Goal: Information Seeking & Learning: Learn about a topic

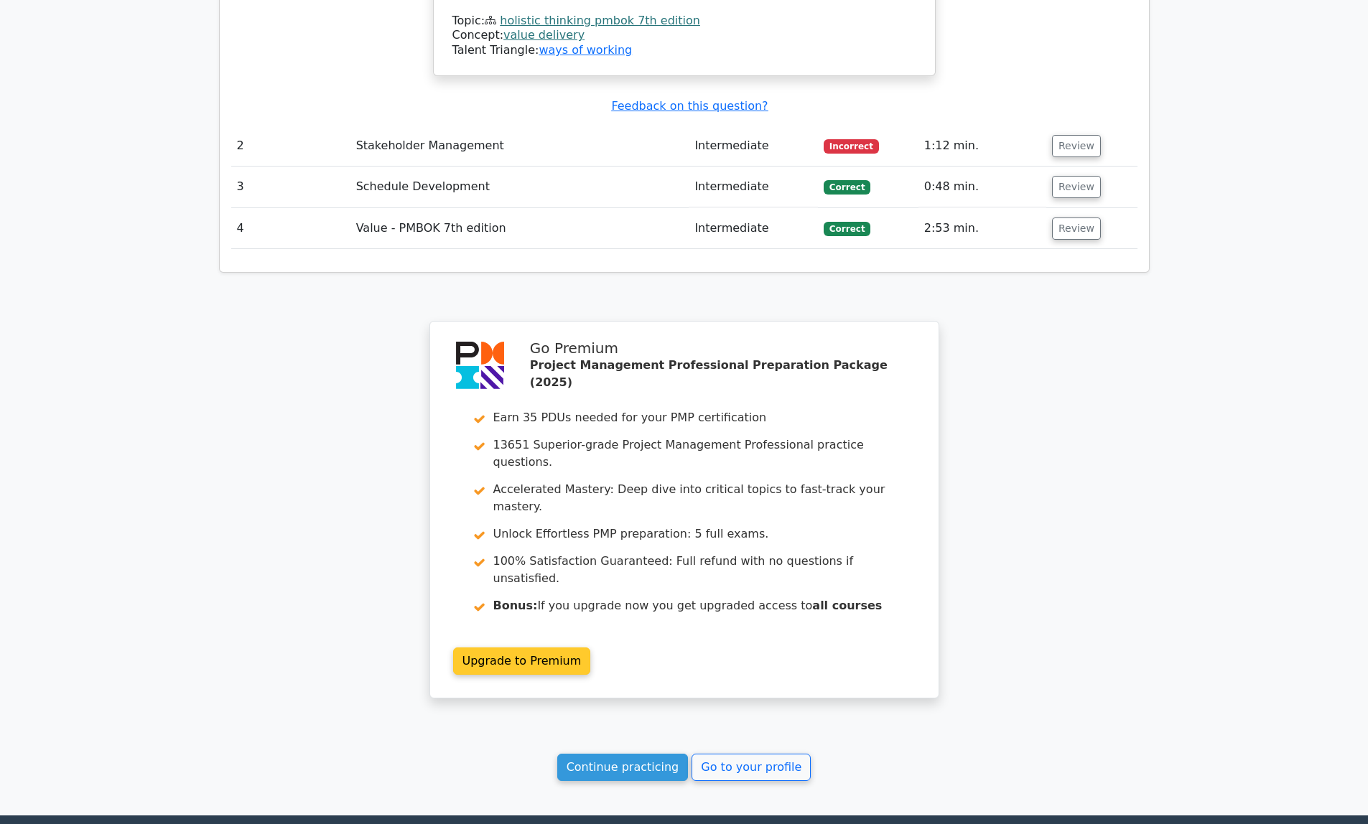
scroll to position [1863, 0]
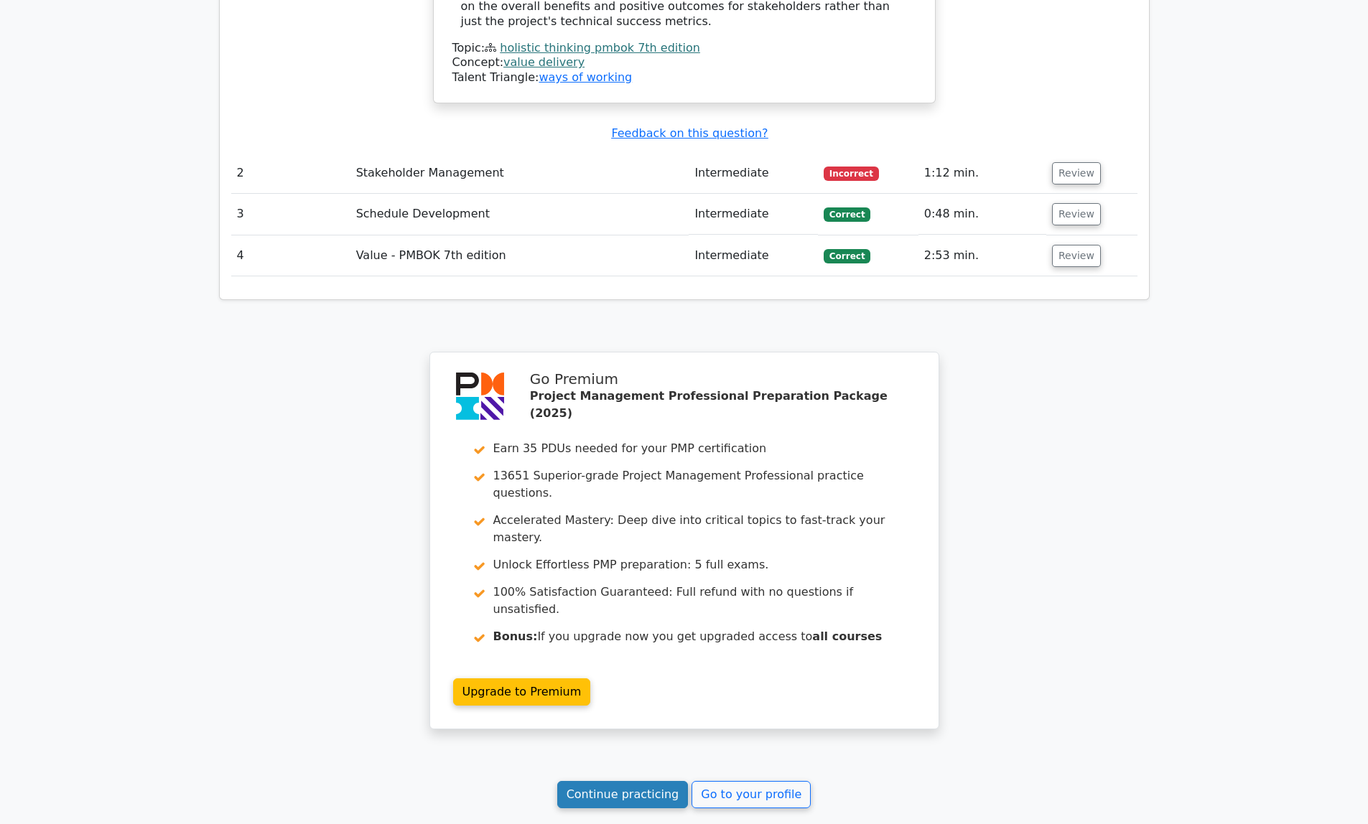
click at [650, 781] on link "Continue practicing" at bounding box center [622, 794] width 131 height 27
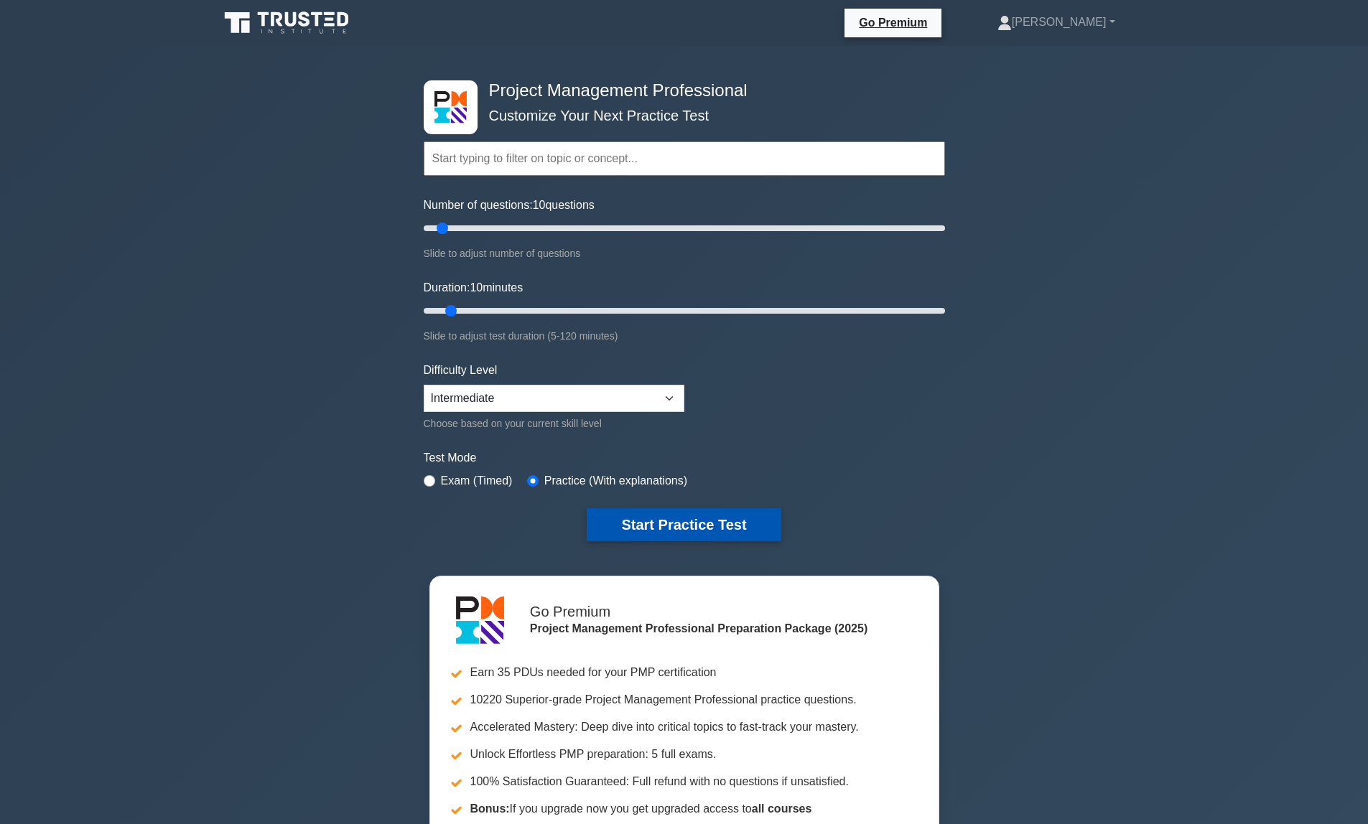
click at [730, 516] on button "Start Practice Test" at bounding box center [684, 524] width 194 height 33
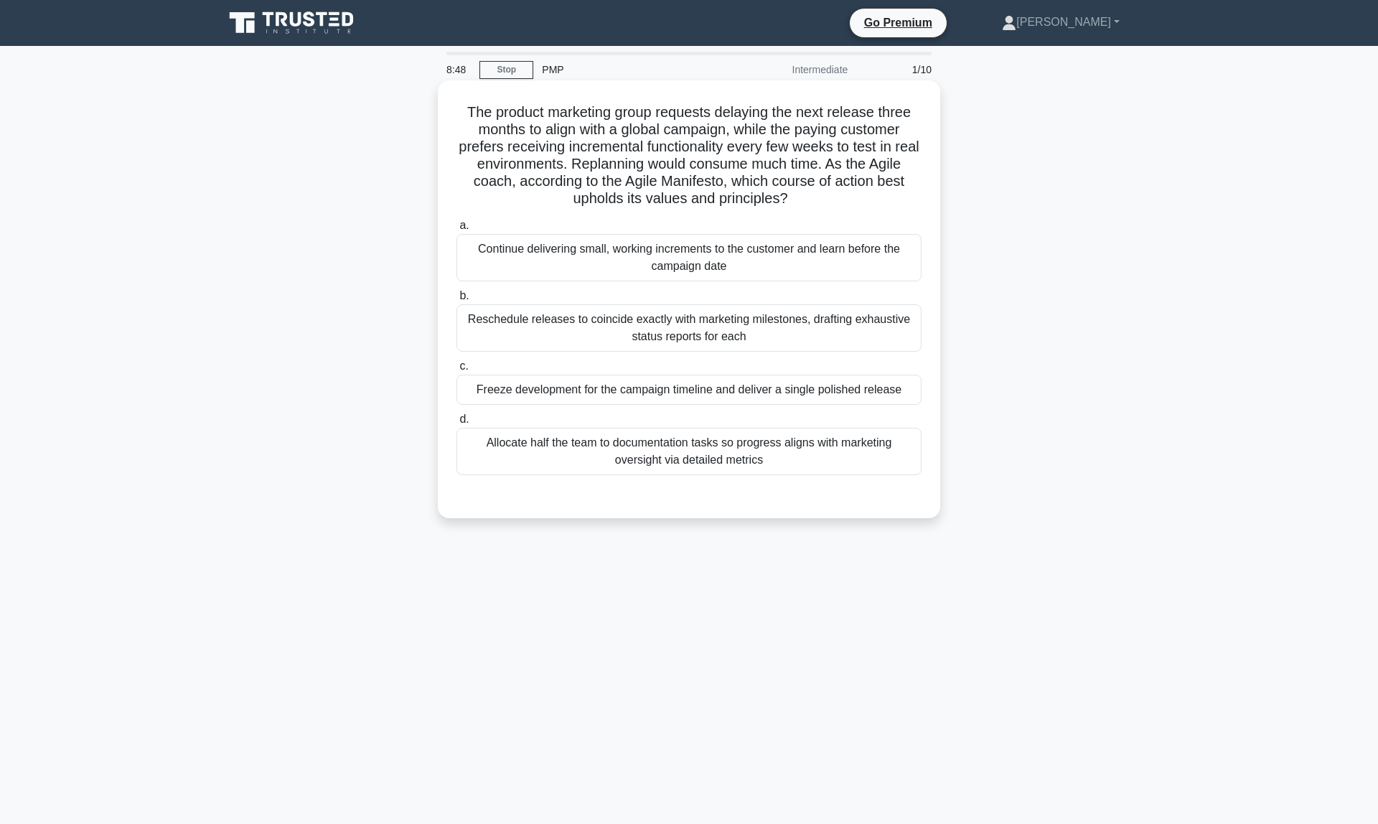
click at [635, 267] on div "Continue delivering small, working increments to the customer and learn before …" at bounding box center [689, 257] width 465 height 47
click at [457, 230] on input "a. Continue delivering small, working increments to the customer and learn befo…" at bounding box center [457, 225] width 0 height 9
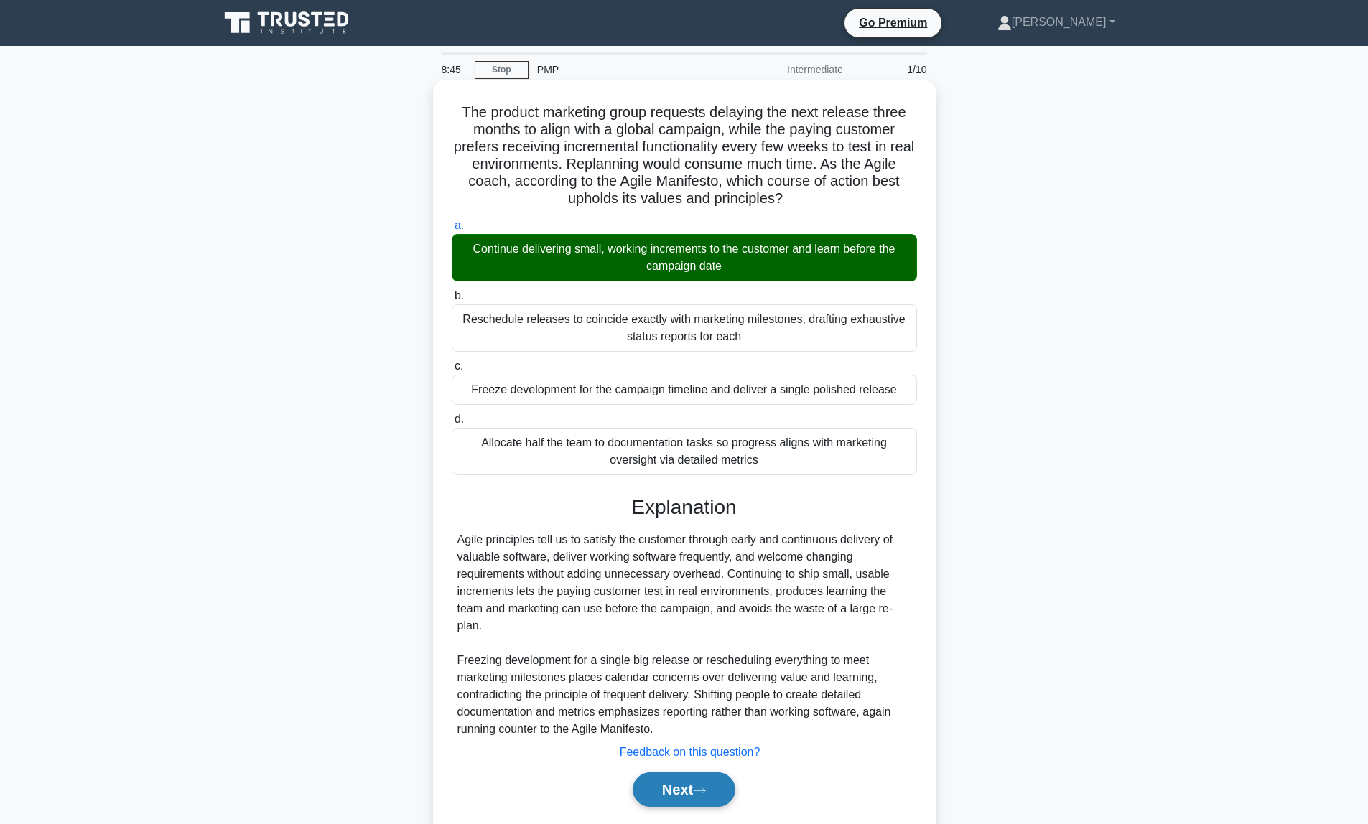
click at [688, 792] on button "Next" at bounding box center [683, 789] width 103 height 34
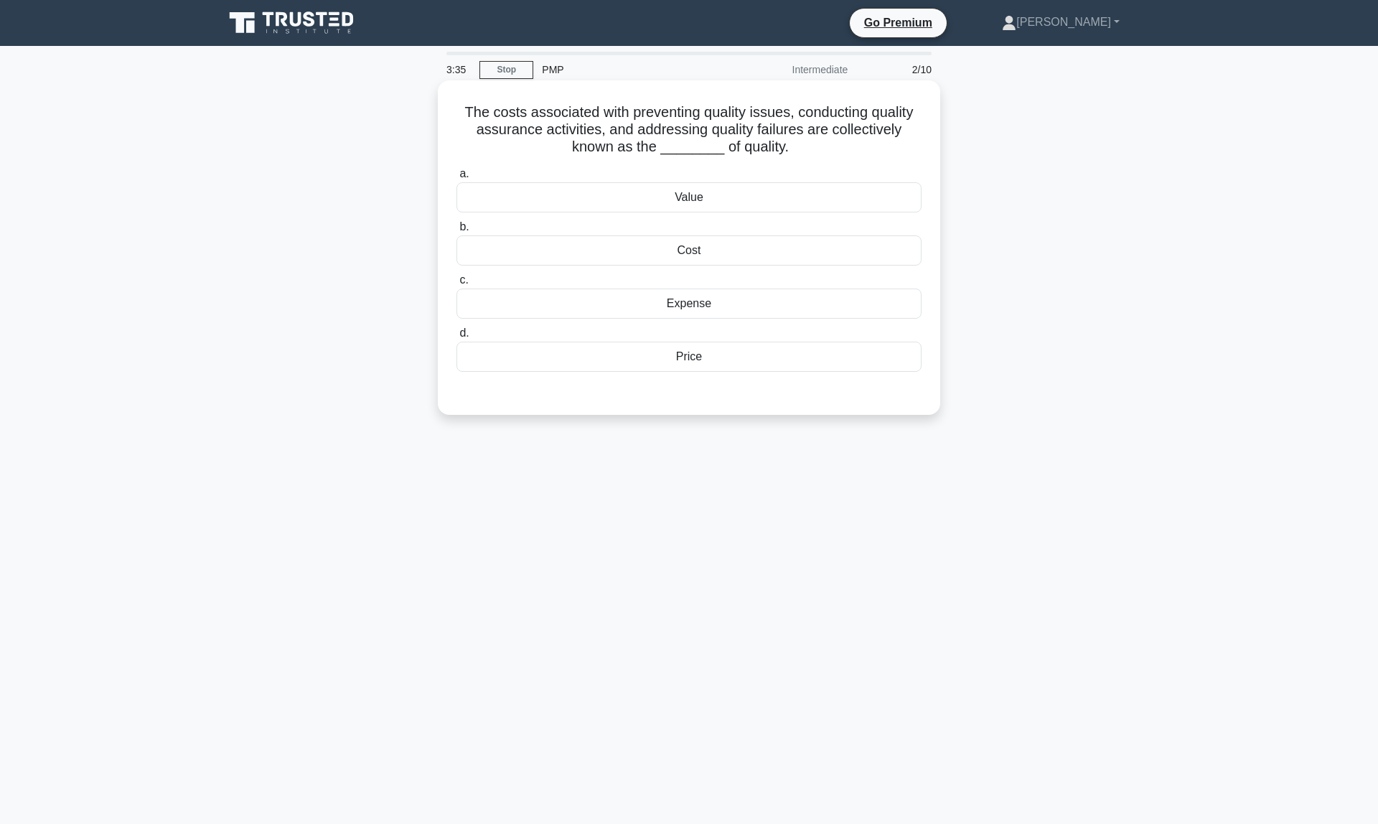
click at [696, 255] on div "Cost" at bounding box center [689, 250] width 465 height 30
click at [457, 232] on input "b. Cost" at bounding box center [457, 227] width 0 height 9
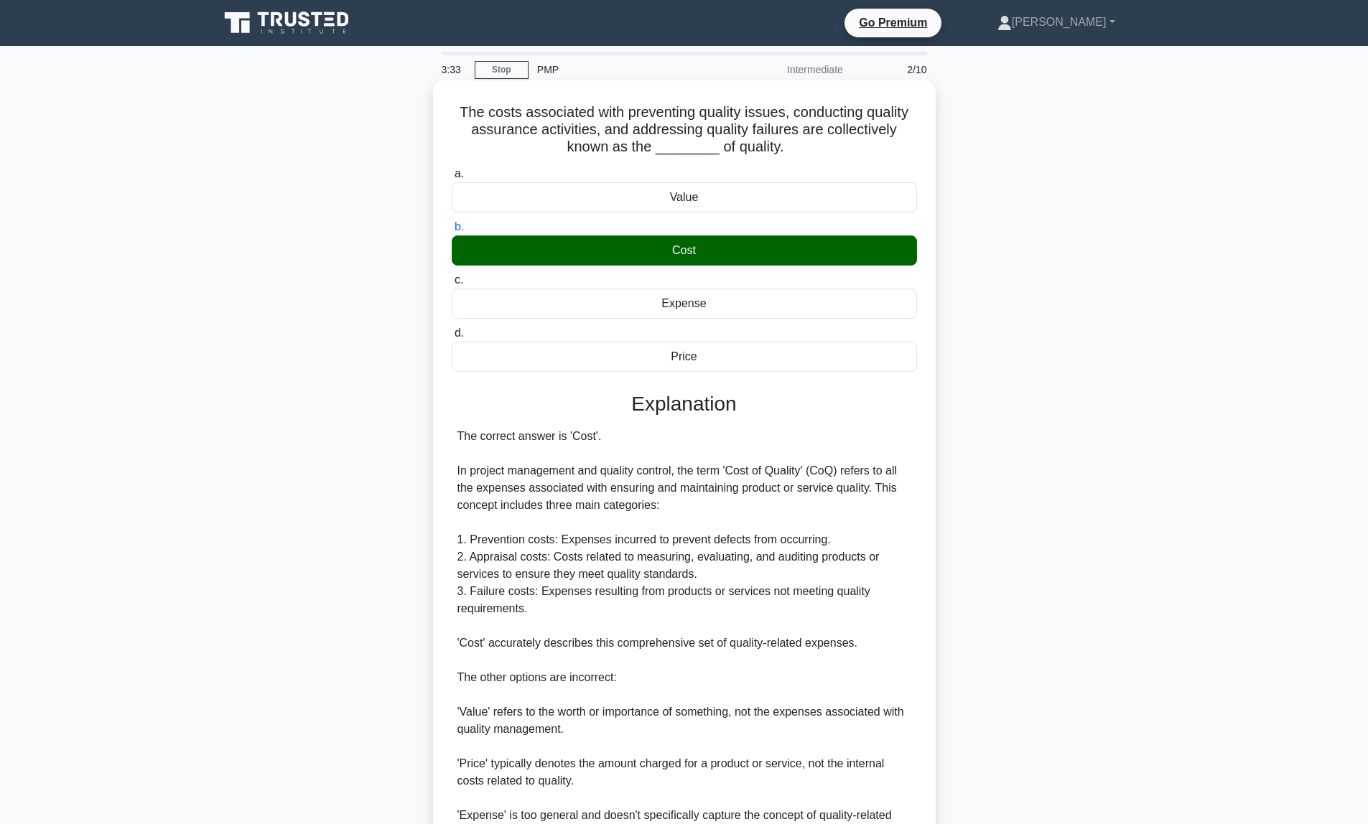
scroll to position [147, 0]
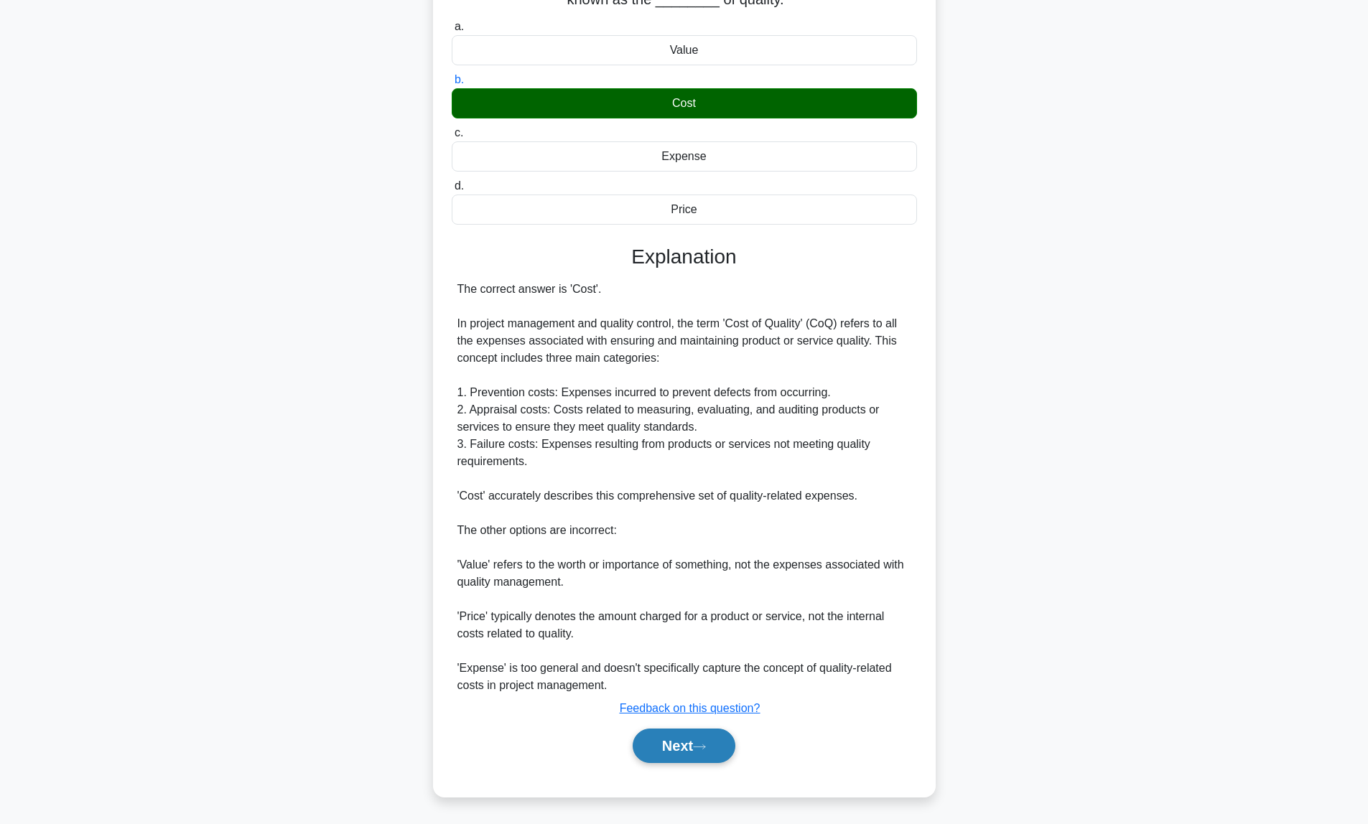
click at [678, 741] on button "Next" at bounding box center [683, 746] width 103 height 34
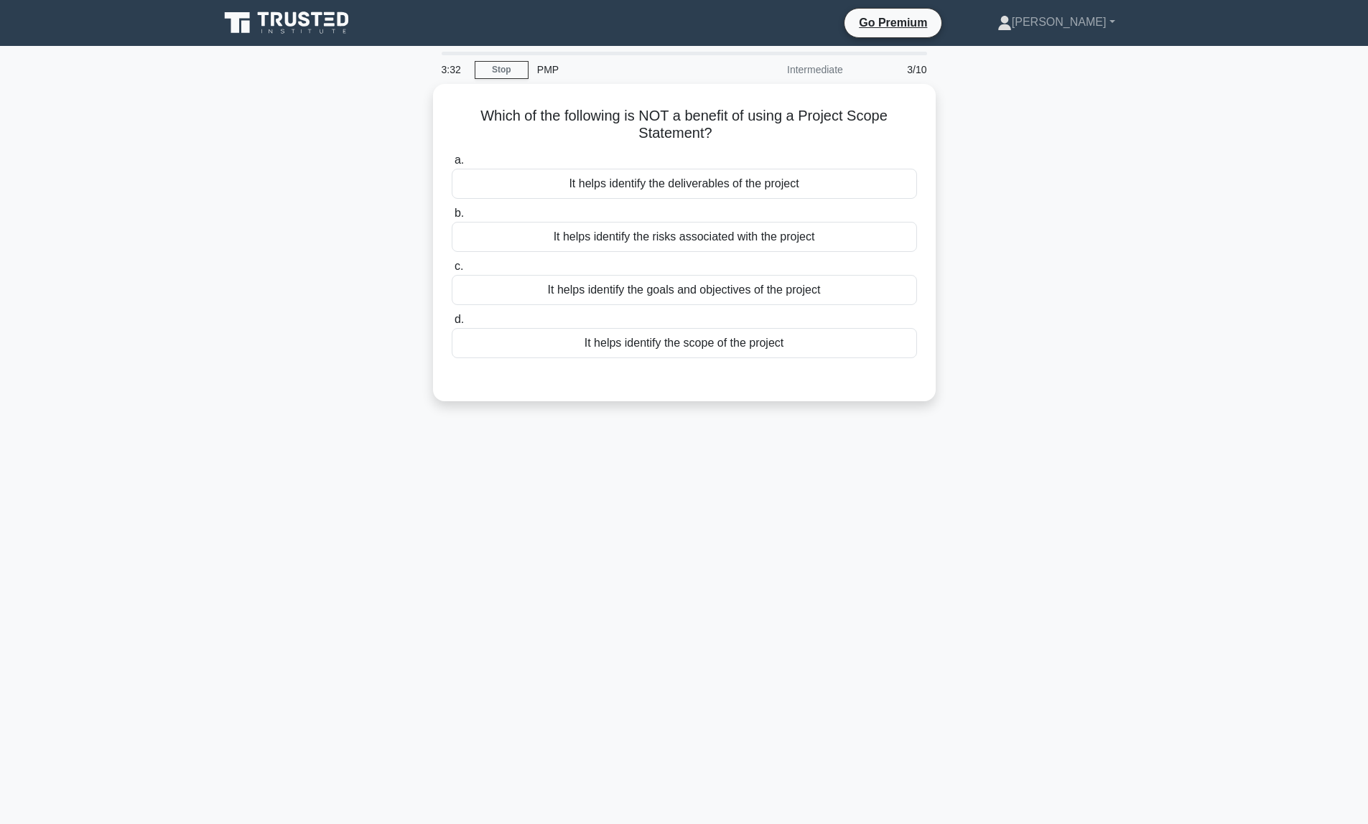
scroll to position [0, 0]
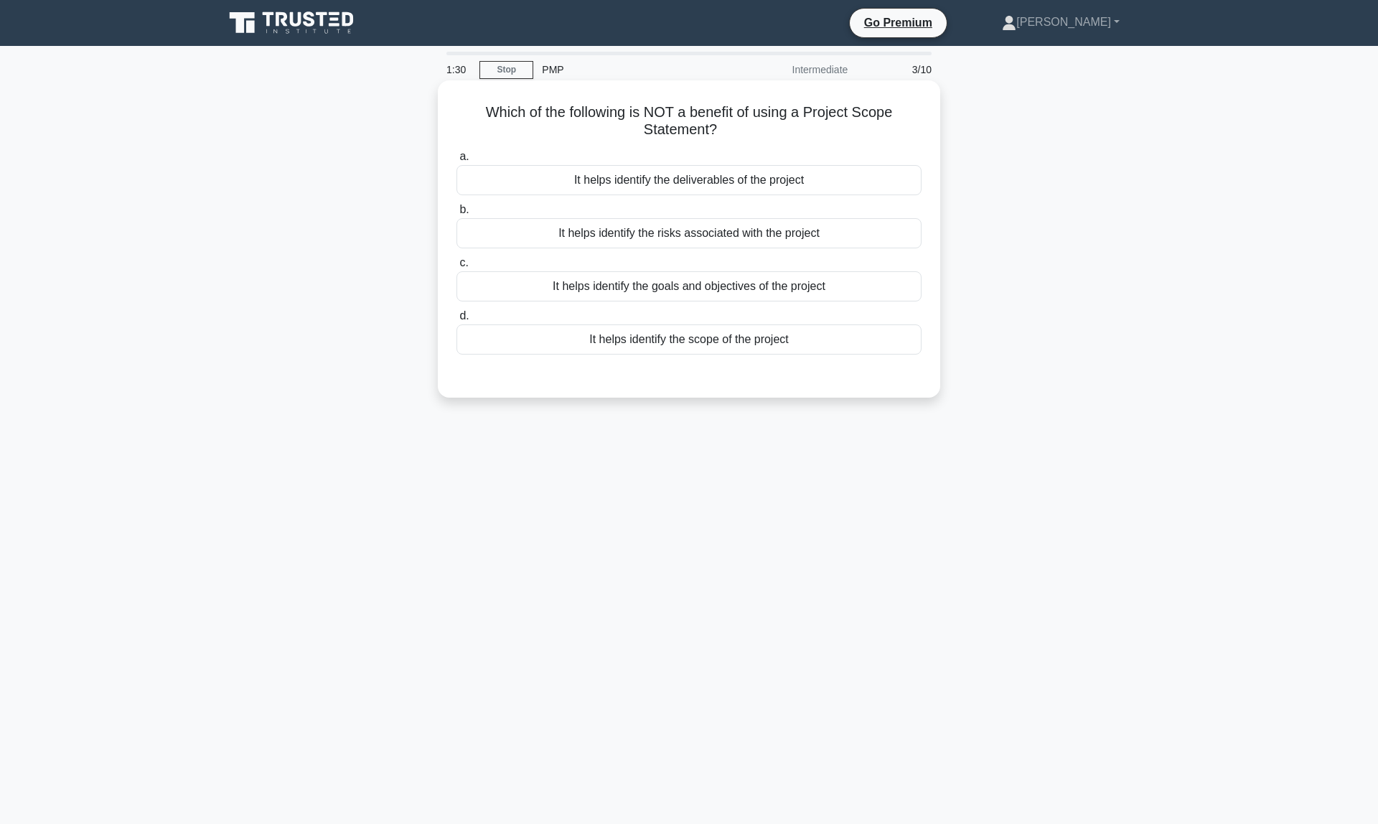
click at [627, 239] on div "It helps identify the risks associated with the project" at bounding box center [689, 233] width 465 height 30
click at [457, 215] on input "b. It helps identify the risks associated with the project" at bounding box center [457, 209] width 0 height 9
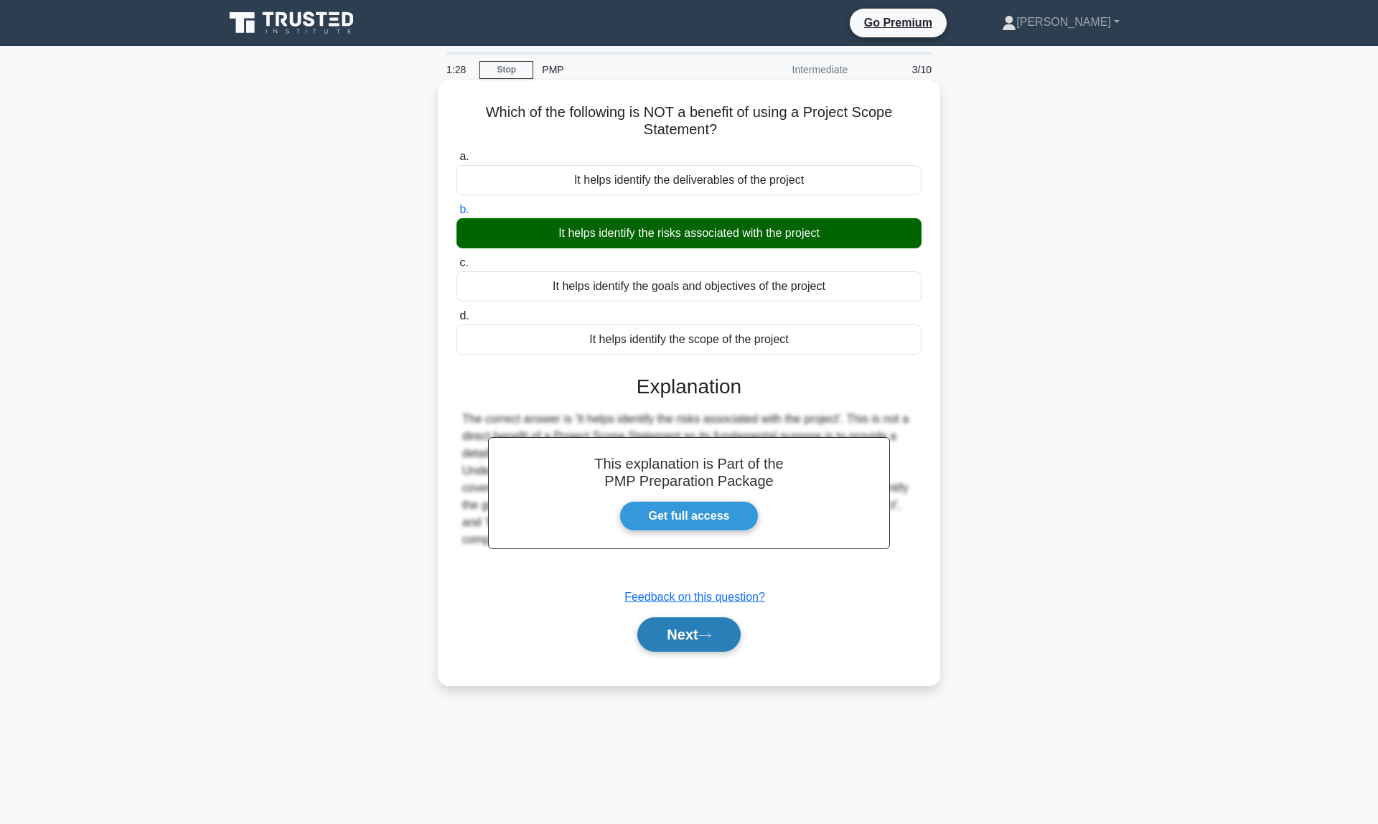
click at [688, 635] on button "Next" at bounding box center [688, 634] width 103 height 34
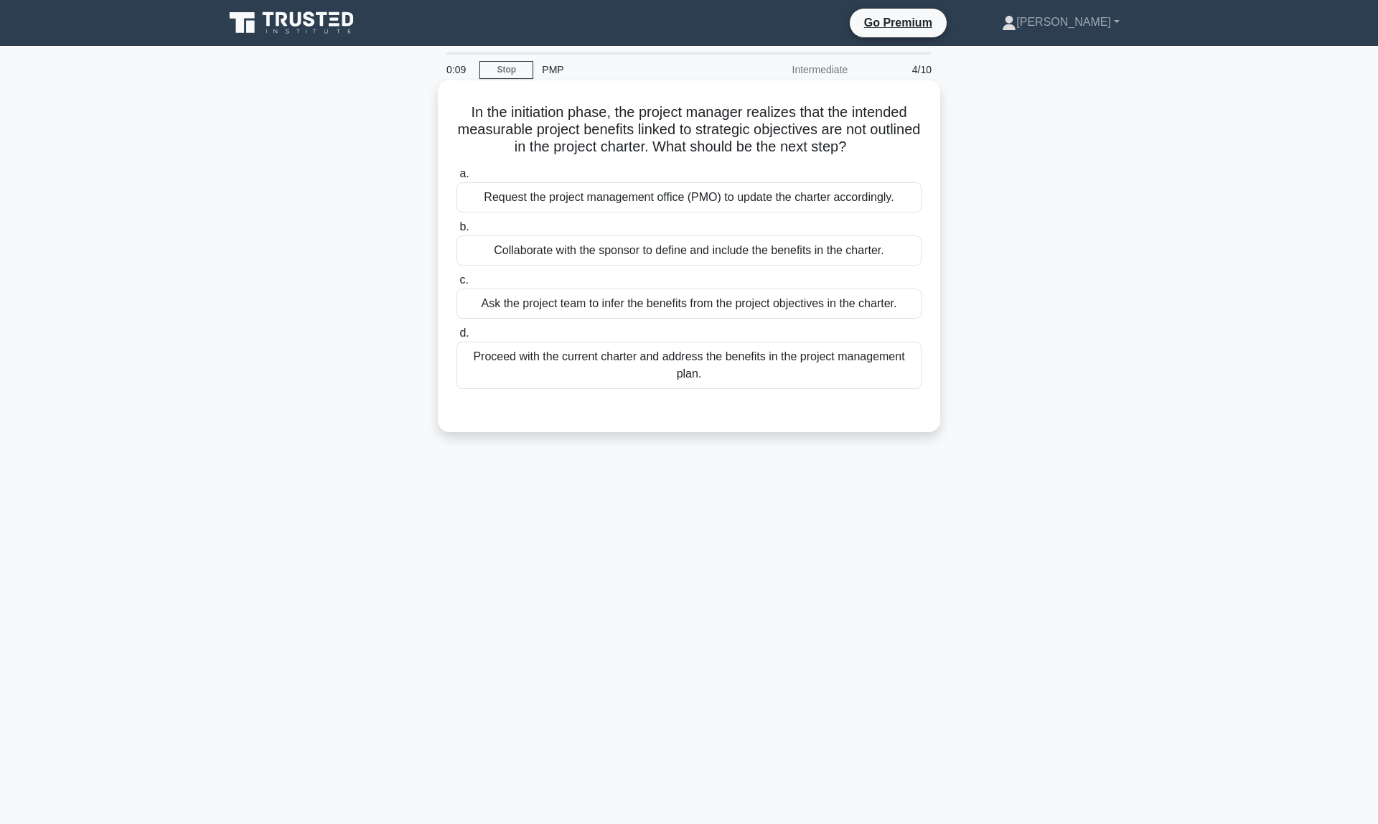
click at [565, 258] on div "Collaborate with the sponsor to define and include the benefits in the charter." at bounding box center [689, 250] width 465 height 30
click at [457, 232] on input "b. Collaborate with the sponsor to define and include the benefits in the chart…" at bounding box center [457, 227] width 0 height 9
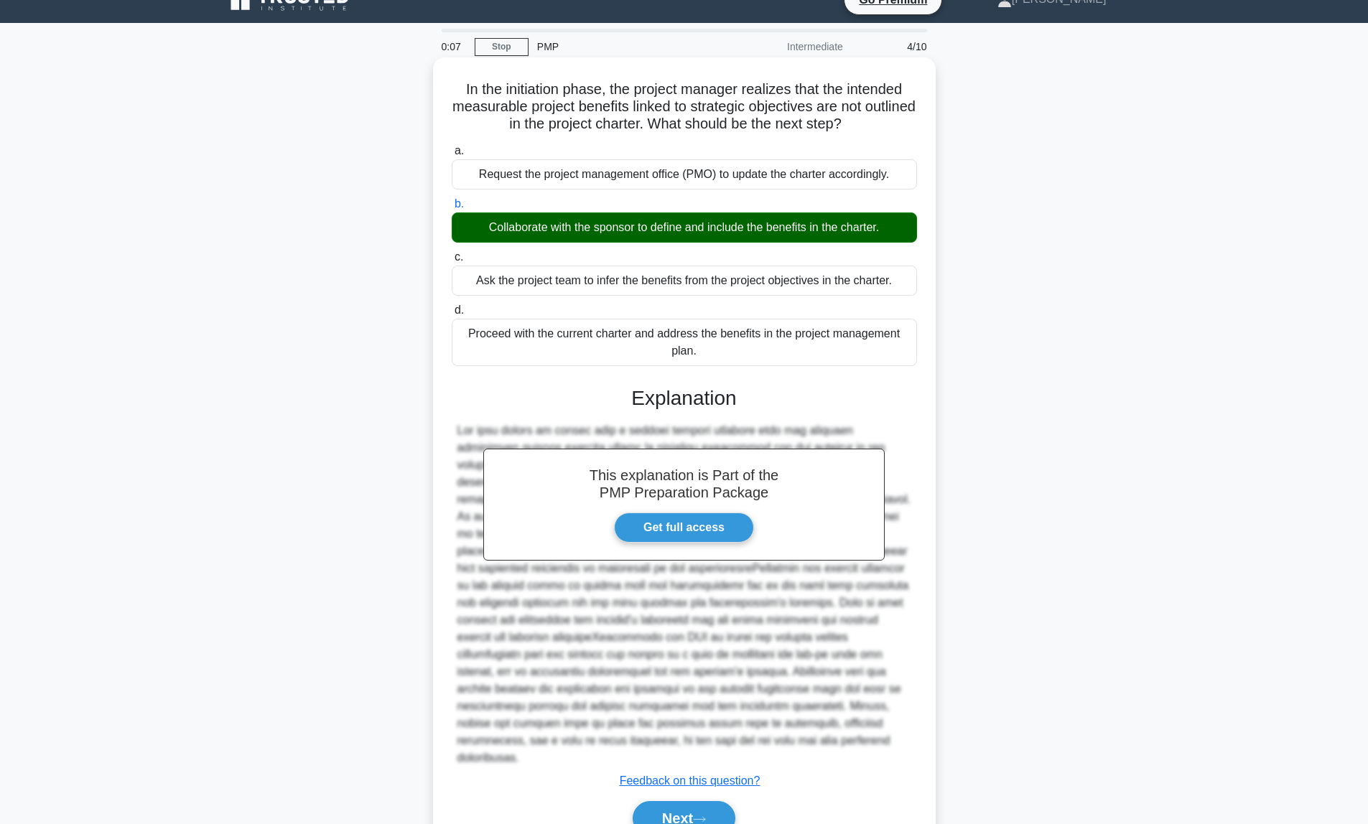
scroll to position [63, 0]
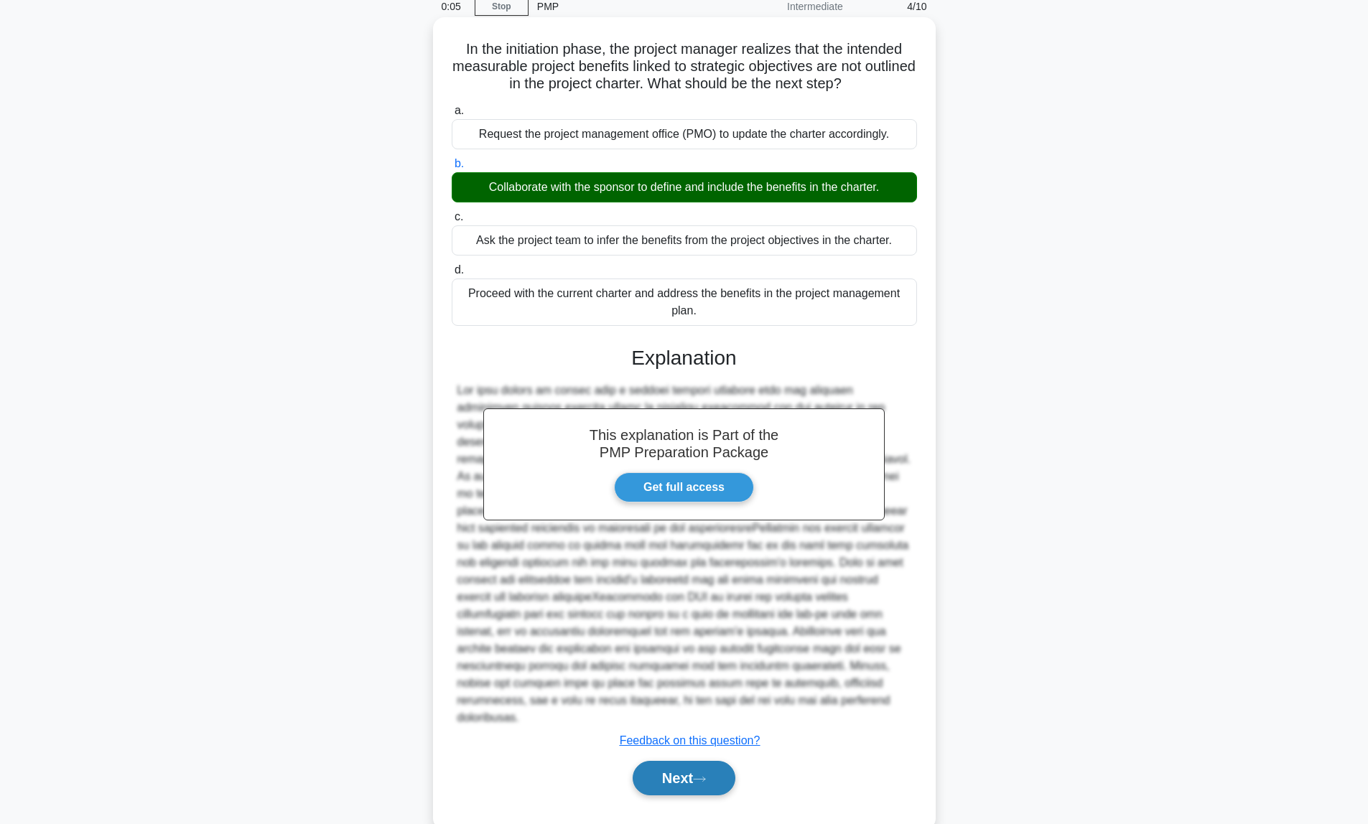
click at [687, 775] on button "Next" at bounding box center [683, 778] width 103 height 34
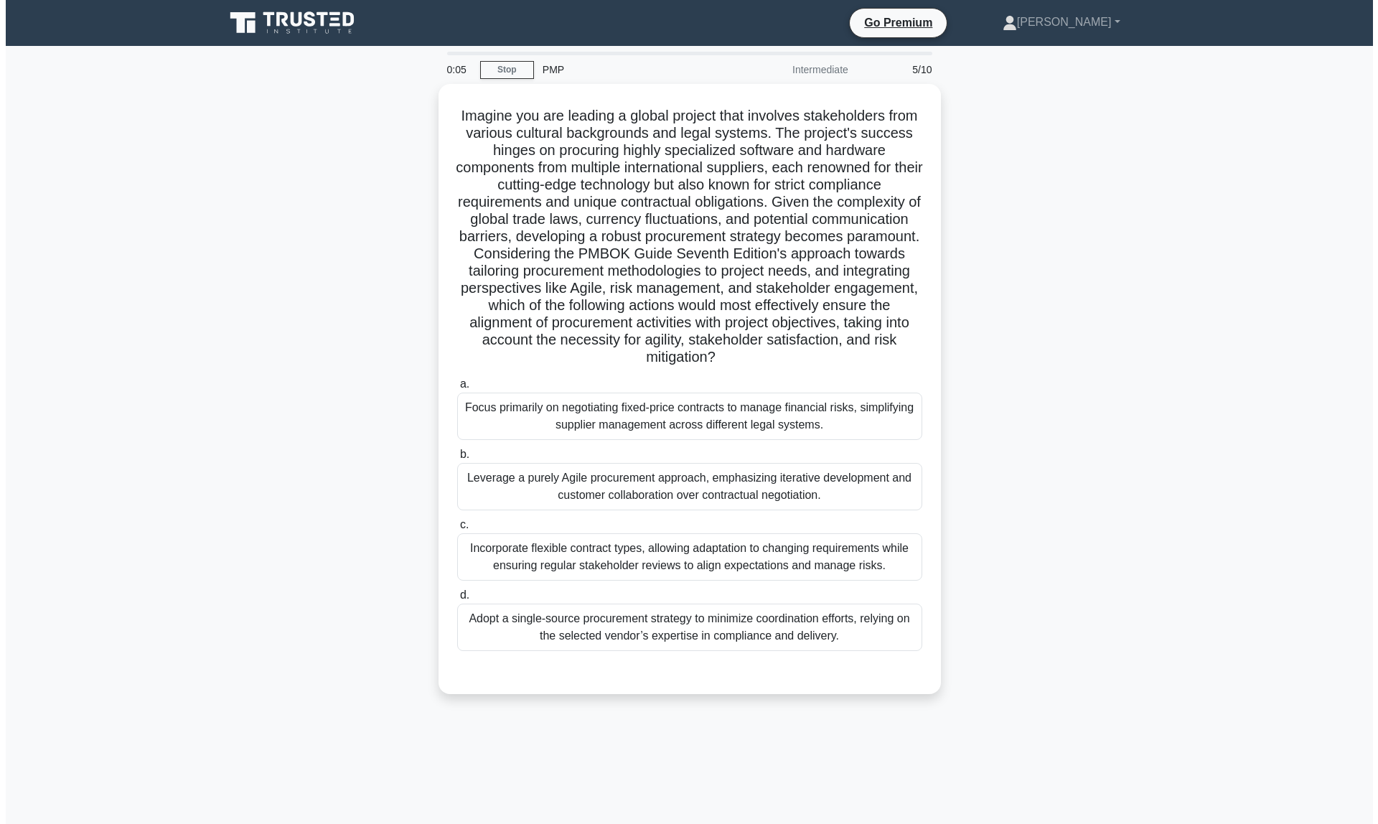
scroll to position [0, 0]
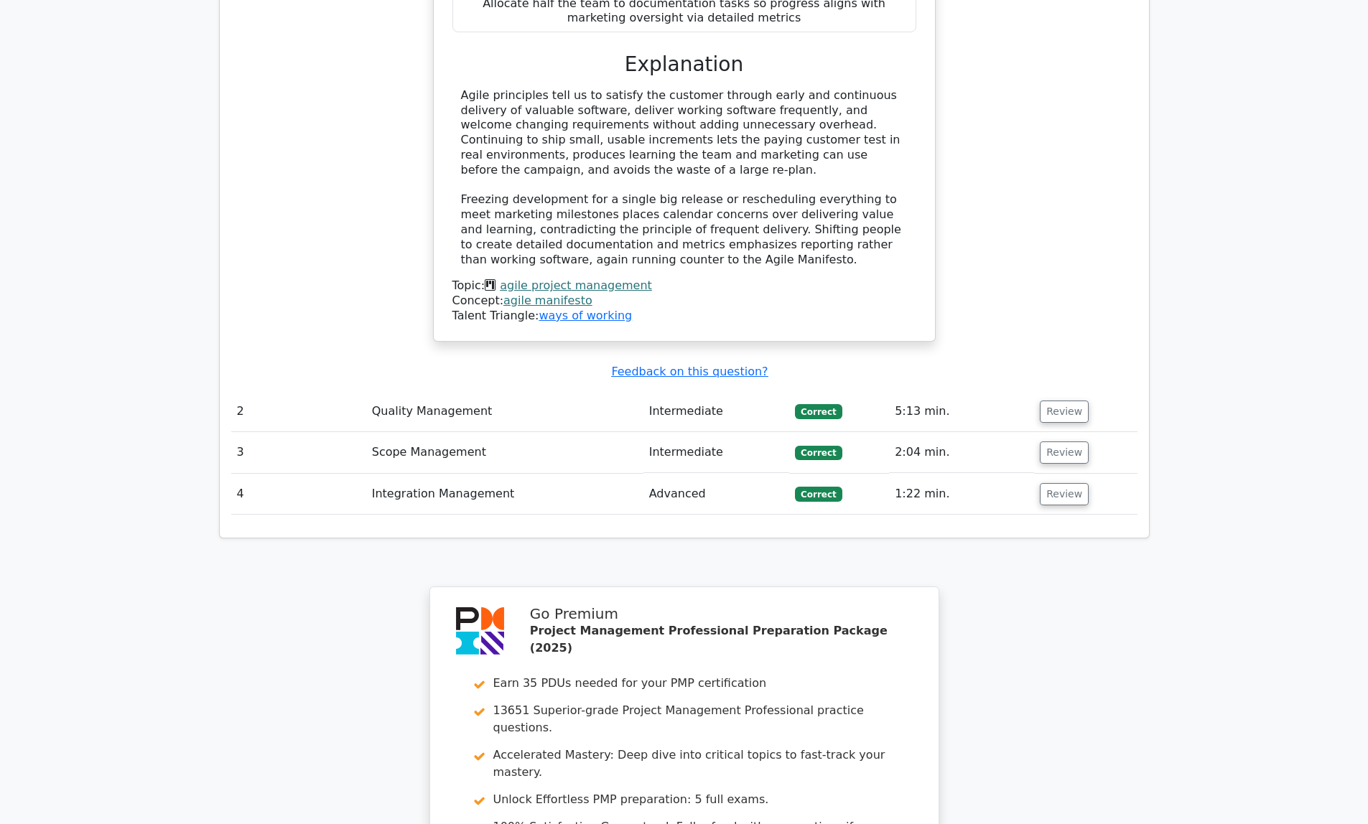
scroll to position [1760, 0]
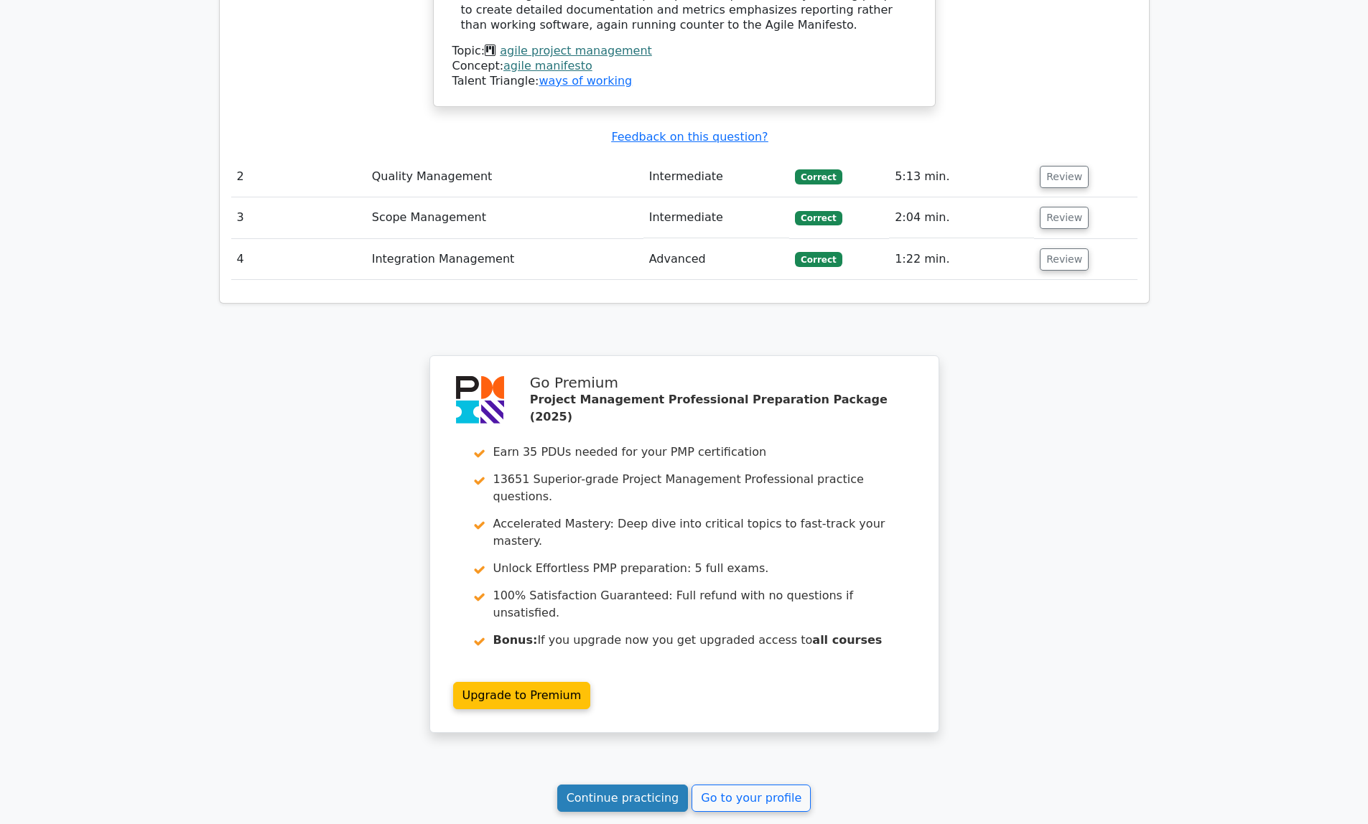
click at [610, 785] on link "Continue practicing" at bounding box center [622, 798] width 131 height 27
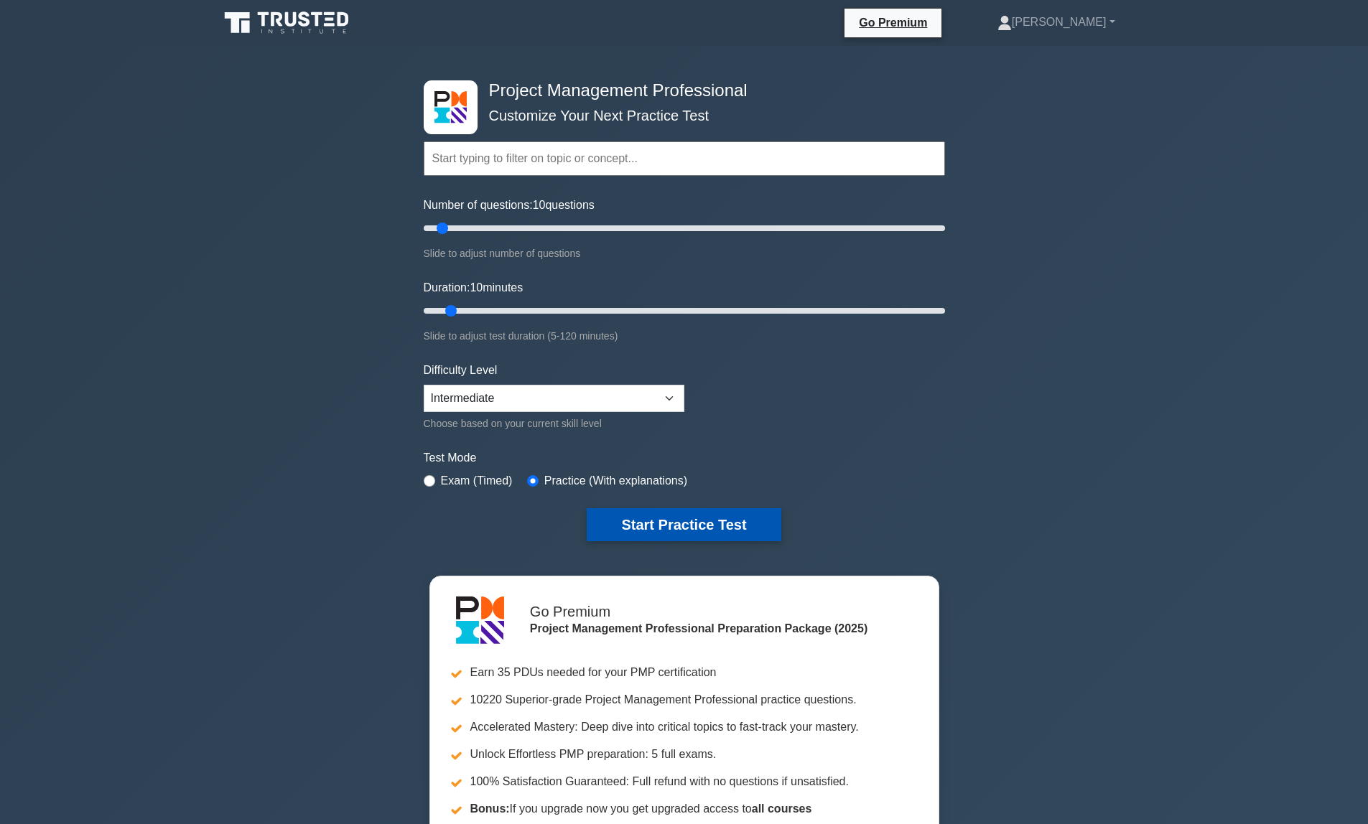
click at [639, 522] on button "Start Practice Test" at bounding box center [684, 524] width 194 height 33
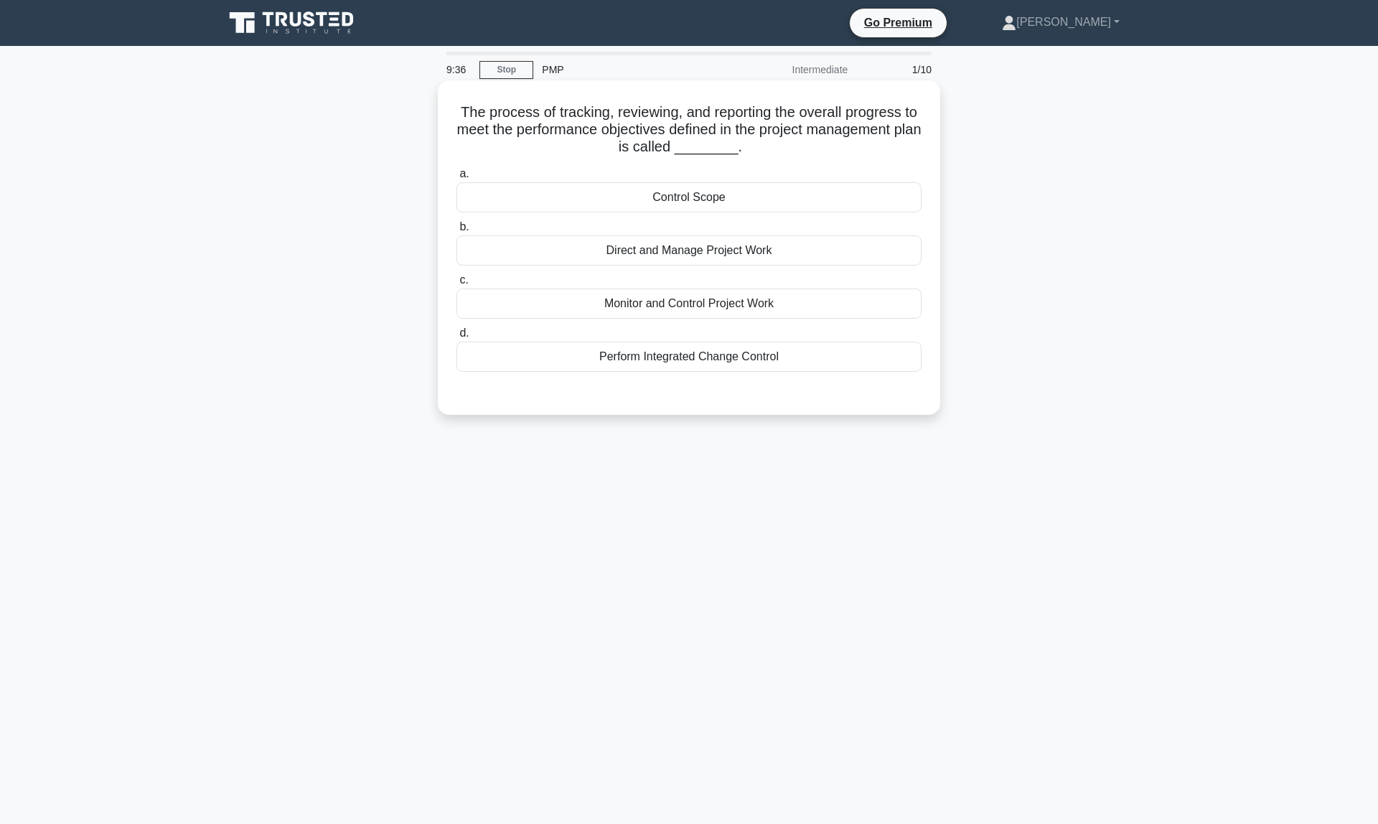
click at [632, 210] on div "Control Scope" at bounding box center [689, 197] width 465 height 30
click at [457, 179] on input "a. Control Scope" at bounding box center [457, 173] width 0 height 9
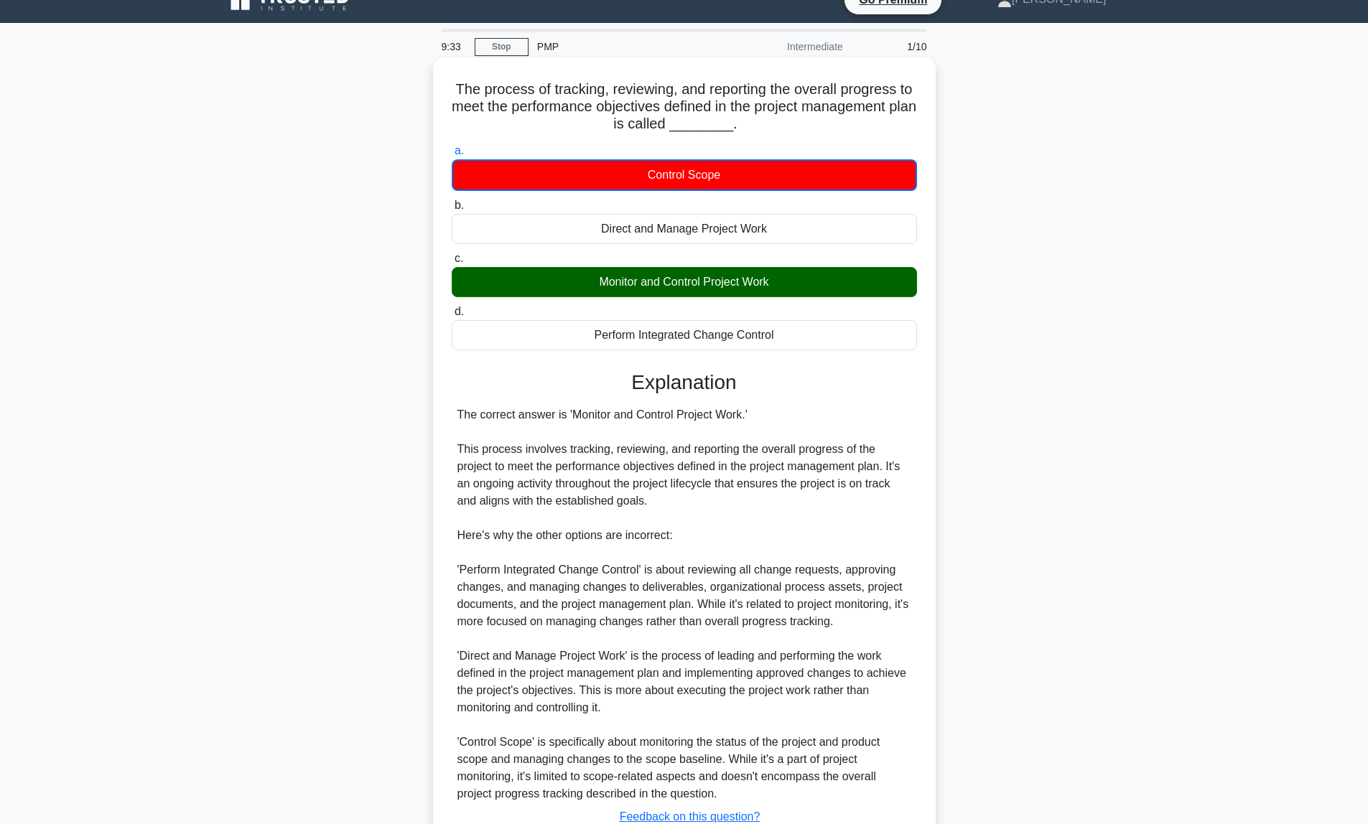
scroll to position [124, 0]
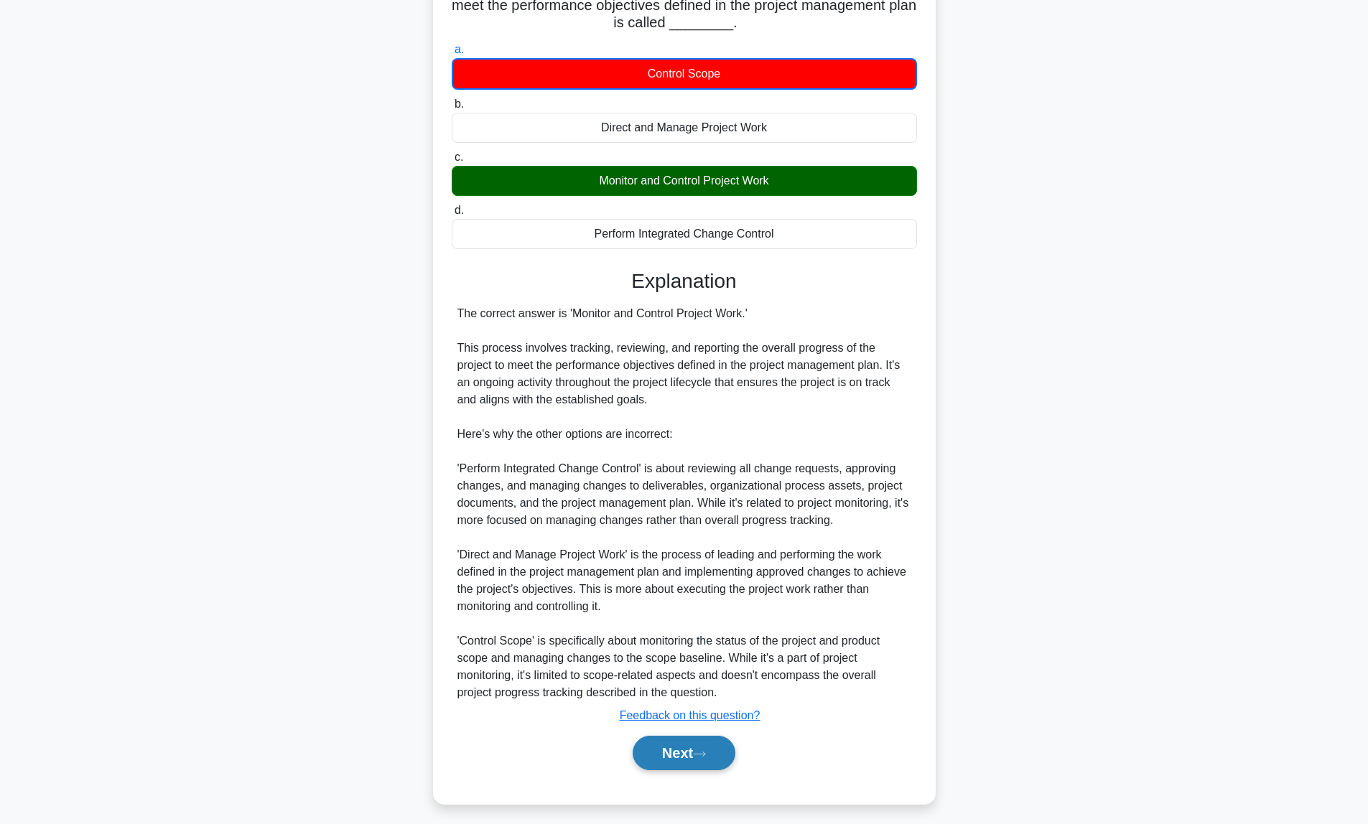
click at [698, 750] on button "Next" at bounding box center [683, 753] width 103 height 34
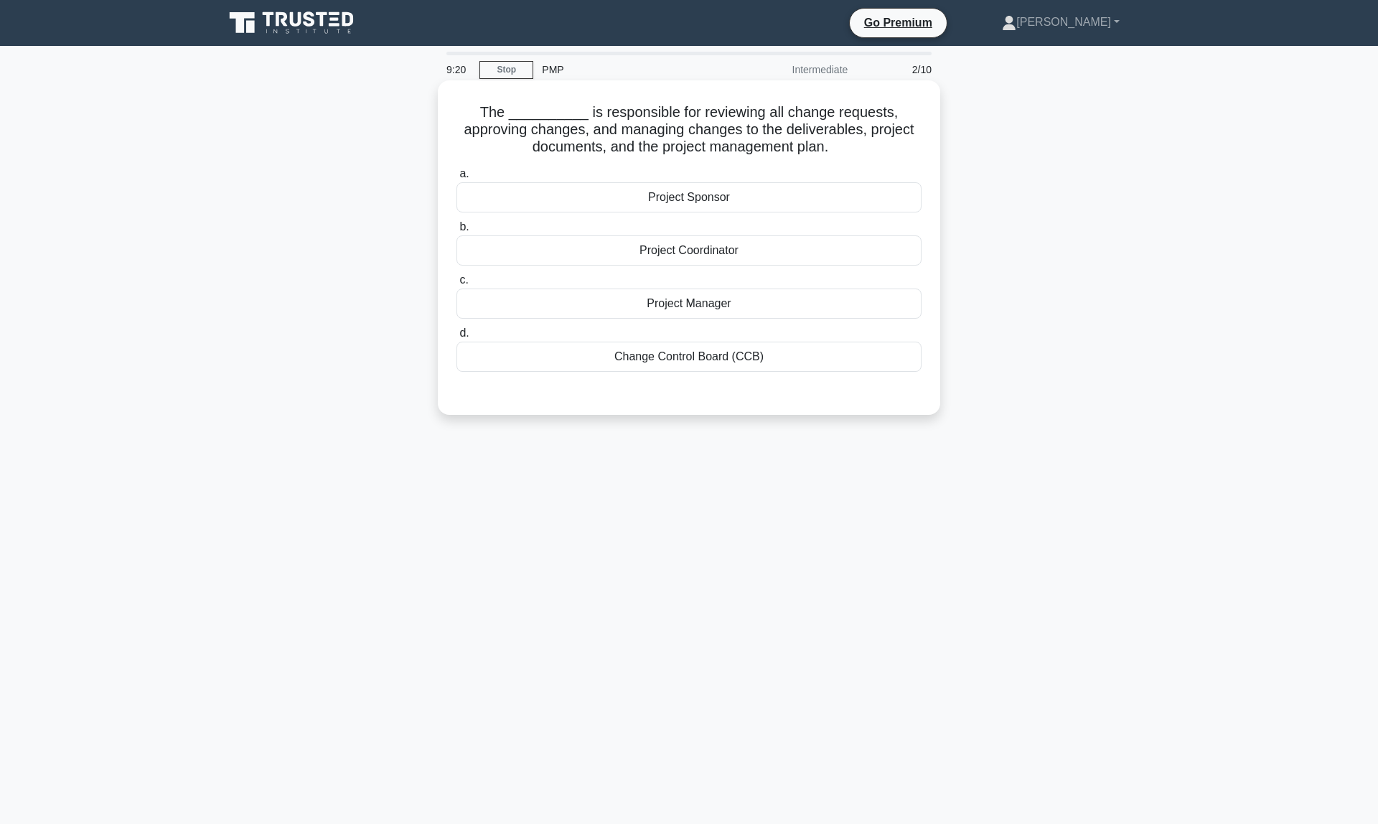
click at [708, 364] on div "Change Control Board (CCB)" at bounding box center [689, 357] width 465 height 30
click at [457, 338] on input "d. Change Control Board (CCB)" at bounding box center [457, 333] width 0 height 9
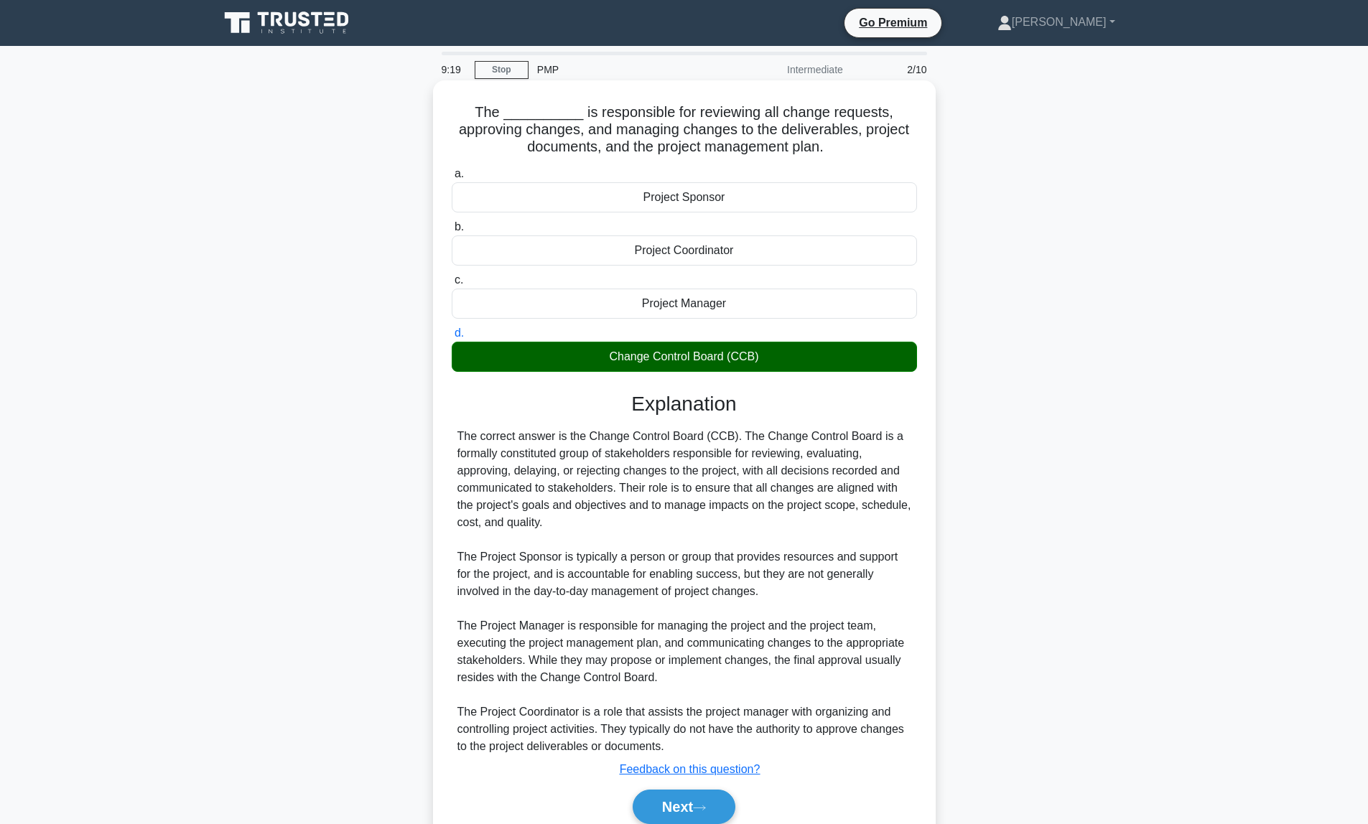
scroll to position [19, 0]
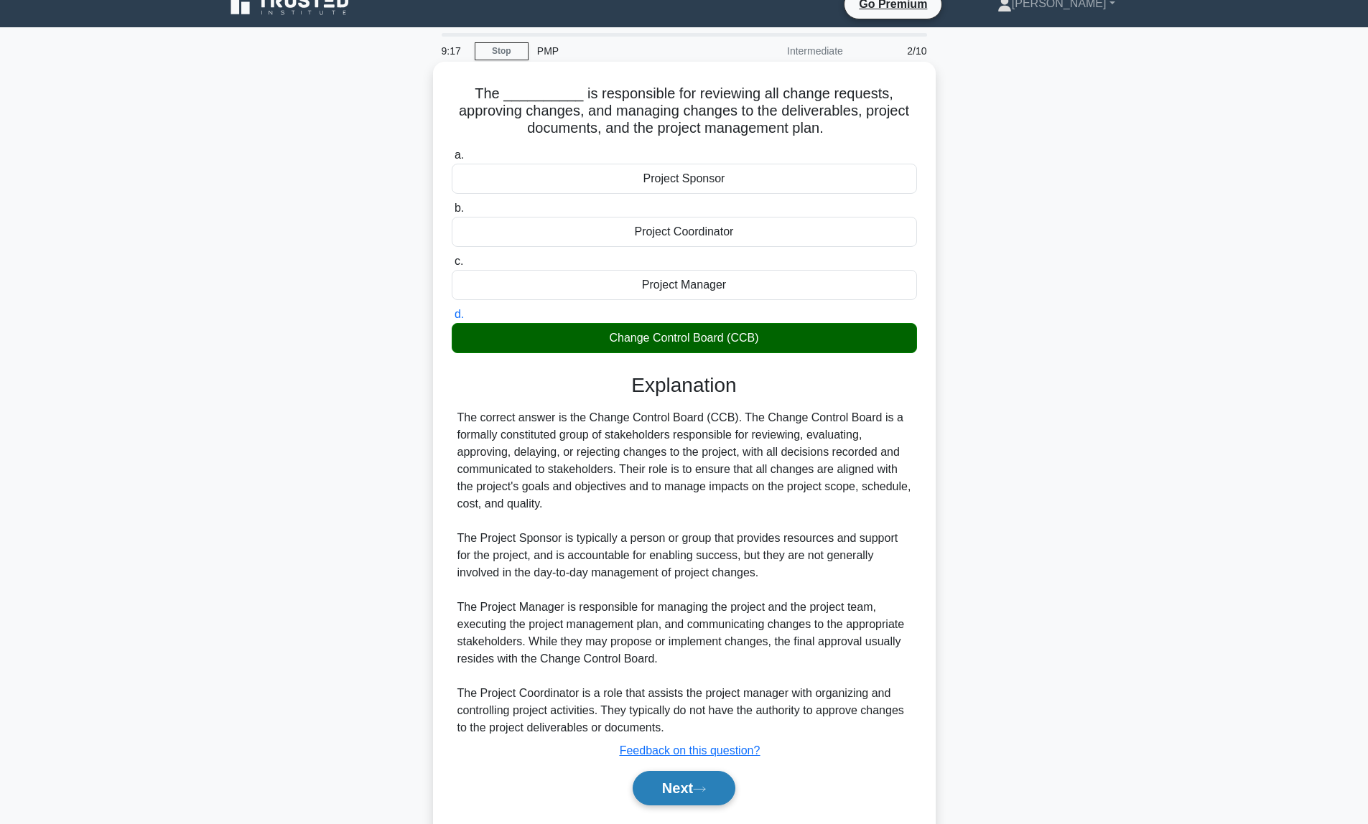
click at [678, 796] on button "Next" at bounding box center [683, 788] width 103 height 34
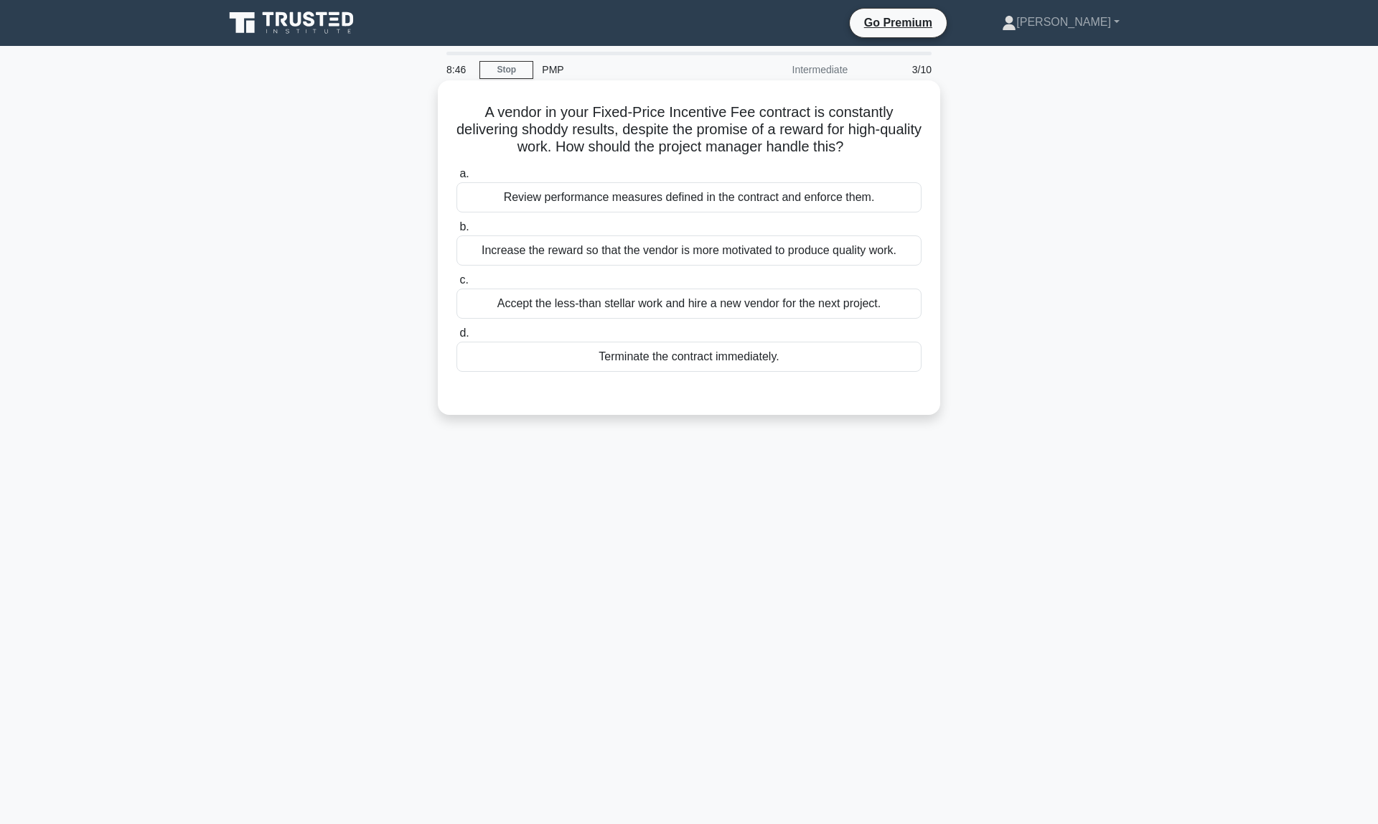
click at [538, 202] on div "Review performance measures defined in the contract and enforce them." at bounding box center [689, 197] width 465 height 30
click at [457, 179] on input "a. Review performance measures defined in the contract and enforce them." at bounding box center [457, 173] width 0 height 9
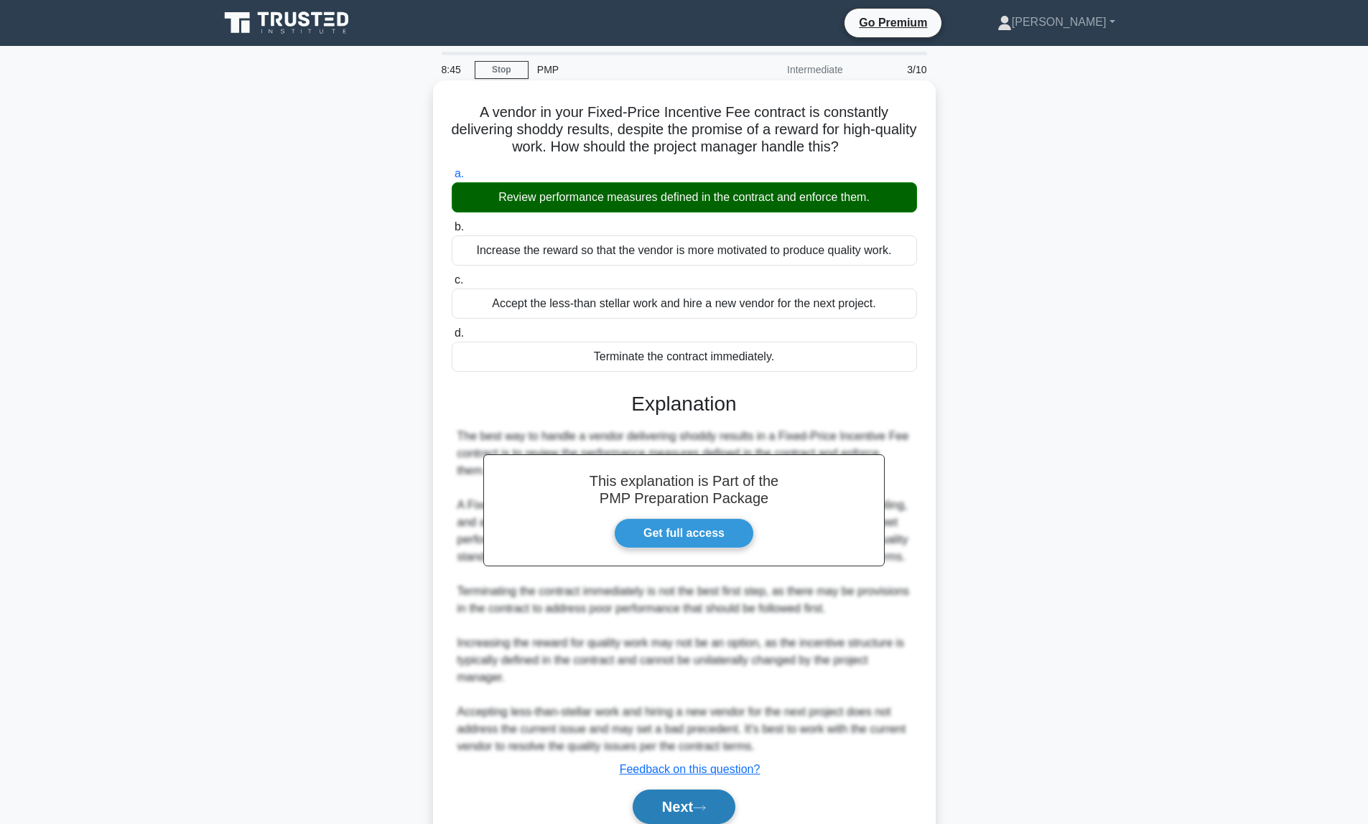
scroll to position [78, 0]
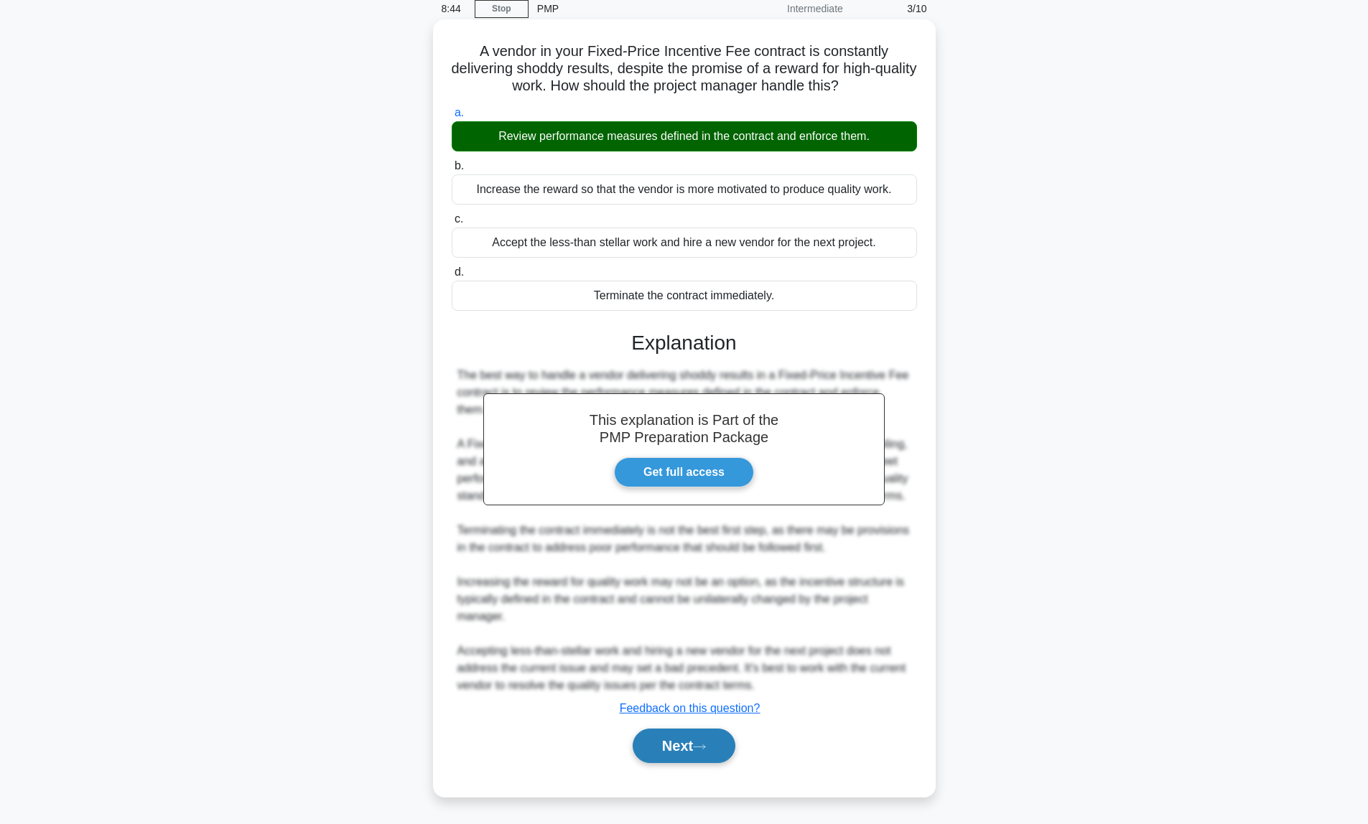
click at [699, 748] on icon at bounding box center [699, 747] width 13 height 8
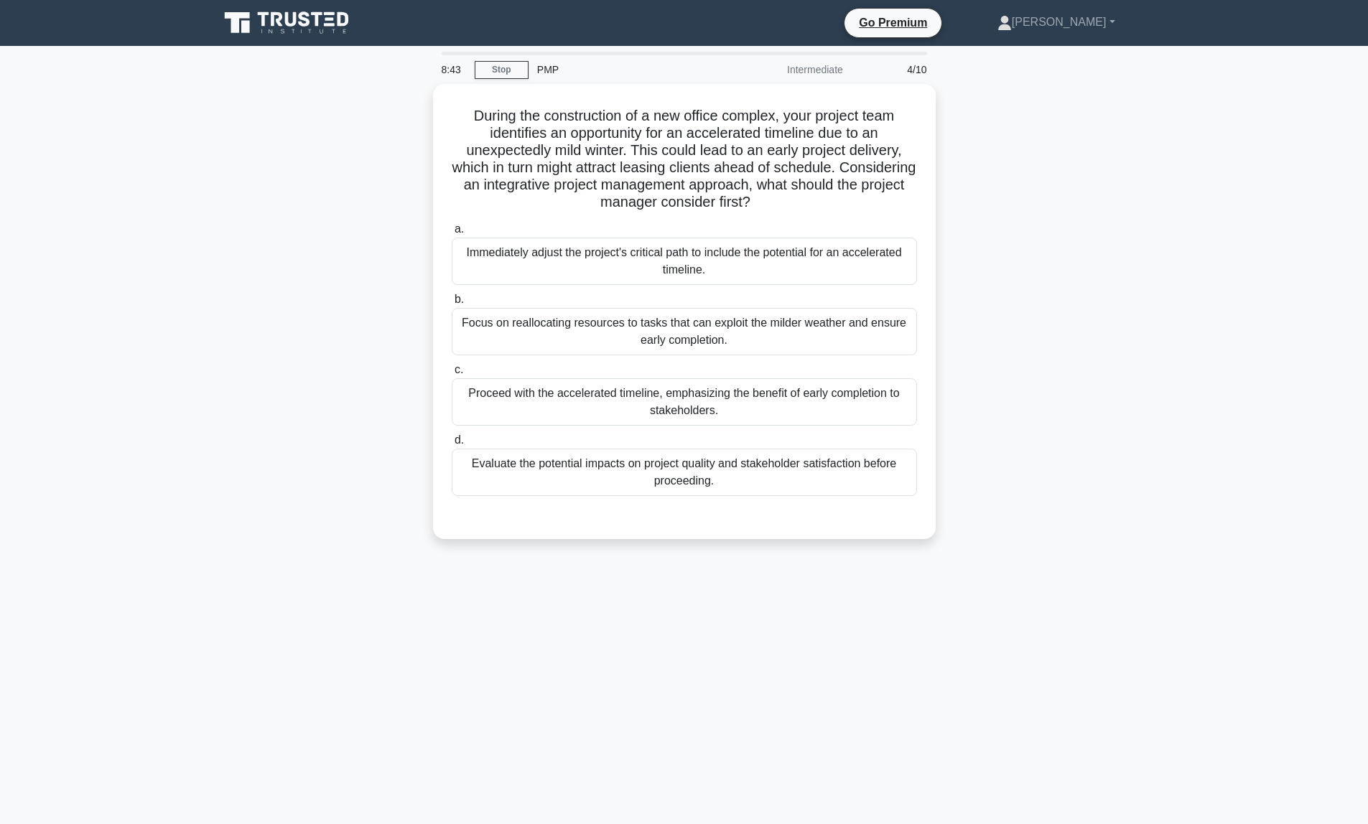
scroll to position [0, 0]
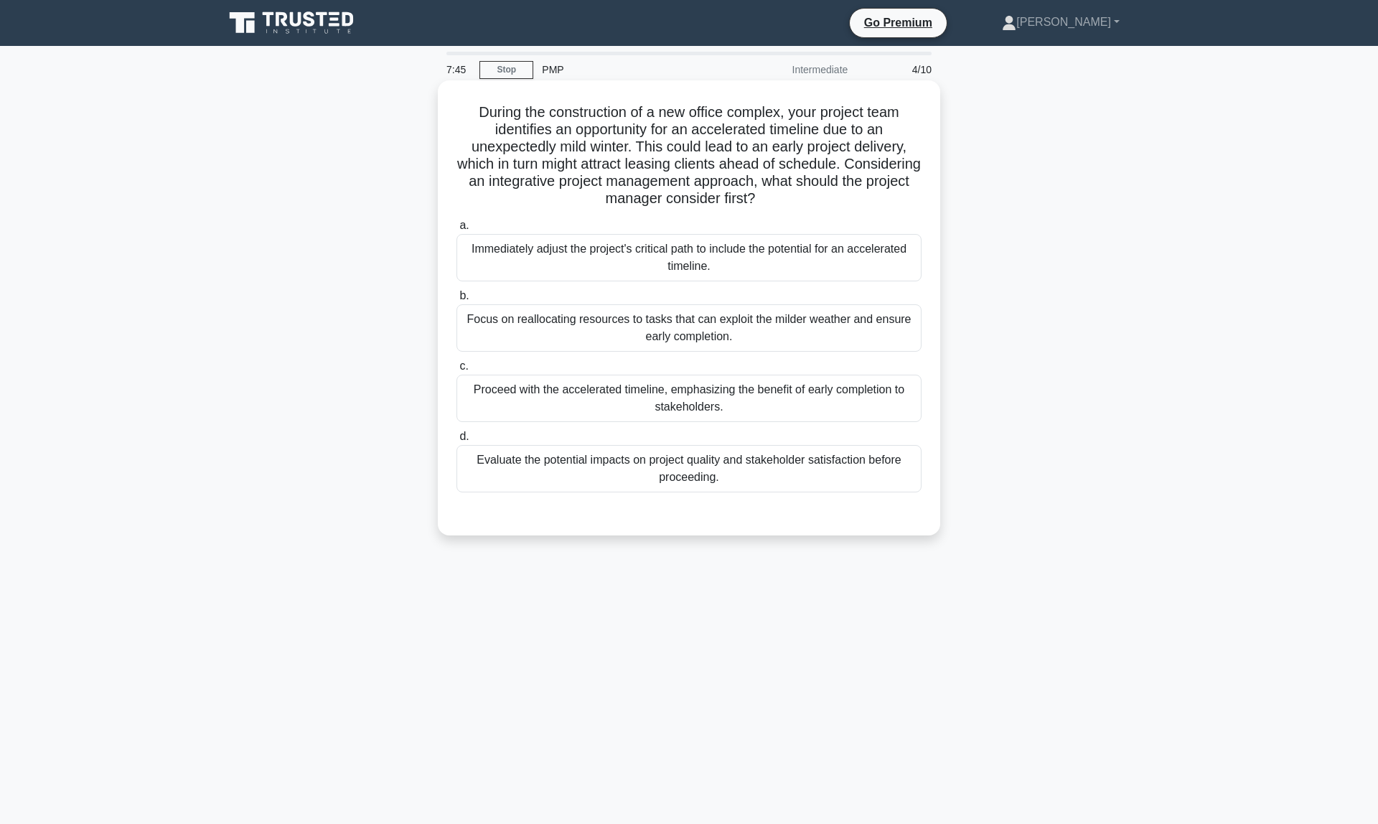
click at [570, 472] on div "Evaluate the potential impacts on project quality and stakeholder satisfaction …" at bounding box center [689, 468] width 465 height 47
click at [457, 441] on input "d. Evaluate the potential impacts on project quality and stakeholder satisfacti…" at bounding box center [457, 436] width 0 height 9
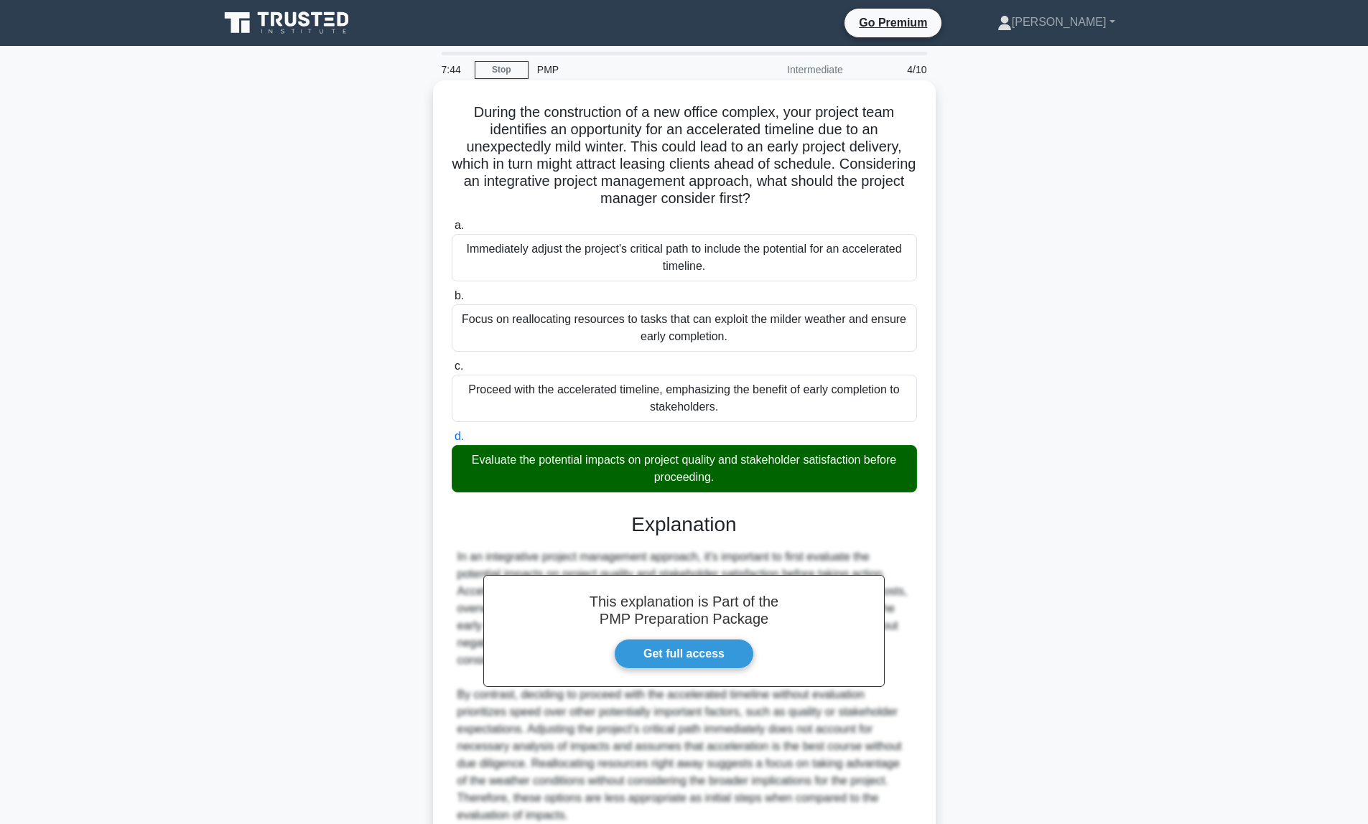
scroll to position [130, 0]
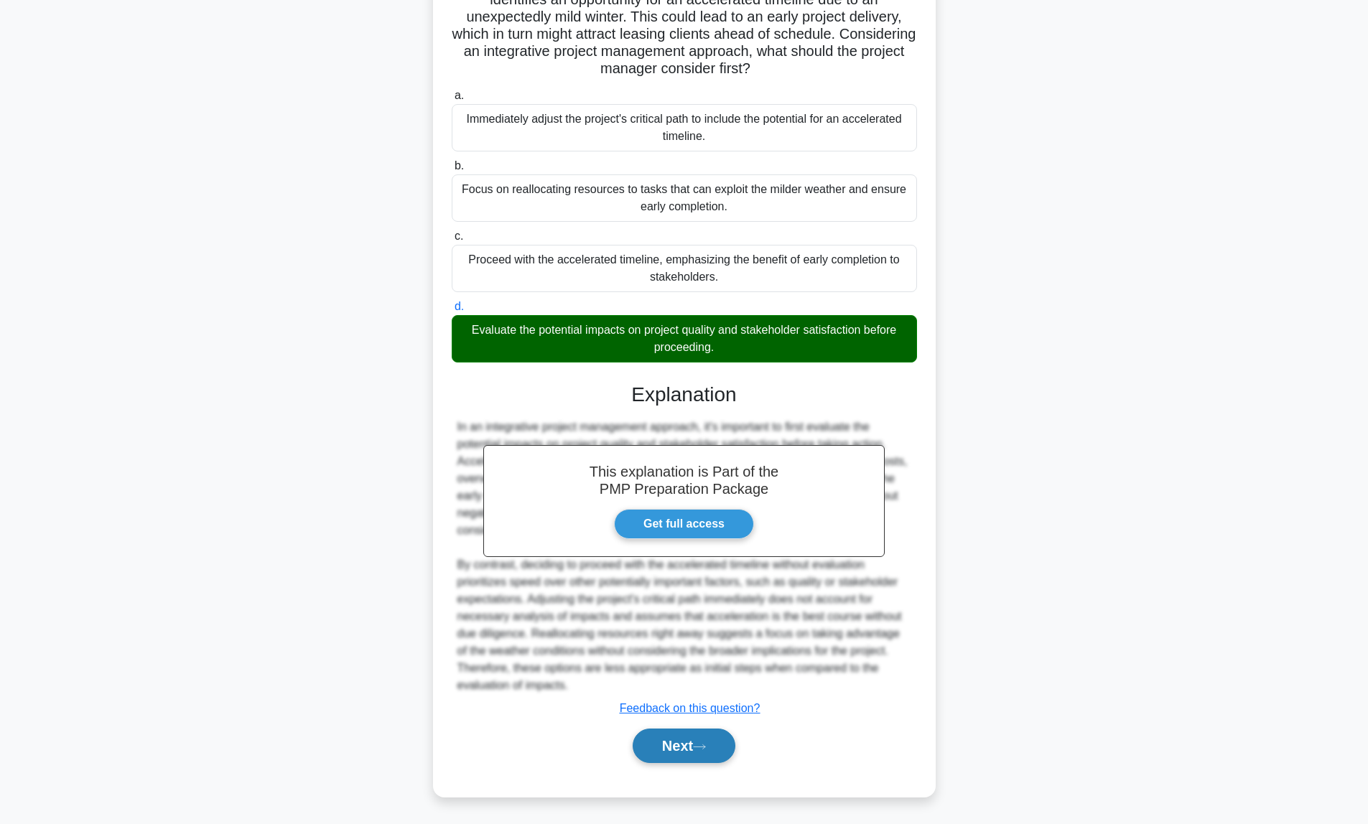
click at [675, 751] on button "Next" at bounding box center [683, 746] width 103 height 34
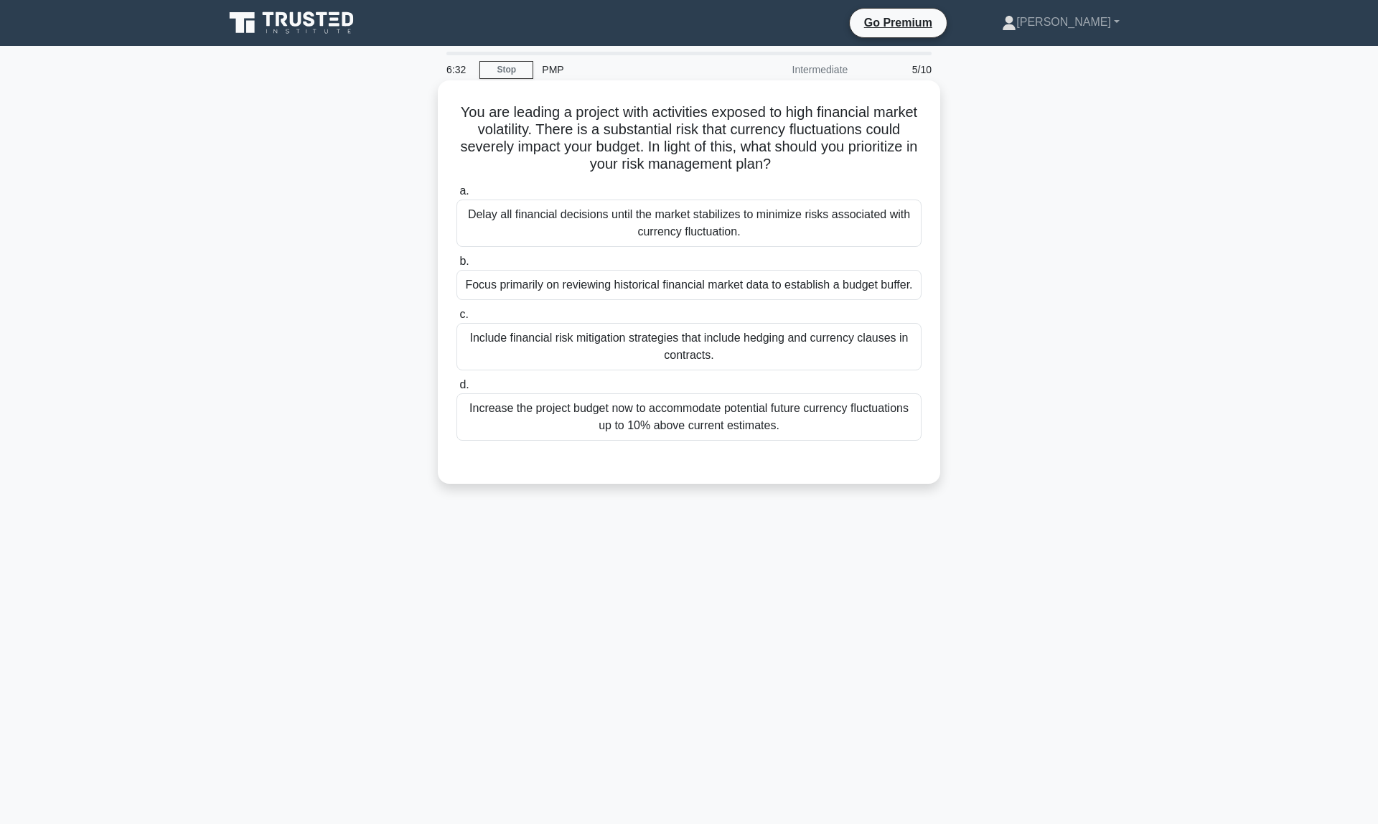
click at [589, 290] on div "Focus primarily on reviewing historical financial market data to establish a bu…" at bounding box center [689, 285] width 465 height 30
click at [457, 266] on input "b. Focus primarily on reviewing historical financial market data to establish a…" at bounding box center [457, 261] width 0 height 9
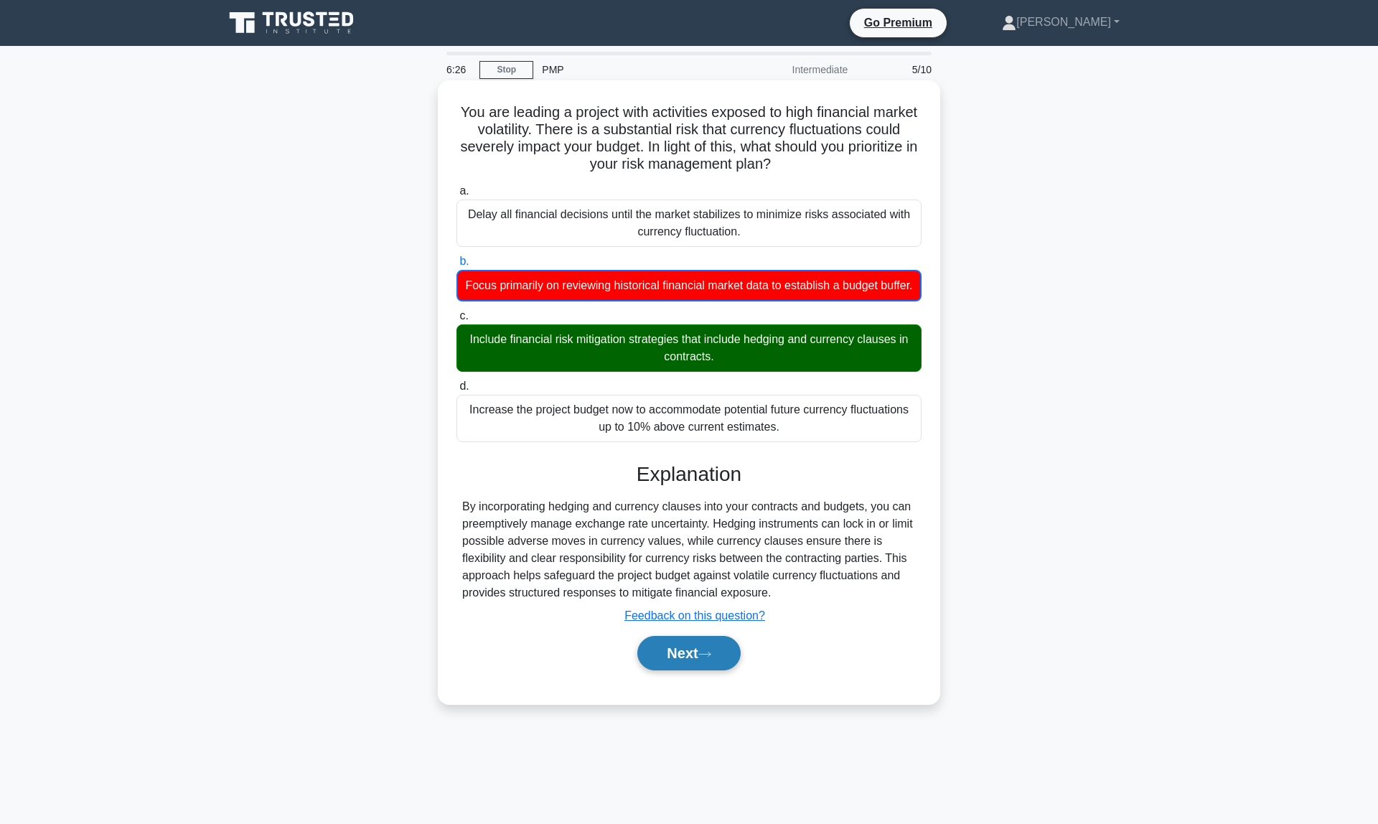
click at [686, 646] on button "Next" at bounding box center [688, 653] width 103 height 34
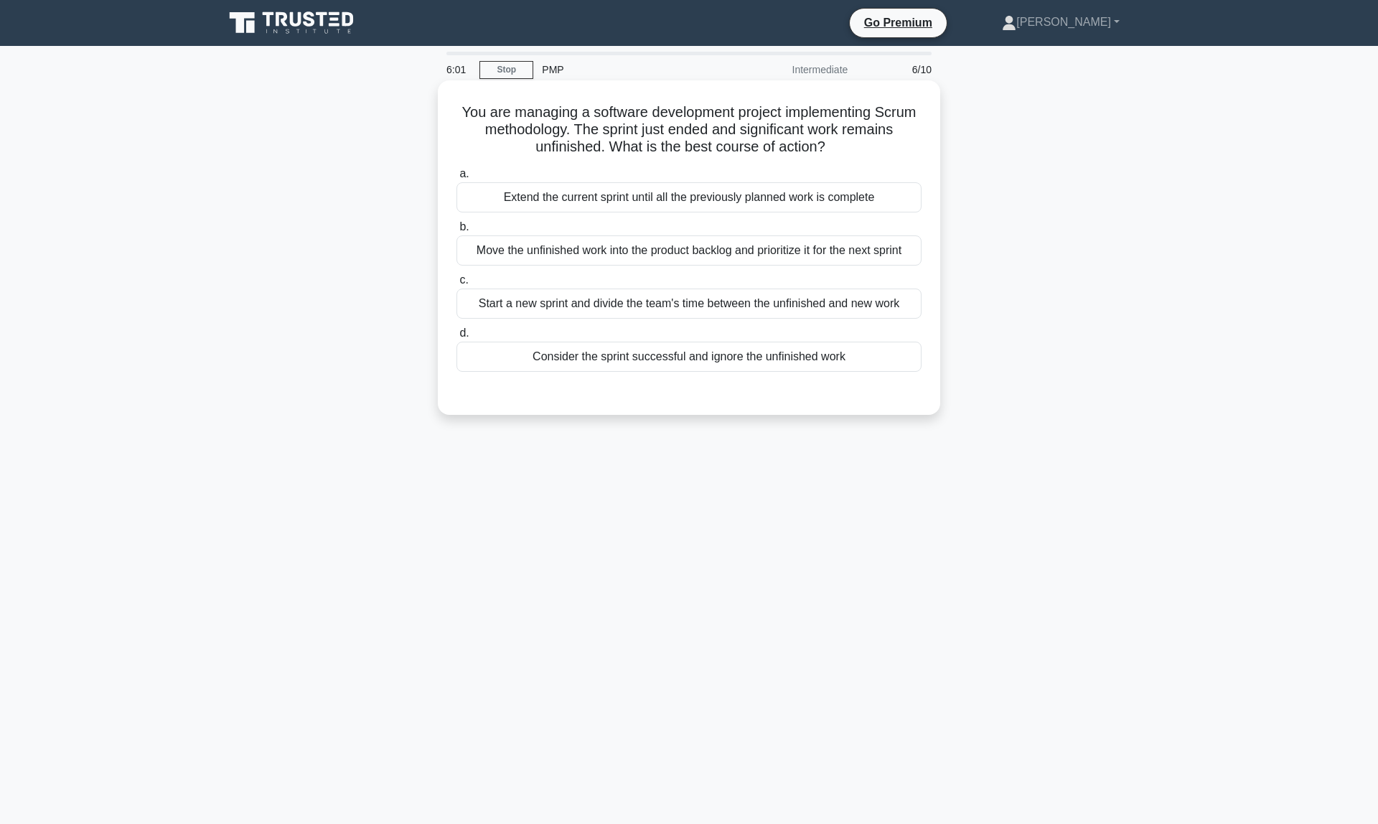
click at [629, 257] on div "Move the unfinished work into the product backlog and prioritize it for the nex…" at bounding box center [689, 250] width 465 height 30
click at [457, 232] on input "b. Move the unfinished work into the product backlog and prioritize it for the …" at bounding box center [457, 227] width 0 height 9
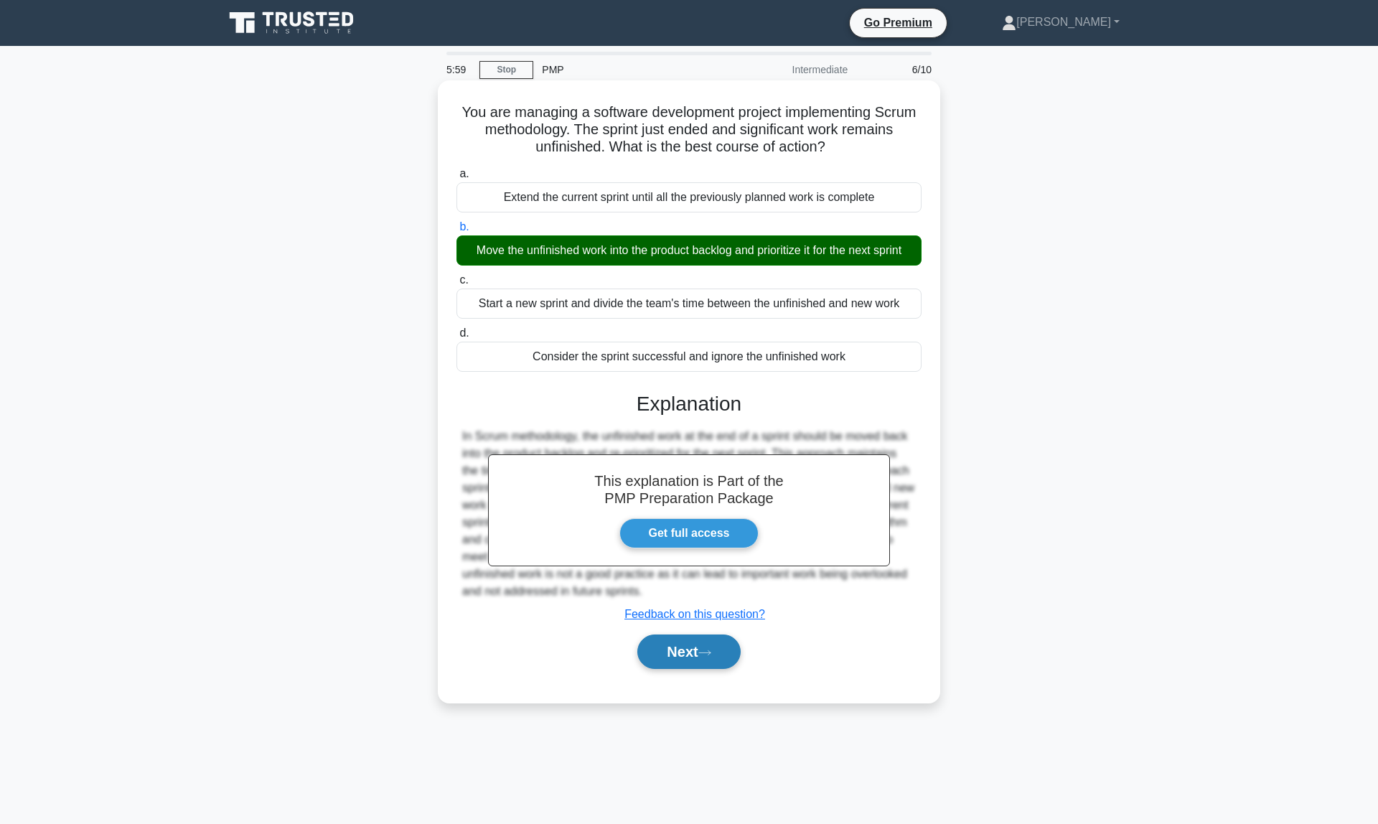
click at [706, 661] on button "Next" at bounding box center [688, 652] width 103 height 34
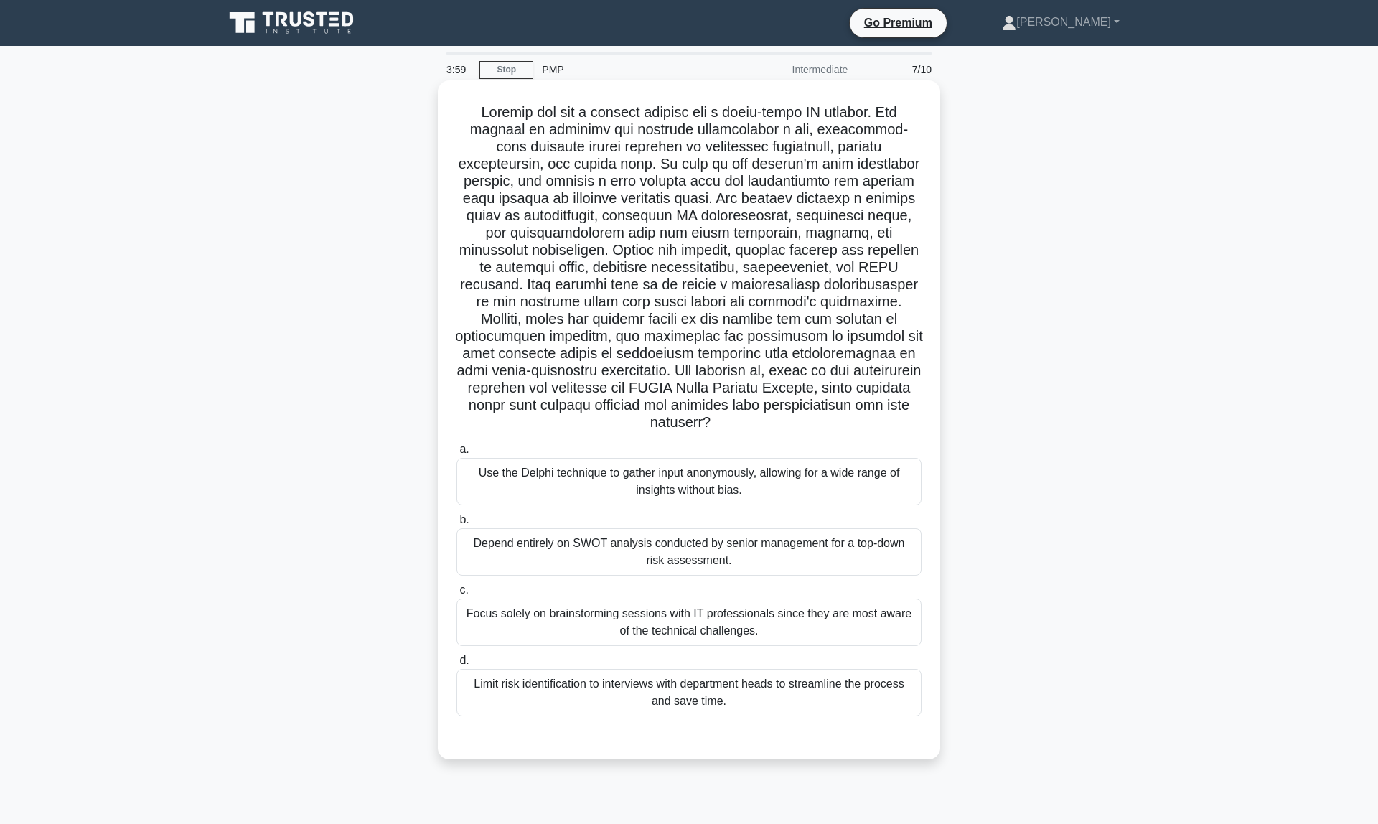
click at [747, 458] on div "Use the Delphi technique to gather input anonymously, allowing for a wide range…" at bounding box center [689, 481] width 465 height 47
click at [457, 454] on input "a. Use the Delphi technique to gather input anonymously, allowing for a wide ra…" at bounding box center [457, 449] width 0 height 9
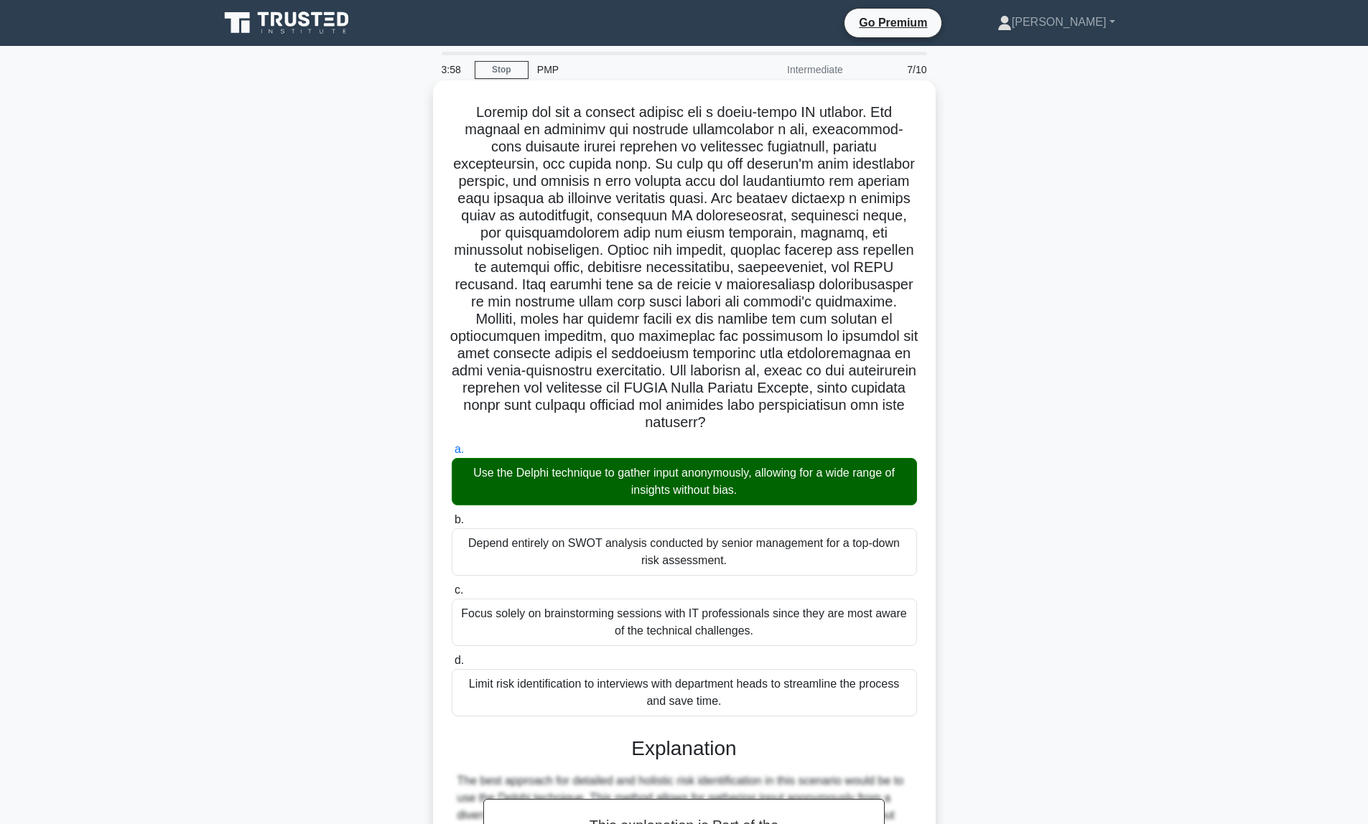
scroll to position [337, 0]
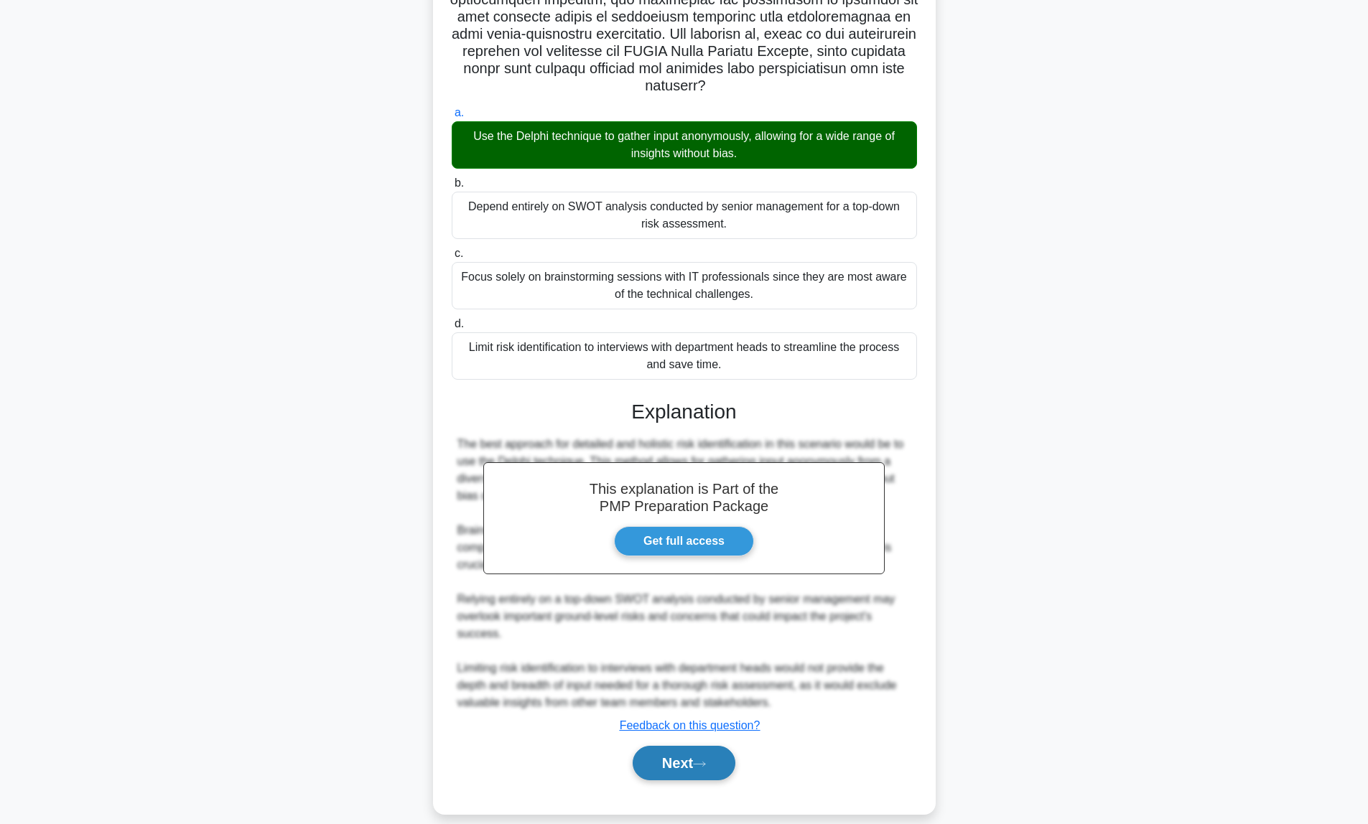
click at [698, 746] on button "Next" at bounding box center [683, 763] width 103 height 34
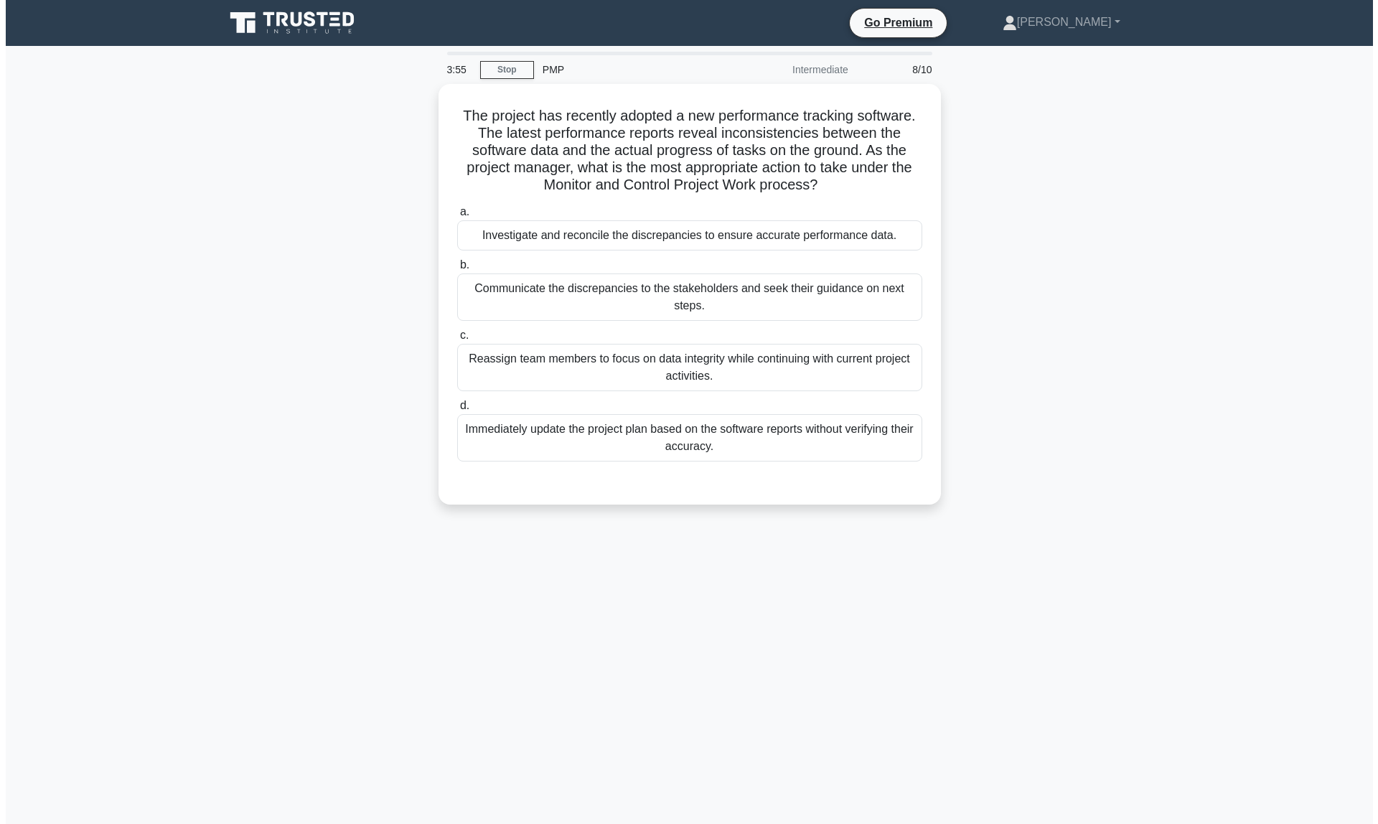
scroll to position [0, 0]
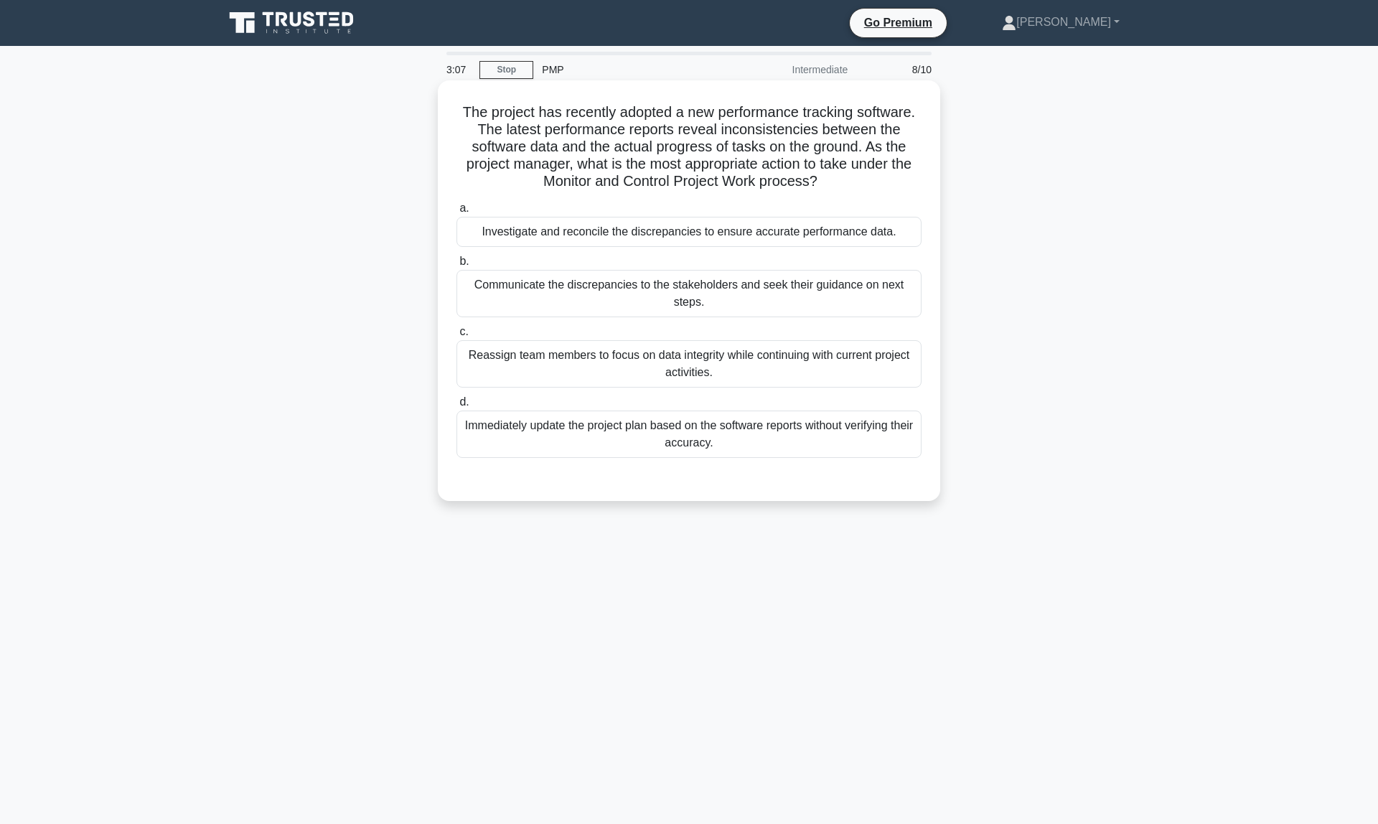
click at [617, 284] on div "Communicate the discrepancies to the stakeholders and seek their guidance on ne…" at bounding box center [689, 293] width 465 height 47
click at [457, 266] on input "b. Communicate the discrepancies to the stakeholders and seek their guidance on…" at bounding box center [457, 261] width 0 height 9
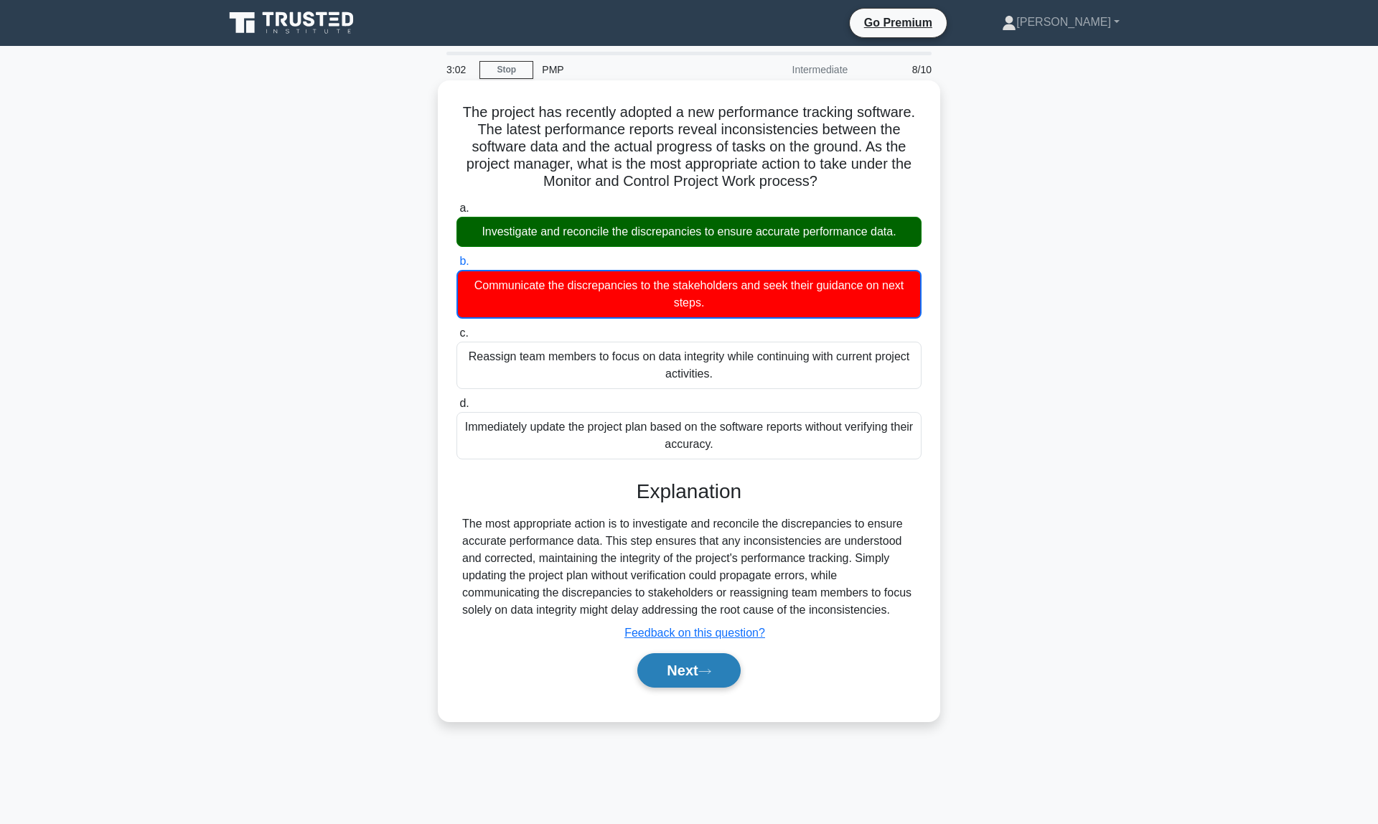
click at [668, 668] on button "Next" at bounding box center [688, 670] width 103 height 34
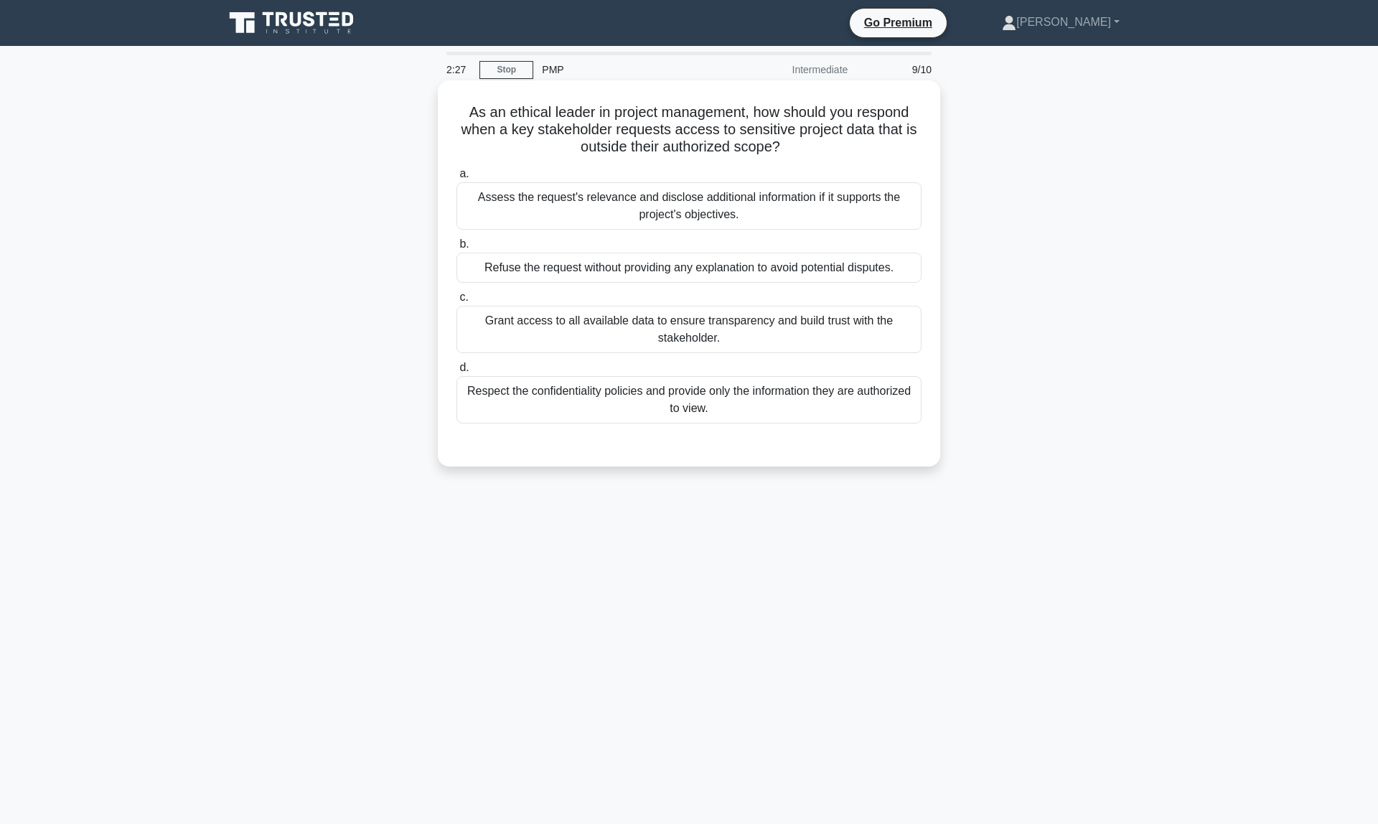
click at [620, 412] on div "Respect the confidentiality policies and provide only the information they are …" at bounding box center [689, 399] width 465 height 47
click at [457, 373] on input "d. Respect the confidentiality policies and provide only the information they a…" at bounding box center [457, 367] width 0 height 9
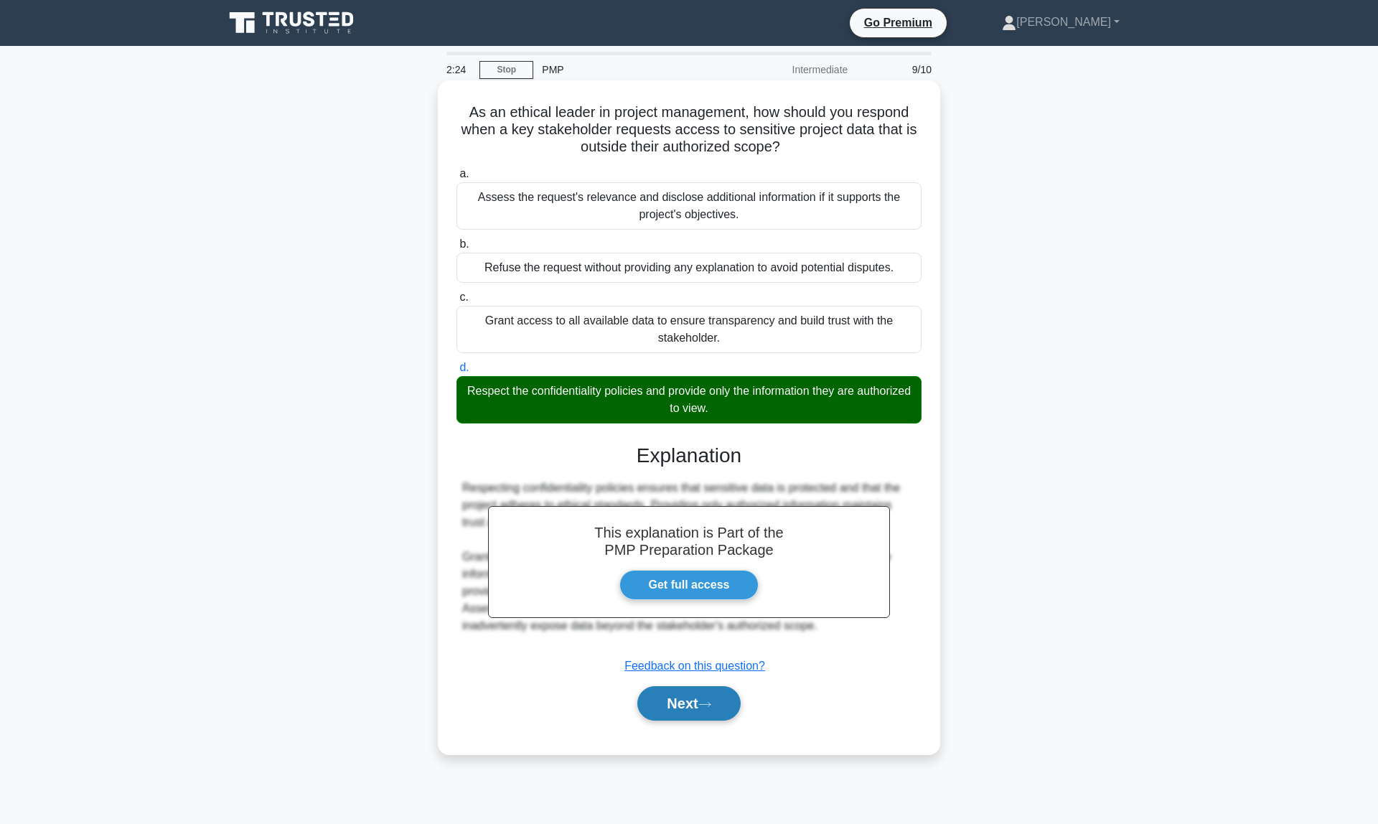
click at [704, 716] on button "Next" at bounding box center [688, 703] width 103 height 34
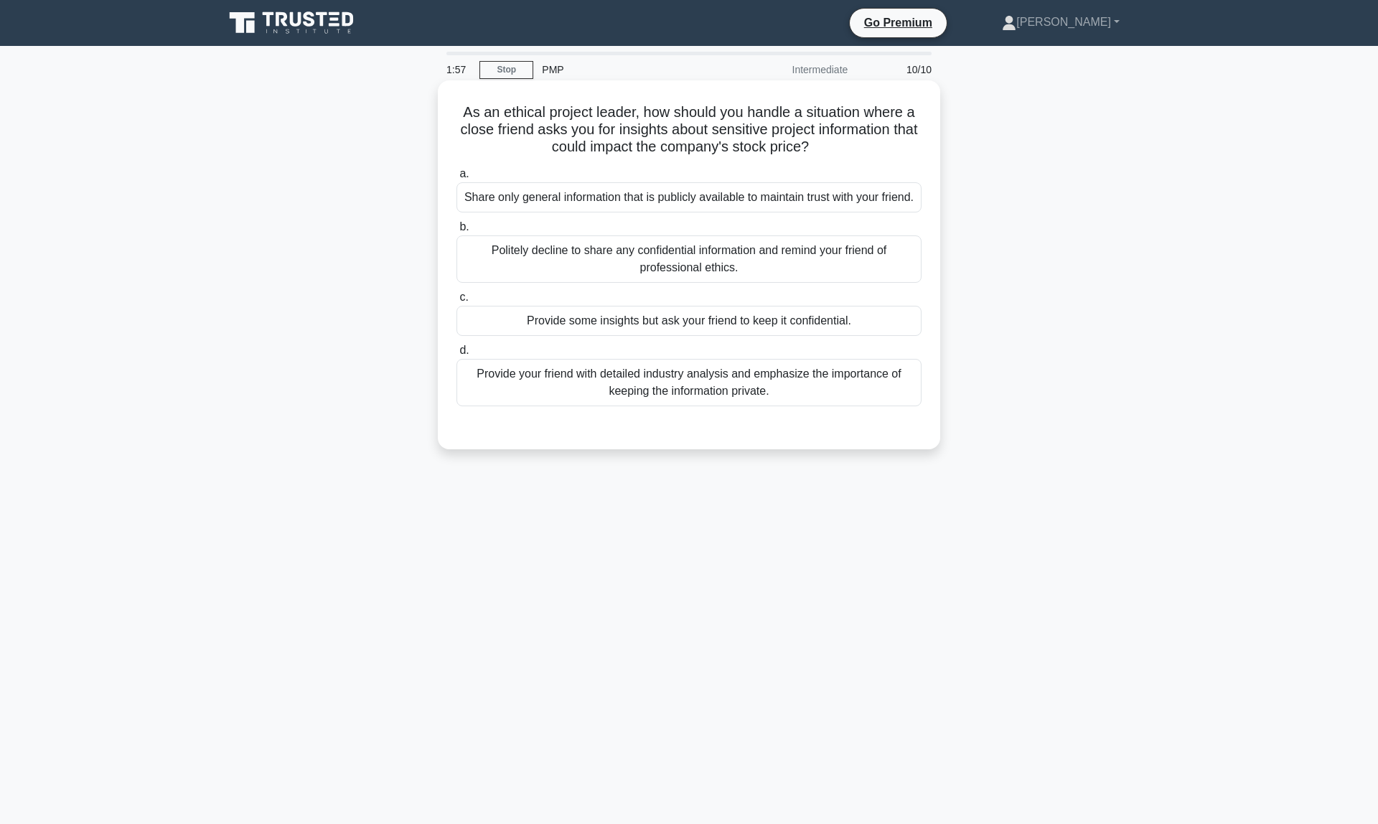
click at [588, 280] on div "Politely decline to share any confidential information and remind your friend o…" at bounding box center [689, 258] width 465 height 47
click at [457, 232] on input "b. Politely decline to share any confidential information and remind your frien…" at bounding box center [457, 227] width 0 height 9
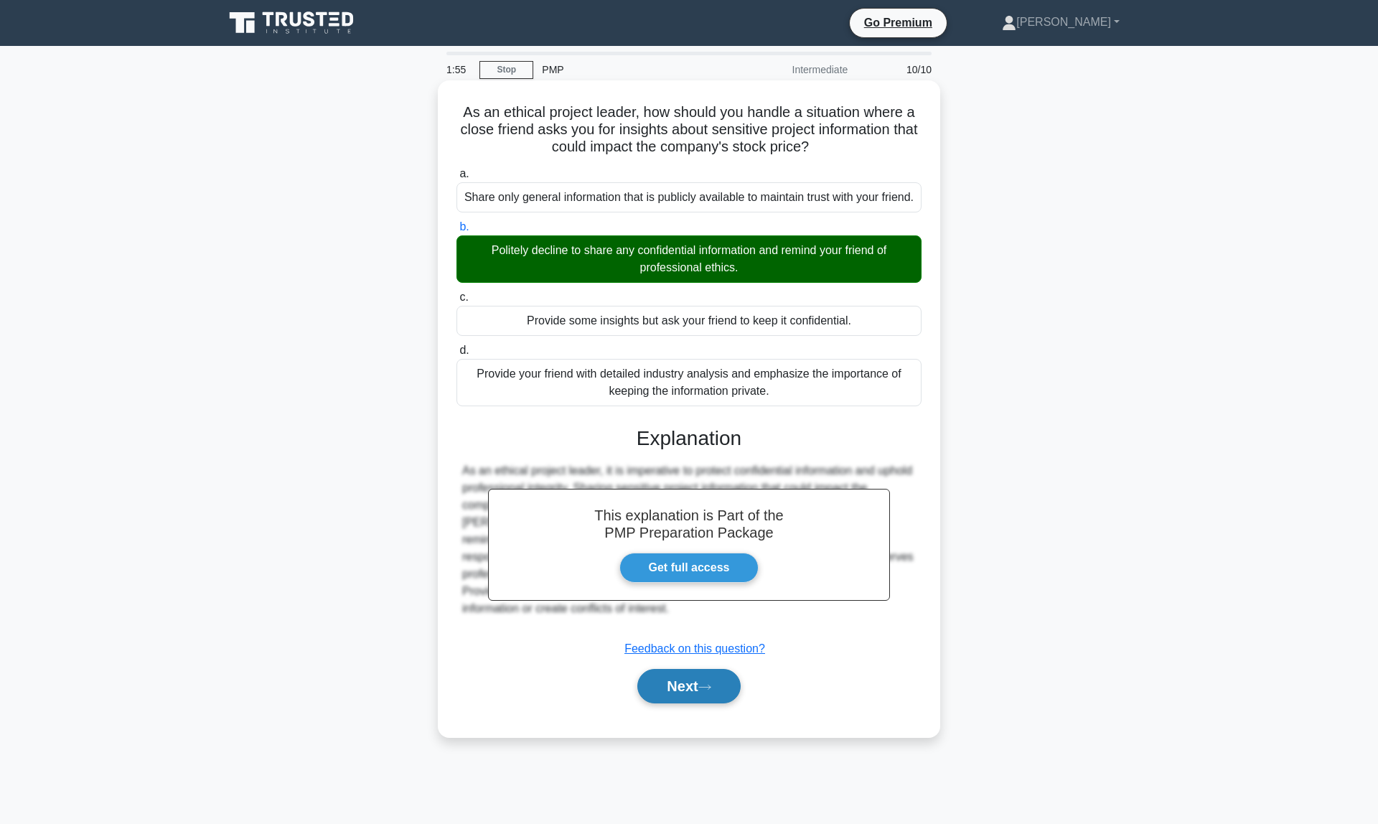
click at [681, 704] on button "Next" at bounding box center [688, 686] width 103 height 34
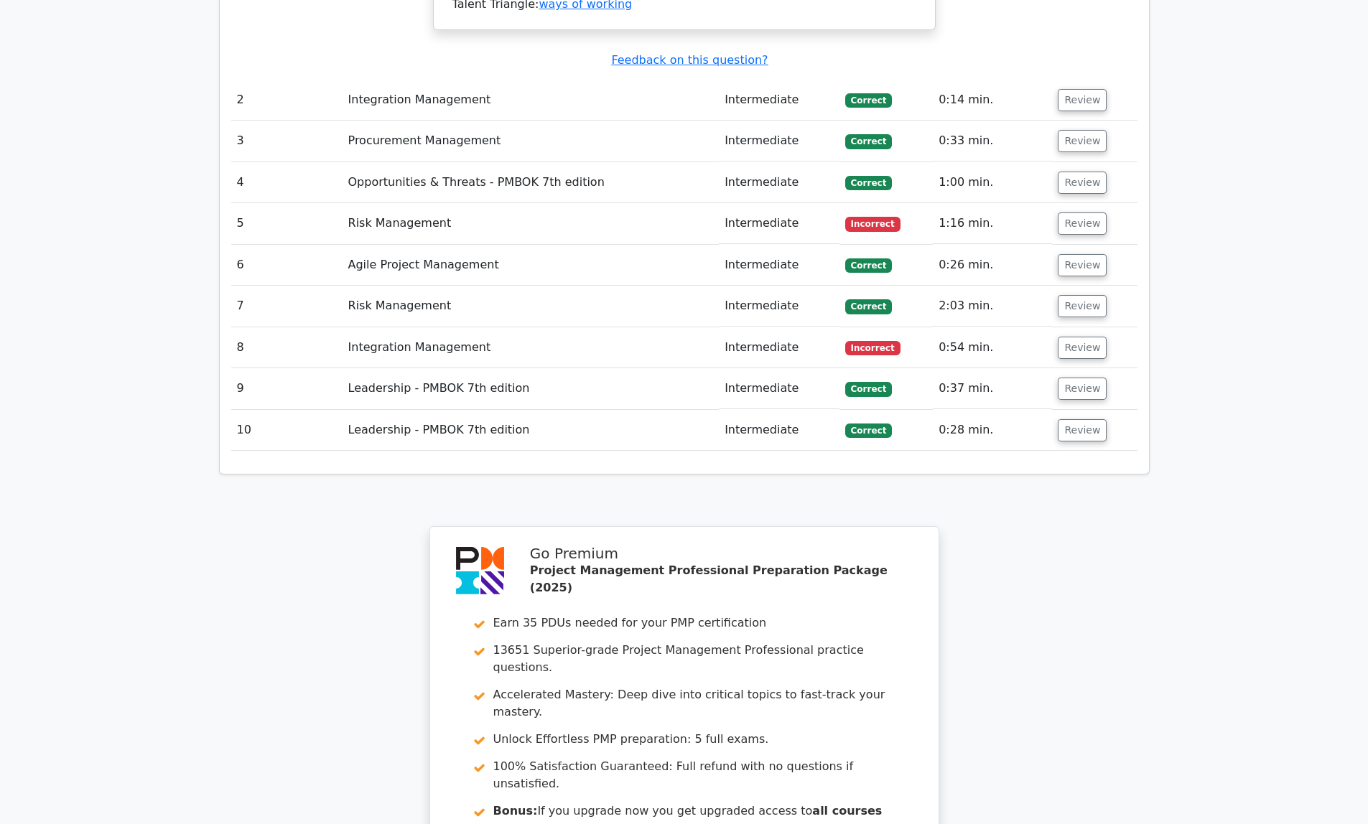
scroll to position [1671, 0]
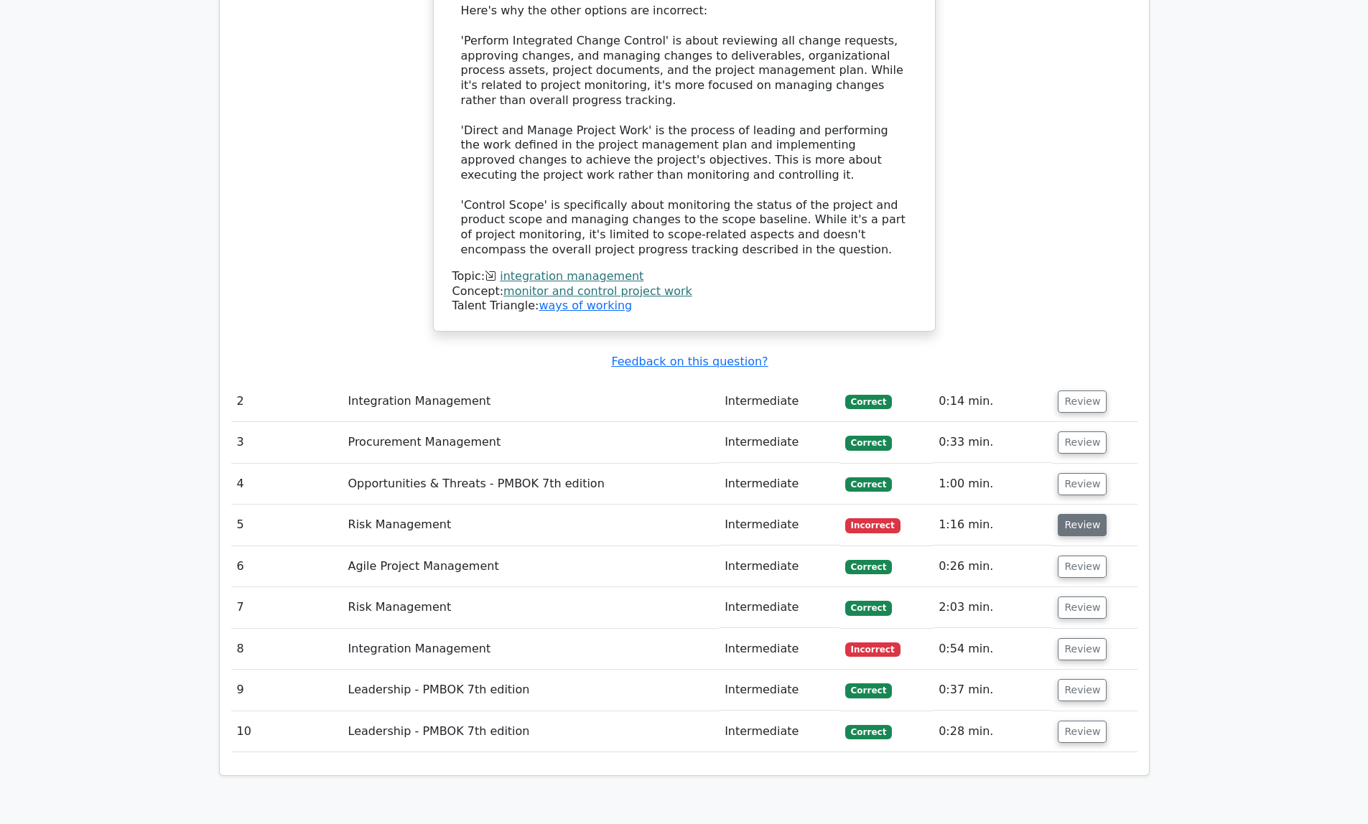
click at [1070, 514] on button "Review" at bounding box center [1081, 525] width 49 height 22
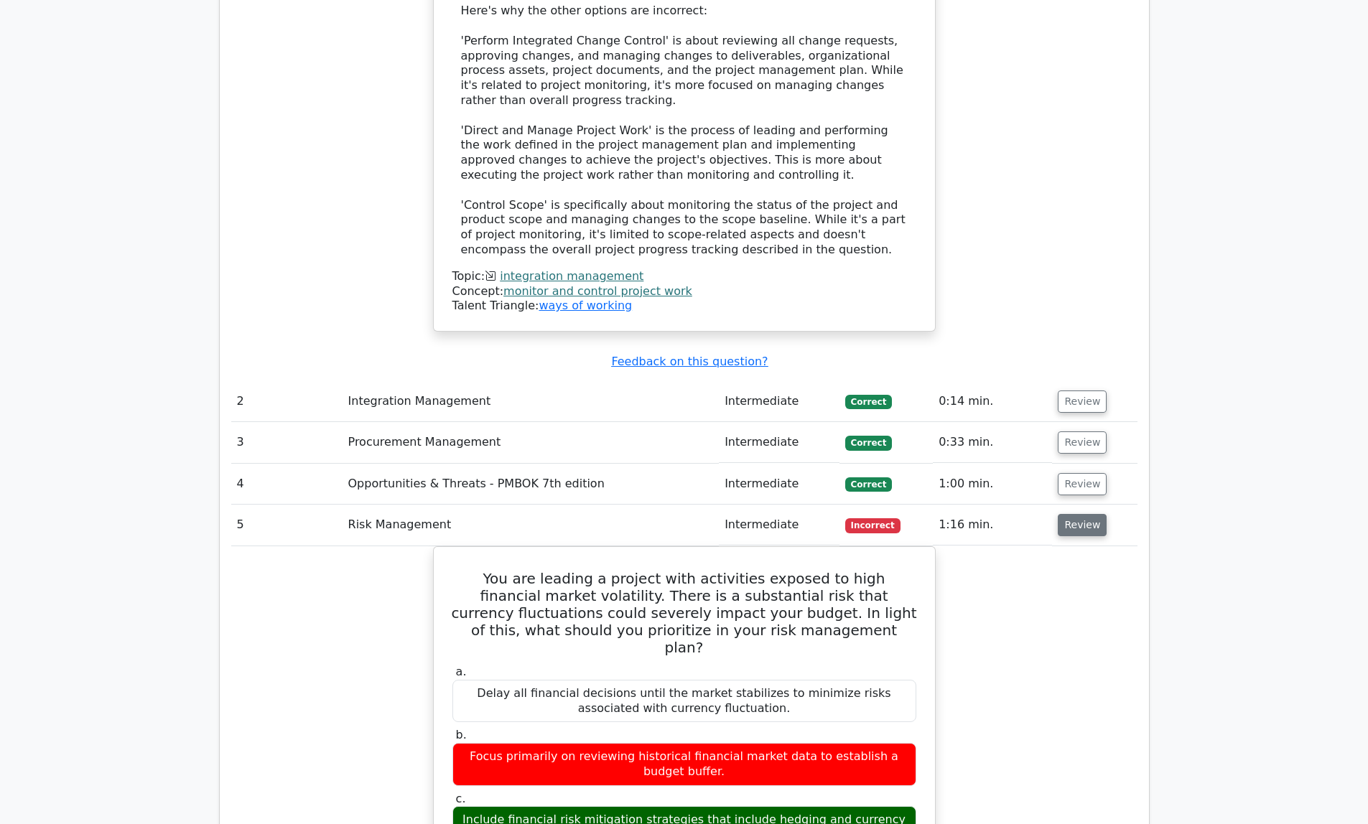
click at [1075, 514] on button "Review" at bounding box center [1081, 525] width 49 height 22
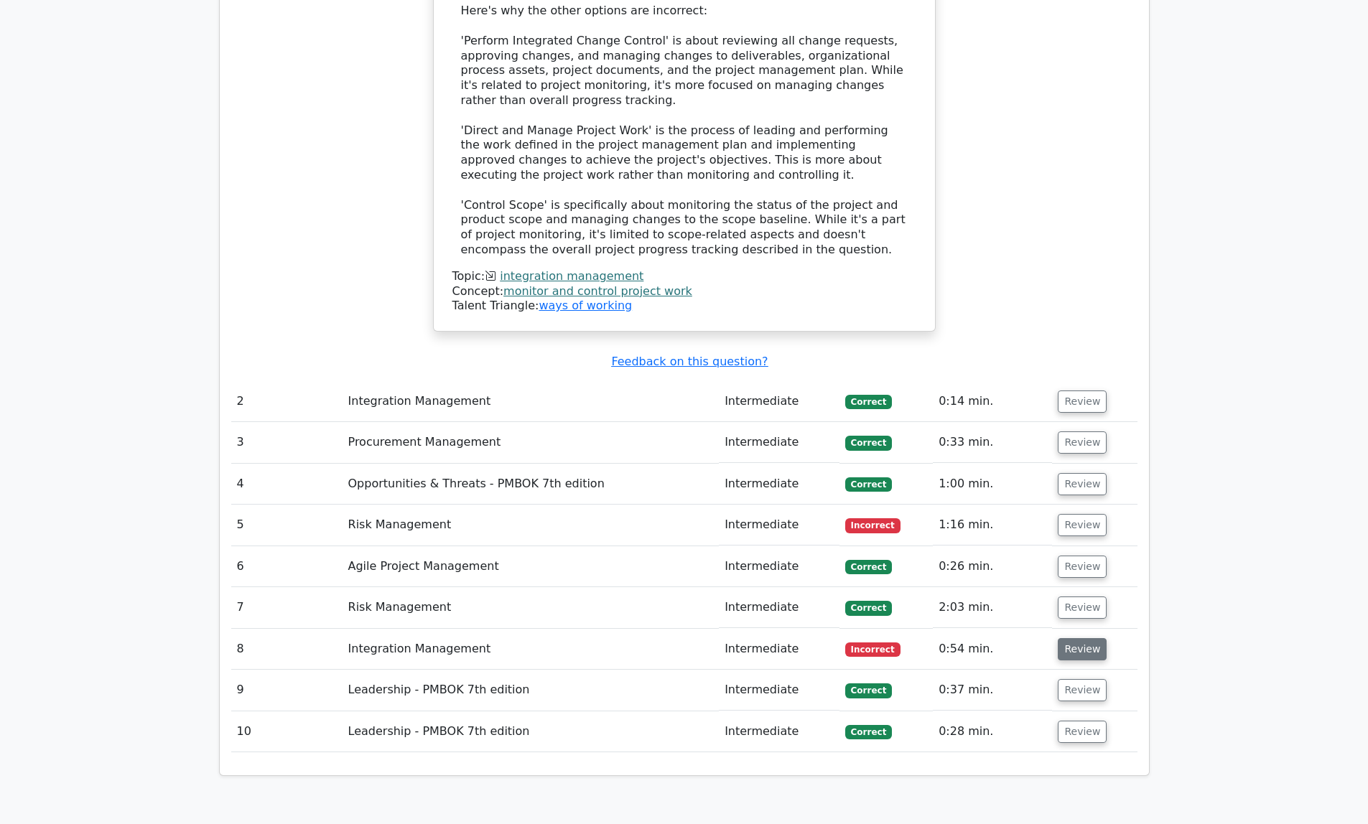
click at [1076, 638] on button "Review" at bounding box center [1081, 649] width 49 height 22
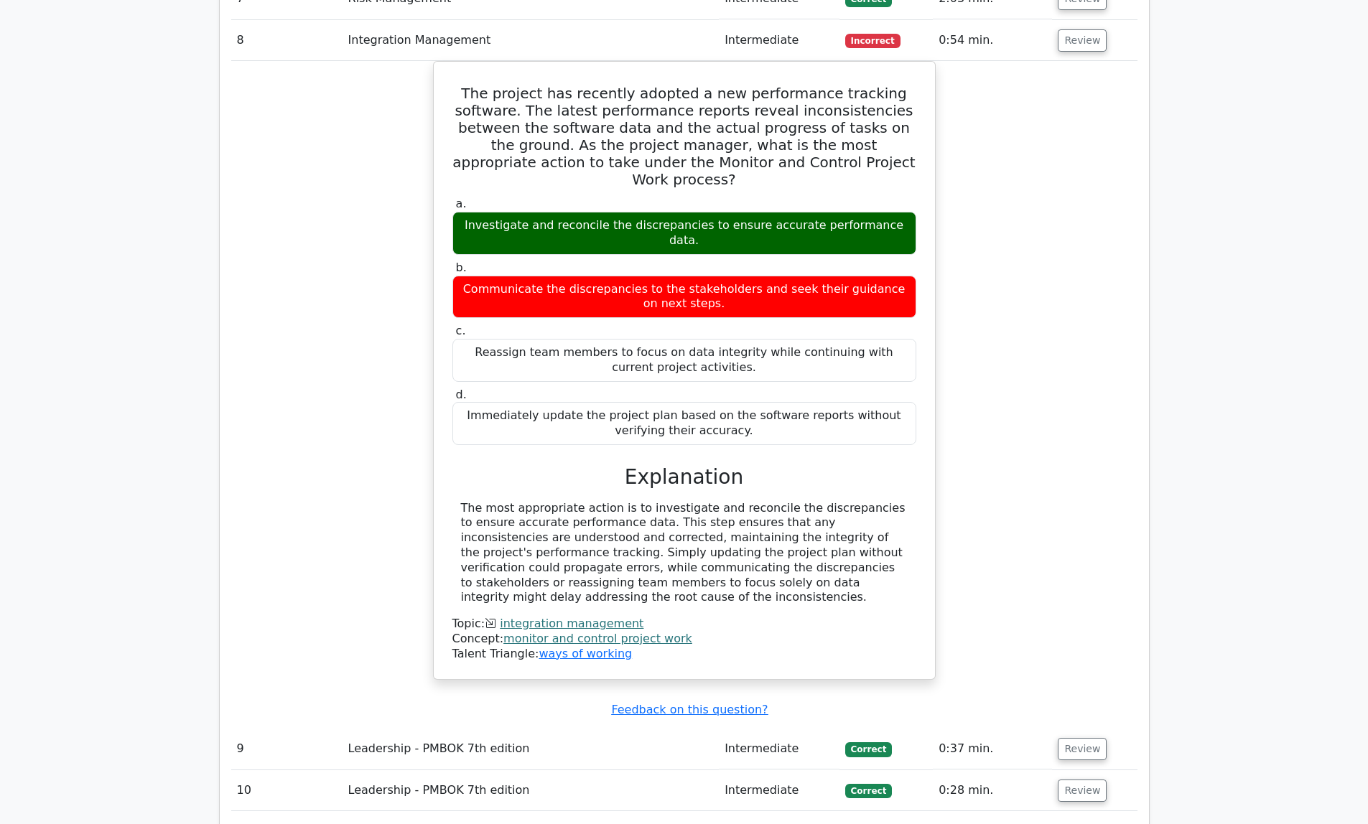
scroll to position [2729, 0]
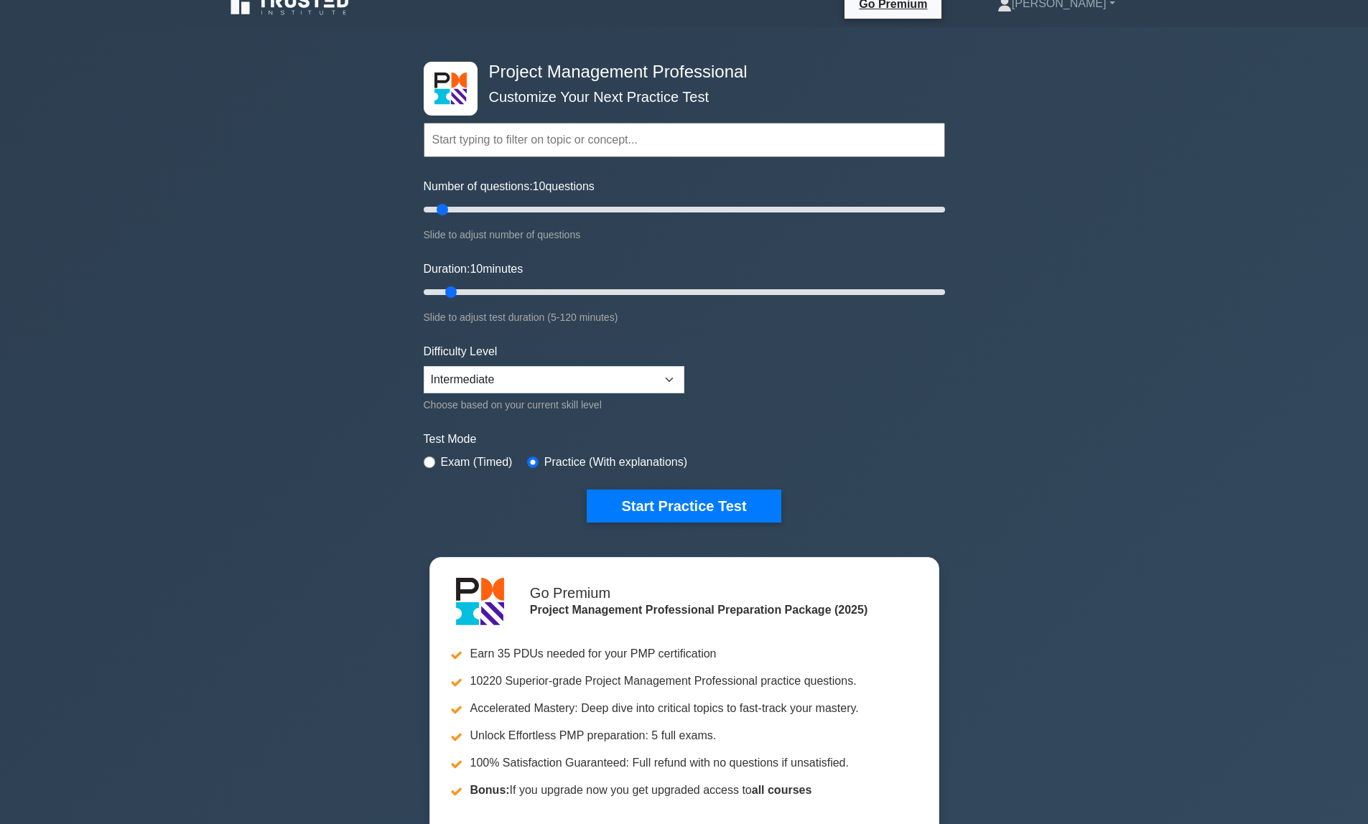
scroll to position [68, 0]
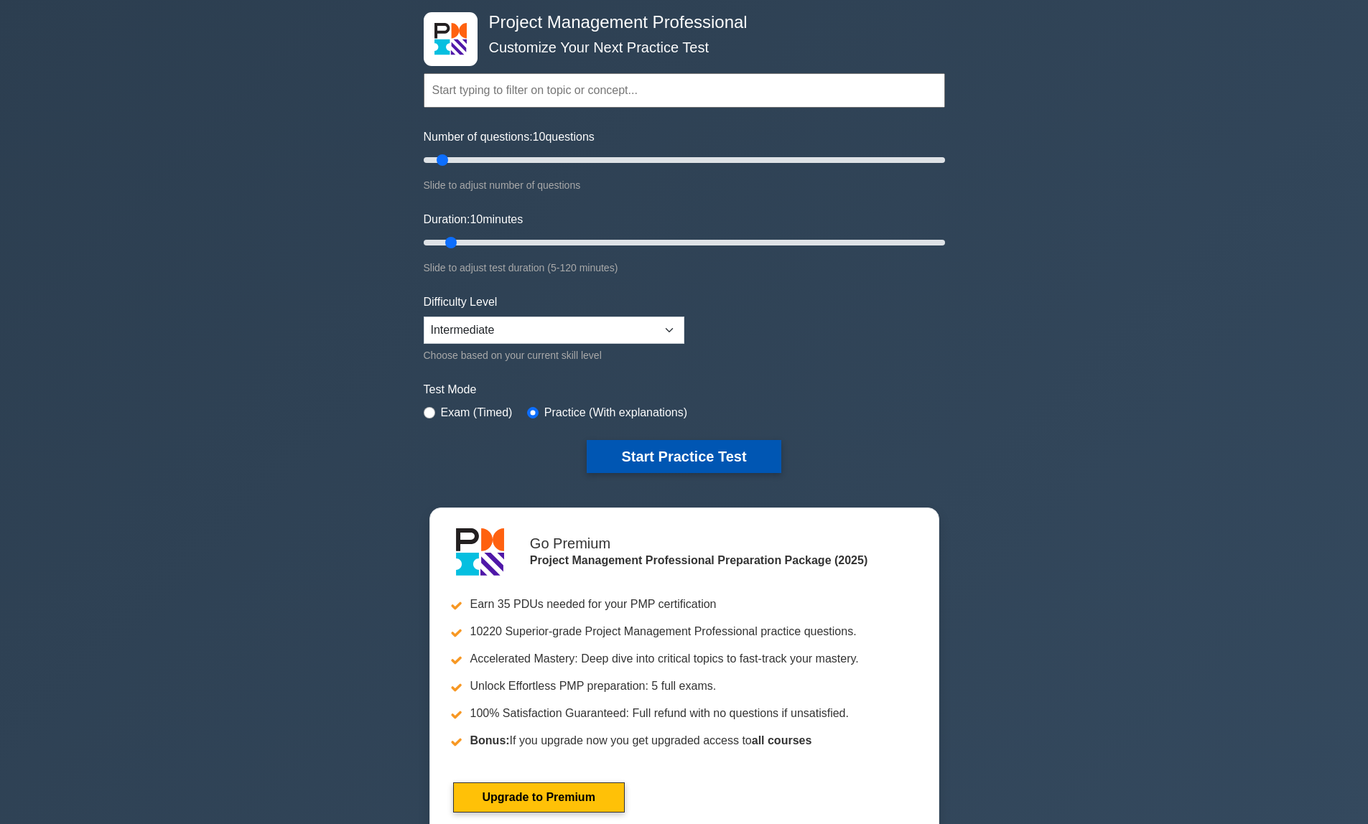
click at [747, 454] on button "Start Practice Test" at bounding box center [684, 456] width 194 height 33
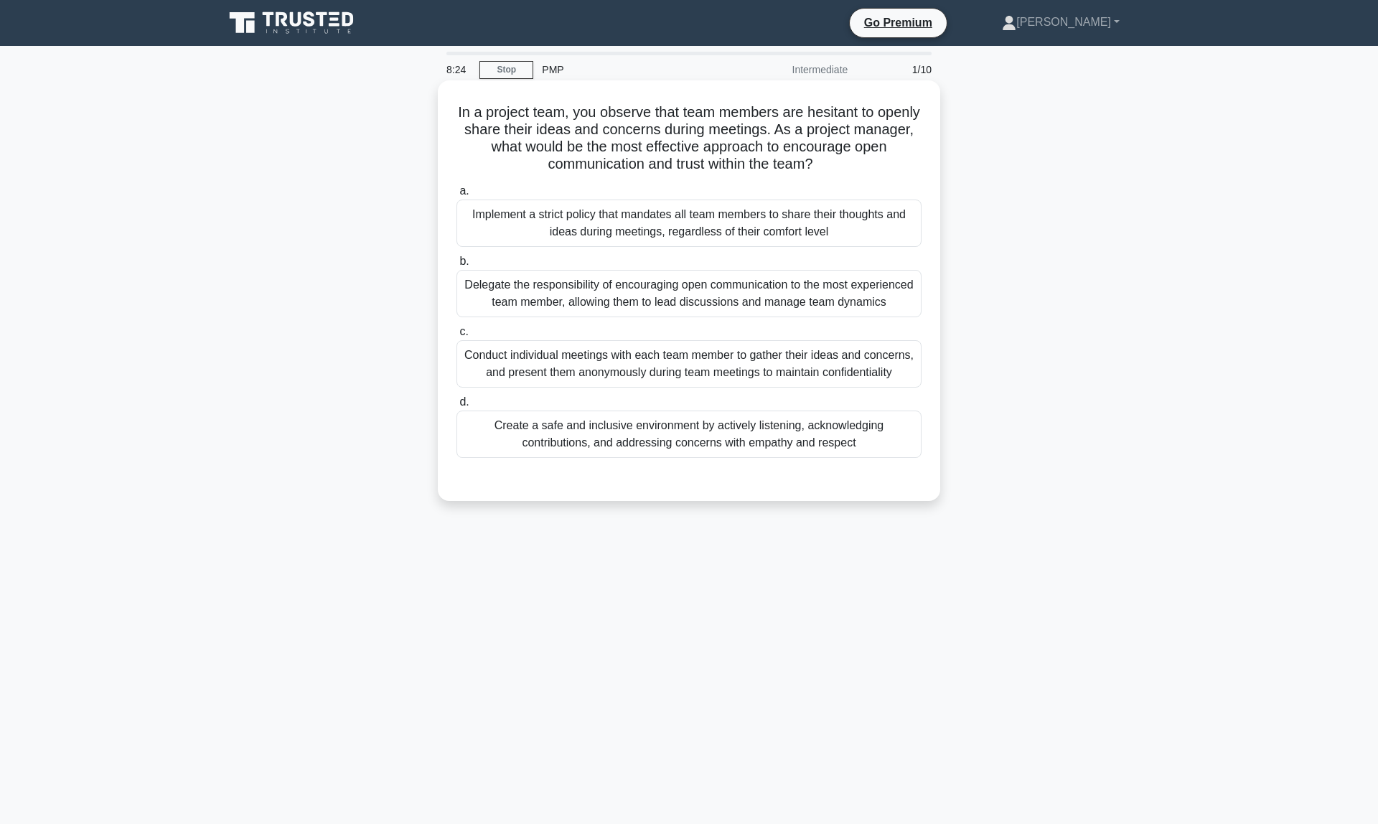
click at [622, 434] on div "Create a safe and inclusive environment by actively listening, acknowledging co…" at bounding box center [689, 434] width 465 height 47
click at [457, 407] on input "d. Create a safe and inclusive environment by actively listening, acknowledging…" at bounding box center [457, 402] width 0 height 9
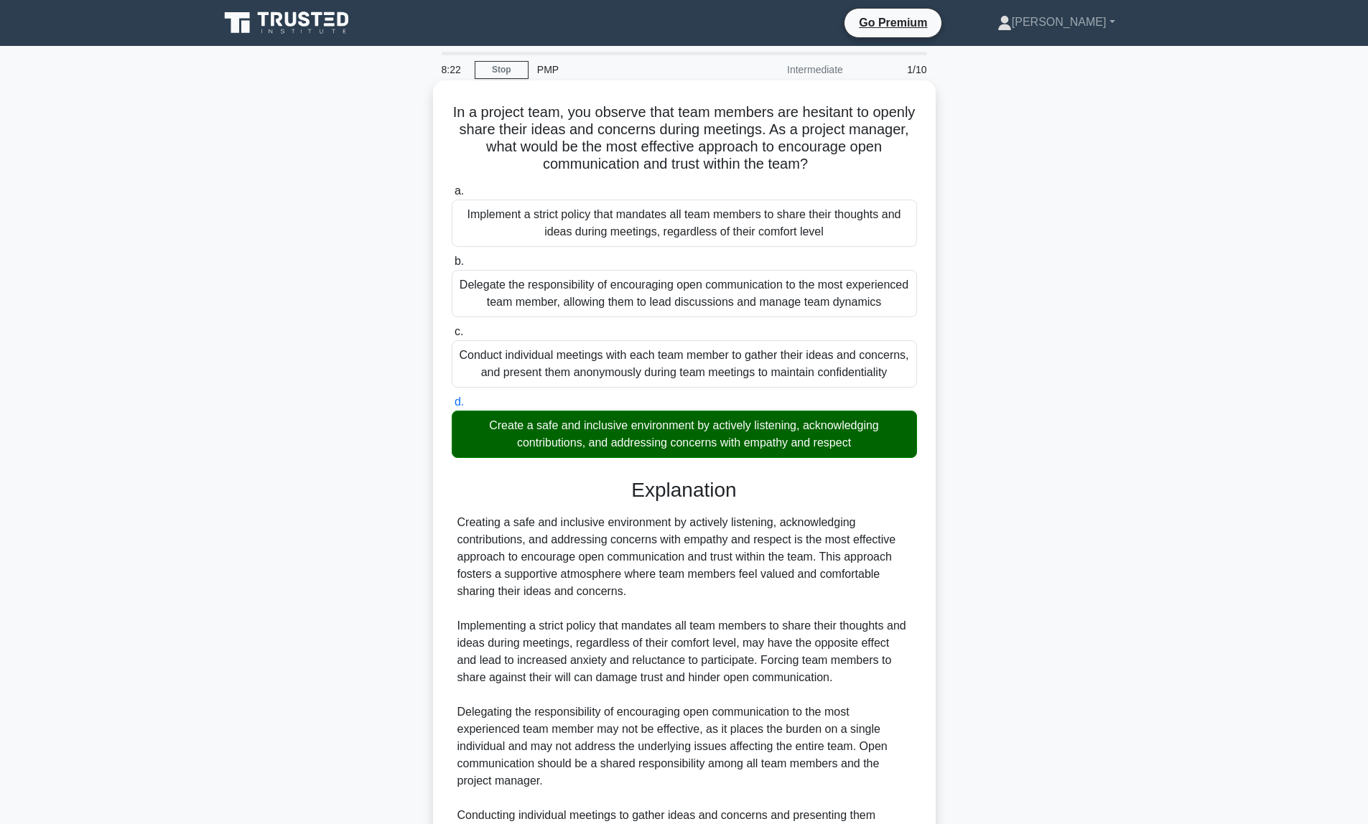
scroll to position [182, 0]
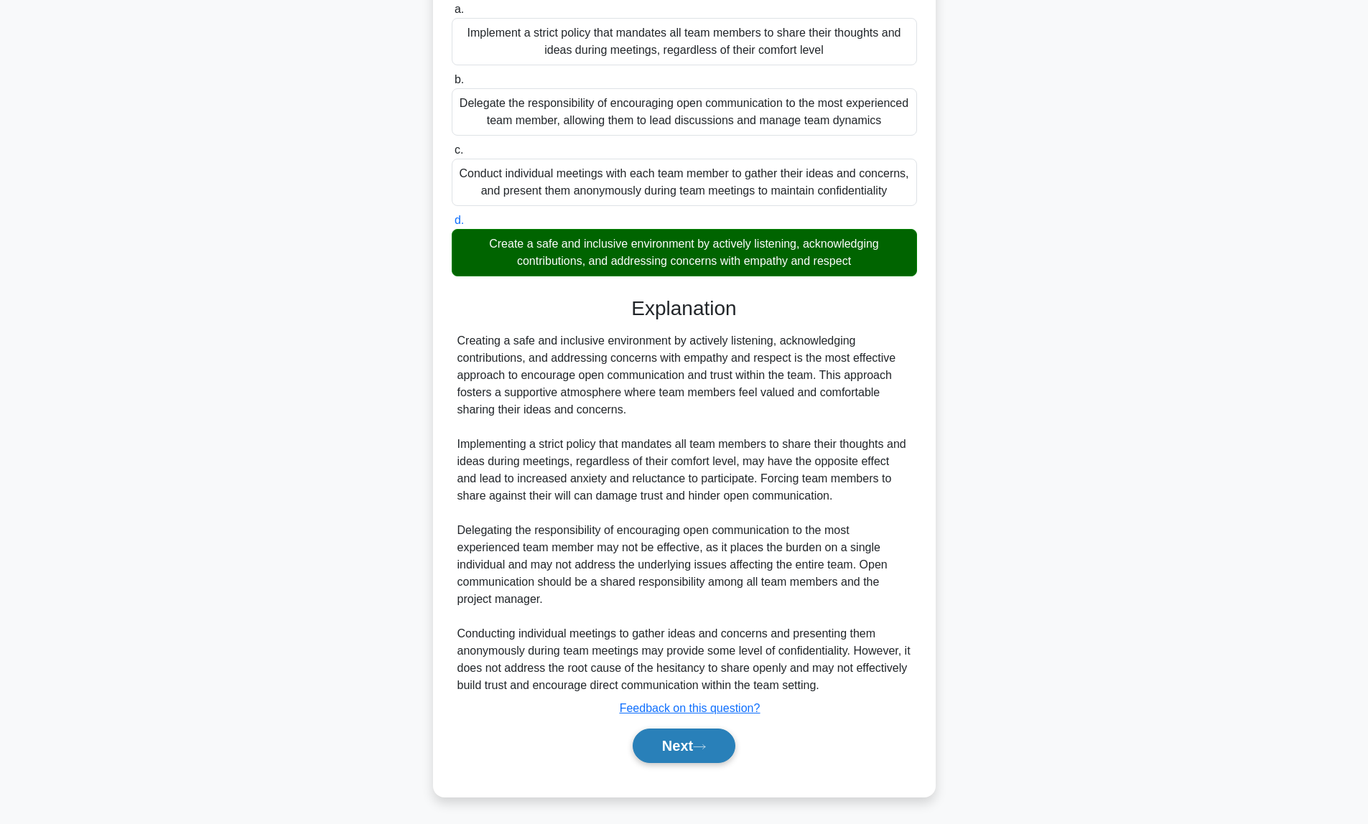
click at [679, 743] on button "Next" at bounding box center [683, 746] width 103 height 34
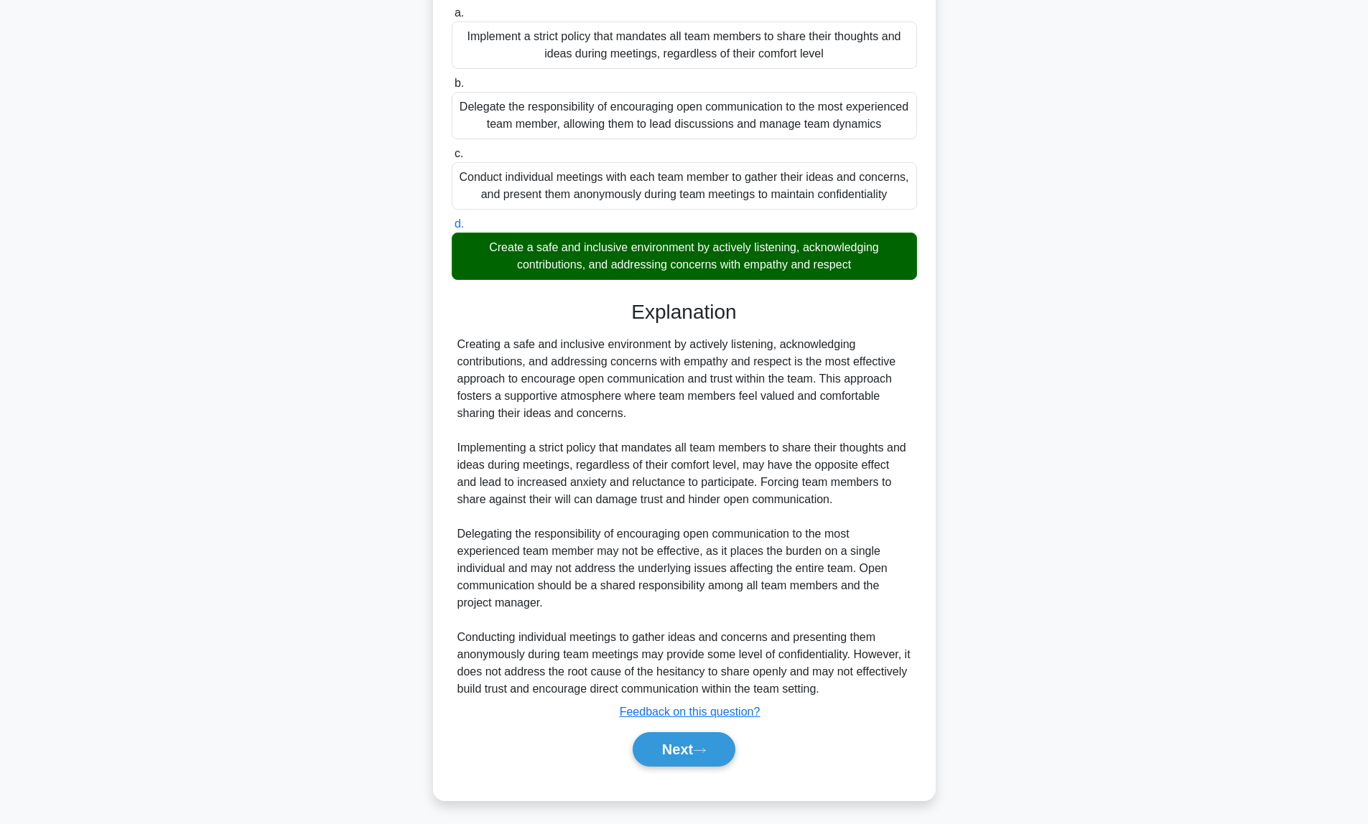
scroll to position [0, 0]
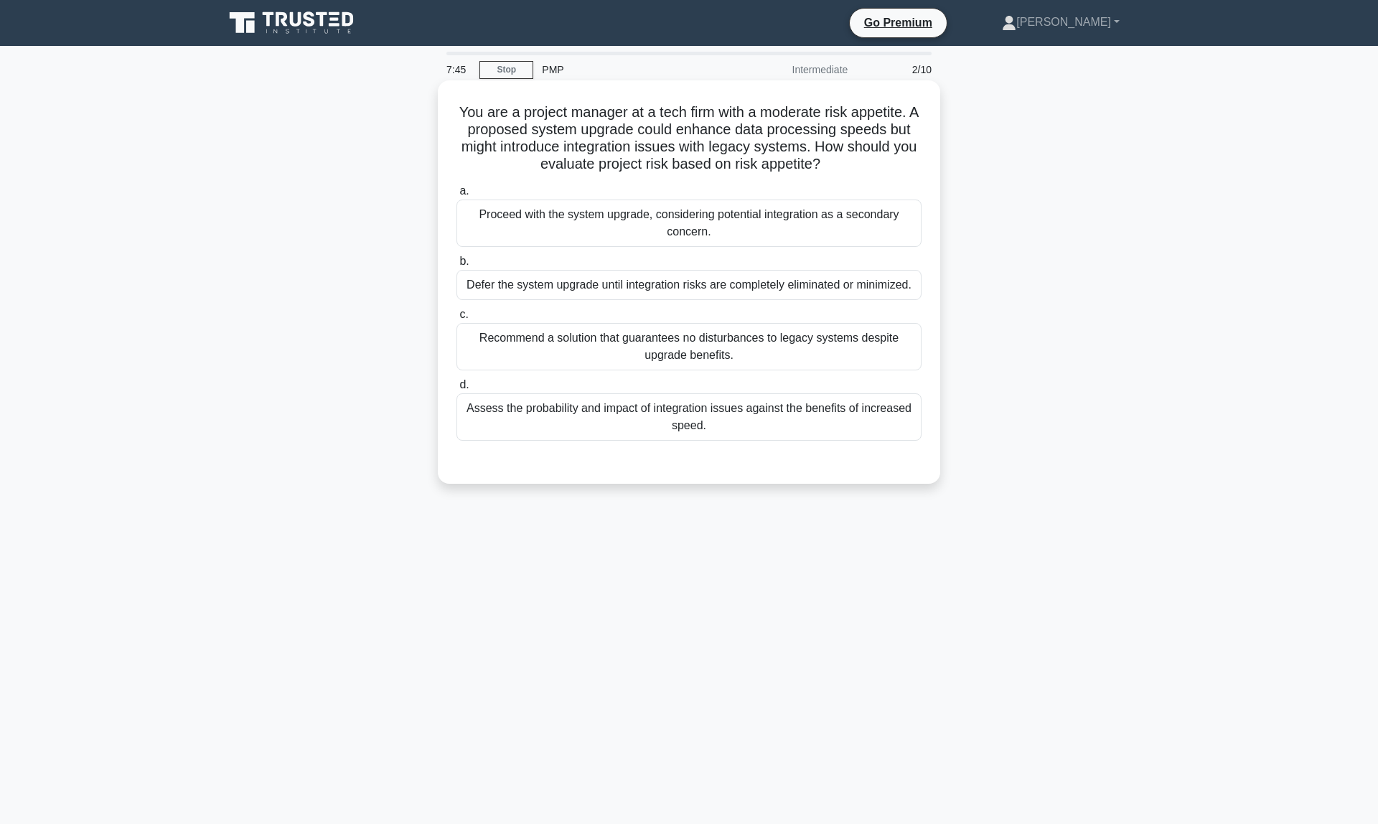
click at [599, 418] on div "Assess the probability and impact of integration issues against the benefits of…" at bounding box center [689, 416] width 465 height 47
click at [457, 390] on input "d. Assess the probability and impact of integration issues against the benefits…" at bounding box center [457, 384] width 0 height 9
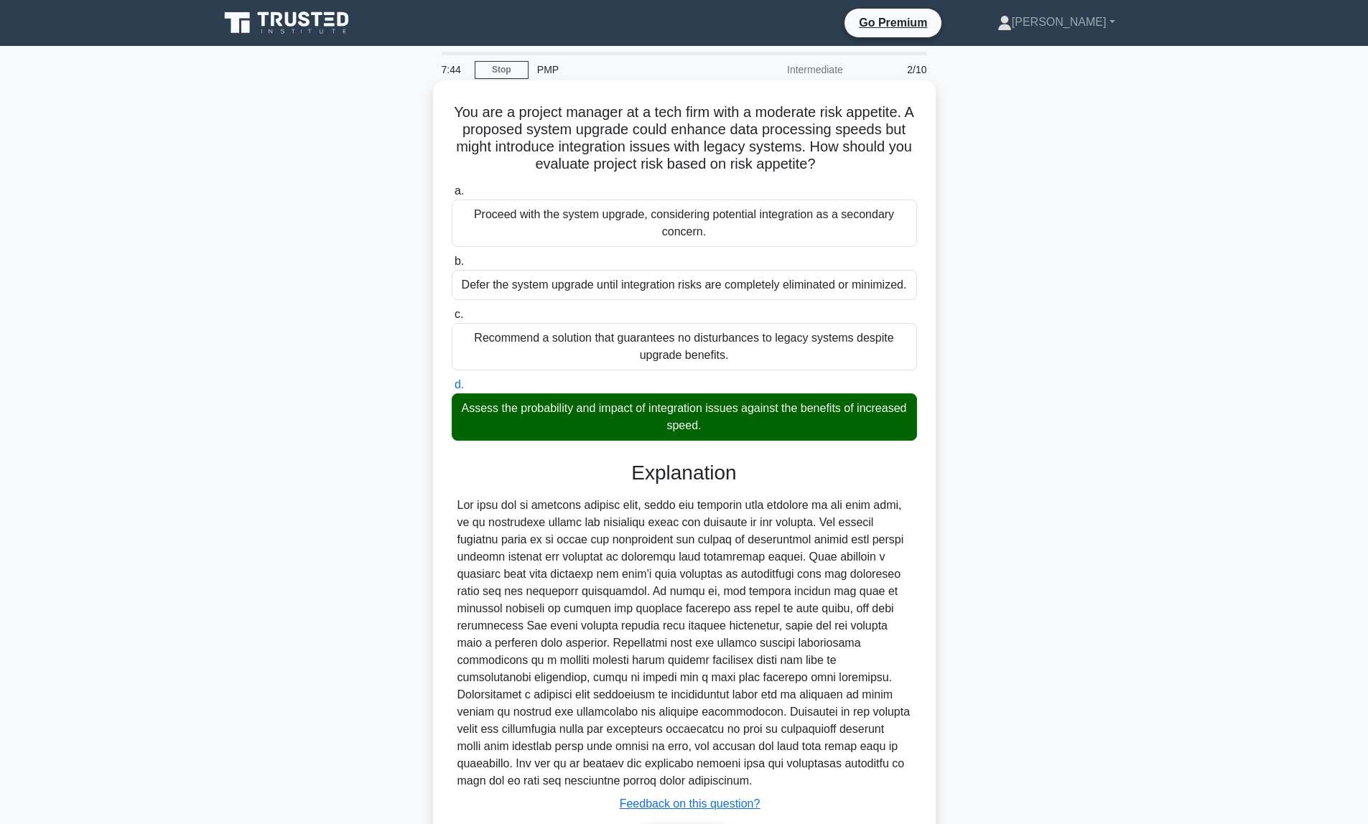
scroll to position [95, 0]
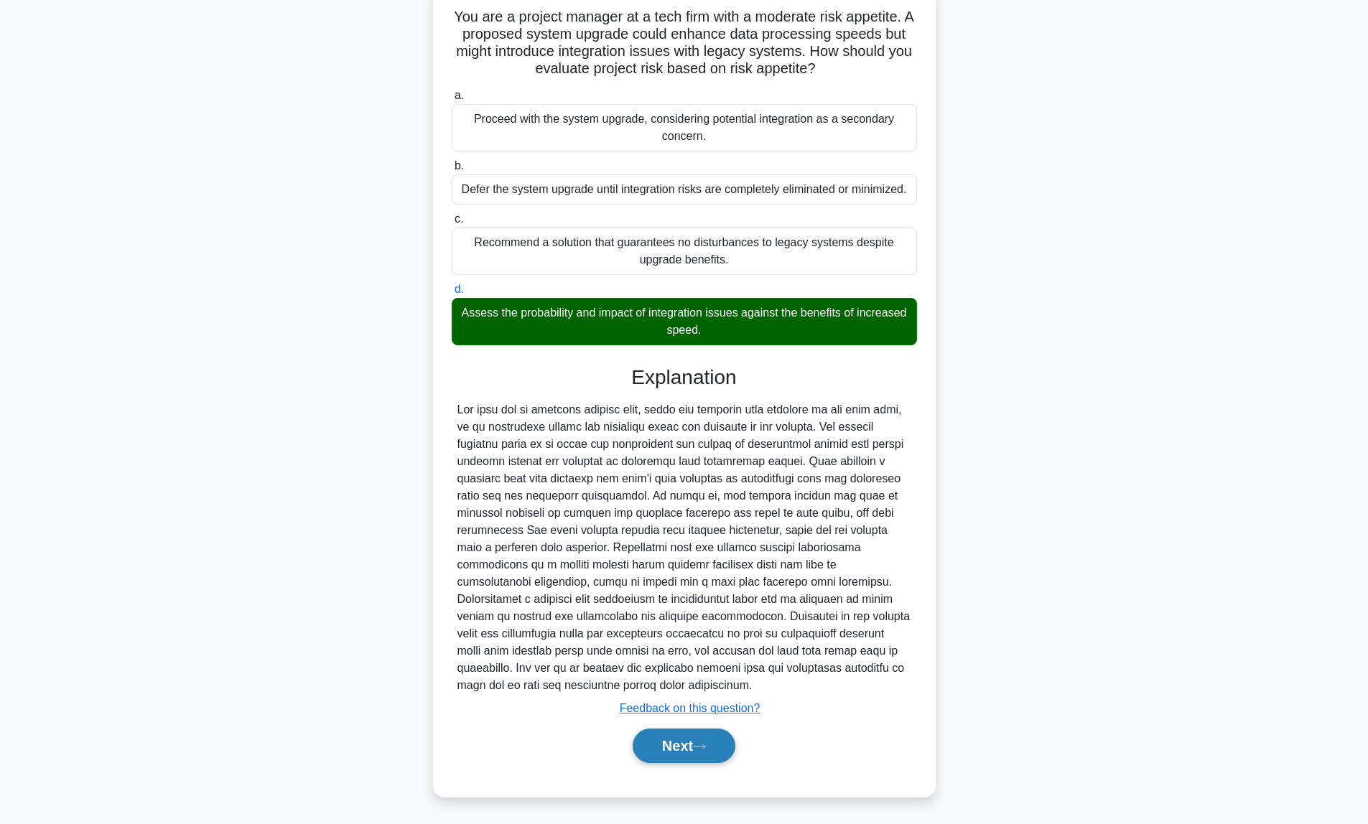
click at [672, 754] on button "Next" at bounding box center [683, 746] width 103 height 34
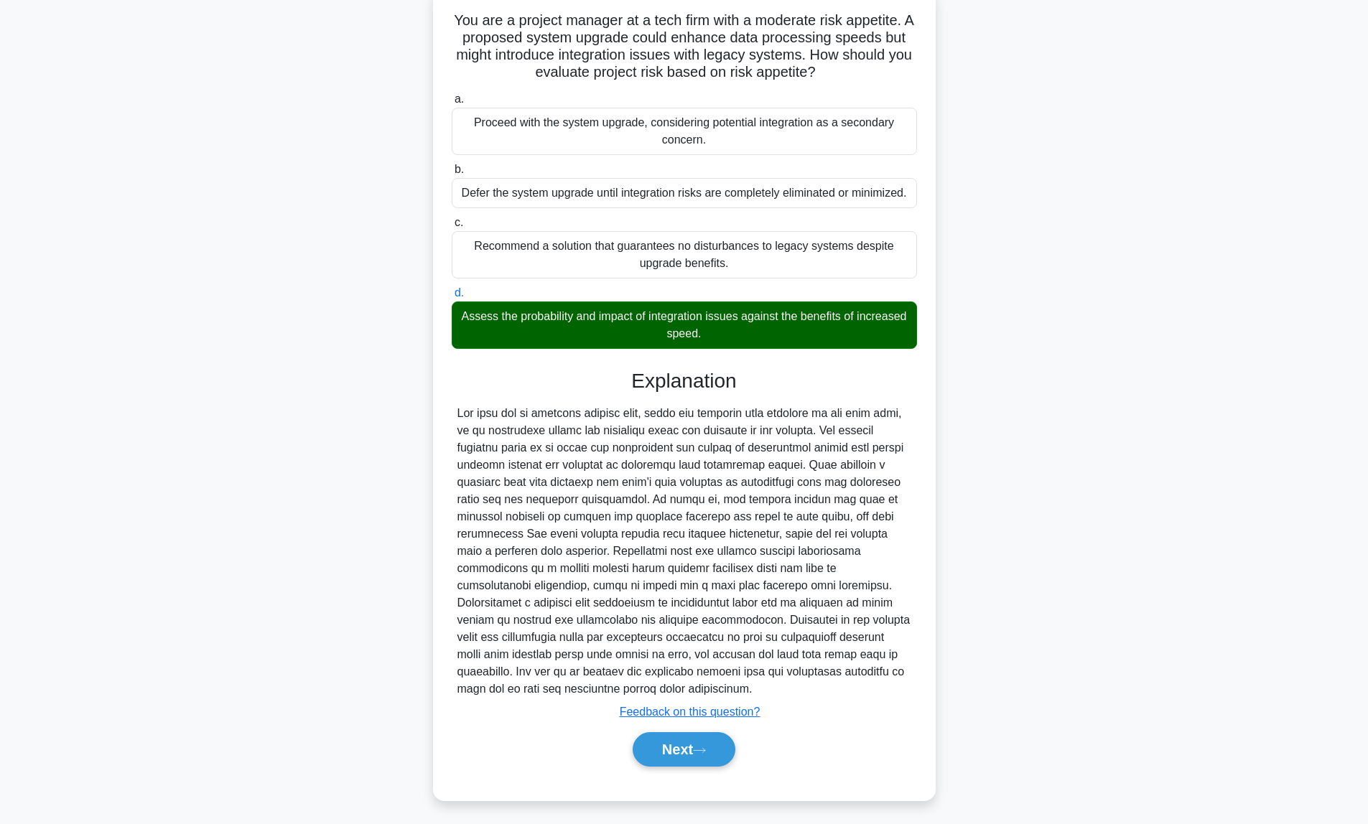
scroll to position [0, 0]
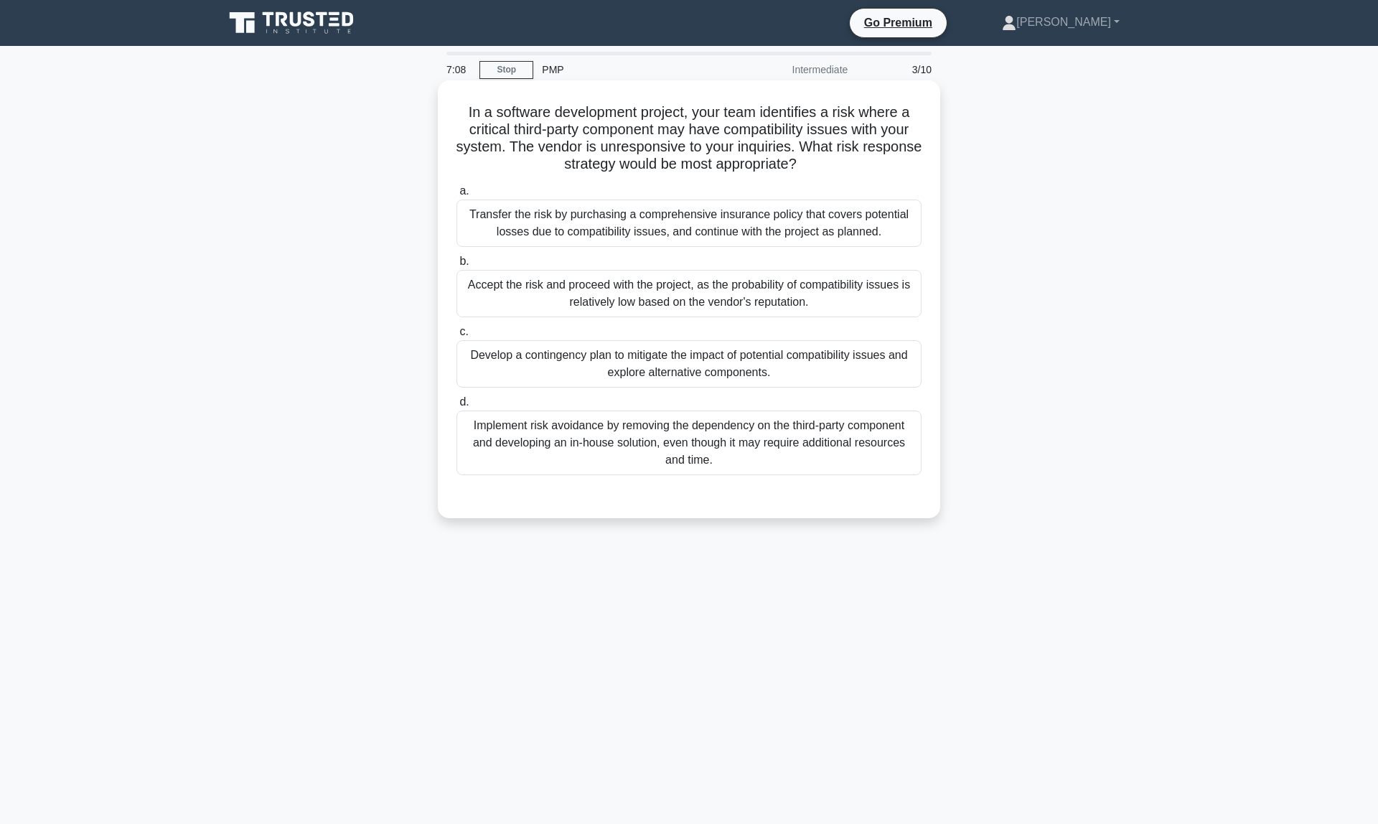
click at [717, 368] on div "Develop a contingency plan to mitigate the impact of potential compatibility is…" at bounding box center [689, 363] width 465 height 47
click at [457, 337] on input "c. Develop a contingency plan to mitigate the impact of potential compatibility…" at bounding box center [457, 331] width 0 height 9
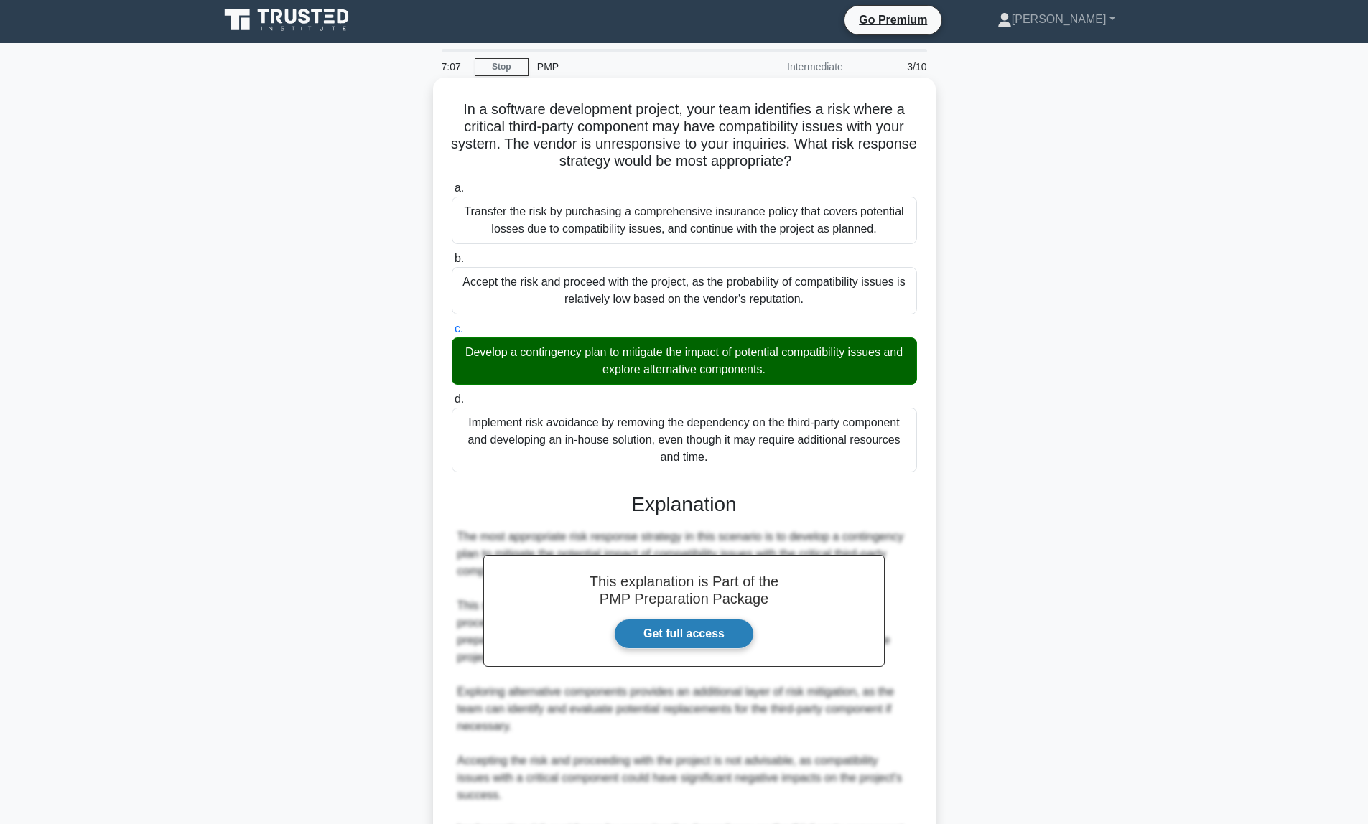
scroll to position [251, 0]
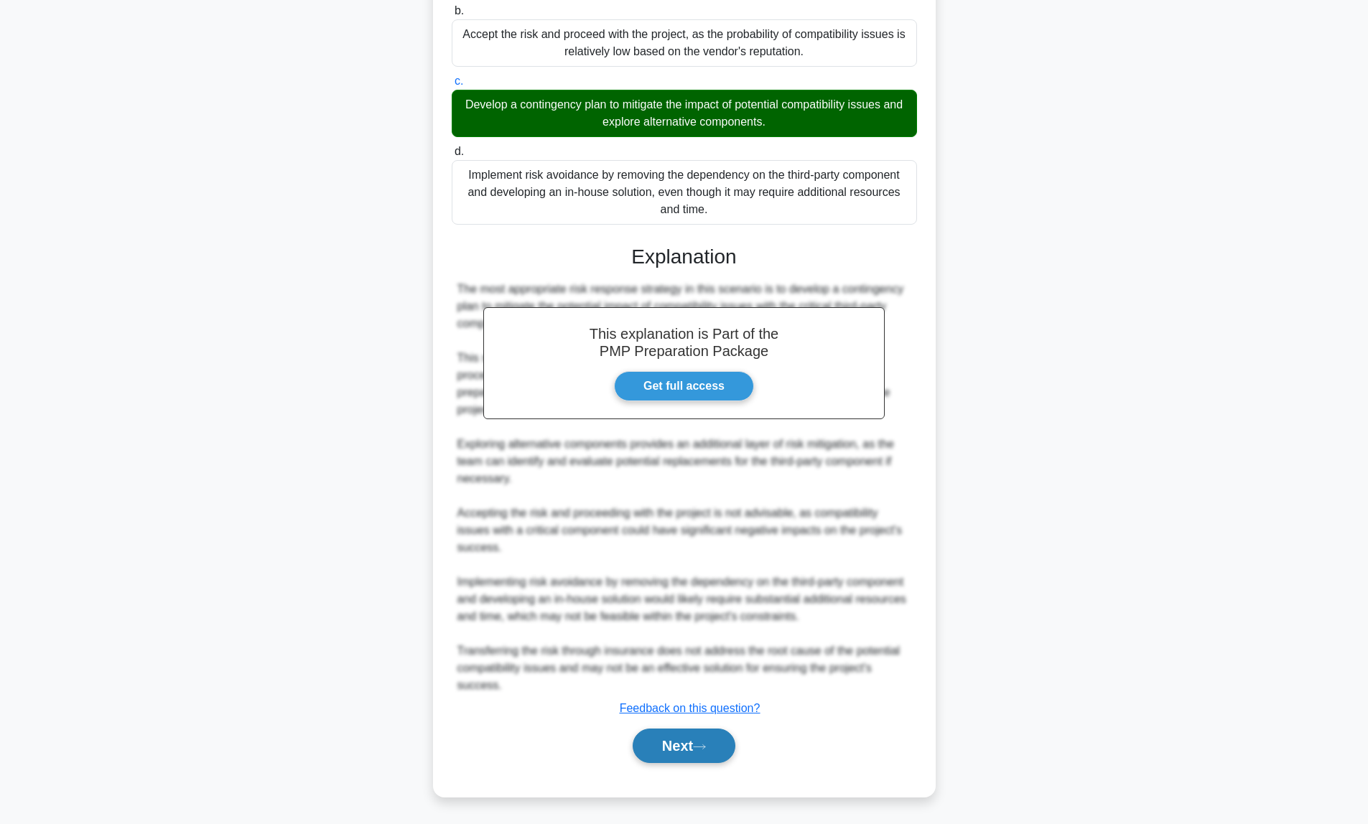
click at [701, 741] on button "Next" at bounding box center [683, 746] width 103 height 34
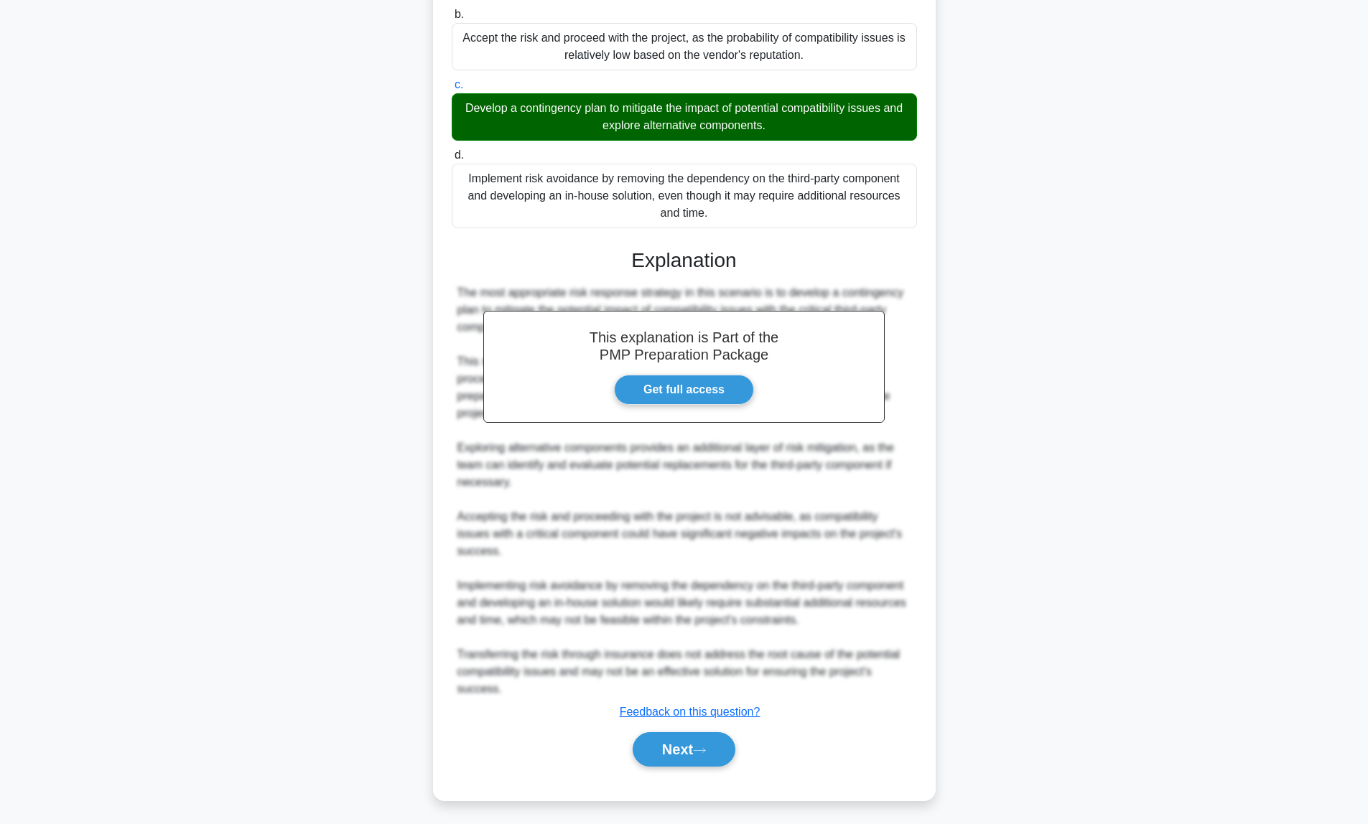
scroll to position [0, 0]
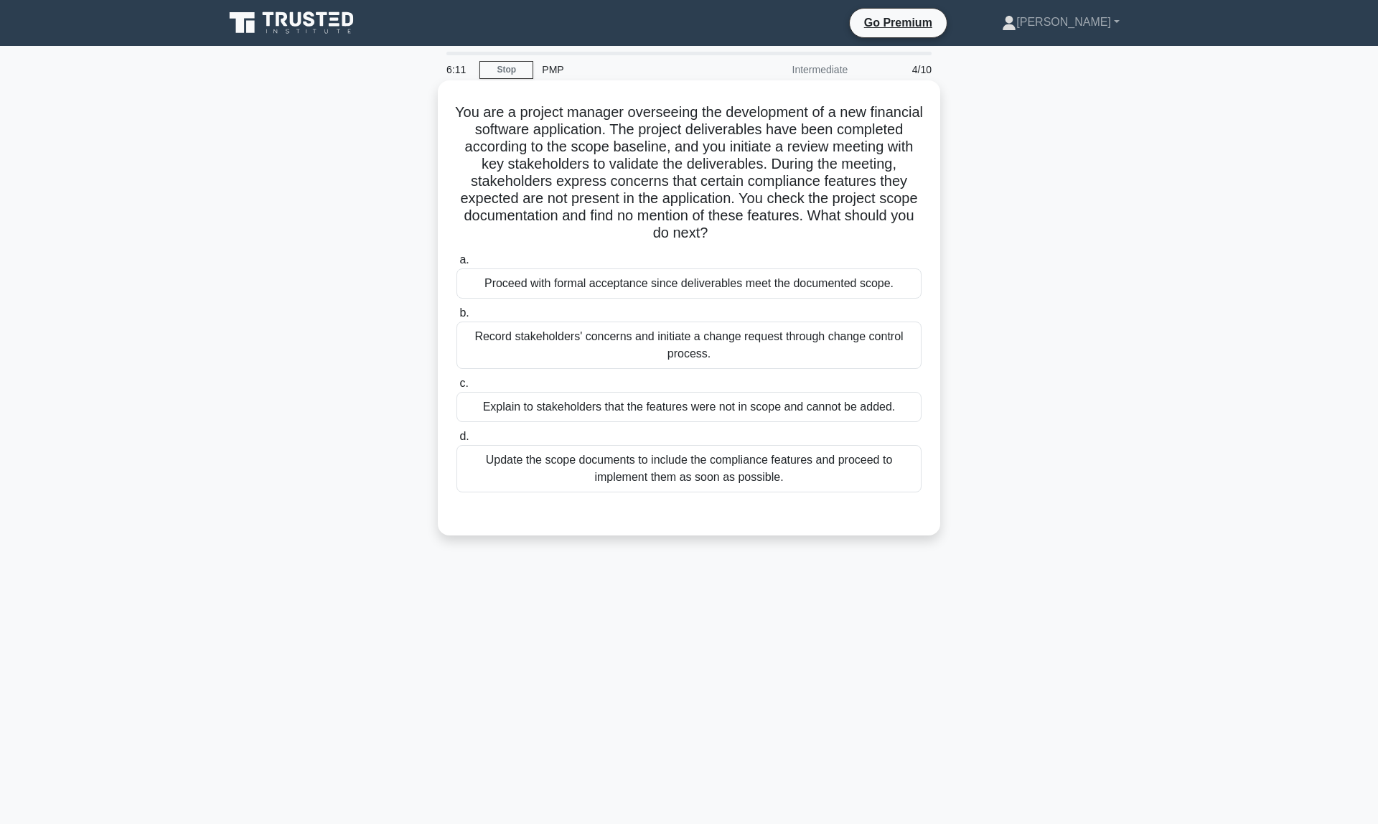
click at [653, 342] on div "Record stakeholders' concerns and initiate a change request through change cont…" at bounding box center [689, 345] width 465 height 47
click at [457, 318] on input "b. Record stakeholders' concerns and initiate a change request through change c…" at bounding box center [457, 313] width 0 height 9
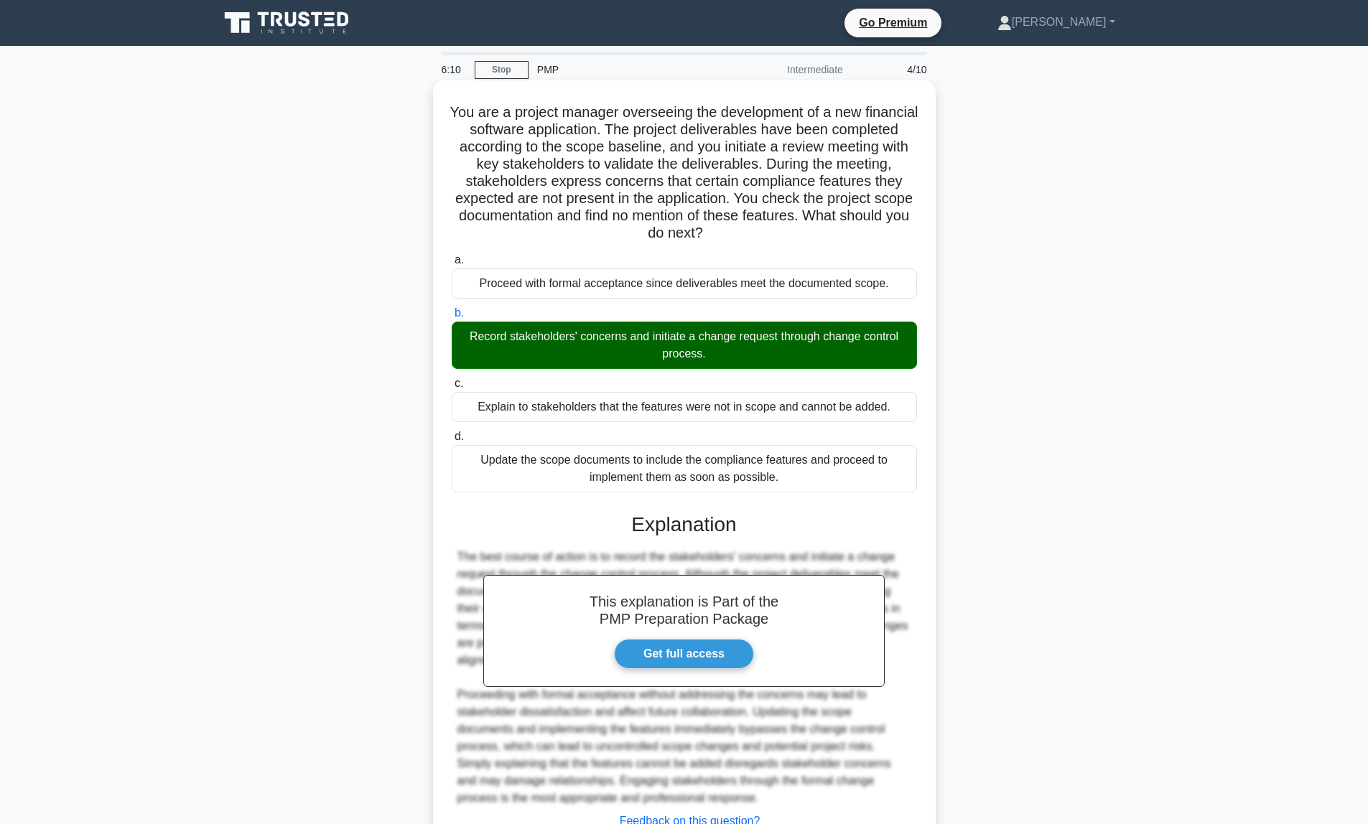
scroll to position [113, 0]
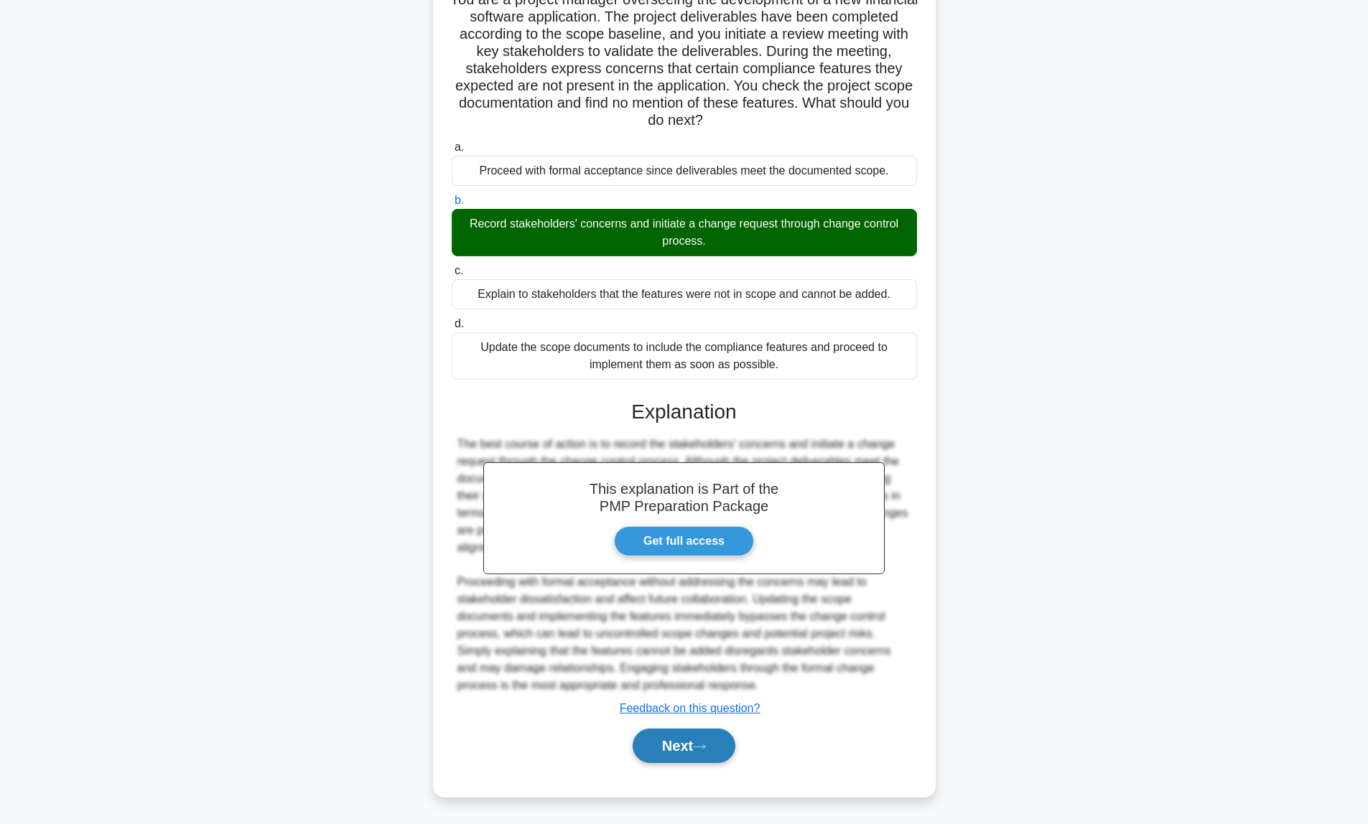
click at [677, 746] on button "Next" at bounding box center [683, 746] width 103 height 34
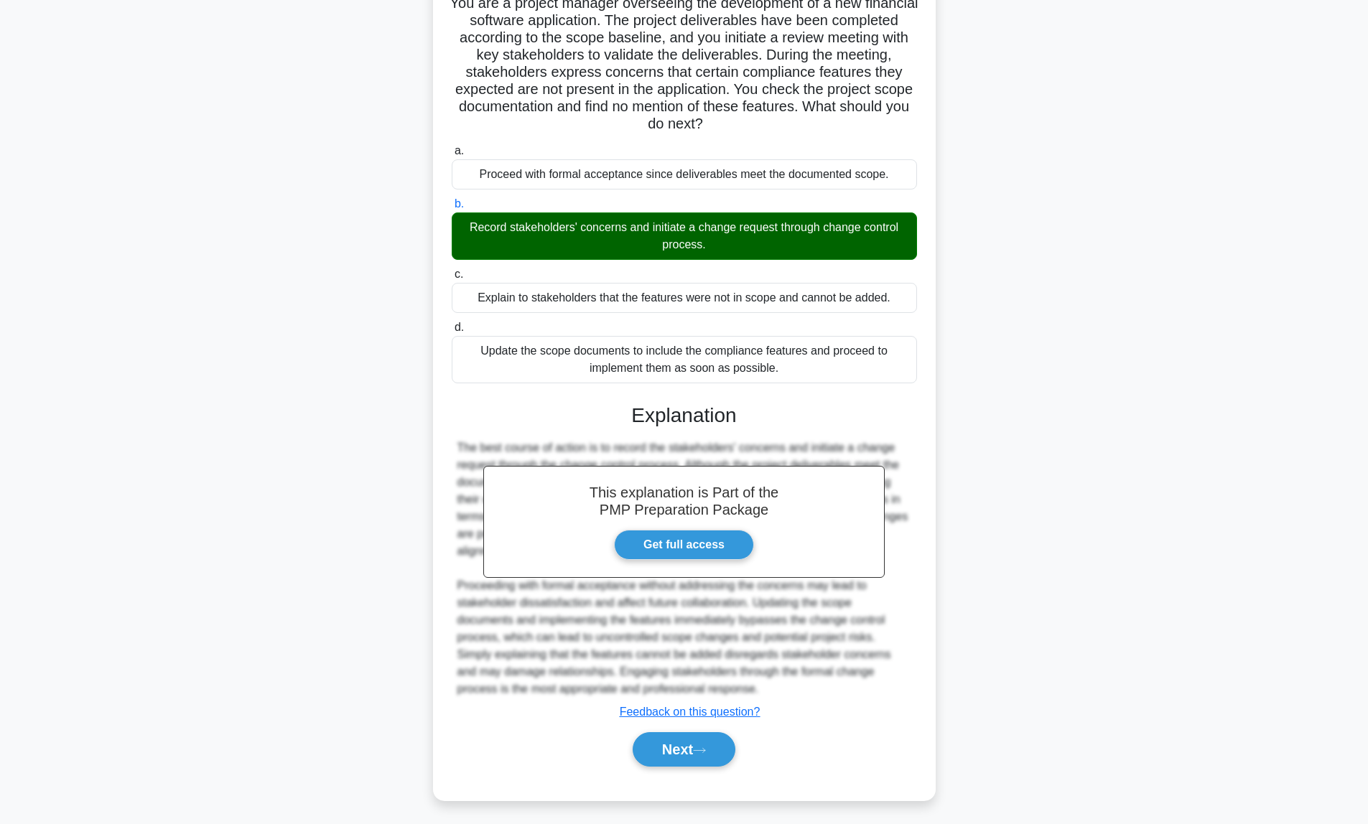
scroll to position [0, 0]
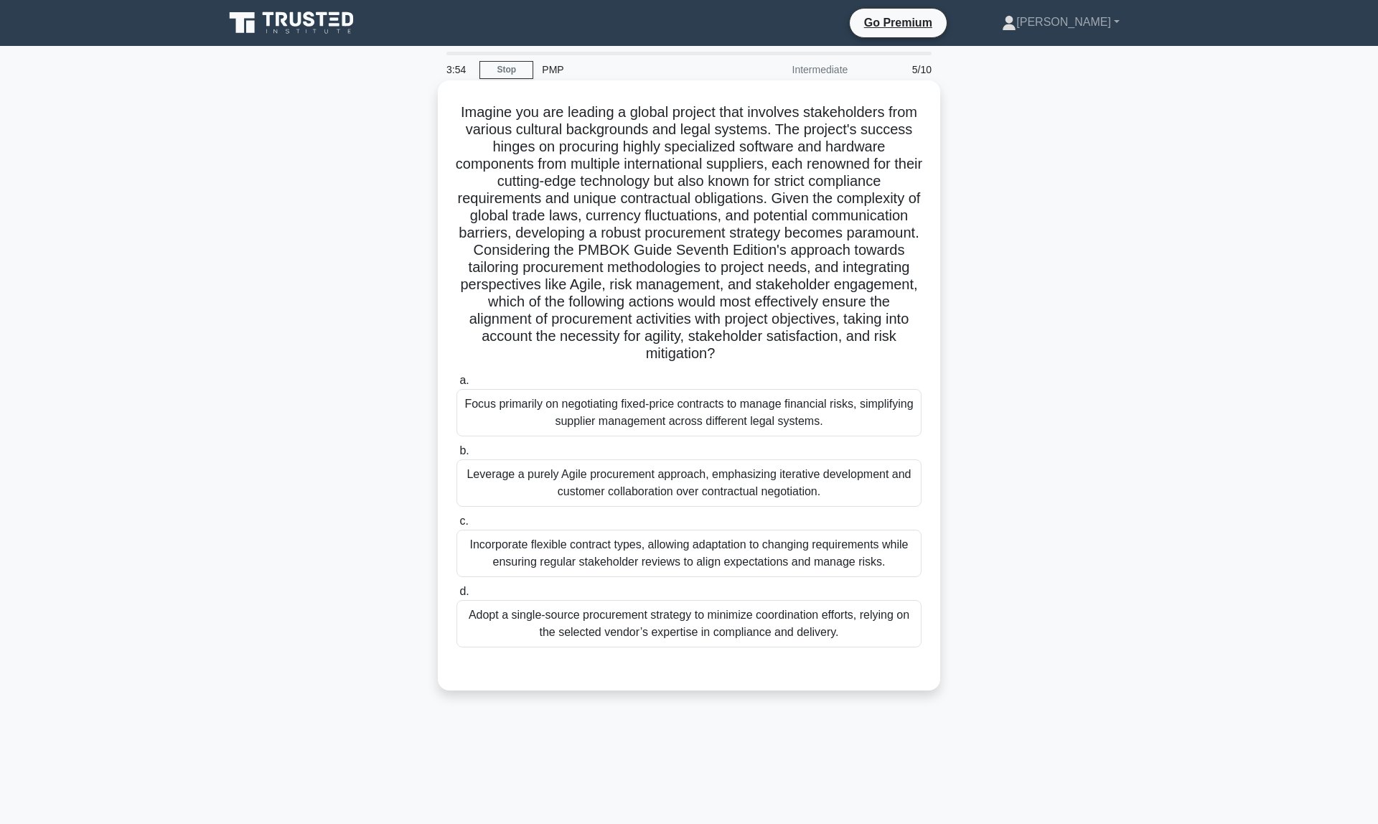
click at [743, 560] on div "Incorporate flexible contract types, allowing adaptation to changing requiremen…" at bounding box center [689, 553] width 465 height 47
click at [457, 526] on input "c. Incorporate flexible contract types, allowing adaptation to changing require…" at bounding box center [457, 521] width 0 height 9
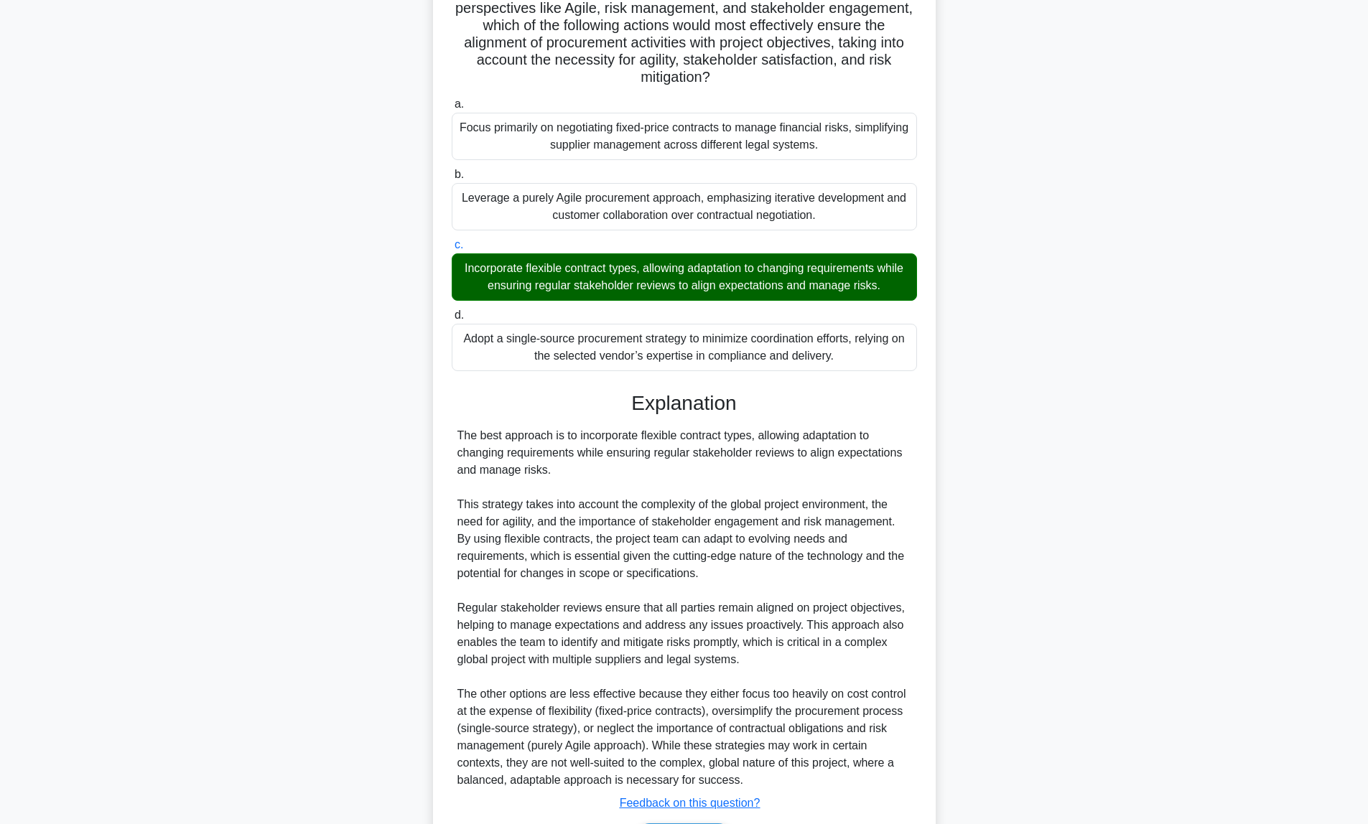
scroll to position [371, 0]
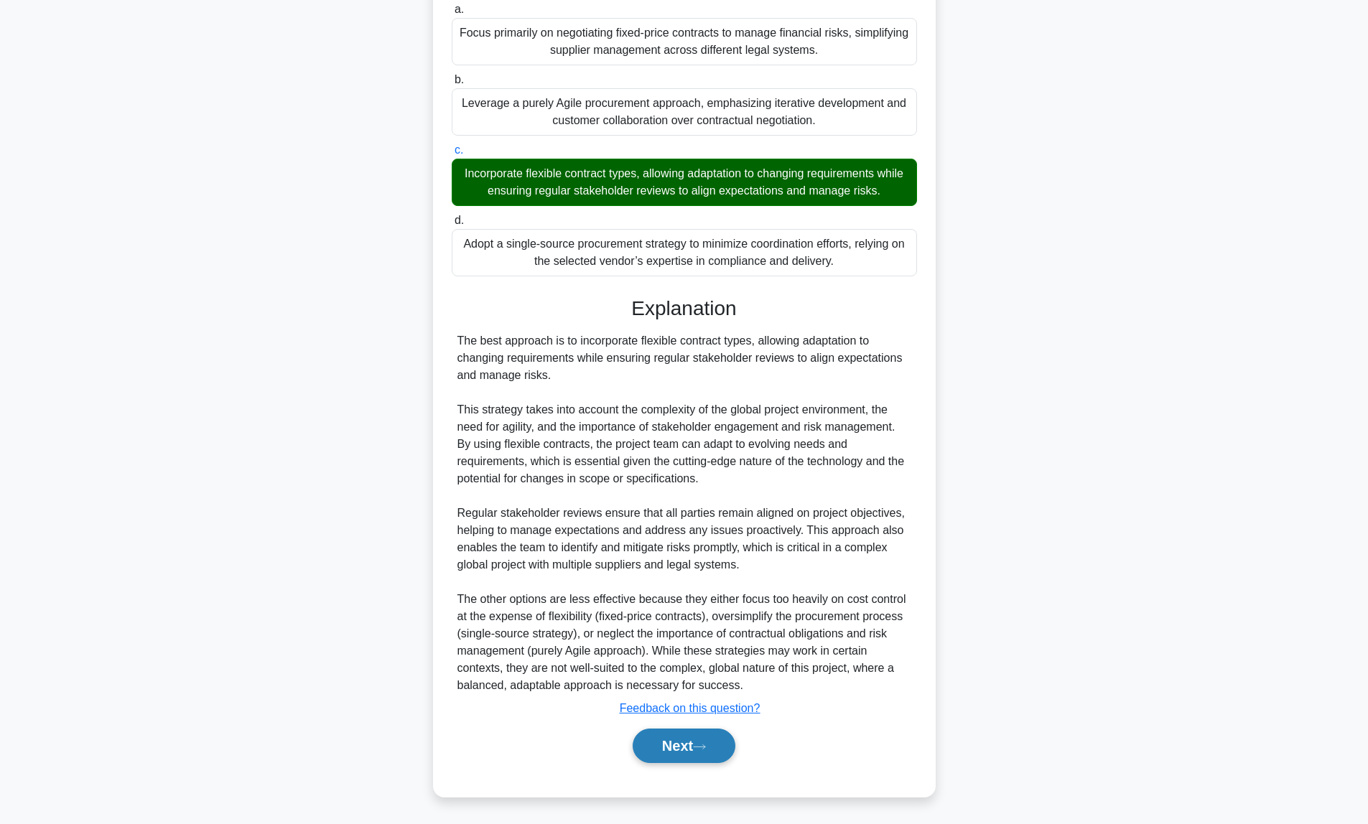
drag, startPoint x: 688, startPoint y: 739, endPoint x: 694, endPoint y: 732, distance: 9.2
click at [688, 739] on button "Next" at bounding box center [683, 746] width 103 height 34
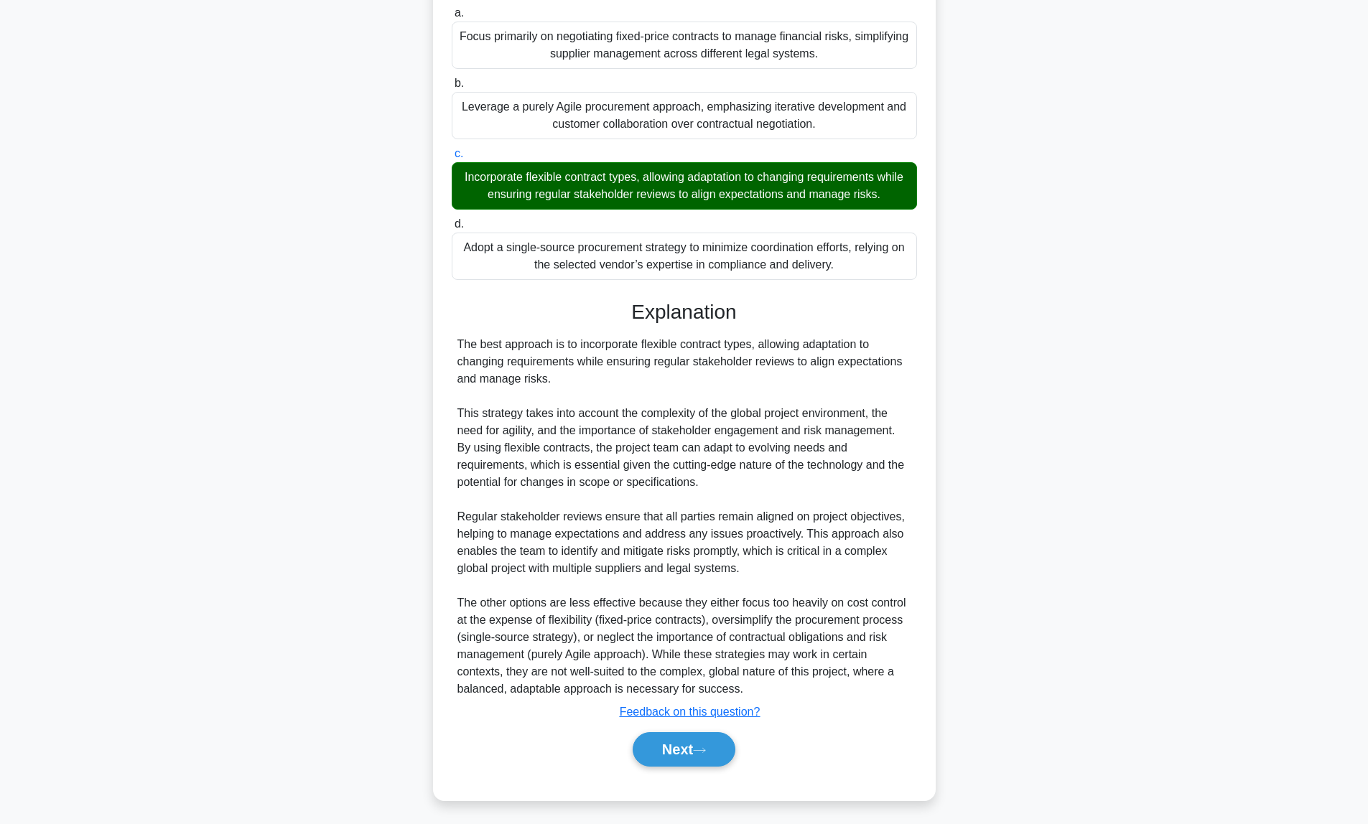
scroll to position [0, 0]
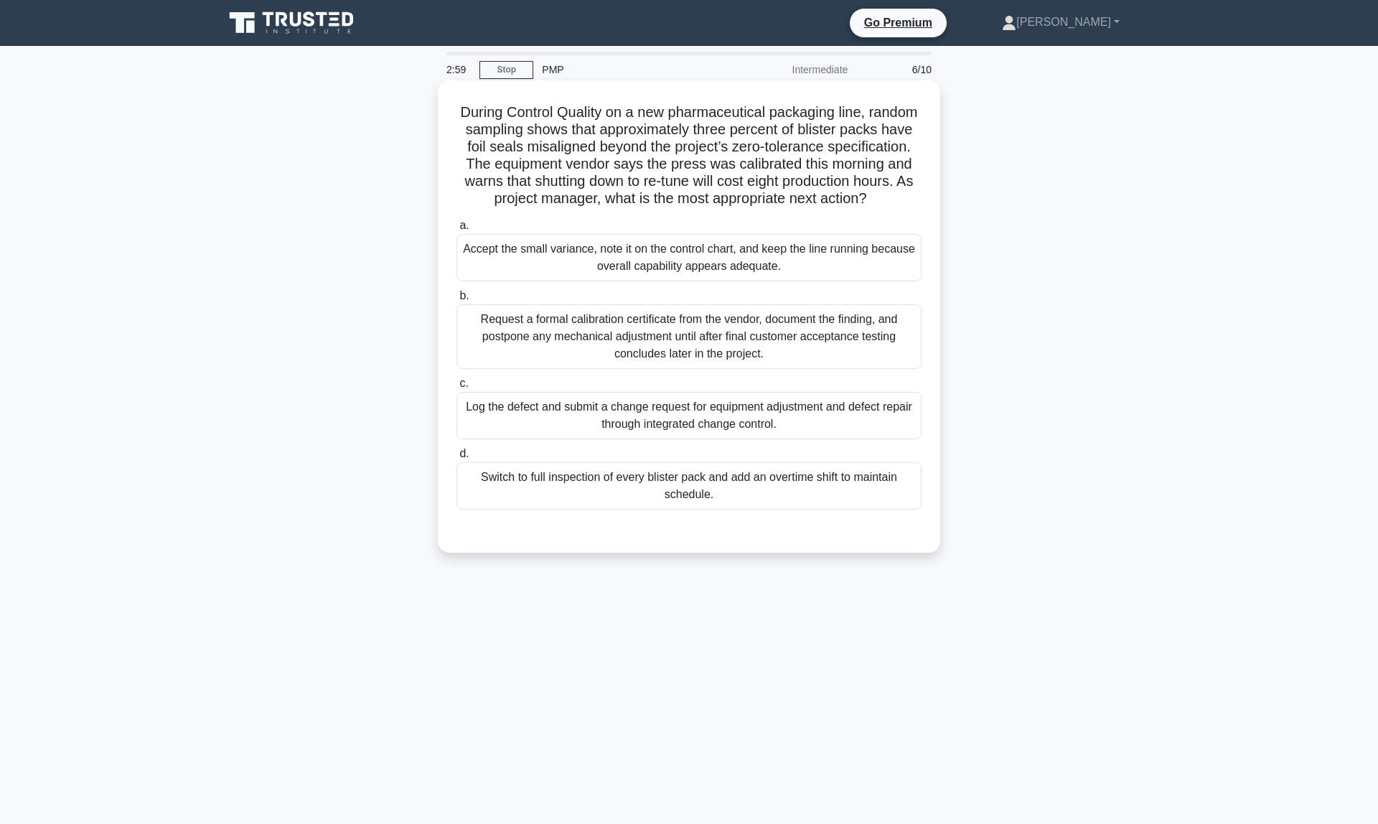
click at [711, 410] on div "Log the defect and submit a change request for equipment adjustment and defect …" at bounding box center [689, 415] width 465 height 47
click at [457, 388] on input "c. Log the defect and submit a change request for equipment adjustment and defe…" at bounding box center [457, 383] width 0 height 9
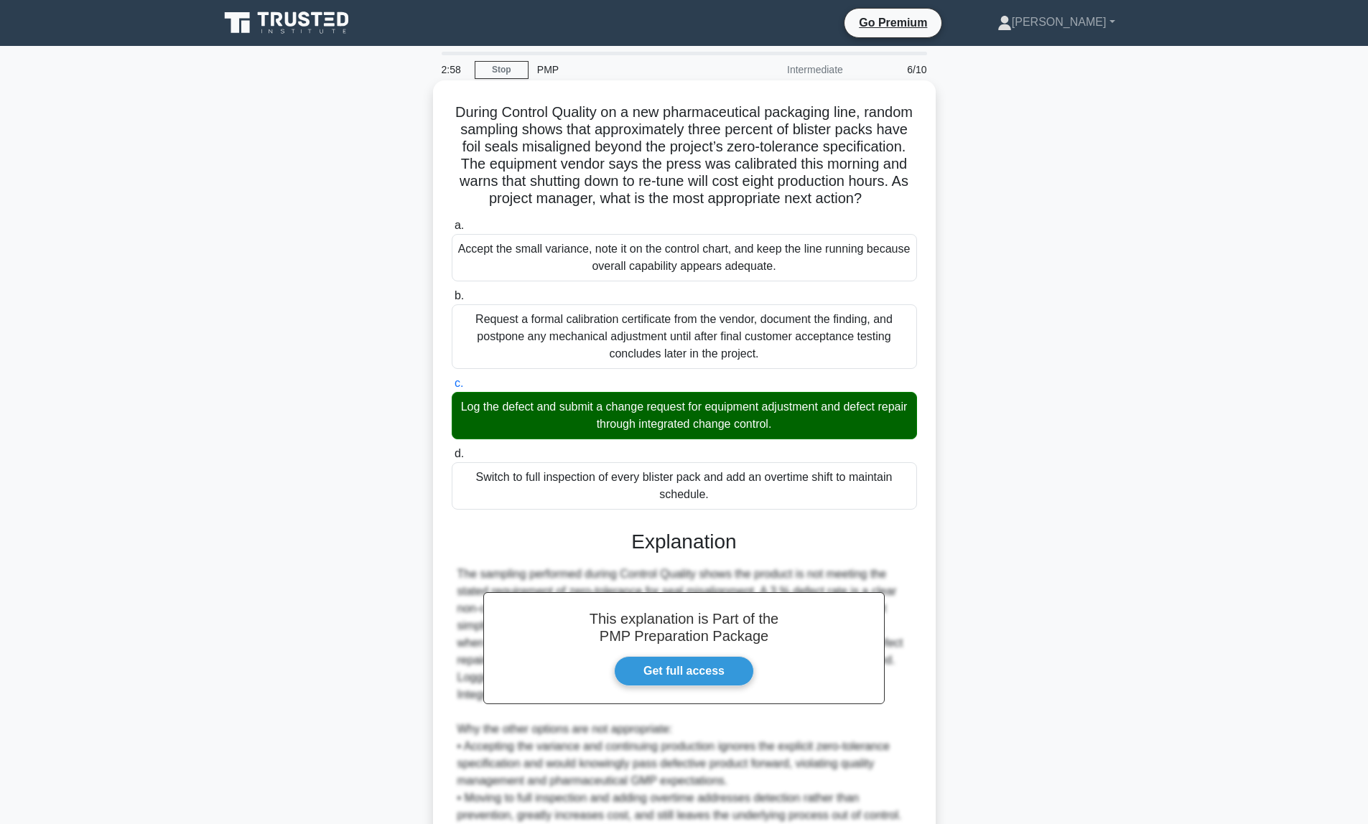
scroll to position [182, 0]
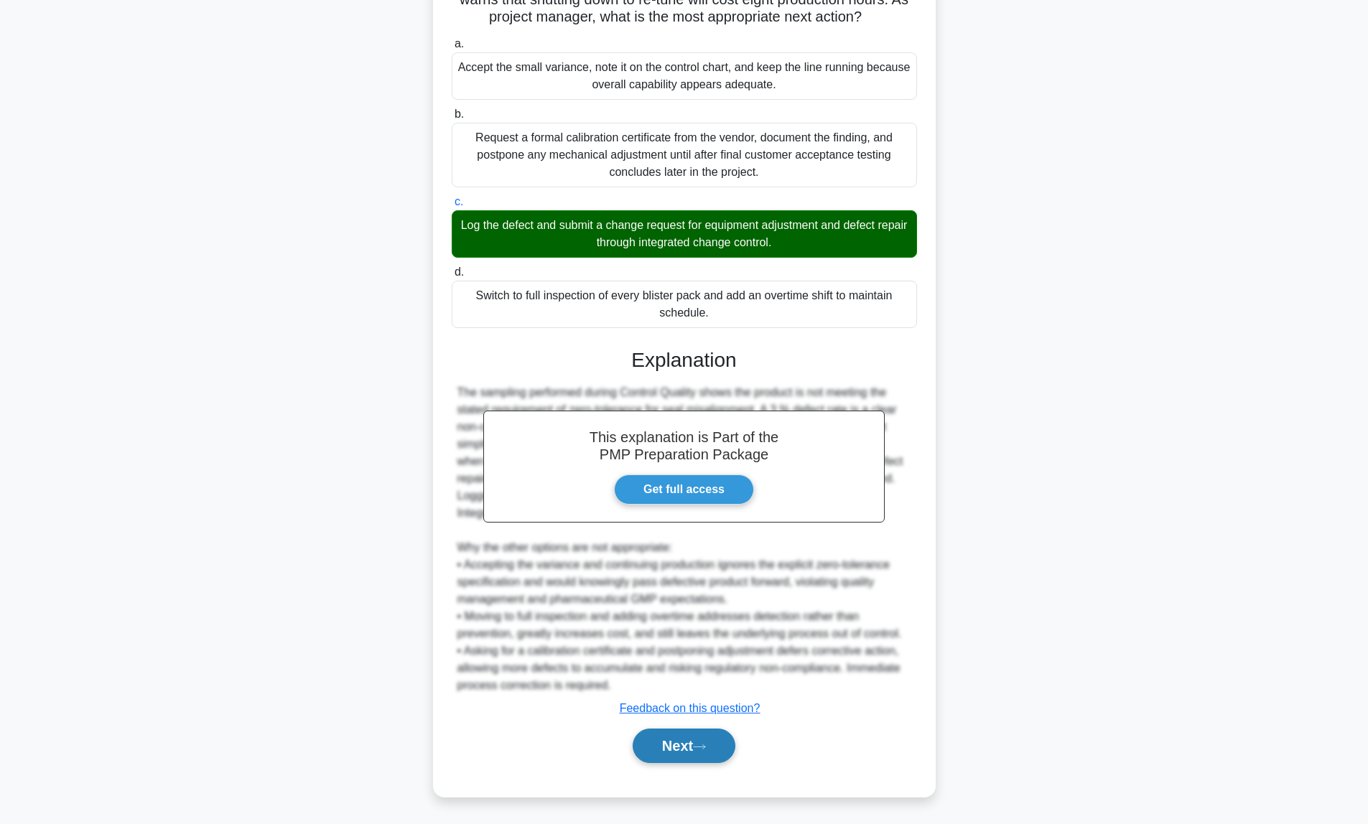
click at [694, 747] on button "Next" at bounding box center [683, 746] width 103 height 34
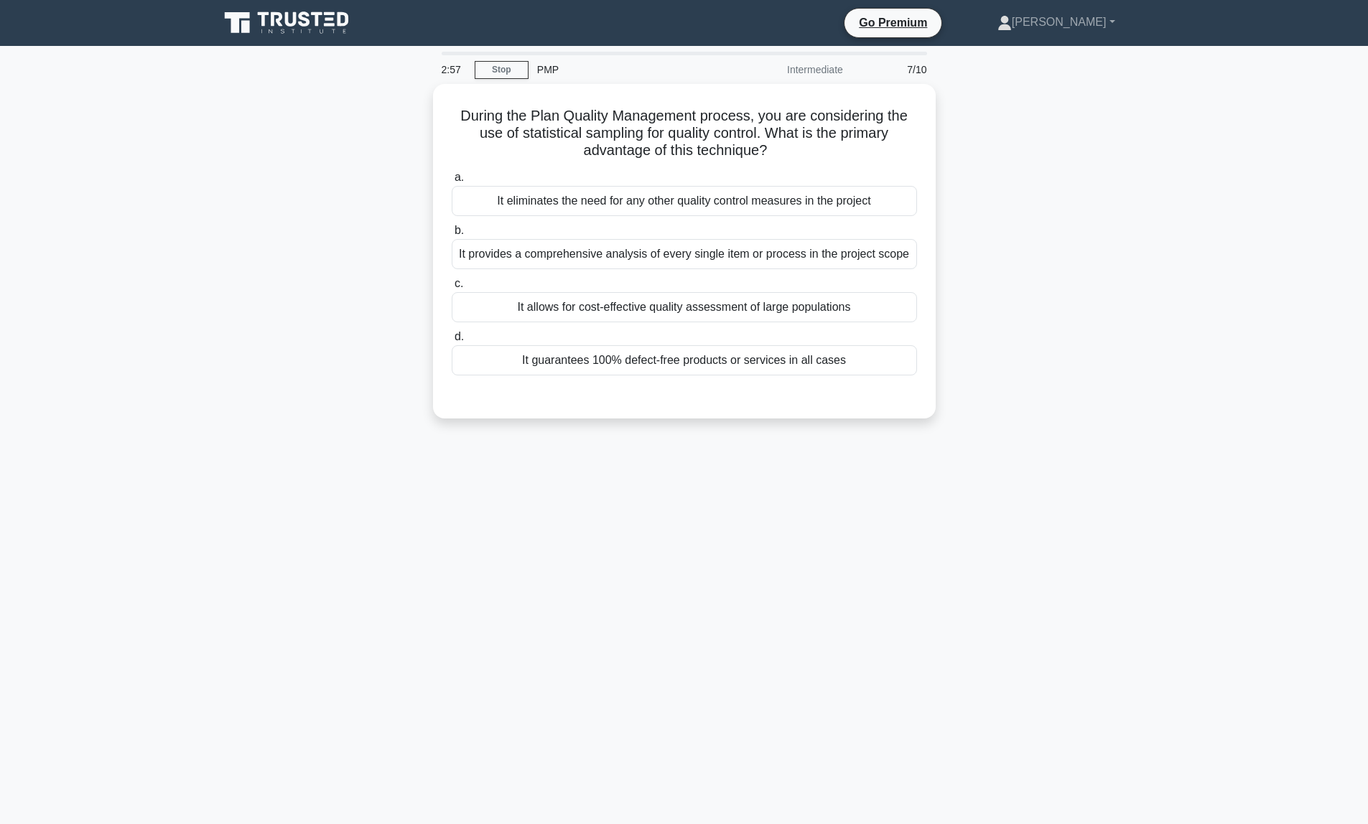
scroll to position [0, 0]
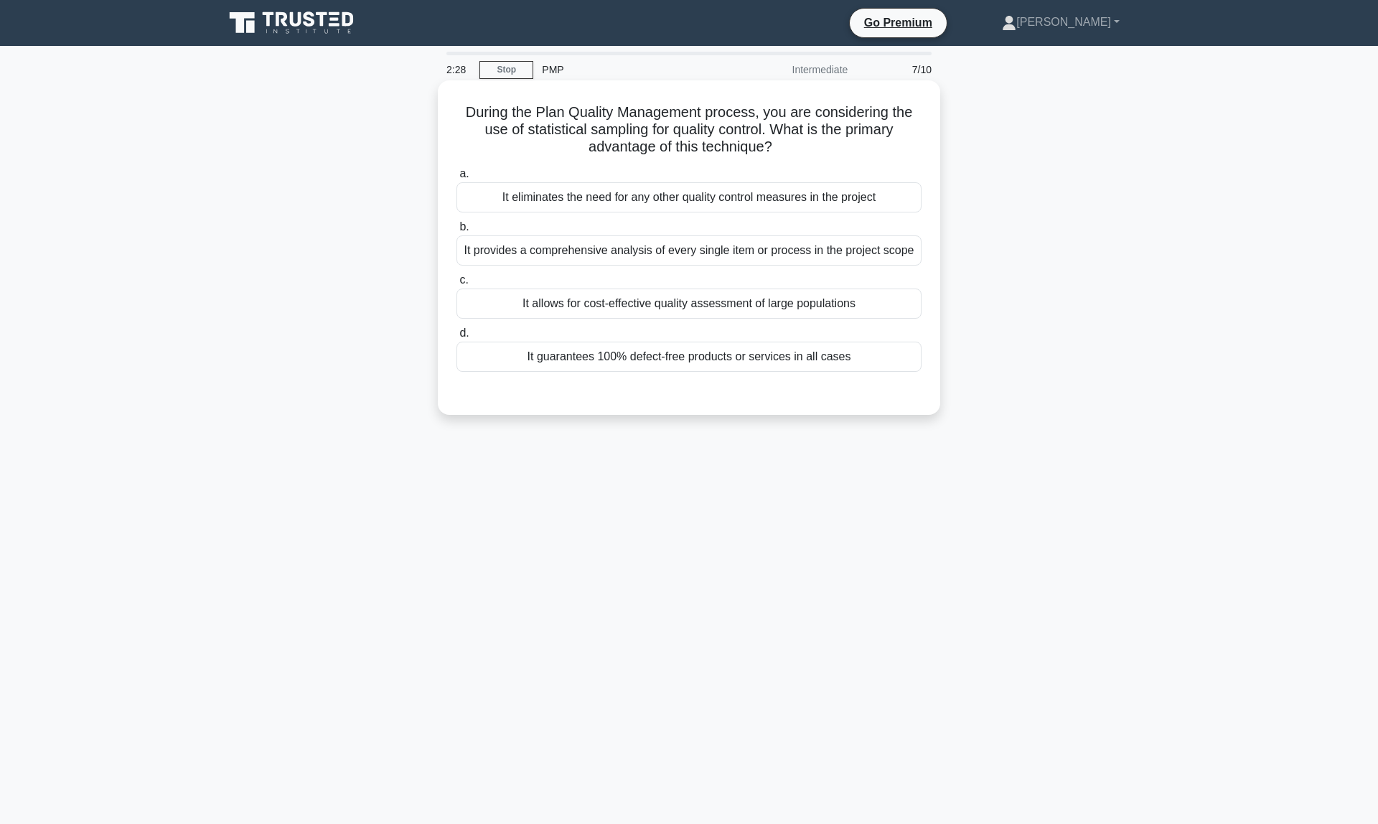
click at [786, 309] on div "It allows for cost-effective quality assessment of large populations" at bounding box center [689, 304] width 465 height 30
click at [457, 285] on input "c. It allows for cost-effective quality assessment of large populations" at bounding box center [457, 280] width 0 height 9
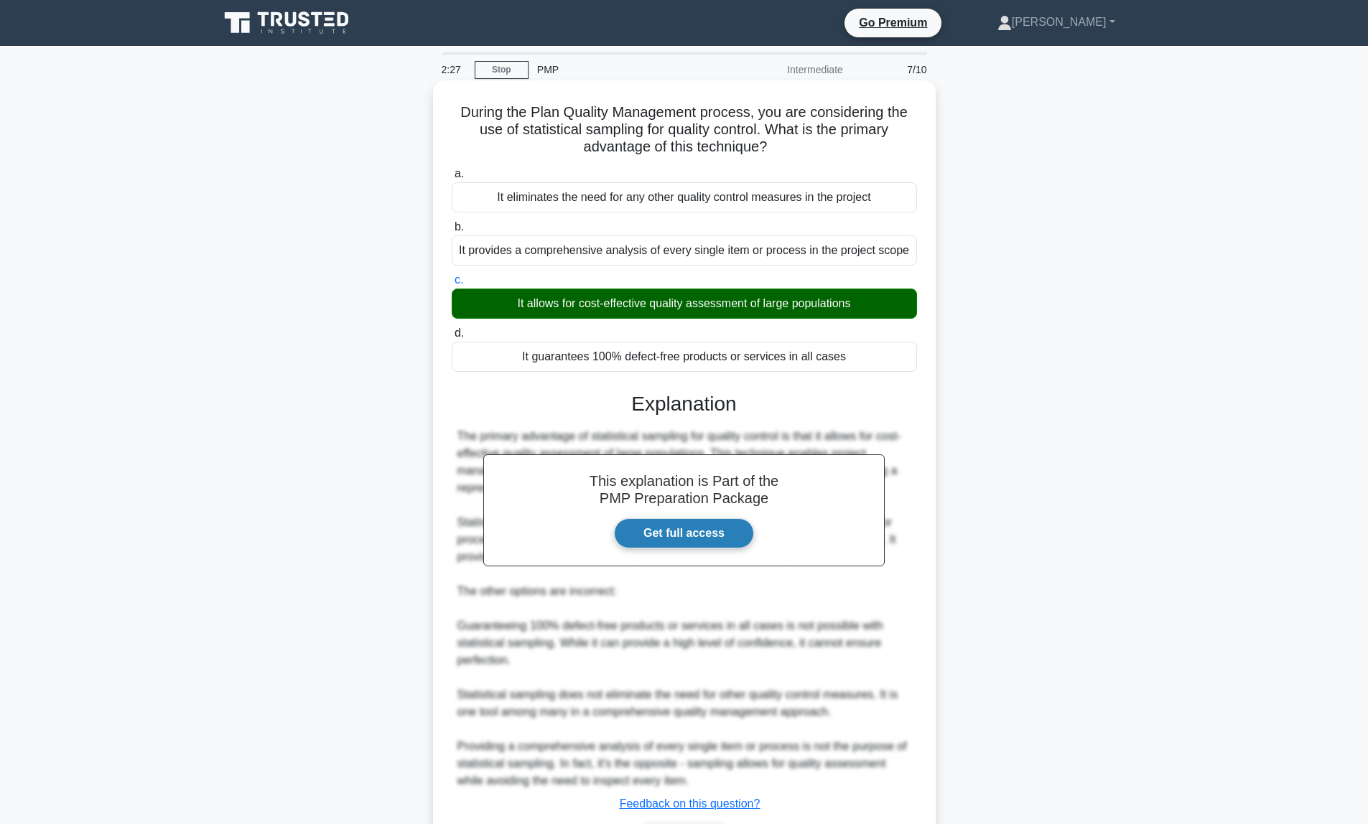
scroll to position [27, 0]
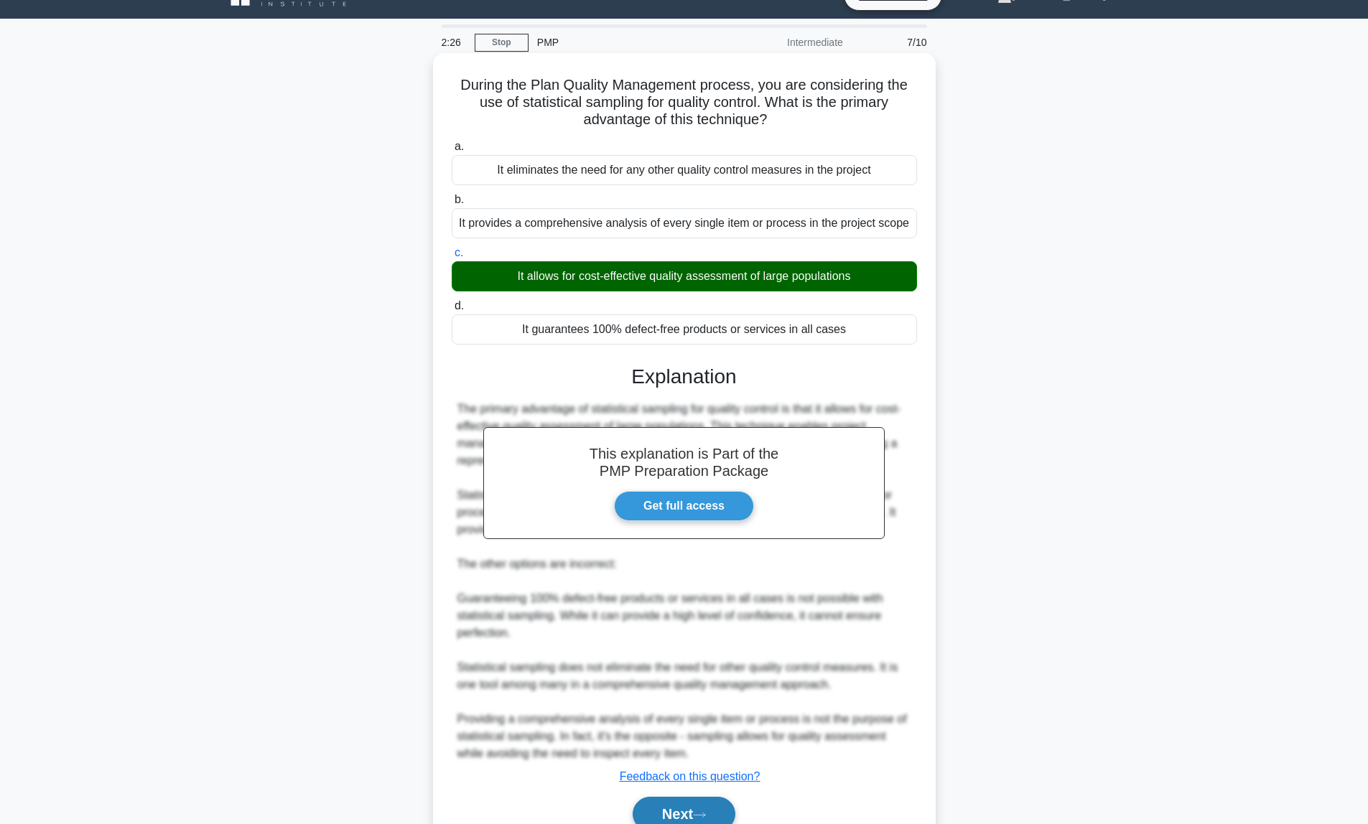
click at [692, 808] on button "Next" at bounding box center [683, 814] width 103 height 34
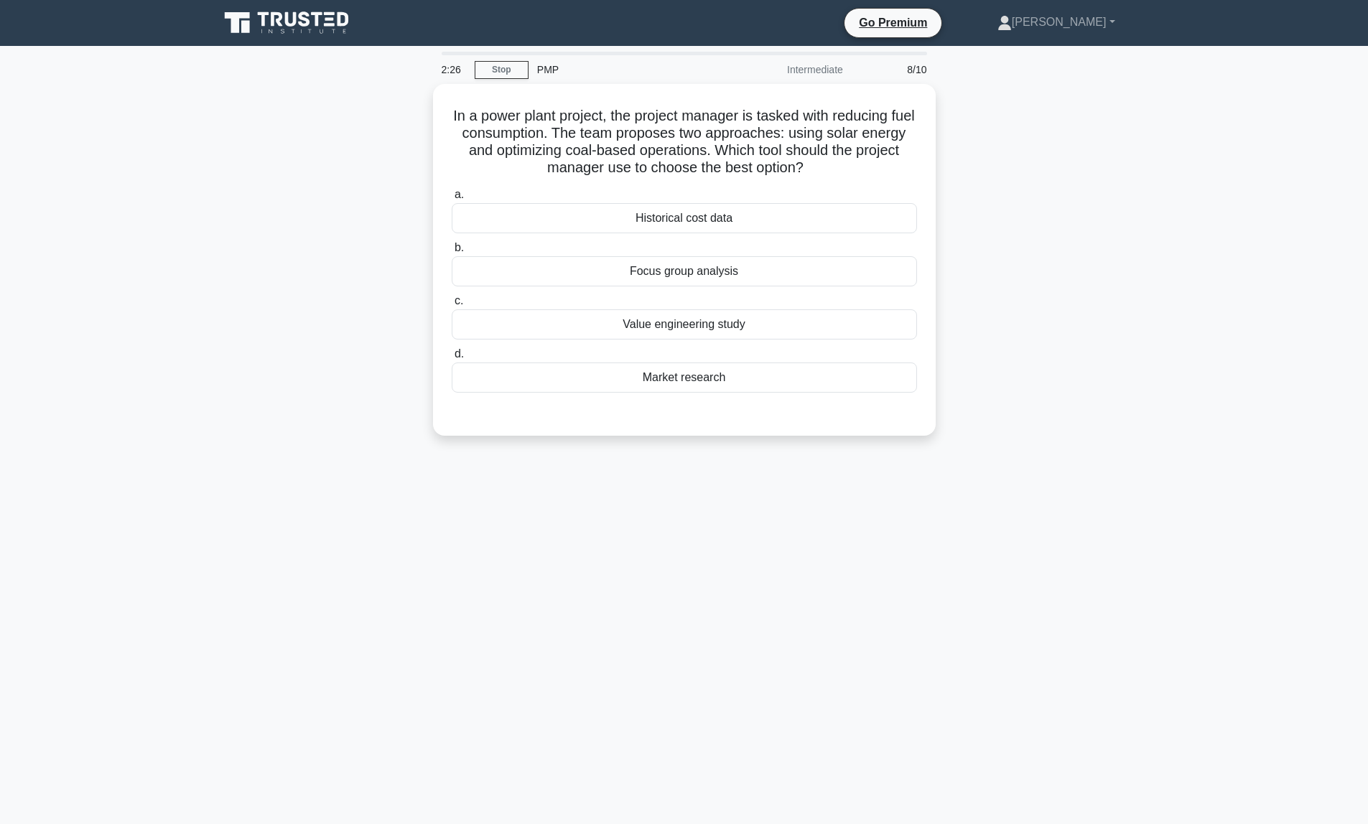
scroll to position [0, 0]
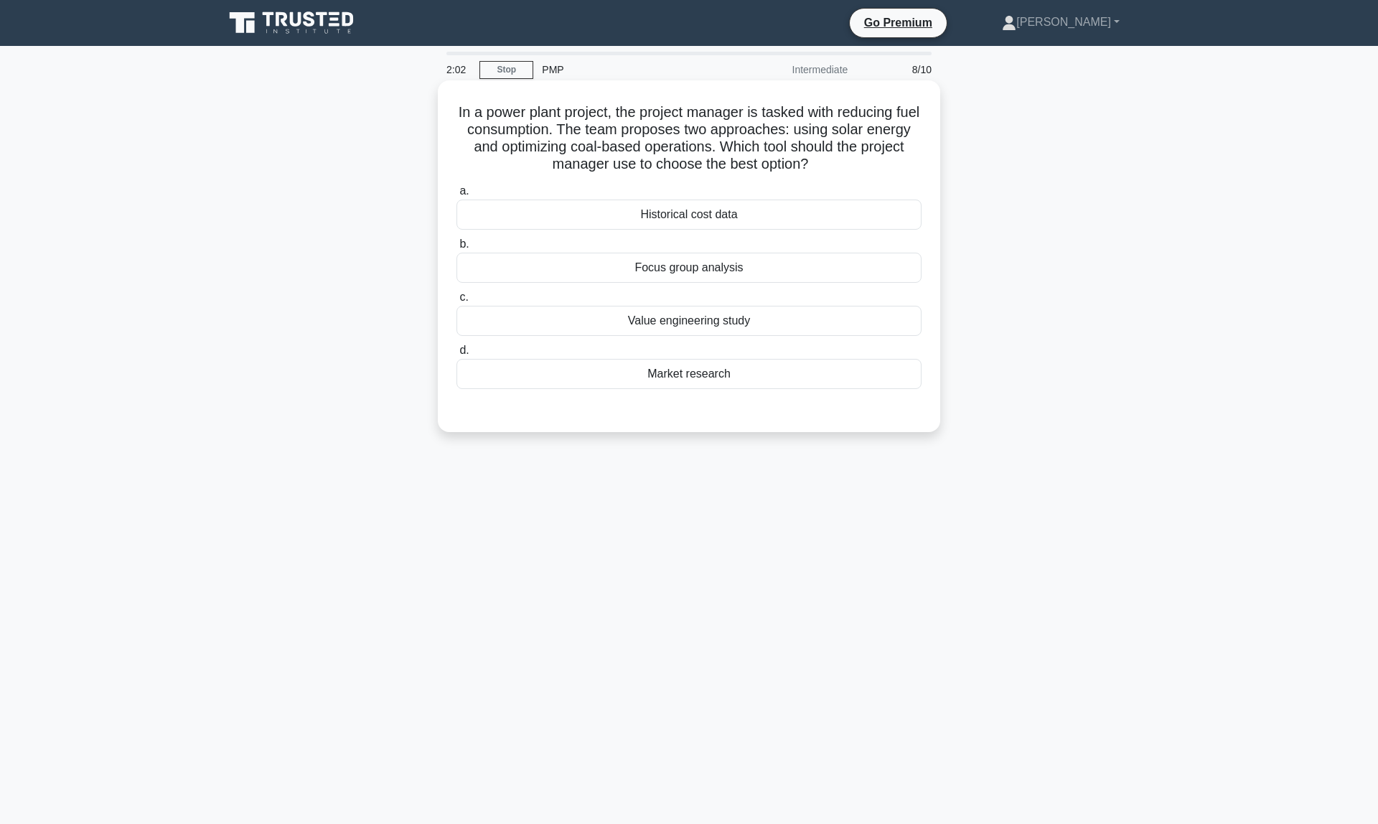
click at [686, 386] on div "Market research" at bounding box center [689, 374] width 465 height 30
click at [457, 355] on input "d. Market research" at bounding box center [457, 350] width 0 height 9
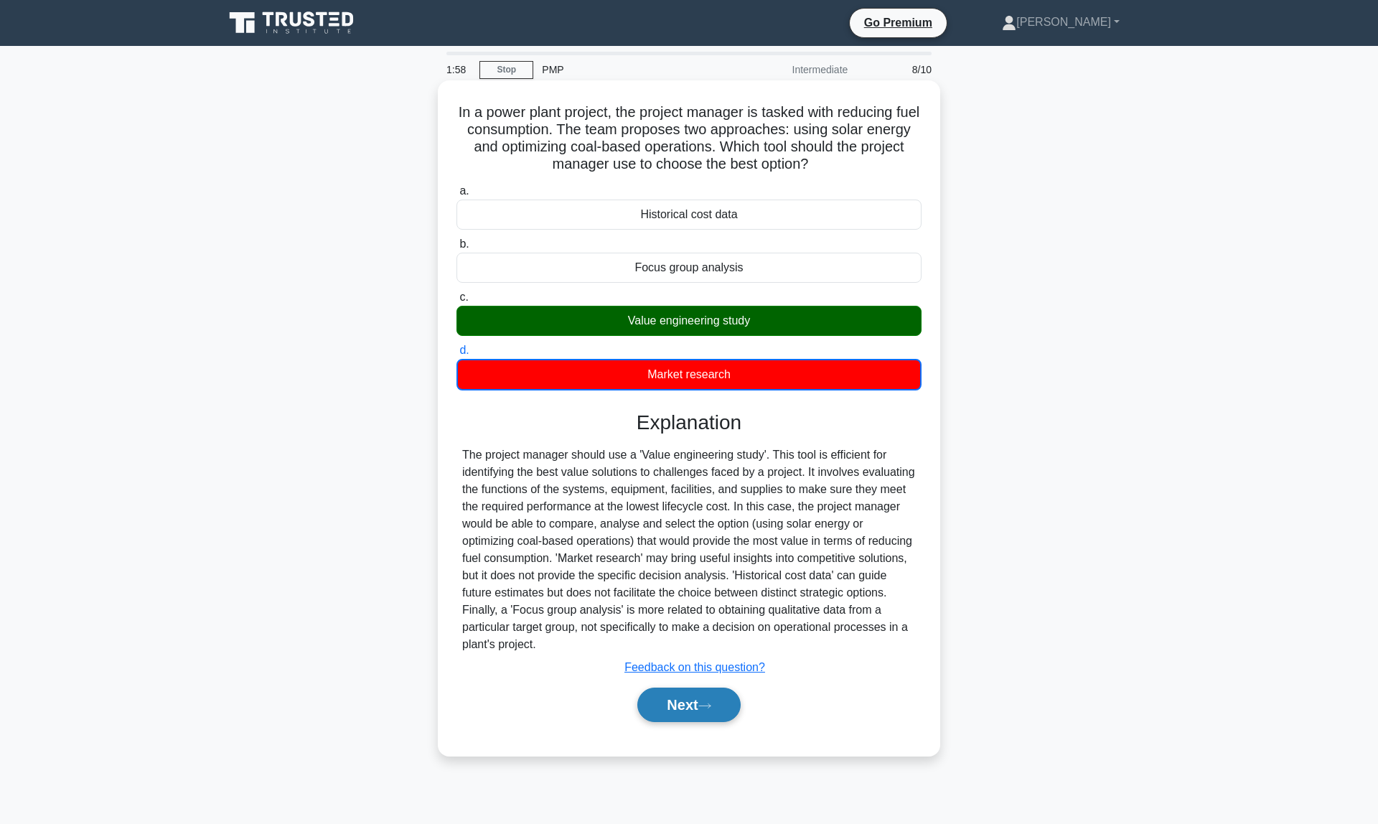
click at [694, 702] on button "Next" at bounding box center [688, 705] width 103 height 34
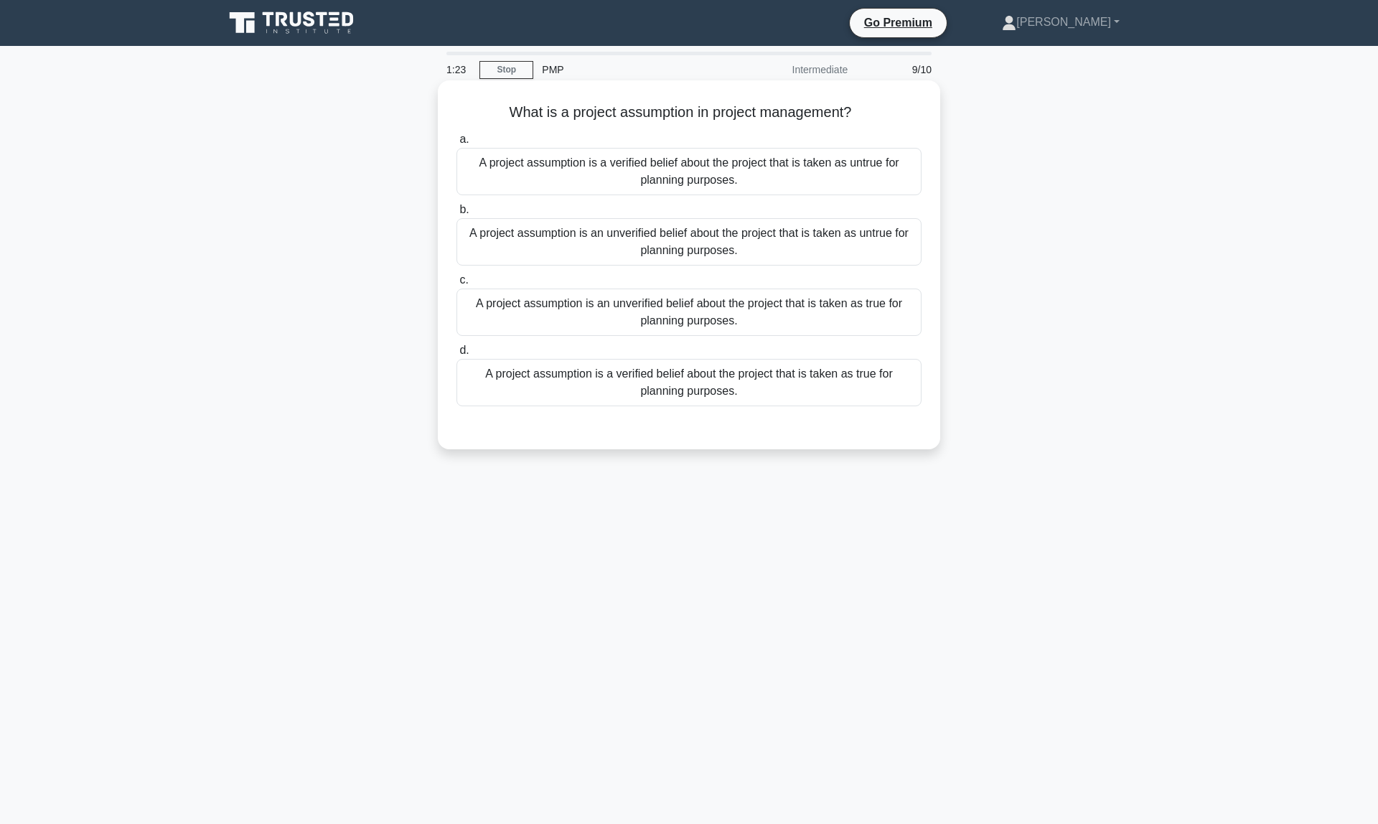
click at [707, 326] on div "A project assumption is an unverified belief about the project that is taken as…" at bounding box center [689, 312] width 465 height 47
click at [457, 285] on input "c. A project assumption is an unverified belief about the project that is taken…" at bounding box center [457, 280] width 0 height 9
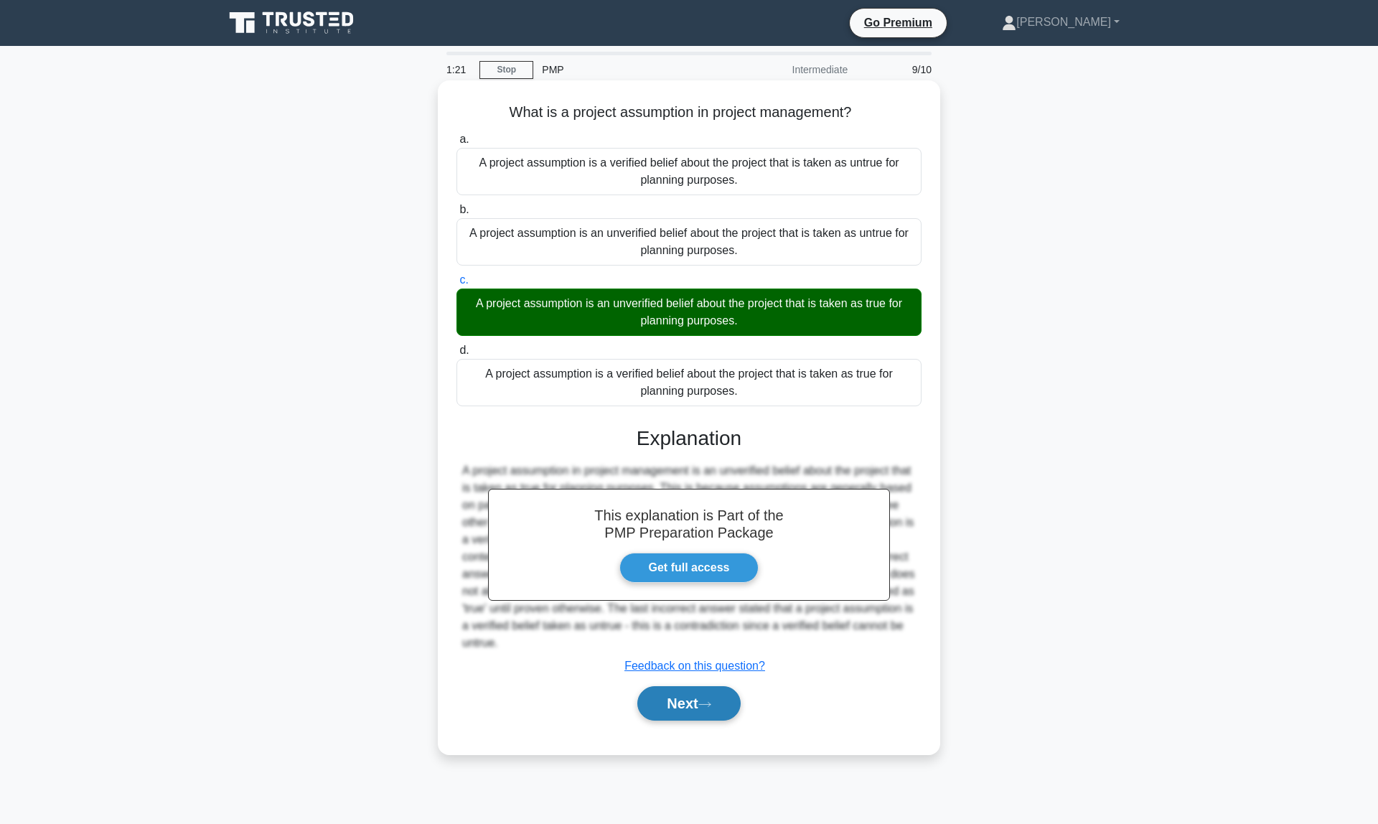
click at [711, 701] on icon at bounding box center [704, 705] width 13 height 8
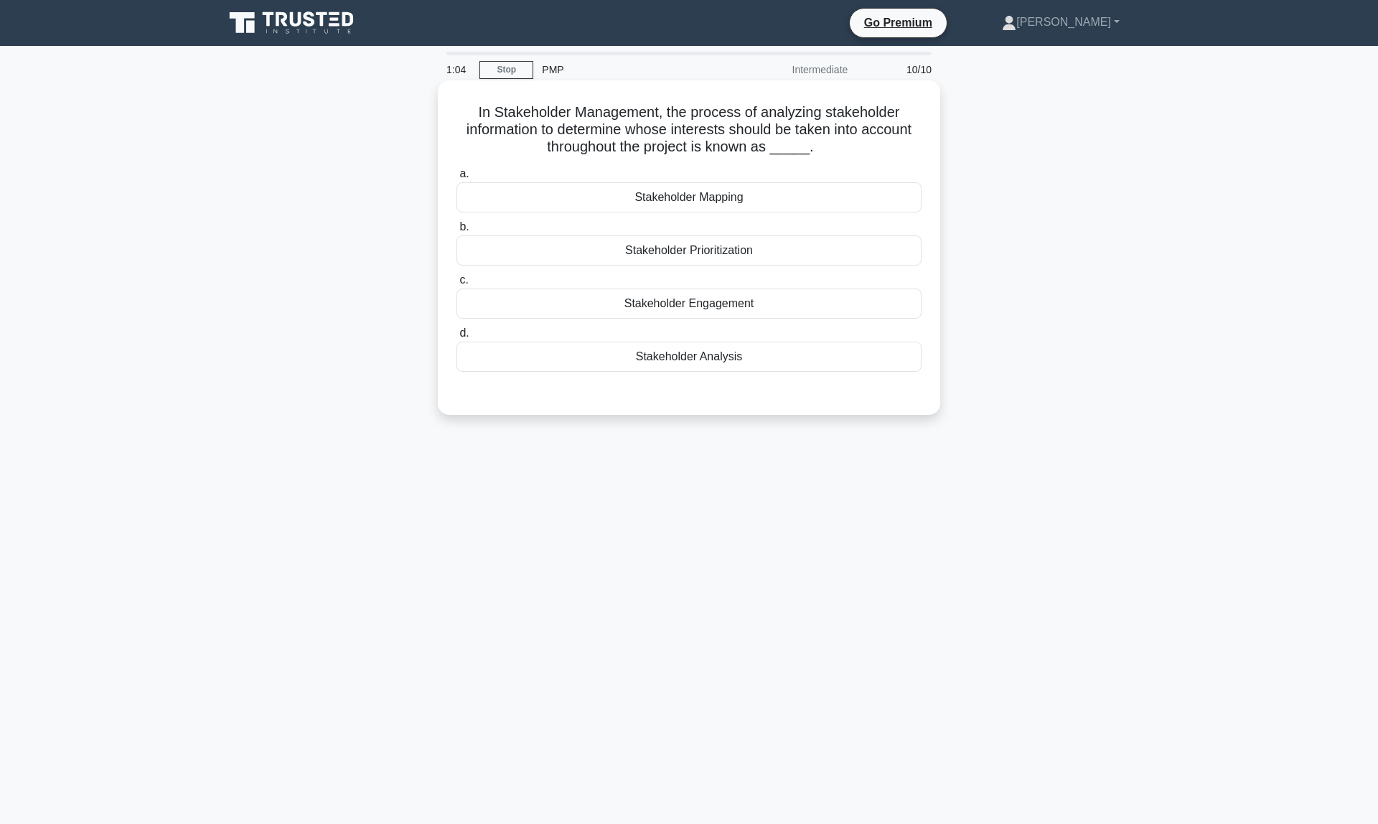
click at [714, 363] on div "Stakeholder Analysis" at bounding box center [689, 357] width 465 height 30
click at [457, 338] on input "d. Stakeholder Analysis" at bounding box center [457, 333] width 0 height 9
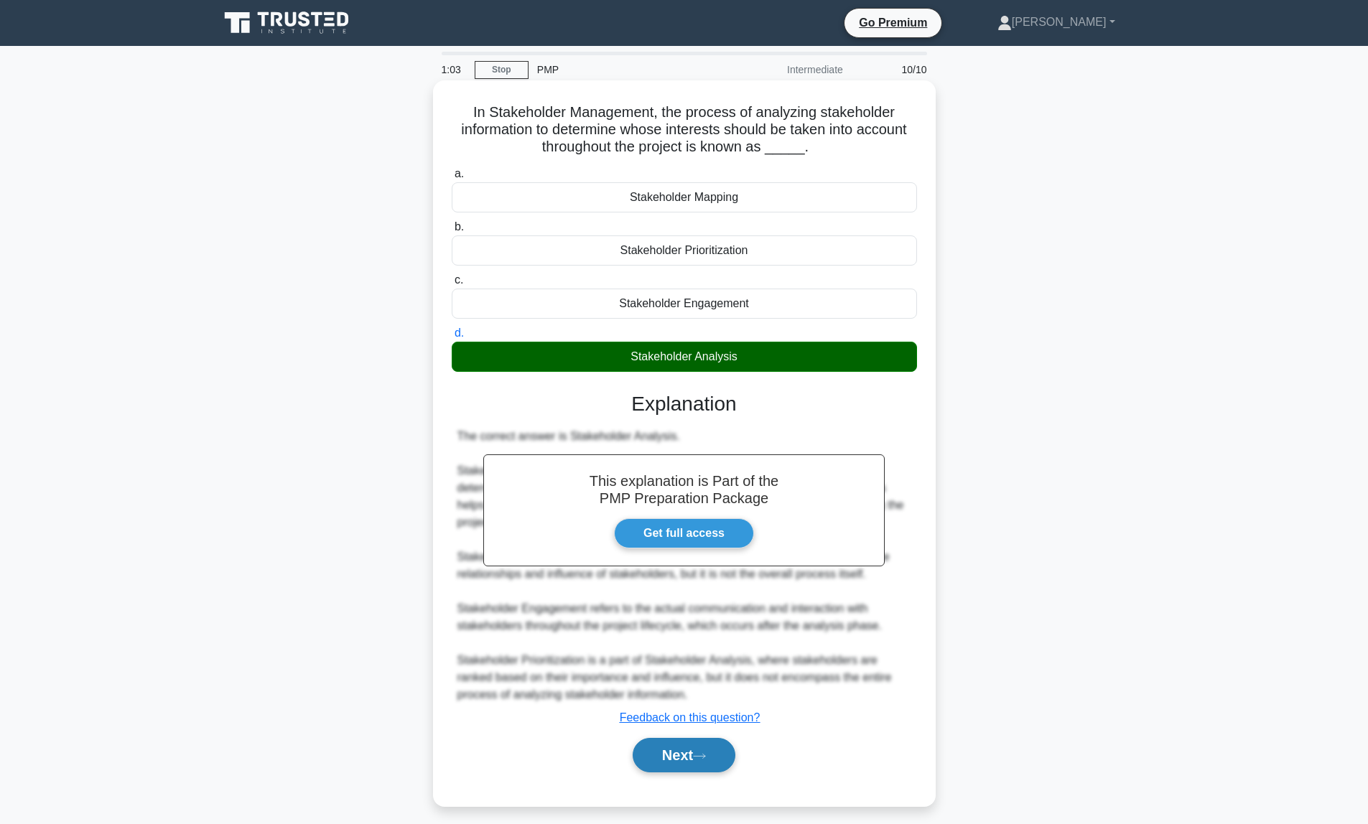
click at [704, 753] on icon at bounding box center [699, 756] width 13 height 8
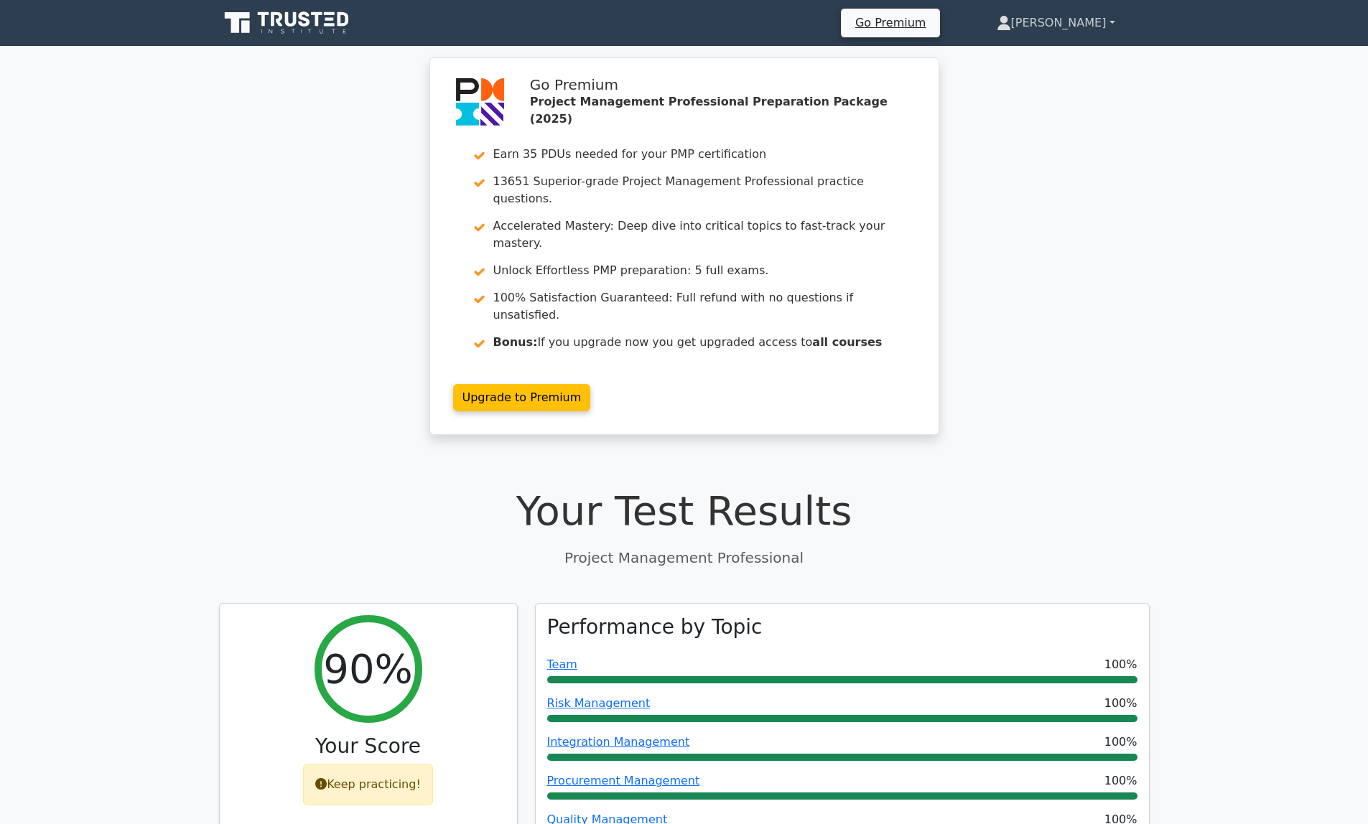
click at [1091, 26] on link "[PERSON_NAME]" at bounding box center [1055, 23] width 187 height 29
click at [1062, 57] on link "Profile" at bounding box center [1019, 56] width 113 height 23
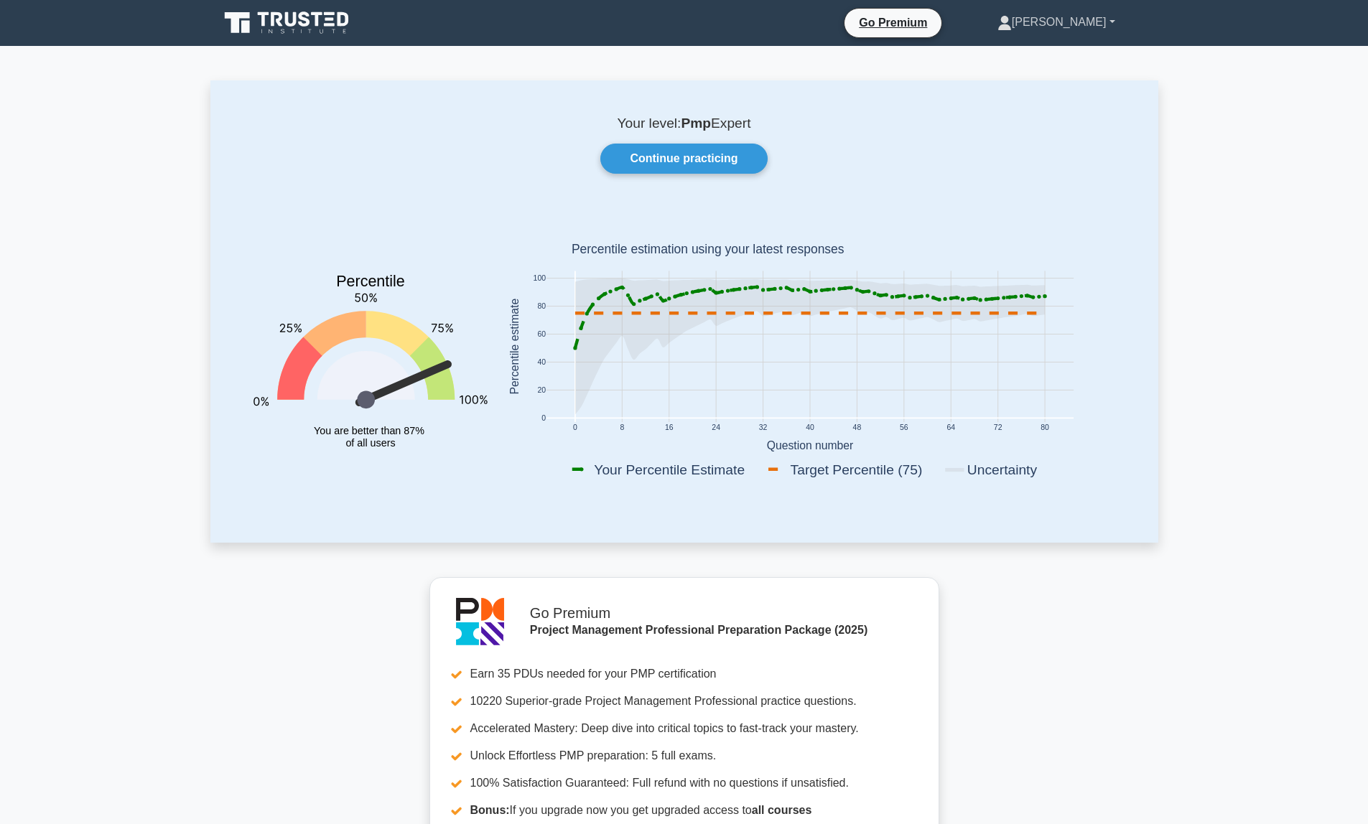
click at [1092, 25] on link "[PERSON_NAME]" at bounding box center [1056, 22] width 187 height 29
click at [1057, 59] on link "Profile" at bounding box center [1019, 56] width 113 height 23
click at [694, 161] on link "Continue practicing" at bounding box center [683, 159] width 167 height 30
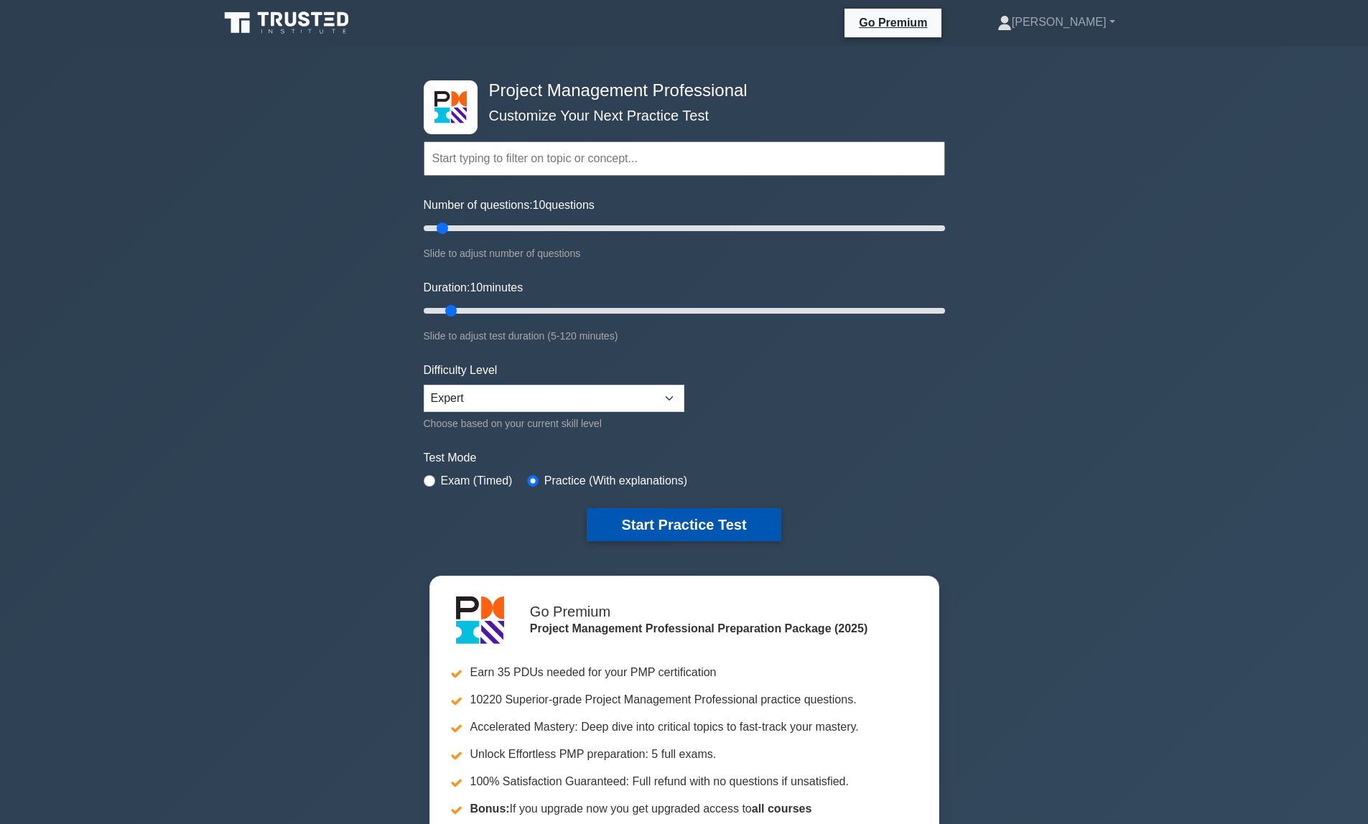
click at [732, 515] on button "Start Practice Test" at bounding box center [684, 524] width 194 height 33
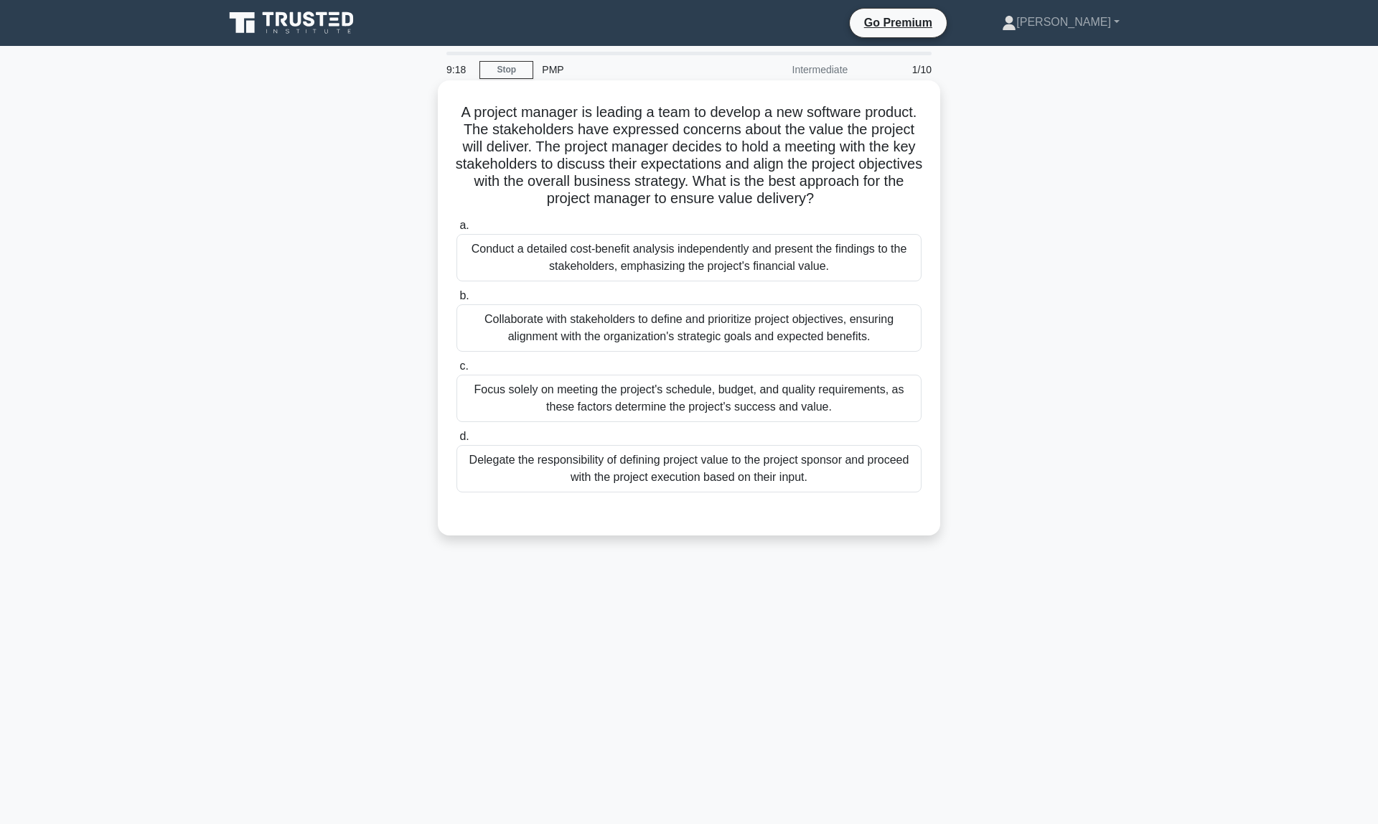
click at [669, 332] on div "Collaborate with stakeholders to define and prioritize project objectives, ensu…" at bounding box center [689, 327] width 465 height 47
click at [457, 301] on input "b. Collaborate with stakeholders to define and prioritize project objectives, e…" at bounding box center [457, 295] width 0 height 9
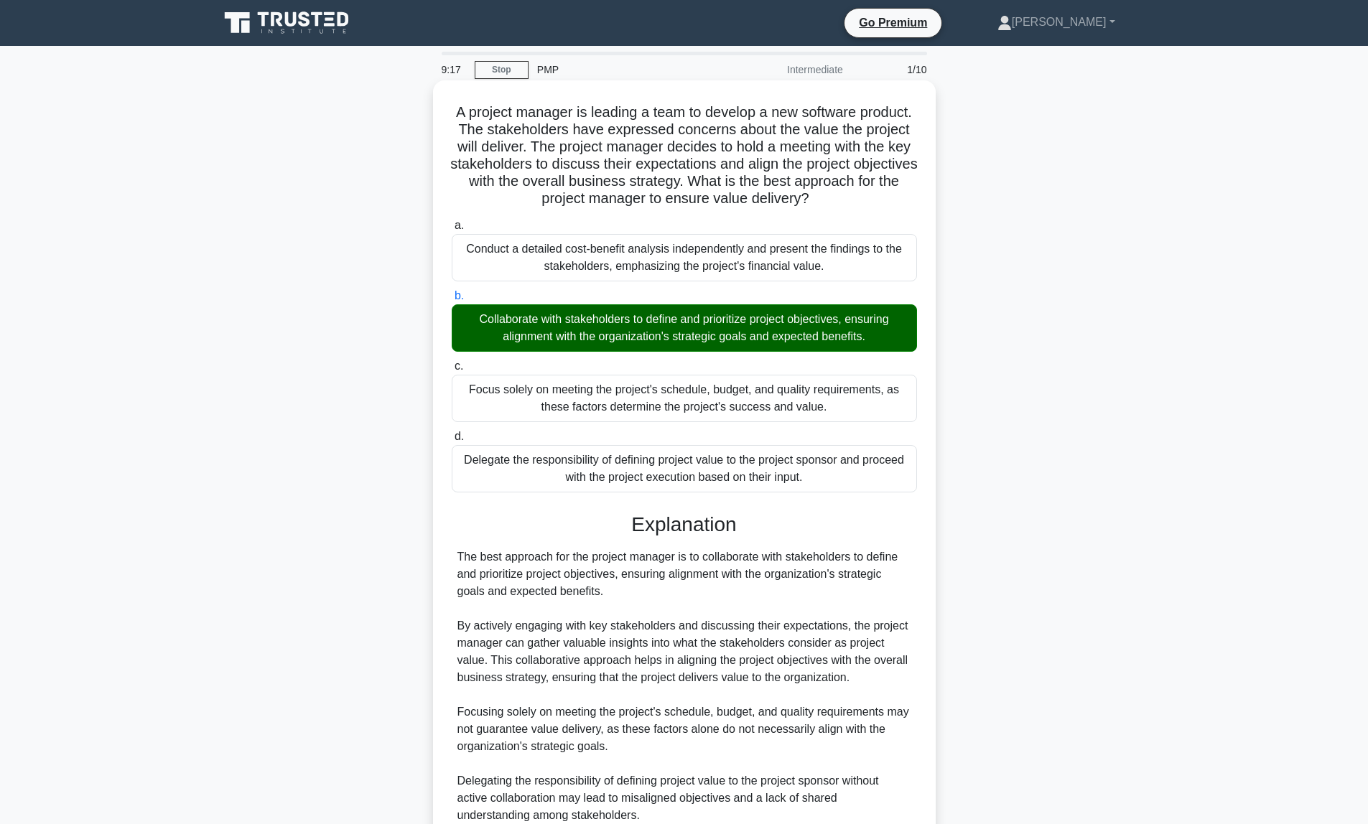
scroll to position [199, 0]
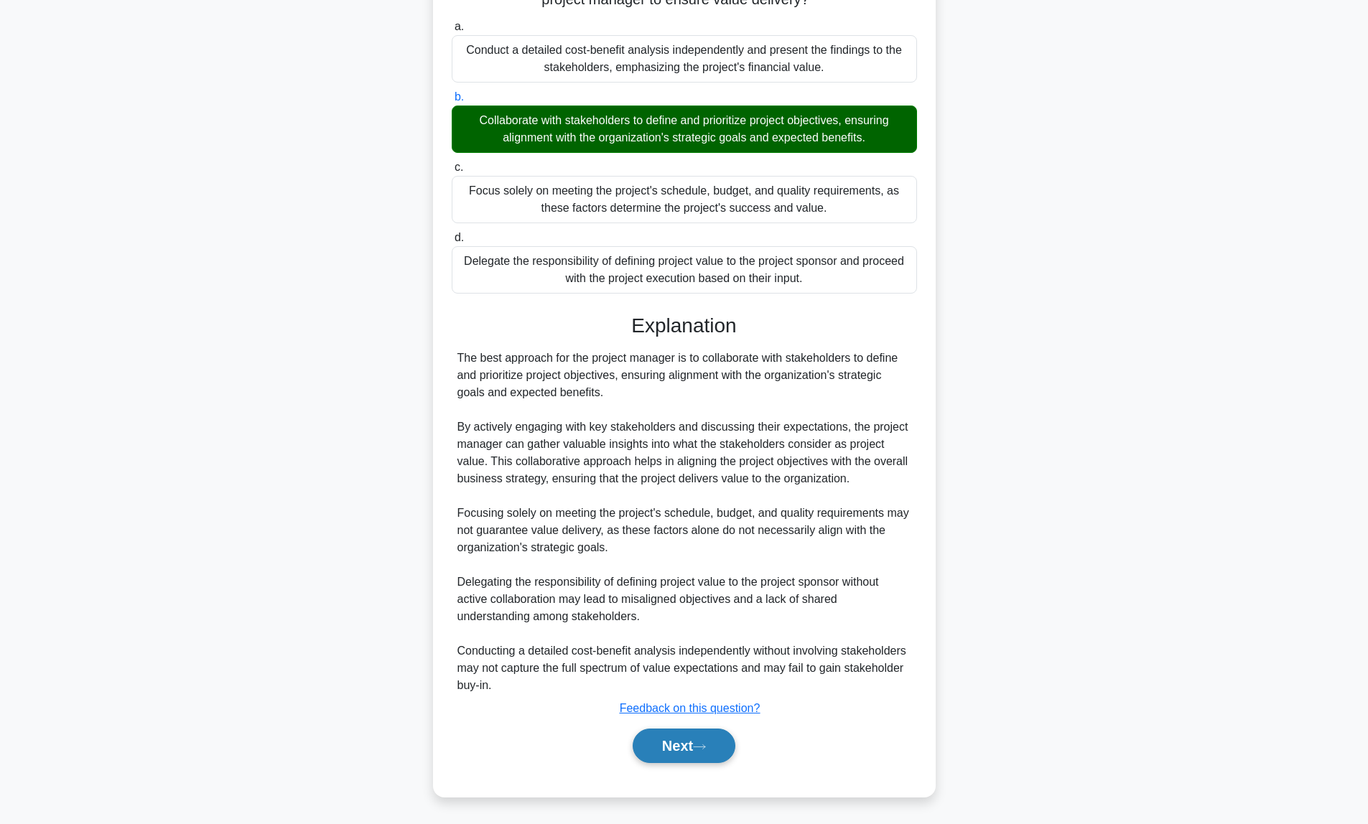
click at [681, 748] on button "Next" at bounding box center [683, 746] width 103 height 34
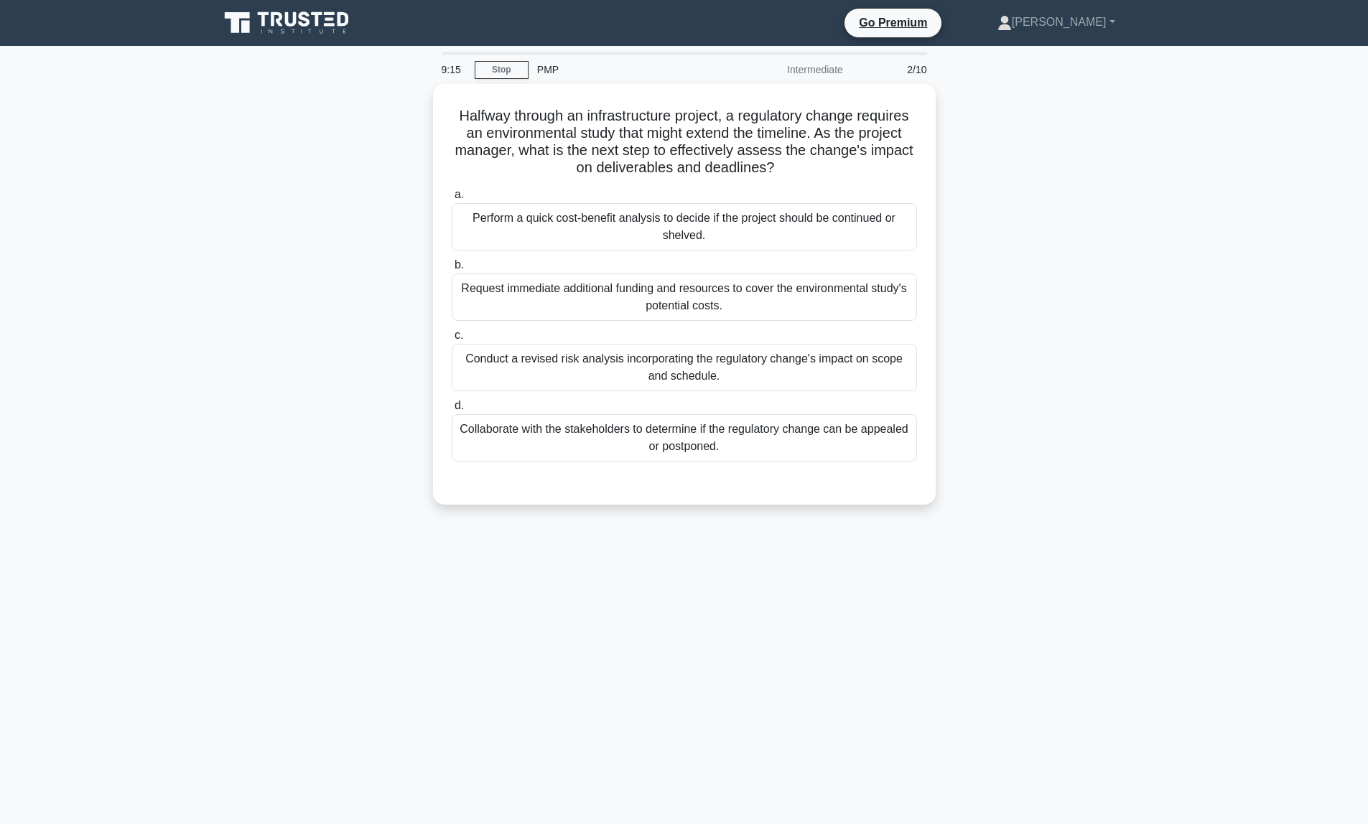
scroll to position [0, 0]
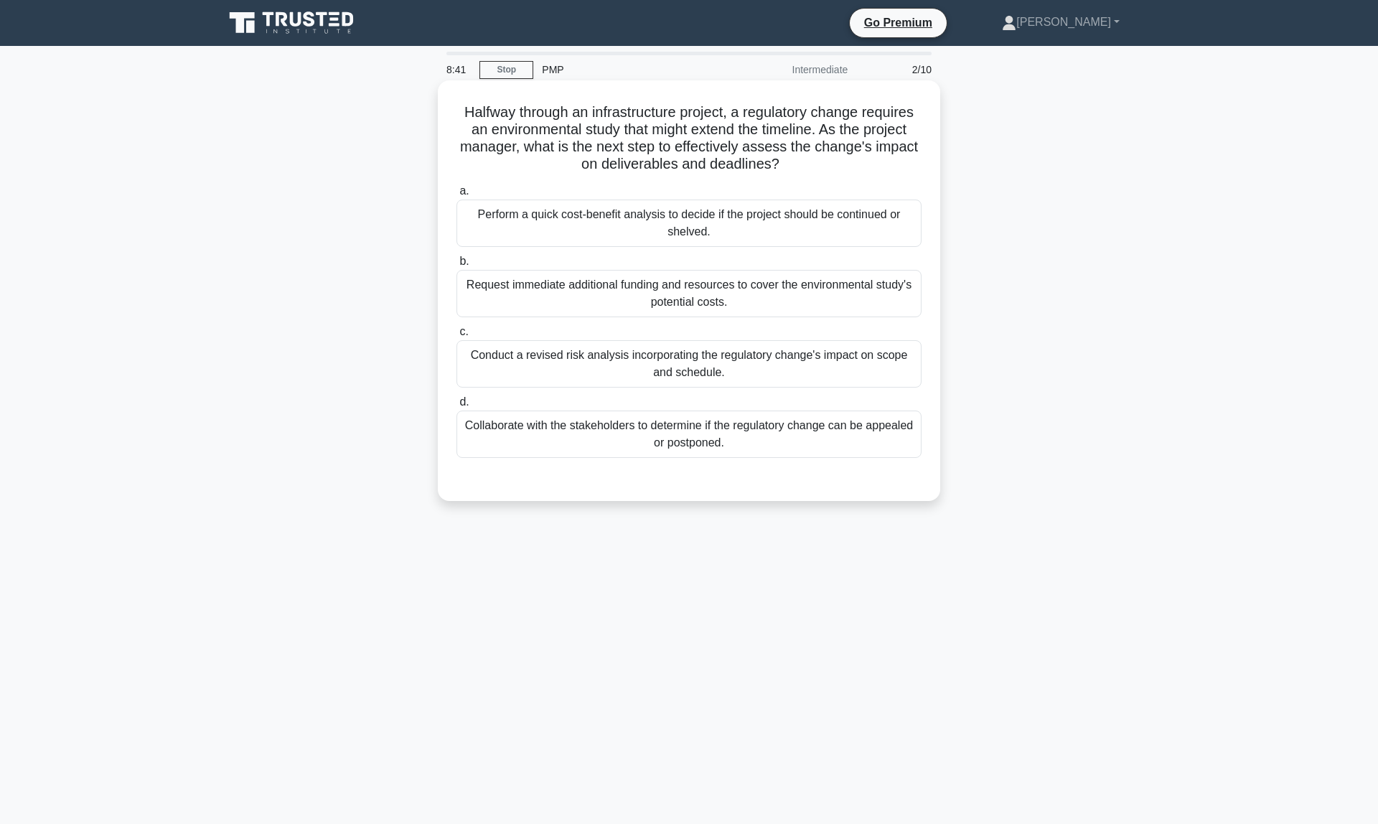
click at [641, 360] on div "Conduct a revised risk analysis incorporating the regulatory change's impact on…" at bounding box center [689, 363] width 465 height 47
click at [457, 337] on input "c. Conduct a revised risk analysis incorporating the regulatory change's impact…" at bounding box center [457, 331] width 0 height 9
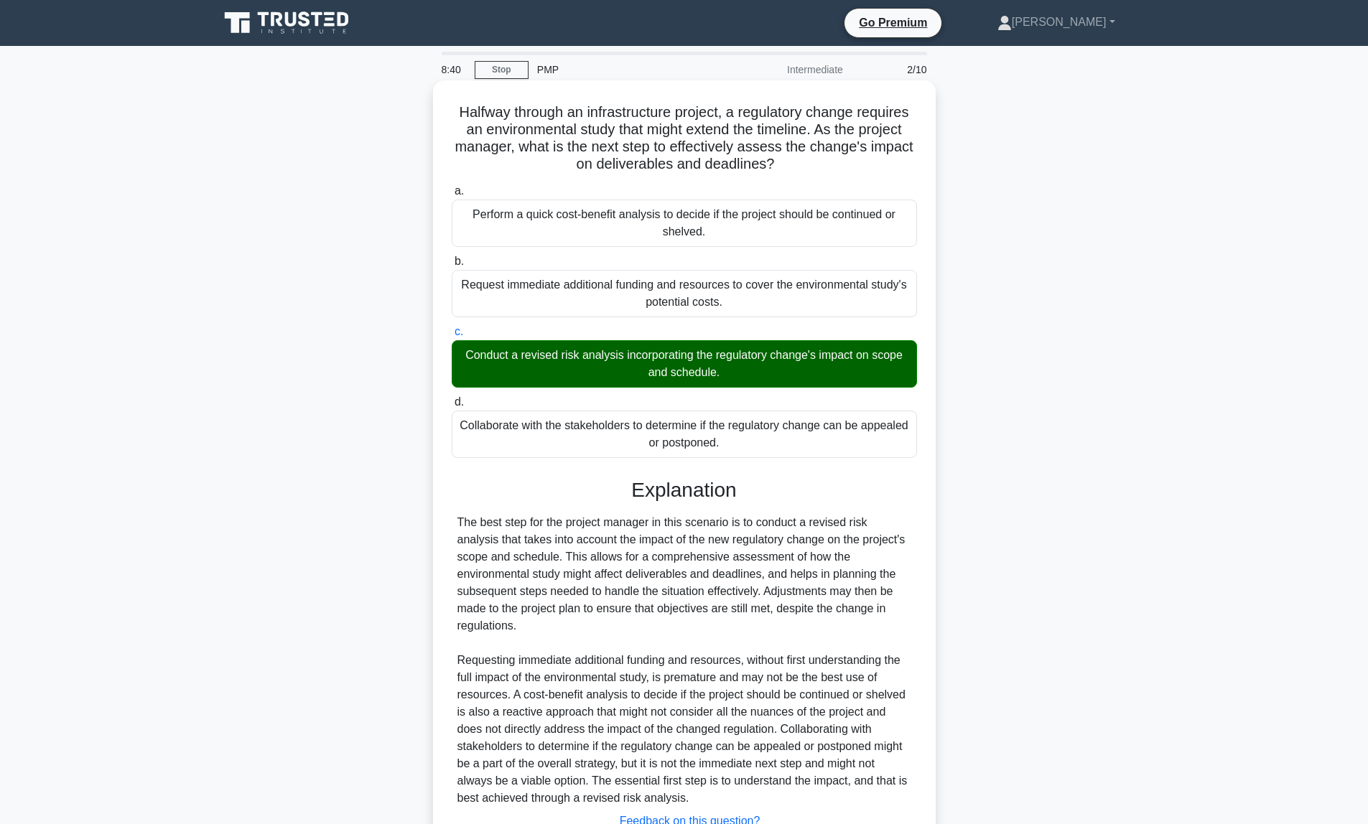
scroll to position [113, 0]
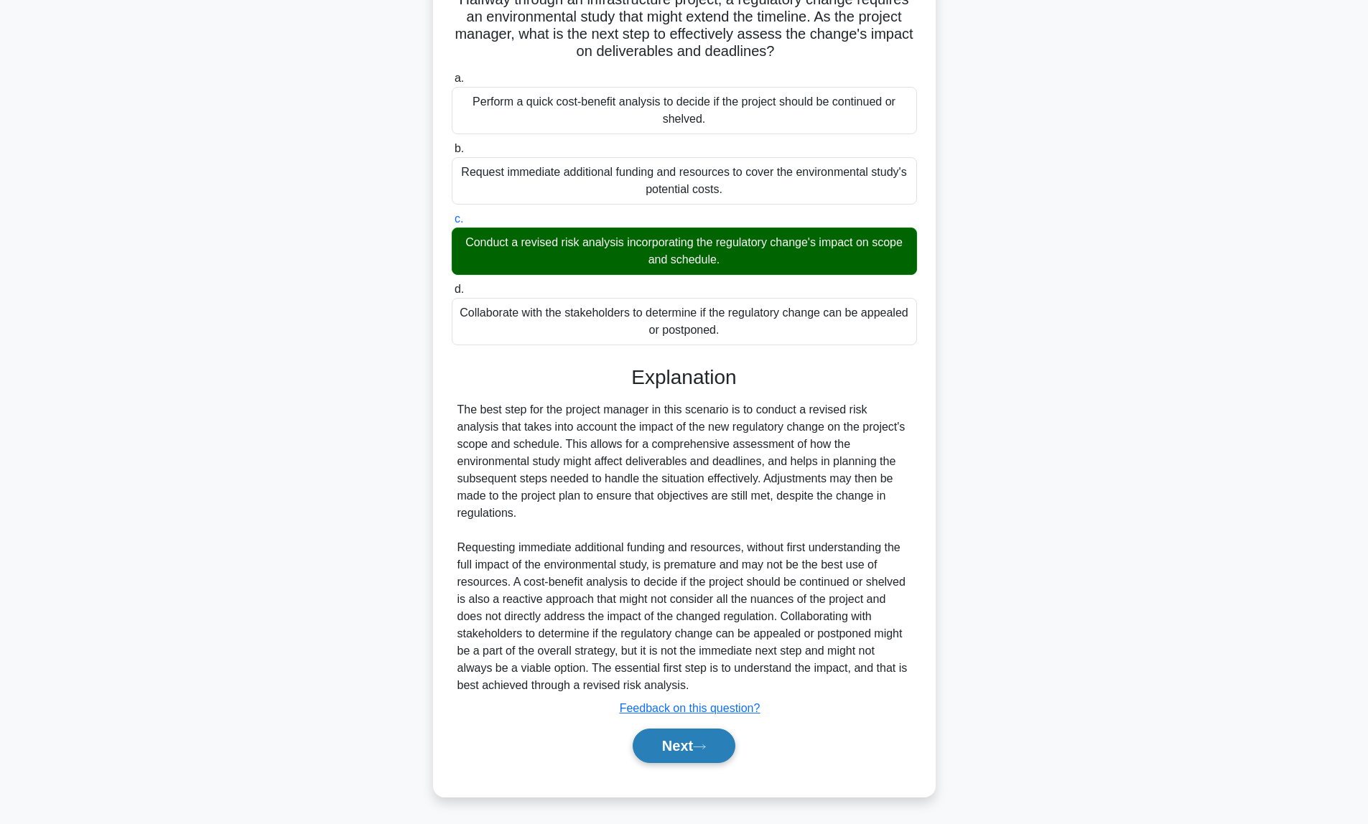
click at [698, 744] on button "Next" at bounding box center [683, 746] width 103 height 34
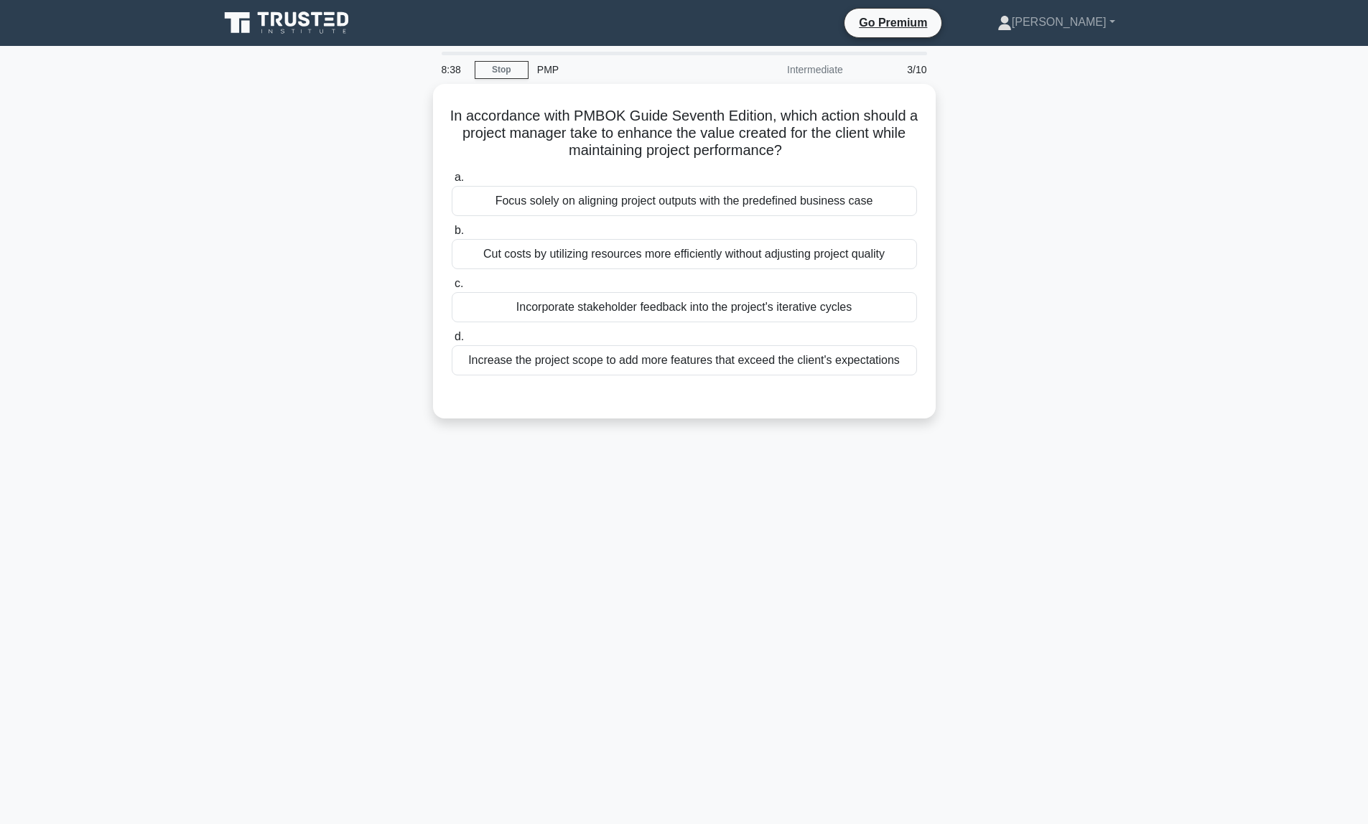
scroll to position [0, 0]
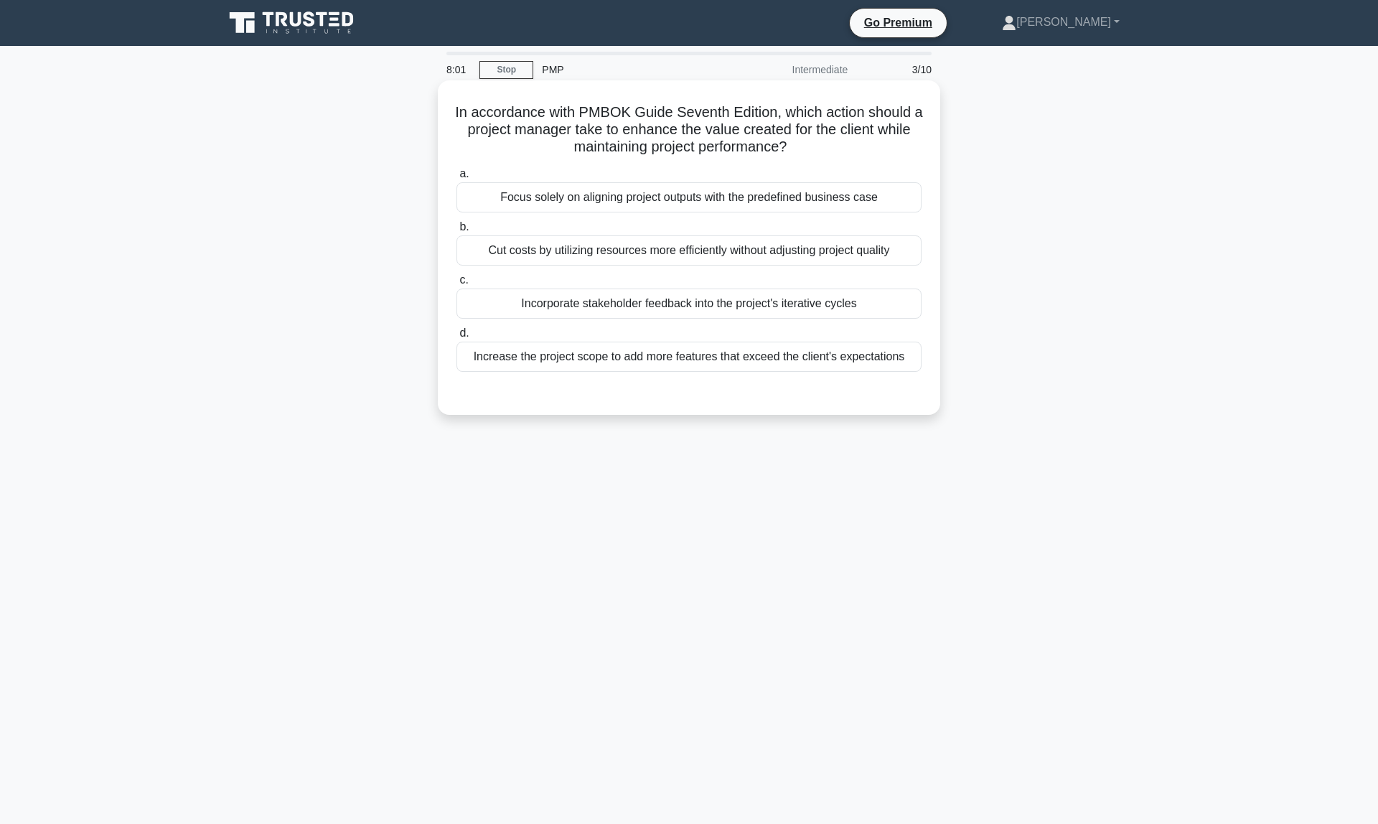
click at [805, 307] on div "Incorporate stakeholder feedback into the project's iterative cycles" at bounding box center [689, 304] width 465 height 30
click at [457, 285] on input "c. Incorporate stakeholder feedback into the project's iterative cycles" at bounding box center [457, 280] width 0 height 9
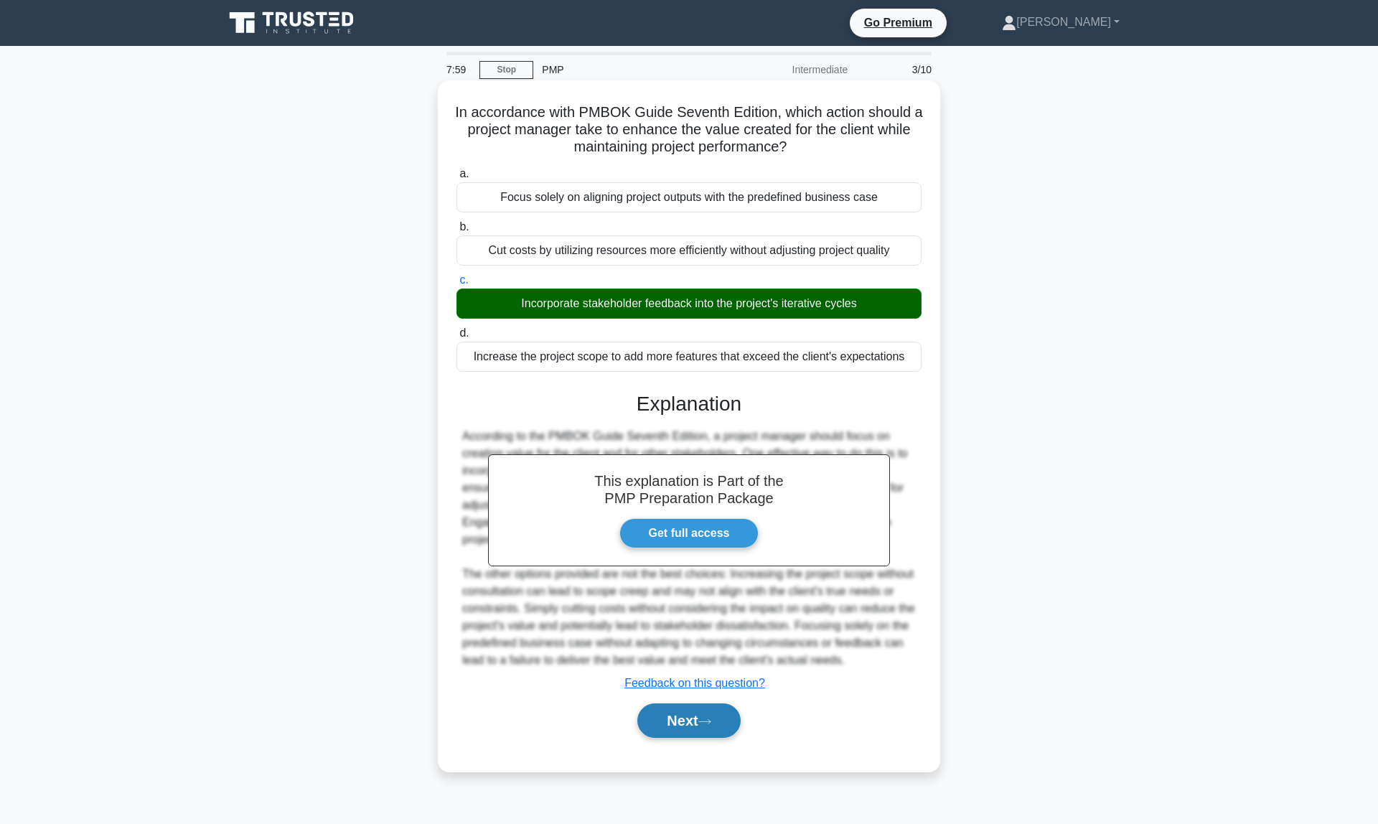
click at [690, 732] on button "Next" at bounding box center [688, 721] width 103 height 34
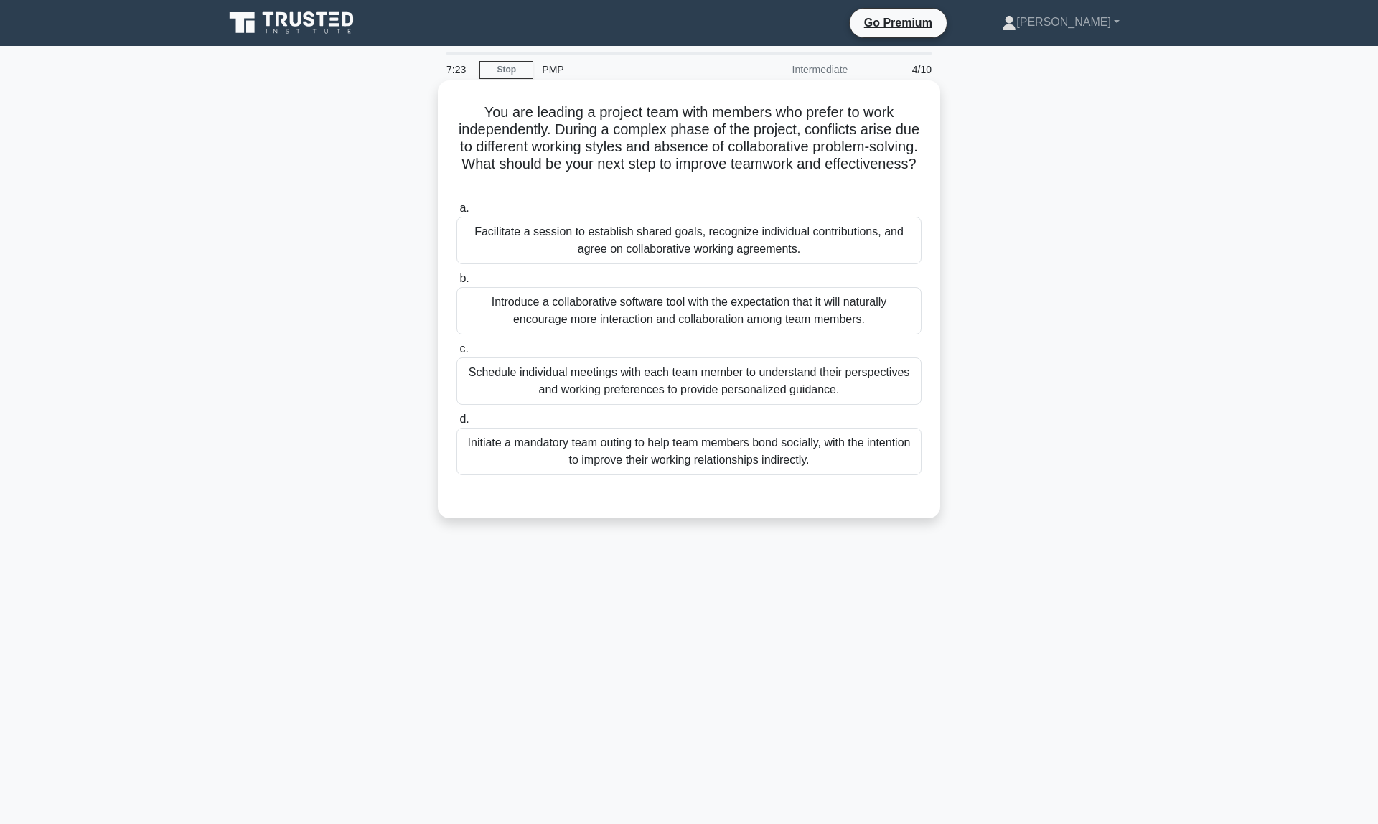
click at [564, 246] on div "Facilitate a session to establish shared goals, recognize individual contributi…" at bounding box center [689, 240] width 465 height 47
click at [457, 213] on input "a. Facilitate a session to establish shared goals, recognize individual contrib…" at bounding box center [457, 208] width 0 height 9
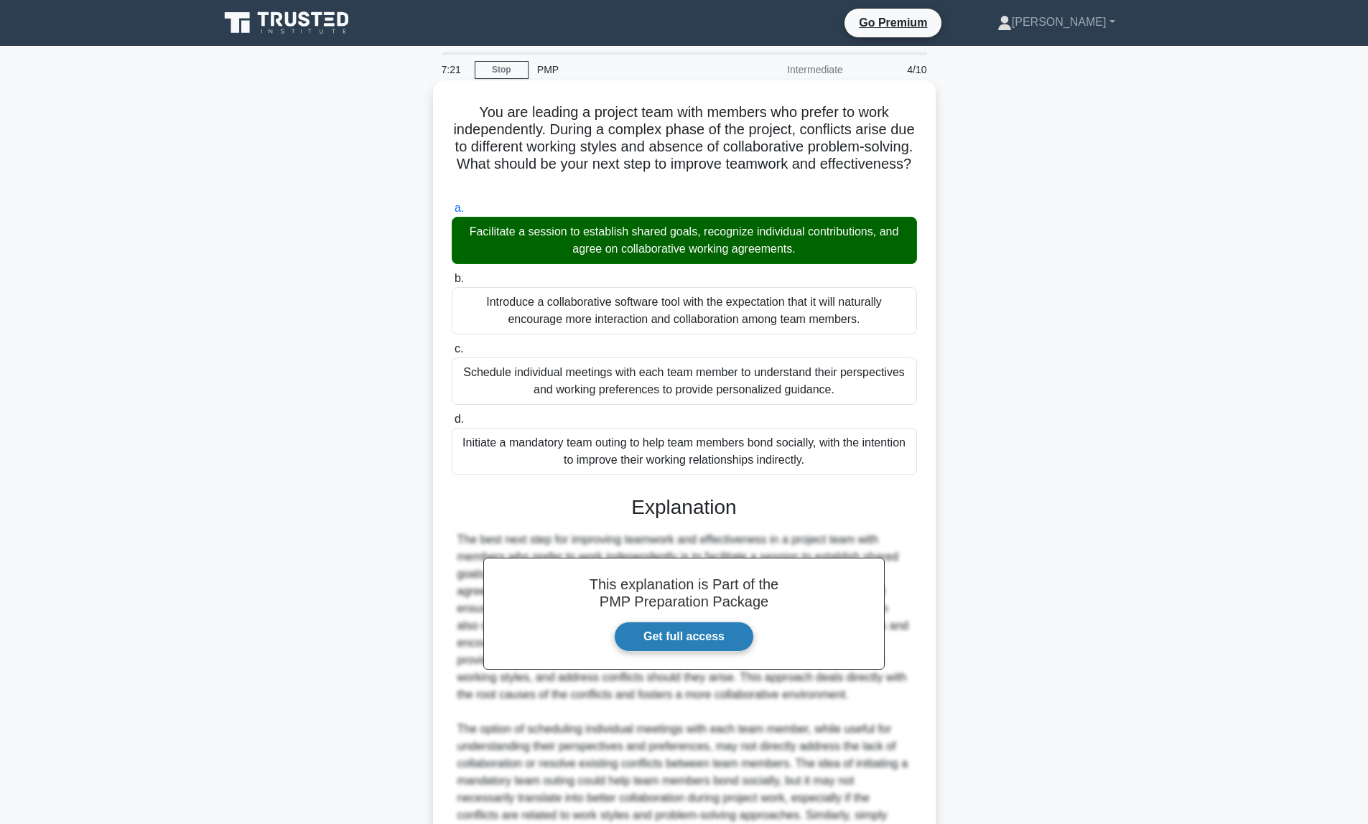
scroll to position [199, 0]
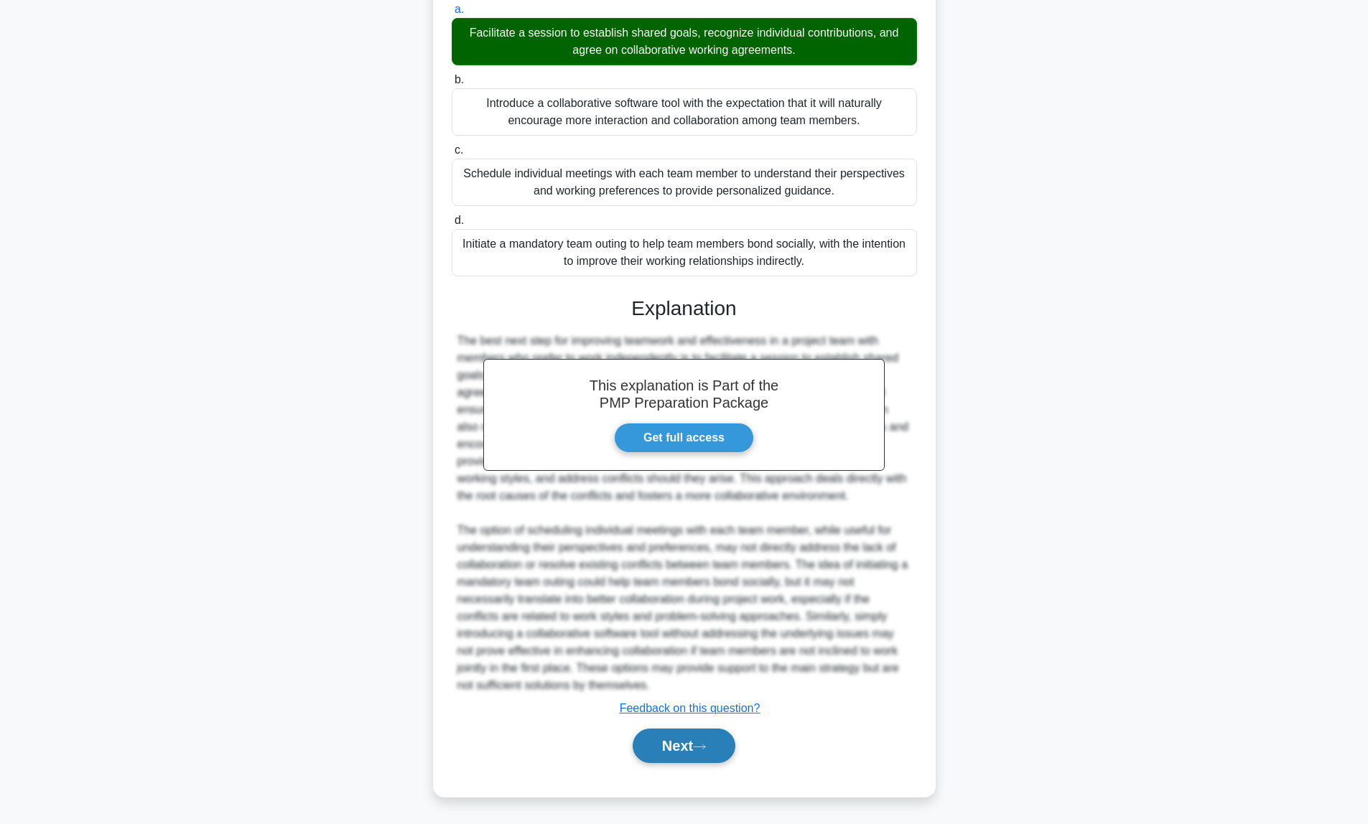
click at [686, 749] on button "Next" at bounding box center [683, 746] width 103 height 34
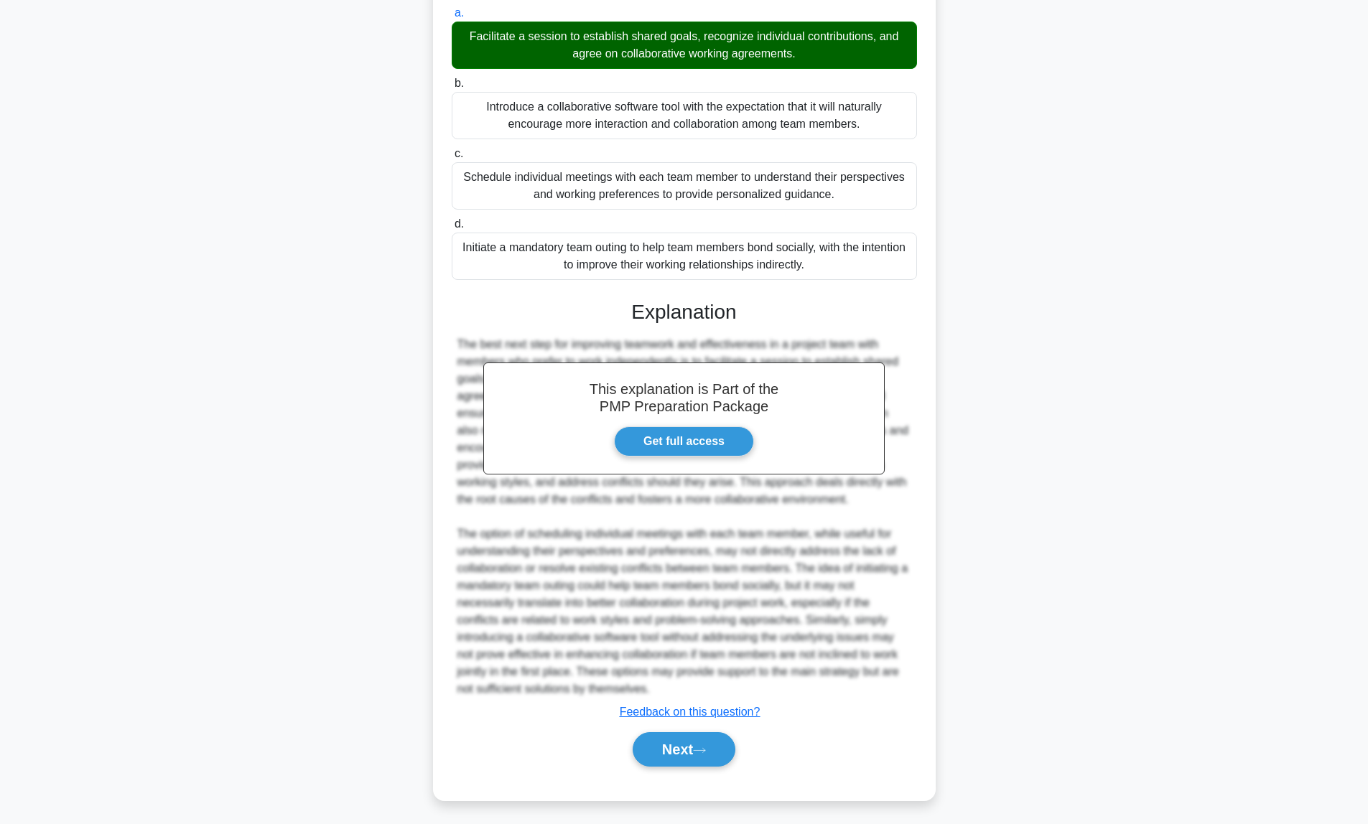
scroll to position [0, 0]
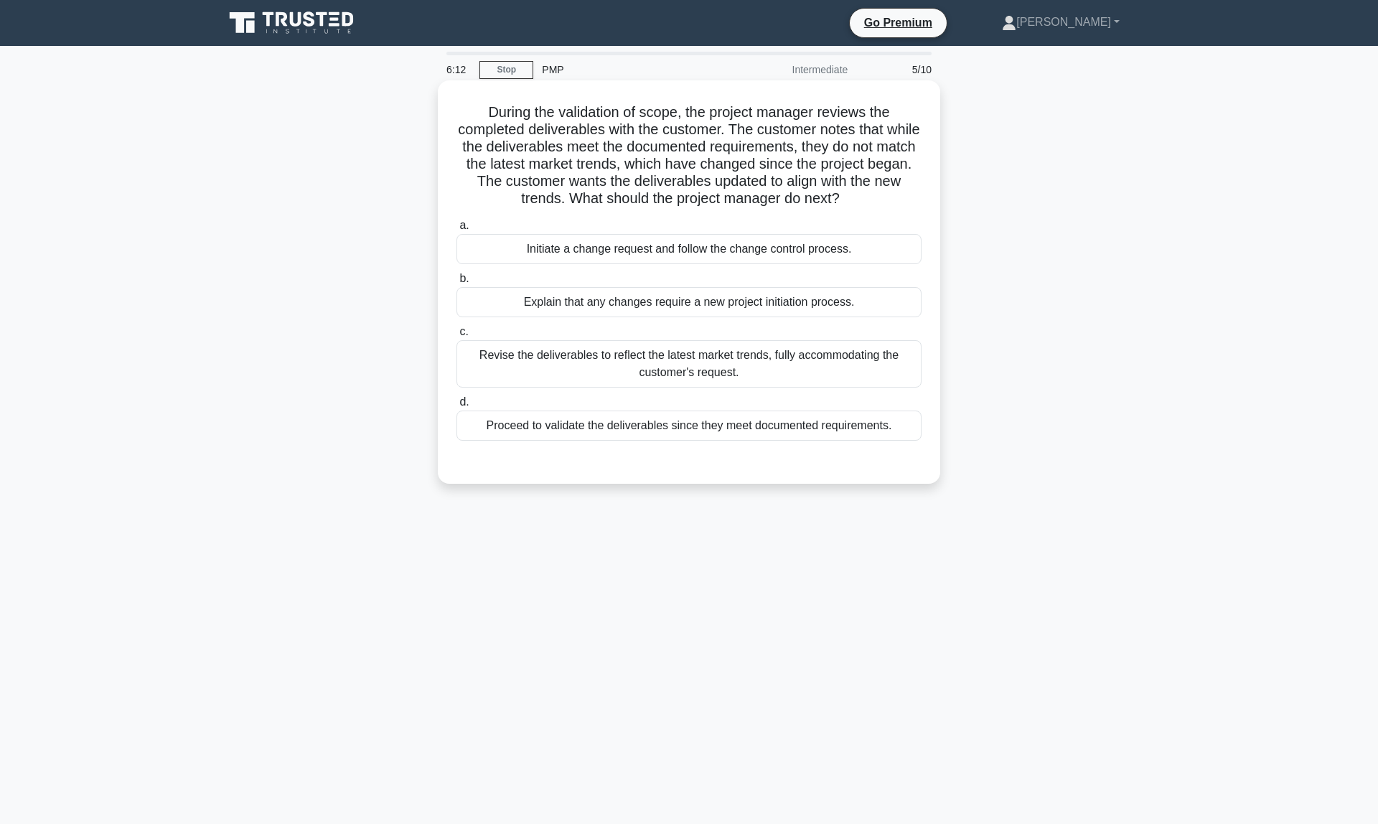
click at [644, 256] on div "Initiate a change request and follow the change control process." at bounding box center [689, 249] width 465 height 30
click at [457, 230] on input "a. Initiate a change request and follow the change control process." at bounding box center [457, 225] width 0 height 9
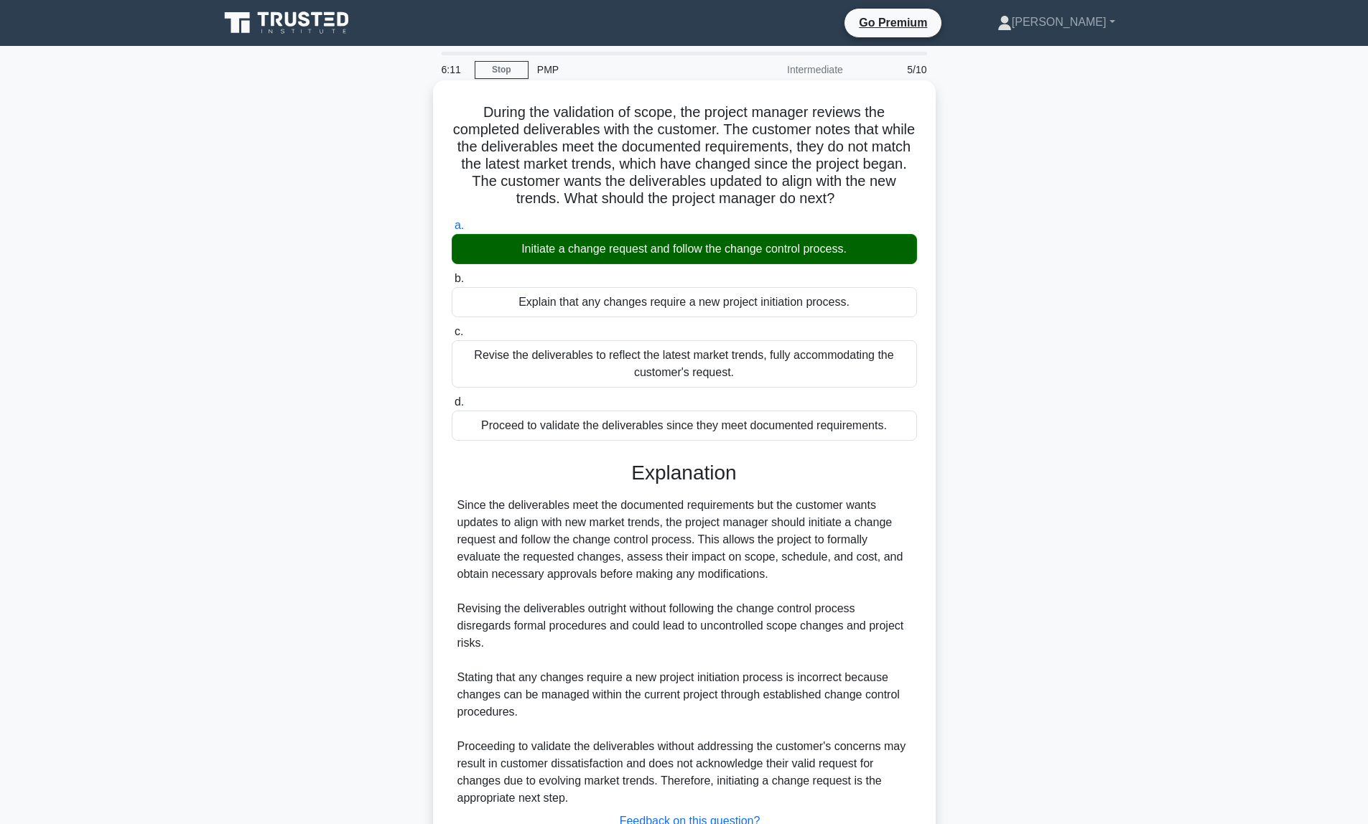
scroll to position [113, 0]
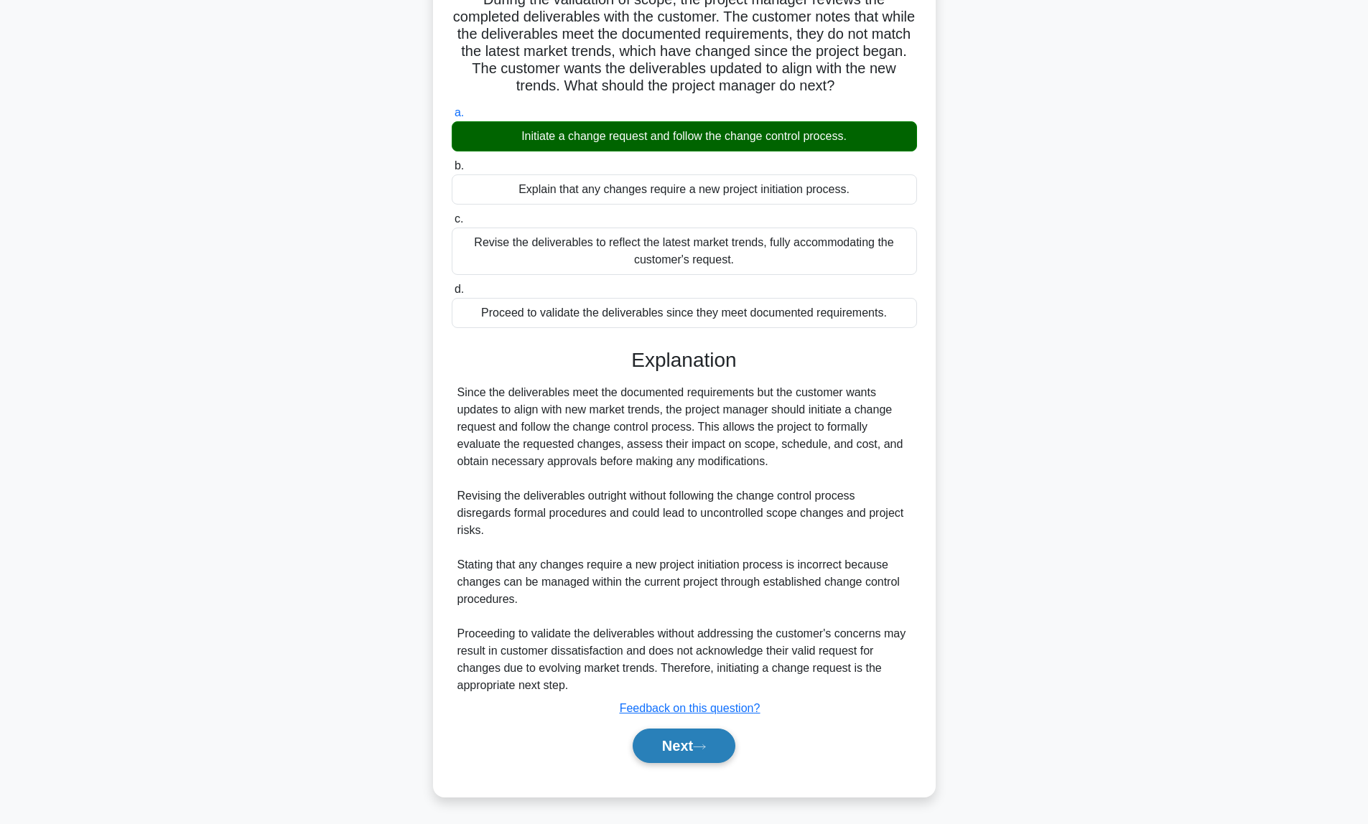
click at [704, 750] on icon at bounding box center [699, 747] width 13 height 8
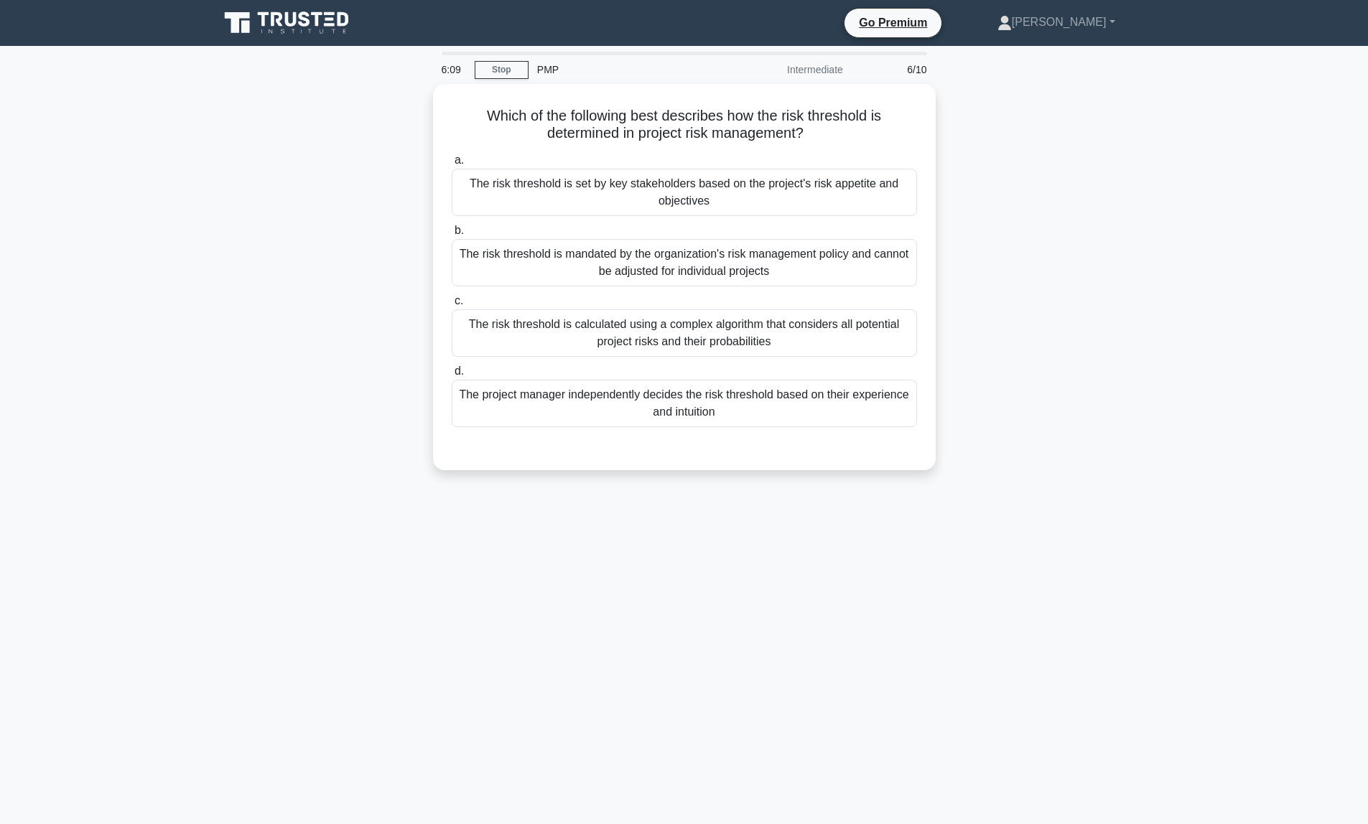
scroll to position [0, 0]
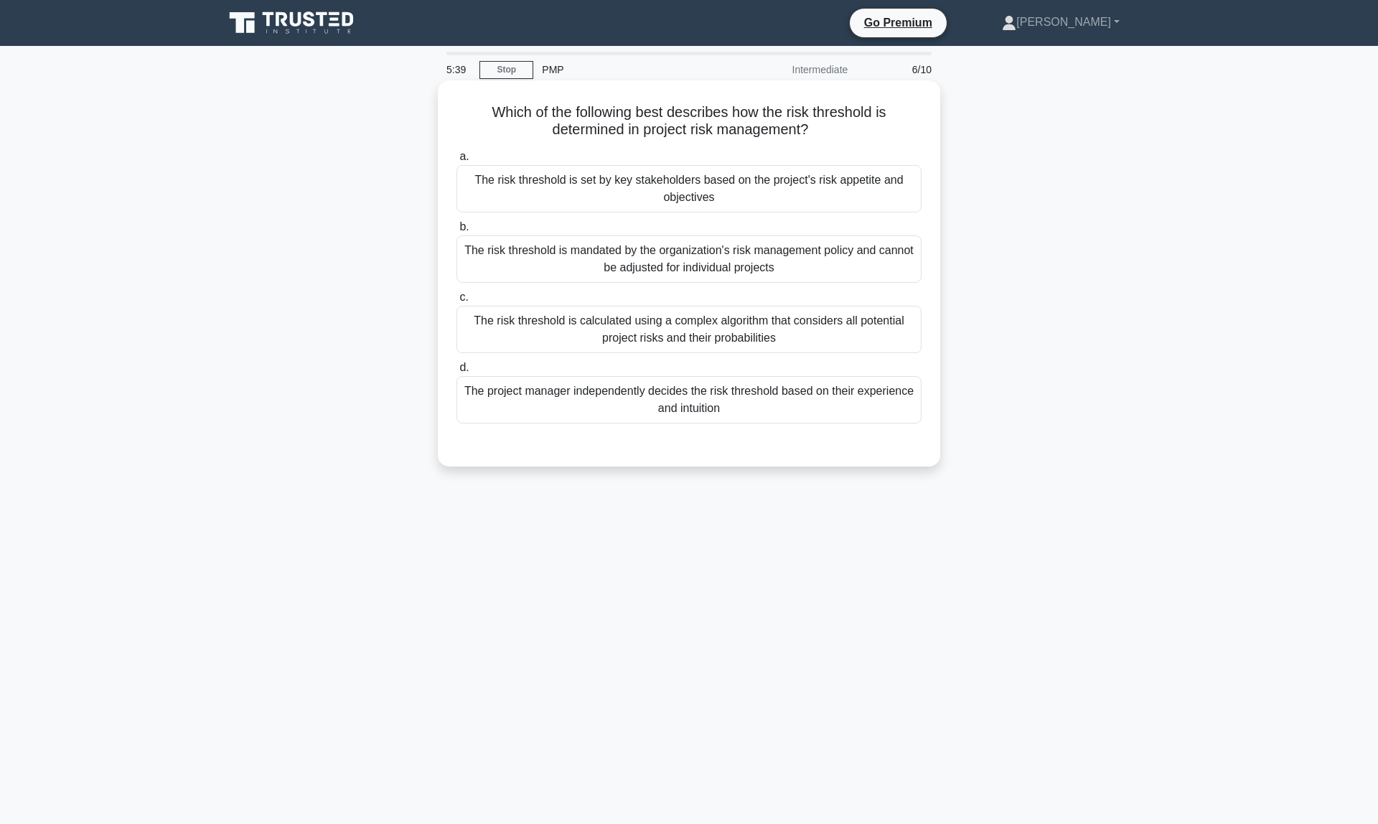
click at [746, 187] on div "The risk threshold is set by key stakeholders based on the project's risk appet…" at bounding box center [689, 188] width 465 height 47
click at [457, 162] on input "a. The risk threshold is set by key stakeholders based on the project's risk ap…" at bounding box center [457, 156] width 0 height 9
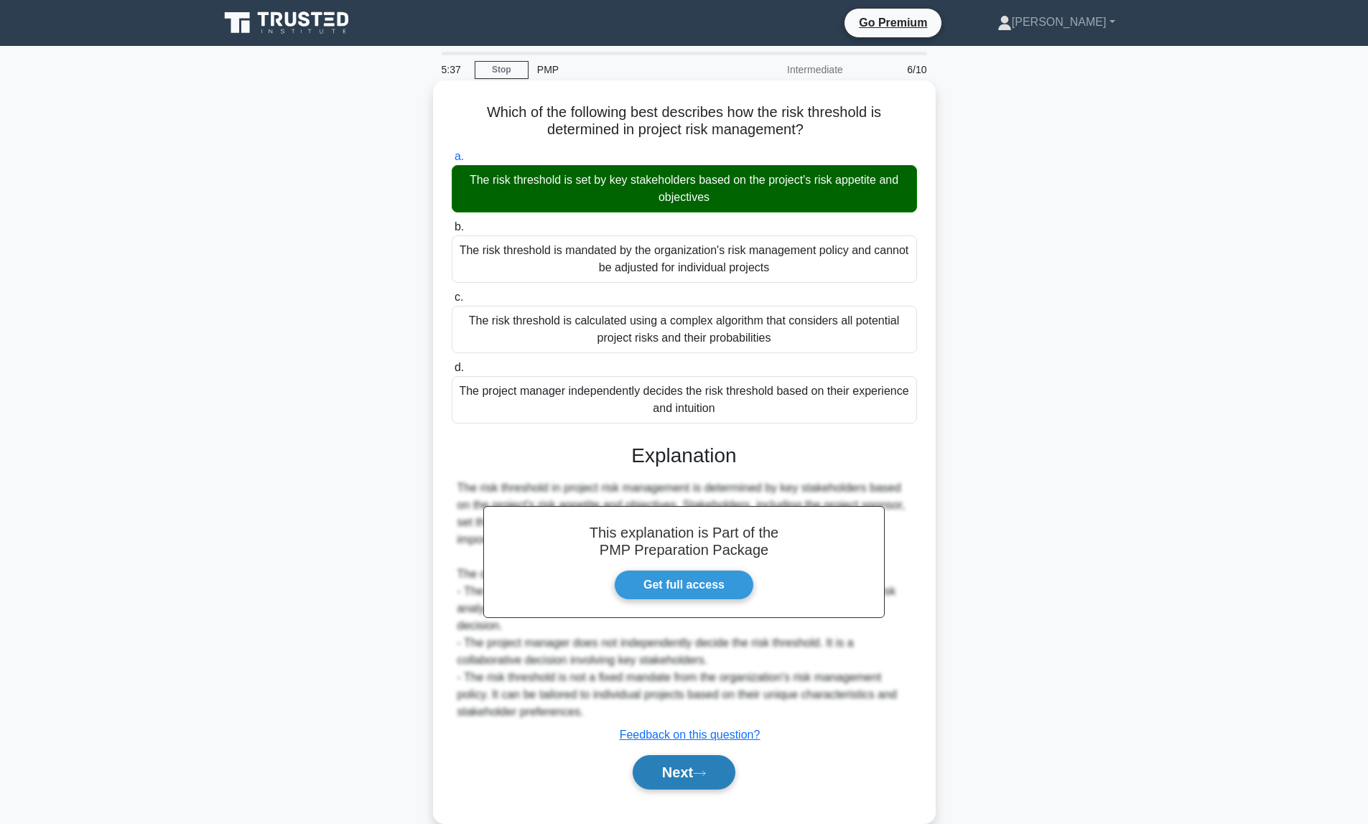
click at [714, 776] on button "Next" at bounding box center [683, 772] width 103 height 34
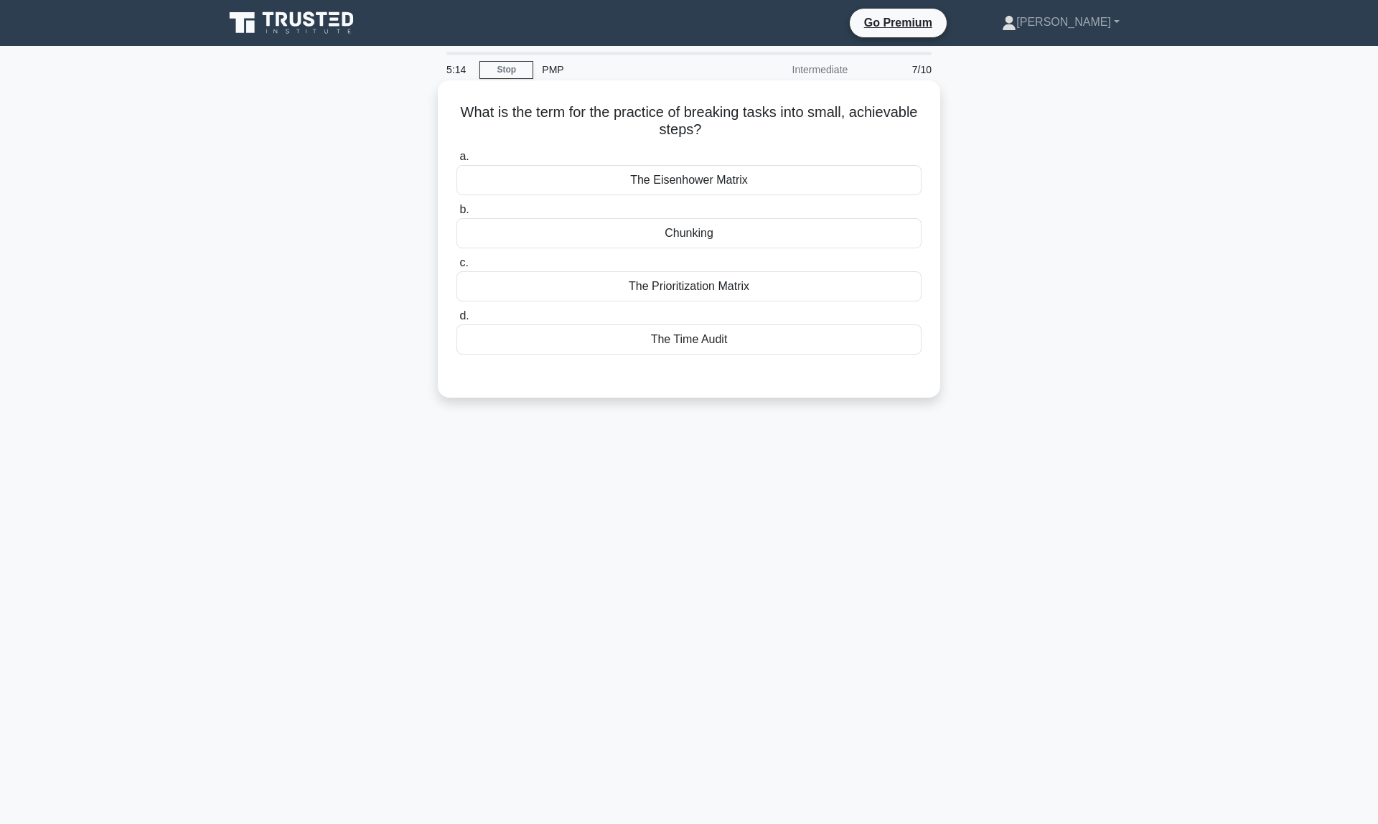
click at [706, 237] on div "Chunking" at bounding box center [689, 233] width 465 height 30
click at [457, 215] on input "b. Chunking" at bounding box center [457, 209] width 0 height 9
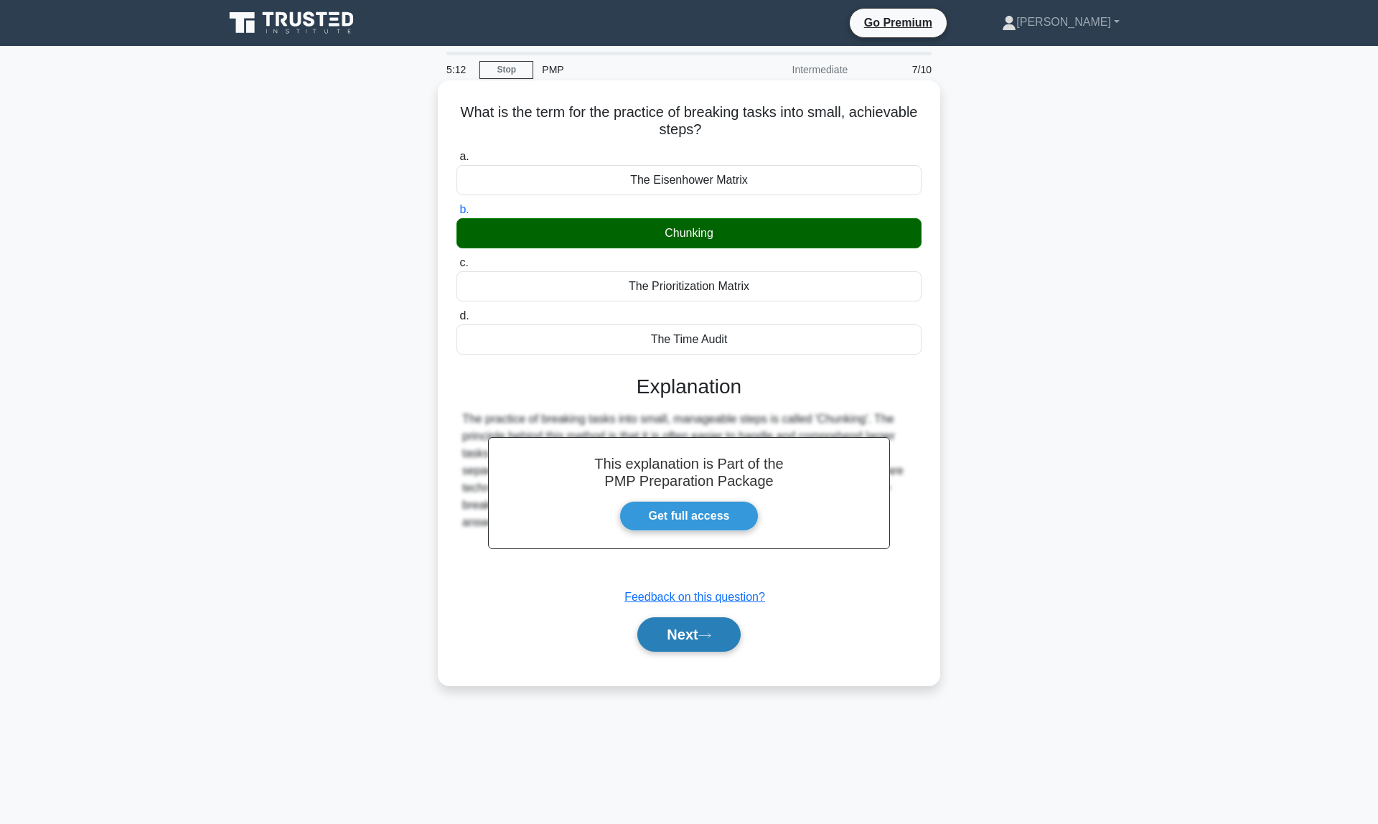
click at [693, 633] on button "Next" at bounding box center [688, 634] width 103 height 34
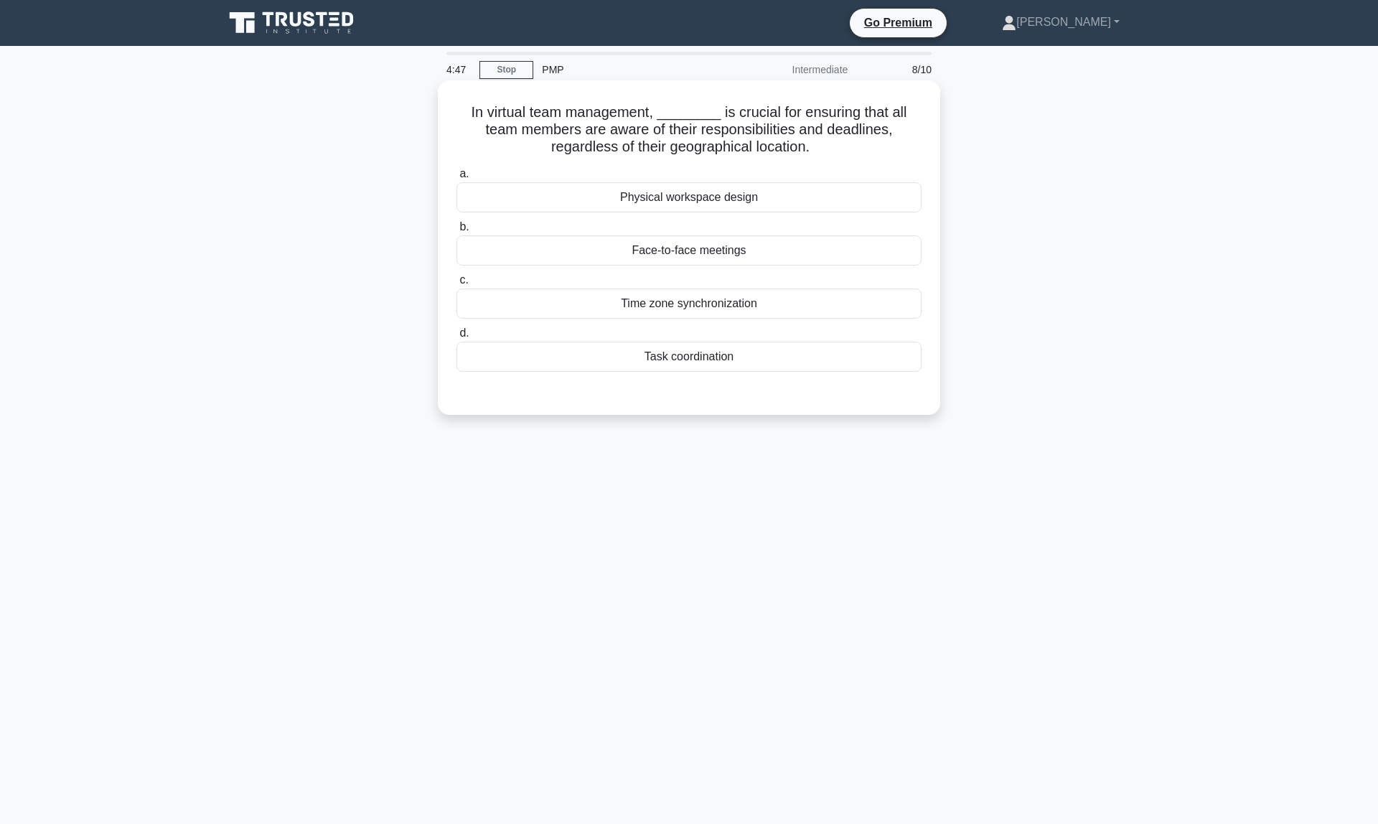
click at [695, 364] on div "Task coordination" at bounding box center [689, 357] width 465 height 30
click at [457, 338] on input "d. Task coordination" at bounding box center [457, 333] width 0 height 9
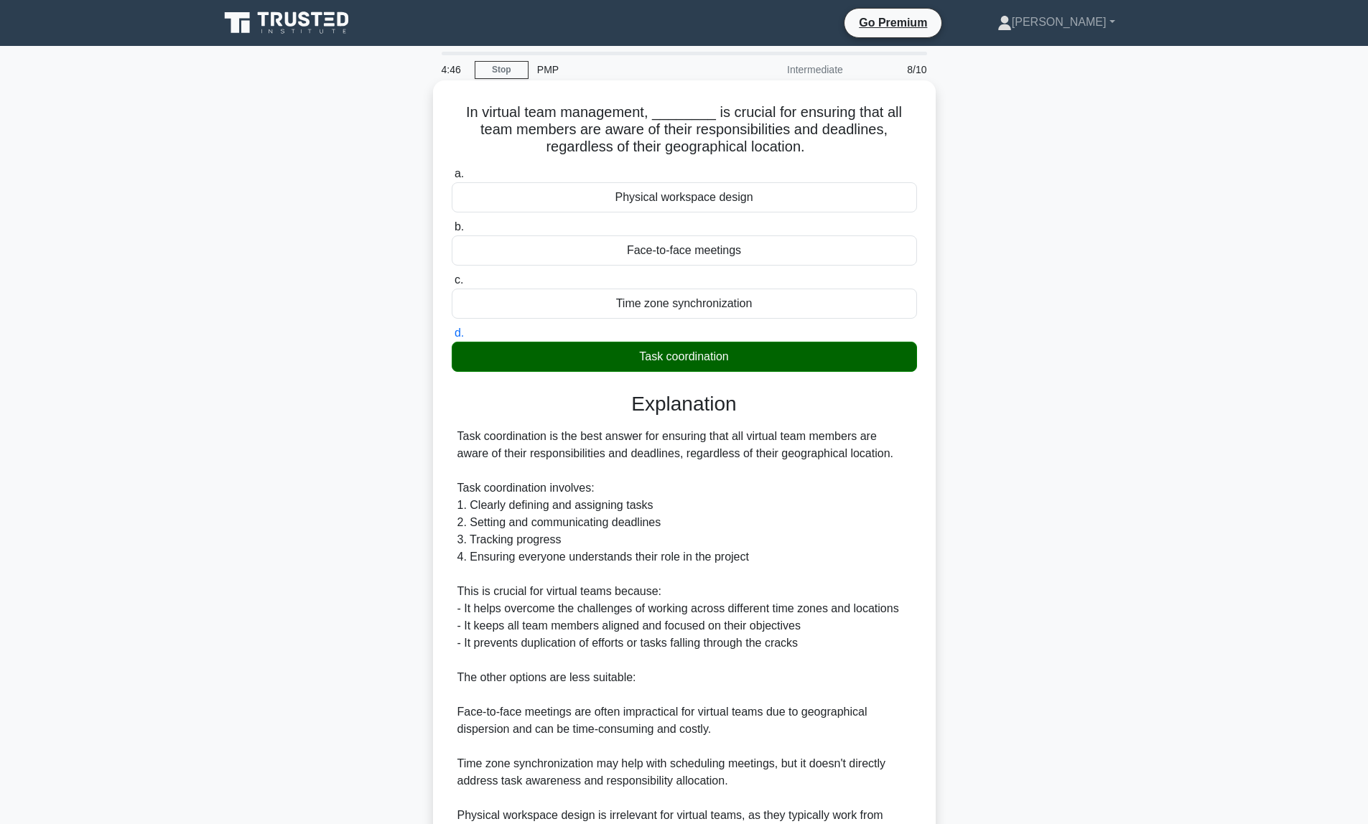
scroll to position [147, 0]
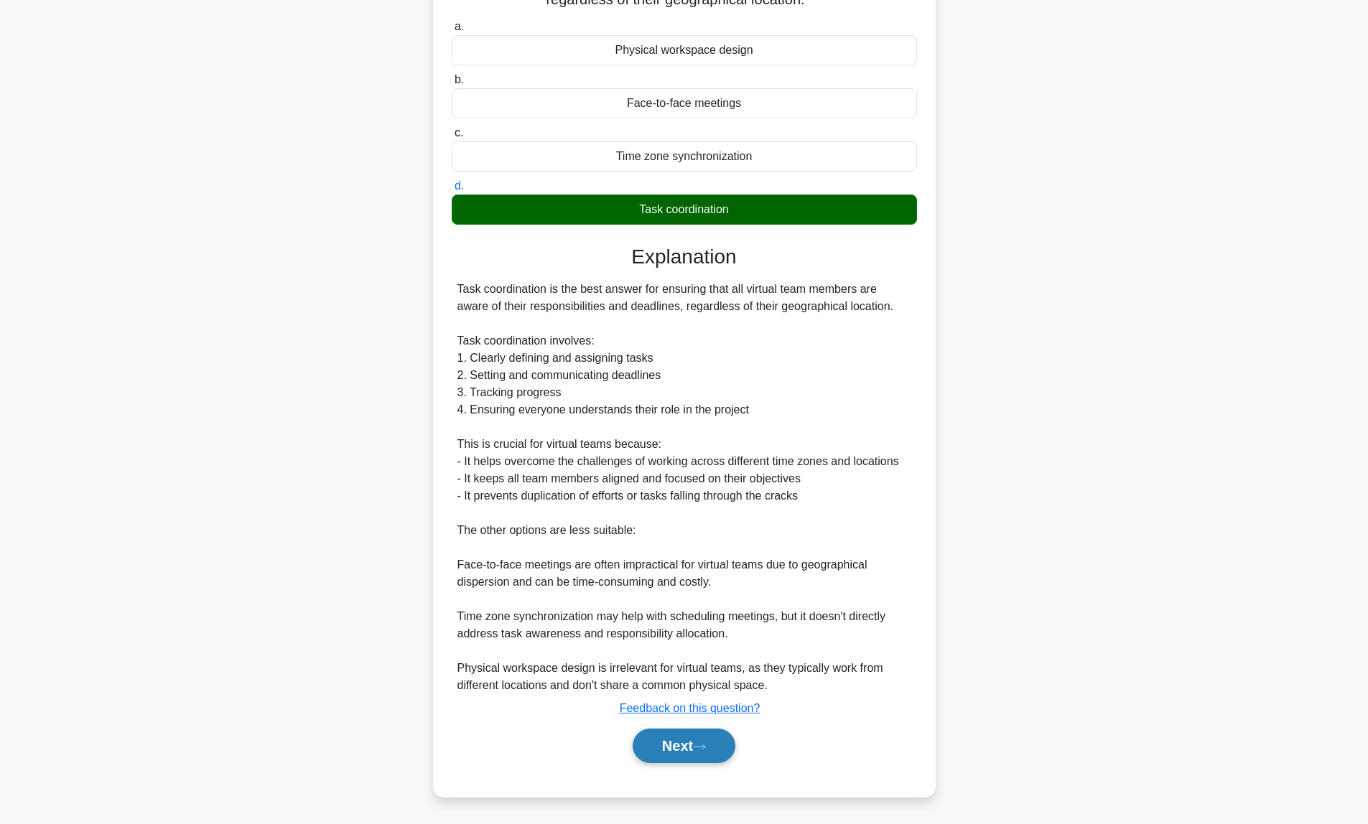
click at [679, 743] on button "Next" at bounding box center [683, 746] width 103 height 34
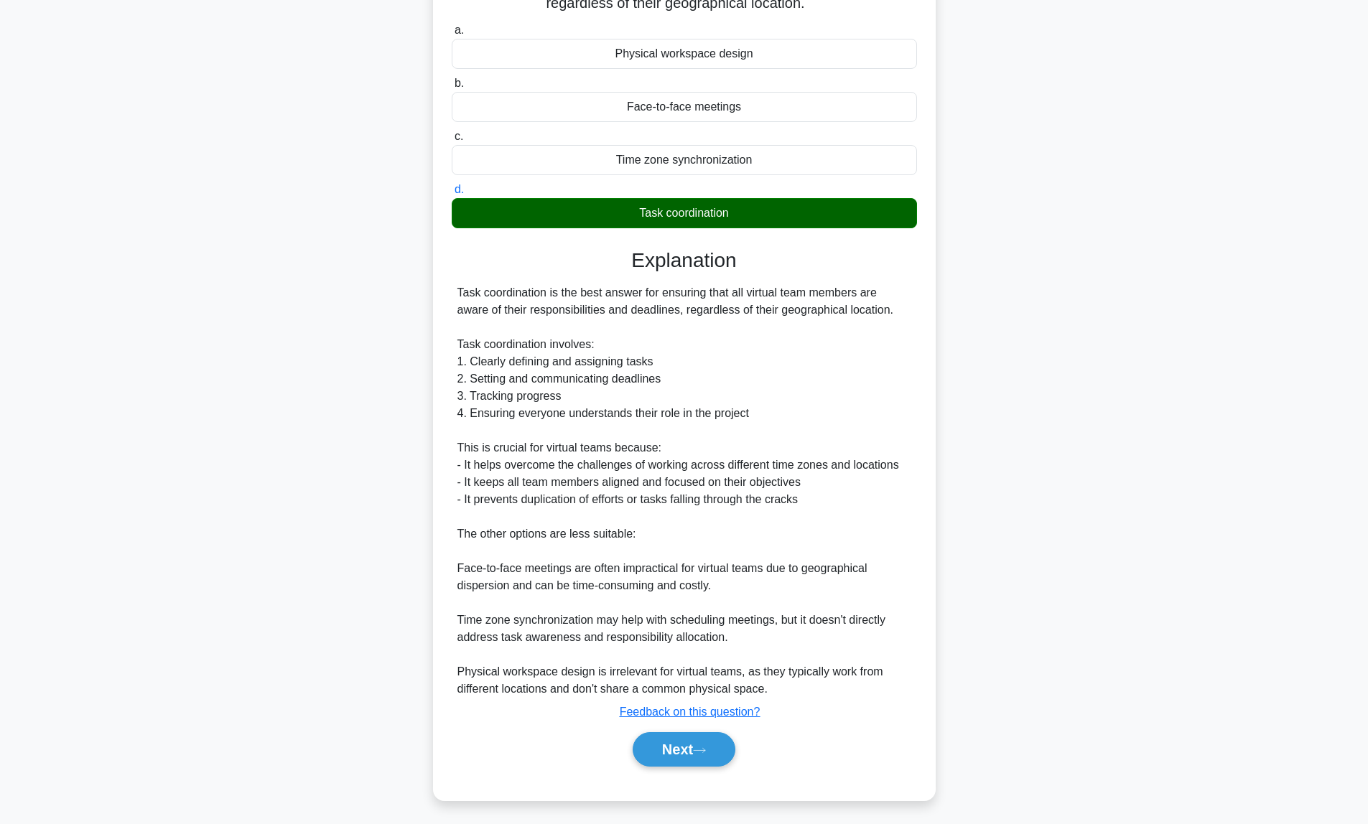
scroll to position [0, 0]
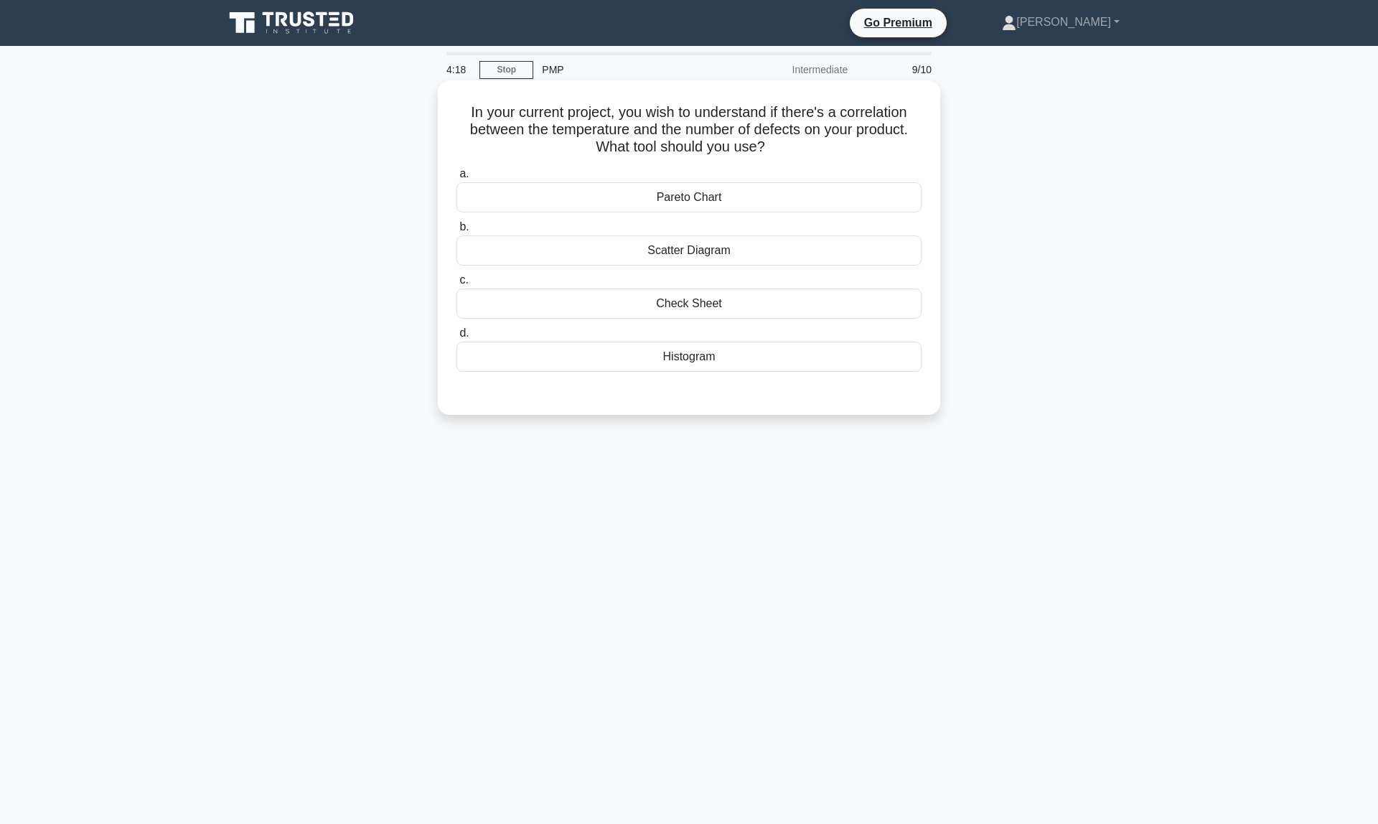
click at [681, 261] on div "Scatter Diagram" at bounding box center [689, 250] width 465 height 30
click at [457, 232] on input "b. Scatter Diagram" at bounding box center [457, 227] width 0 height 9
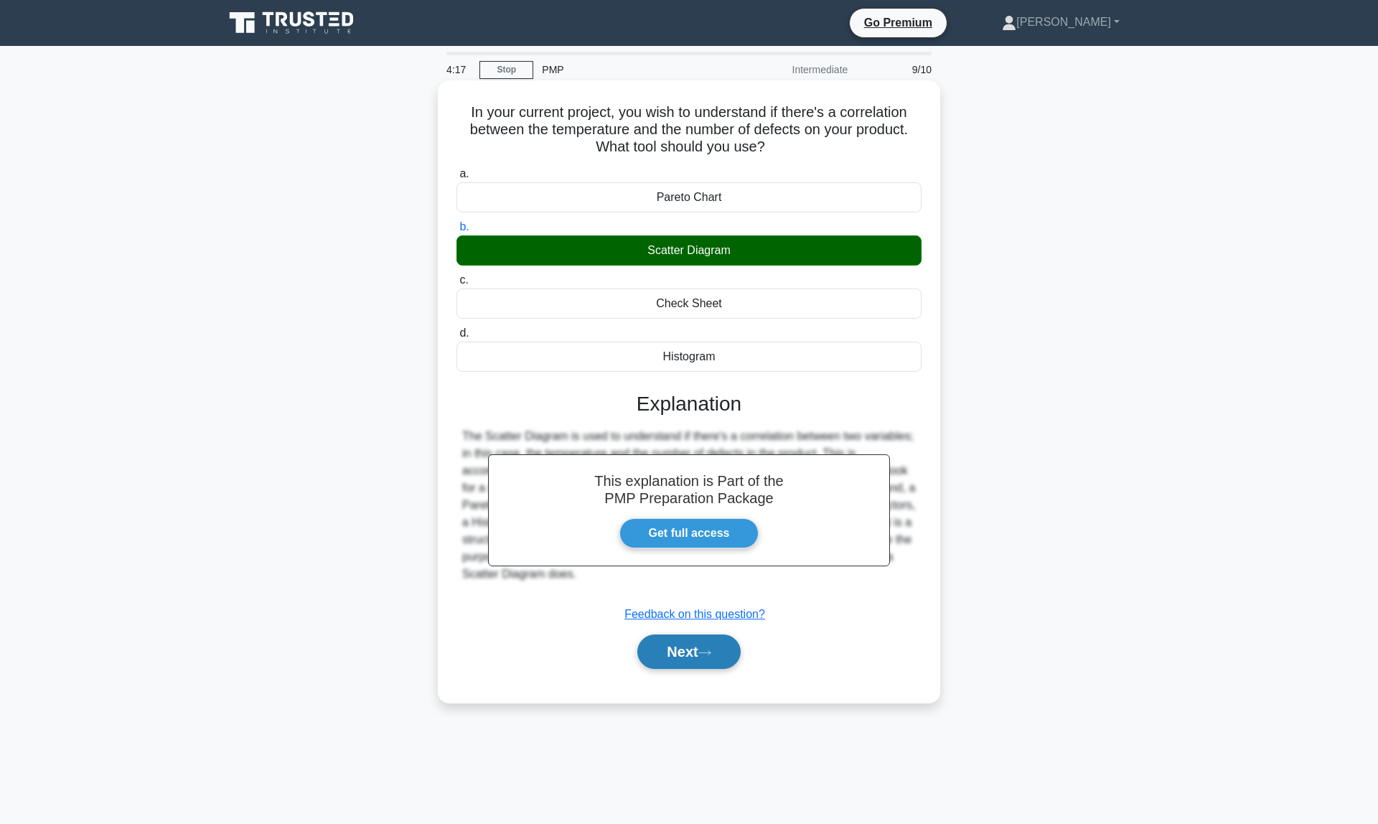
click at [698, 653] on button "Next" at bounding box center [688, 652] width 103 height 34
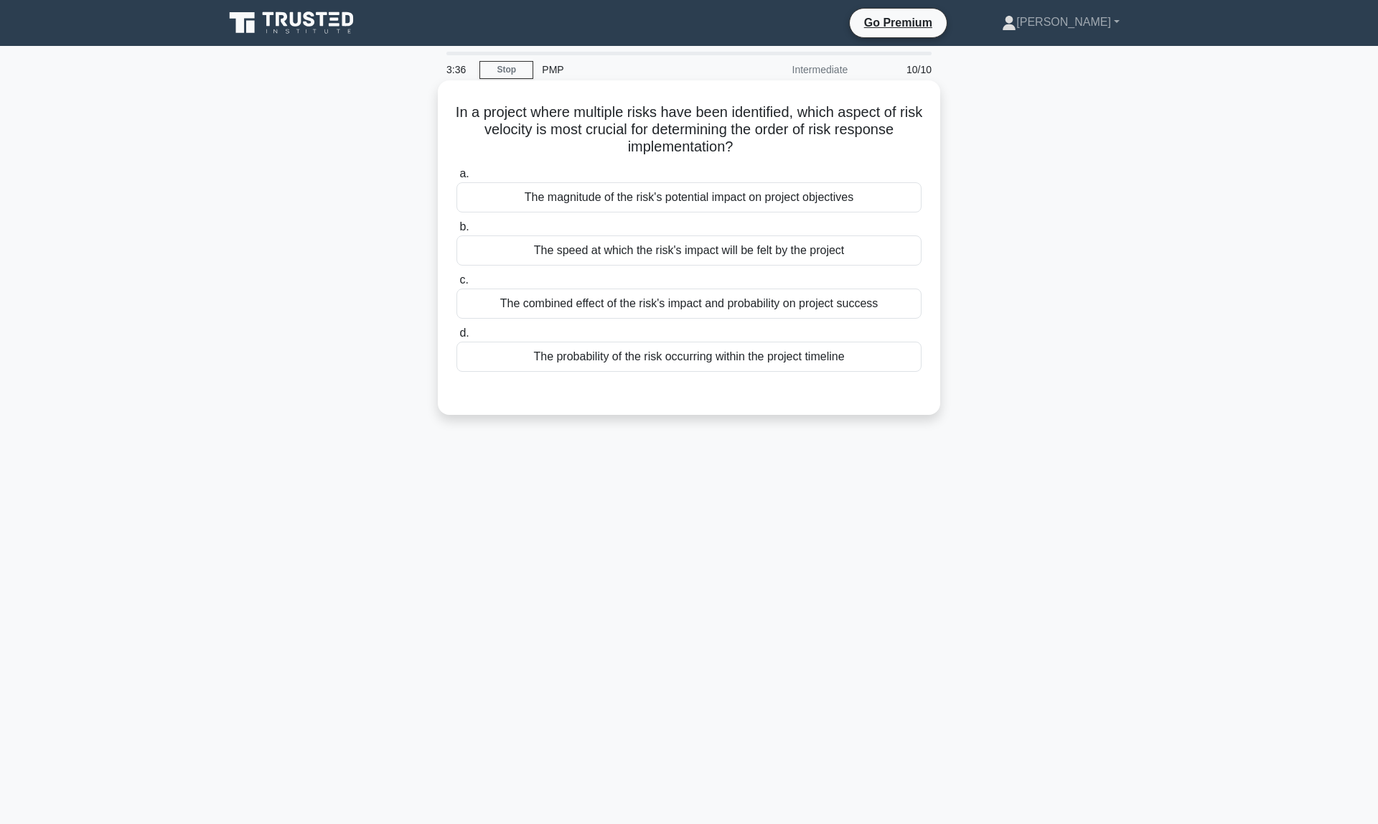
click at [683, 305] on div "The combined effect of the risk's impact and probability on project success" at bounding box center [689, 304] width 465 height 30
click at [457, 285] on input "c. The combined effect of the risk's impact and probability on project success" at bounding box center [457, 280] width 0 height 9
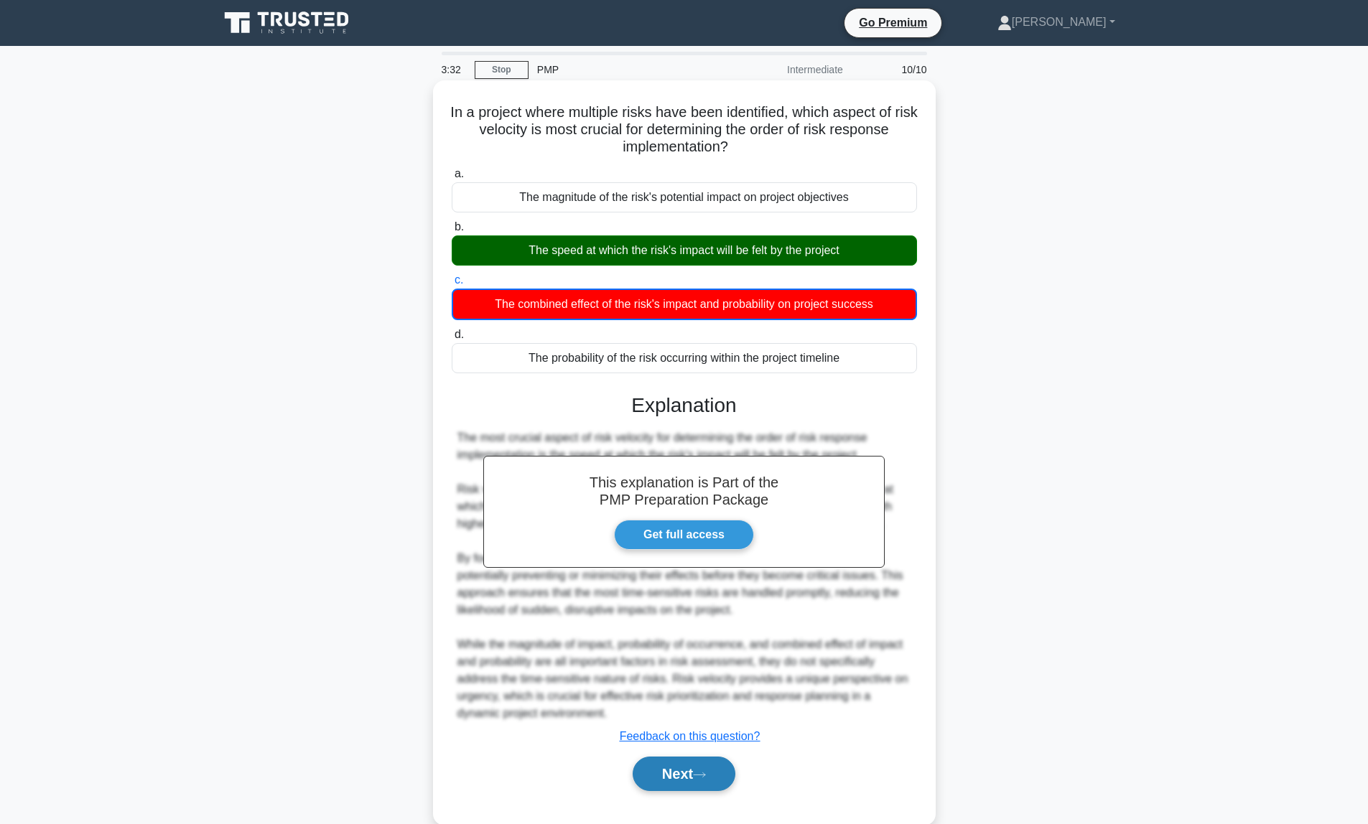
click at [661, 768] on button "Next" at bounding box center [683, 774] width 103 height 34
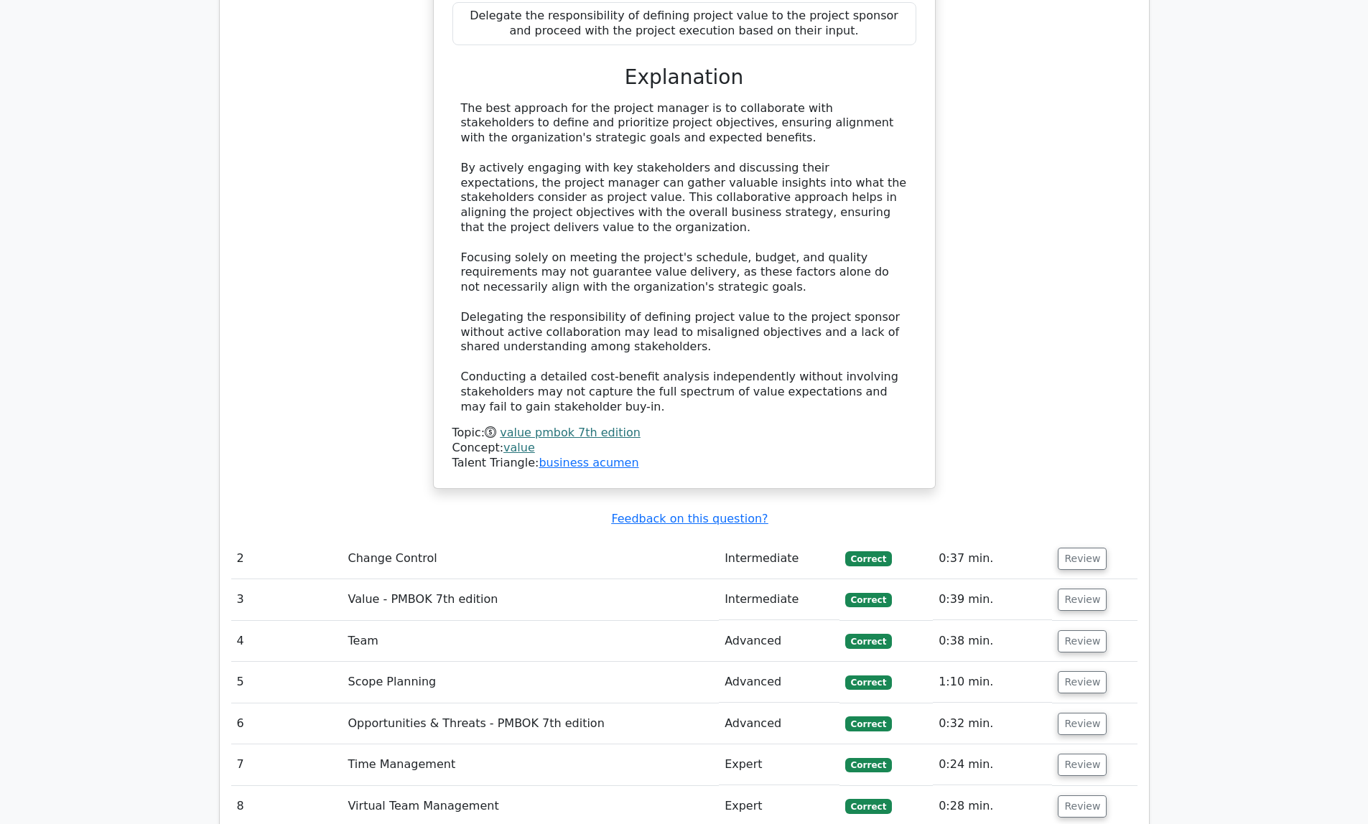
scroll to position [2187, 0]
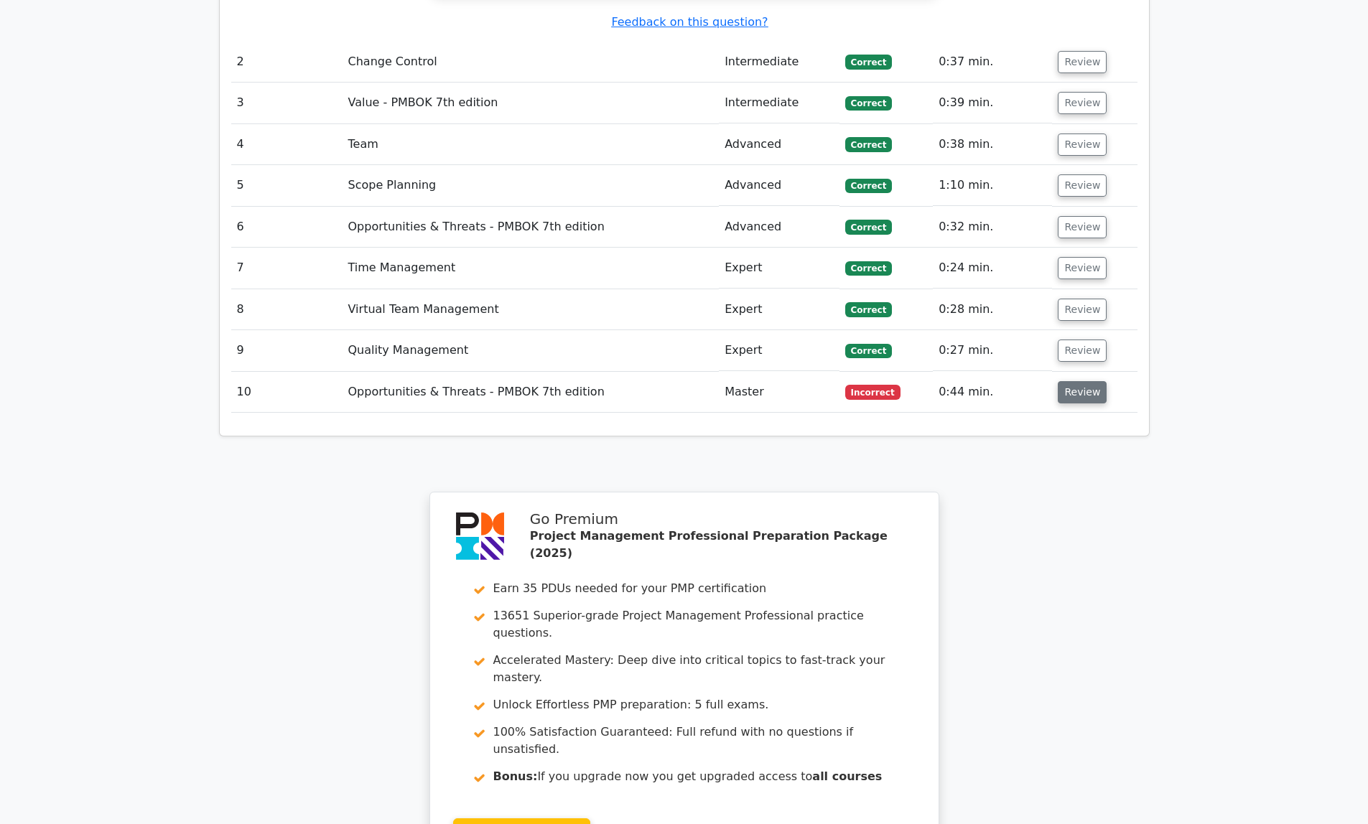
click at [1065, 381] on button "Review" at bounding box center [1081, 392] width 49 height 22
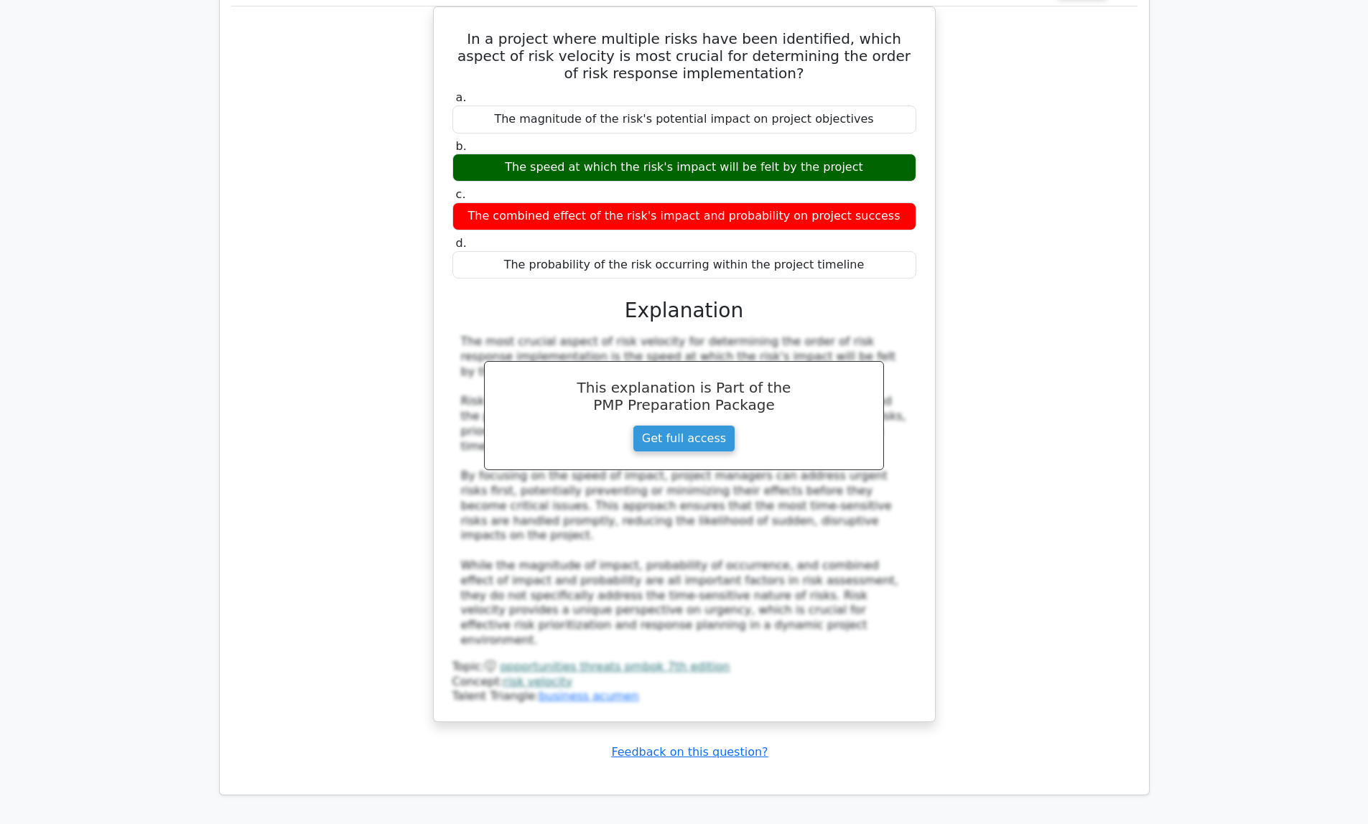
scroll to position [3073, 0]
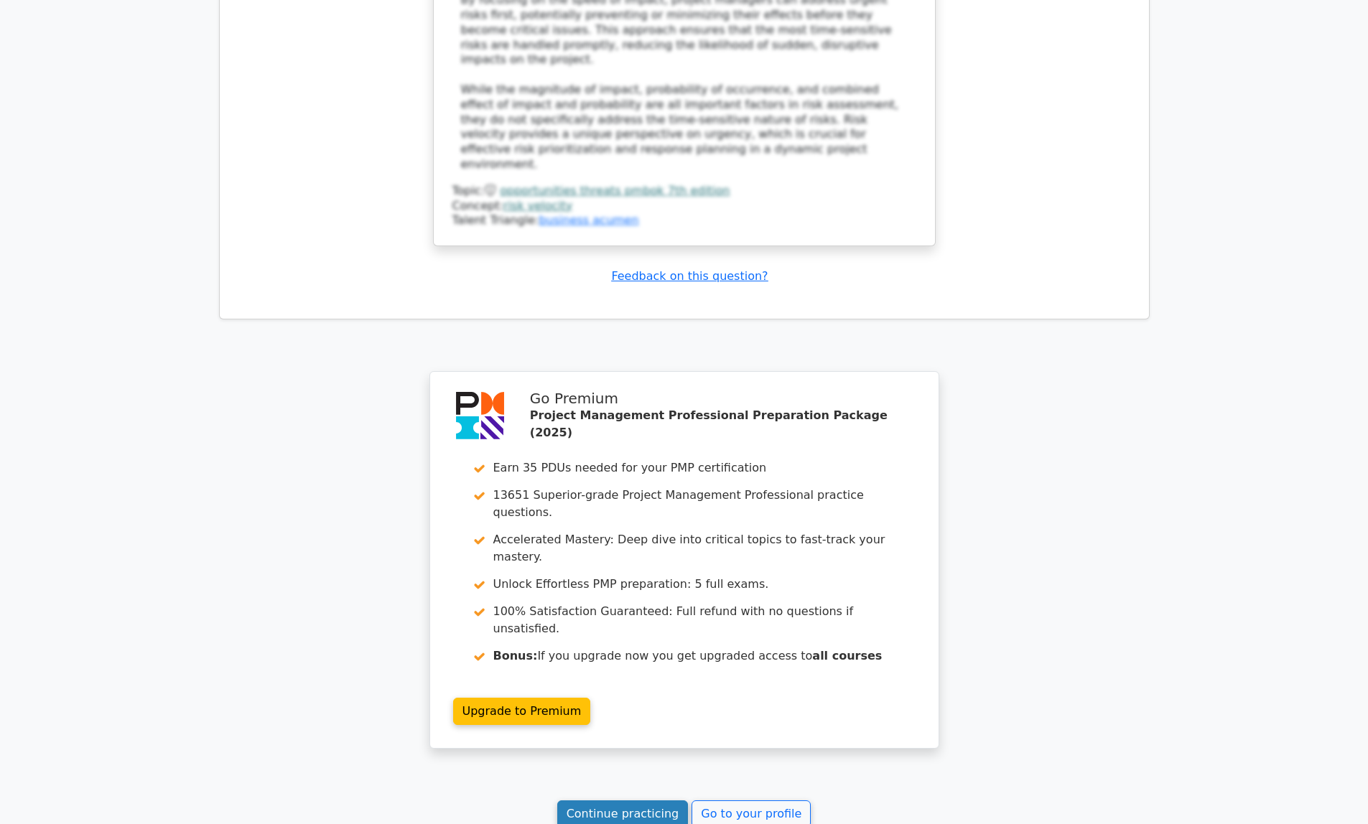
click at [663, 800] on link "Continue practicing" at bounding box center [622, 813] width 131 height 27
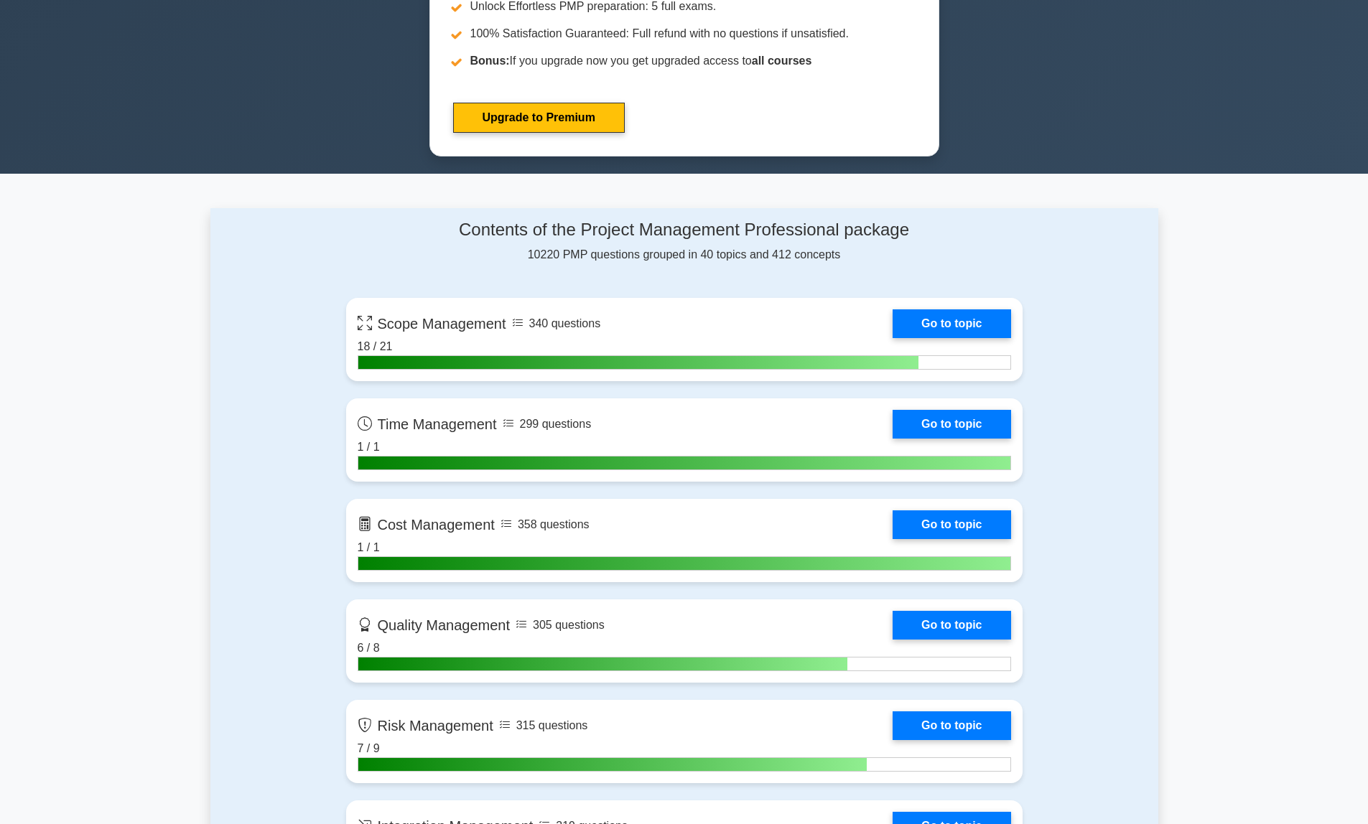
scroll to position [127, 0]
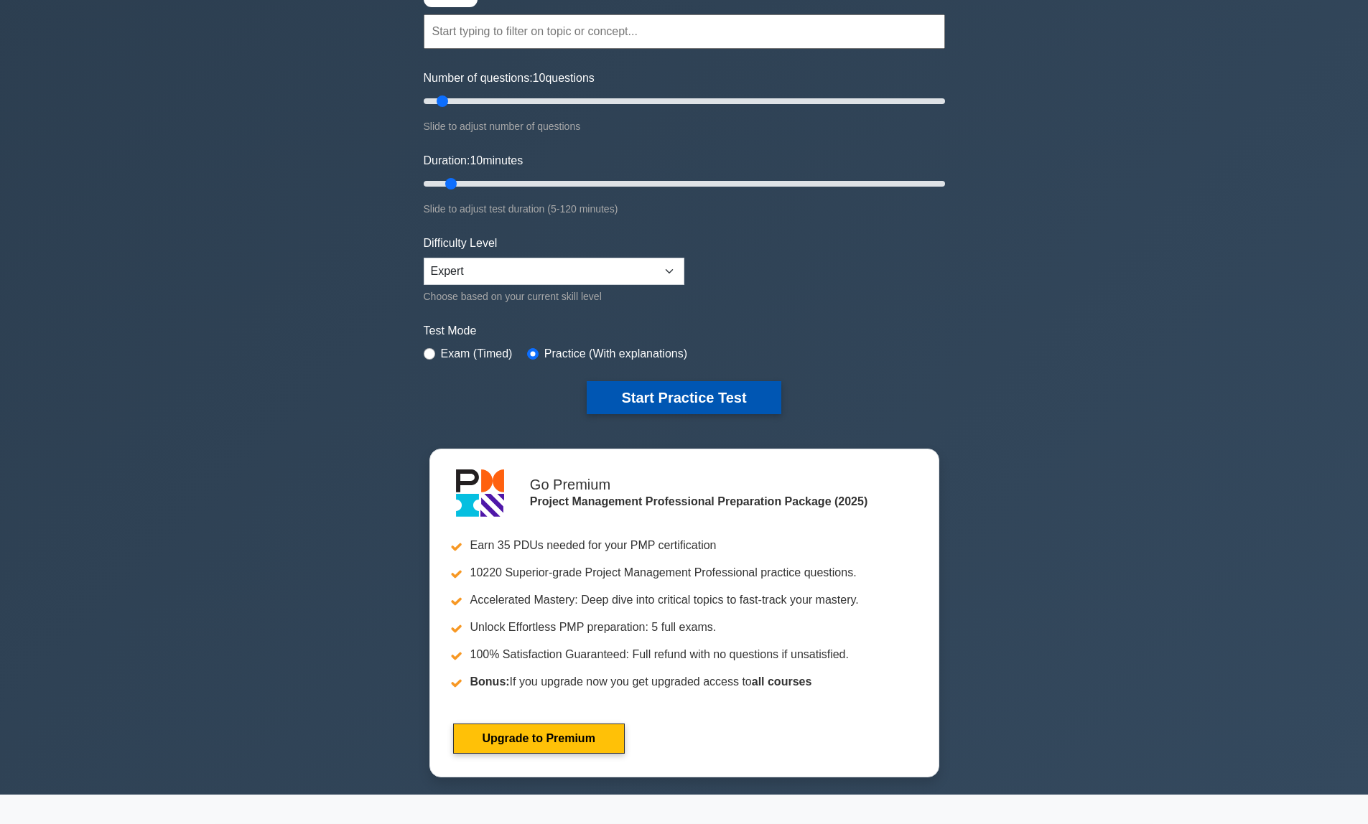
click at [684, 397] on button "Start Practice Test" at bounding box center [684, 397] width 194 height 33
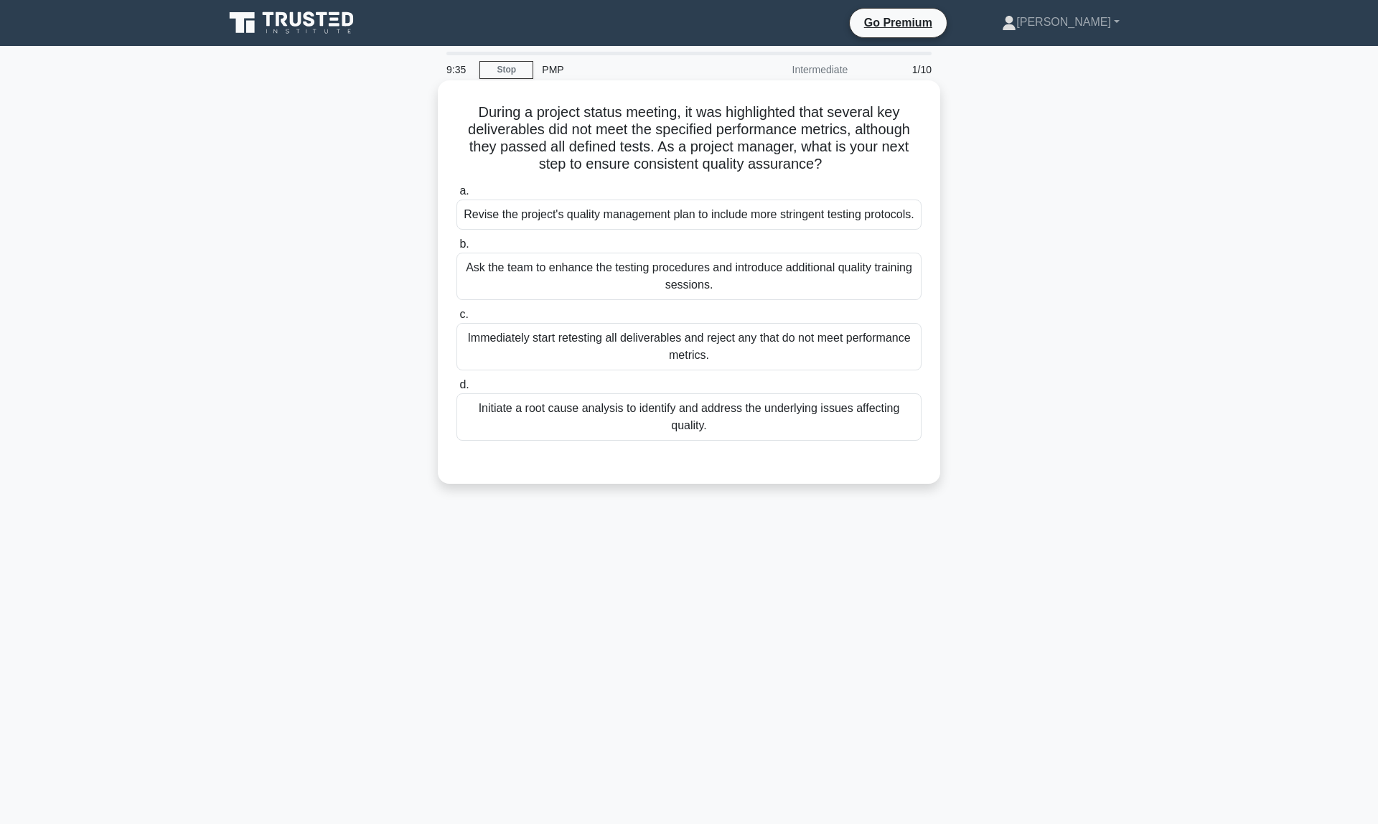
click at [648, 432] on div "Initiate a root cause analysis to identify and address the underlying issues af…" at bounding box center [689, 416] width 465 height 47
click at [457, 390] on input "d. Initiate a root cause analysis to identify and address the underlying issues…" at bounding box center [457, 384] width 0 height 9
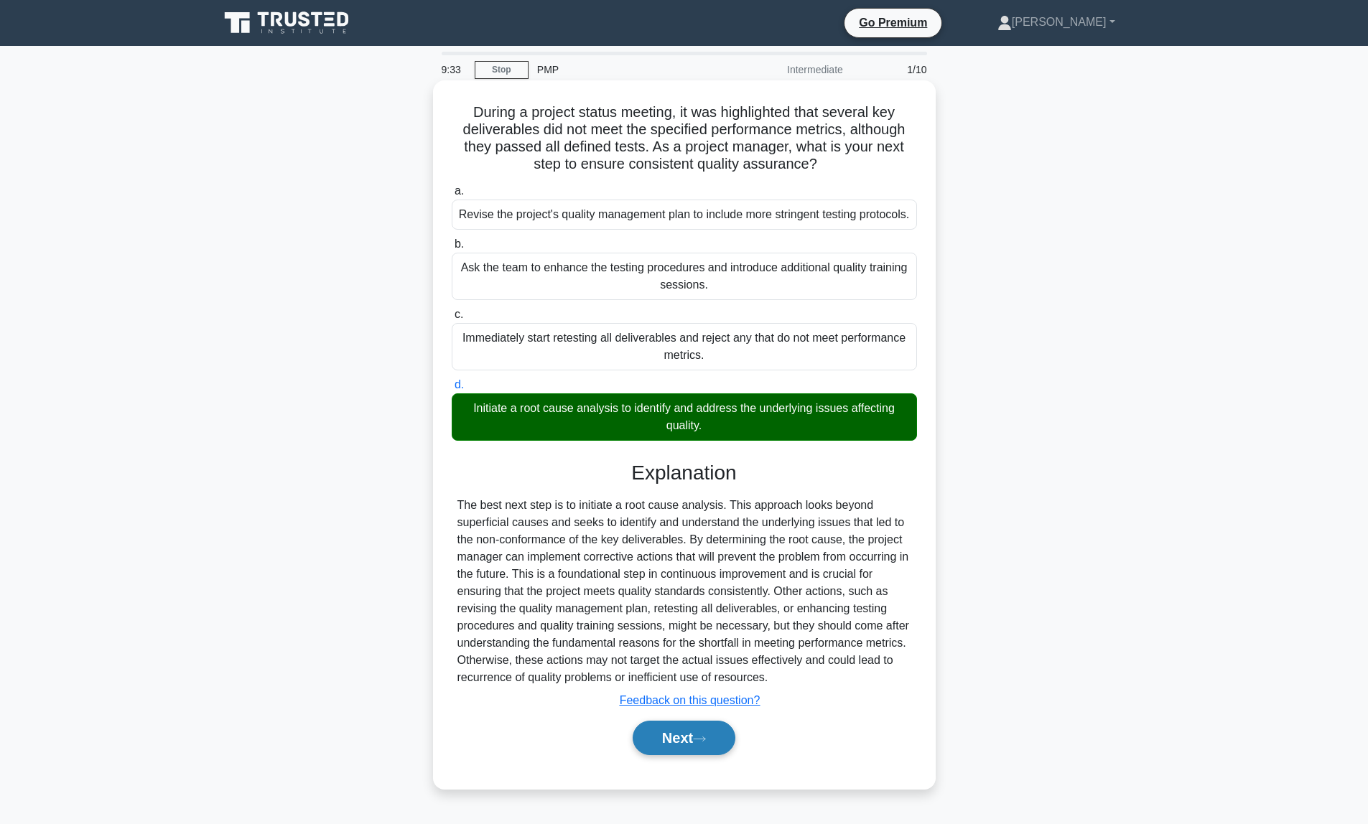
click at [681, 755] on button "Next" at bounding box center [683, 738] width 103 height 34
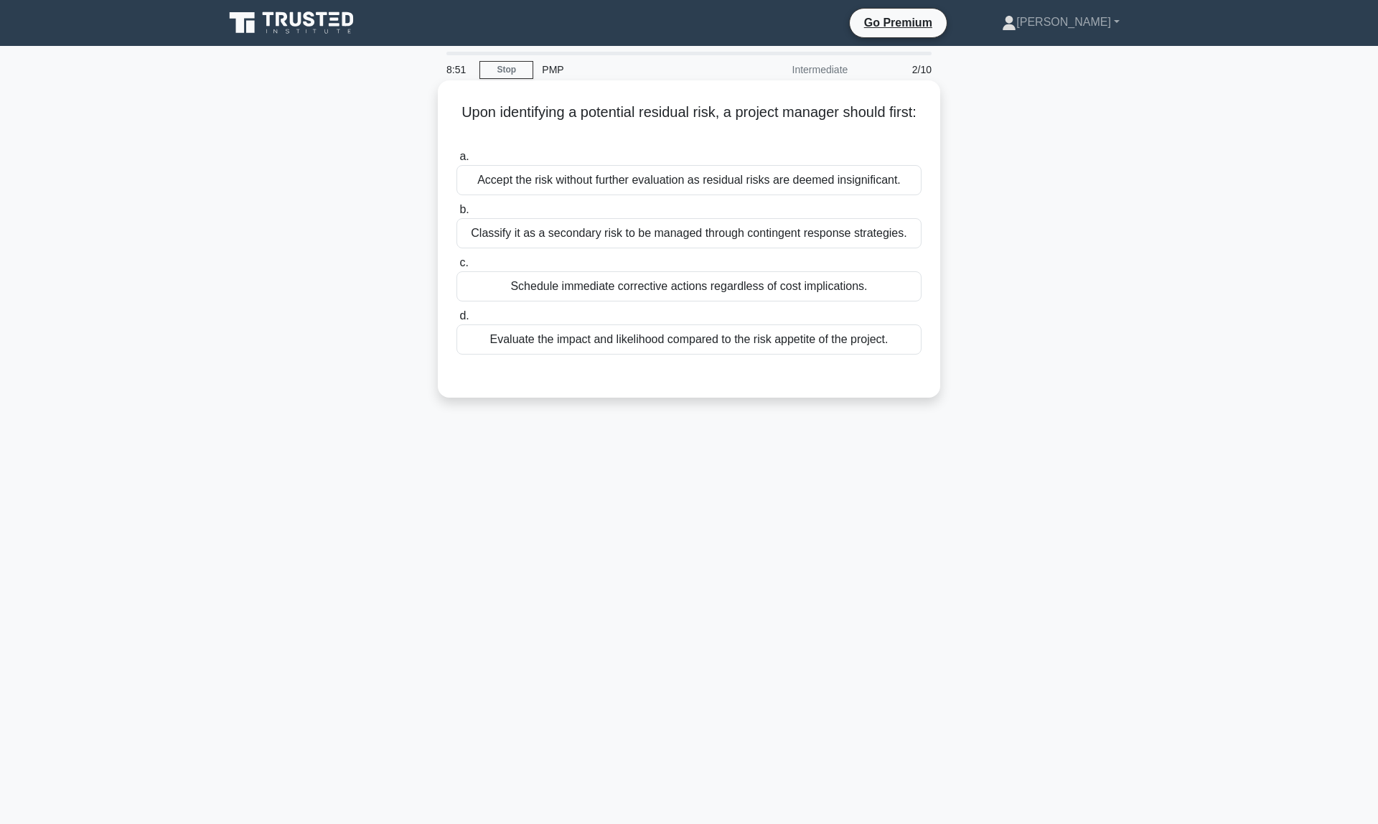
click at [826, 340] on div "Evaluate the impact and likelihood compared to the risk appetite of the project." at bounding box center [689, 339] width 465 height 30
click at [457, 321] on input "d. Evaluate the impact and likelihood compared to the risk appetite of the proj…" at bounding box center [457, 316] width 0 height 9
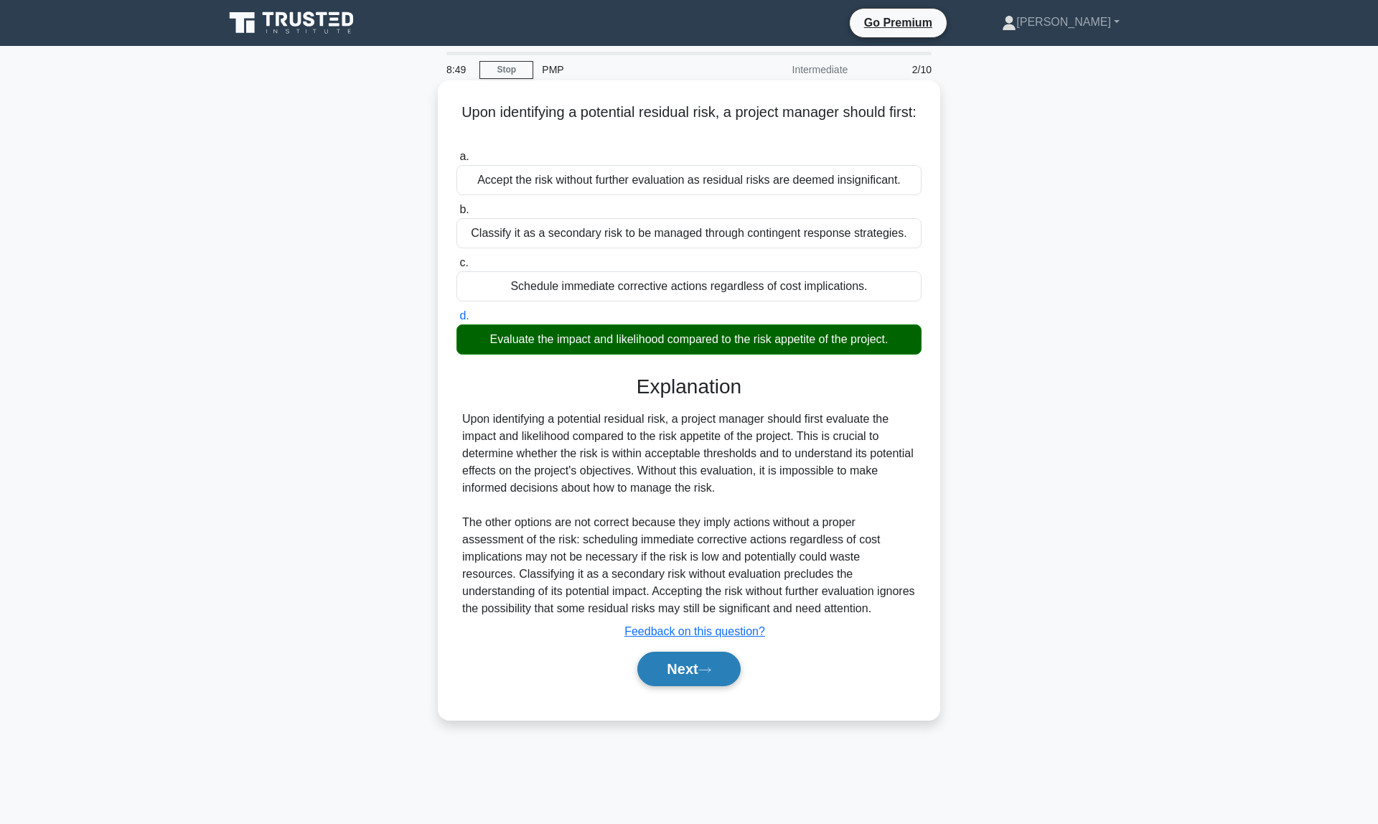
click at [679, 676] on button "Next" at bounding box center [688, 669] width 103 height 34
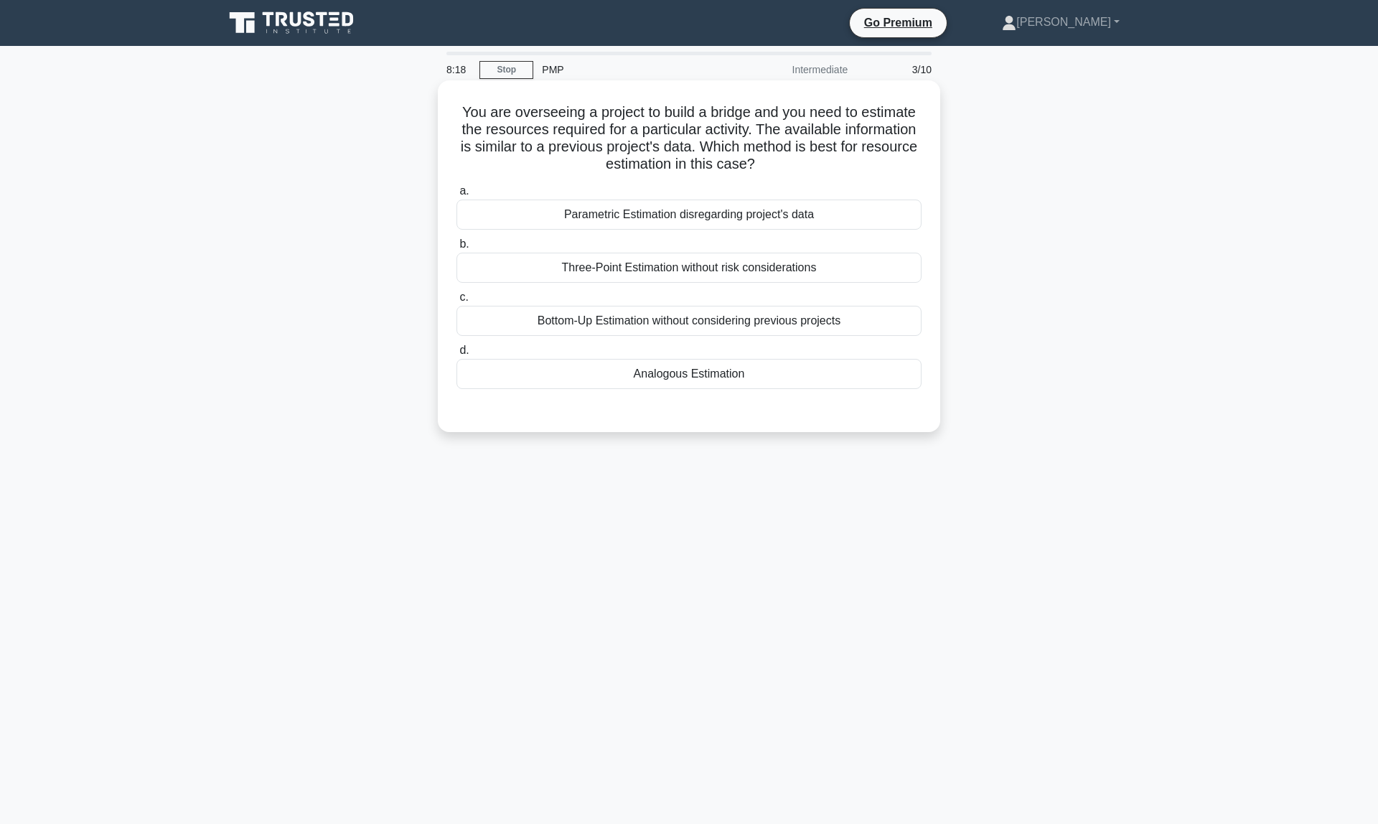
click at [670, 378] on div "Analogous Estimation" at bounding box center [689, 374] width 465 height 30
click at [457, 355] on input "d. Analogous Estimation" at bounding box center [457, 350] width 0 height 9
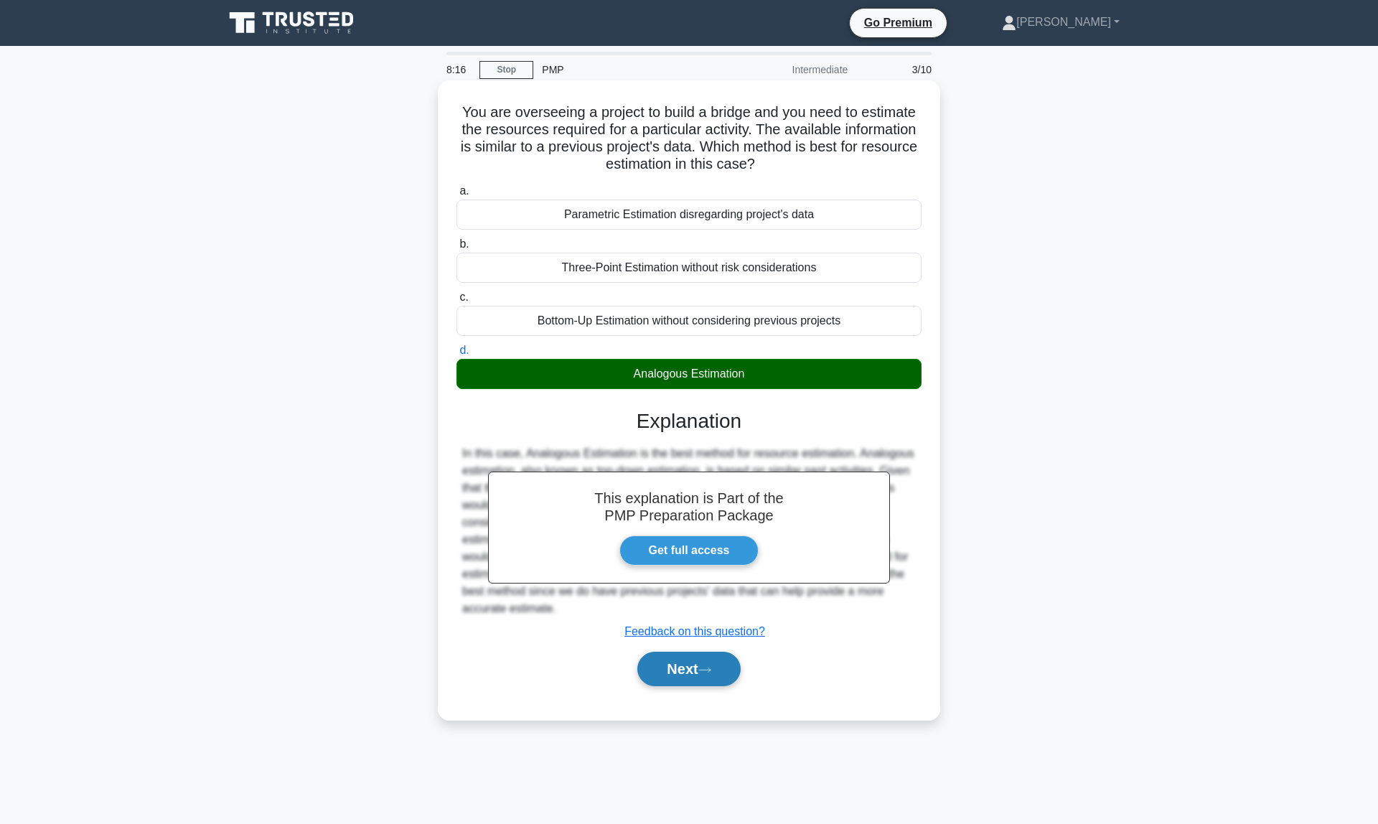
click at [683, 668] on button "Next" at bounding box center [688, 669] width 103 height 34
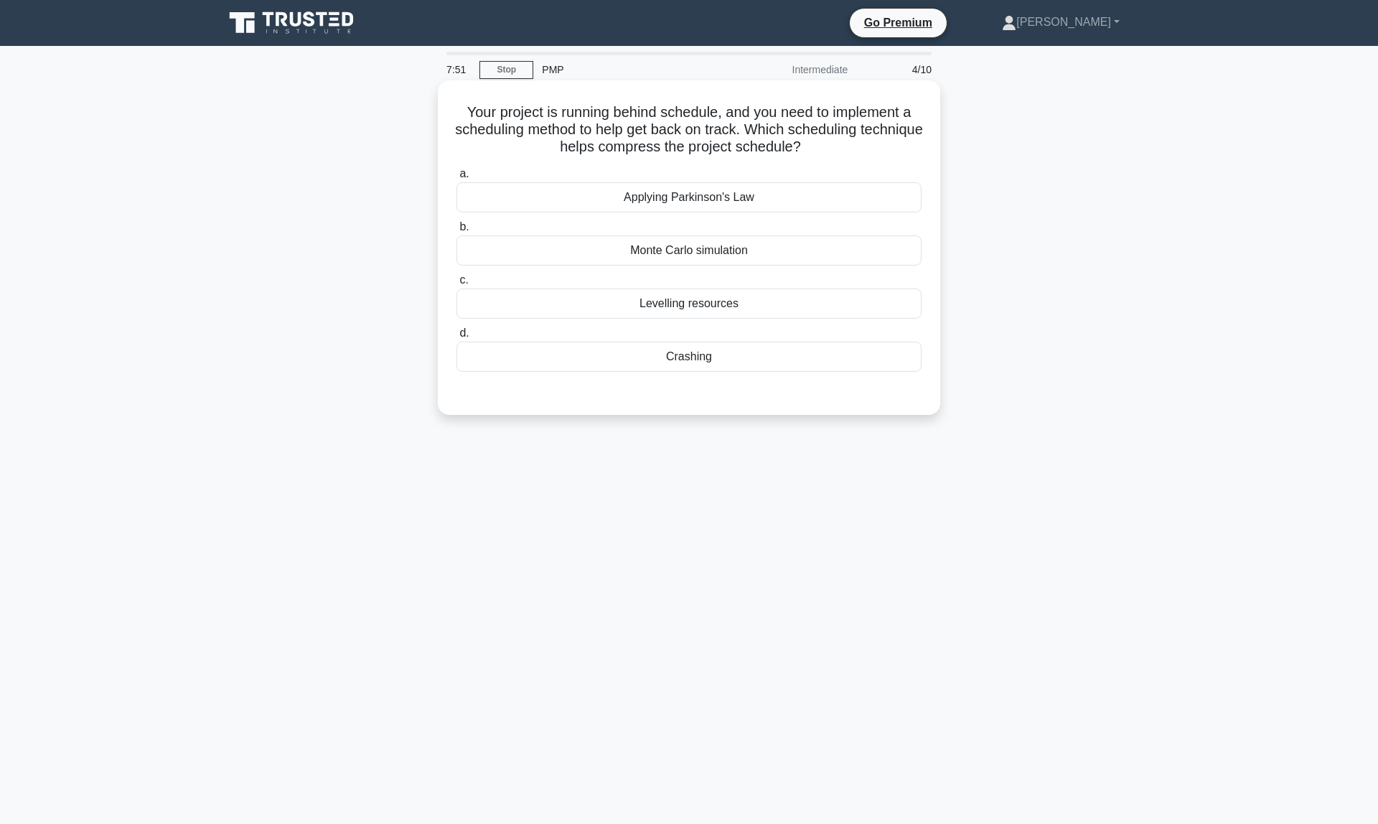
click at [655, 358] on div "Crashing" at bounding box center [689, 357] width 465 height 30
click at [457, 338] on input "d. Crashing" at bounding box center [457, 333] width 0 height 9
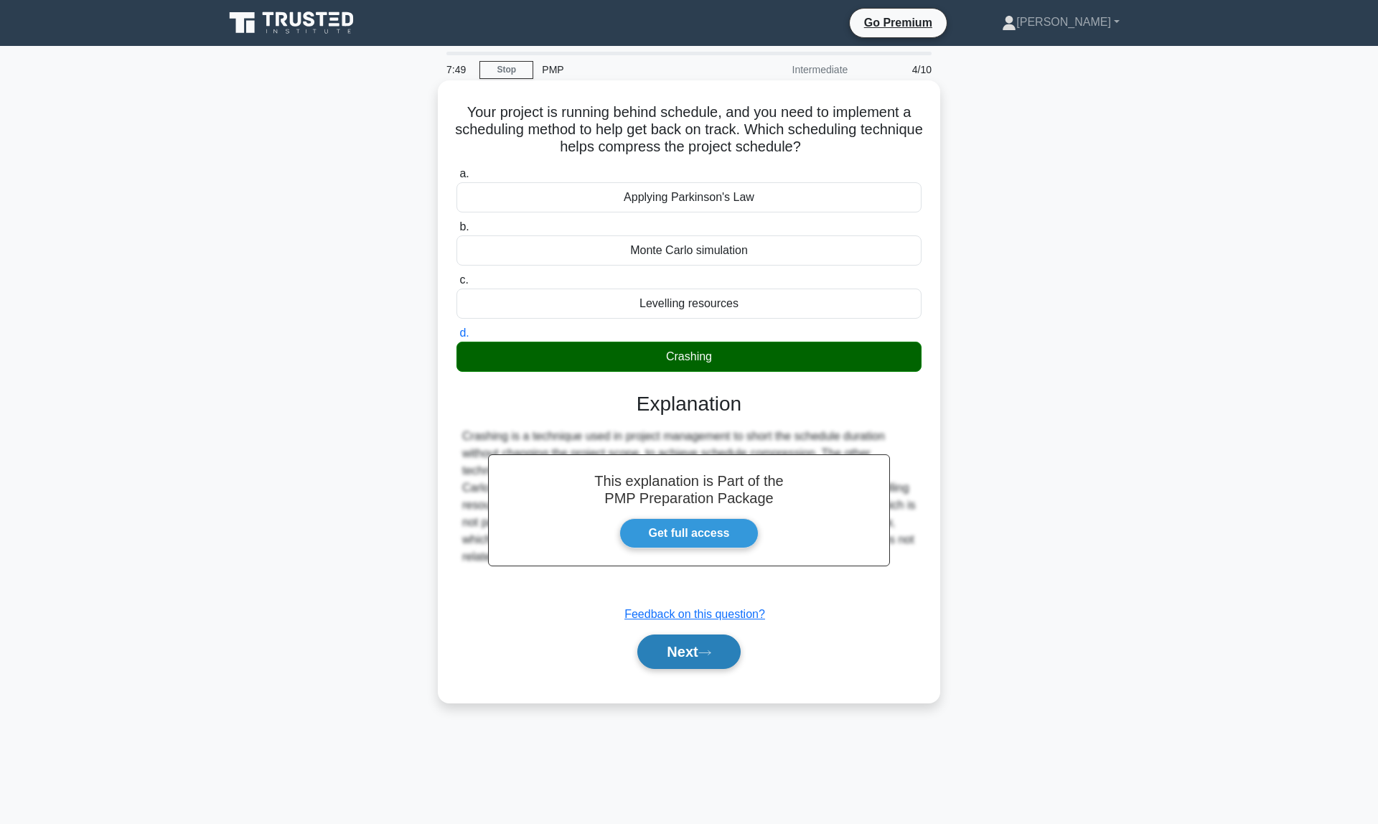
click at [677, 658] on button "Next" at bounding box center [688, 652] width 103 height 34
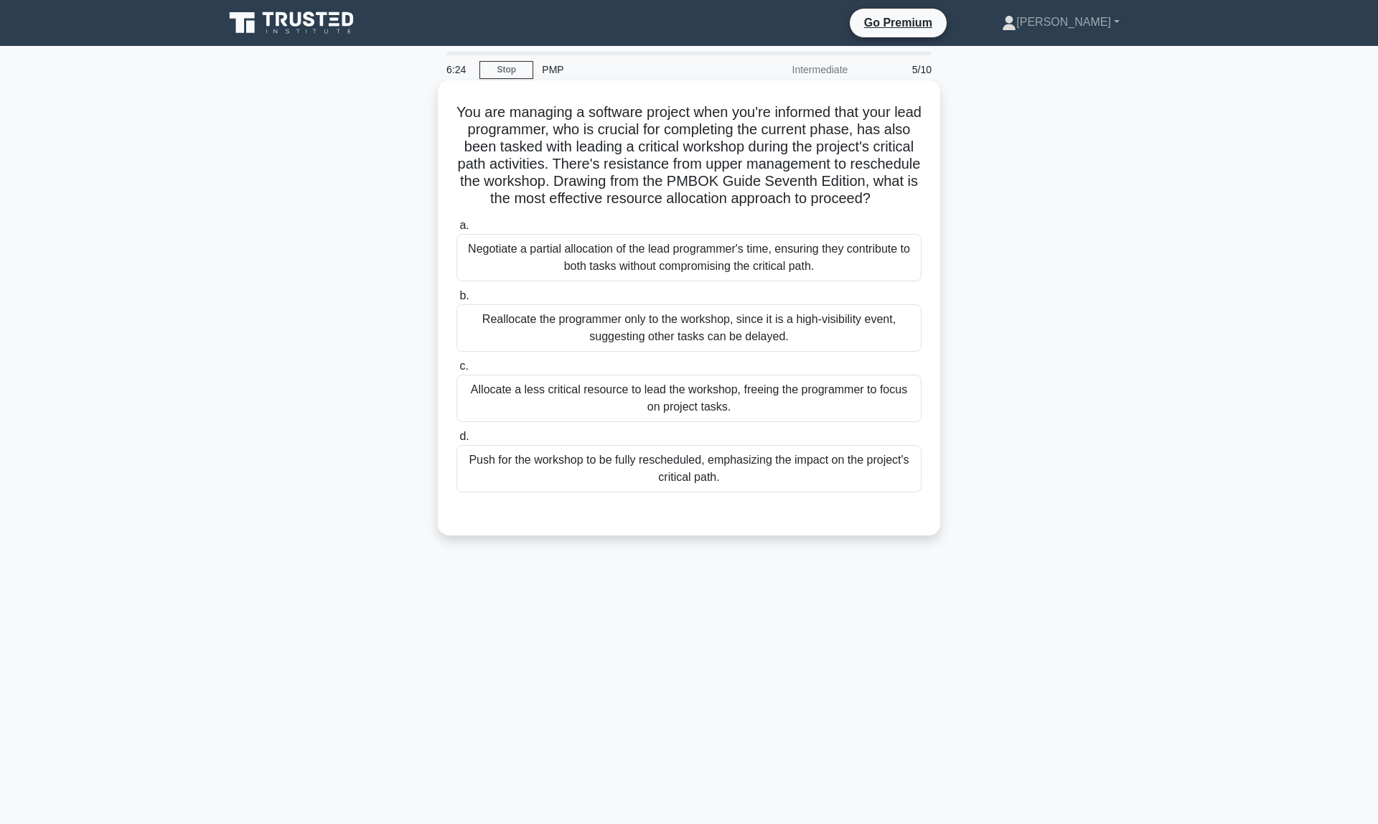
click at [599, 411] on div "Allocate a less critical resource to lead the workshop, freeing the programmer …" at bounding box center [689, 398] width 465 height 47
click at [457, 371] on input "c. Allocate a less critical resource to lead the workshop, freeing the programm…" at bounding box center [457, 366] width 0 height 9
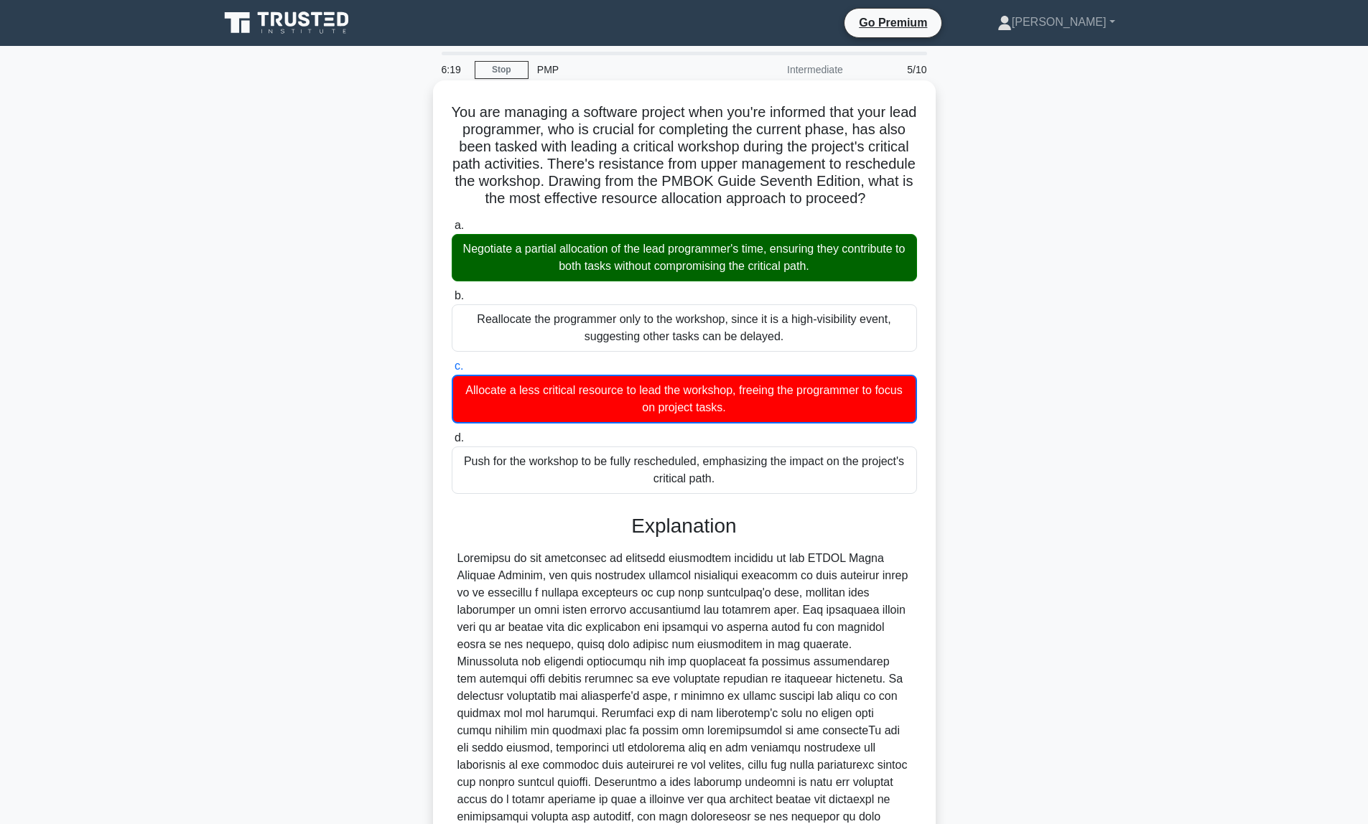
scroll to position [200, 0]
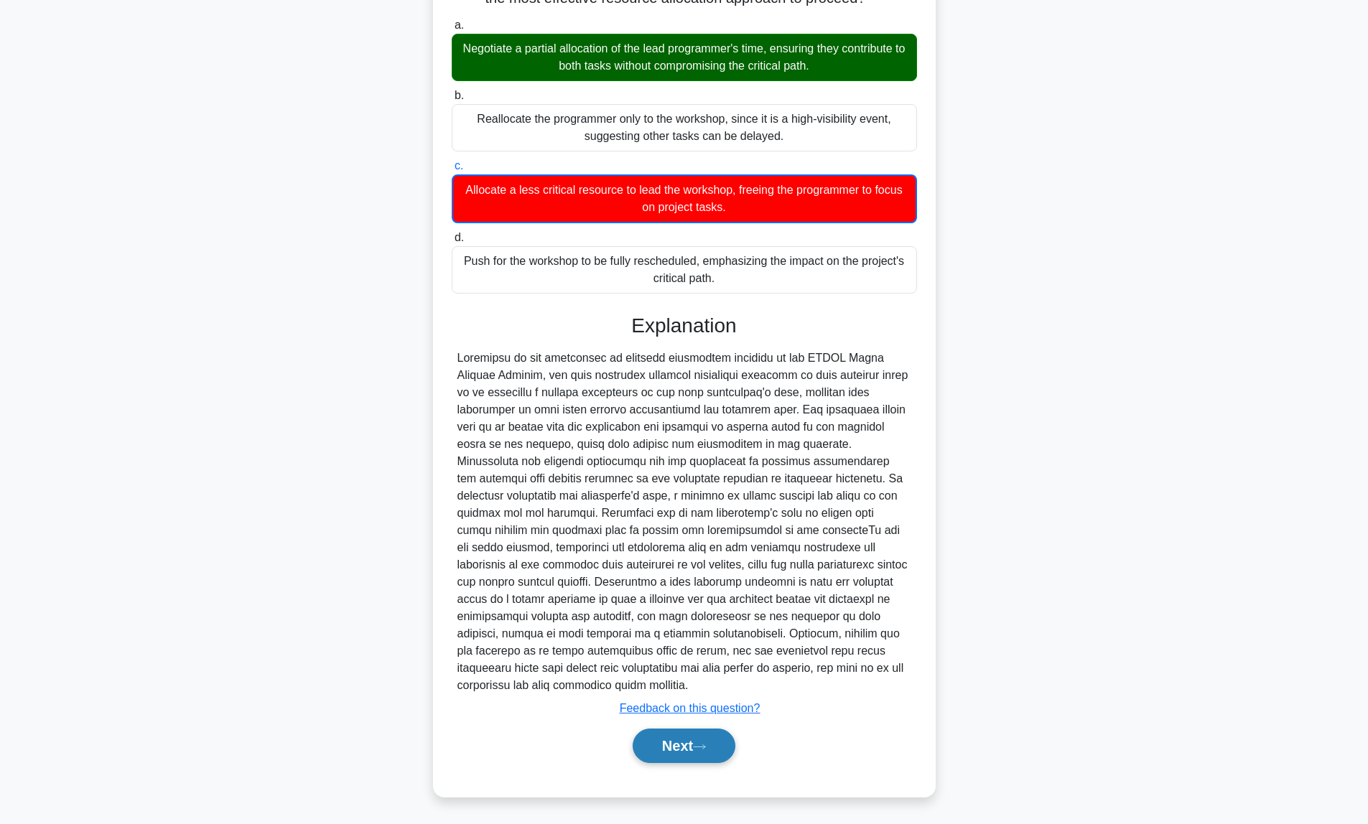
click at [678, 748] on button "Next" at bounding box center [683, 746] width 103 height 34
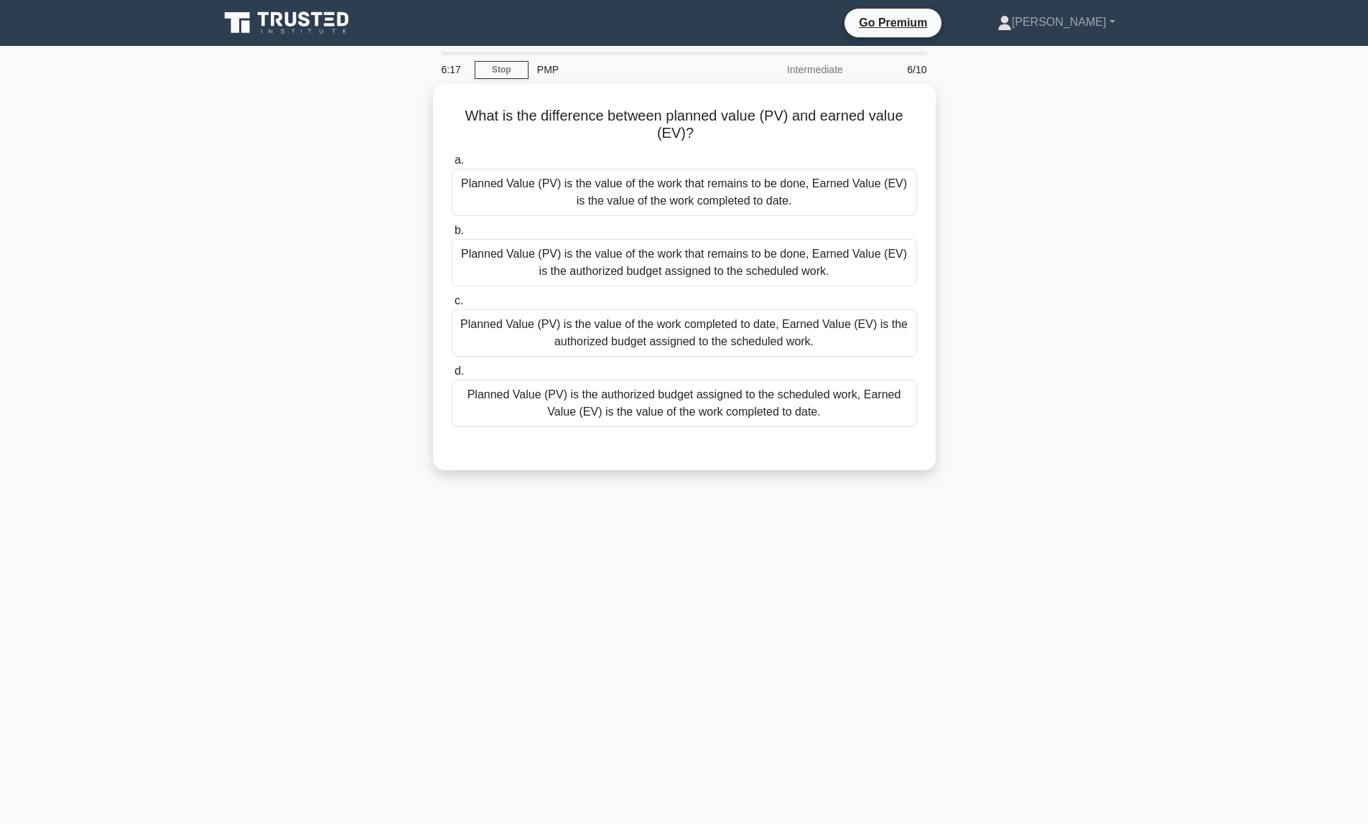
scroll to position [0, 0]
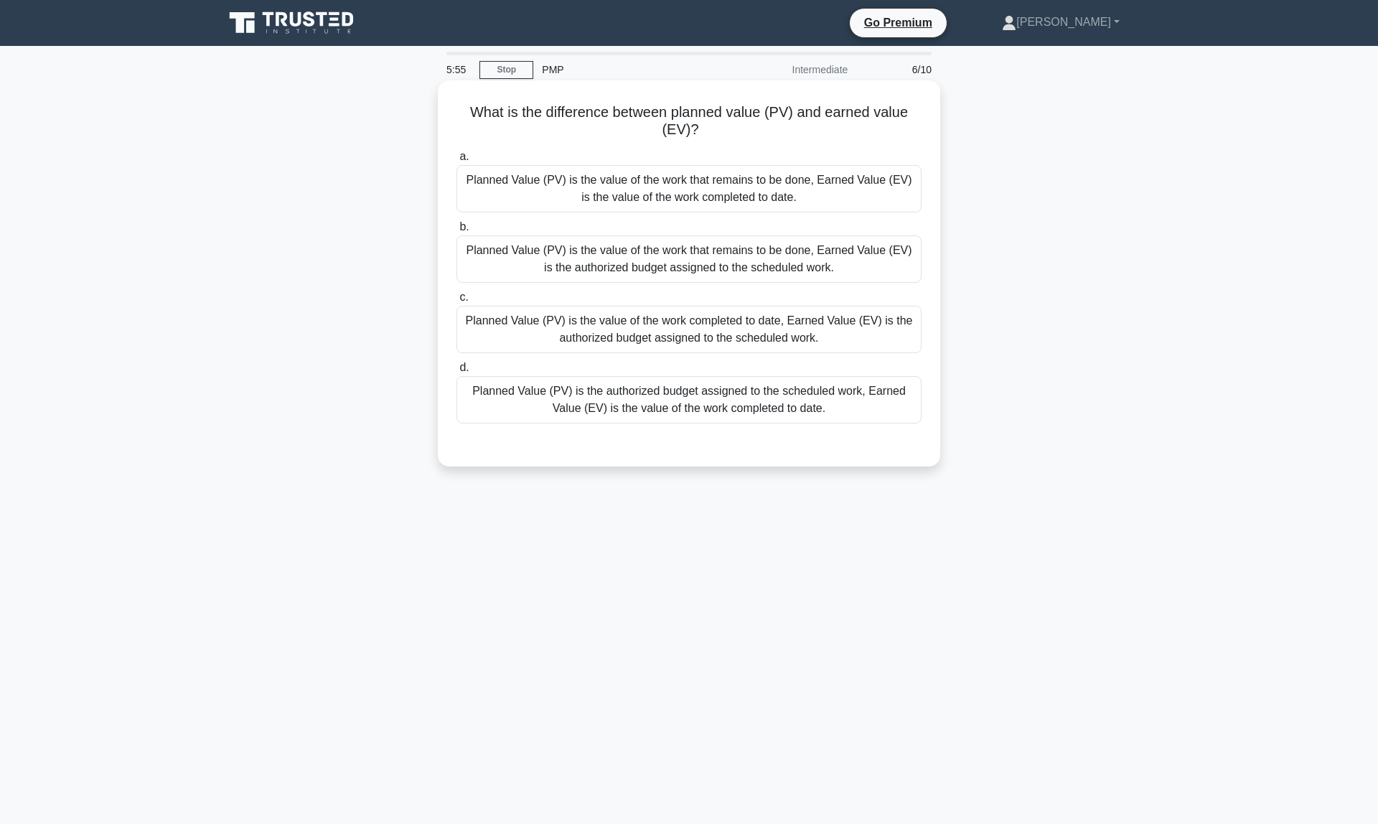
click at [785, 397] on div "Planned Value (PV) is the authorized budget assigned to the scheduled work, Ear…" at bounding box center [689, 399] width 465 height 47
click at [457, 373] on input "d. Planned Value (PV) is the authorized budget assigned to the scheduled work, …" at bounding box center [457, 367] width 0 height 9
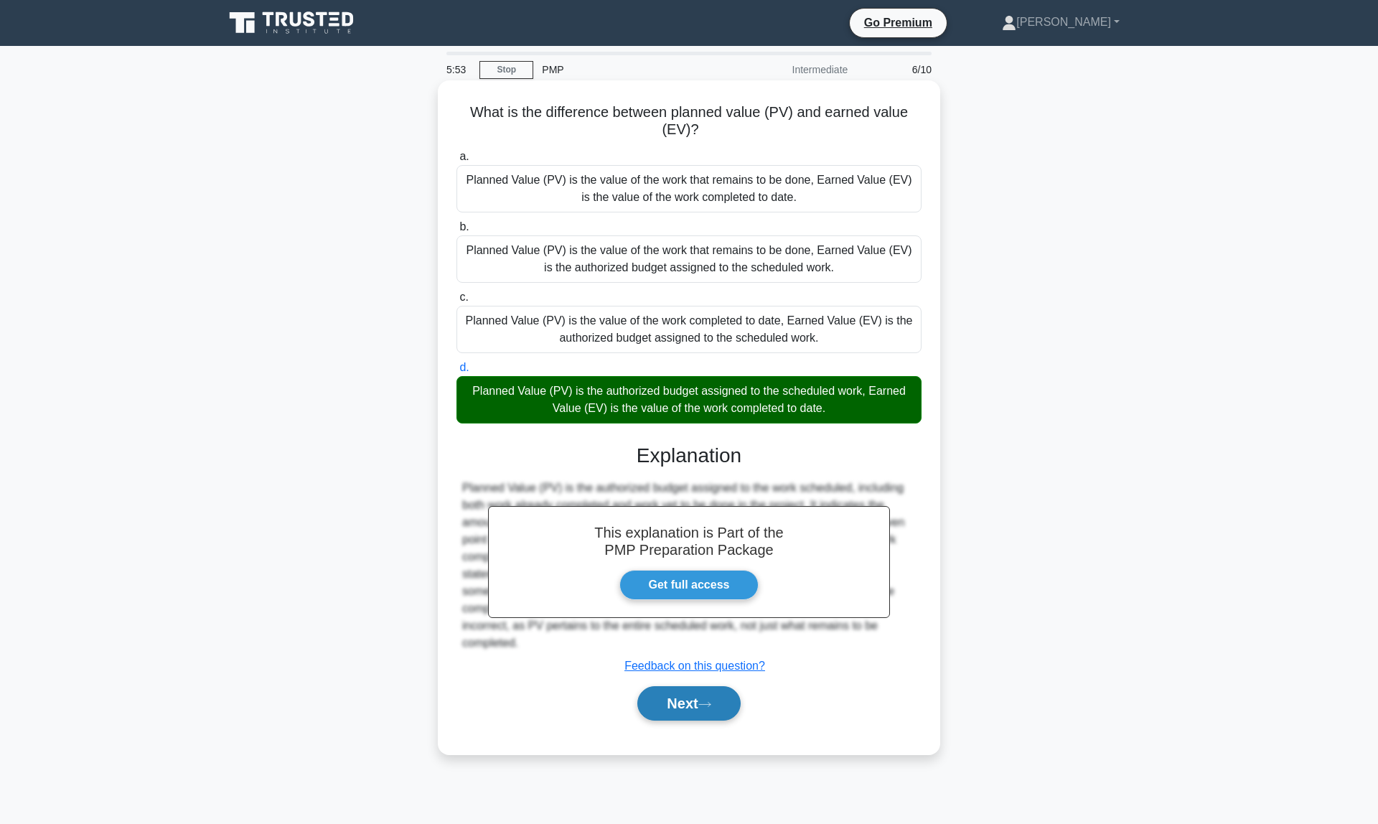
click at [709, 711] on button "Next" at bounding box center [688, 703] width 103 height 34
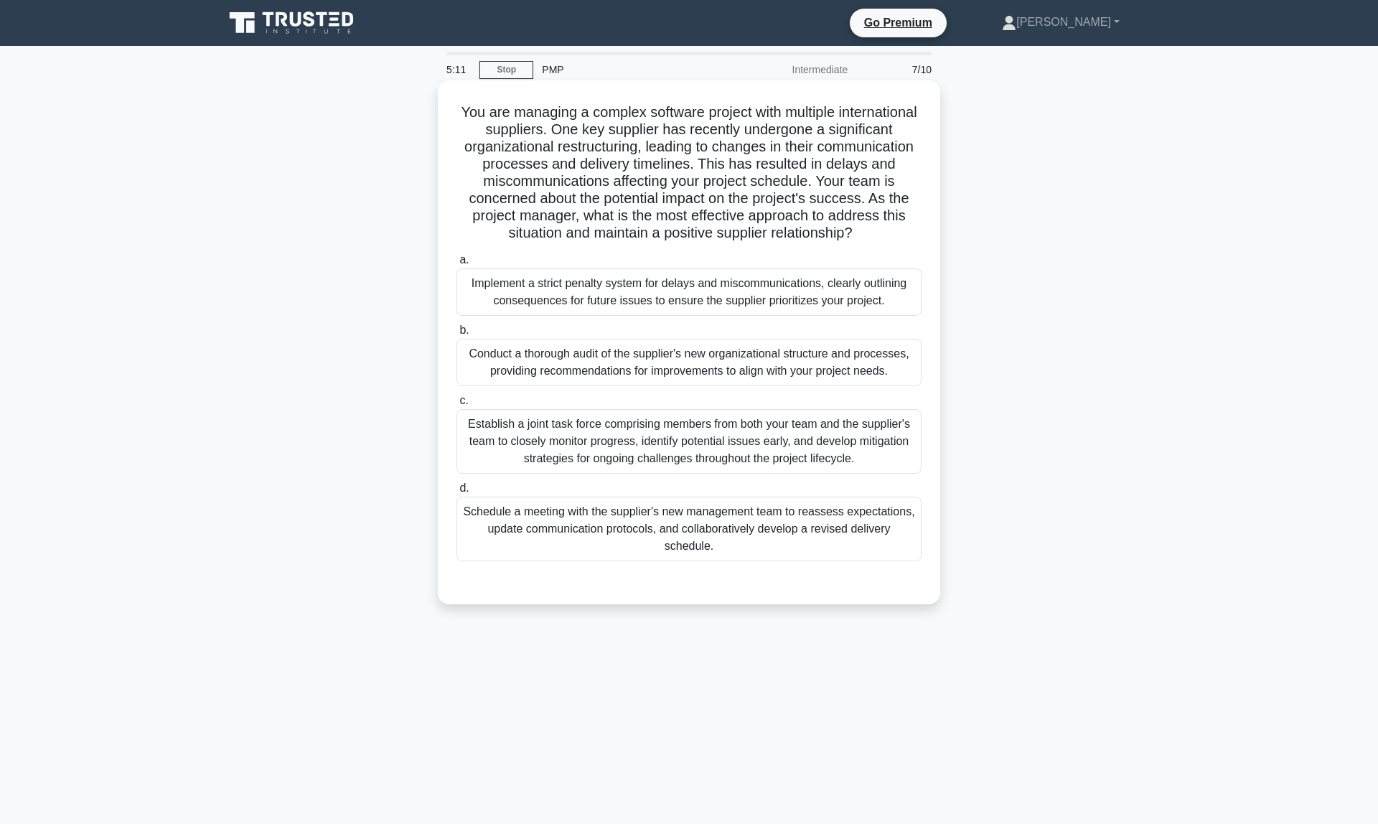
click at [602, 537] on div "Schedule a meeting with the supplier's new management team to reassess expectat…" at bounding box center [689, 529] width 465 height 65
click at [457, 493] on input "d. Schedule a meeting with the supplier's new management team to reassess expec…" at bounding box center [457, 488] width 0 height 9
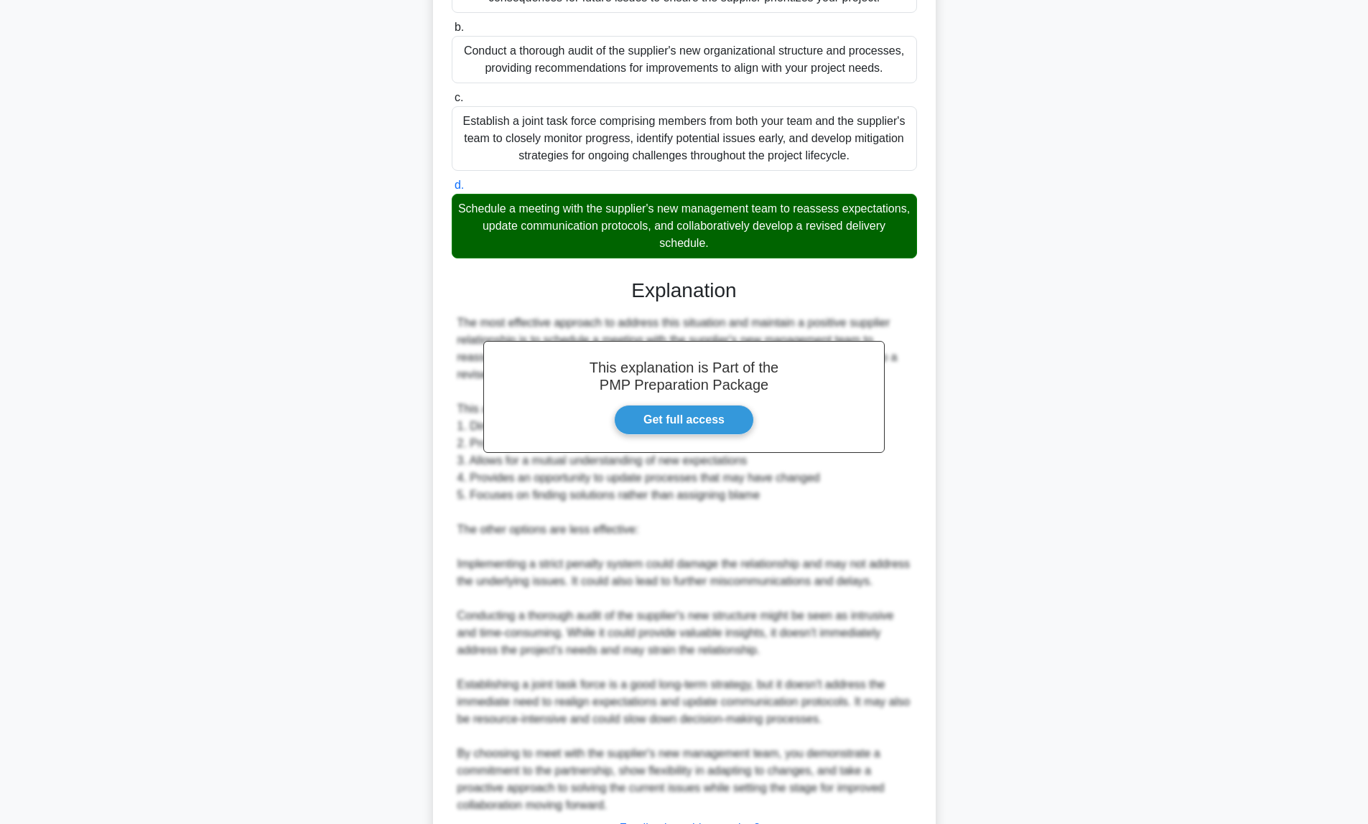
scroll to position [440, 0]
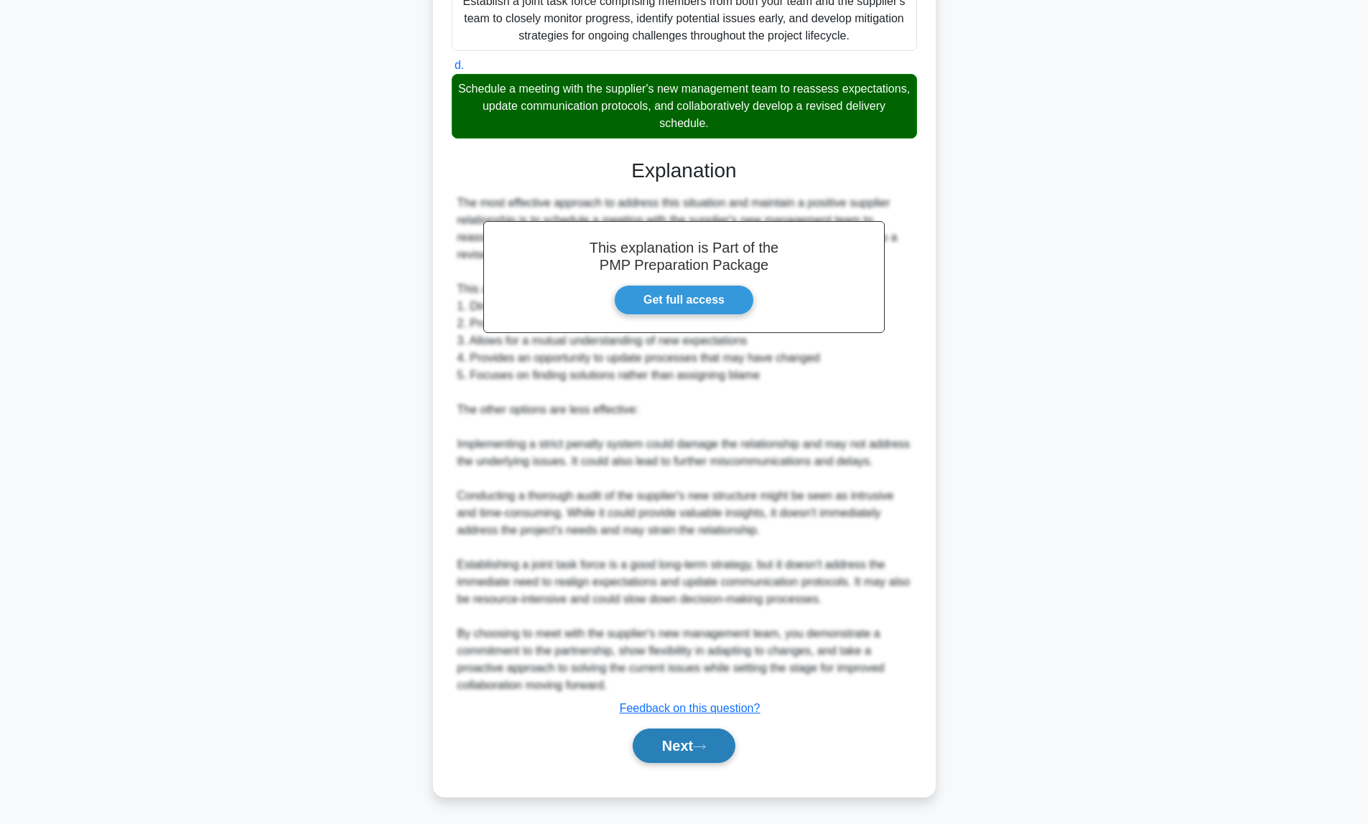
click at [679, 753] on button "Next" at bounding box center [683, 746] width 103 height 34
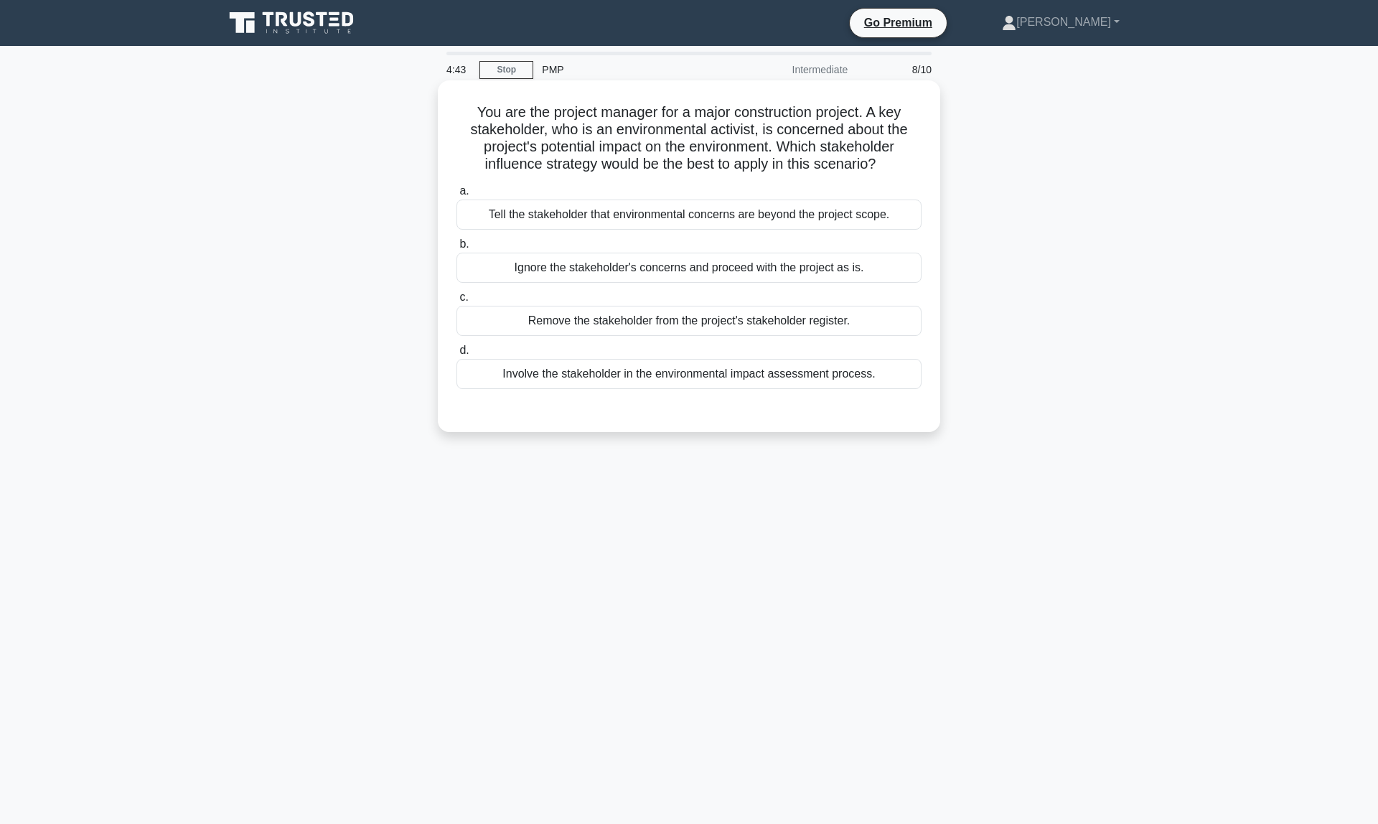
click at [660, 376] on div "Involve the stakeholder in the environmental impact assessment process." at bounding box center [689, 374] width 465 height 30
click at [457, 355] on input "d. Involve the stakeholder in the environmental impact assessment process." at bounding box center [457, 350] width 0 height 9
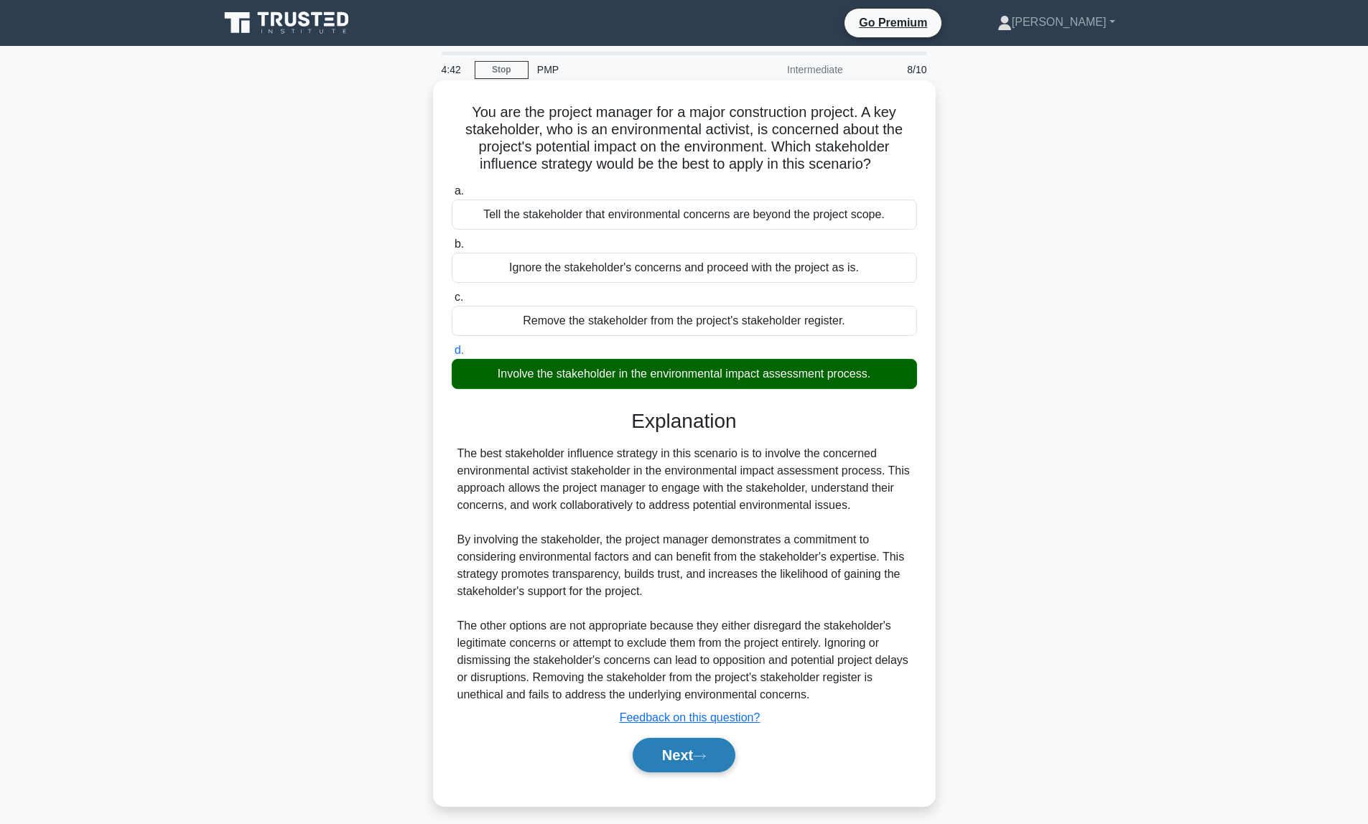
click at [677, 765] on button "Next" at bounding box center [683, 755] width 103 height 34
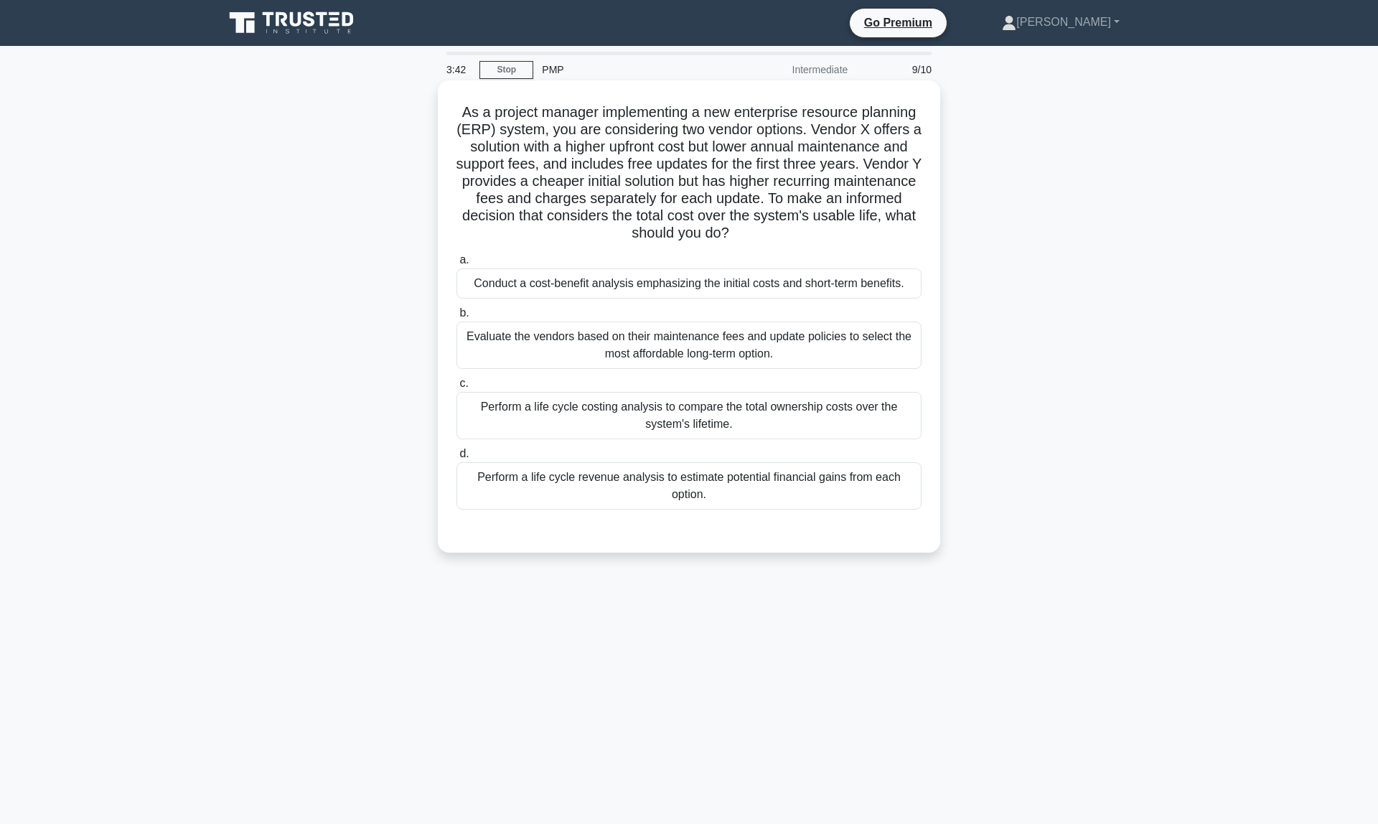
click at [809, 416] on div "Perform a life cycle costing analysis to compare the total ownership costs over…" at bounding box center [689, 415] width 465 height 47
click at [457, 388] on input "c. Perform a life cycle costing analysis to compare the total ownership costs o…" at bounding box center [457, 383] width 0 height 9
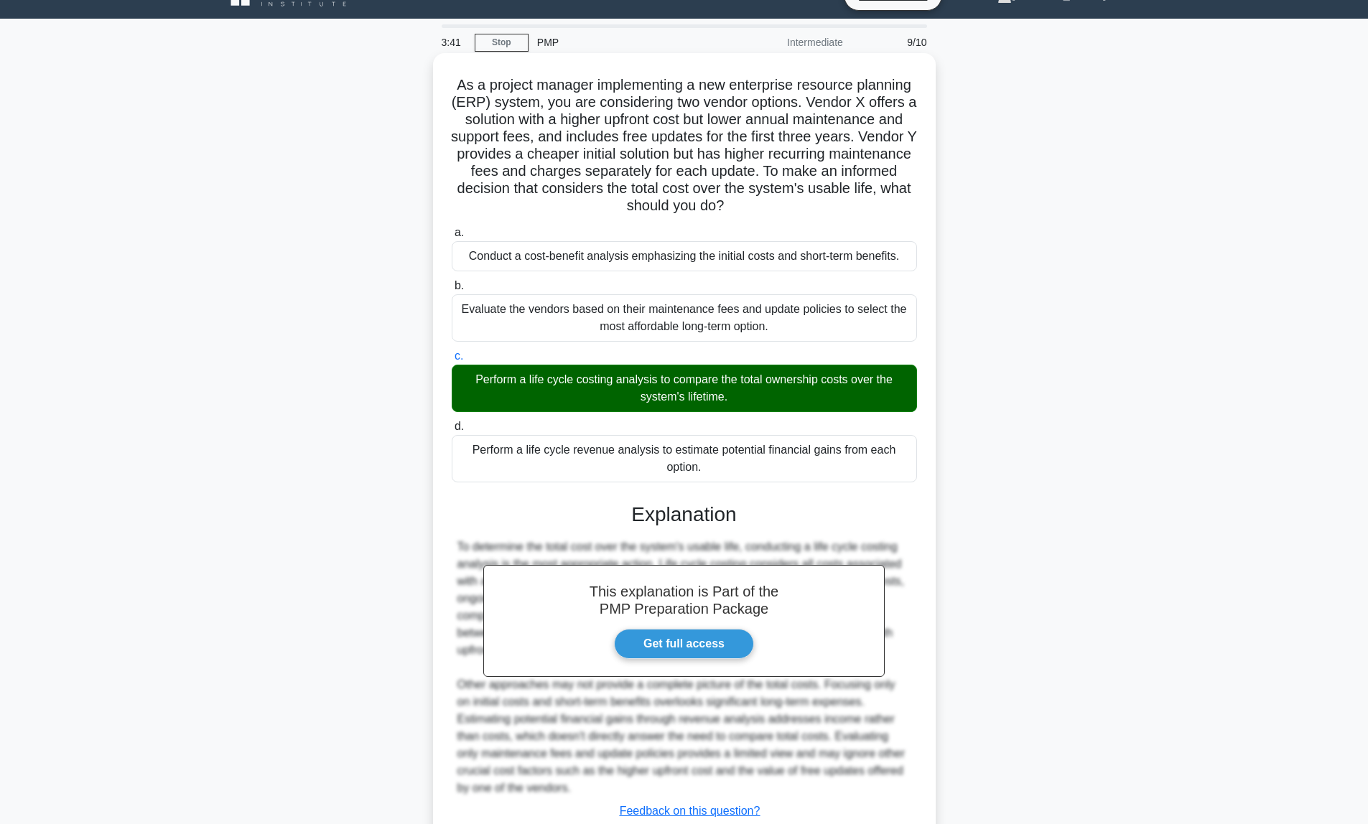
scroll to position [130, 0]
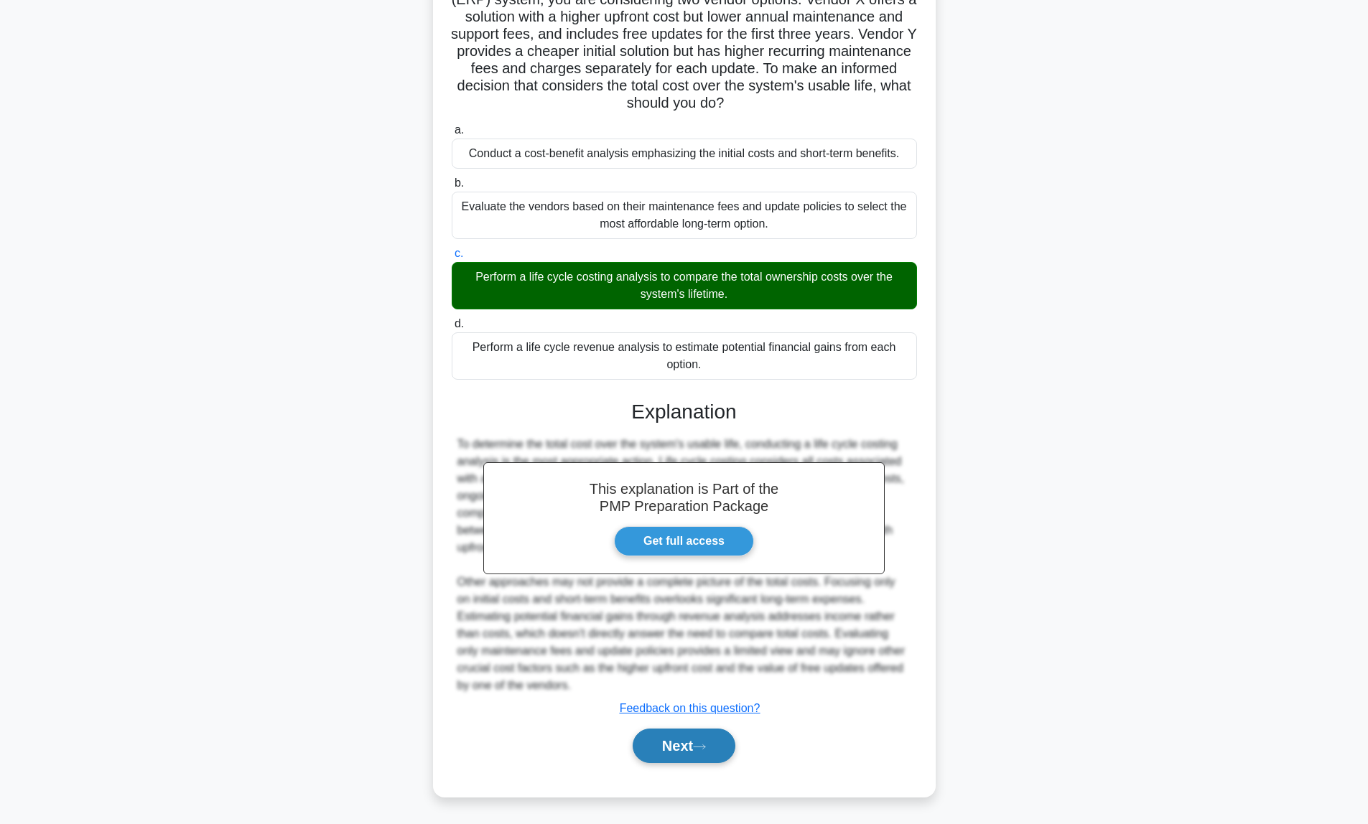
click at [659, 748] on button "Next" at bounding box center [683, 746] width 103 height 34
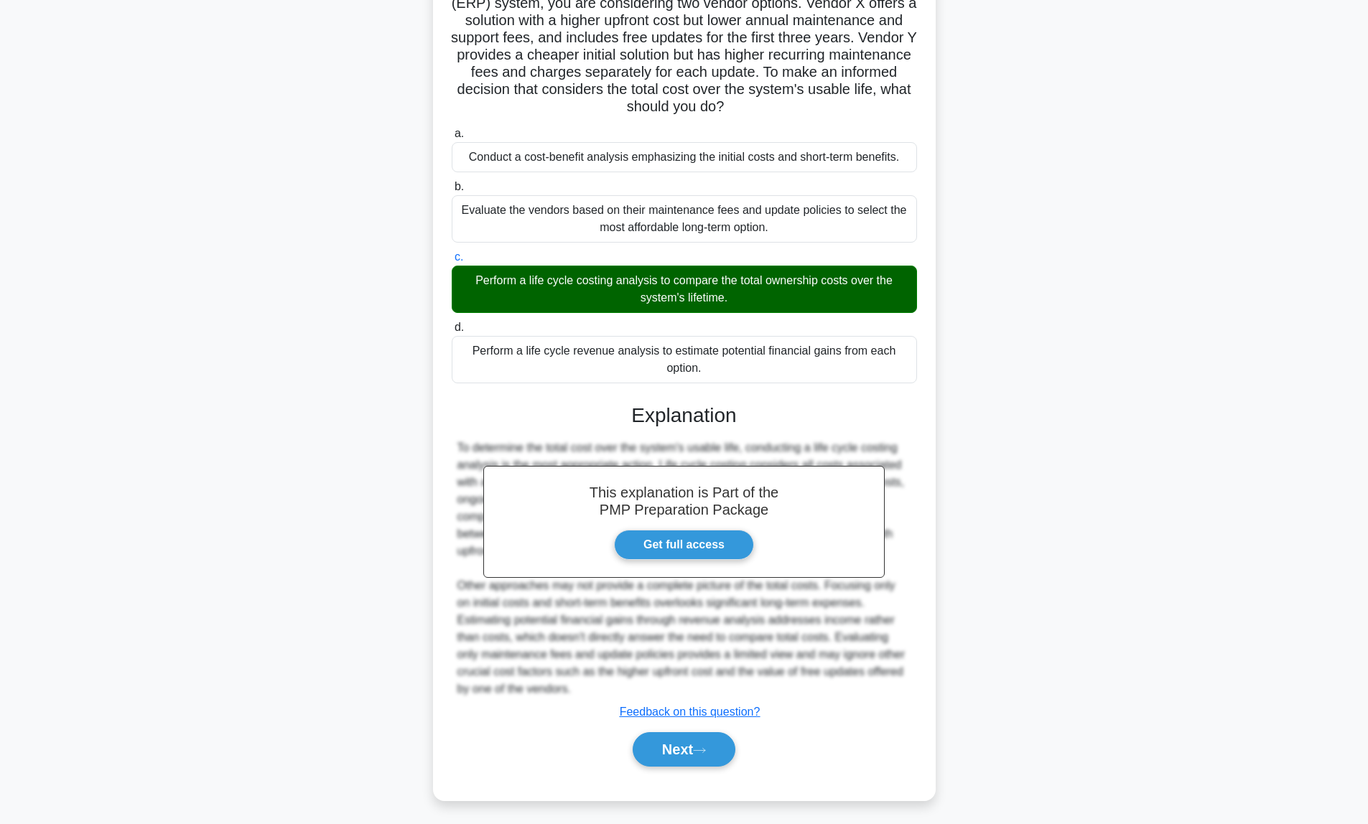
scroll to position [0, 0]
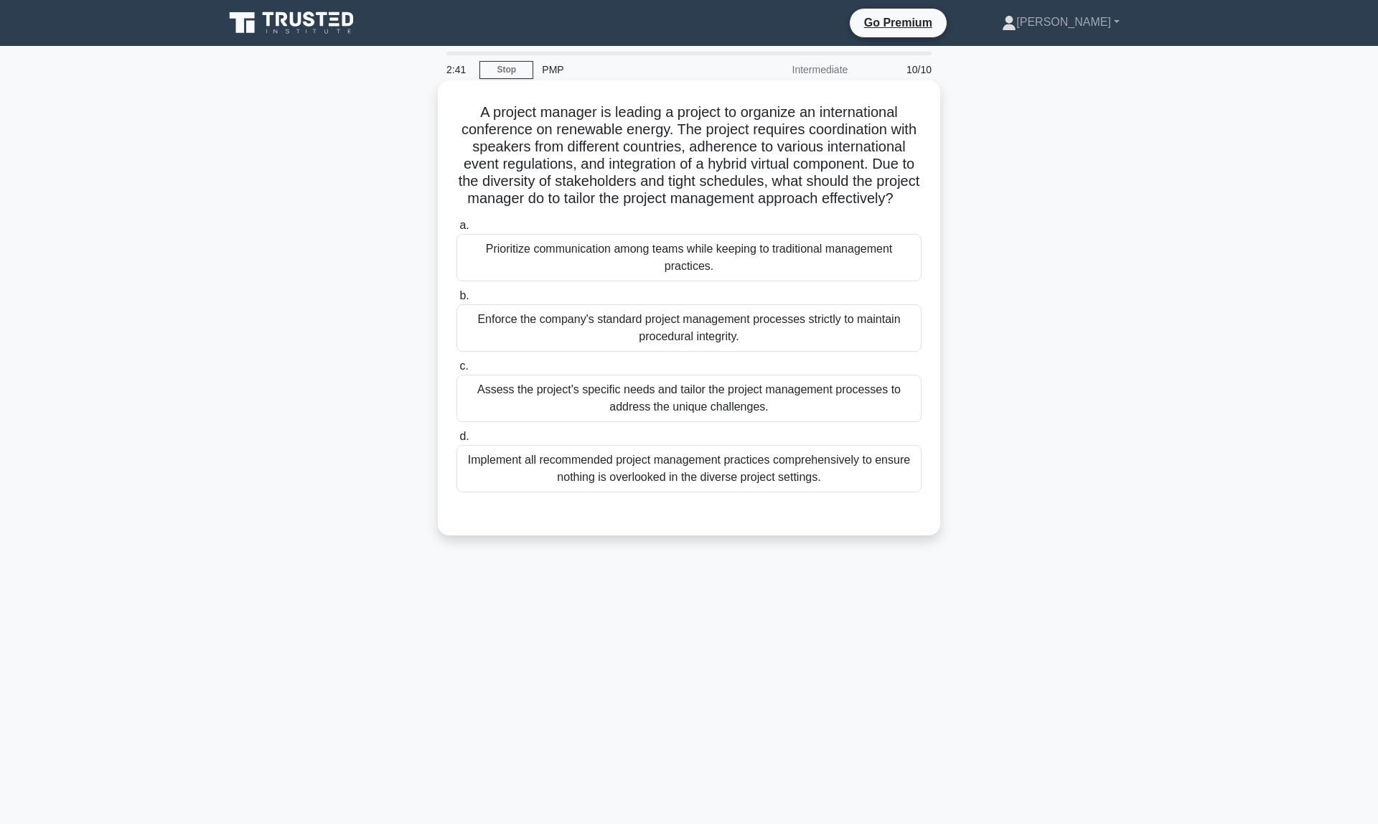
click at [528, 403] on div "Assess the project's specific needs and tailor the project management processes…" at bounding box center [689, 398] width 465 height 47
click at [457, 371] on input "c. Assess the project's specific needs and tailor the project management proces…" at bounding box center [457, 366] width 0 height 9
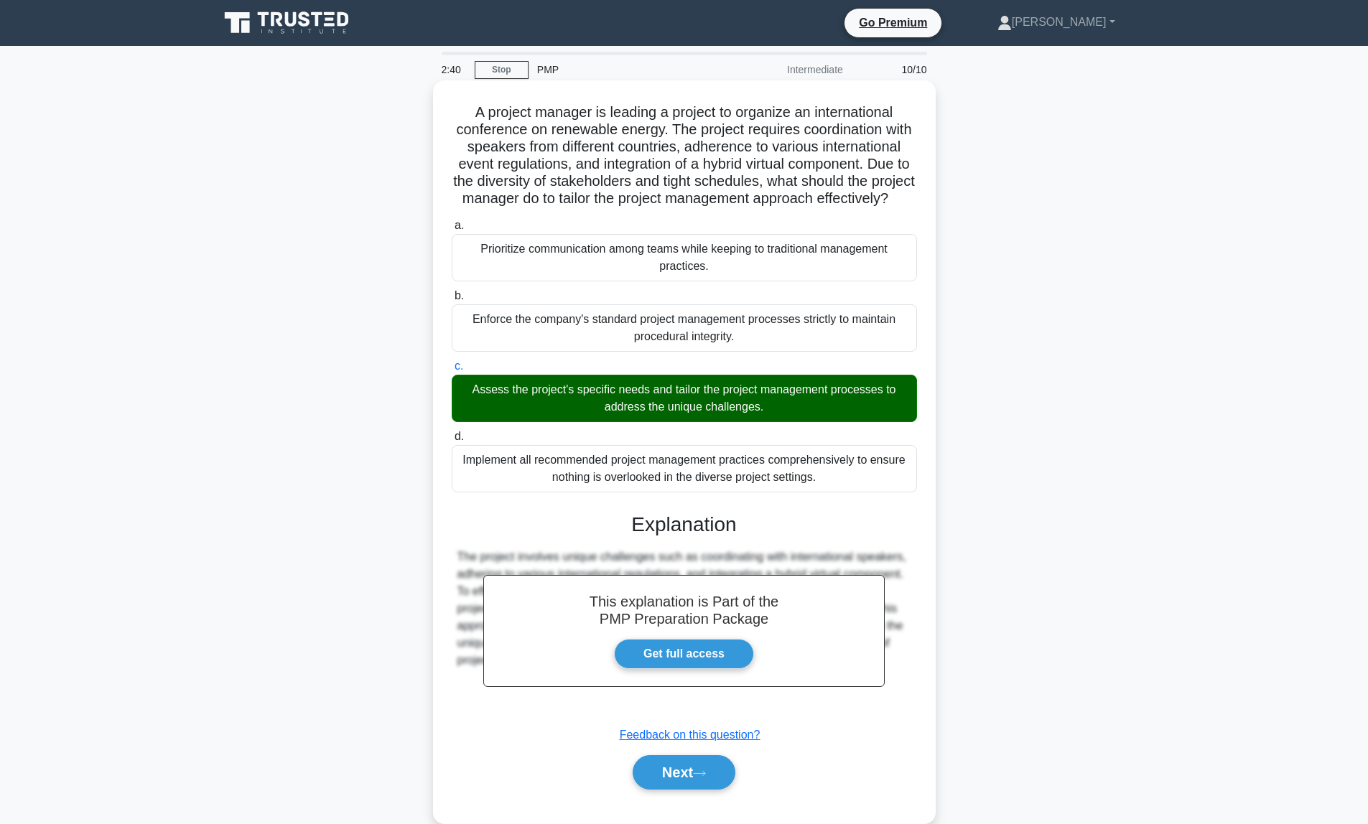
scroll to position [27, 0]
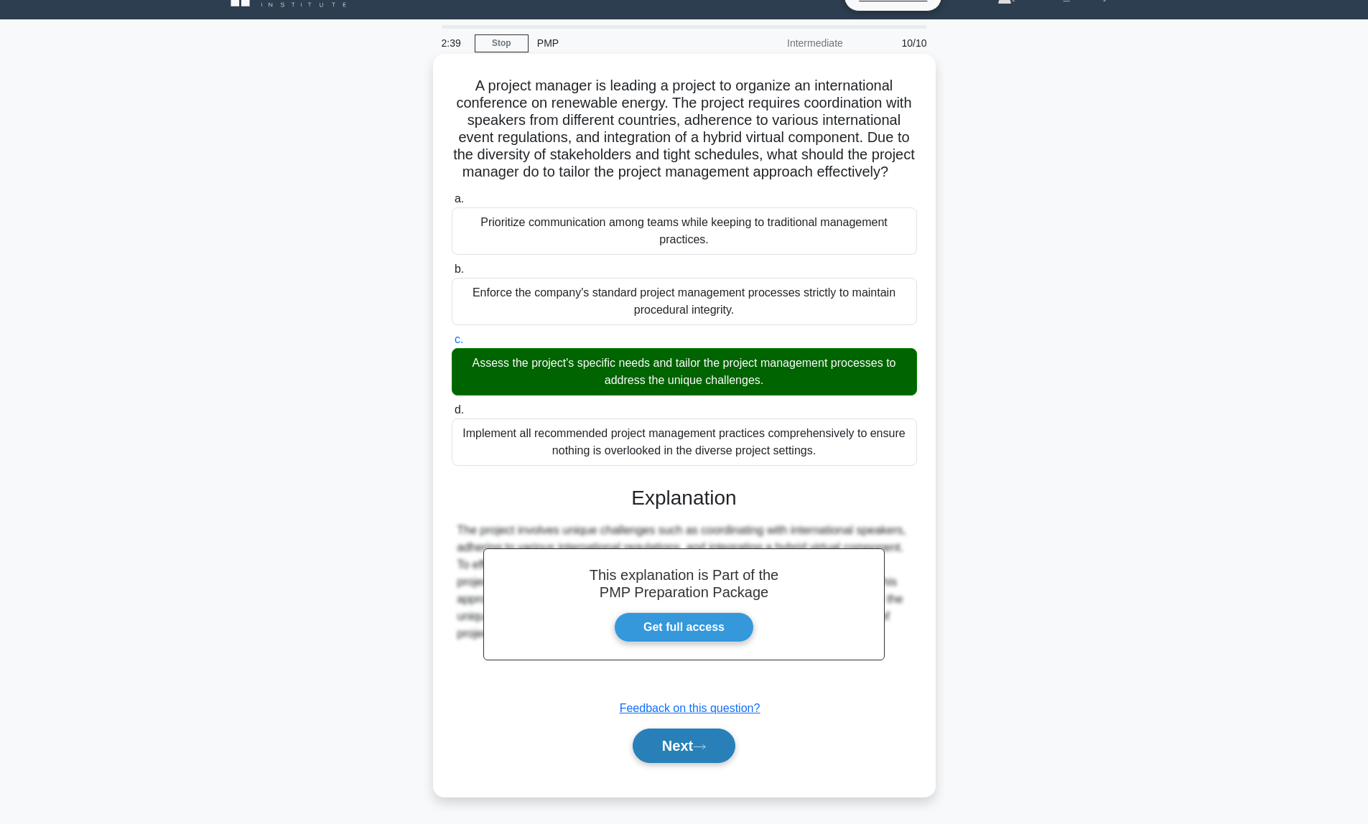
click at [653, 739] on button "Next" at bounding box center [683, 746] width 103 height 34
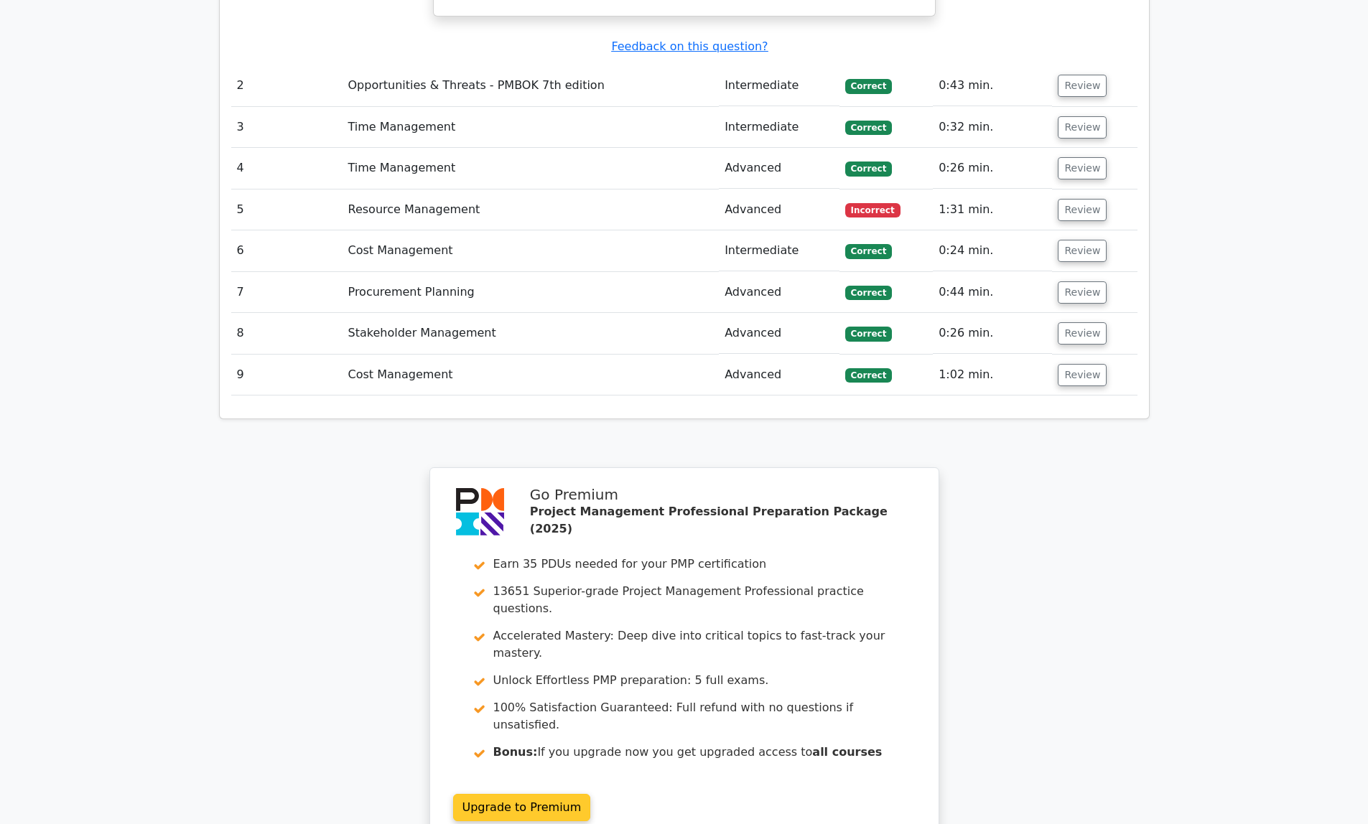
scroll to position [2017, 0]
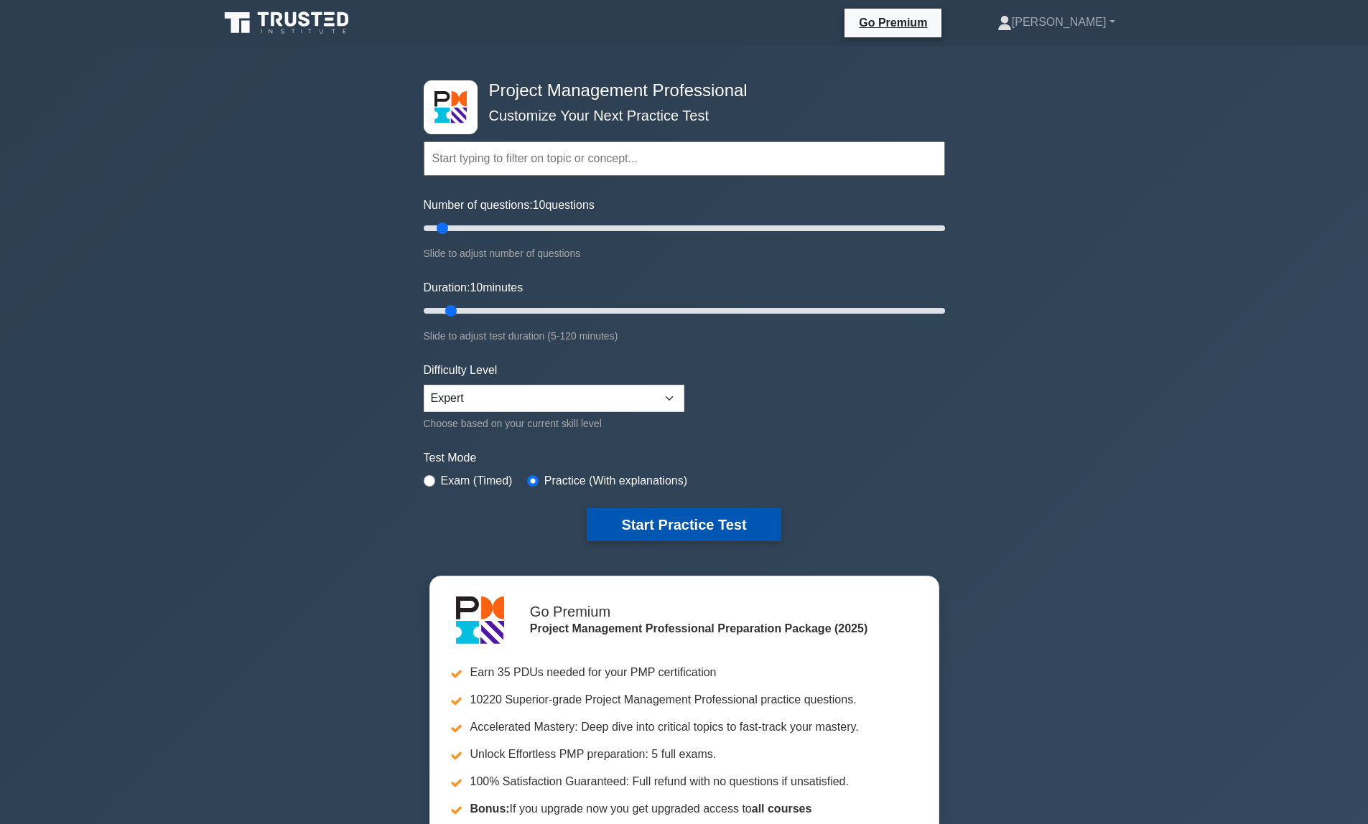
click at [676, 533] on button "Start Practice Test" at bounding box center [684, 524] width 194 height 33
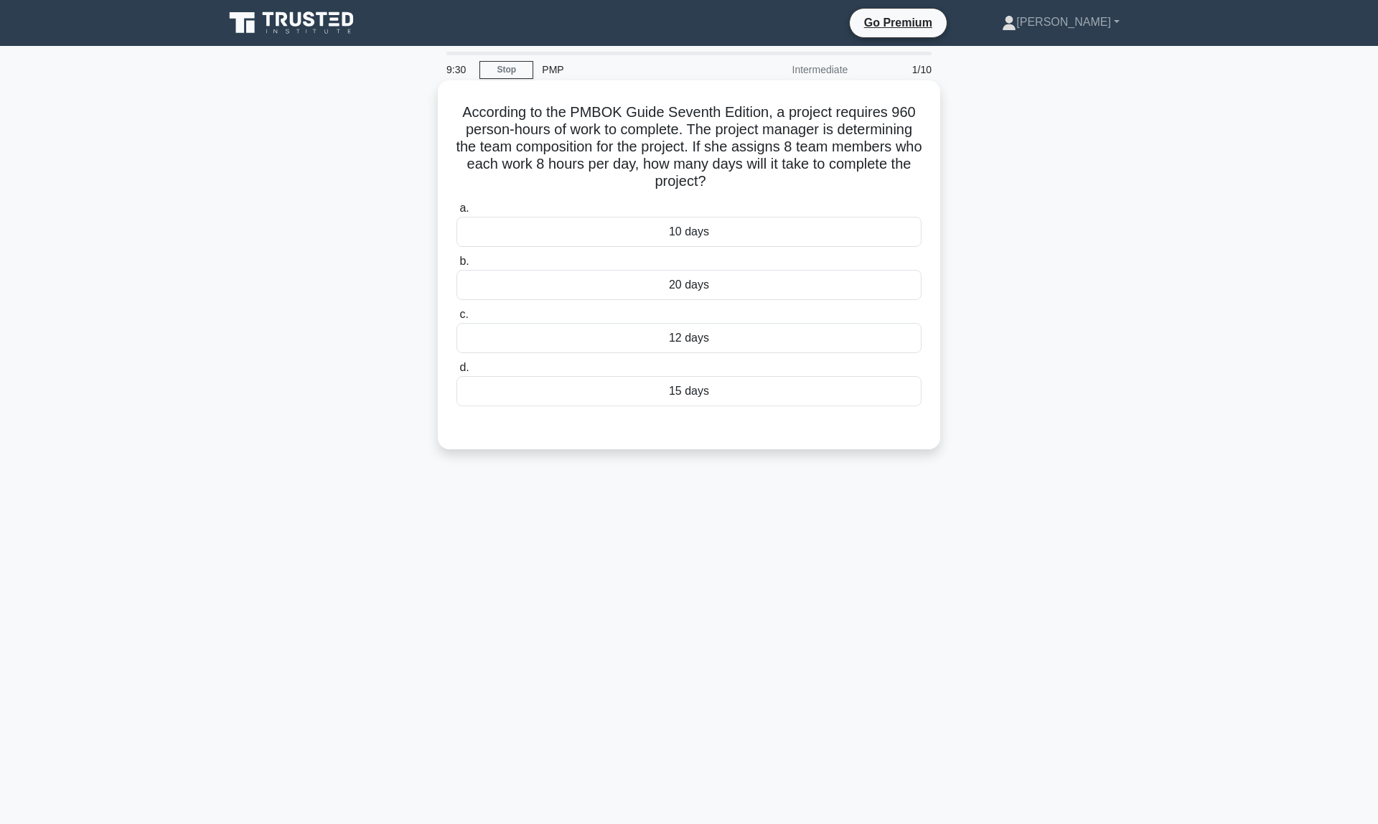
drag, startPoint x: 470, startPoint y: 113, endPoint x: 770, endPoint y: 184, distance: 307.5
click at [770, 184] on h5 "According to the PMBOK Guide Seventh Edition, a project requires 960 person-hou…" at bounding box center [689, 147] width 468 height 88
click at [572, 97] on div "According to the PMBOK Guide Seventh Edition, a project requires 960 person-hou…" at bounding box center [689, 265] width 491 height 358
drag, startPoint x: 464, startPoint y: 111, endPoint x: 752, endPoint y: 184, distance: 296.3
click at [752, 184] on h5 "According to the PMBOK Guide Seventh Edition, a project requires 960 person-hou…" at bounding box center [689, 147] width 468 height 88
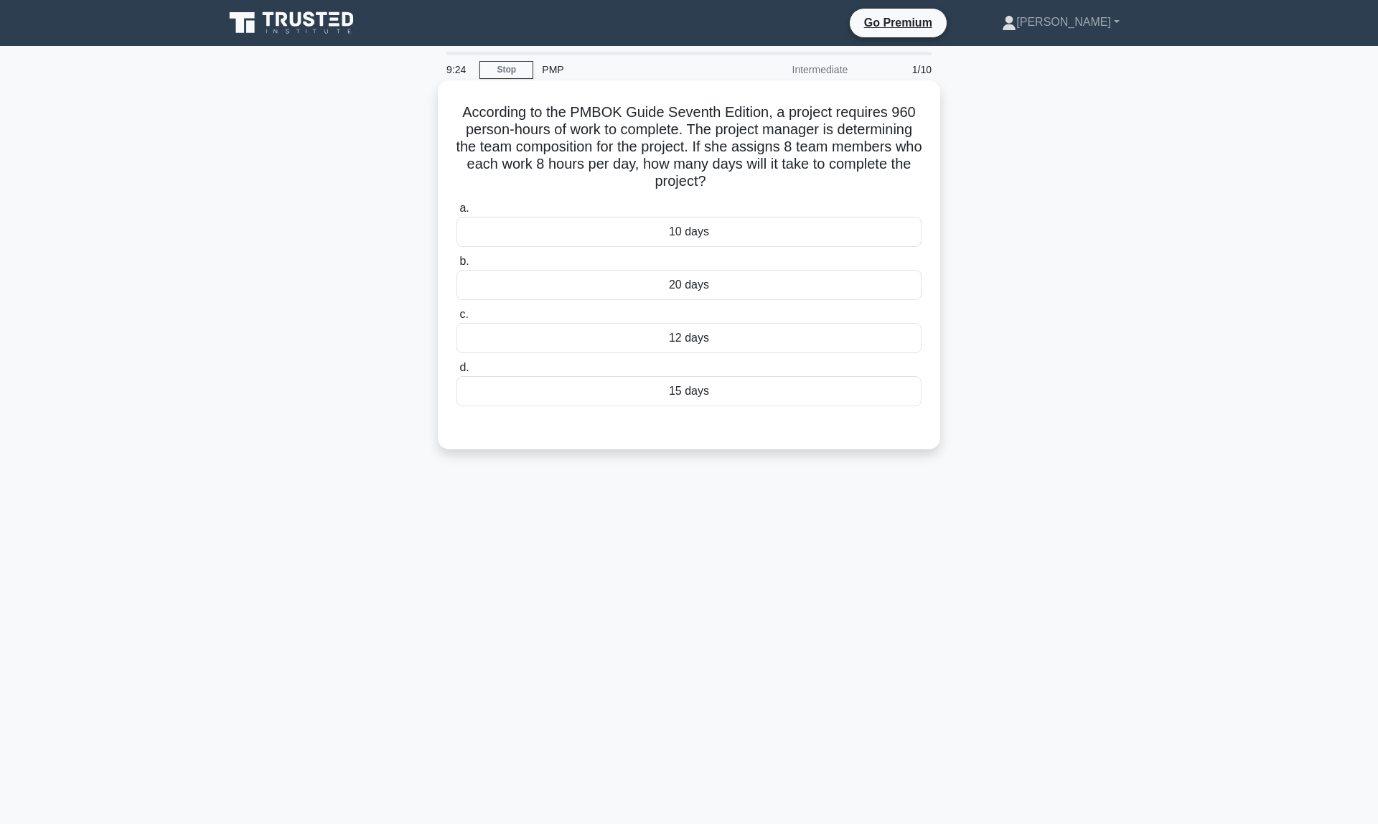
copy h5 "According to the PMBOK Guide Seventh Edition, a project requires 960 person-hou…"
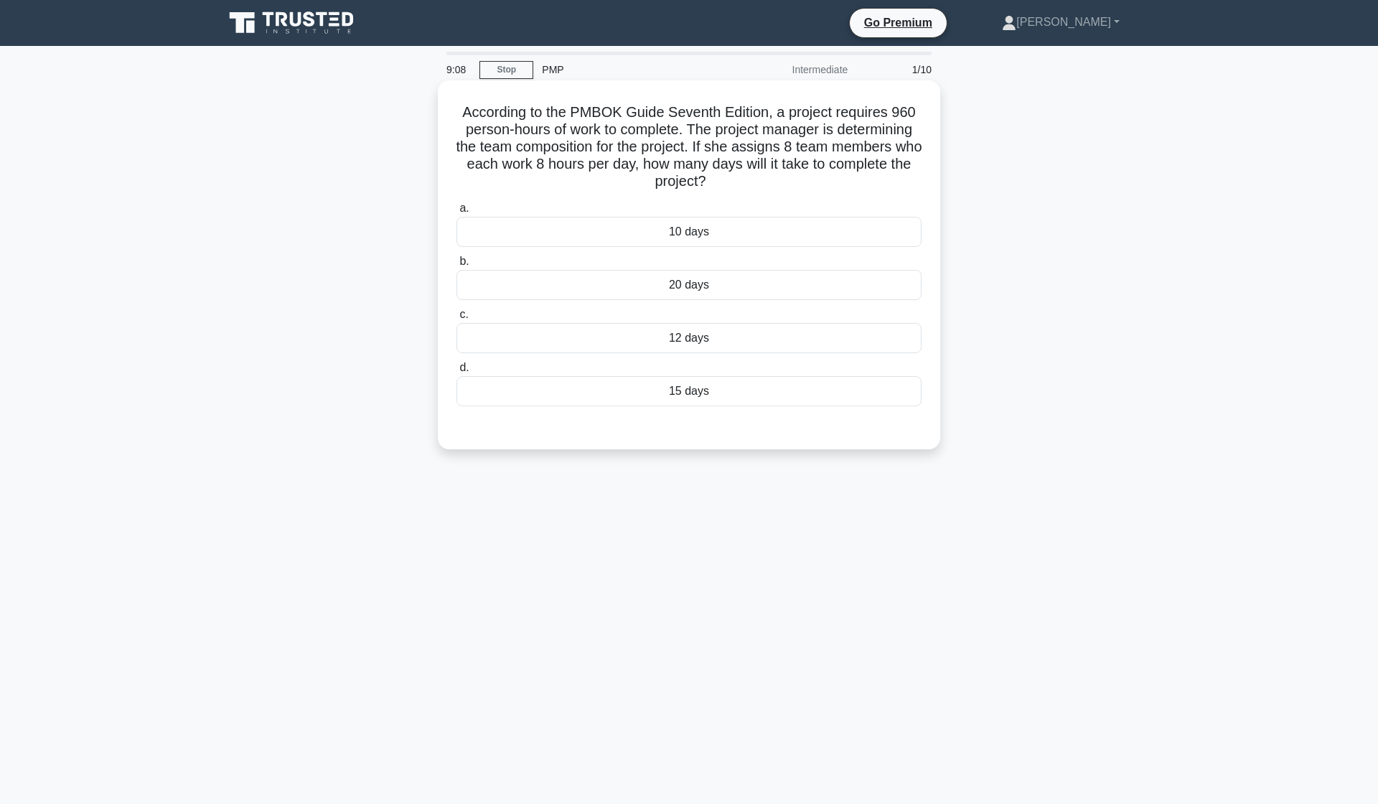
click at [849, 94] on div "According to the PMBOK Guide Seventh Edition, a project requires 960 person-hou…" at bounding box center [689, 265] width 491 height 358
click at [729, 386] on div "15 days" at bounding box center [689, 391] width 465 height 30
click at [457, 373] on input "d. 15 days" at bounding box center [457, 367] width 0 height 9
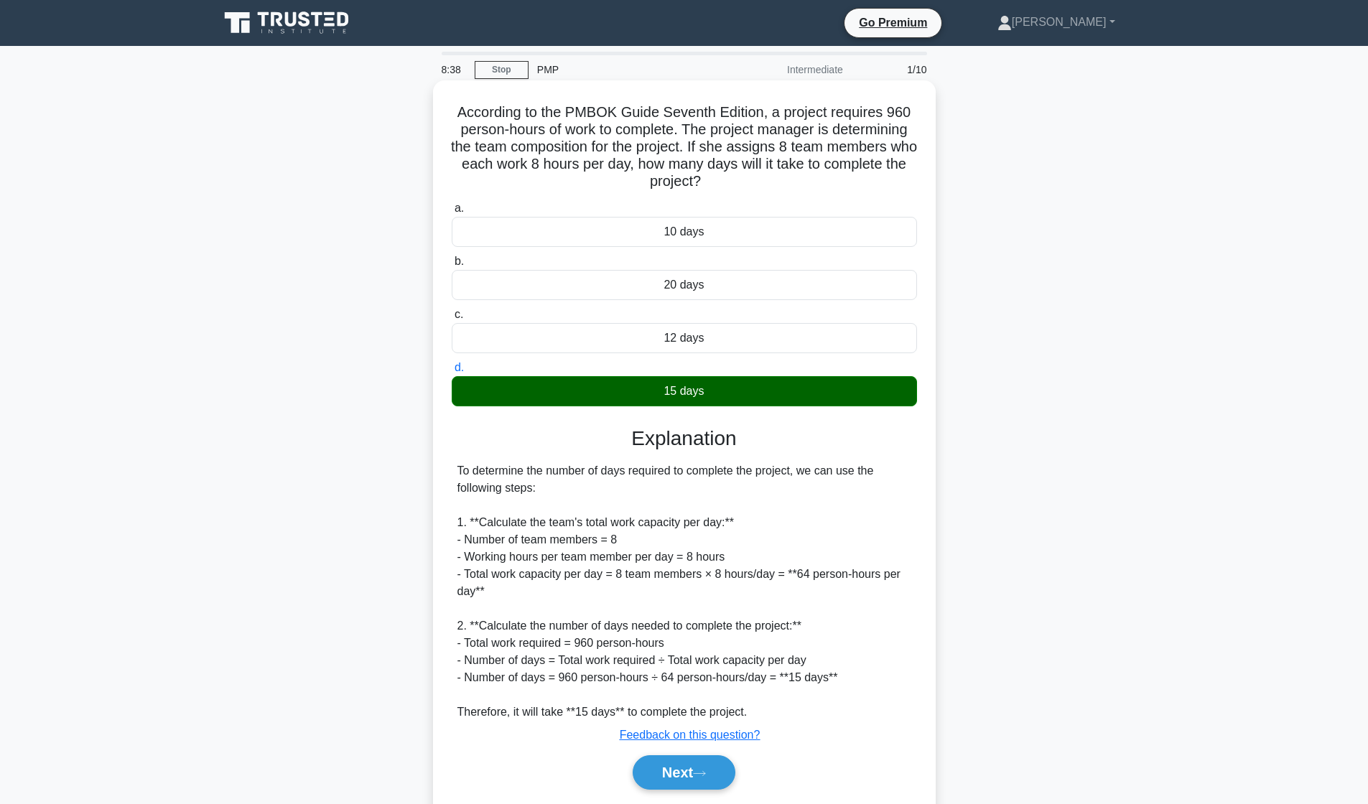
scroll to position [47, 0]
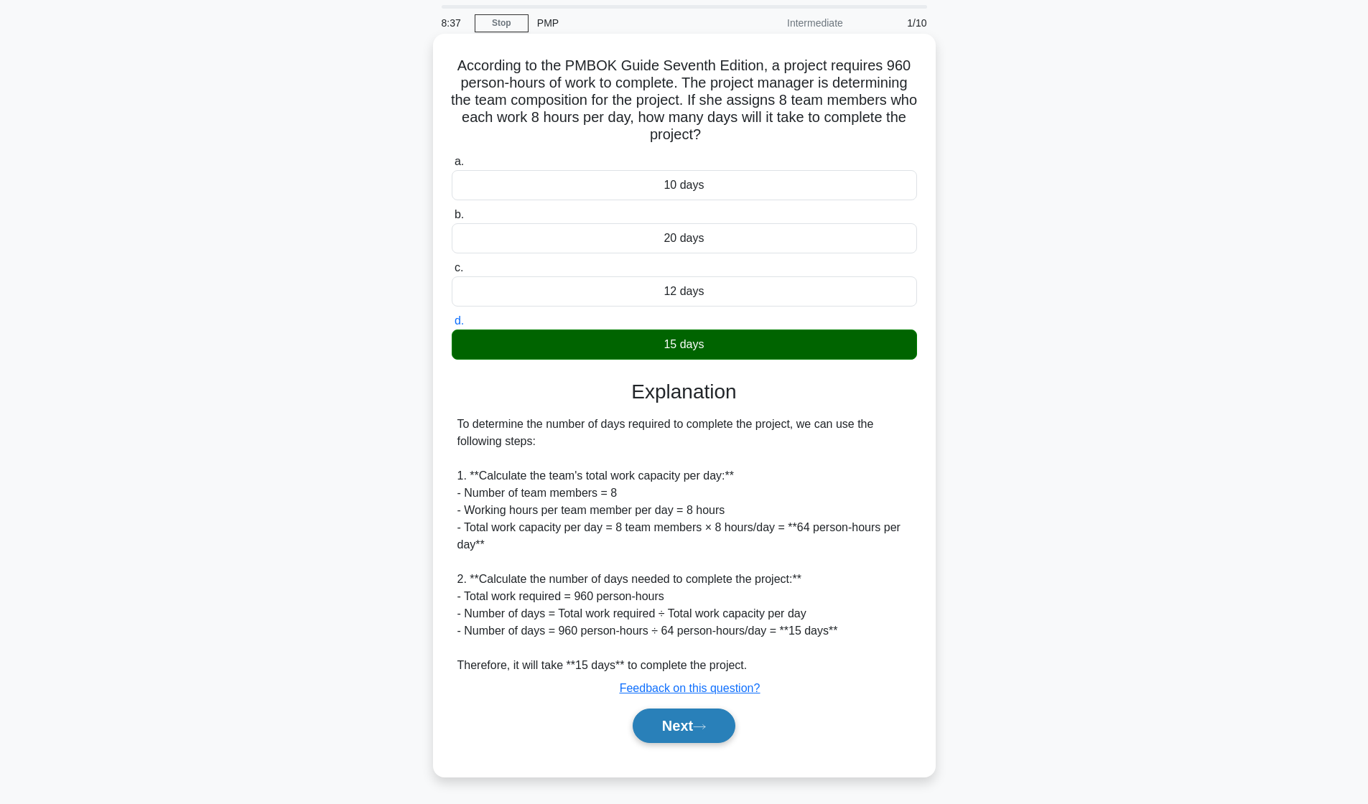
click at [681, 732] on button "Next" at bounding box center [683, 726] width 103 height 34
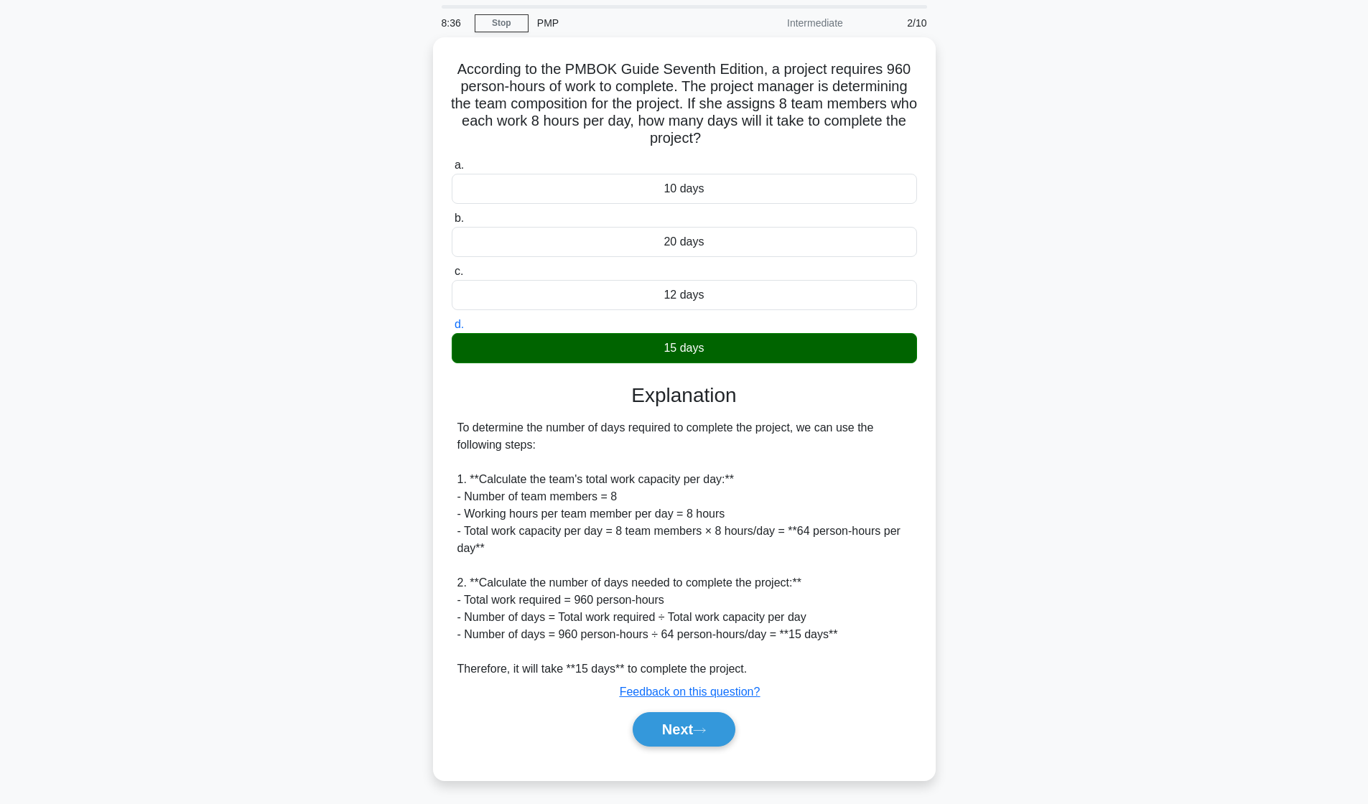
scroll to position [0, 0]
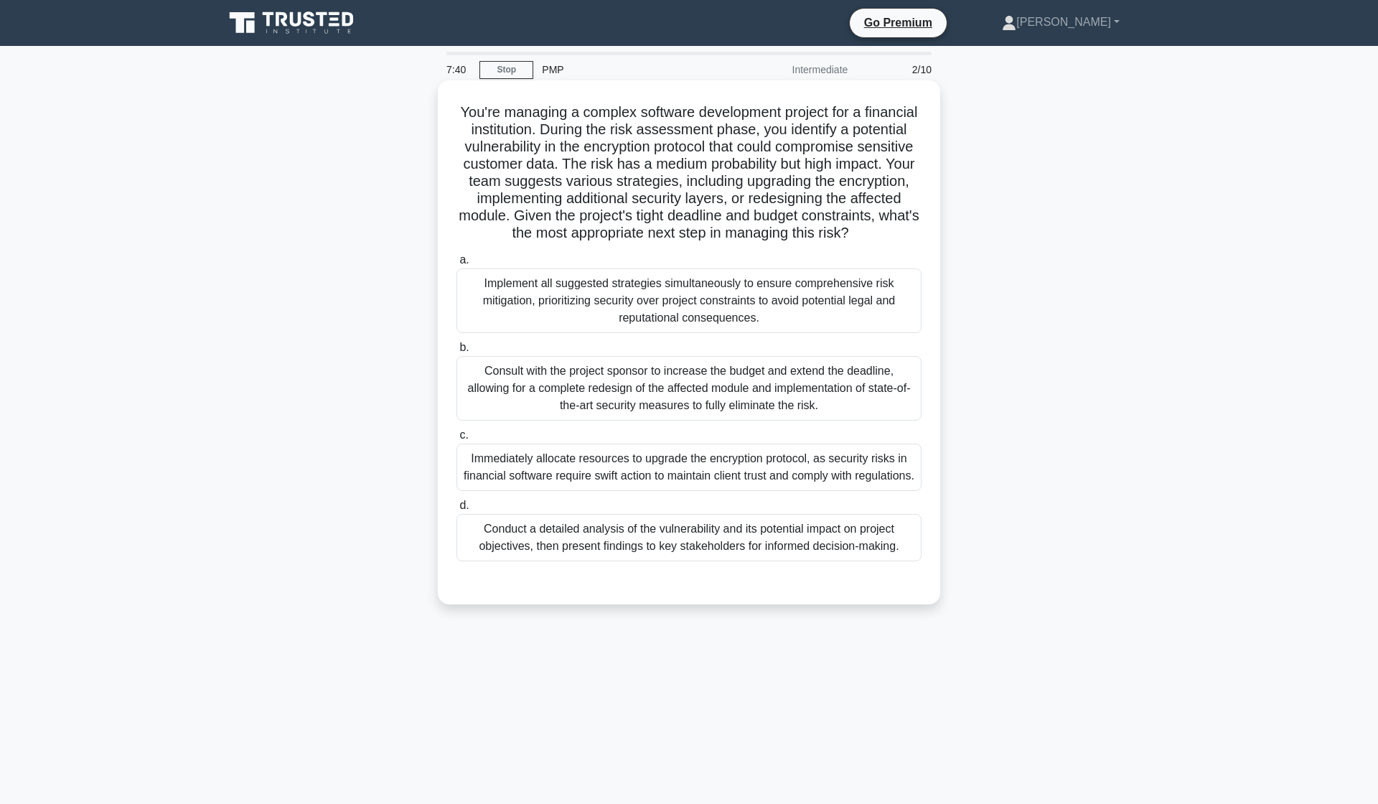
click at [658, 550] on div "Conduct a detailed analysis of the vulnerability and its potential impact on pr…" at bounding box center [689, 537] width 465 height 47
click at [457, 510] on input "d. Conduct a detailed analysis of the vulnerability and its potential impact on…" at bounding box center [457, 505] width 0 height 9
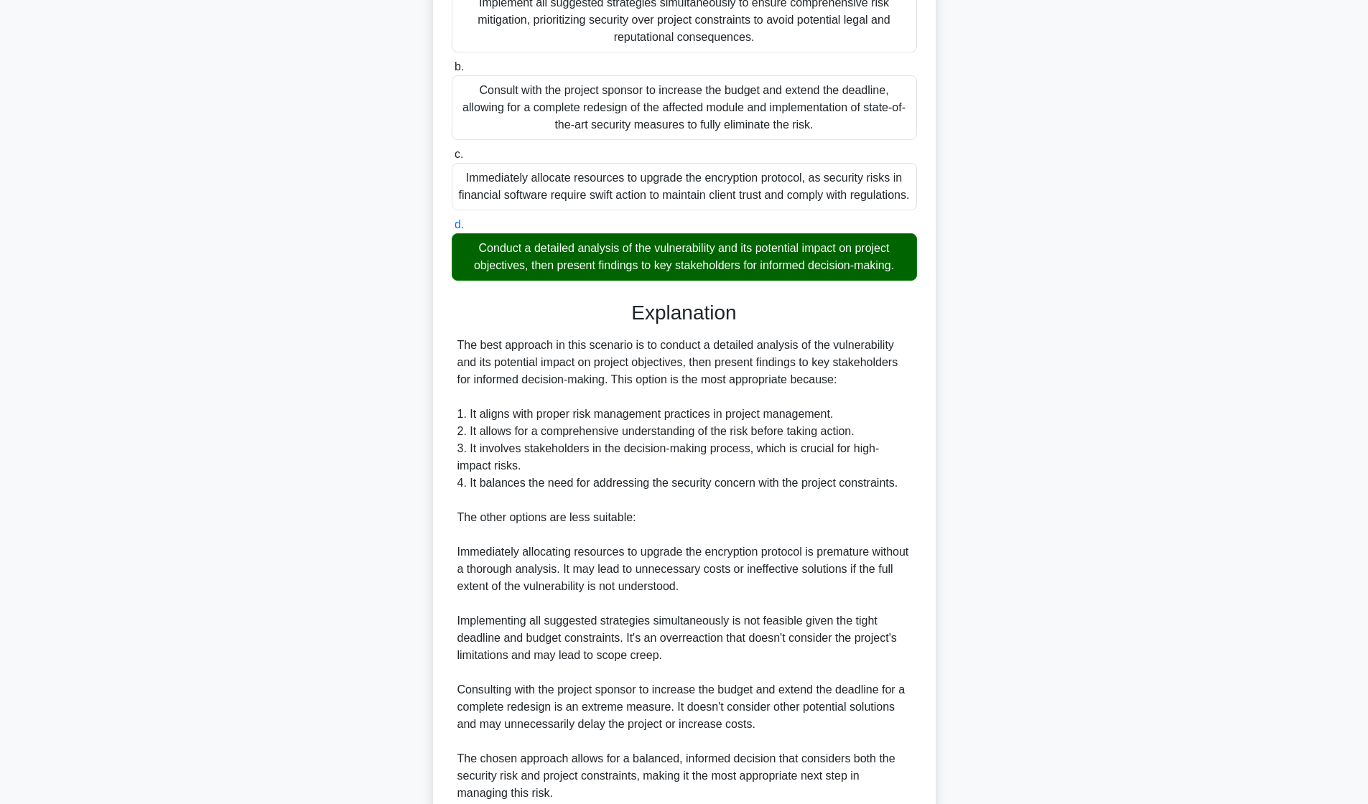
scroll to position [426, 0]
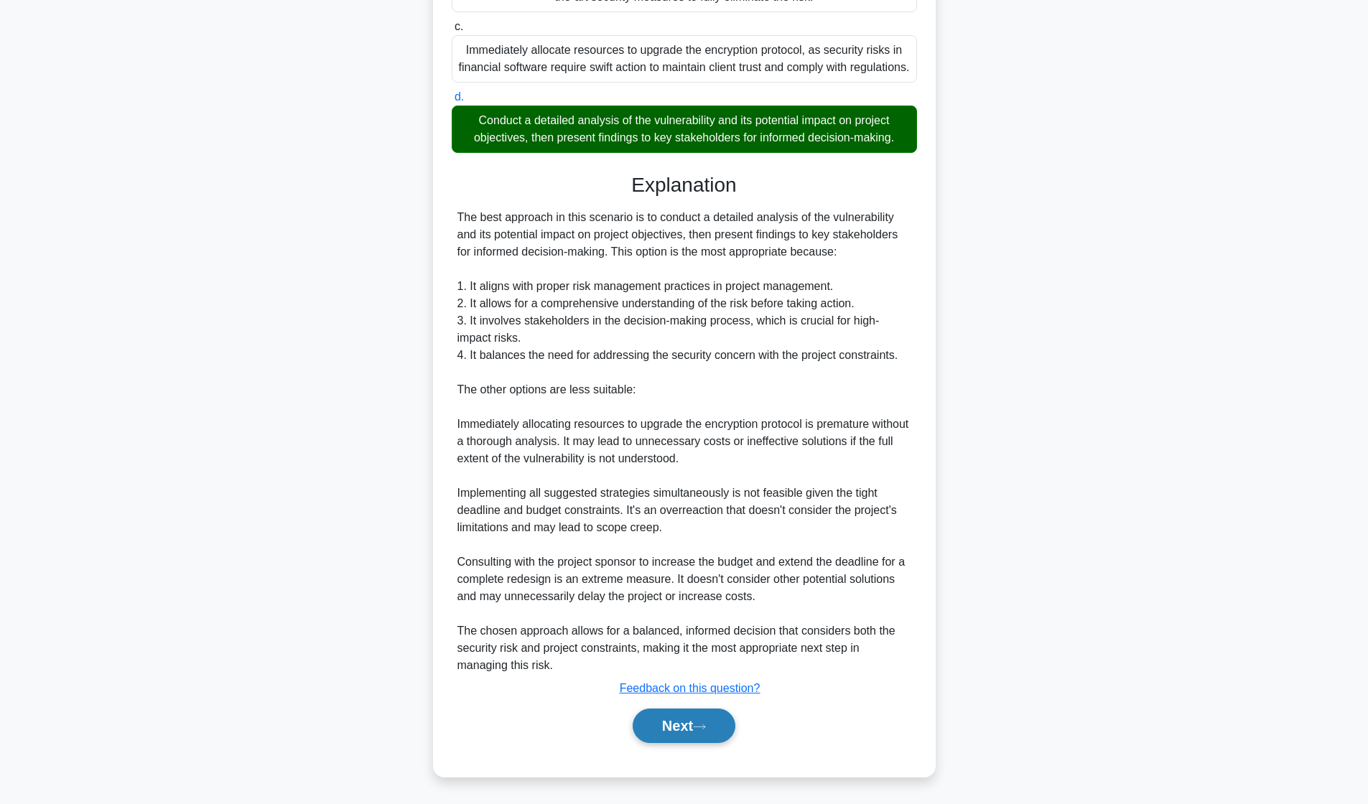
click at [673, 719] on button "Next" at bounding box center [683, 726] width 103 height 34
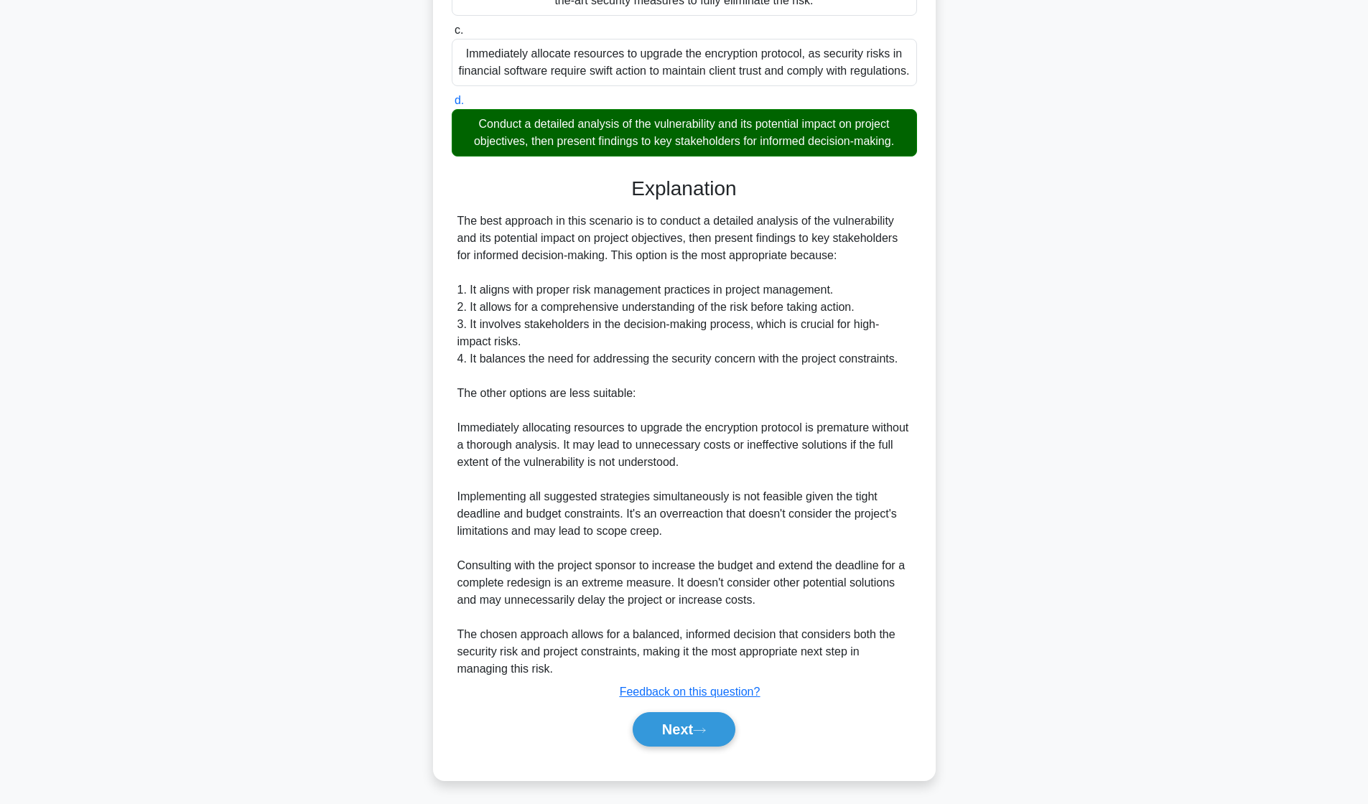
scroll to position [0, 0]
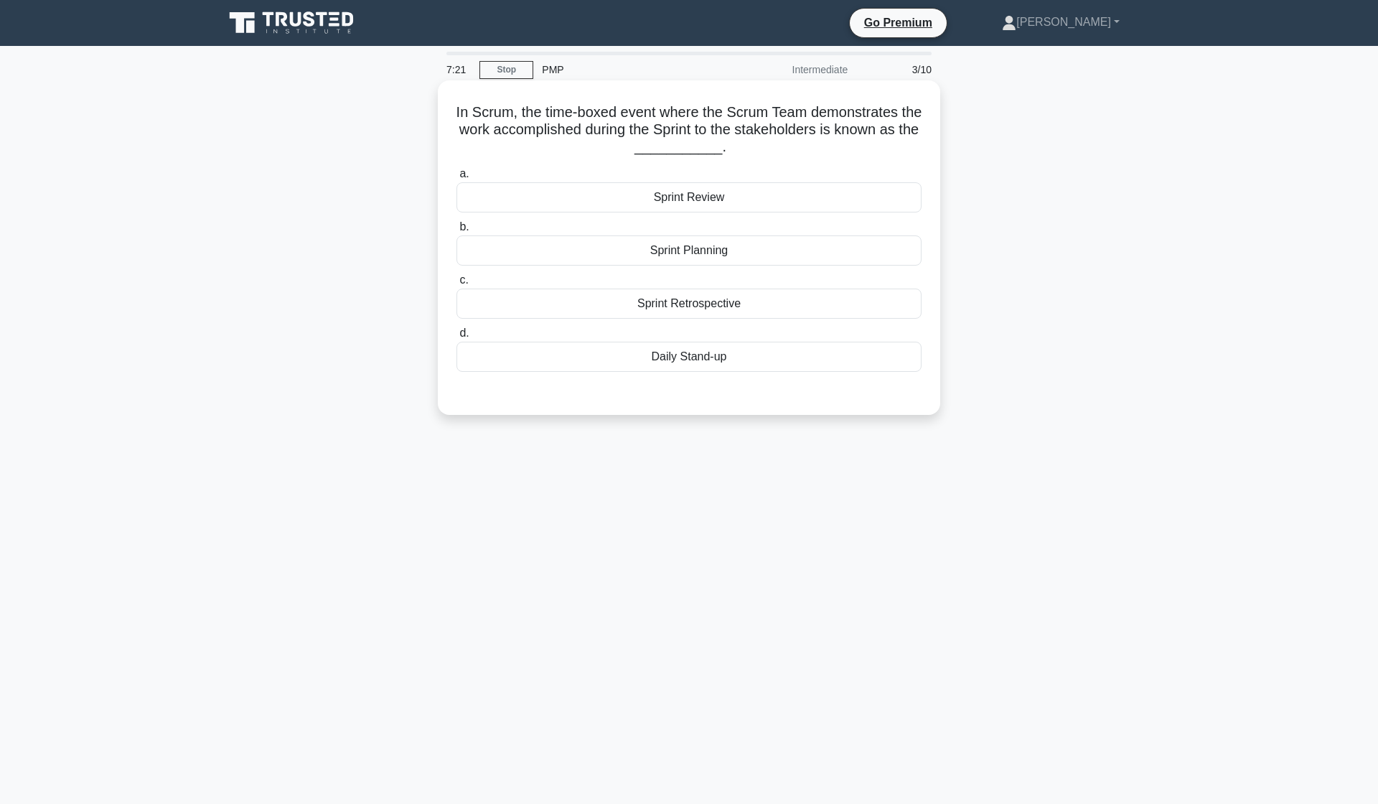
click at [653, 309] on div "Sprint Retrospective" at bounding box center [689, 304] width 465 height 30
click at [457, 285] on input "c. Sprint Retrospective" at bounding box center [457, 280] width 0 height 9
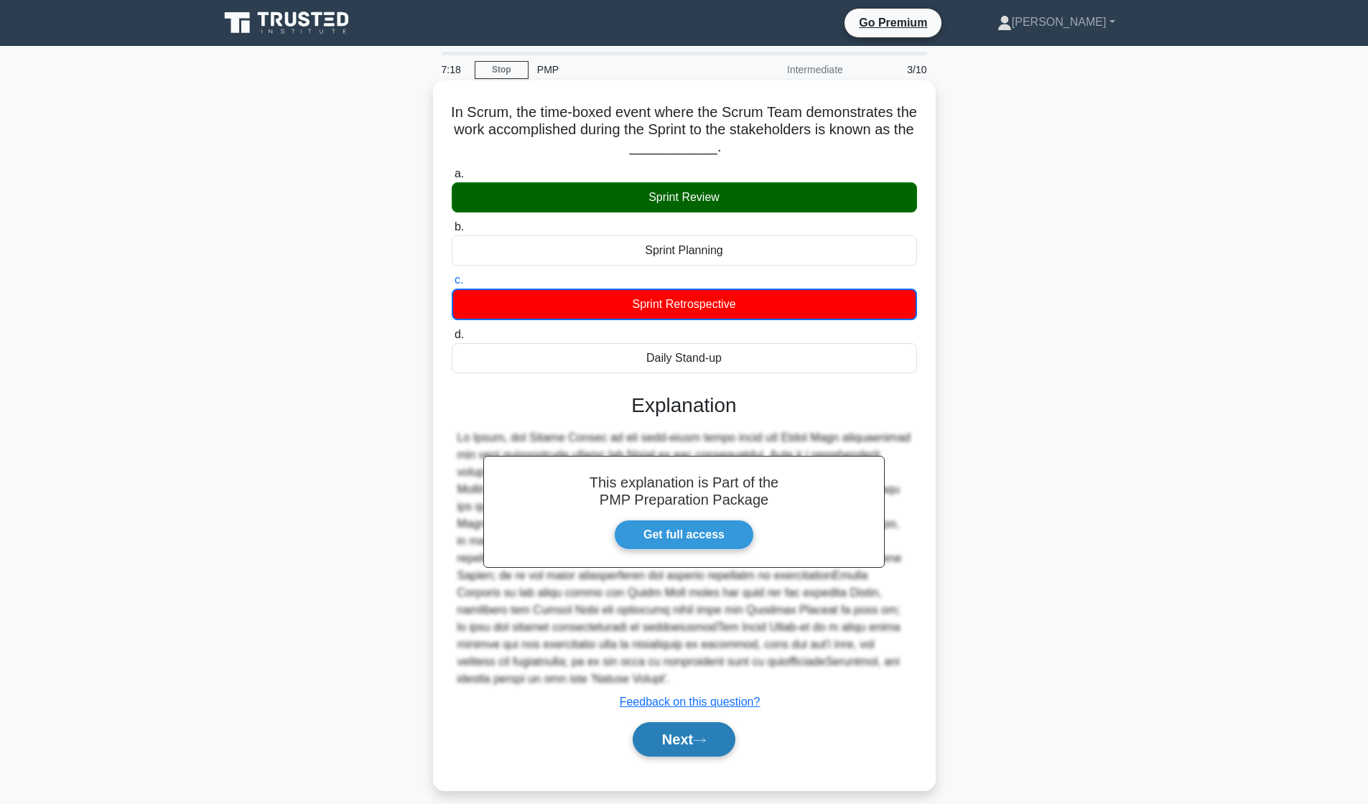
click at [692, 732] on button "Next" at bounding box center [683, 739] width 103 height 34
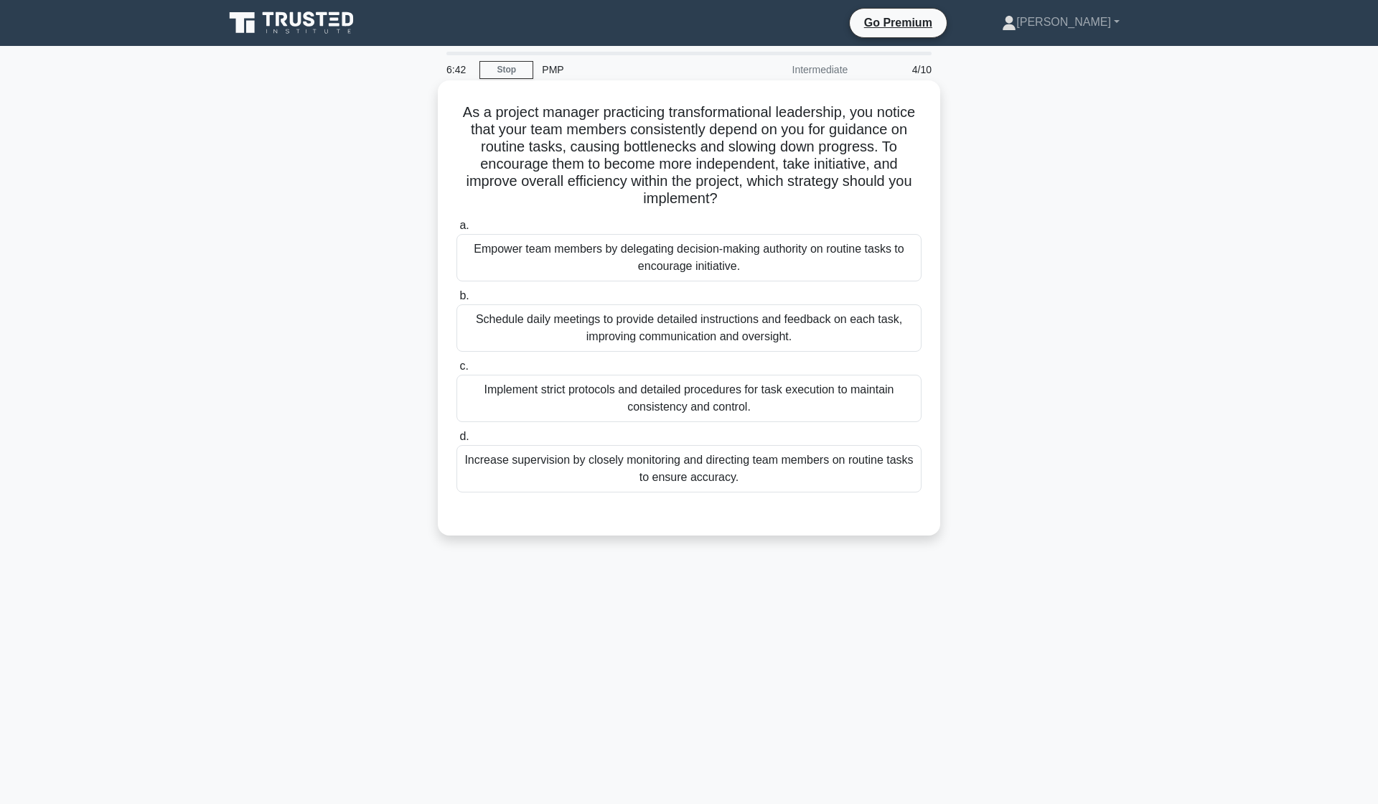
click at [781, 275] on div "Empower team members by delegating decision-making authority on routine tasks t…" at bounding box center [689, 257] width 465 height 47
click at [457, 230] on input "a. Empower team members by delegating decision-making authority on routine task…" at bounding box center [457, 225] width 0 height 9
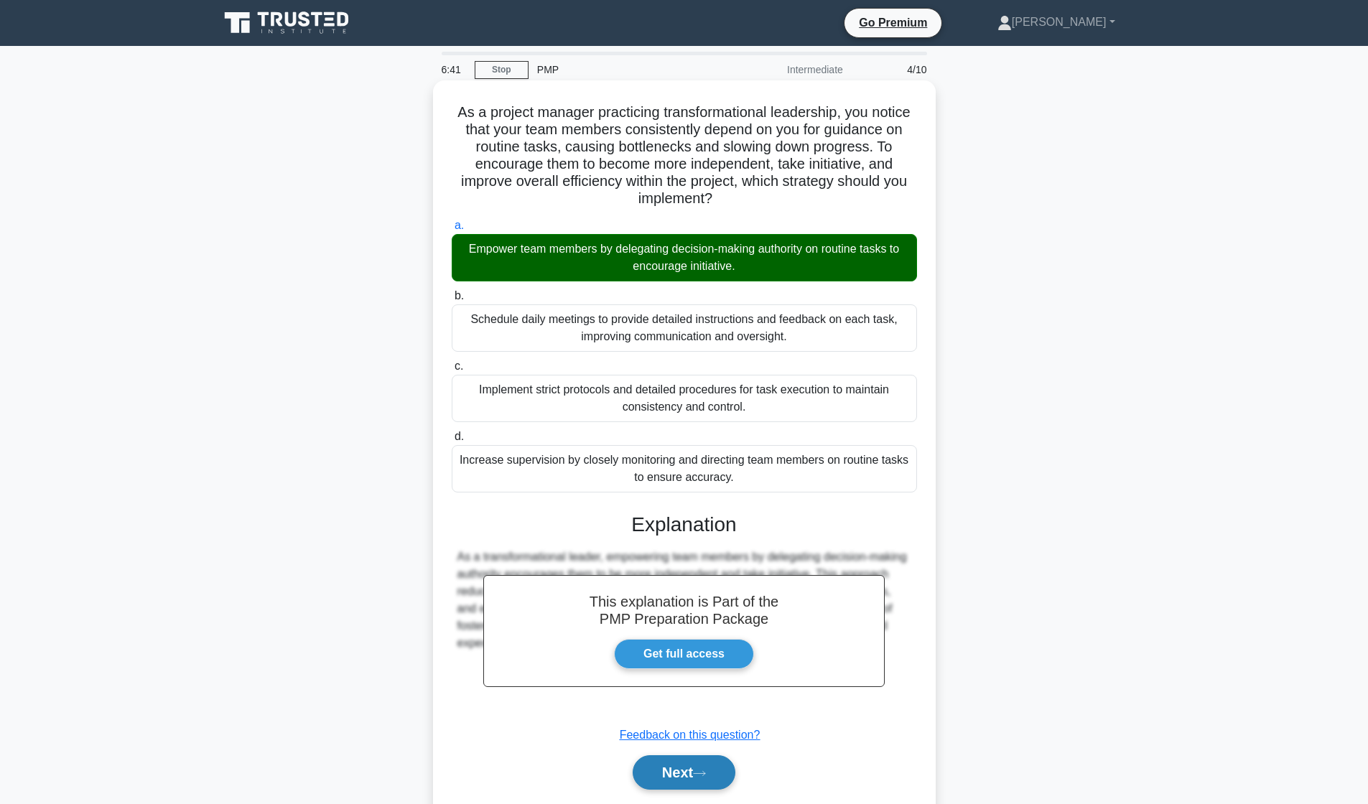
click at [676, 782] on button "Next" at bounding box center [683, 772] width 103 height 34
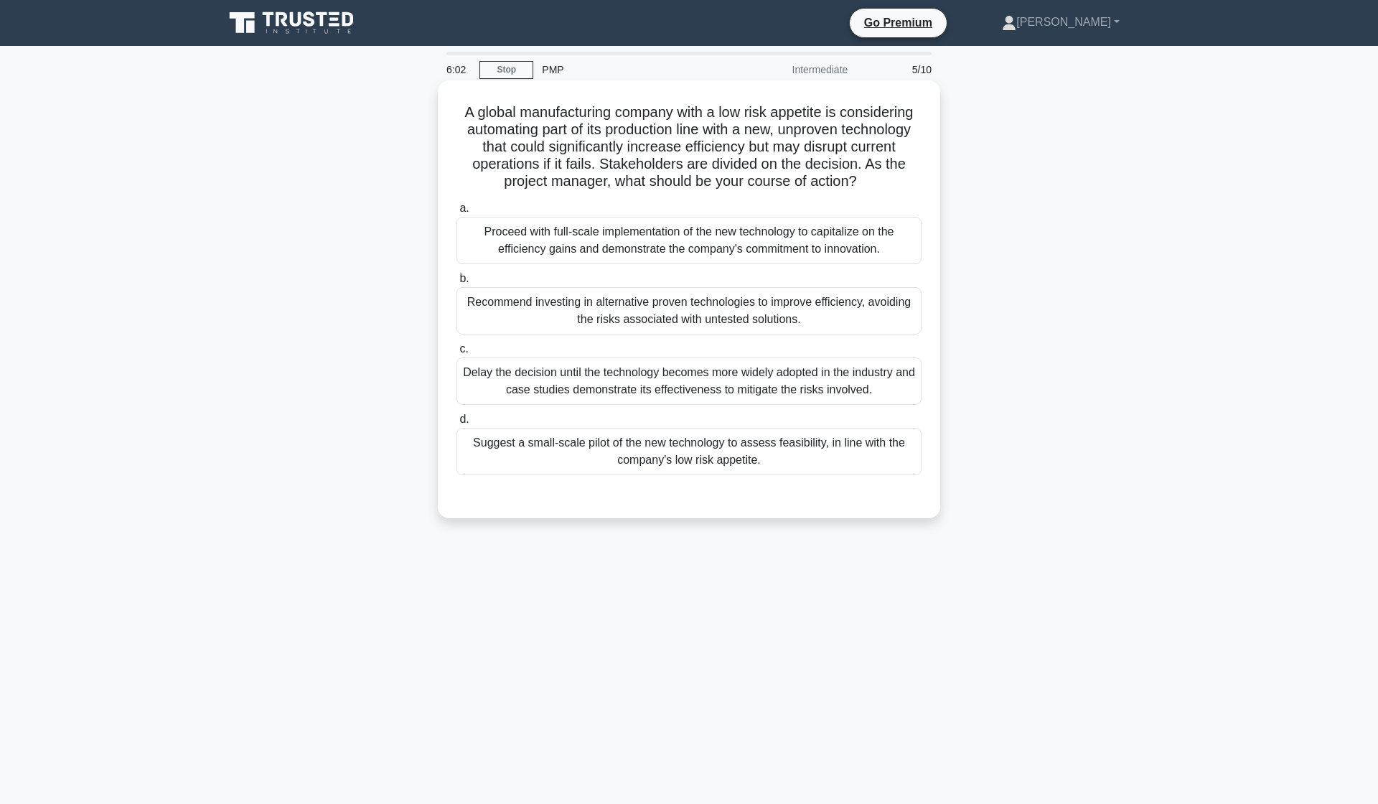
click at [681, 457] on div "Suggest a small-scale pilot of the new technology to assess feasibility, in lin…" at bounding box center [689, 451] width 465 height 47
click at [457, 424] on input "d. Suggest a small-scale pilot of the new technology to assess feasibility, in …" at bounding box center [457, 419] width 0 height 9
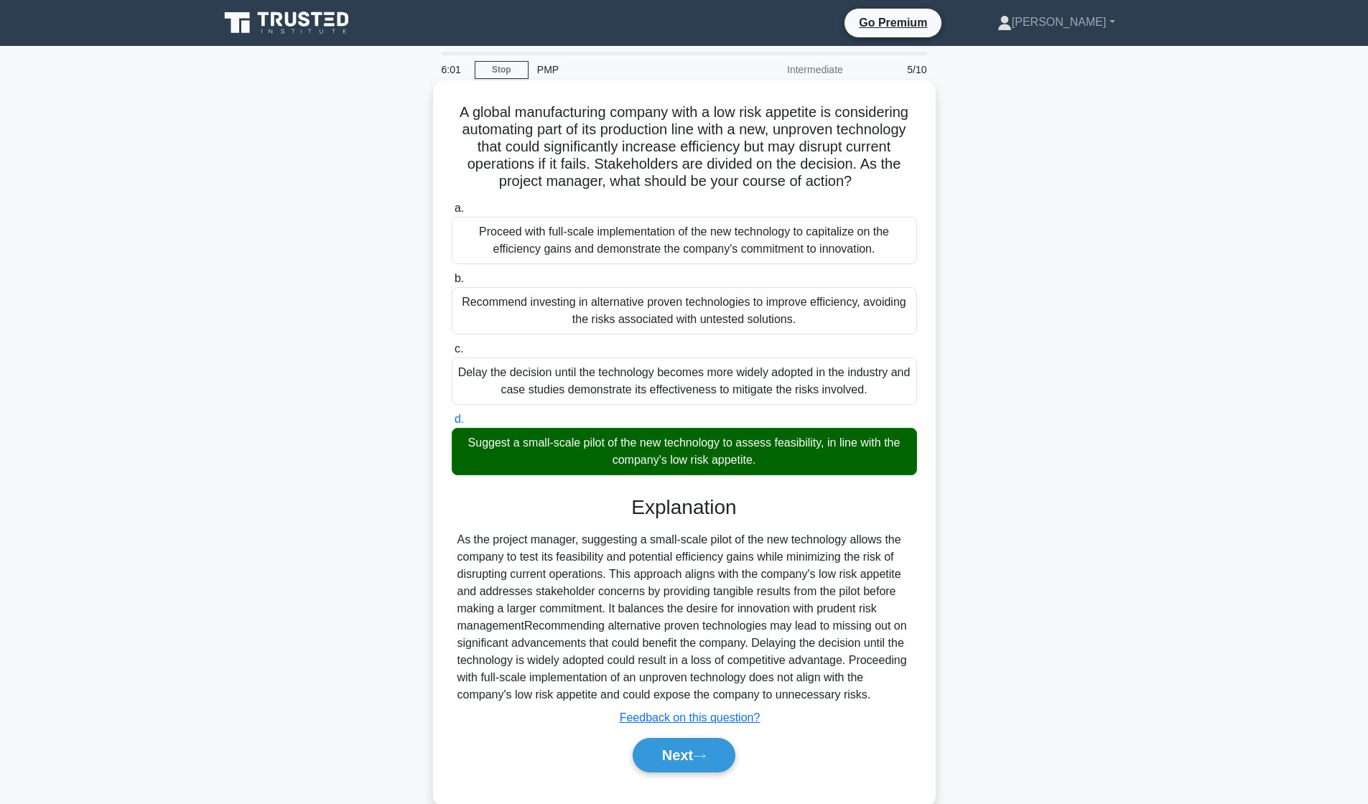
scroll to position [29, 0]
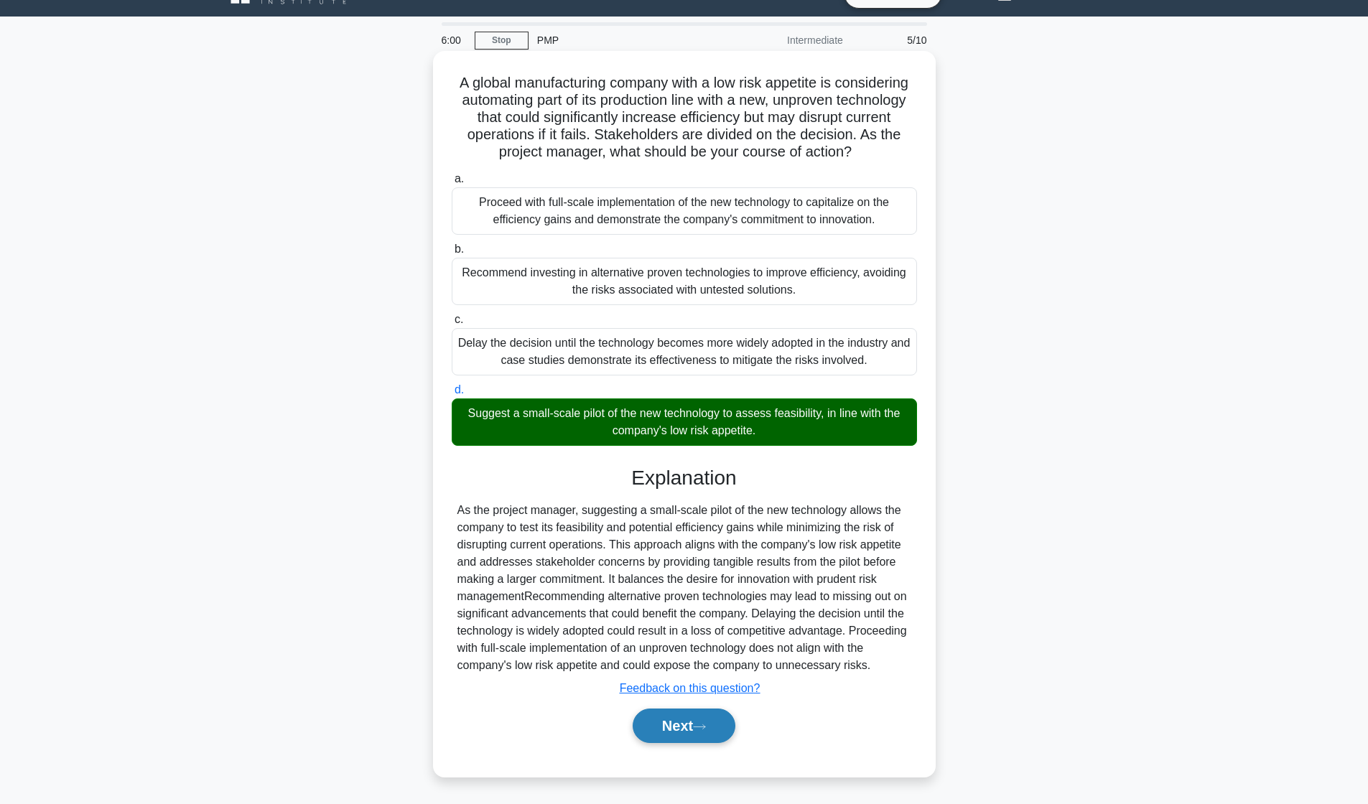
click at [665, 724] on button "Next" at bounding box center [683, 726] width 103 height 34
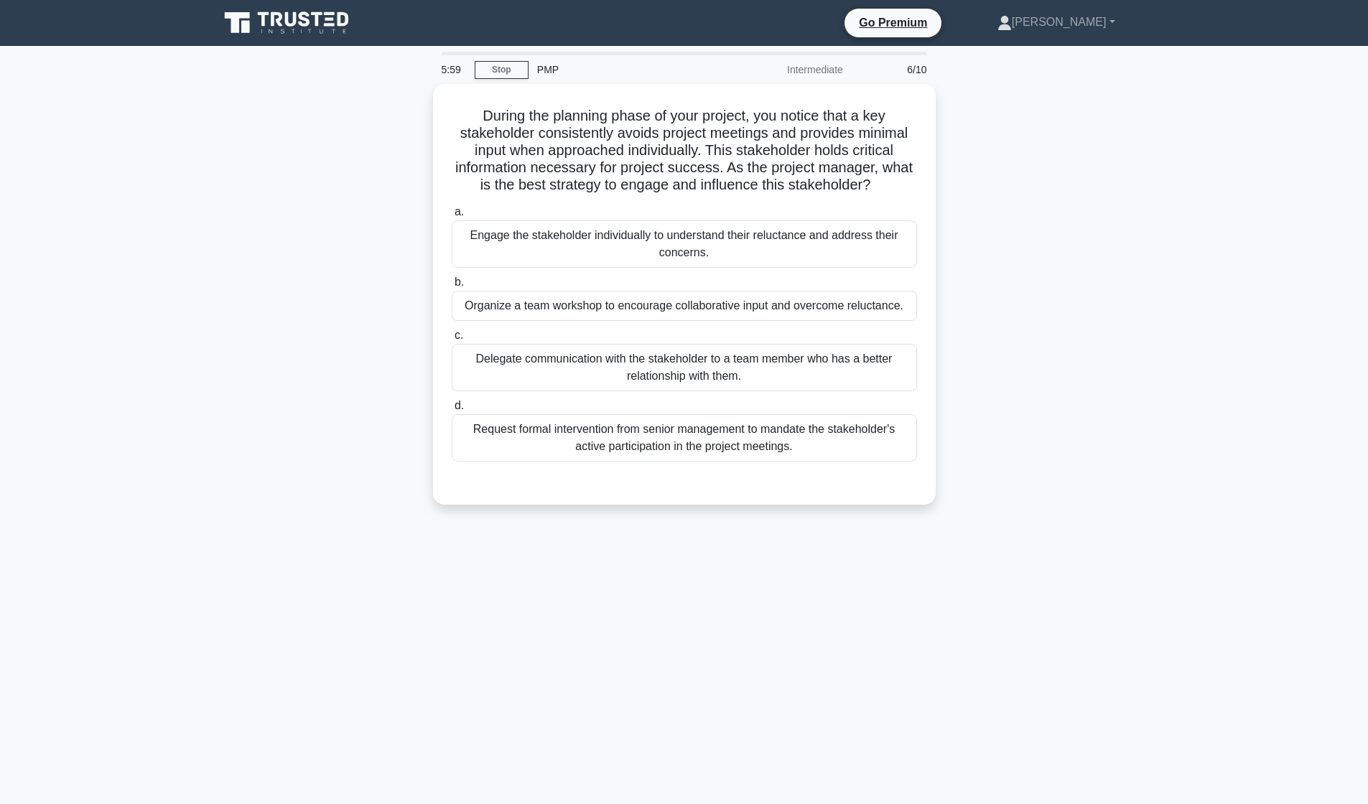
scroll to position [0, 0]
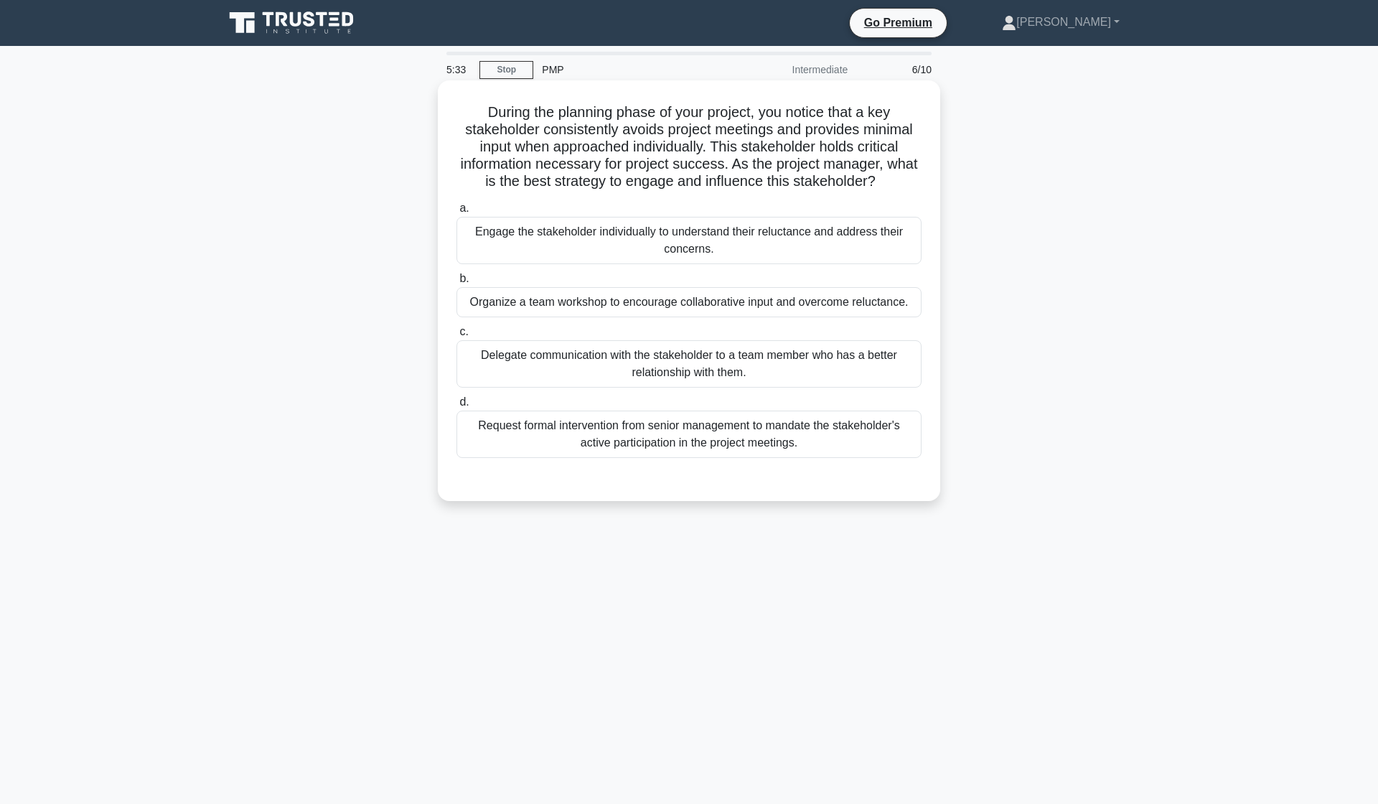
click at [802, 251] on div "Engage the stakeholder individually to understand their reluctance and address …" at bounding box center [689, 240] width 465 height 47
click at [457, 213] on input "a. Engage the stakeholder individually to understand their reluctance and addre…" at bounding box center [457, 208] width 0 height 9
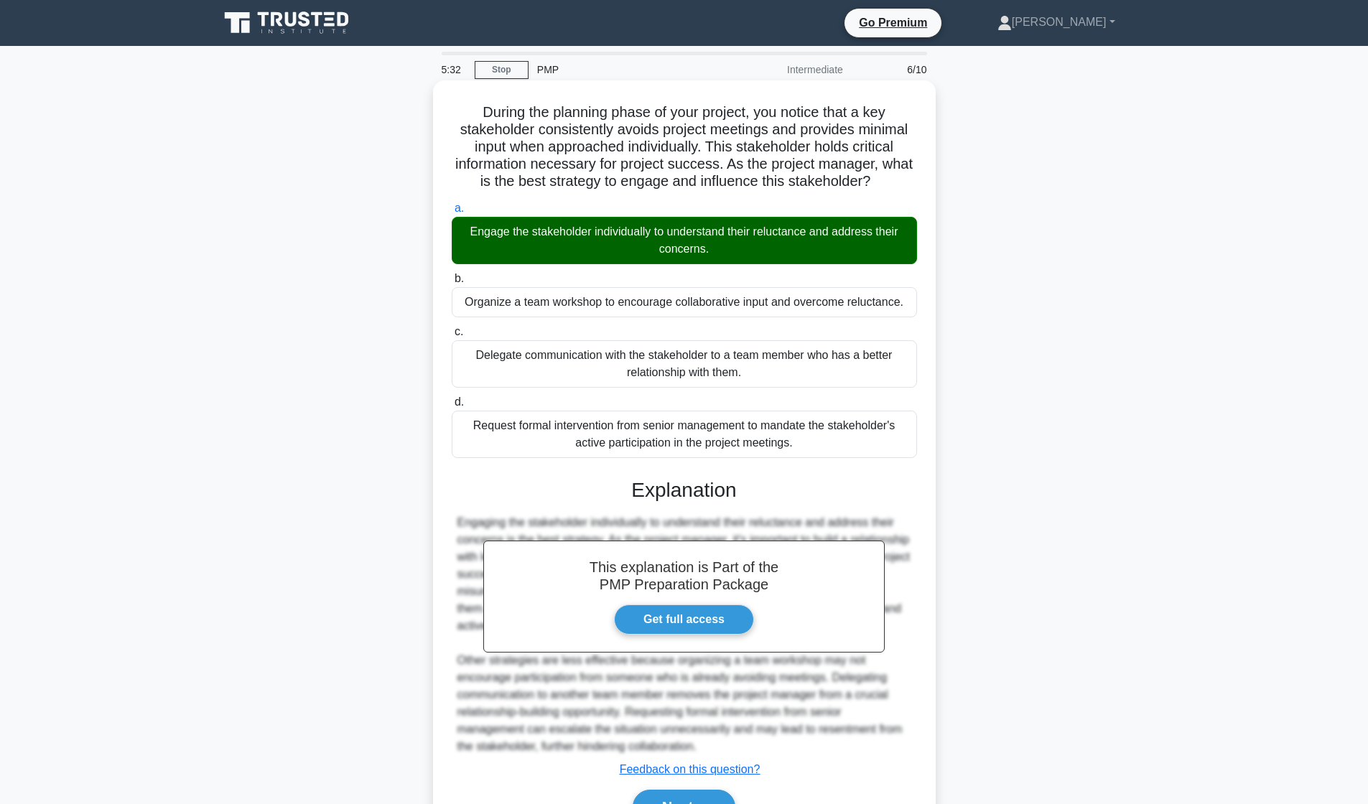
scroll to position [81, 0]
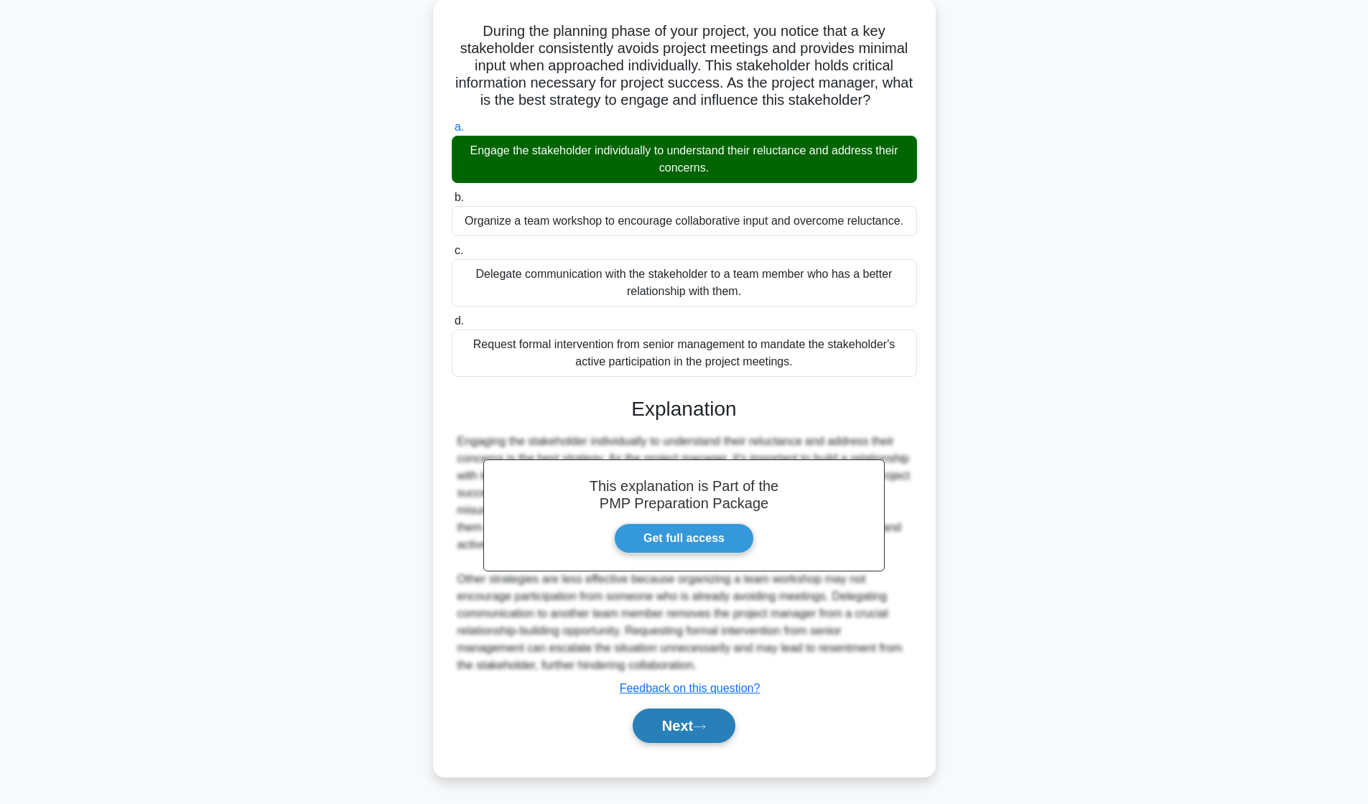
click at [696, 725] on button "Next" at bounding box center [683, 726] width 103 height 34
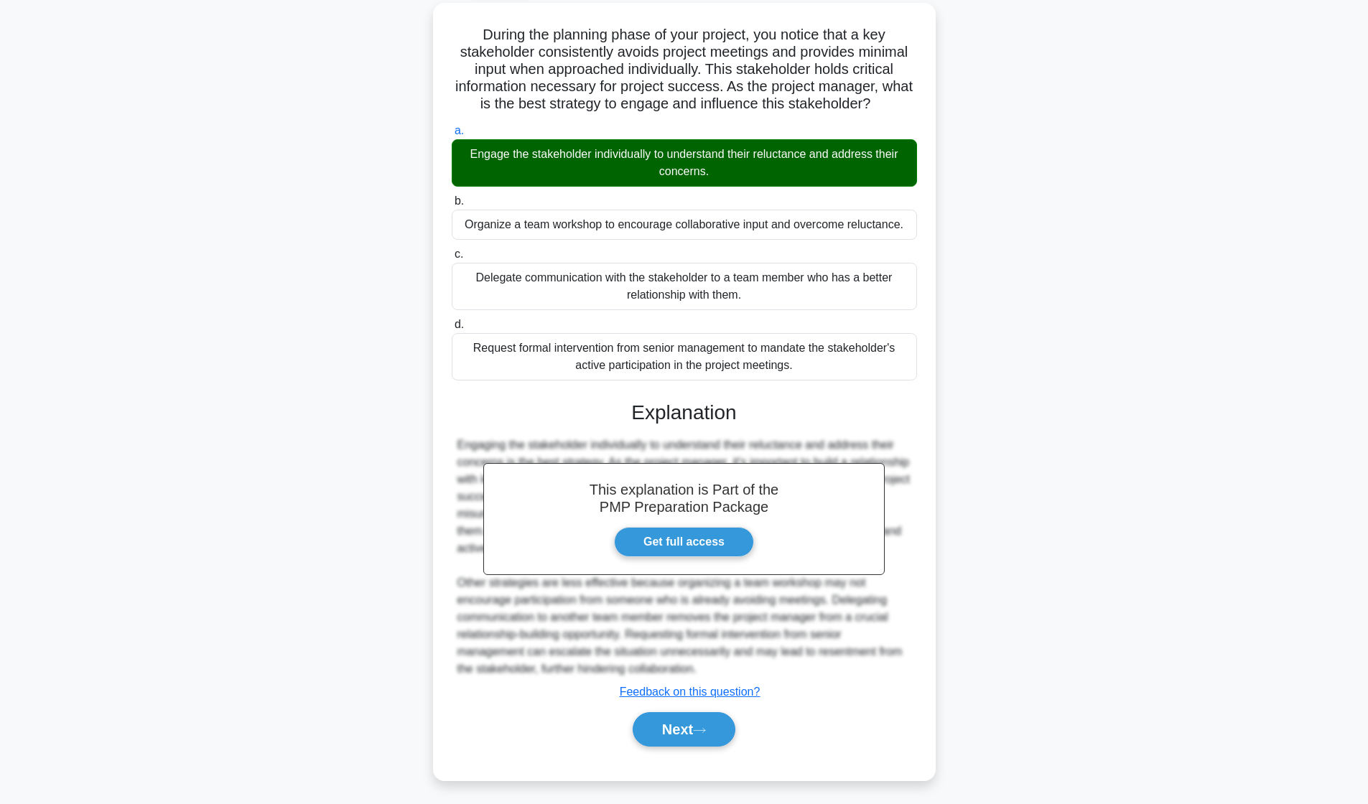
scroll to position [0, 0]
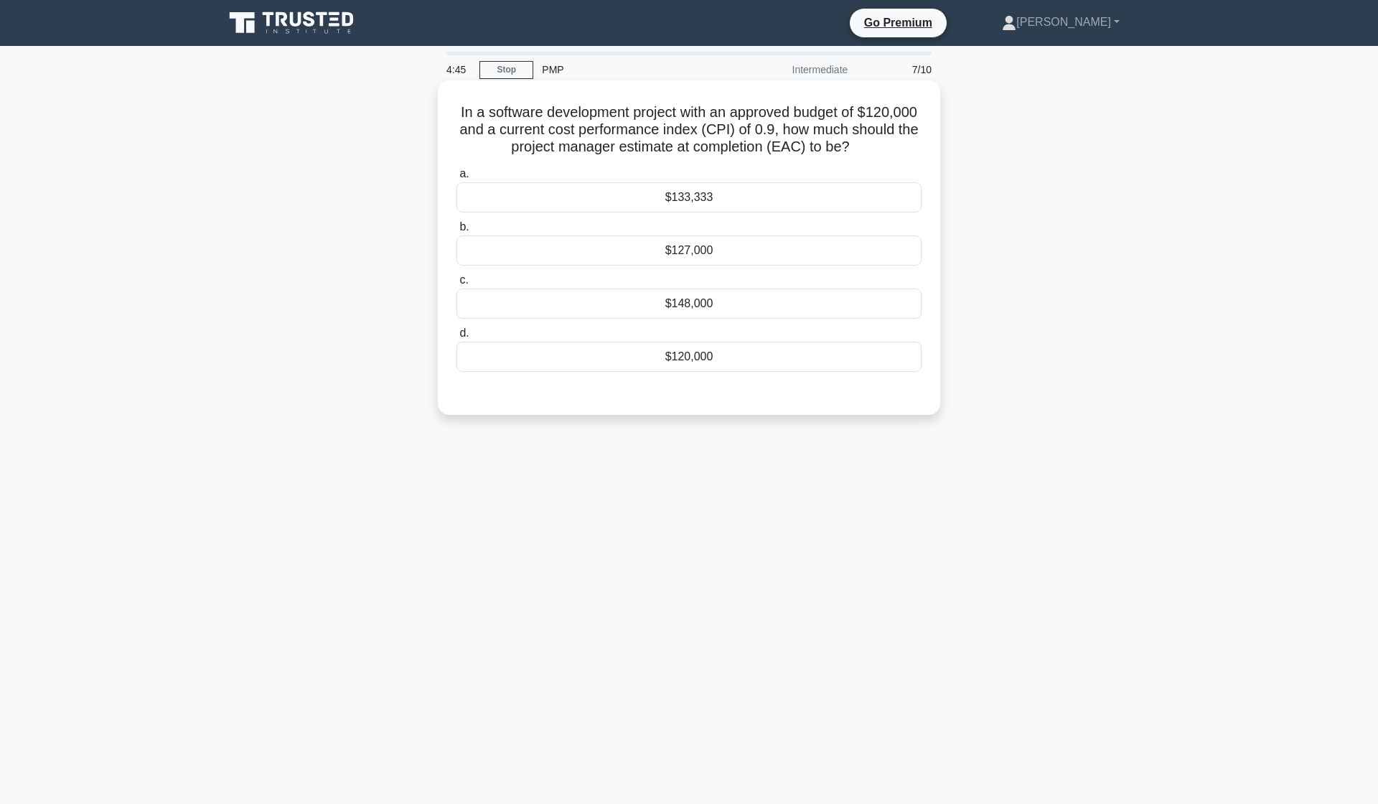
click at [698, 207] on div "$133,333" at bounding box center [689, 197] width 465 height 30
click at [457, 179] on input "a. $133,333" at bounding box center [457, 173] width 0 height 9
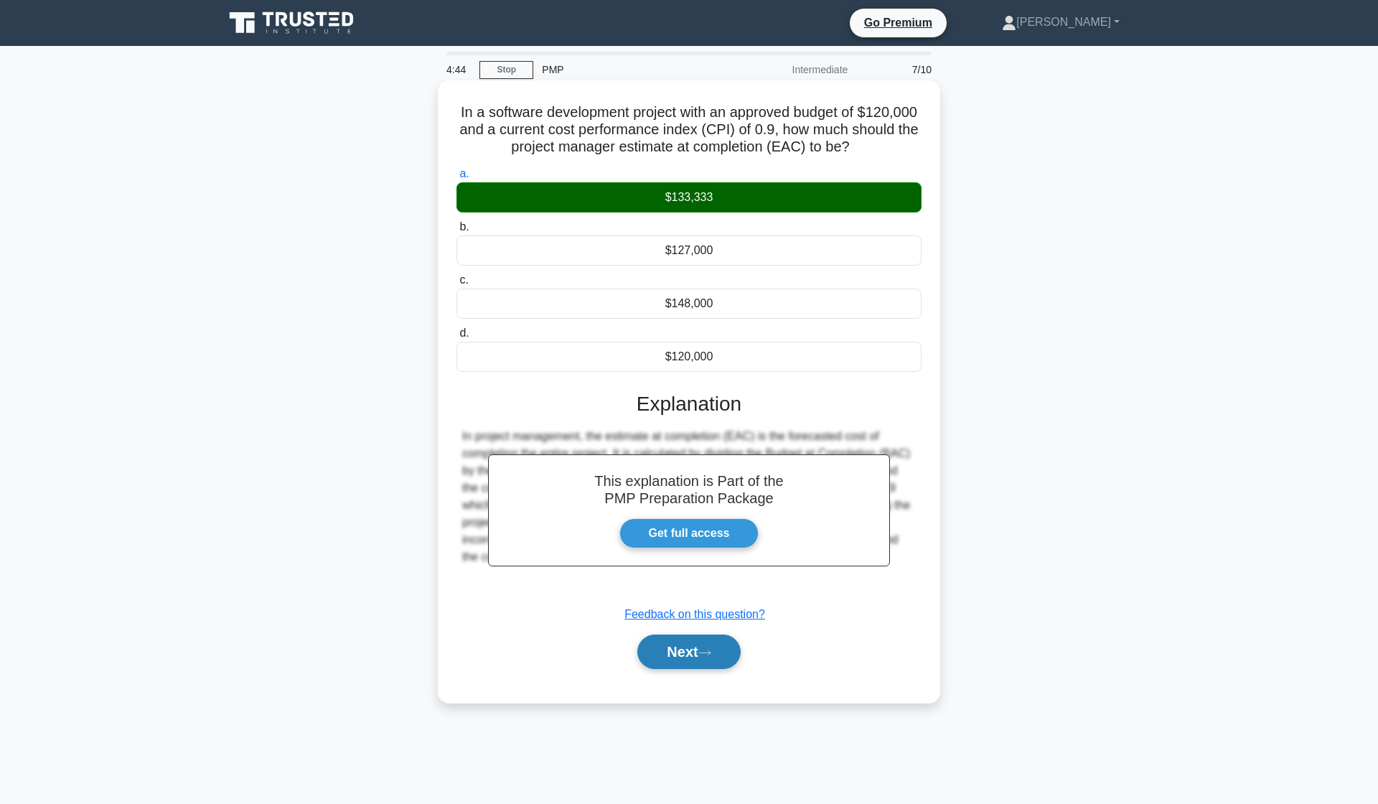
click at [701, 645] on button "Next" at bounding box center [688, 652] width 103 height 34
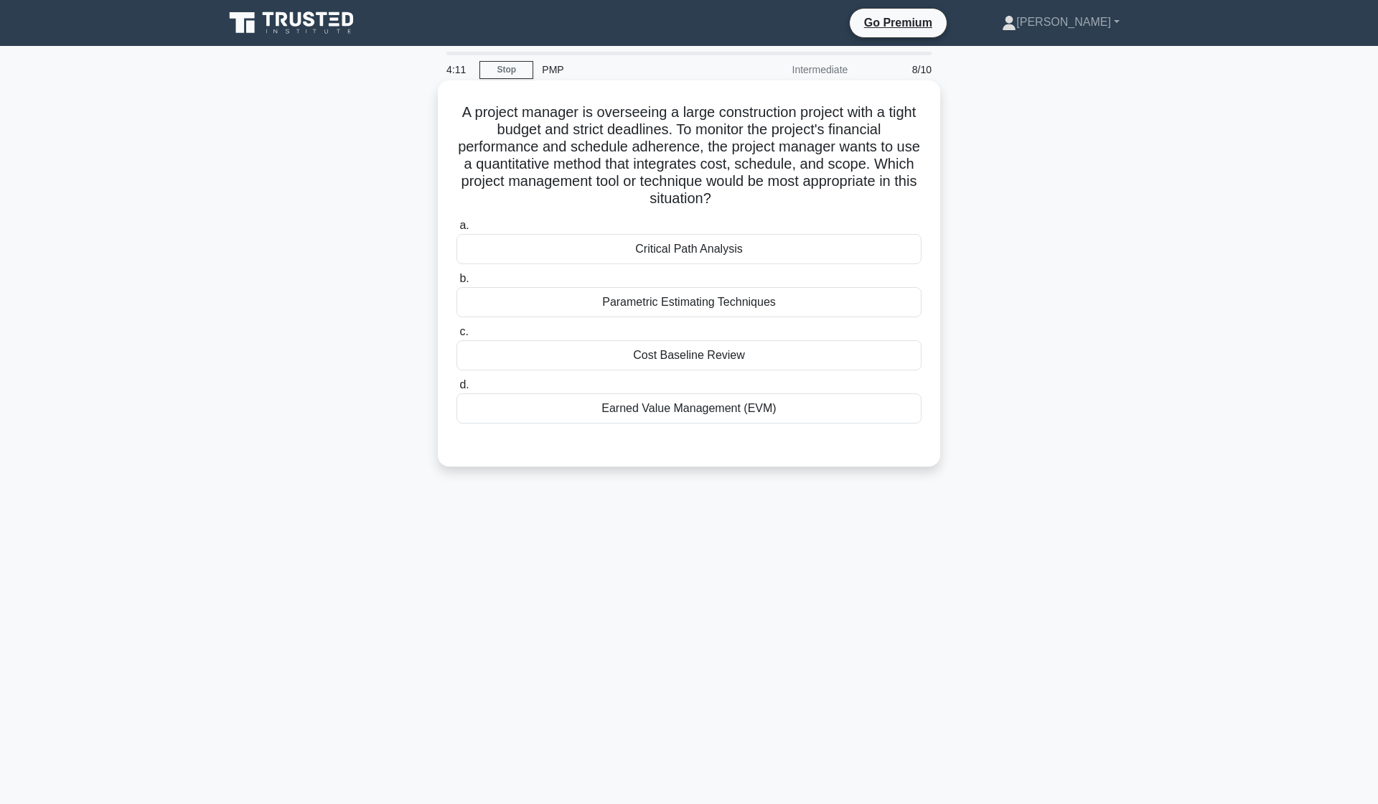
click at [728, 413] on div "Earned Value Management (EVM)" at bounding box center [689, 408] width 465 height 30
click at [457, 390] on input "d. Earned Value Management (EVM)" at bounding box center [457, 384] width 0 height 9
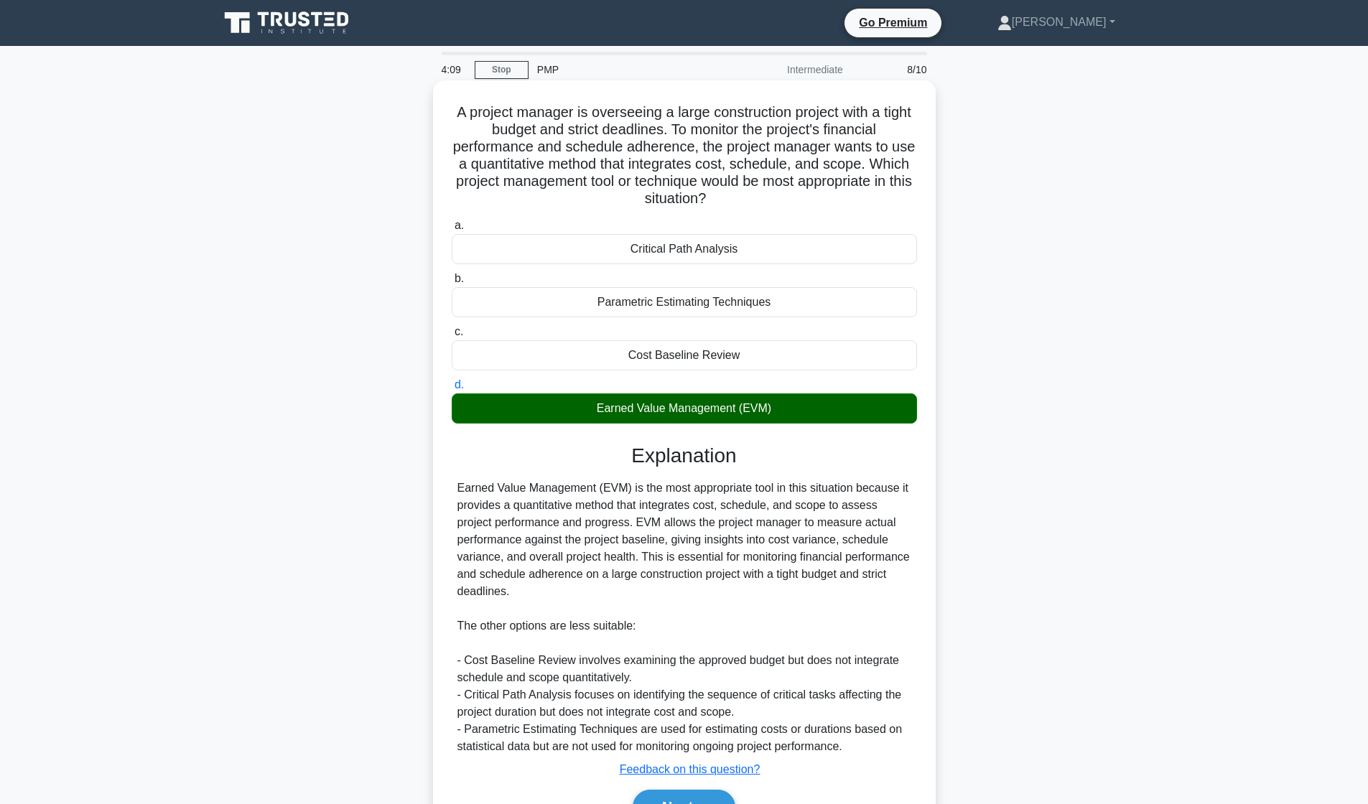
scroll to position [81, 0]
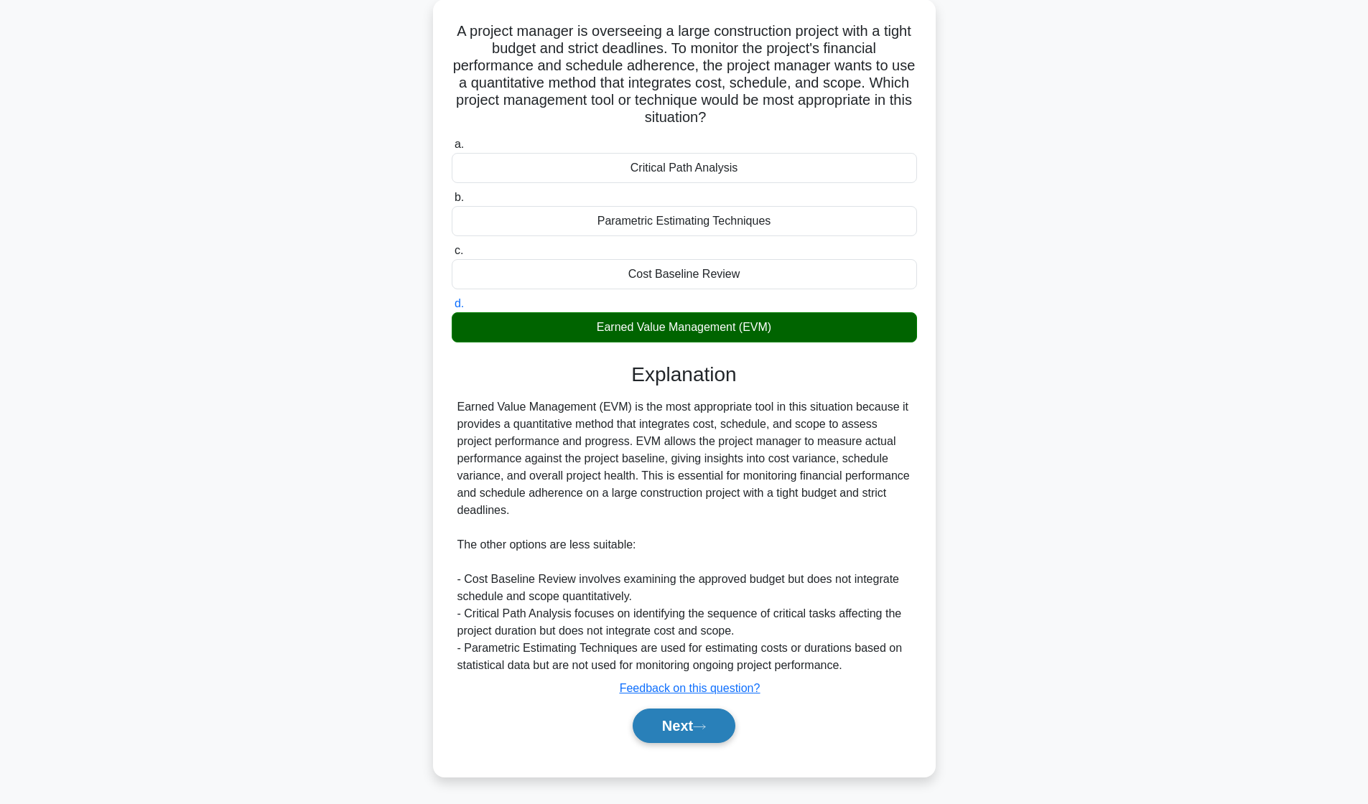
click at [701, 731] on button "Next" at bounding box center [683, 726] width 103 height 34
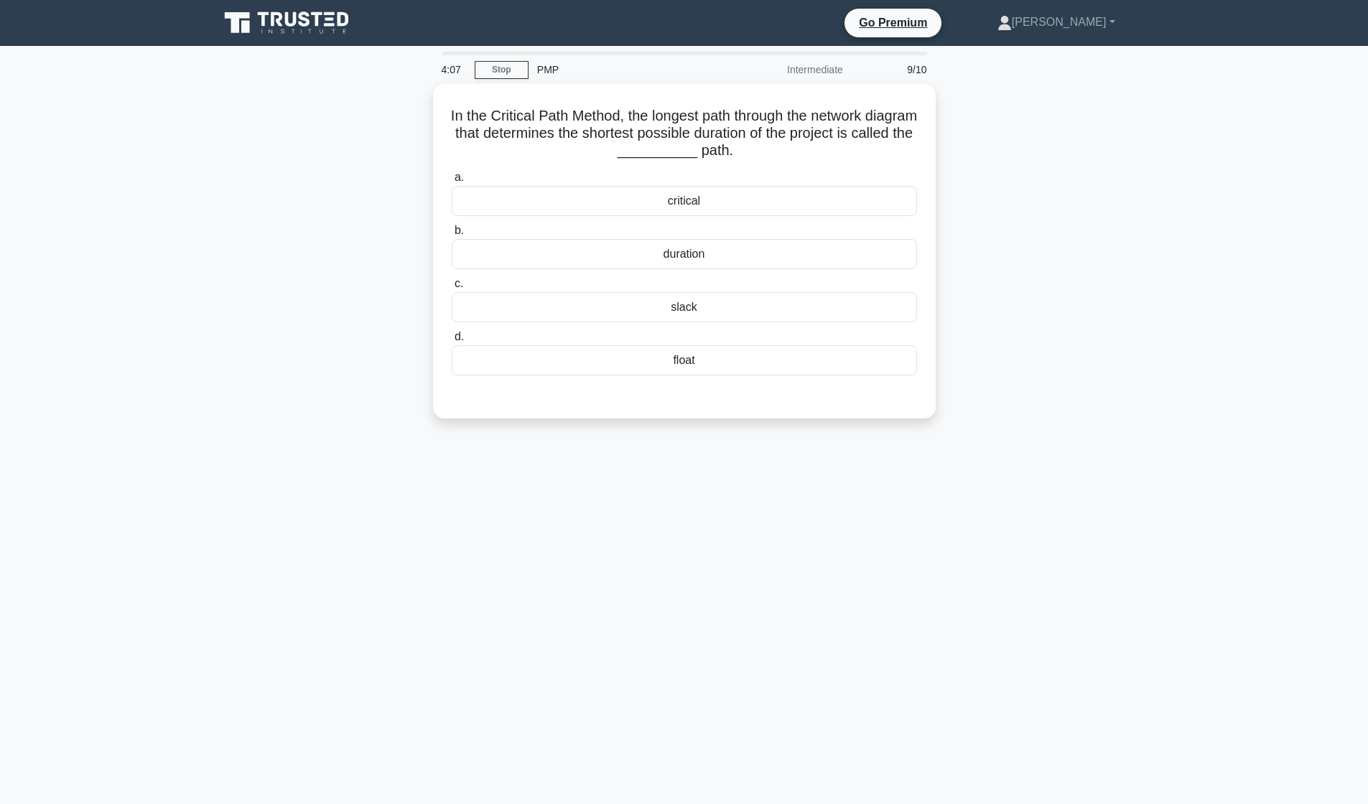
scroll to position [0, 0]
click at [678, 360] on div "float" at bounding box center [689, 357] width 465 height 30
click at [457, 338] on input "d. float" at bounding box center [457, 333] width 0 height 9
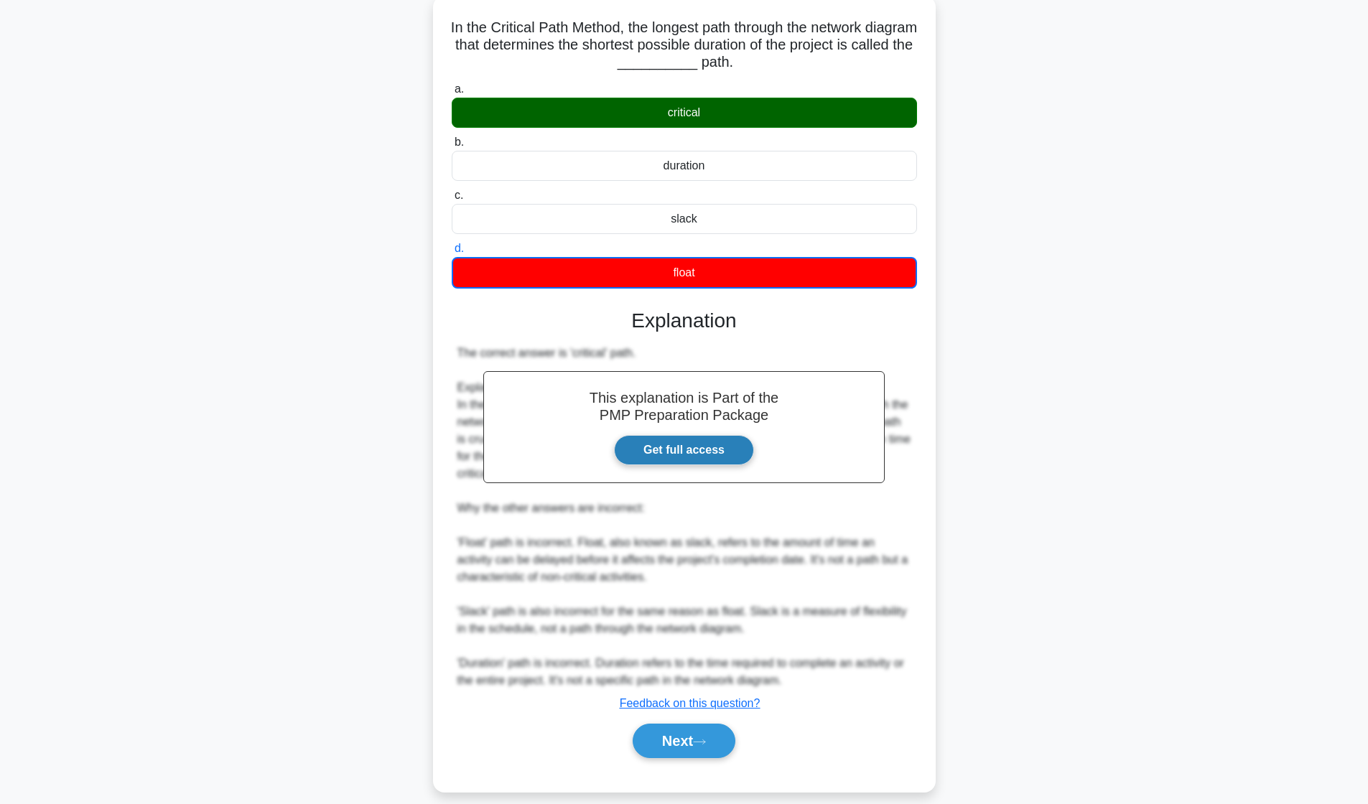
scroll to position [100, 0]
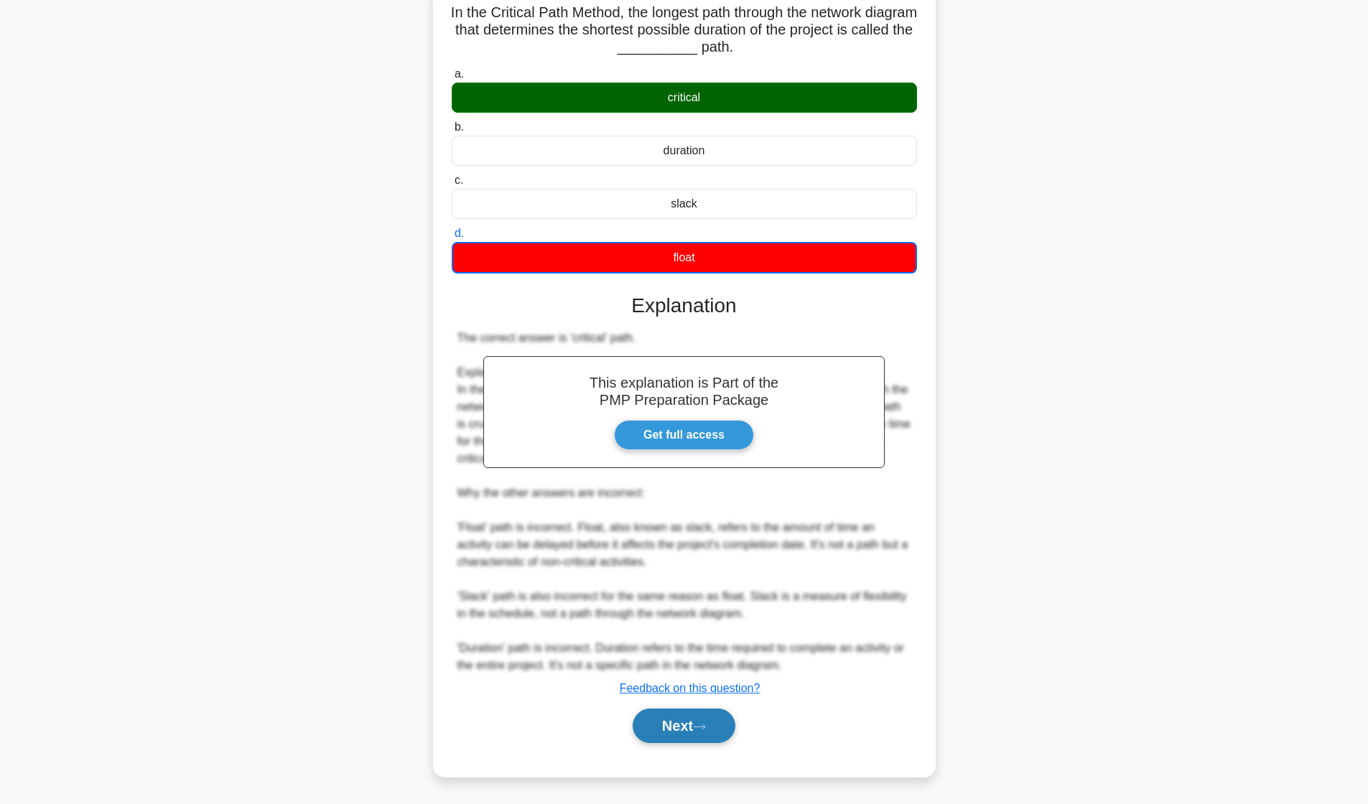
click at [681, 723] on button "Next" at bounding box center [683, 726] width 103 height 34
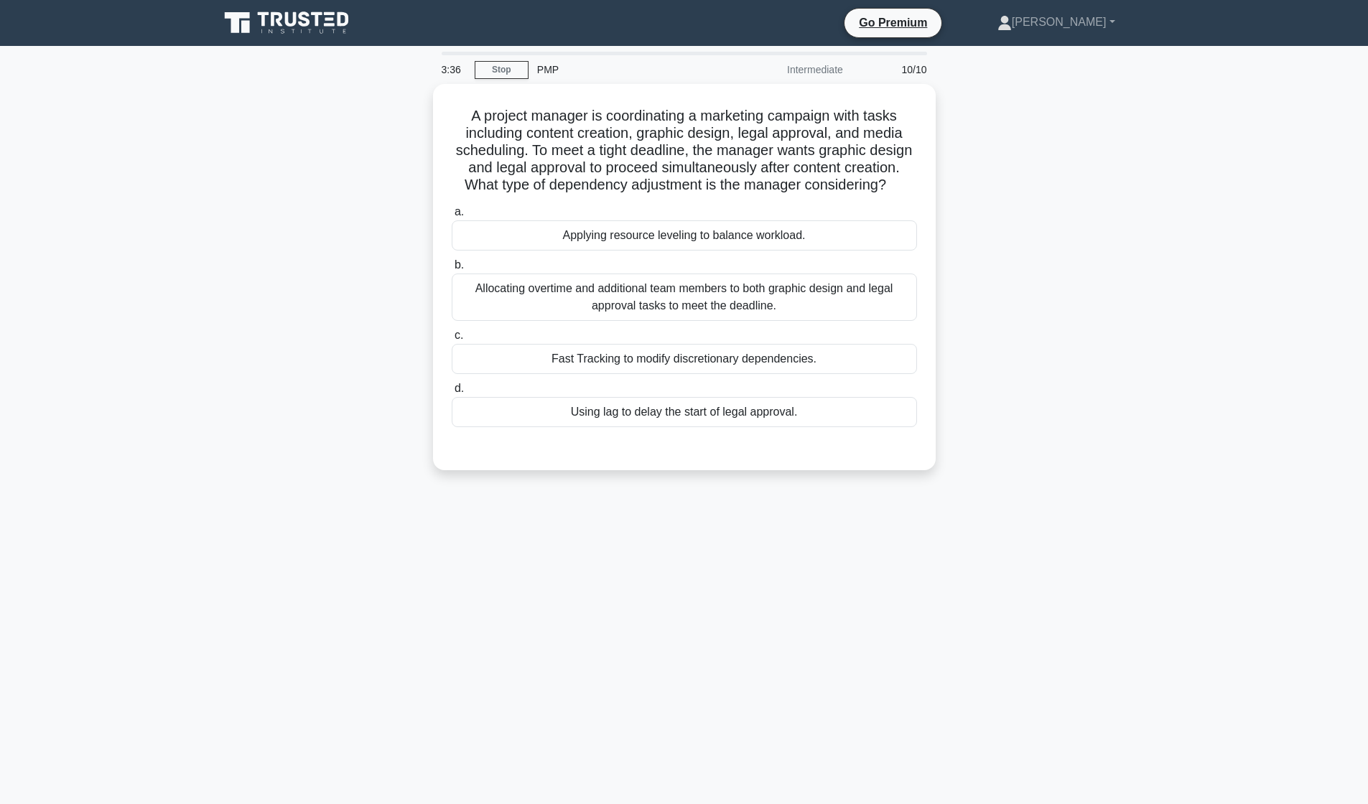
scroll to position [0, 0]
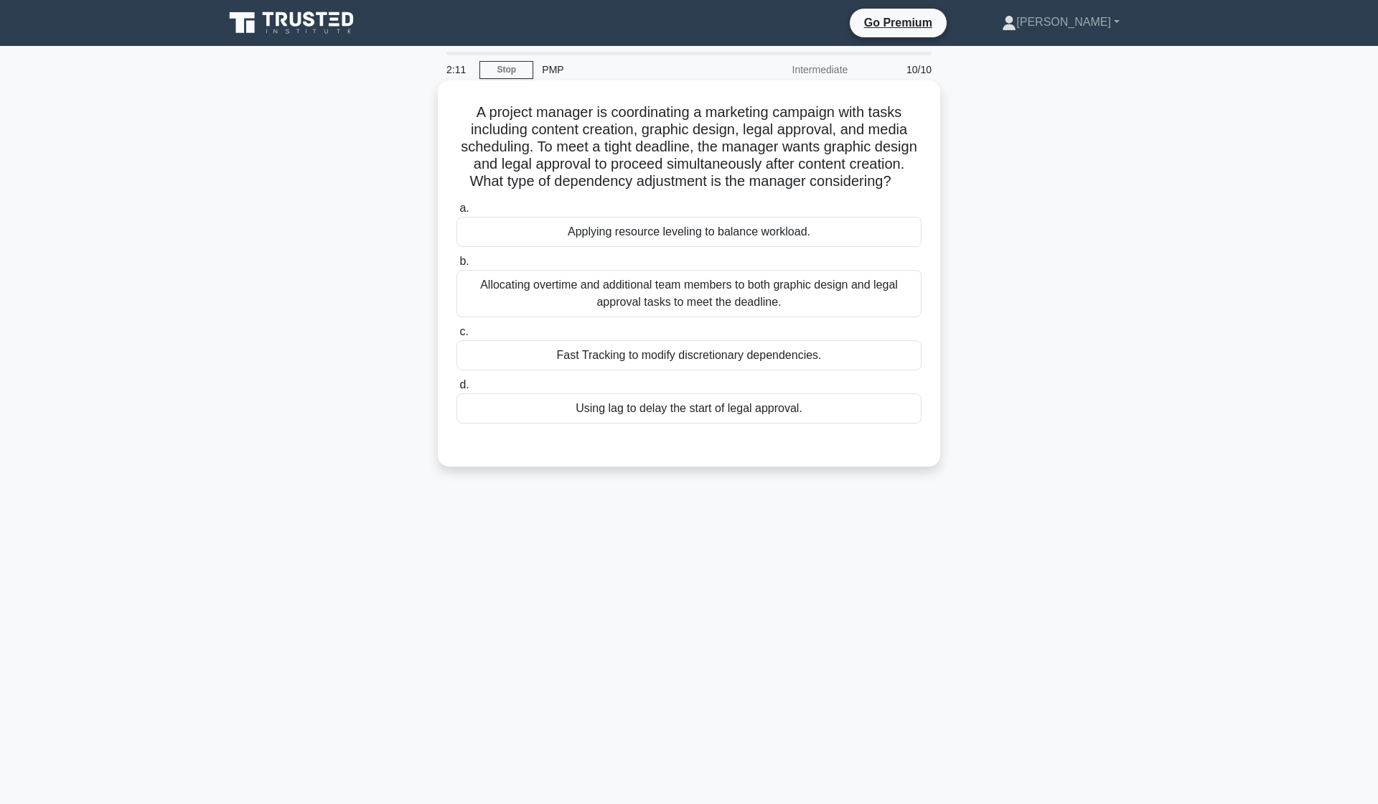
click at [594, 359] on div "Fast Tracking to modify discretionary dependencies." at bounding box center [689, 355] width 465 height 30
click at [457, 337] on input "c. Fast Tracking to modify discretionary dependencies." at bounding box center [457, 331] width 0 height 9
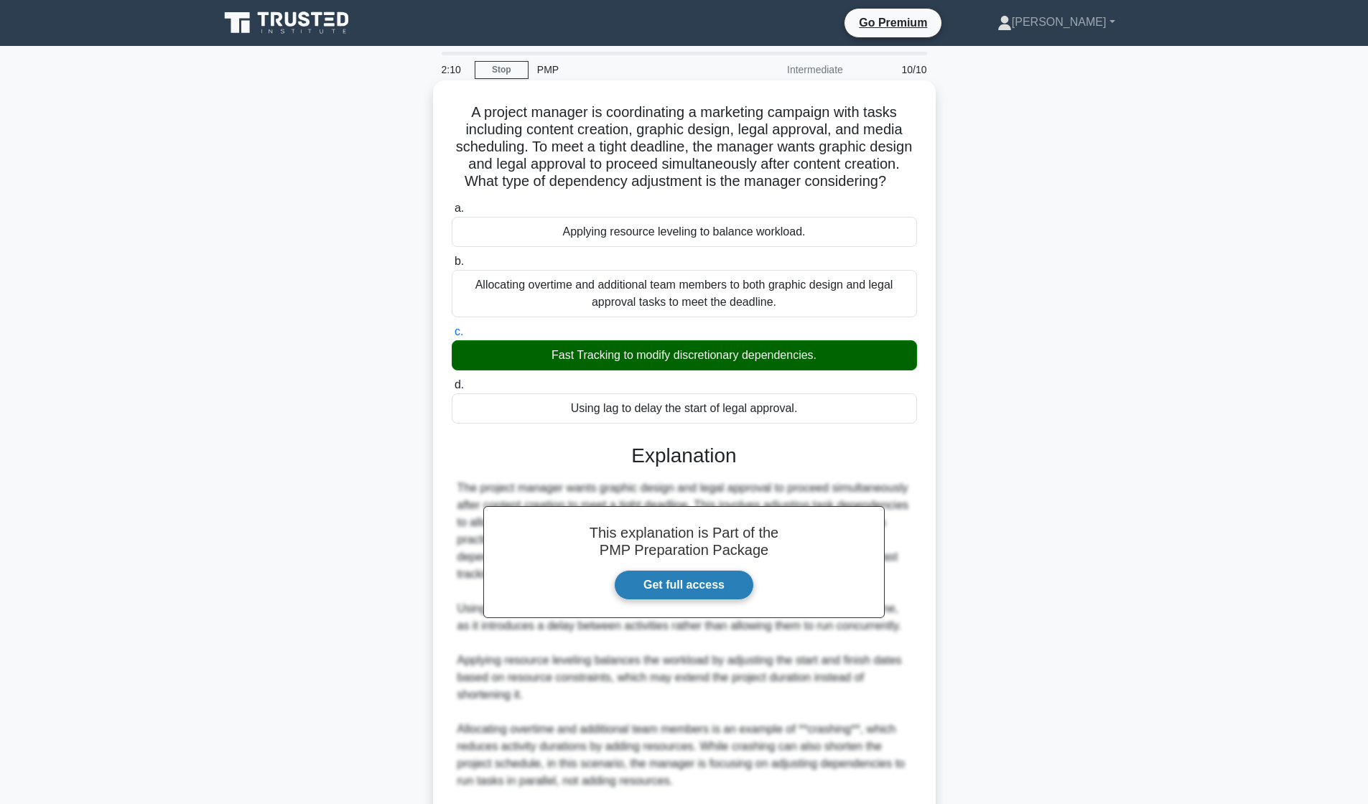
scroll to position [167, 0]
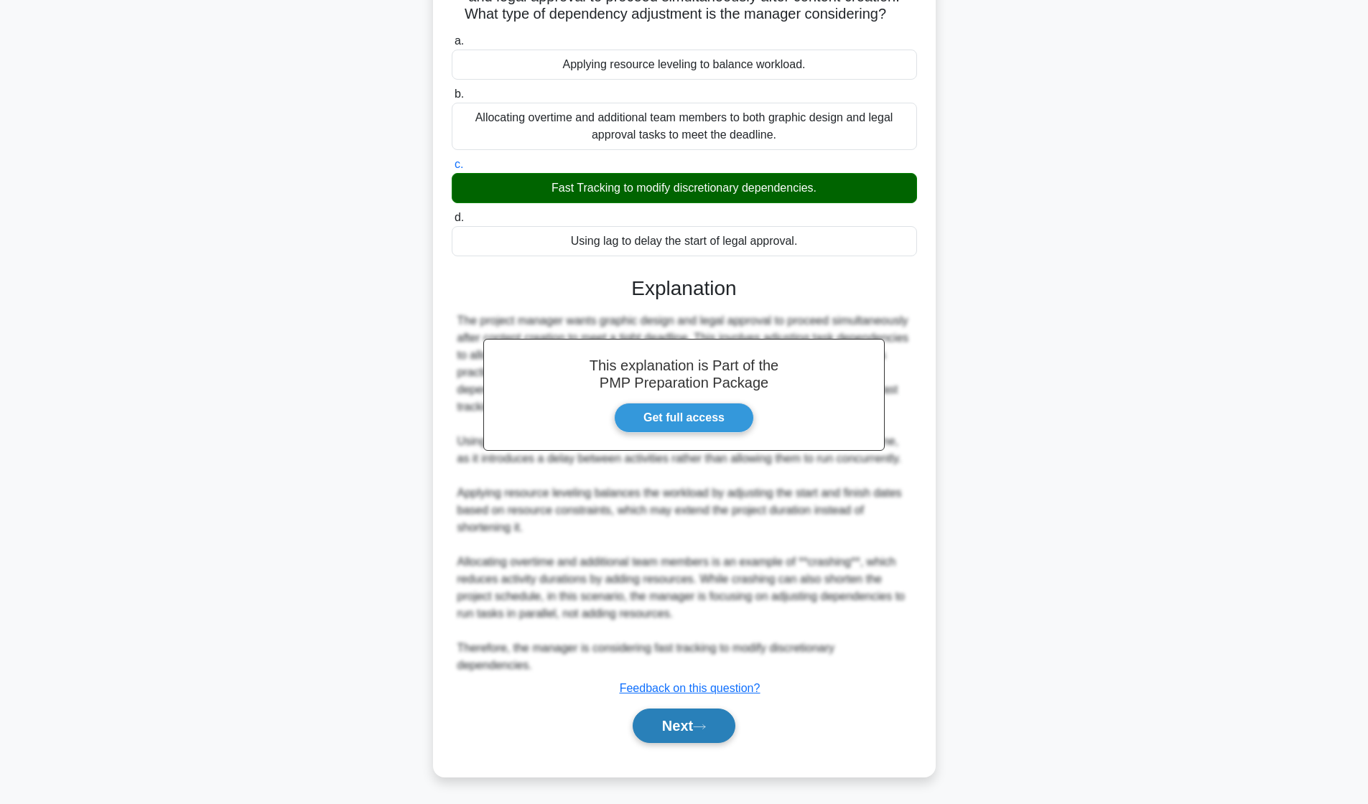
click at [684, 732] on button "Next" at bounding box center [683, 726] width 103 height 34
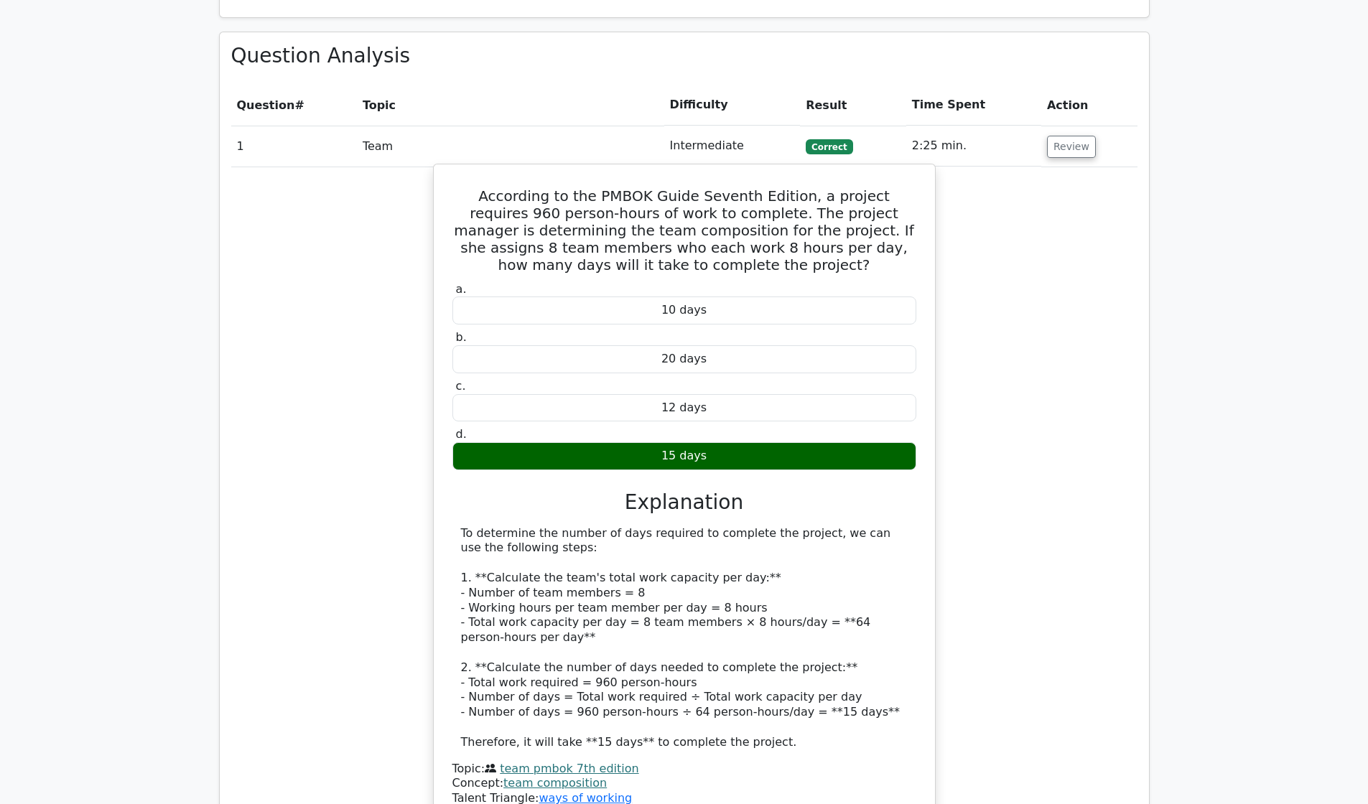
scroll to position [1678, 0]
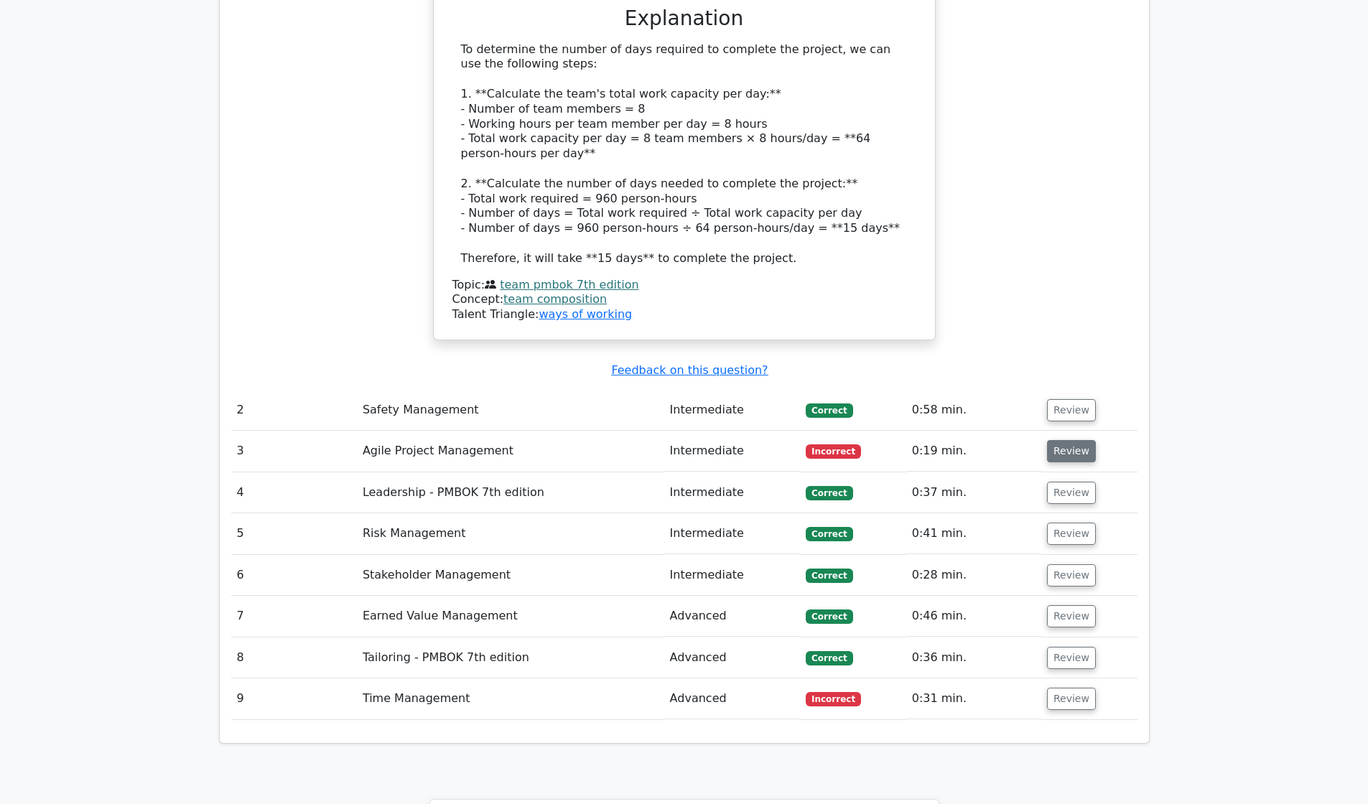
click at [1075, 440] on button "Review" at bounding box center [1071, 451] width 49 height 22
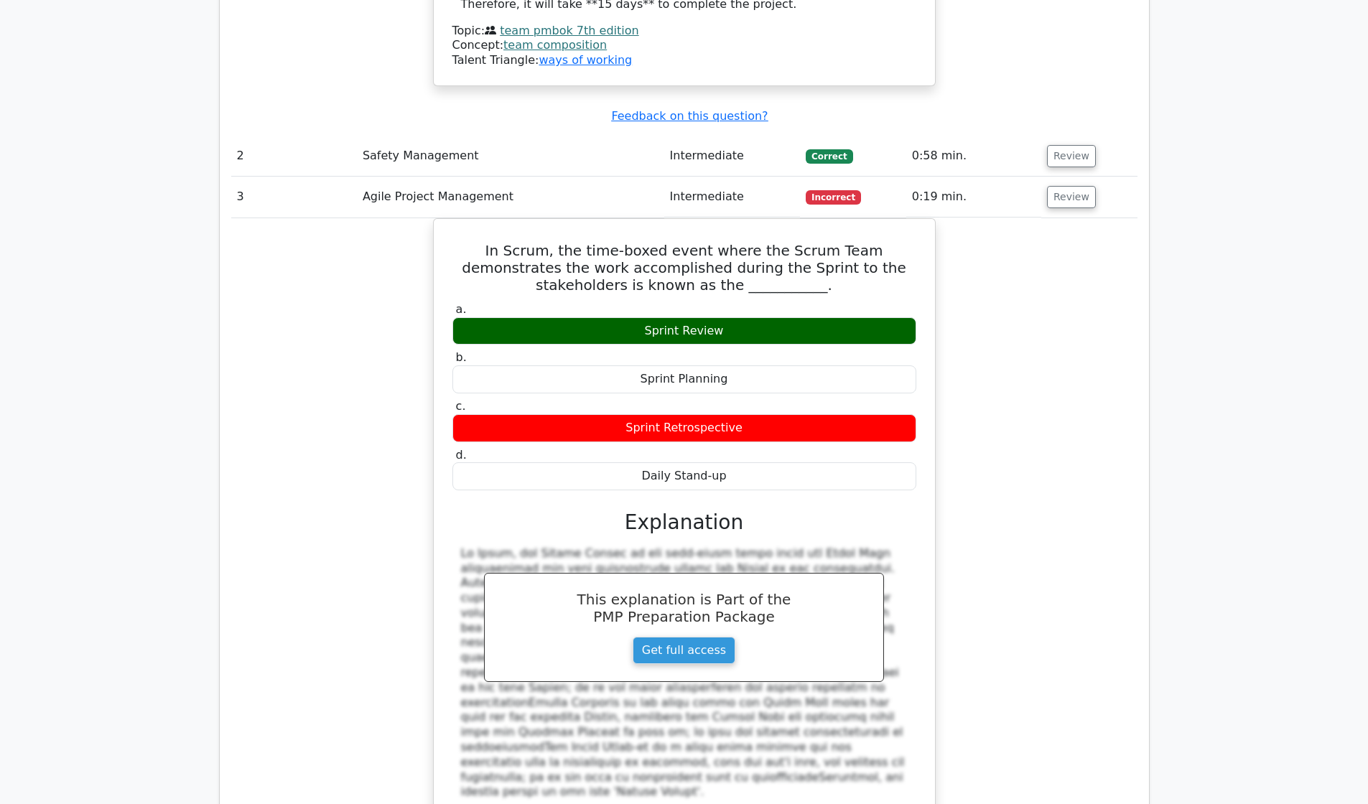
scroll to position [2378, 0]
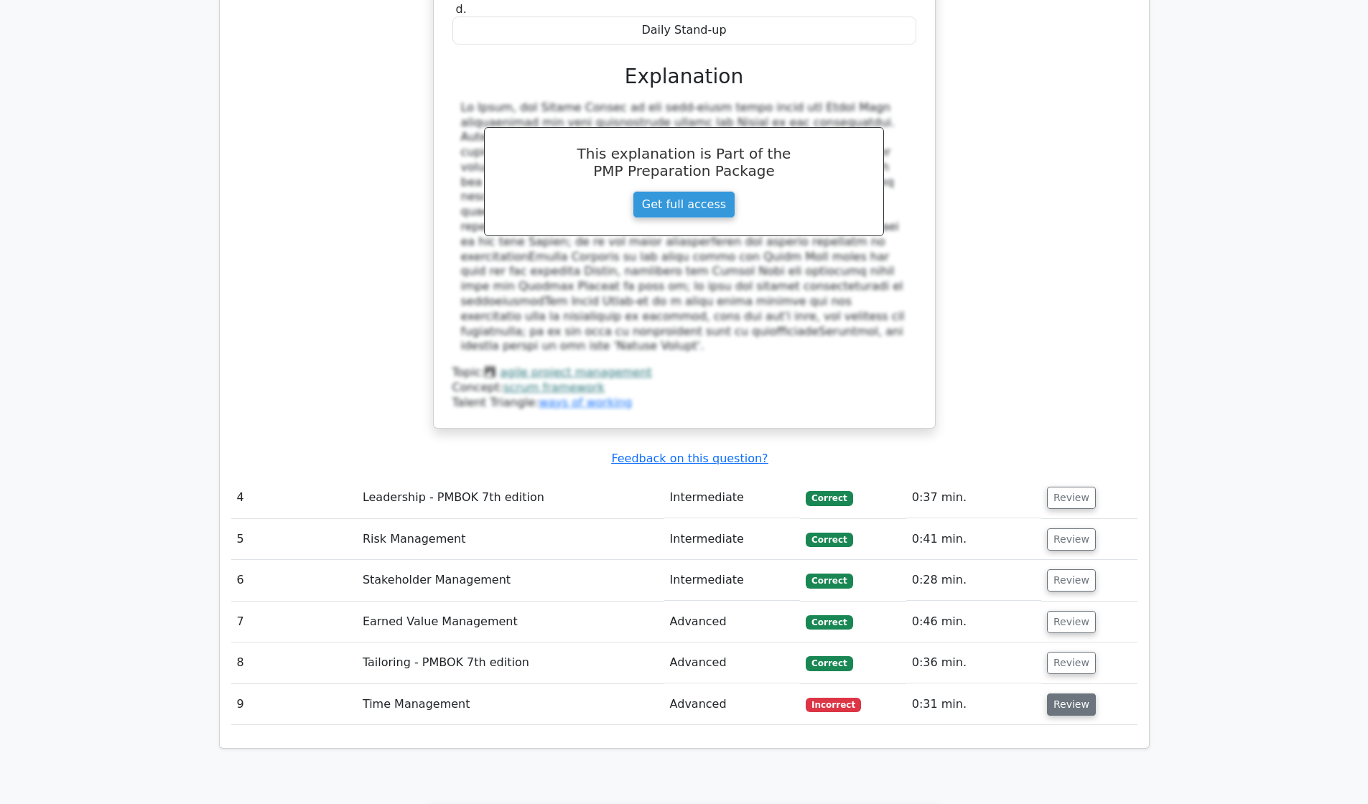
click at [1060, 693] on button "Review" at bounding box center [1071, 704] width 49 height 22
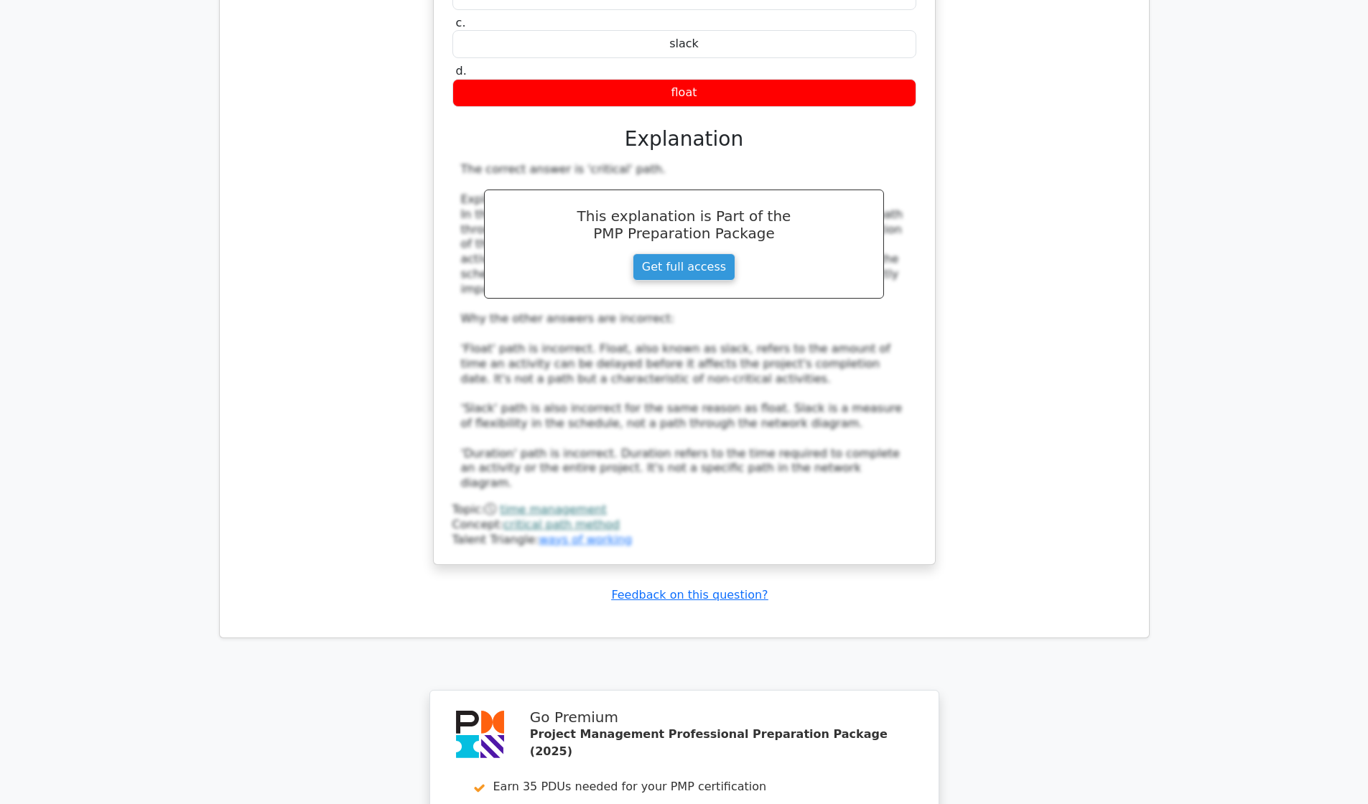
scroll to position [3632, 0]
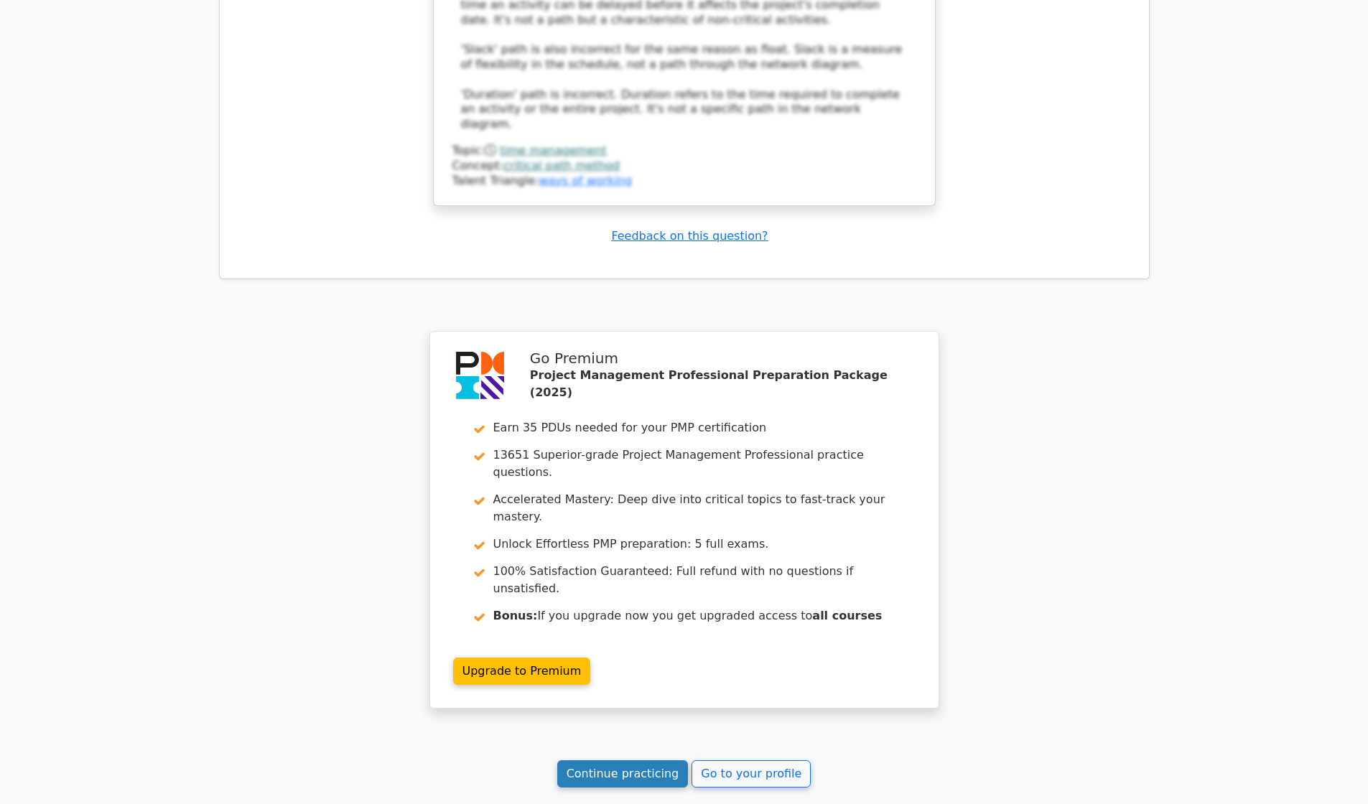
click at [663, 760] on link "Continue practicing" at bounding box center [622, 773] width 131 height 27
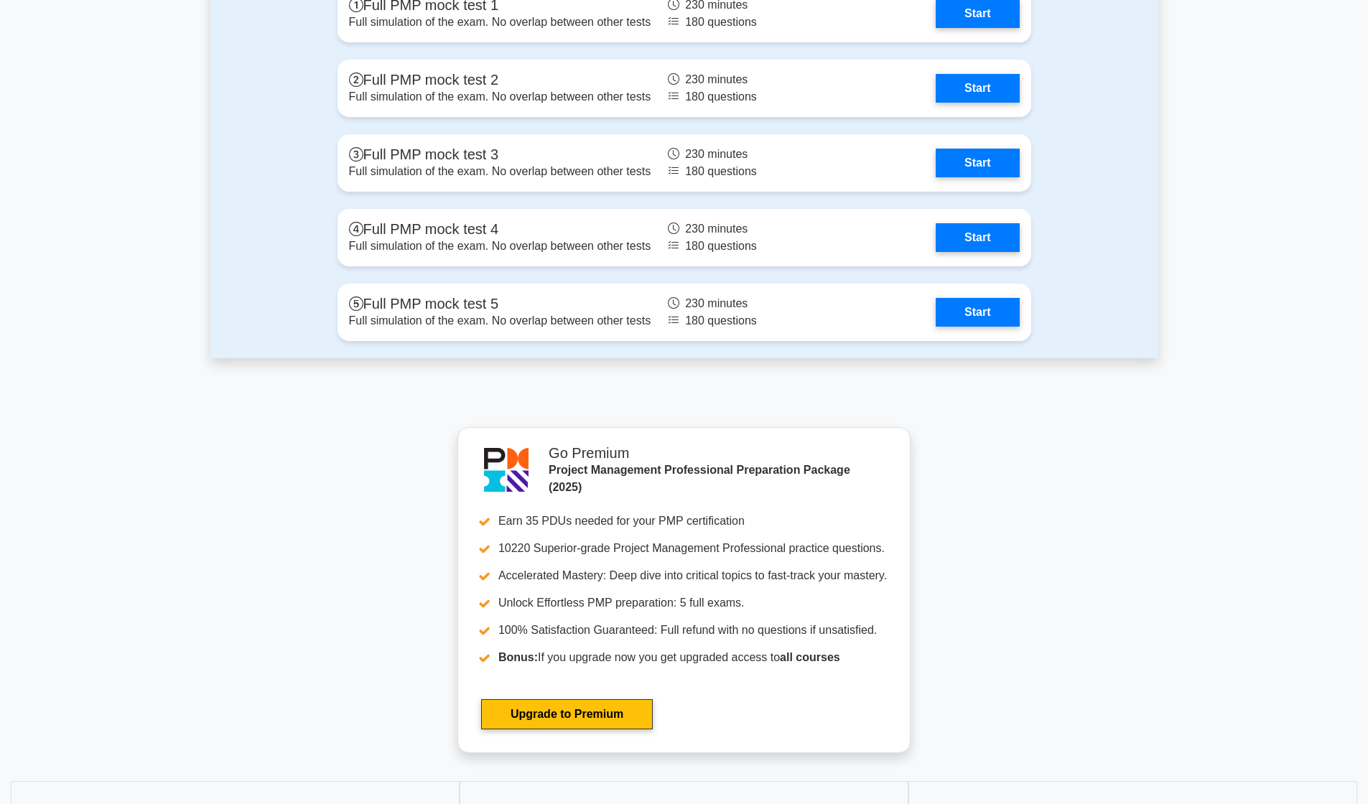
scroll to position [5173, 0]
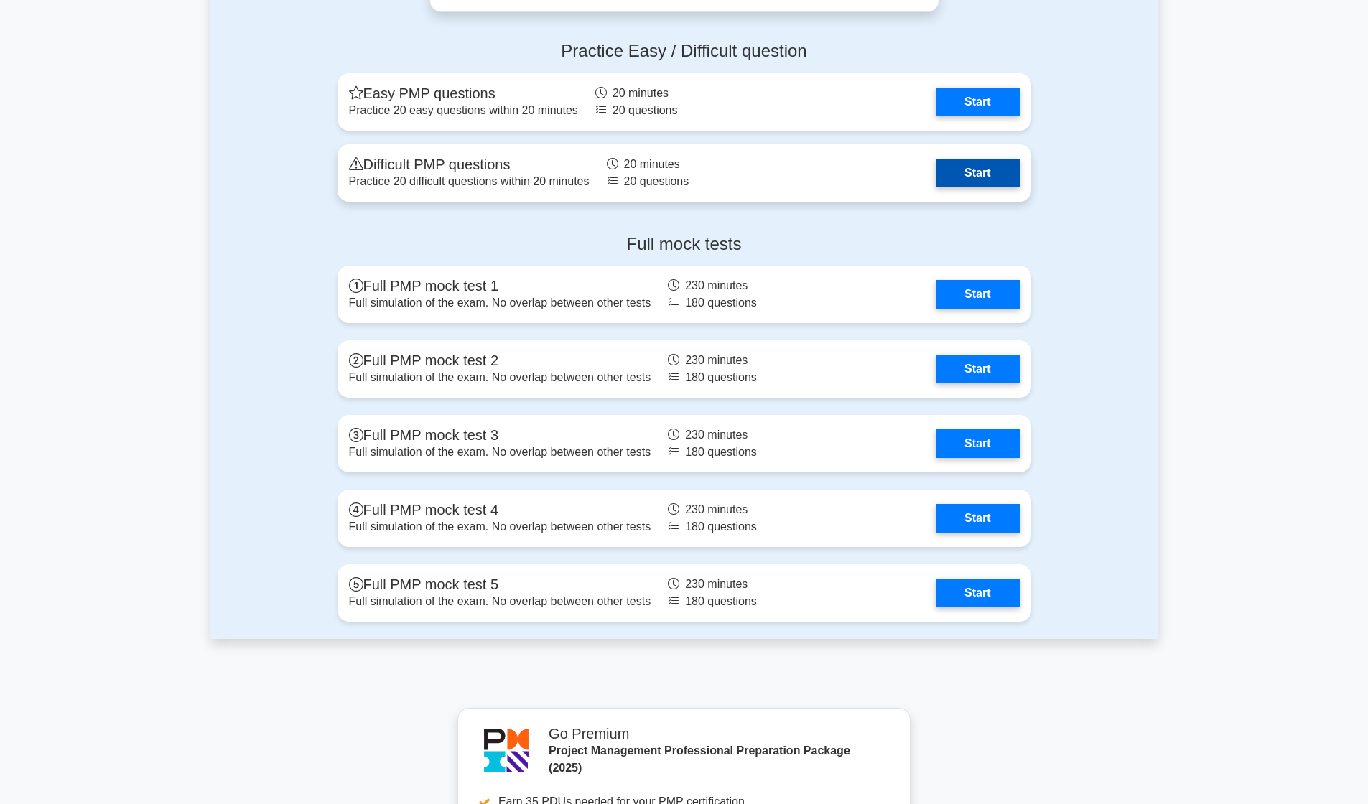
click at [966, 174] on link "Start" at bounding box center [976, 173] width 83 height 29
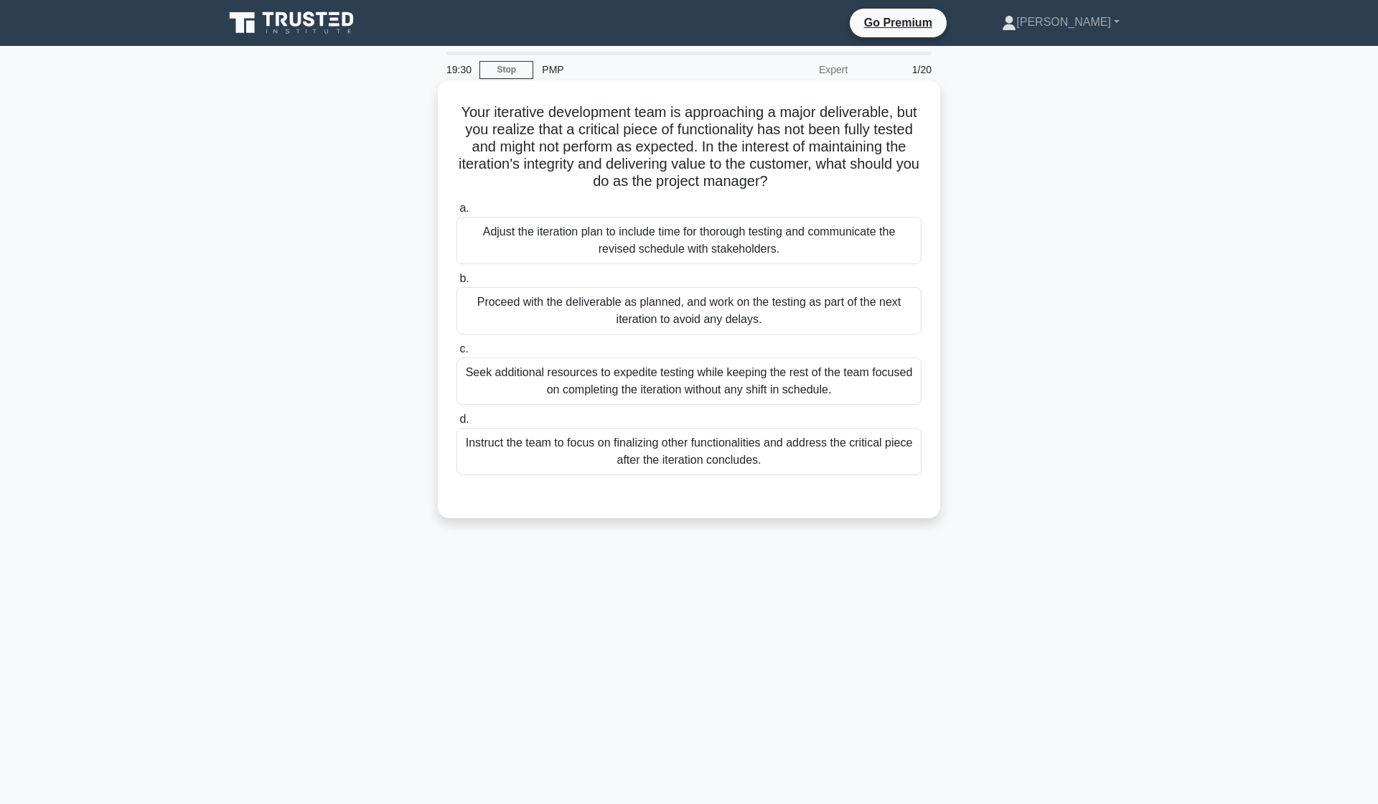
click at [576, 252] on div "Adjust the iteration plan to include time for thorough testing and communicate …" at bounding box center [689, 240] width 465 height 47
click at [457, 213] on input "a. Adjust the iteration plan to include time for thorough testing and communica…" at bounding box center [457, 208] width 0 height 9
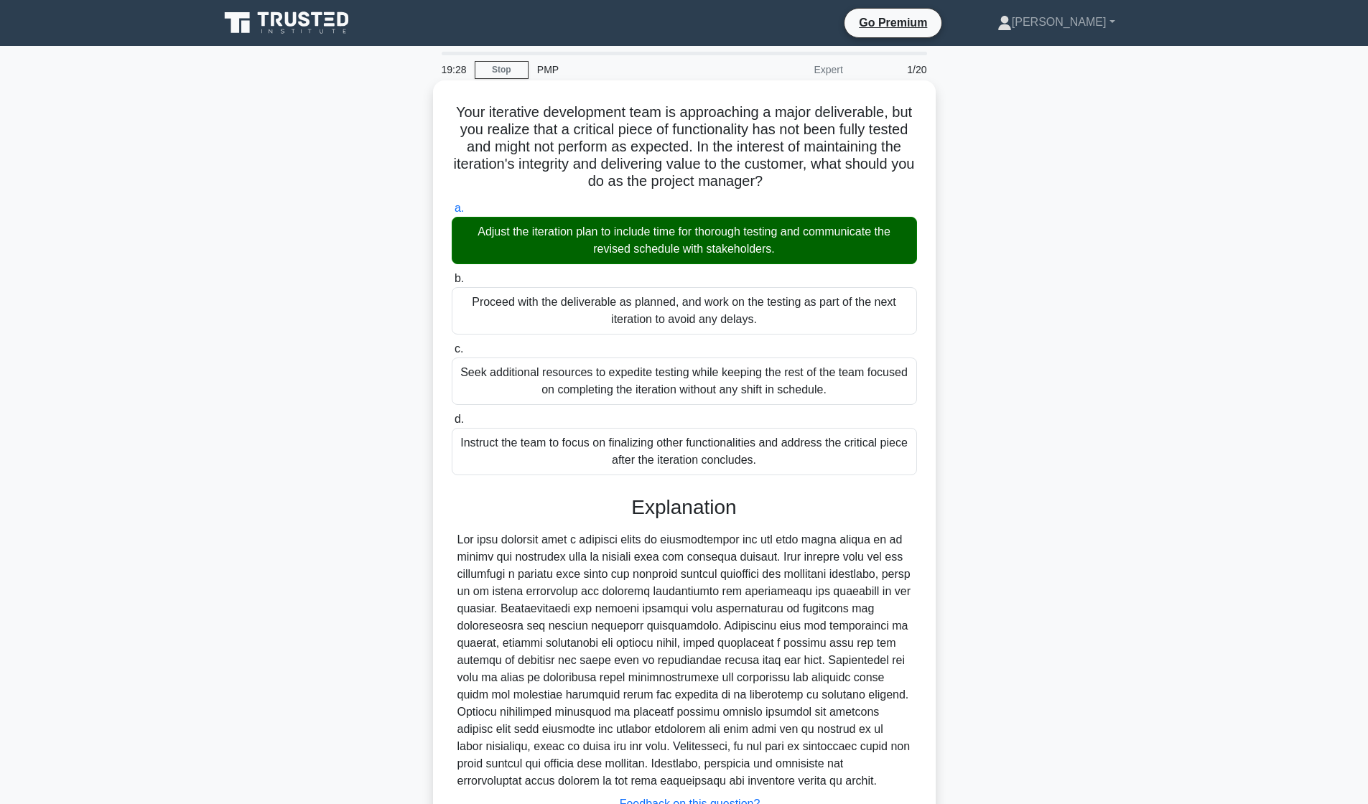
scroll to position [116, 0]
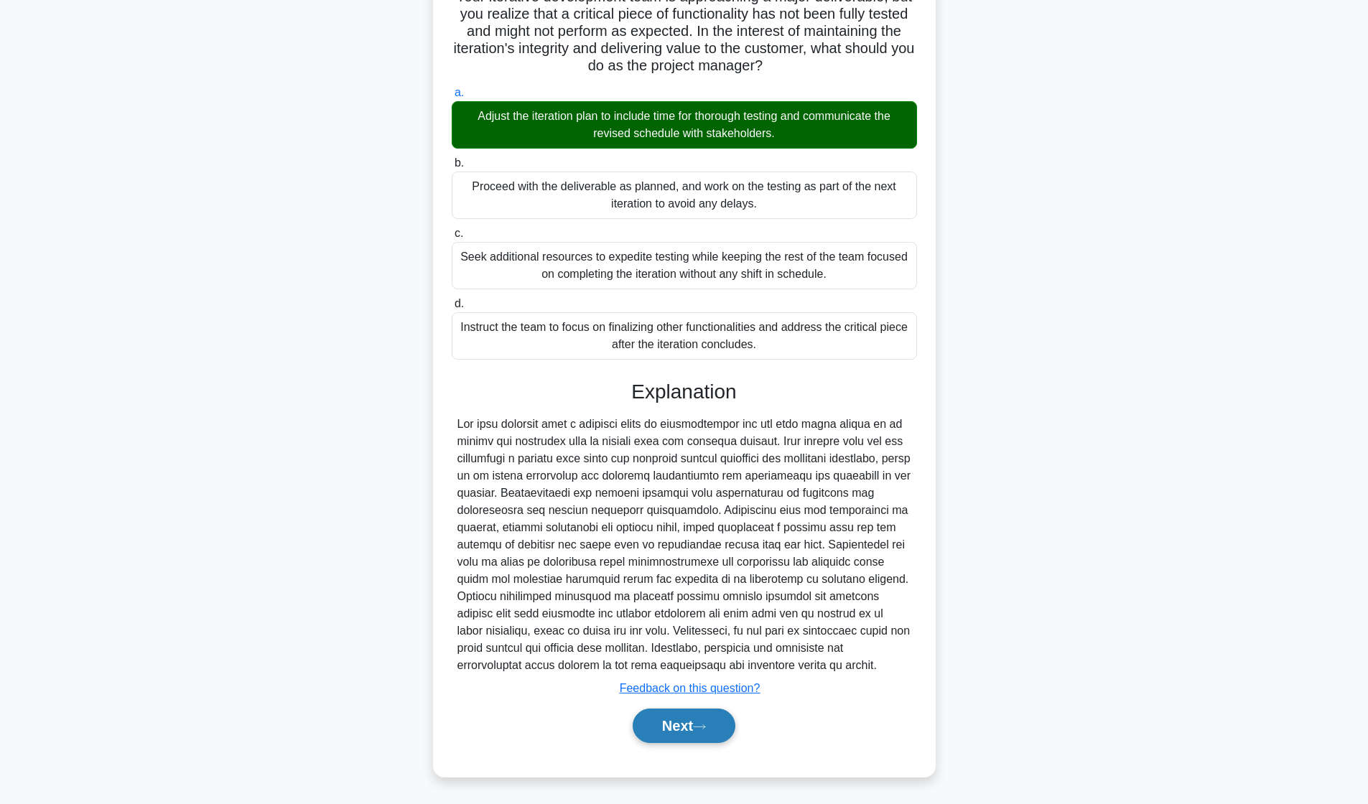
click at [670, 733] on button "Next" at bounding box center [683, 726] width 103 height 34
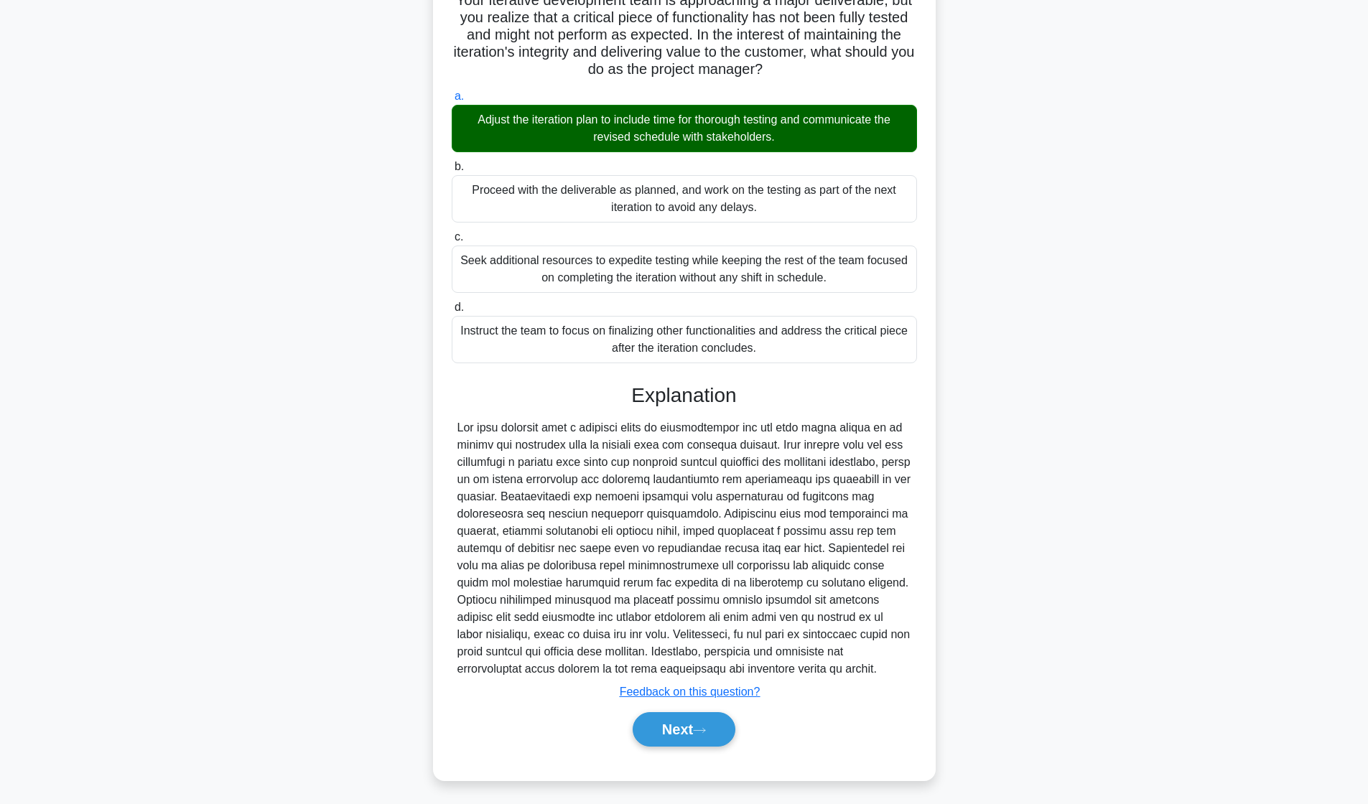
scroll to position [0, 0]
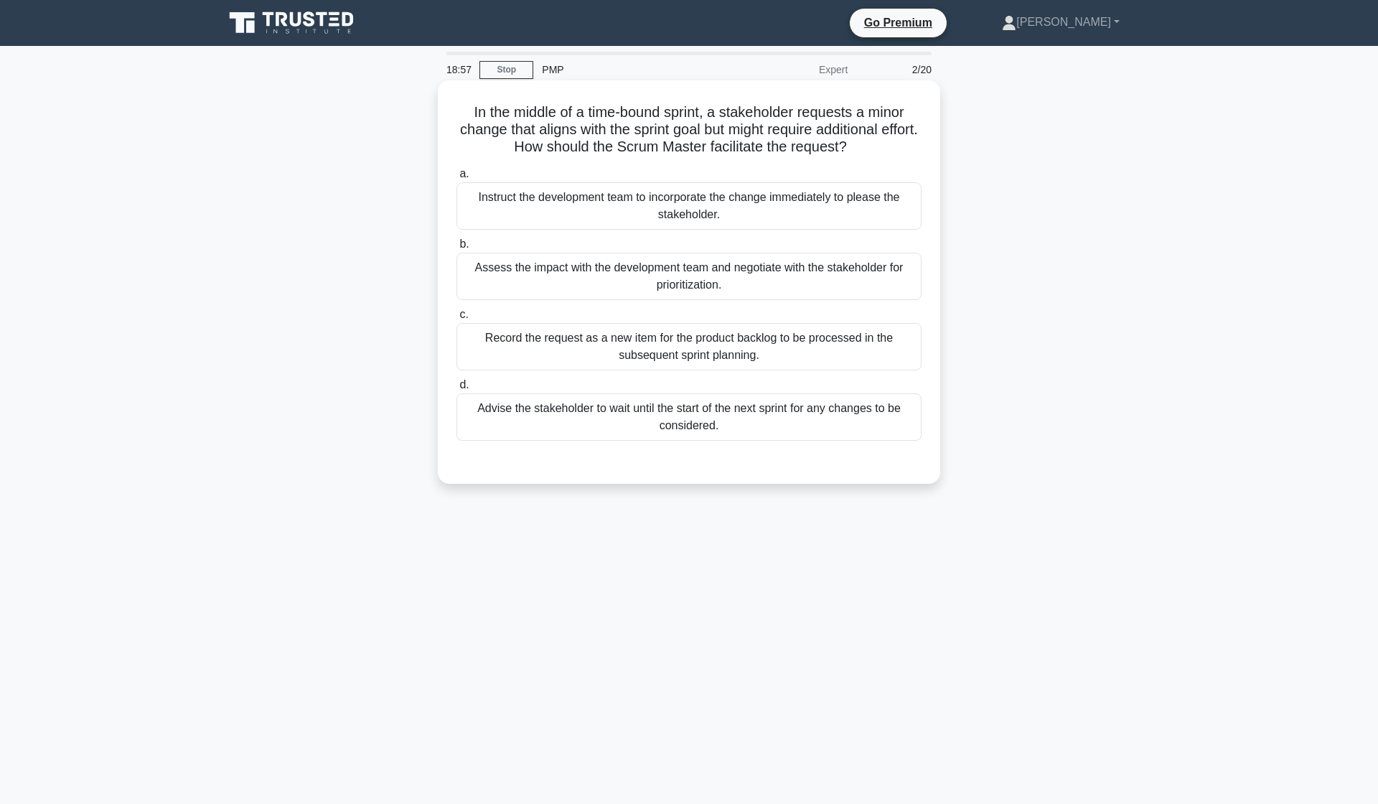
click at [866, 275] on div "Assess the impact with the development team and negotiate with the stakeholder …" at bounding box center [689, 276] width 465 height 47
click at [457, 249] on input "b. Assess the impact with the development team and negotiate with the stakehold…" at bounding box center [457, 244] width 0 height 9
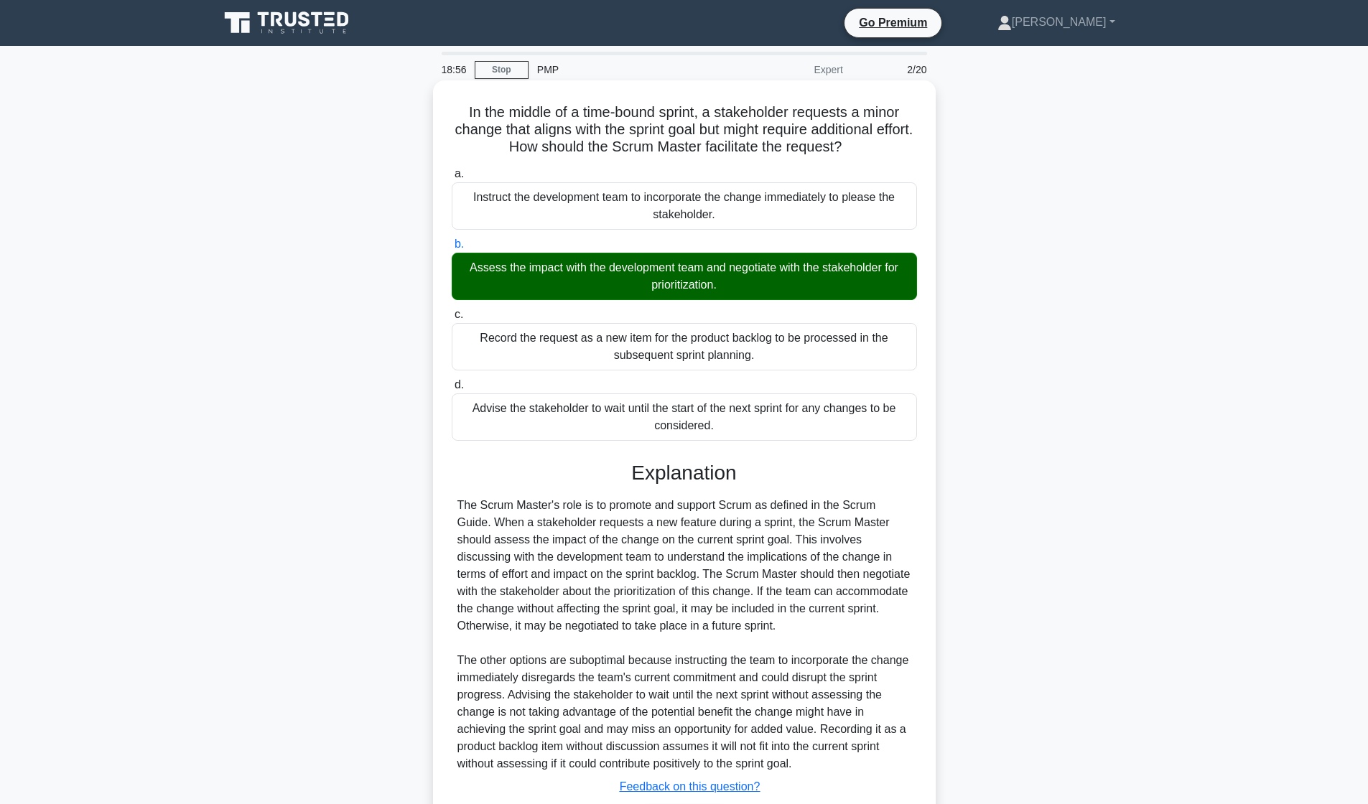
scroll to position [98, 0]
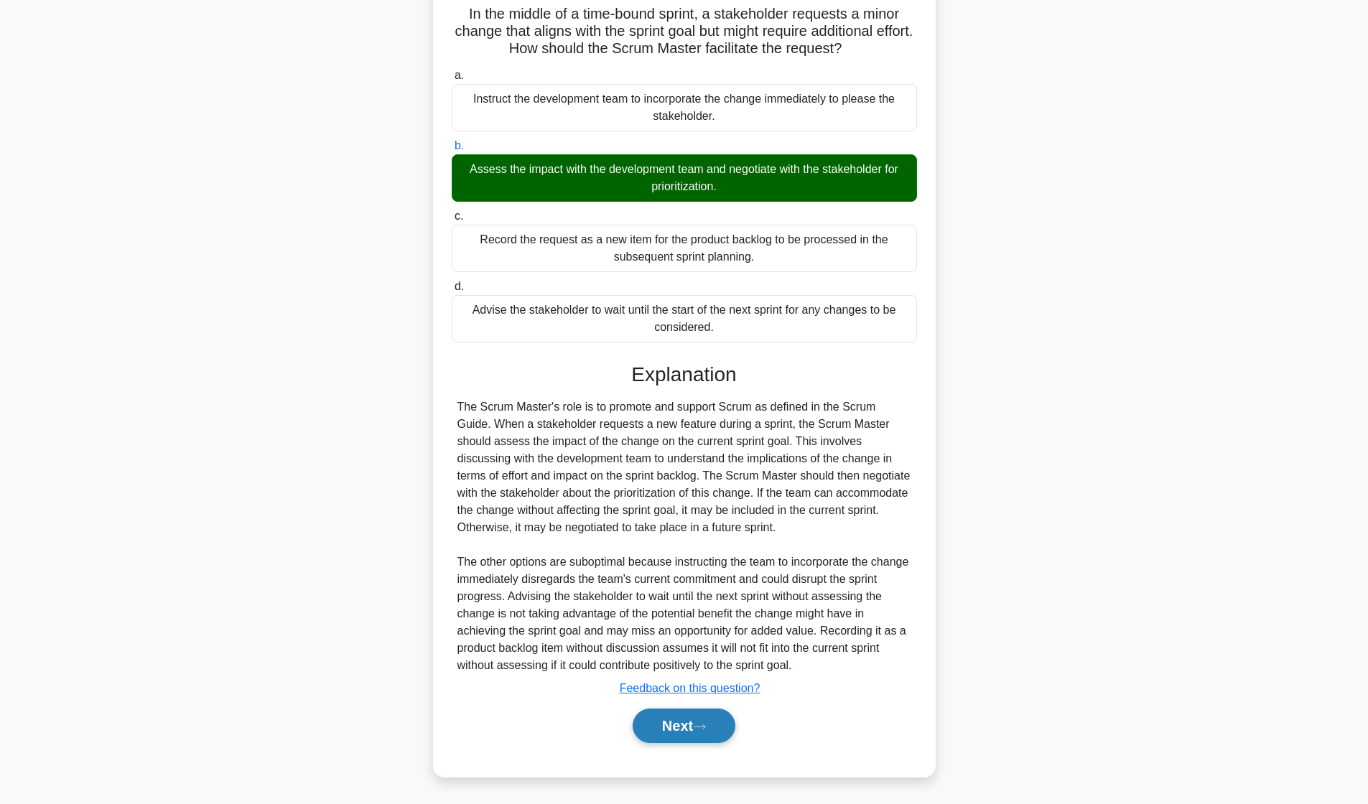
click at [691, 721] on button "Next" at bounding box center [683, 726] width 103 height 34
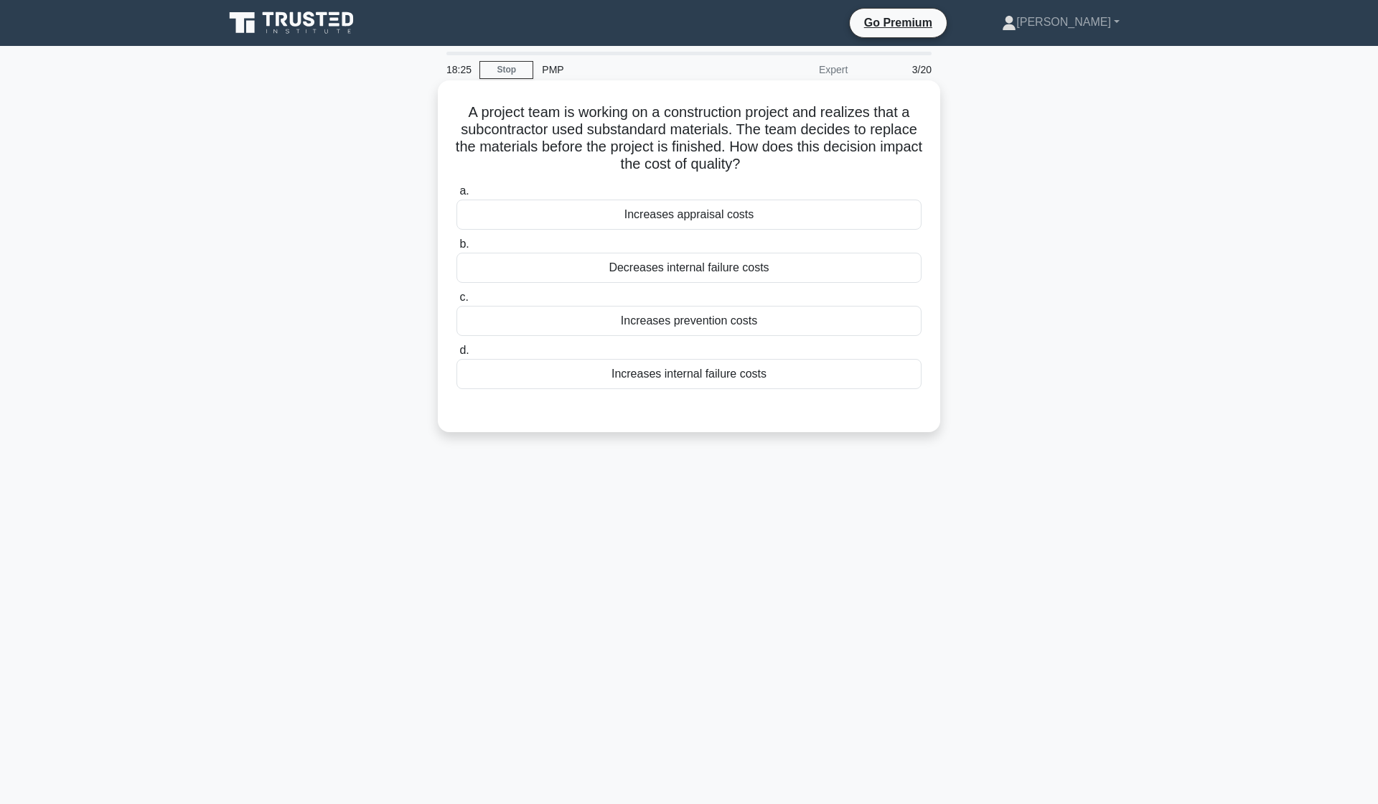
click at [735, 274] on div "Decreases internal failure costs" at bounding box center [689, 268] width 465 height 30
click at [457, 249] on input "b. Decreases internal failure costs" at bounding box center [457, 244] width 0 height 9
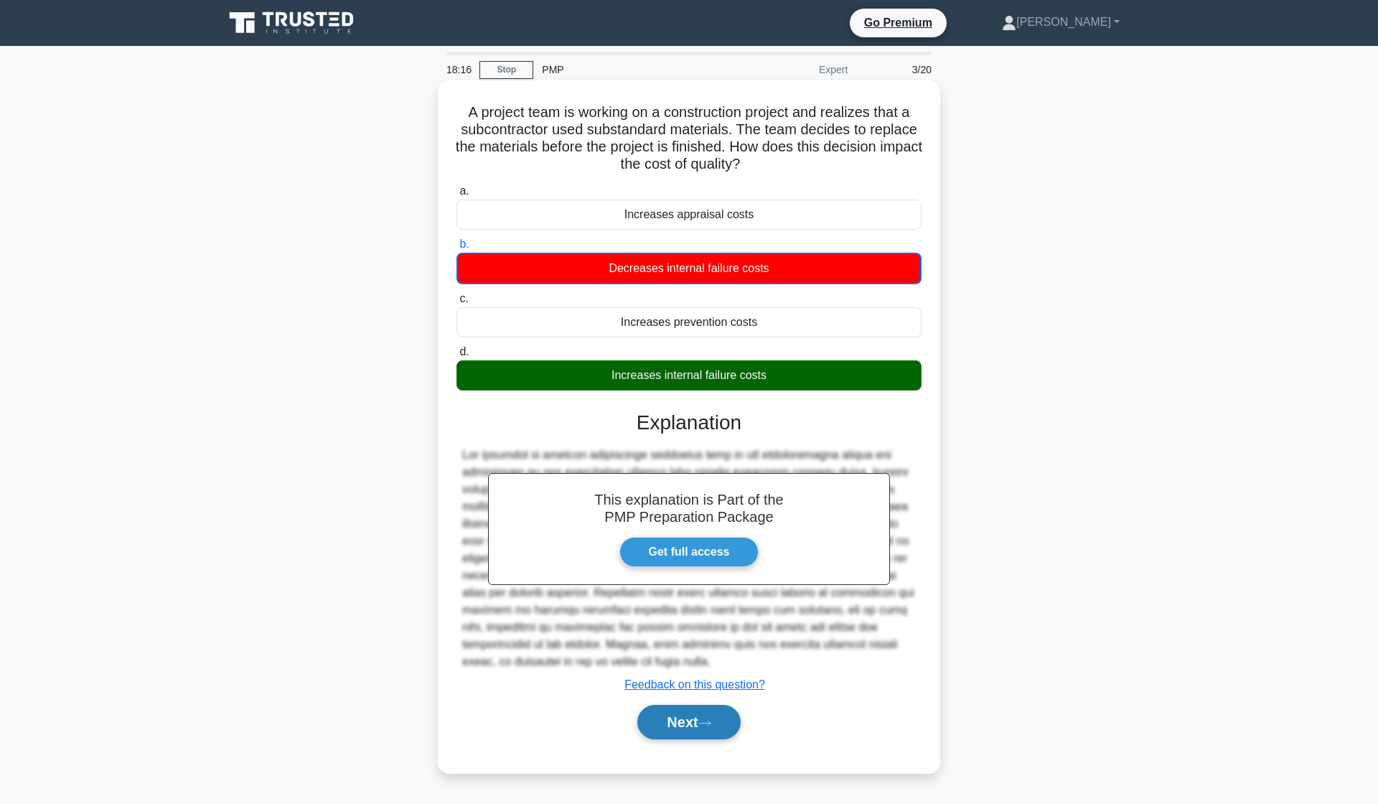
click at [682, 726] on button "Next" at bounding box center [688, 722] width 103 height 34
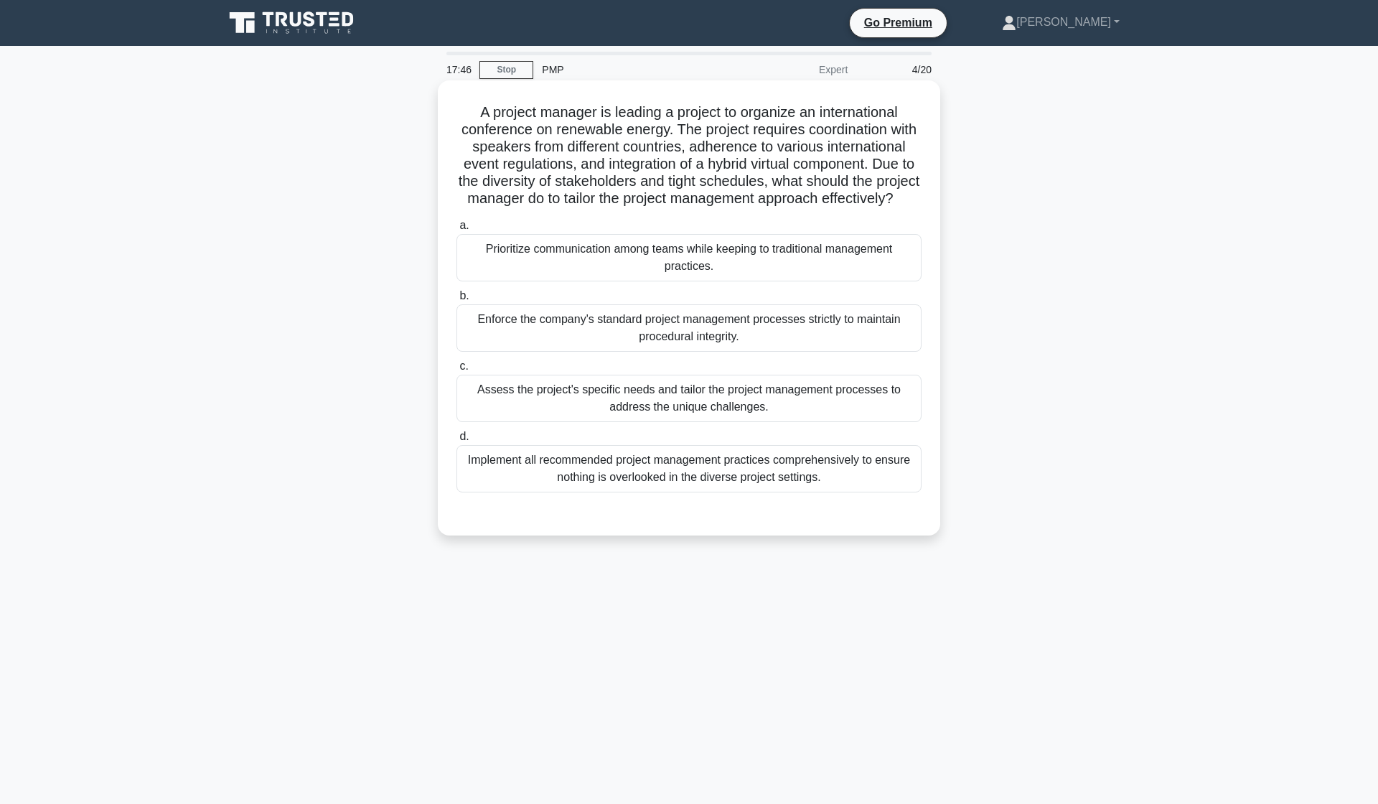
click at [726, 408] on div "Assess the project's specific needs and tailor the project management processes…" at bounding box center [689, 398] width 465 height 47
click at [457, 371] on input "c. Assess the project's specific needs and tailor the project management proces…" at bounding box center [457, 366] width 0 height 9
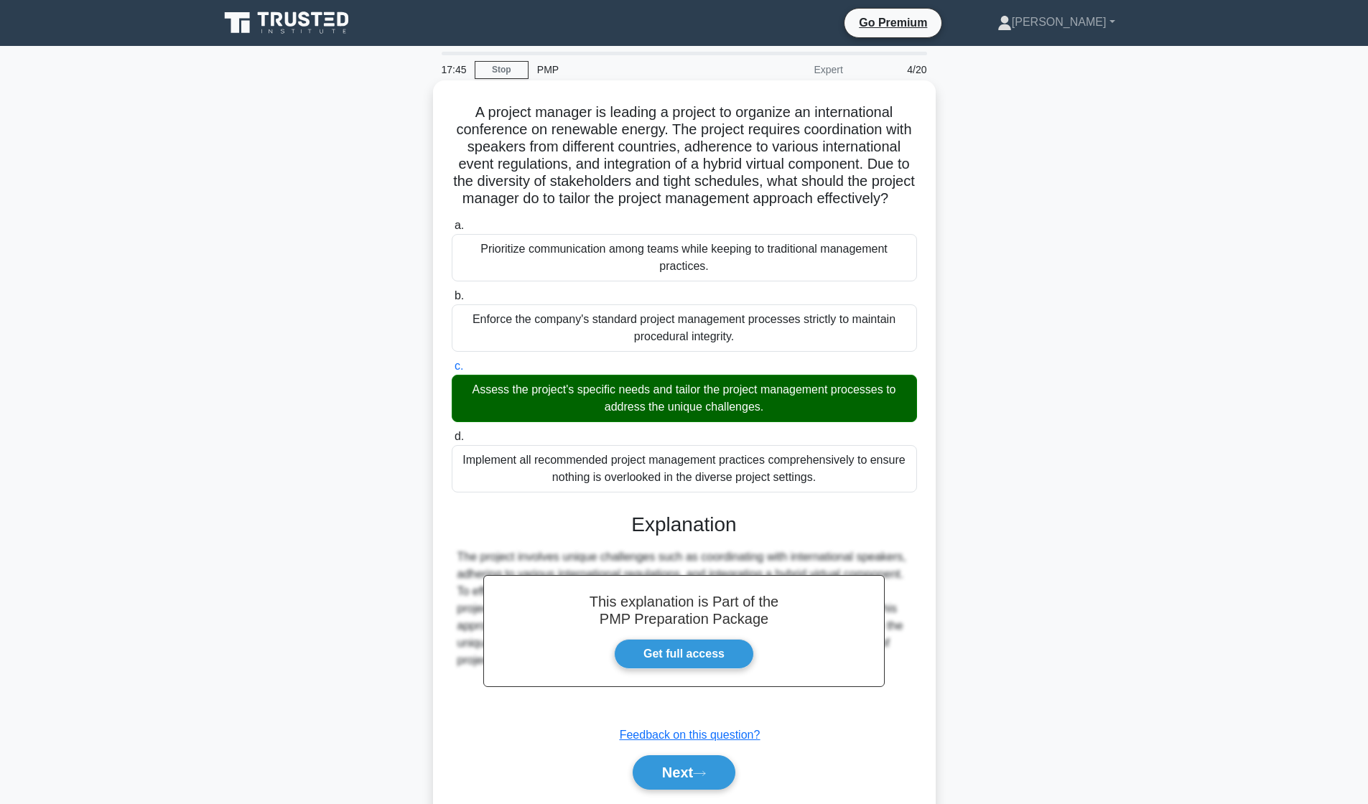
scroll to position [47, 0]
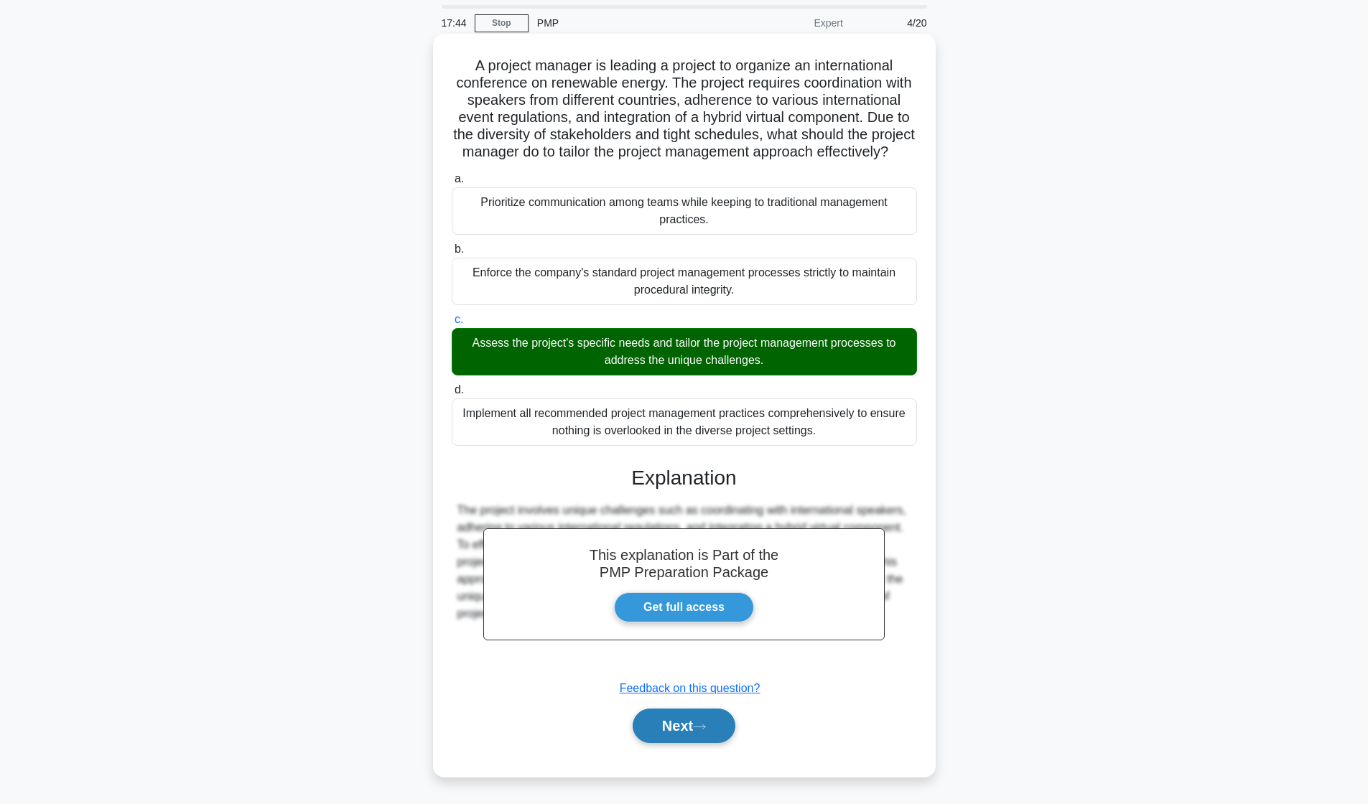
click at [683, 728] on button "Next" at bounding box center [683, 726] width 103 height 34
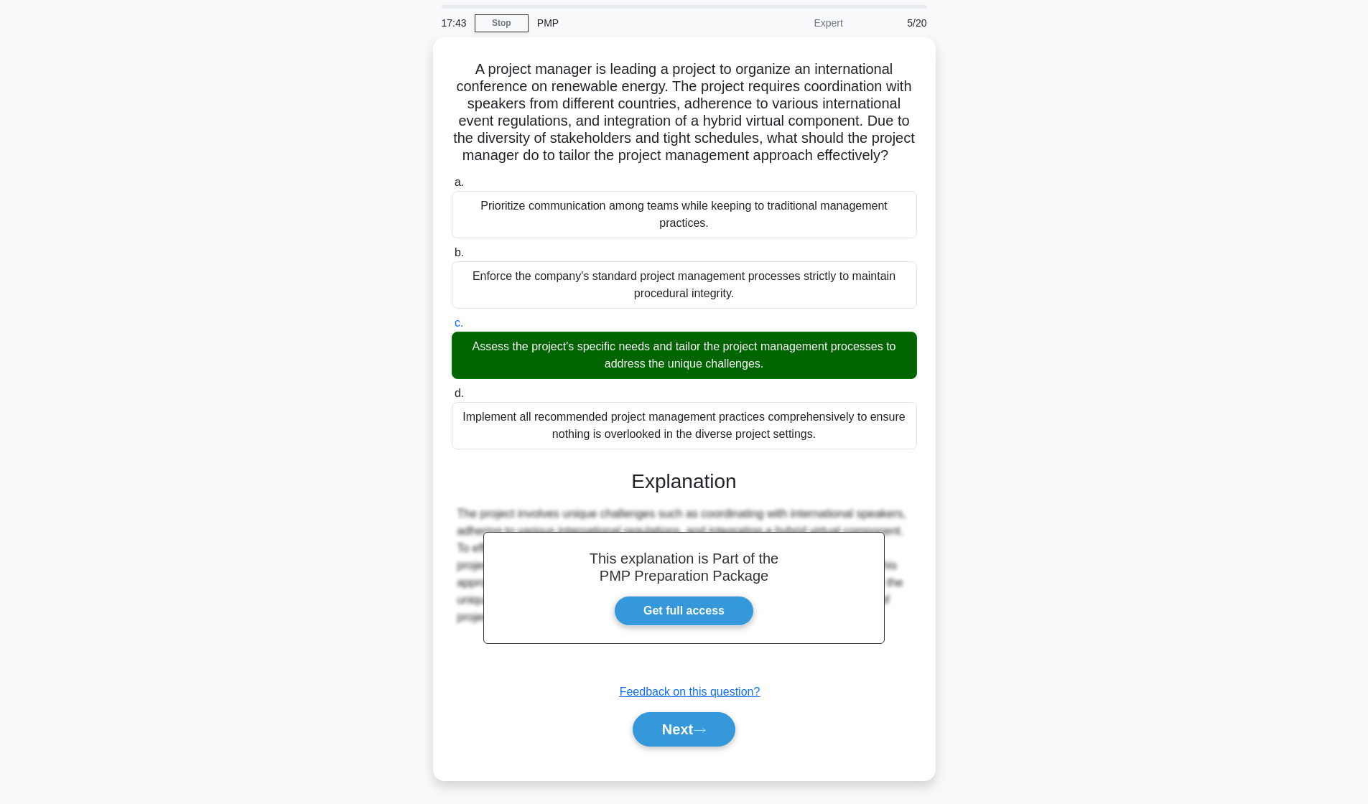
scroll to position [0, 0]
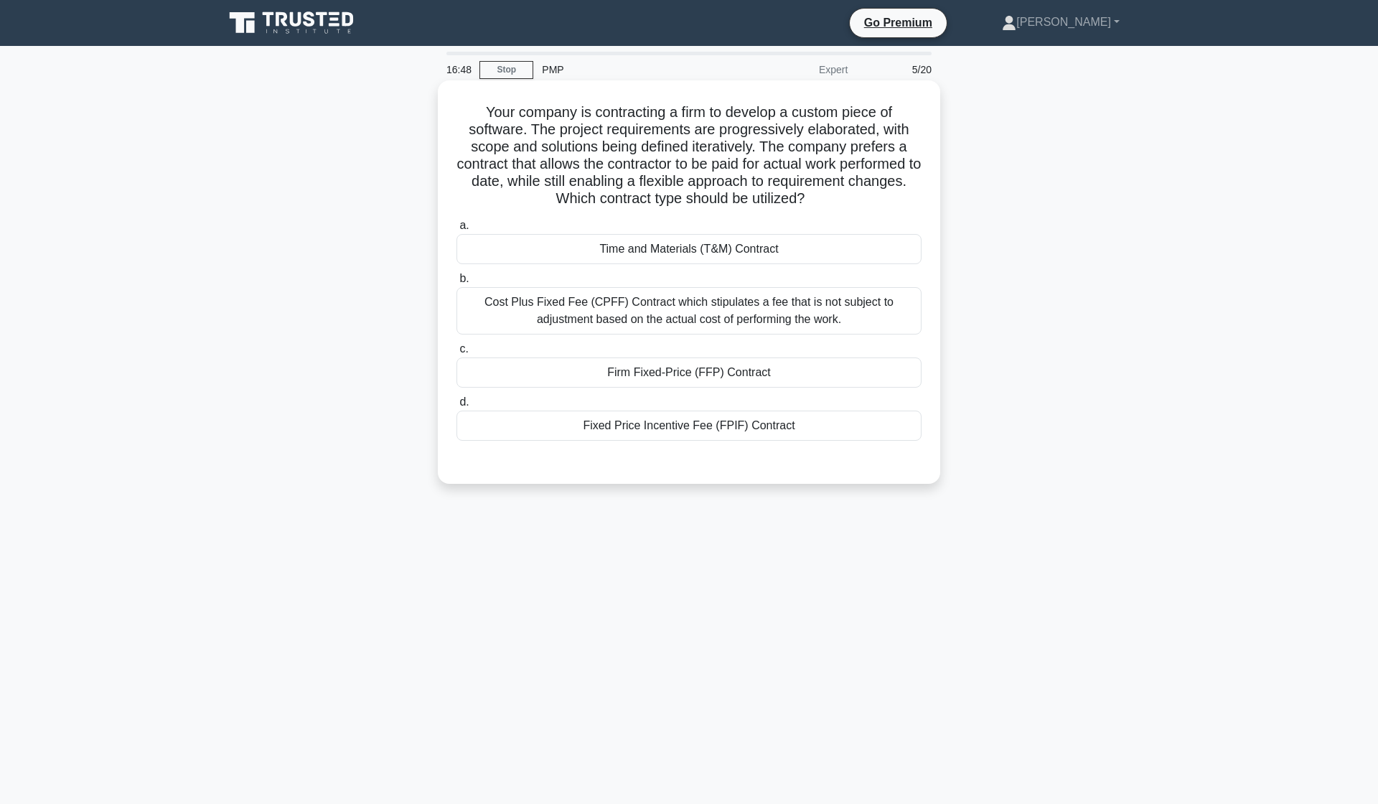
click at [526, 304] on div "Cost Plus Fixed Fee (CPFF) Contract which stipulates a fee that is not subject …" at bounding box center [689, 310] width 465 height 47
click at [457, 284] on input "b. Cost Plus Fixed Fee (CPFF) Contract which stipulates a fee that is not subje…" at bounding box center [457, 278] width 0 height 9
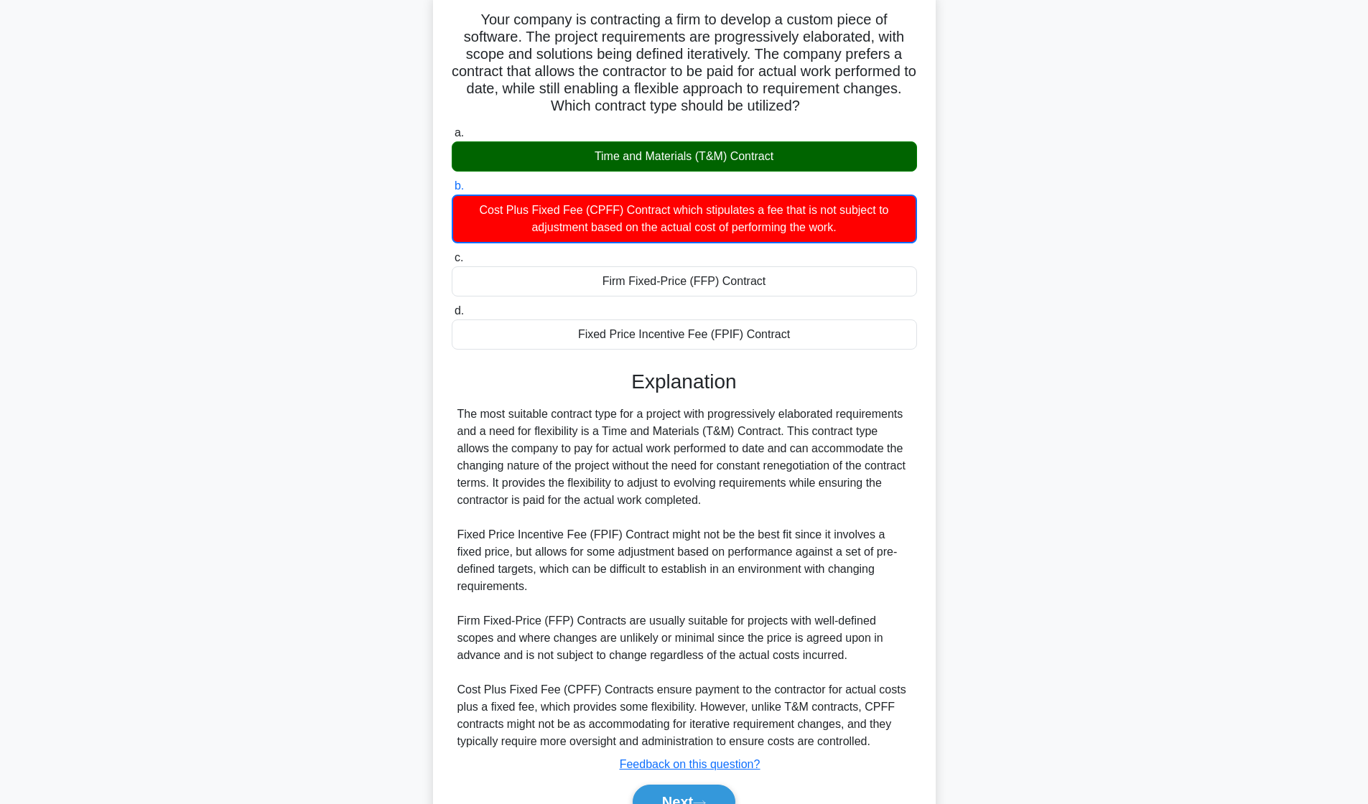
scroll to position [169, 0]
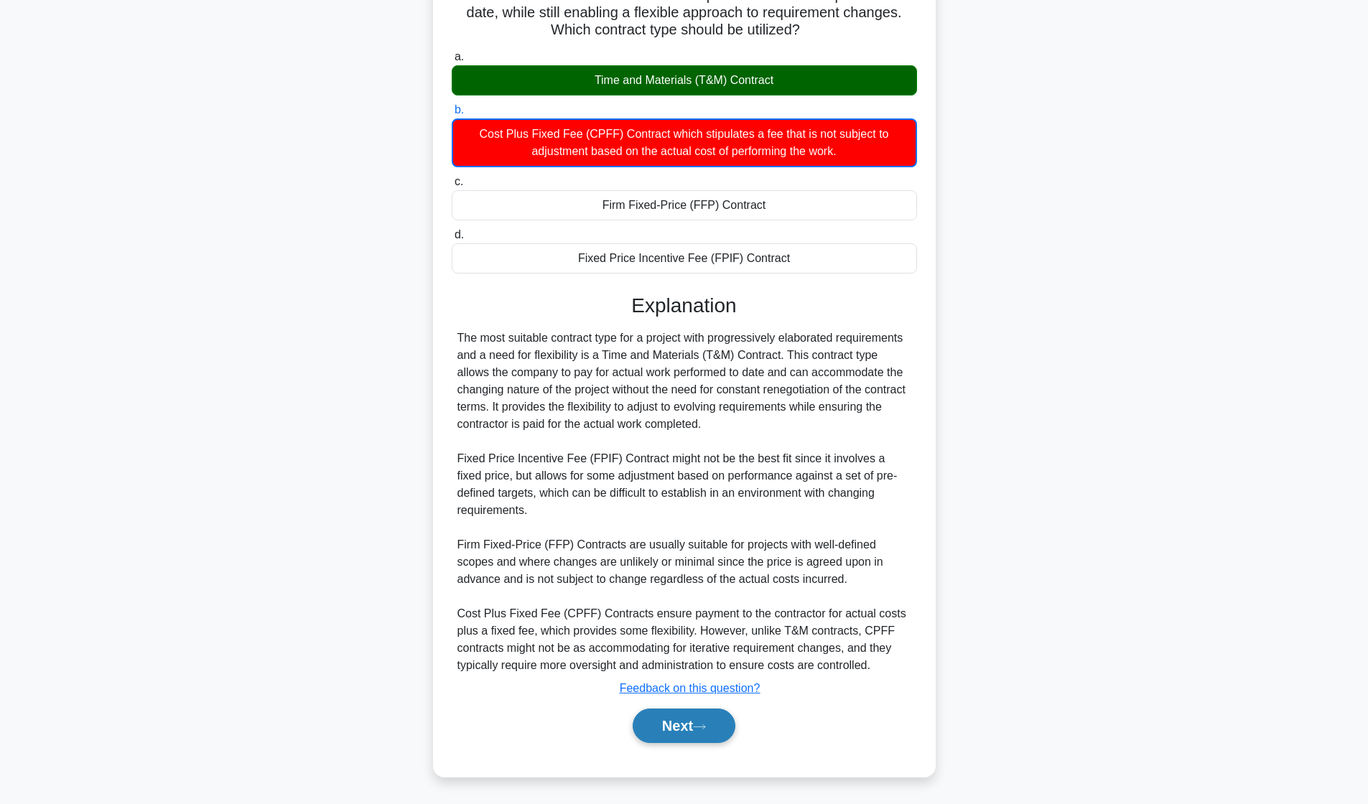
click at [683, 728] on button "Next" at bounding box center [683, 726] width 103 height 34
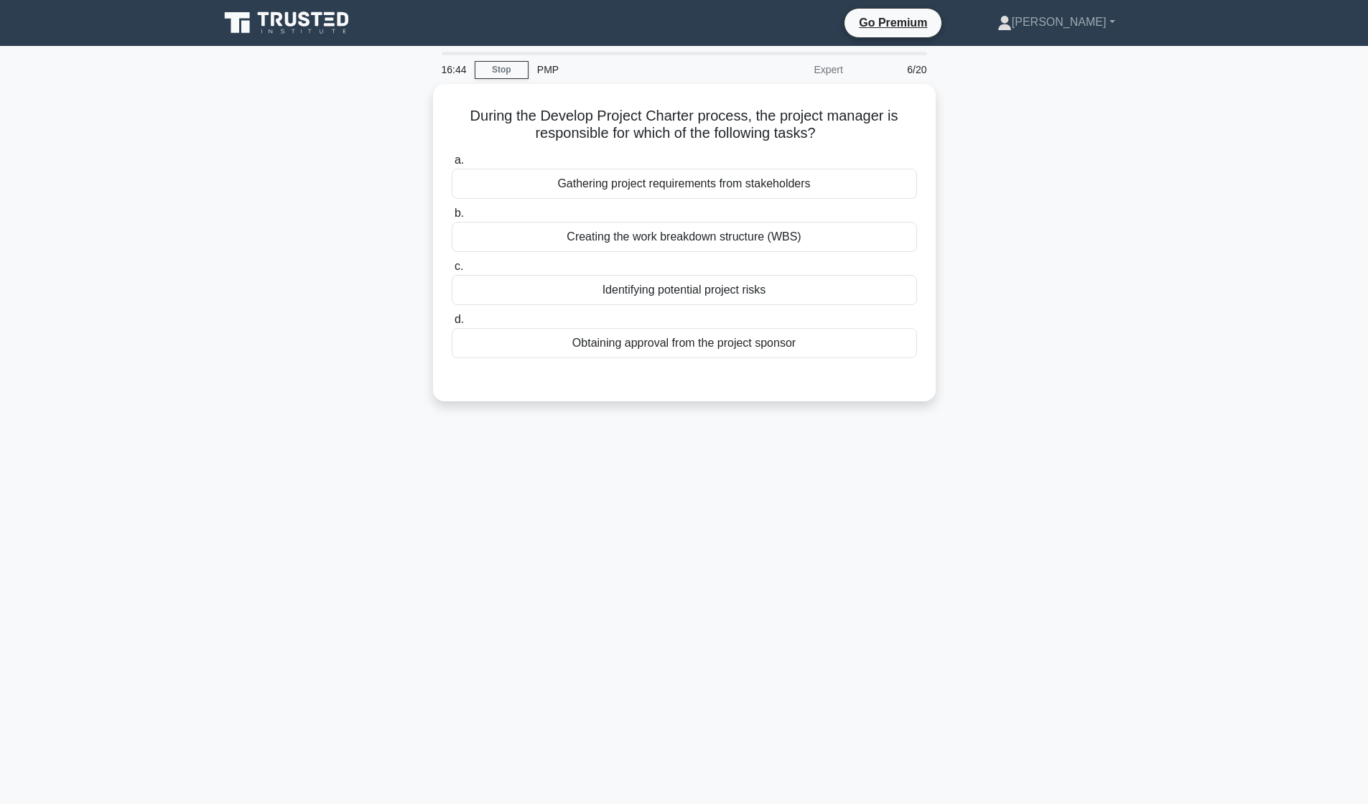
scroll to position [0, 0]
click at [664, 284] on div "Identifying potential project risks" at bounding box center [689, 286] width 465 height 30
click at [457, 268] on input "c. Identifying potential project risks" at bounding box center [457, 262] width 0 height 9
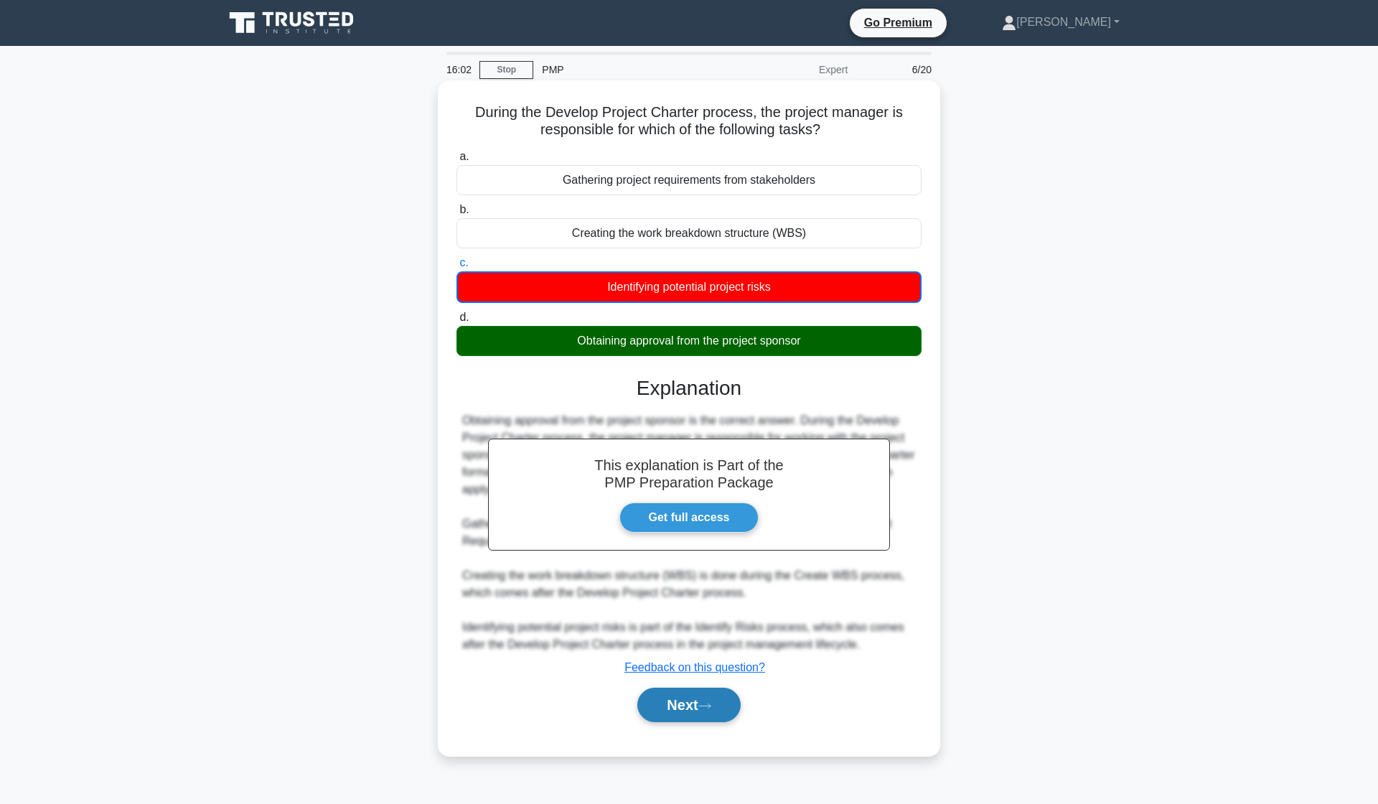
click at [707, 706] on icon at bounding box center [704, 706] width 13 height 8
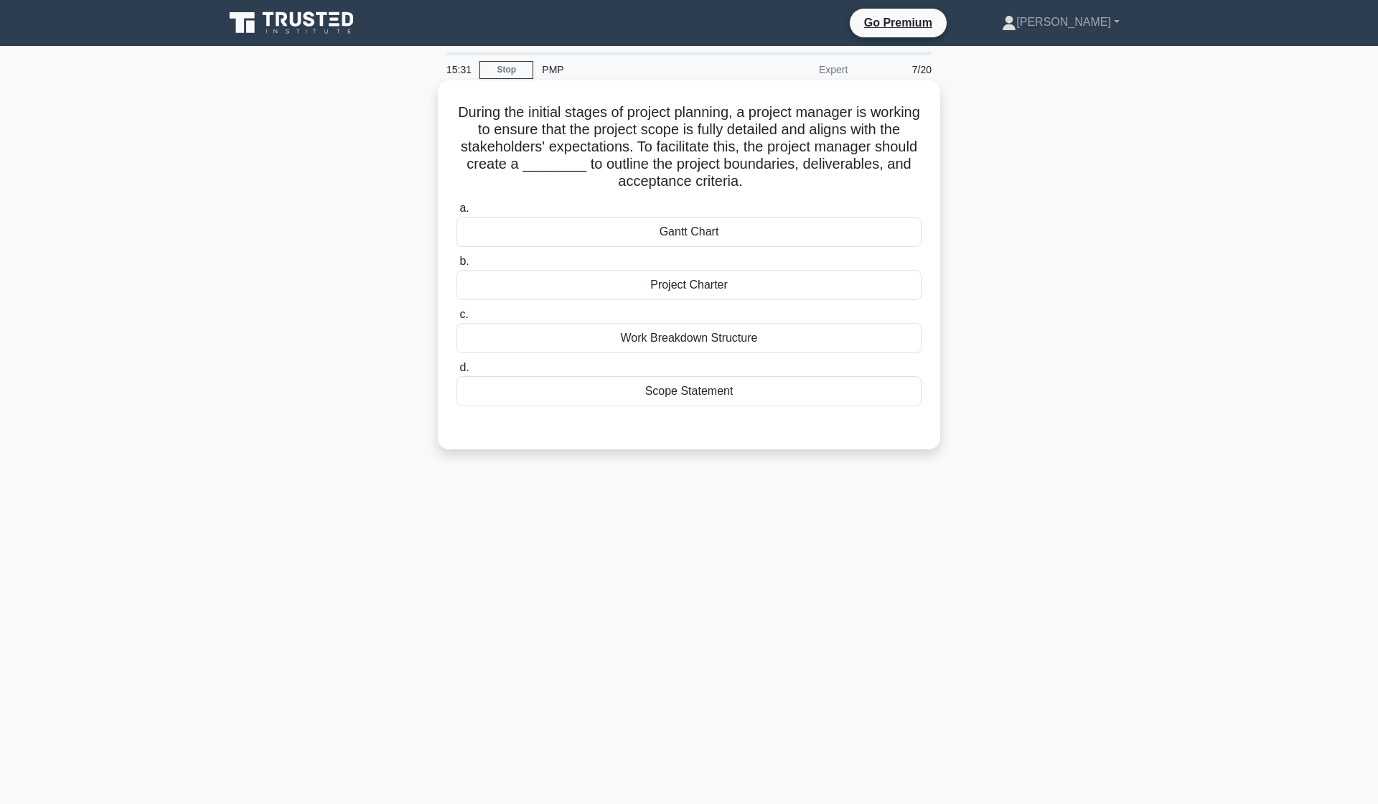
click at [708, 399] on div "Scope Statement" at bounding box center [689, 391] width 465 height 30
click at [457, 373] on input "d. Scope Statement" at bounding box center [457, 367] width 0 height 9
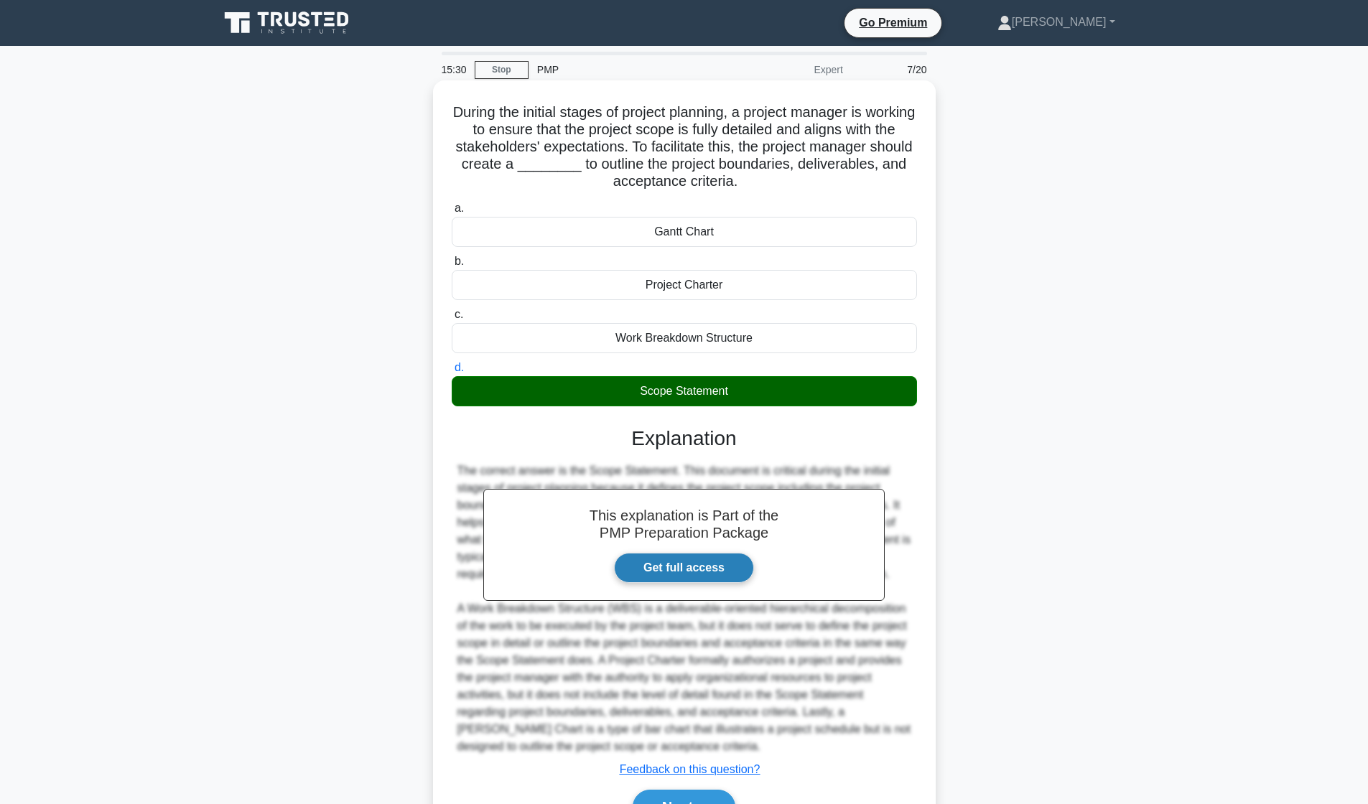
scroll to position [81, 0]
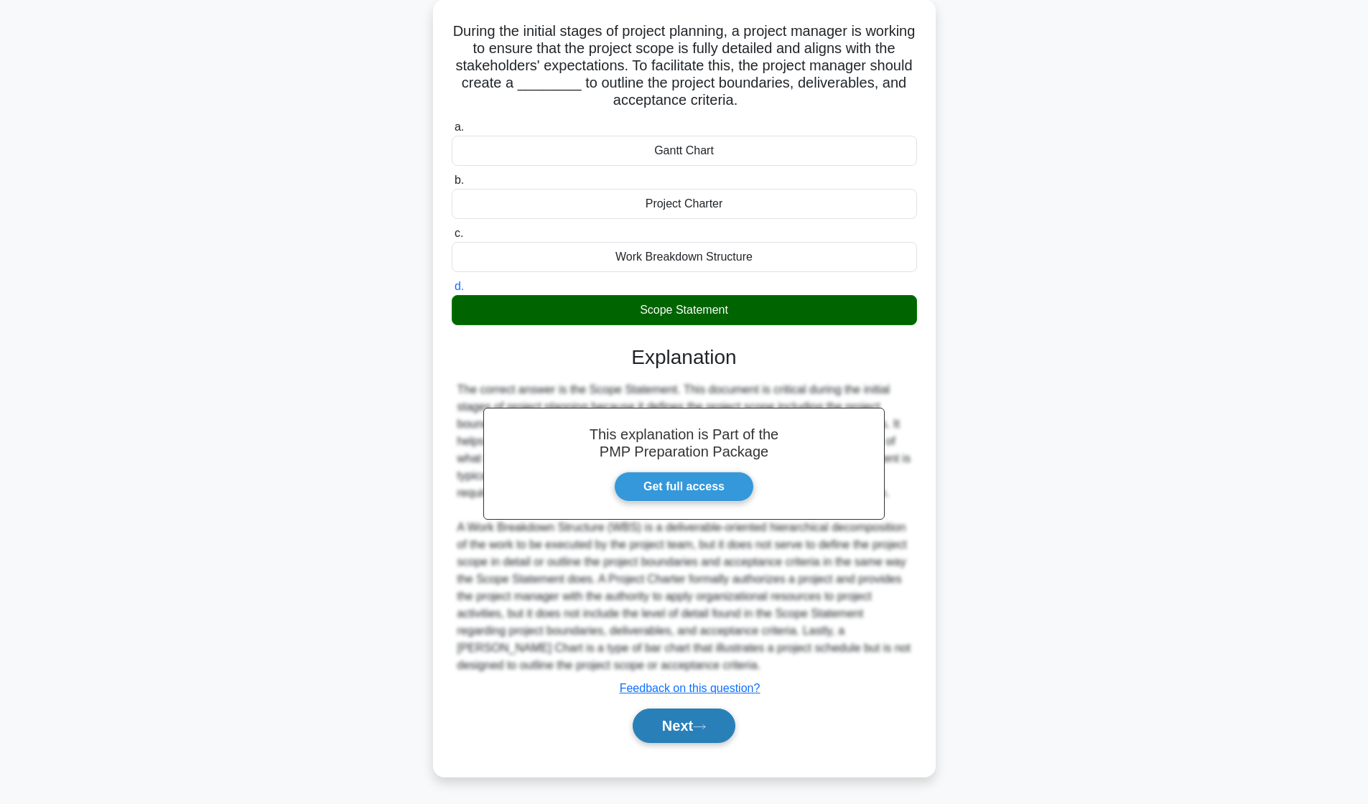
click at [677, 719] on button "Next" at bounding box center [683, 726] width 103 height 34
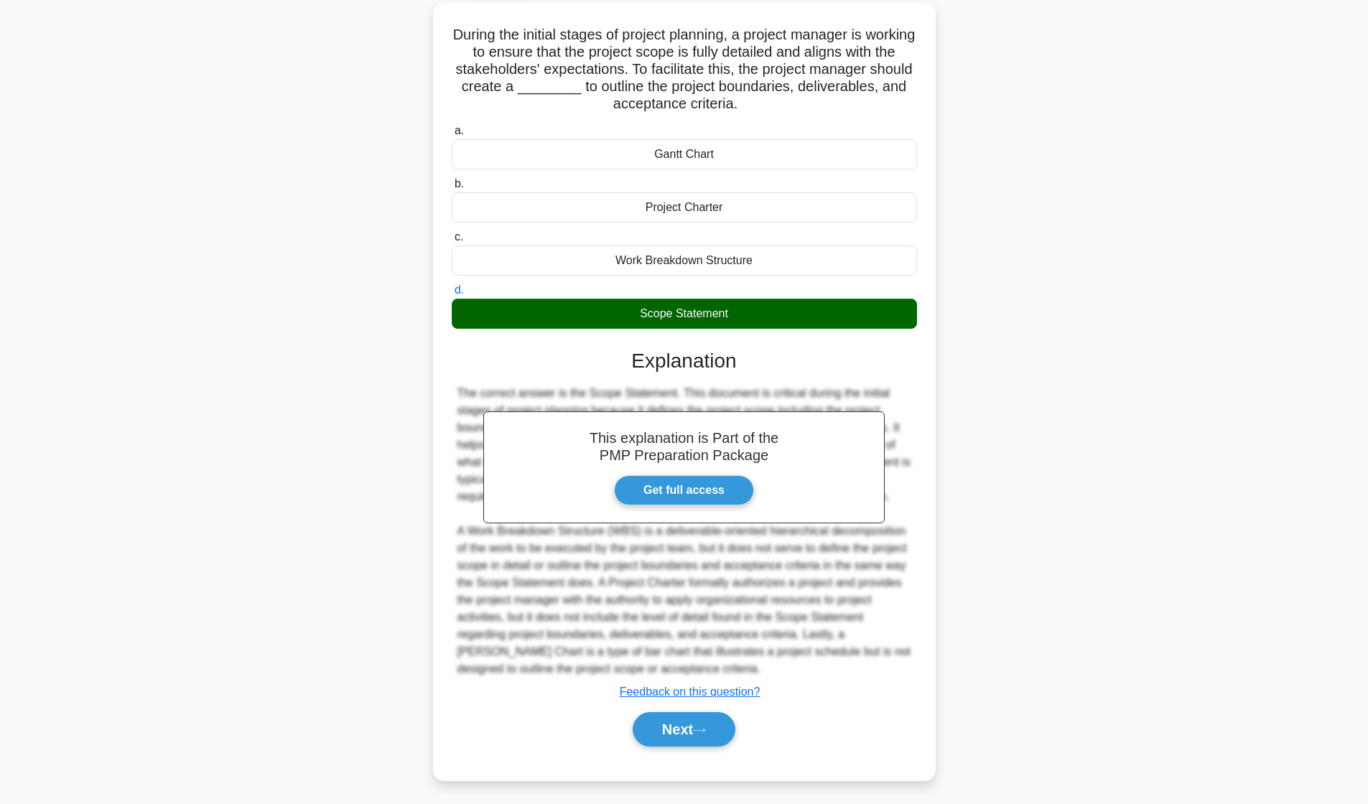
scroll to position [0, 0]
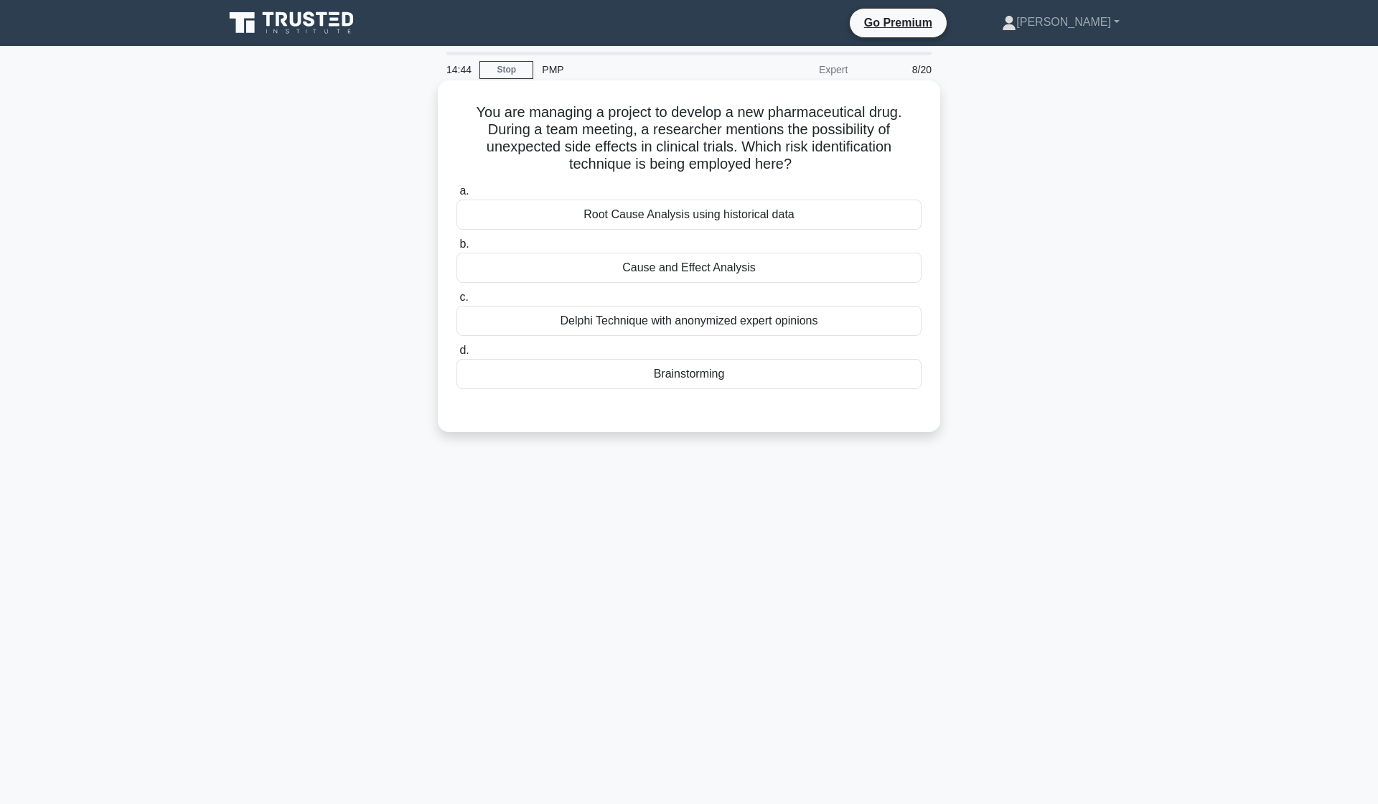
click at [739, 278] on div "Cause and Effect Analysis" at bounding box center [689, 268] width 465 height 30
click at [457, 249] on input "b. Cause and Effect Analysis" at bounding box center [457, 244] width 0 height 9
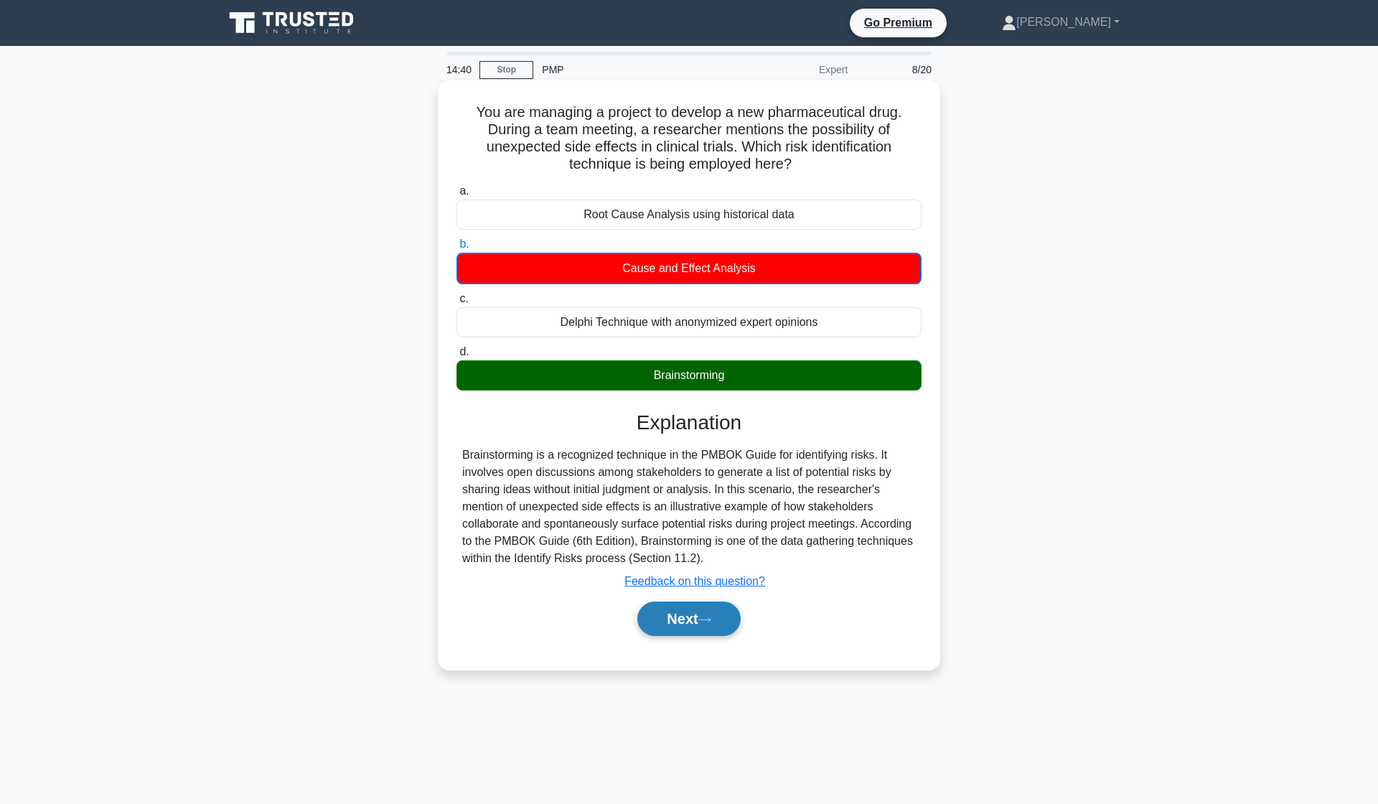
click at [695, 620] on button "Next" at bounding box center [688, 619] width 103 height 34
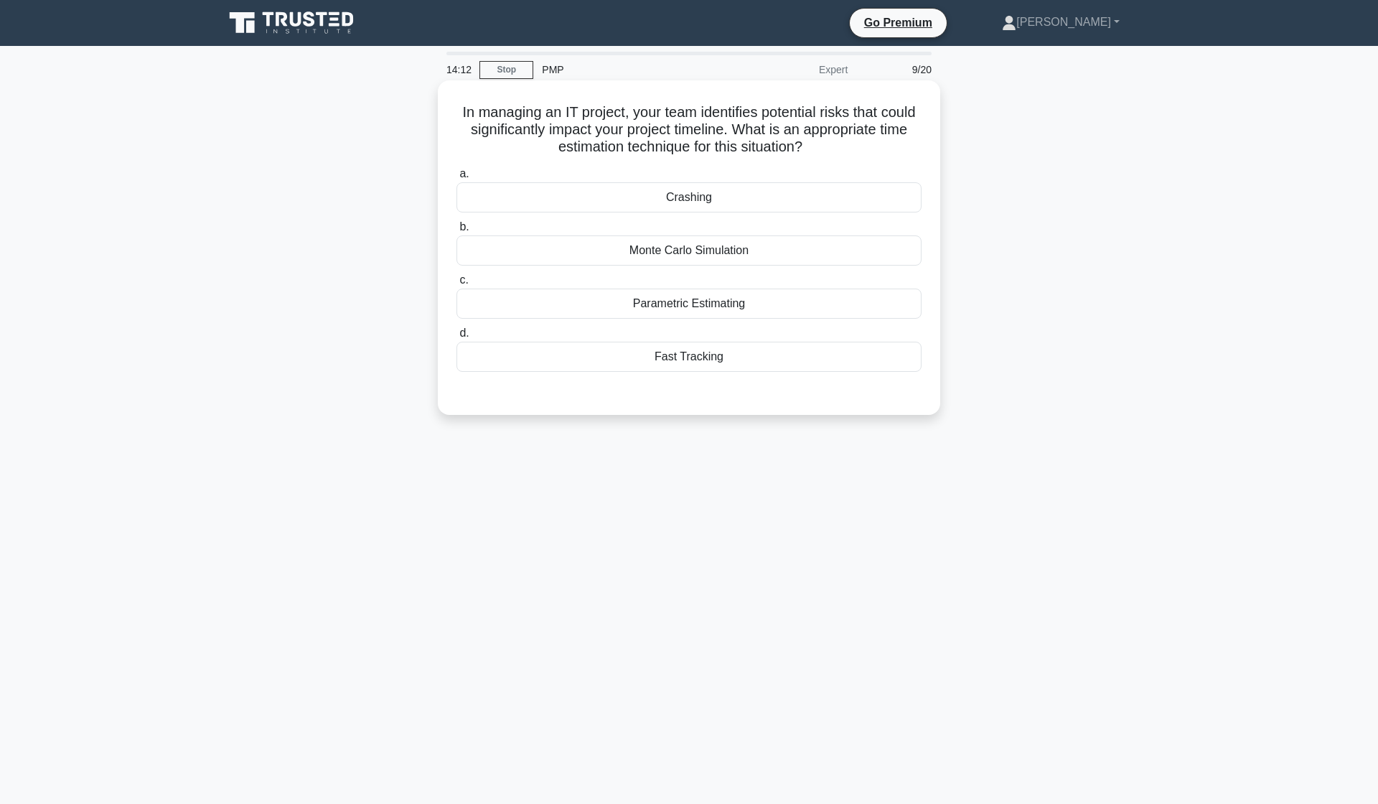
click at [767, 253] on div "Monte Carlo Simulation" at bounding box center [689, 250] width 465 height 30
click at [457, 232] on input "b. Monte Carlo Simulation" at bounding box center [457, 227] width 0 height 9
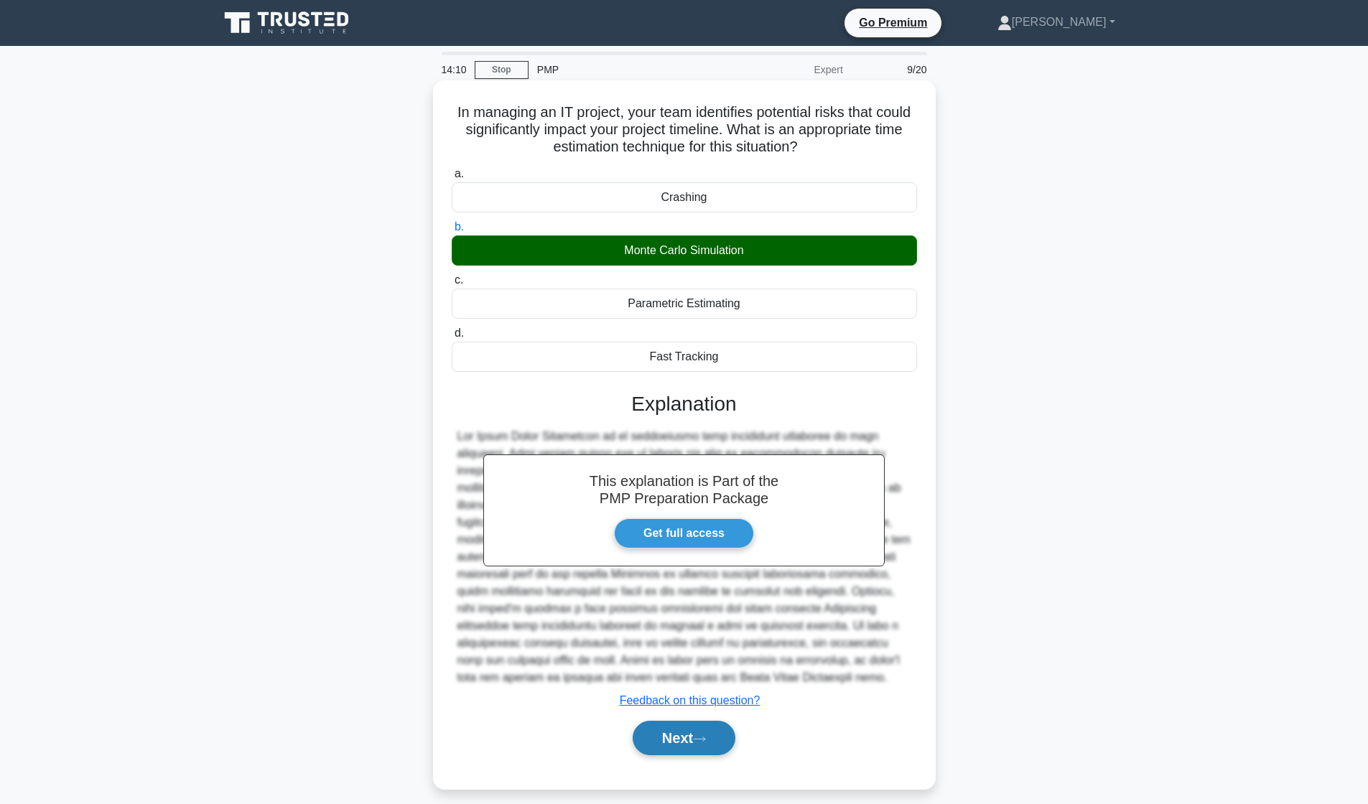
click at [692, 735] on button "Next" at bounding box center [683, 738] width 103 height 34
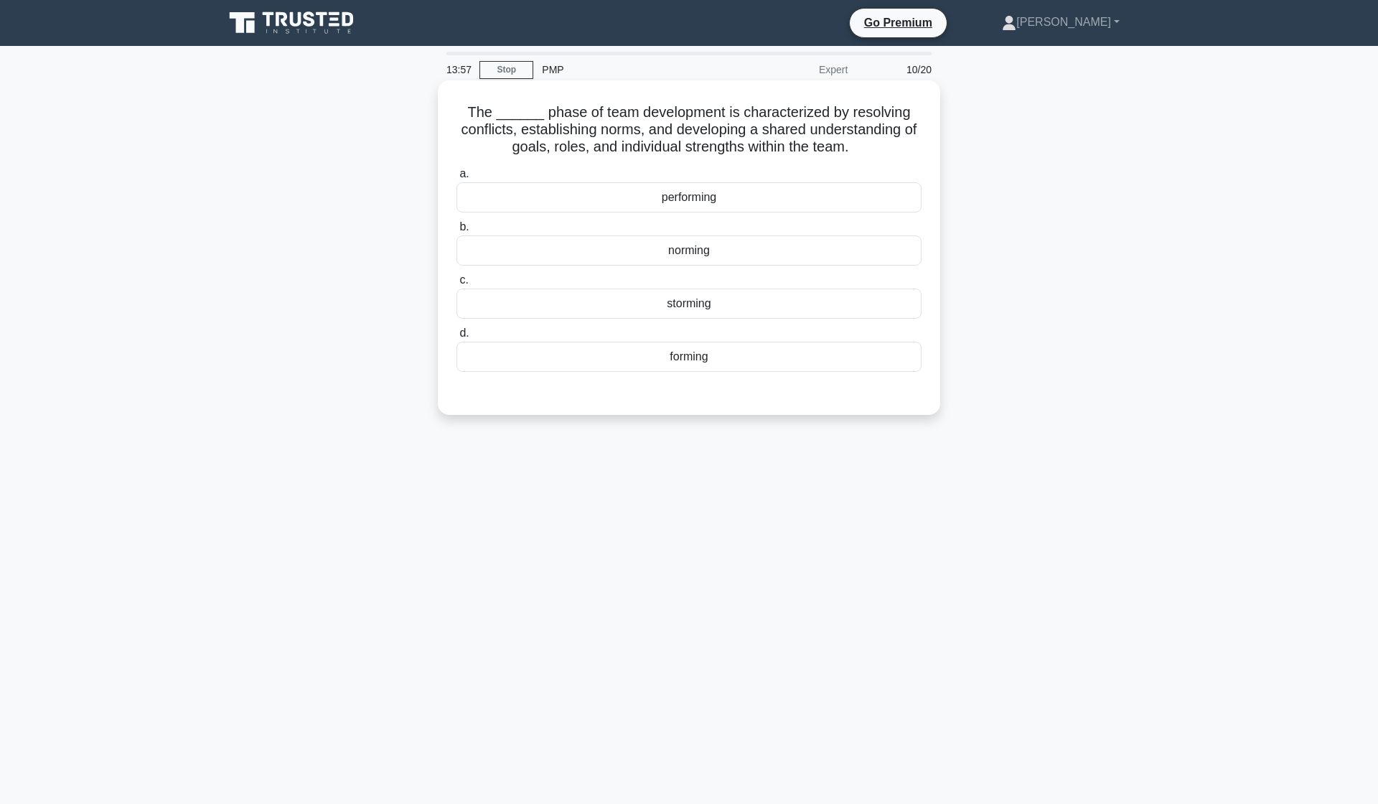
click at [699, 260] on div "norming" at bounding box center [689, 250] width 465 height 30
click at [457, 232] on input "b. norming" at bounding box center [457, 227] width 0 height 9
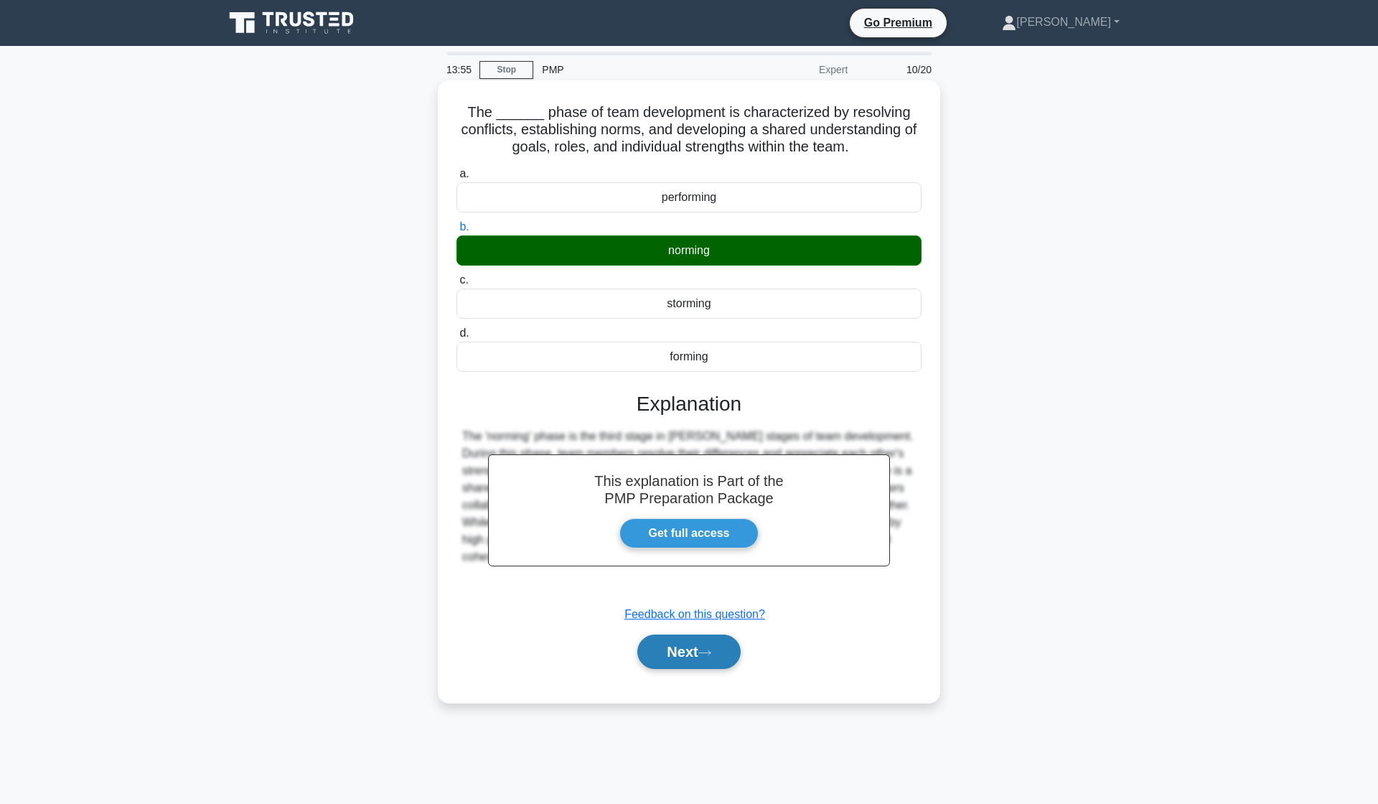
click at [681, 654] on button "Next" at bounding box center [688, 652] width 103 height 34
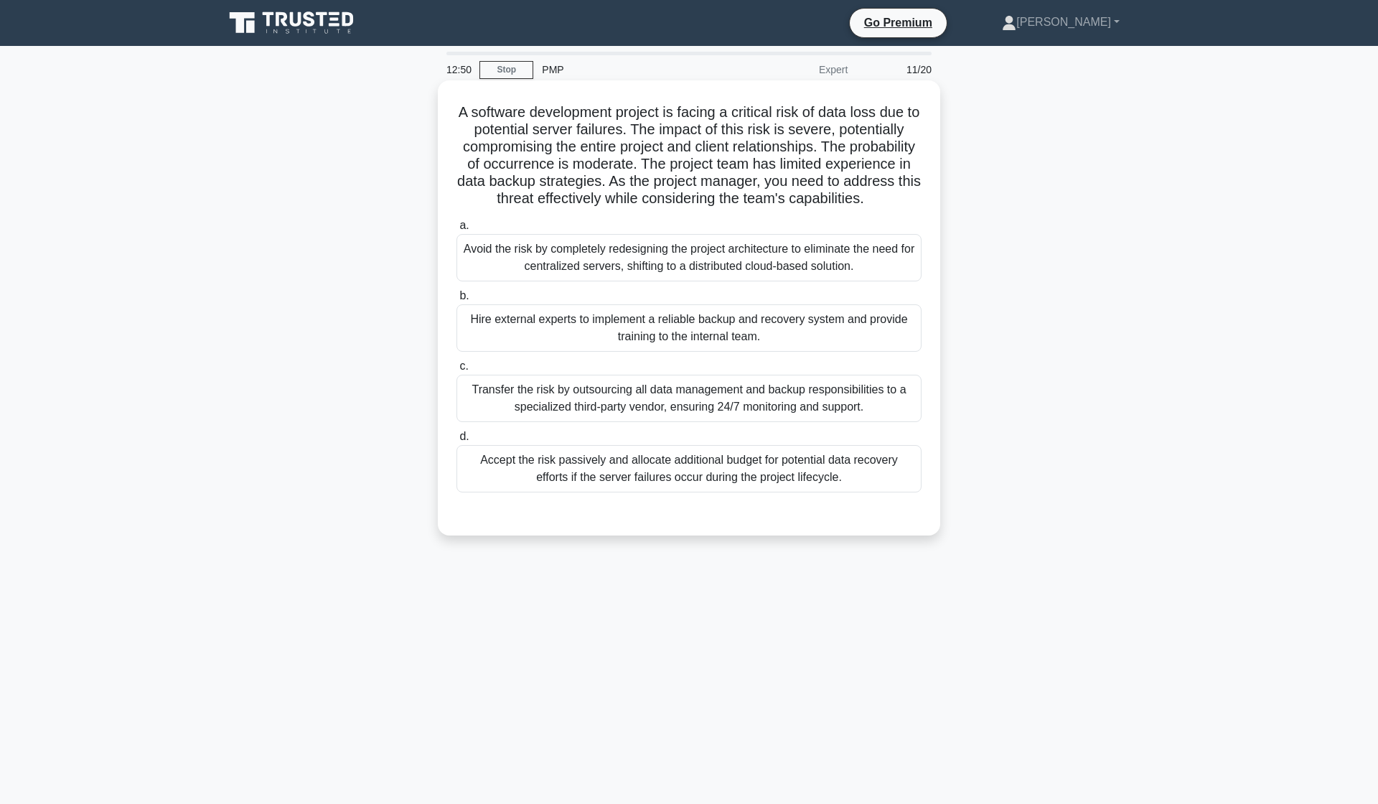
click at [656, 339] on div "Hire external experts to implement a reliable backup and recovery system and pr…" at bounding box center [689, 327] width 465 height 47
click at [457, 301] on input "b. Hire external experts to implement a reliable backup and recovery system and…" at bounding box center [457, 295] width 0 height 9
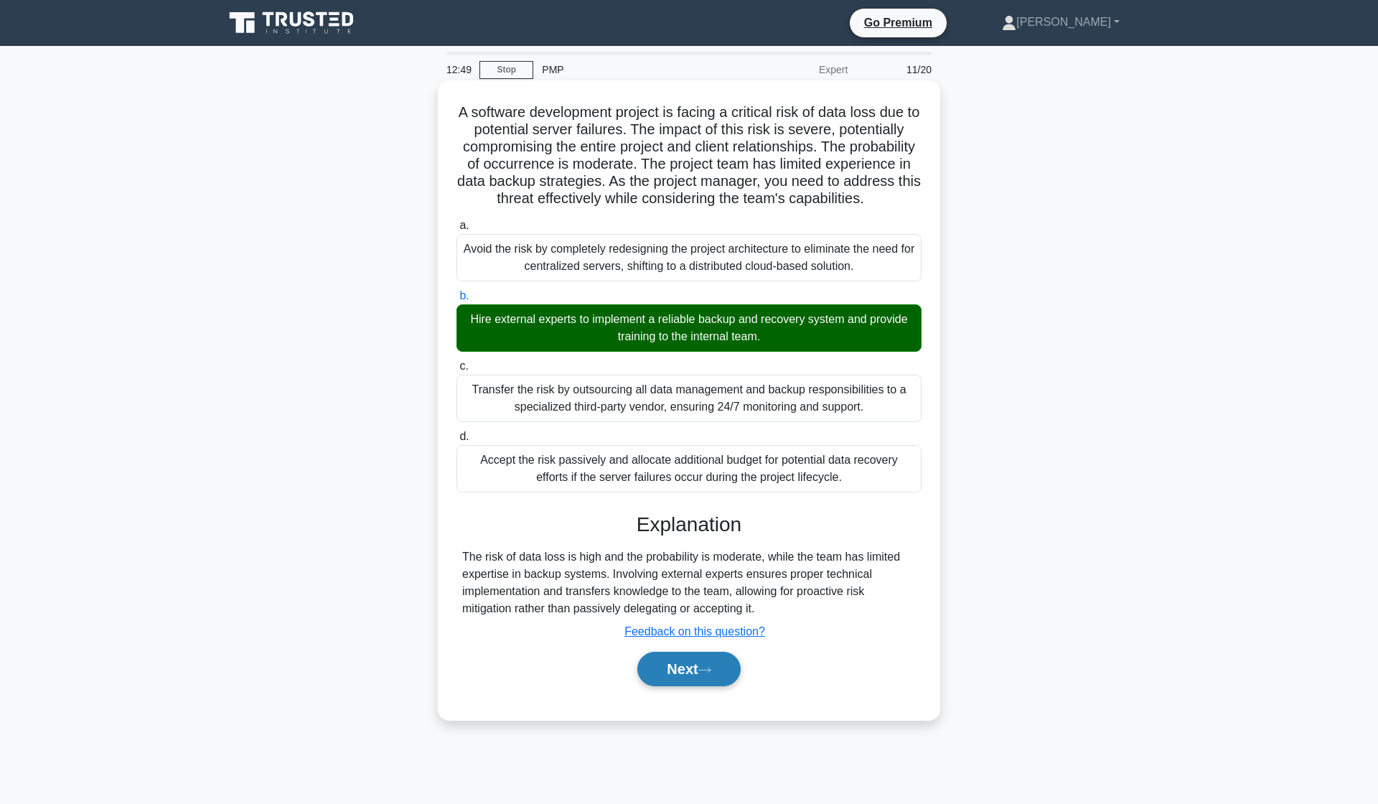
click at [691, 678] on button "Next" at bounding box center [688, 669] width 103 height 34
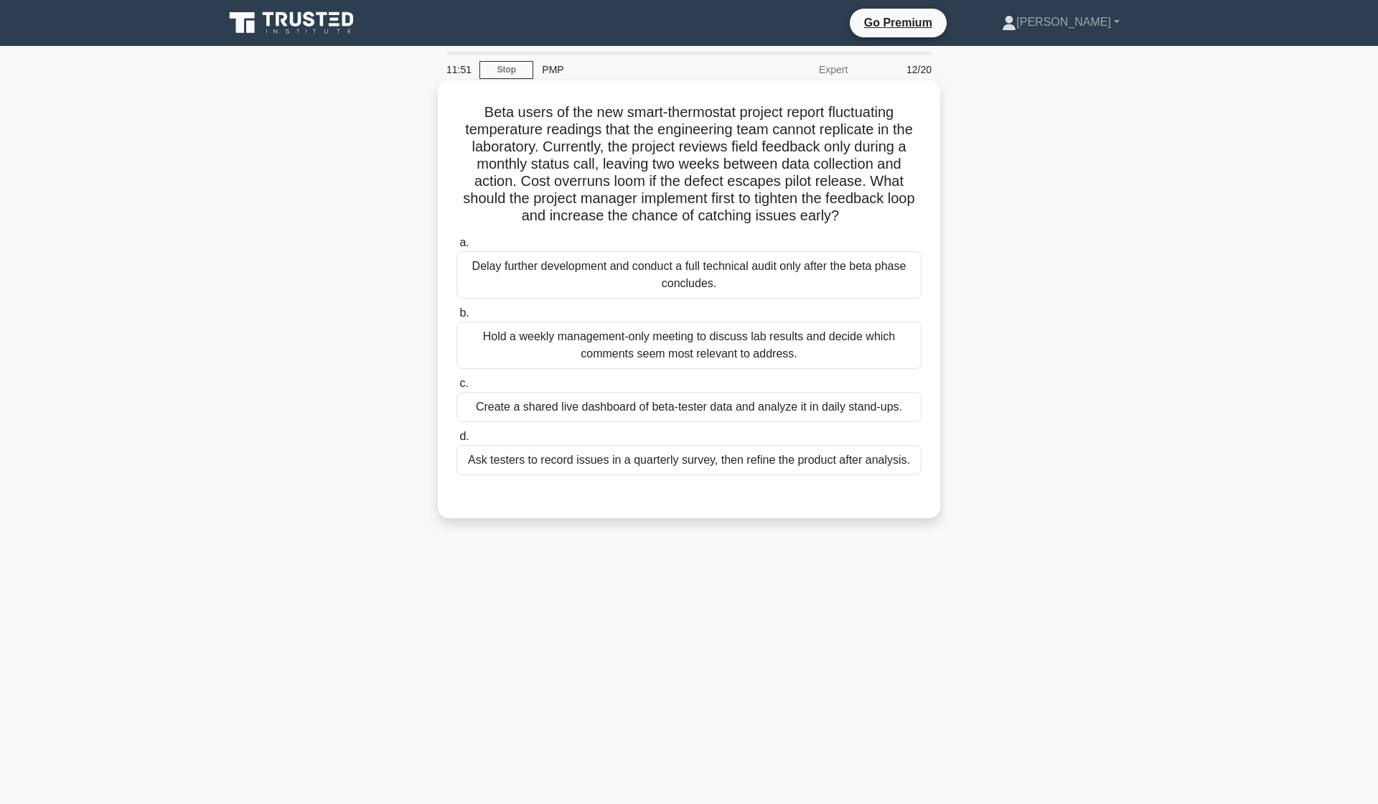
click at [548, 414] on div "Create a shared live dashboard of beta-tester data and analyze it in daily stan…" at bounding box center [689, 407] width 465 height 30
click at [457, 388] on input "c. Create a shared live dashboard of beta-tester data and analyze it in daily s…" at bounding box center [457, 383] width 0 height 9
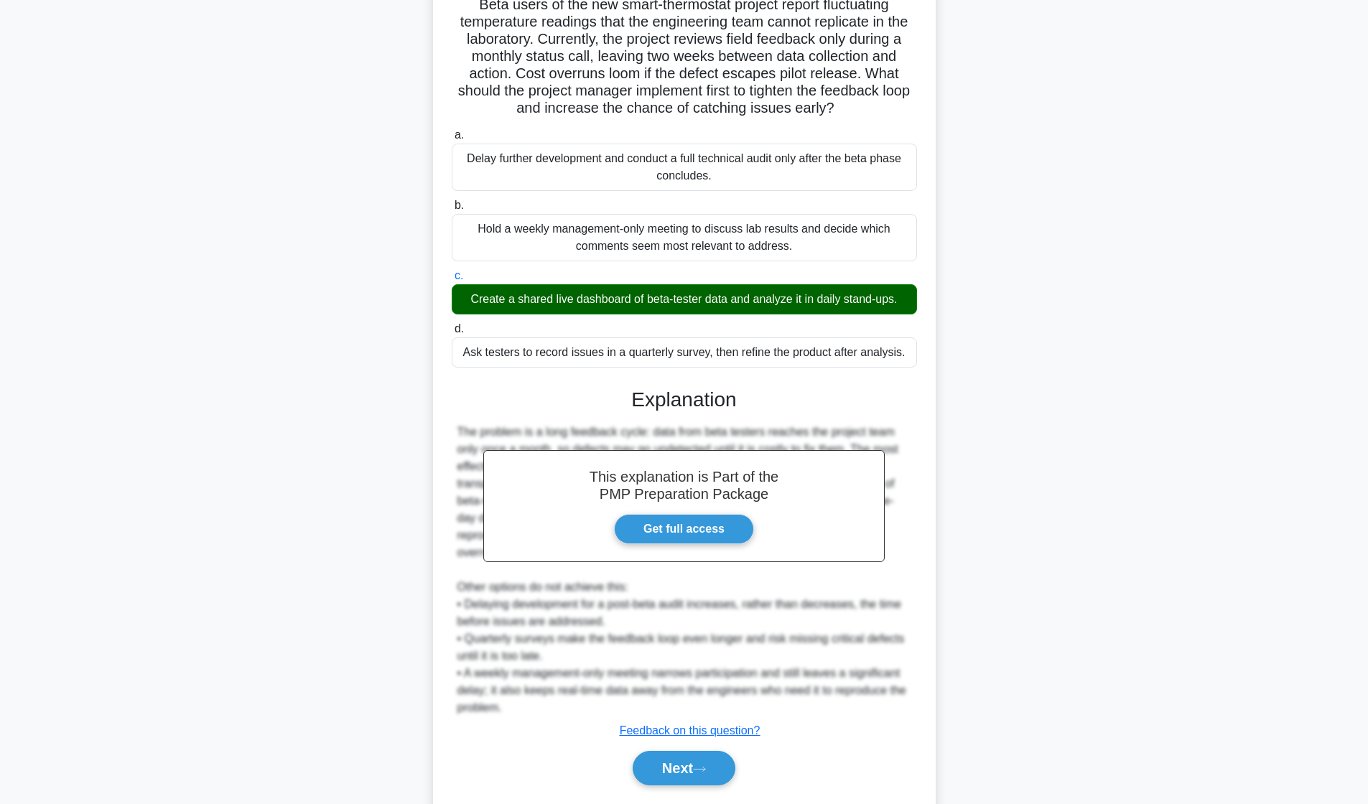
scroll to position [150, 0]
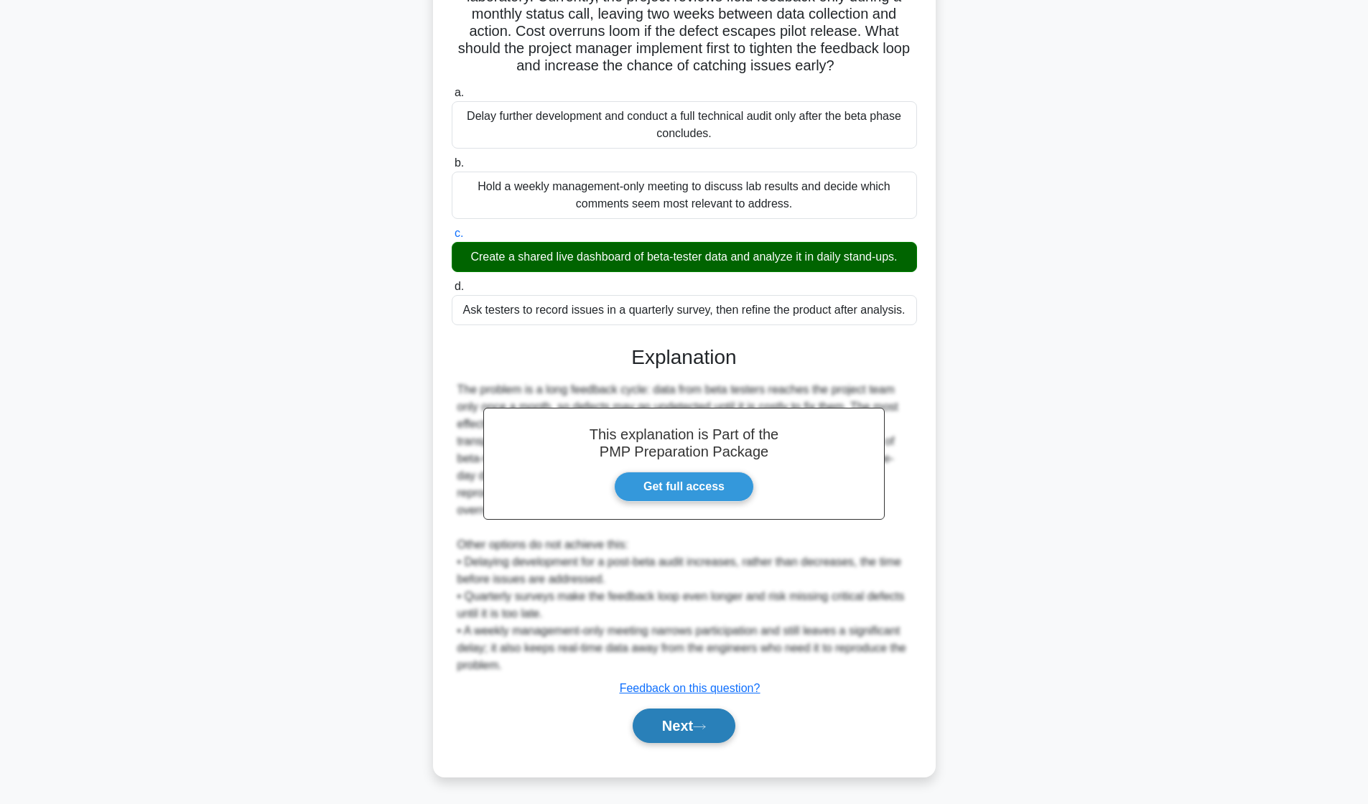
click at [668, 721] on button "Next" at bounding box center [683, 726] width 103 height 34
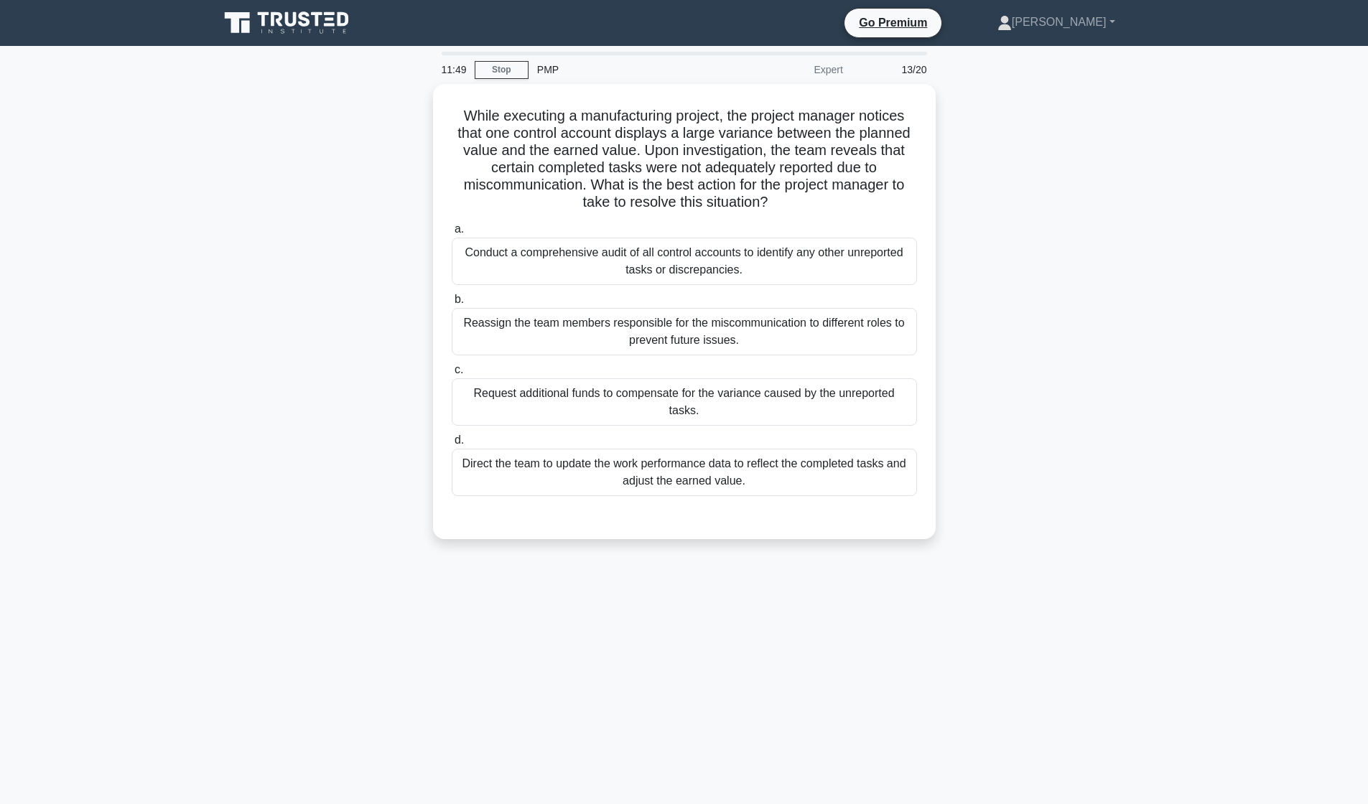
scroll to position [0, 0]
click at [831, 259] on div "Conduct a comprehensive audit of all control accounts to identify any other unr…" at bounding box center [689, 257] width 465 height 47
click at [457, 230] on input "a. Conduct a comprehensive audit of all control accounts to identify any other …" at bounding box center [457, 225] width 0 height 9
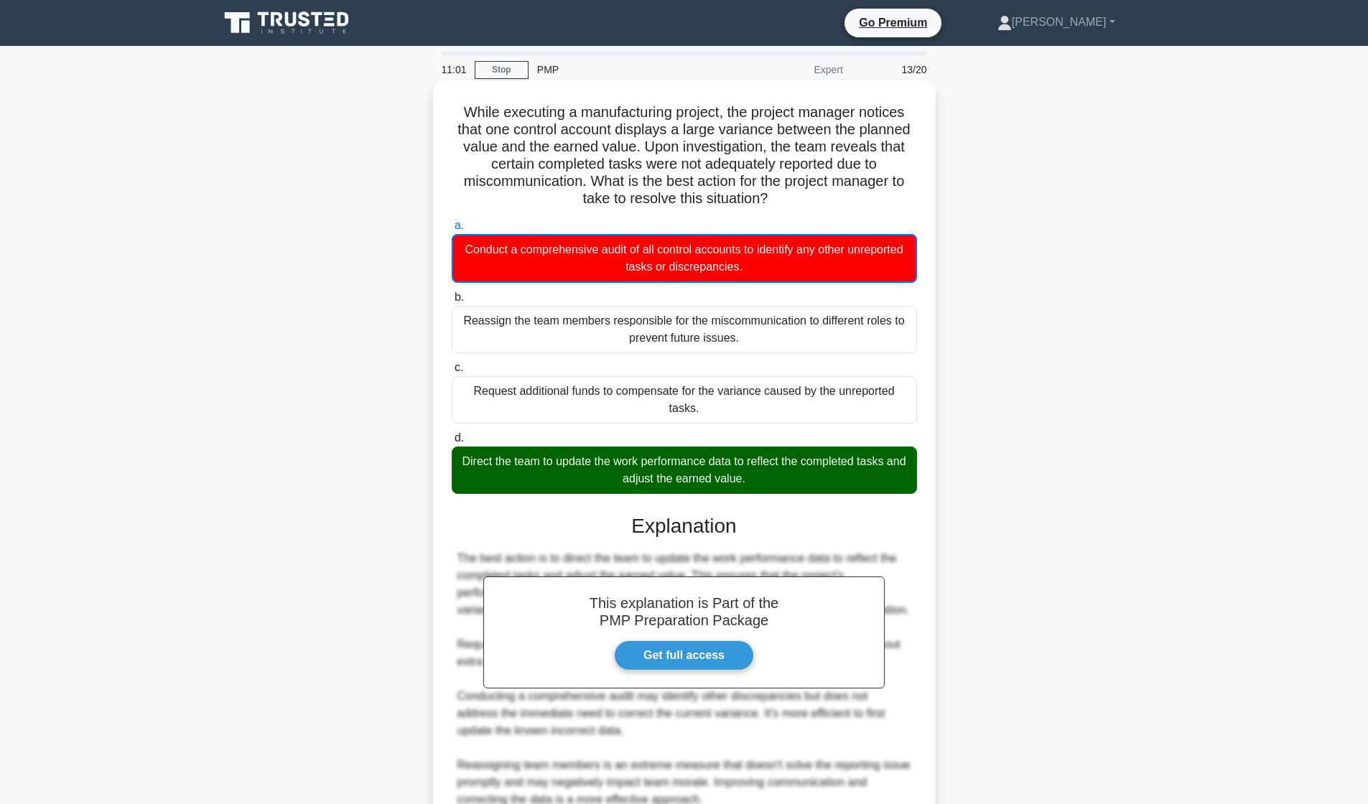
scroll to position [134, 0]
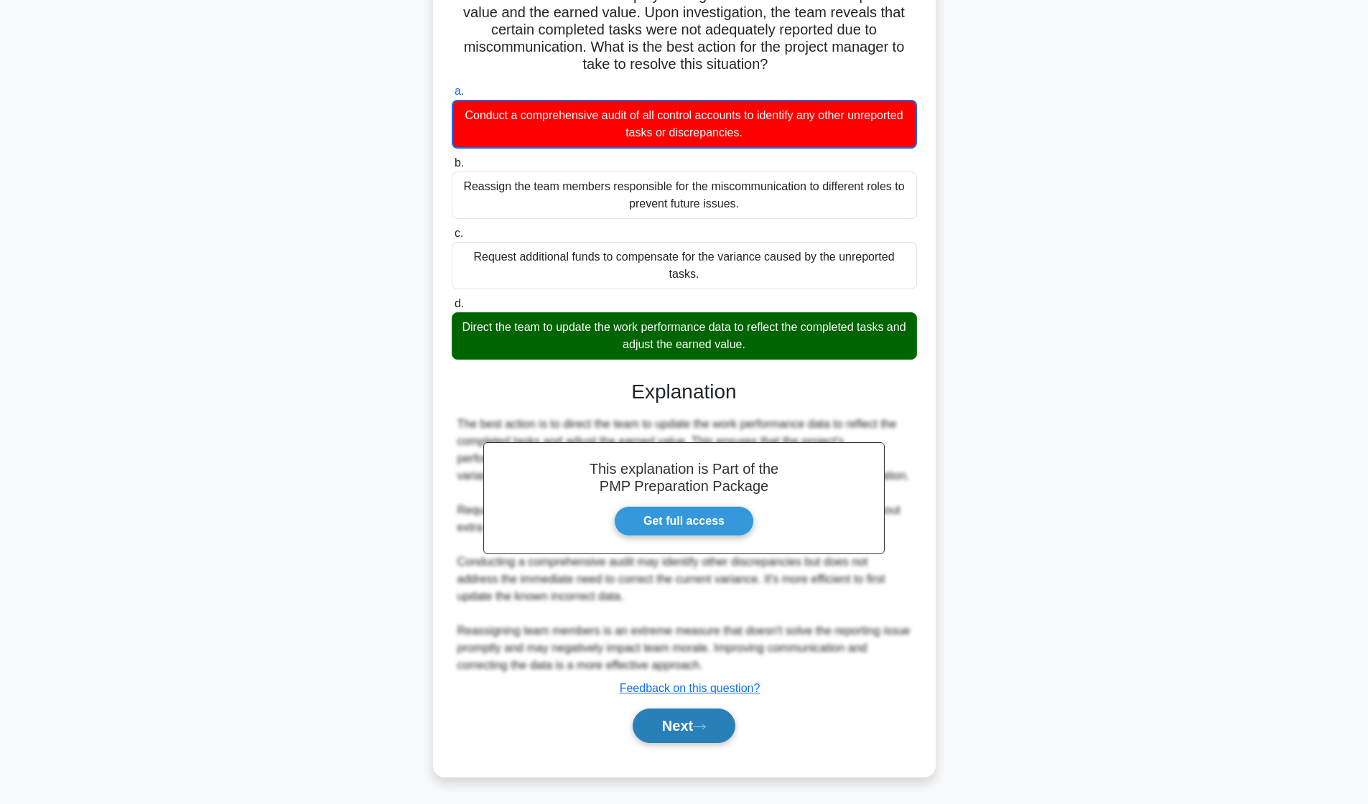
click at [702, 725] on icon at bounding box center [699, 727] width 13 height 8
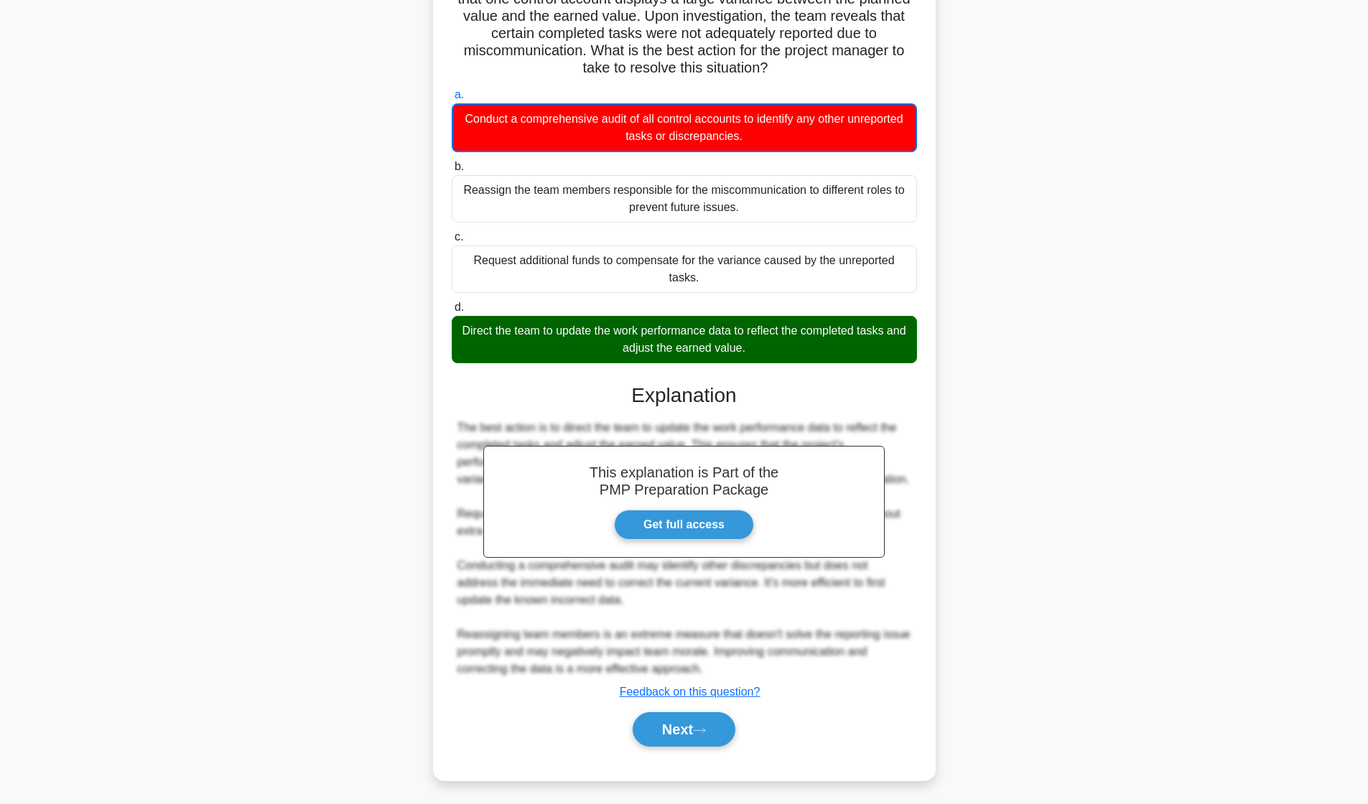
scroll to position [0, 0]
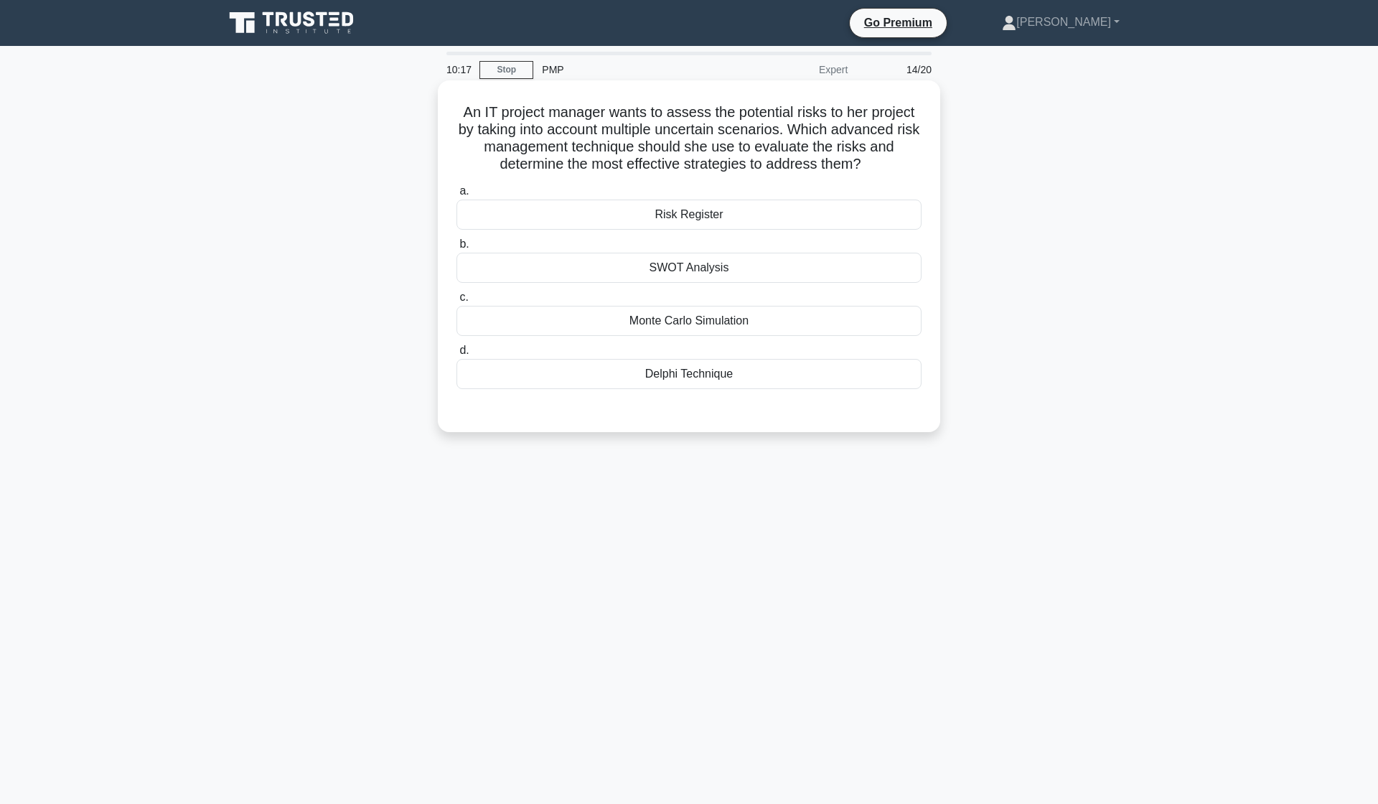
click at [719, 274] on div "SWOT Analysis" at bounding box center [689, 268] width 465 height 30
click at [457, 249] on input "b. SWOT Analysis" at bounding box center [457, 244] width 0 height 9
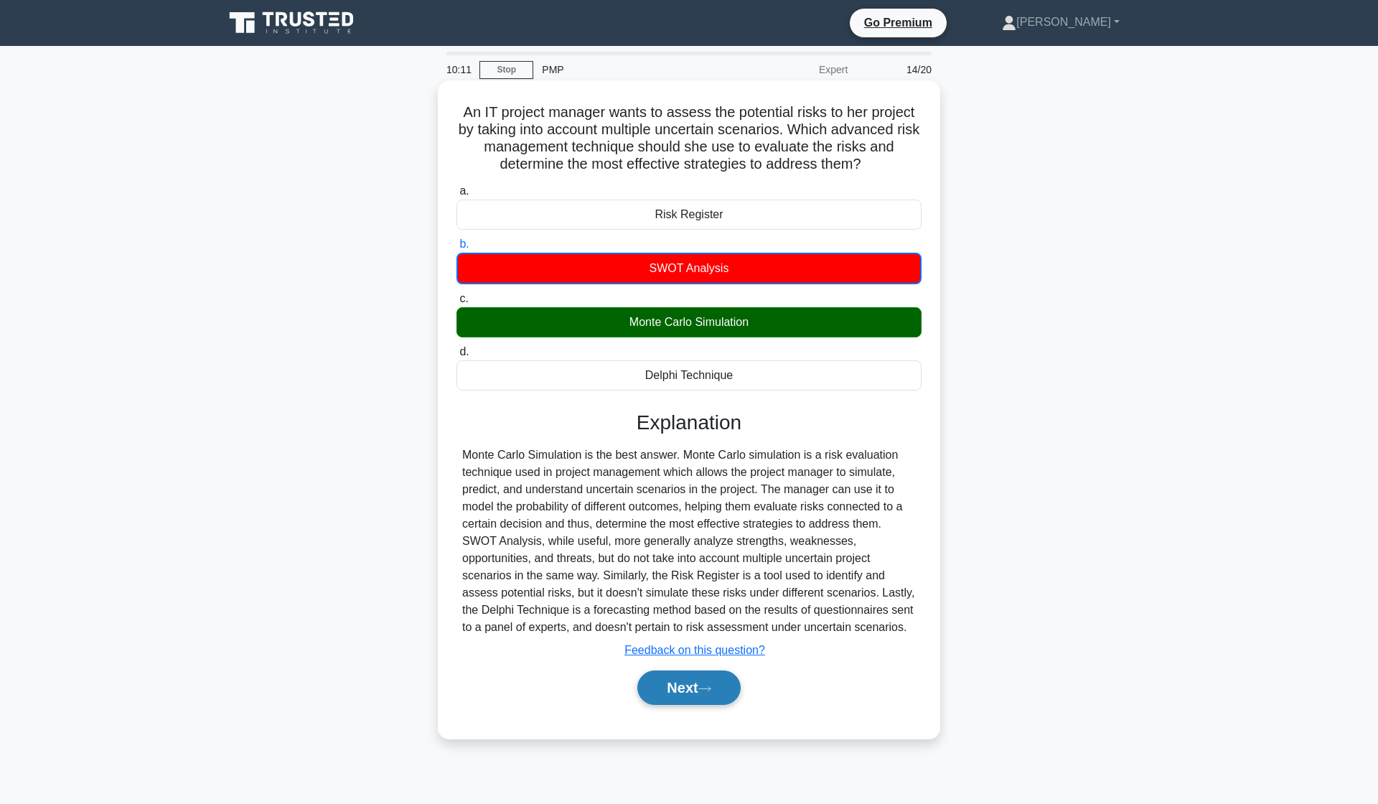
click at [664, 690] on button "Next" at bounding box center [688, 687] width 103 height 34
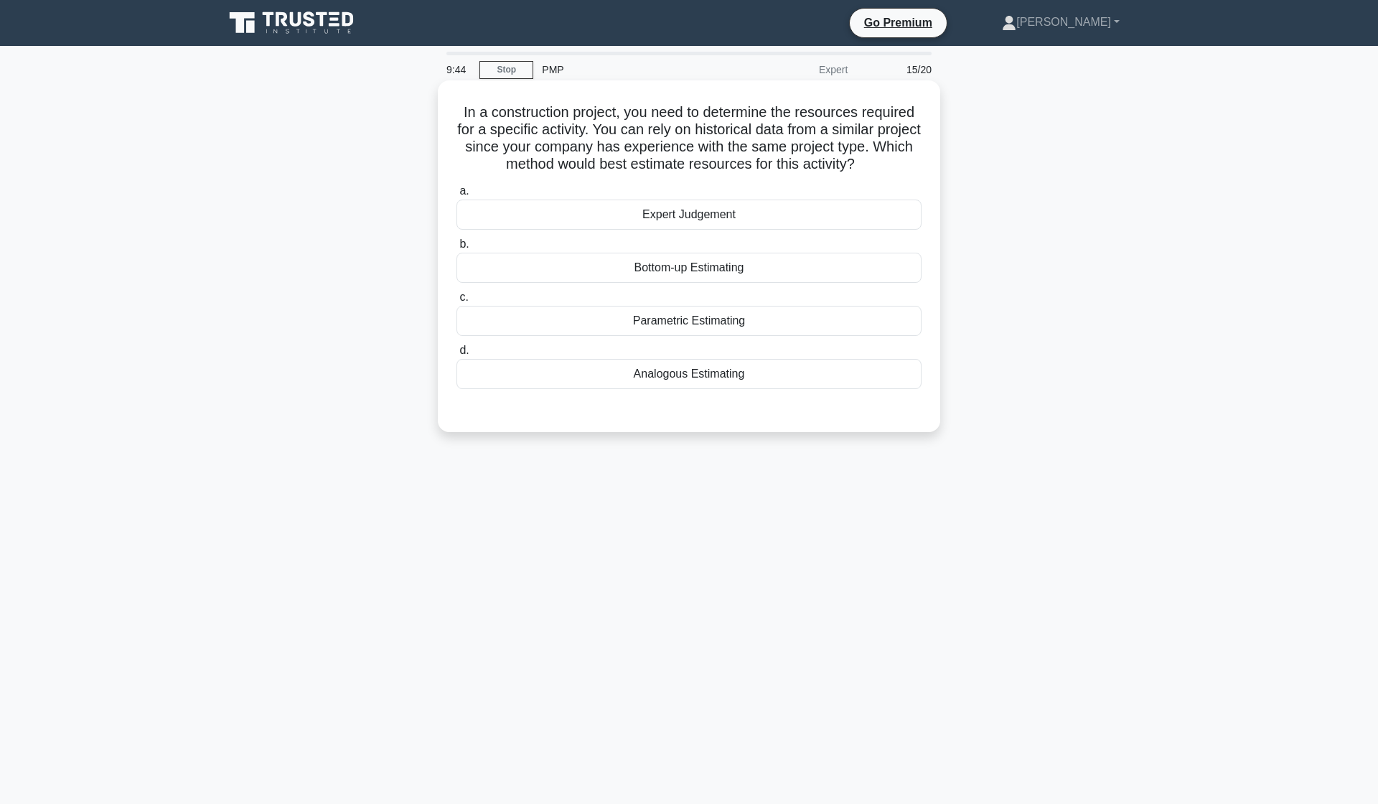
click at [734, 378] on div "Analogous Estimating" at bounding box center [689, 374] width 465 height 30
click at [457, 355] on input "d. Analogous Estimating" at bounding box center [457, 350] width 0 height 9
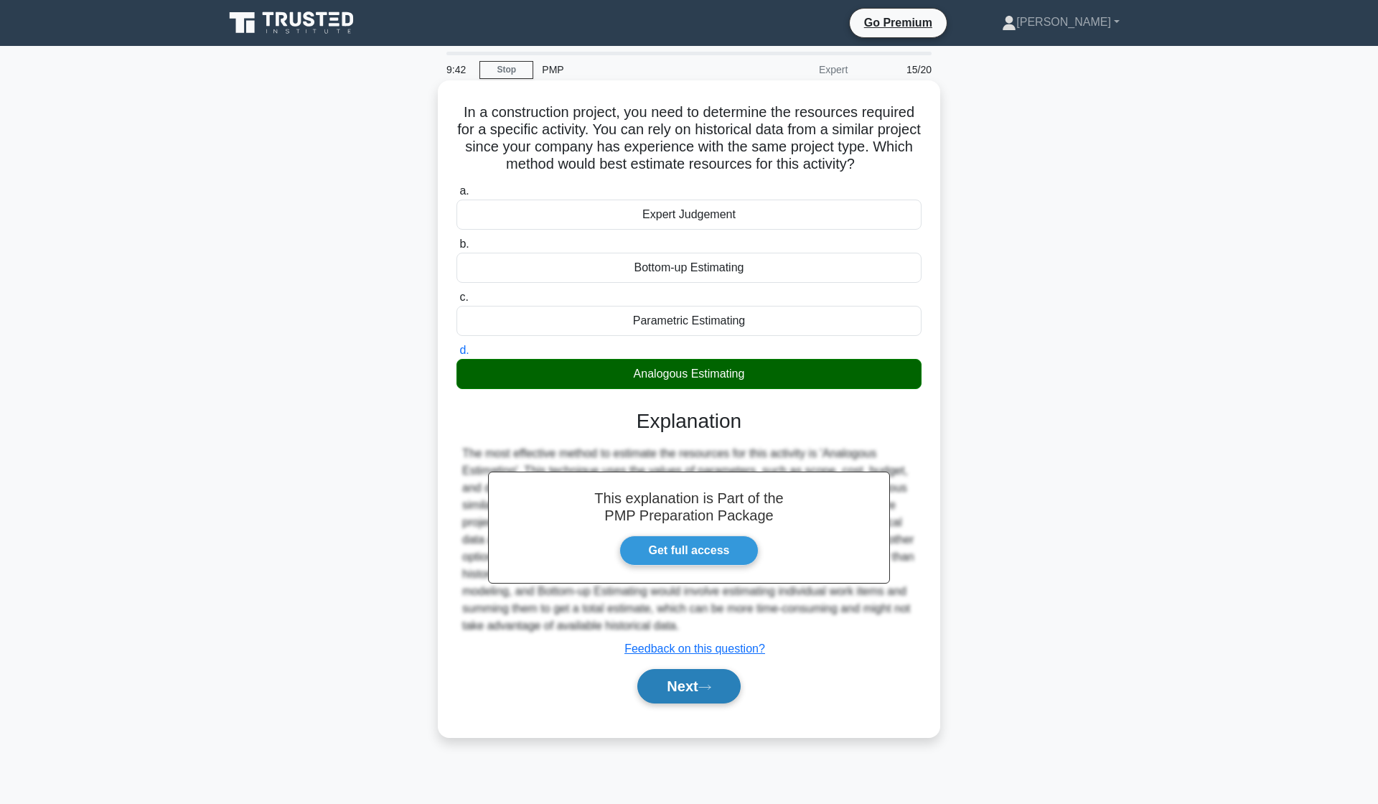
click at [699, 690] on button "Next" at bounding box center [688, 686] width 103 height 34
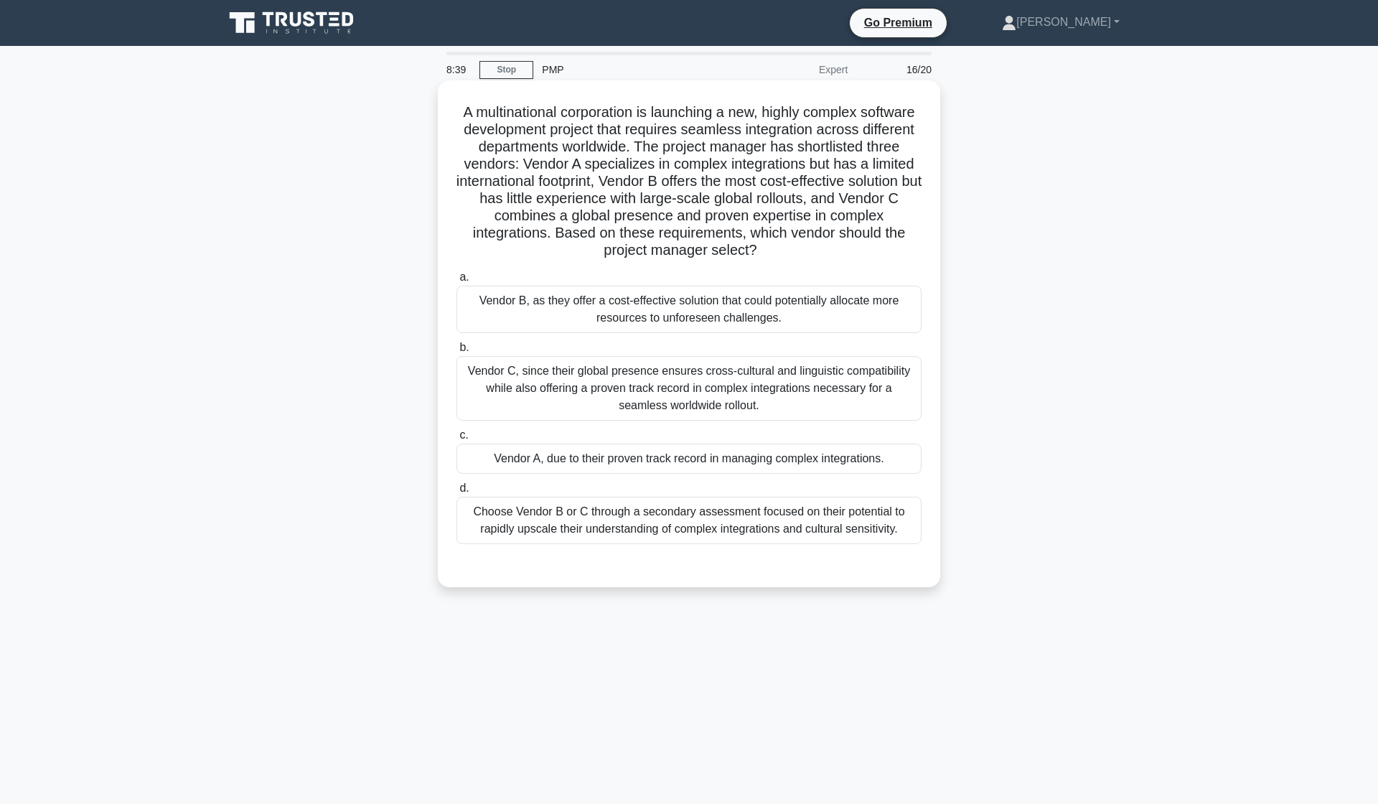
click at [668, 392] on div "Vendor C, since their global presence ensures cross-cultural and linguistic com…" at bounding box center [689, 388] width 465 height 65
click at [457, 352] on input "b. Vendor C, since their global presence ensures cross-cultural and linguistic …" at bounding box center [457, 347] width 0 height 9
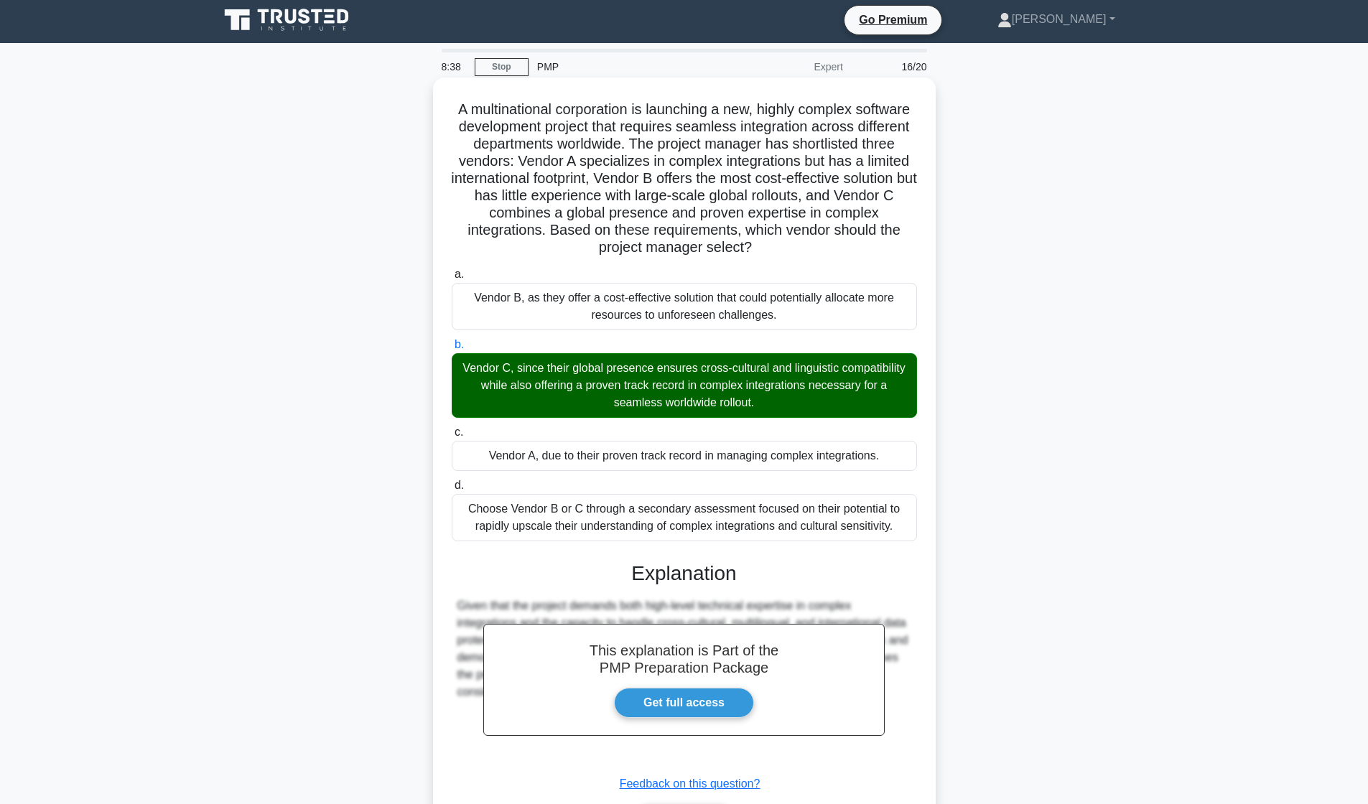
scroll to position [98, 0]
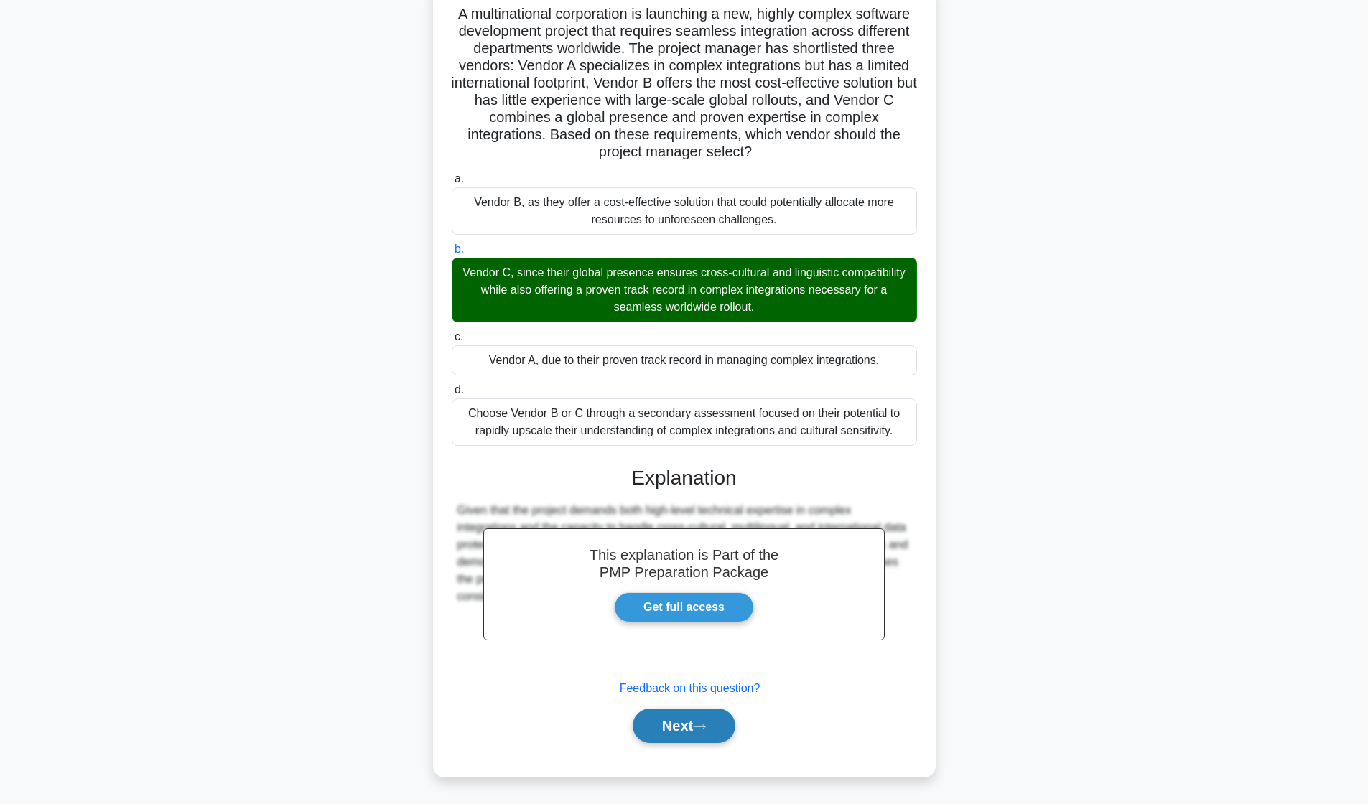
click at [691, 730] on button "Next" at bounding box center [683, 726] width 103 height 34
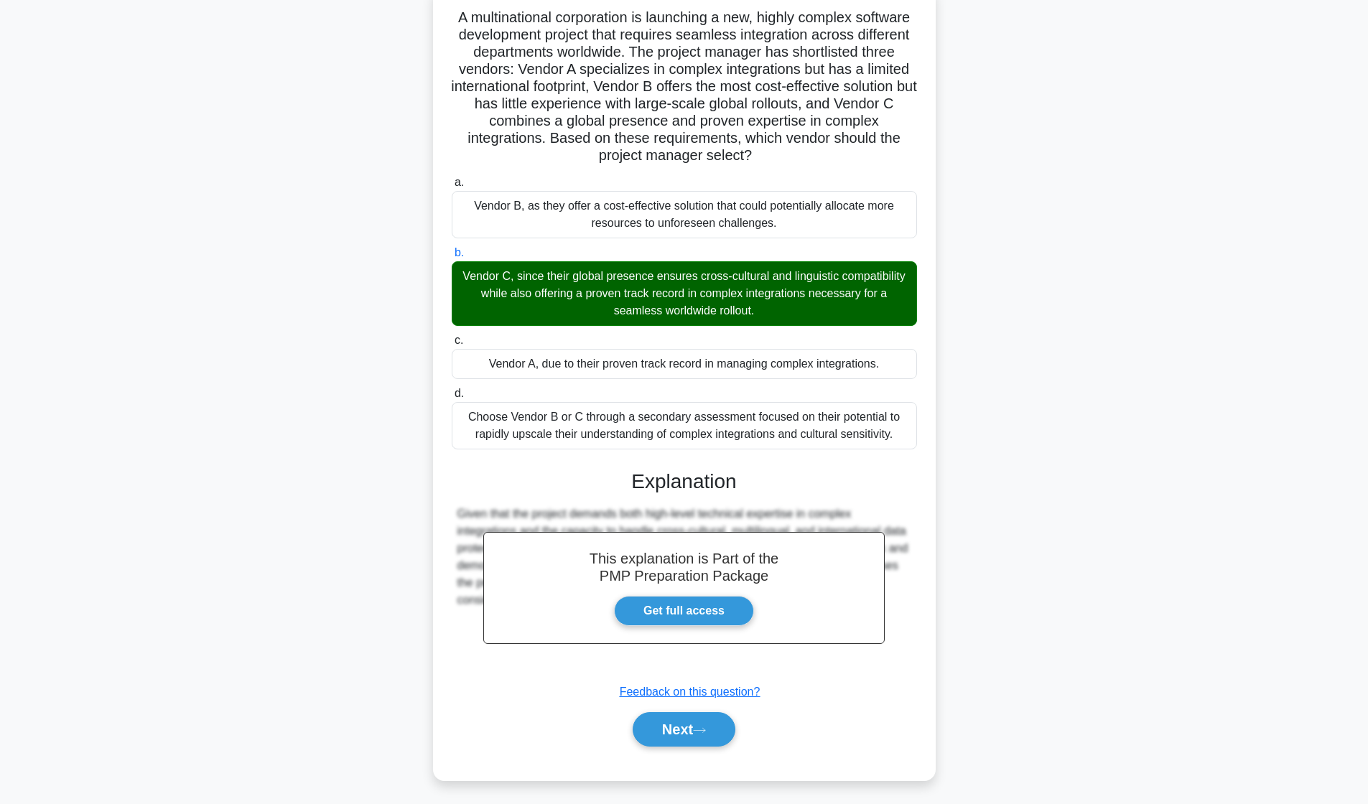
scroll to position [0, 0]
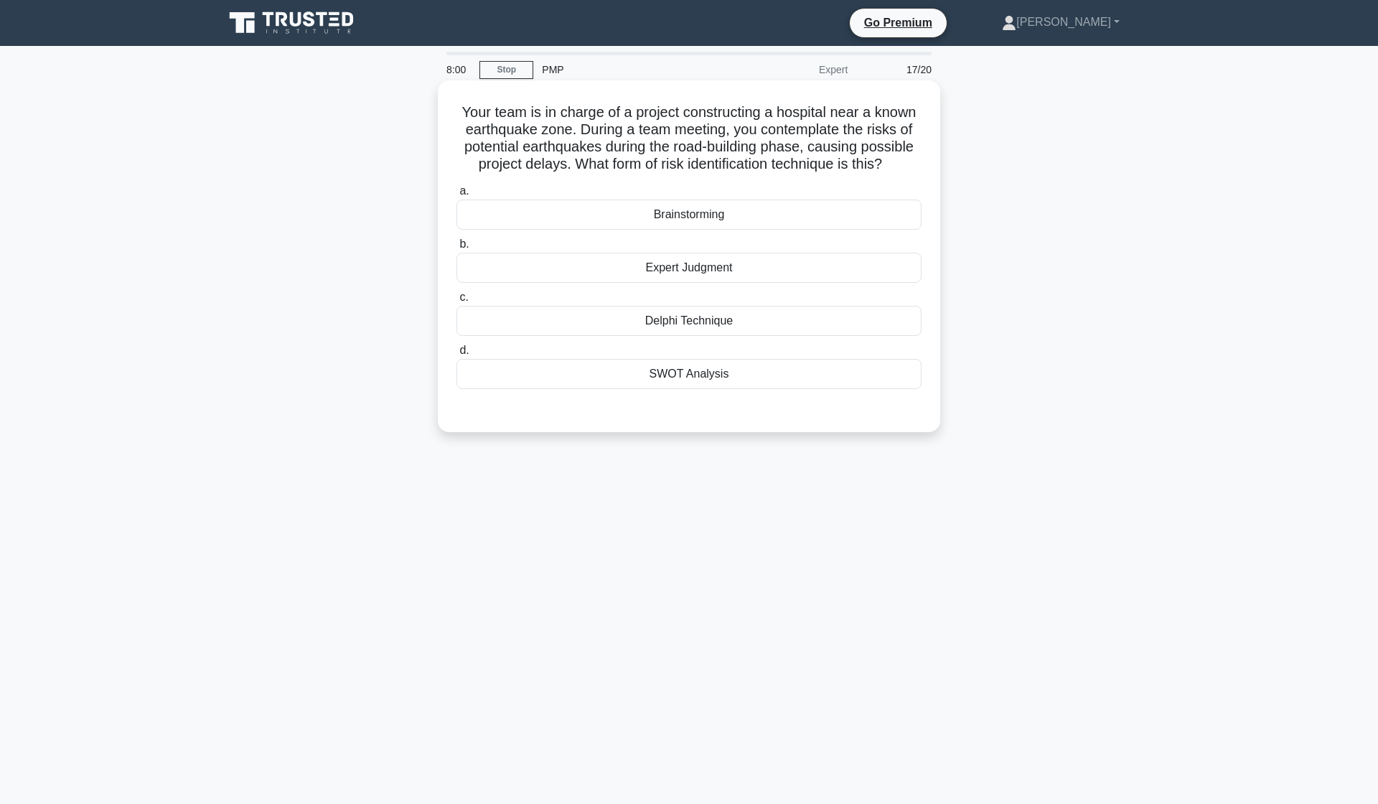
click at [632, 262] on div "Expert Judgment" at bounding box center [689, 268] width 465 height 30
click at [457, 249] on input "b. Expert Judgment" at bounding box center [457, 244] width 0 height 9
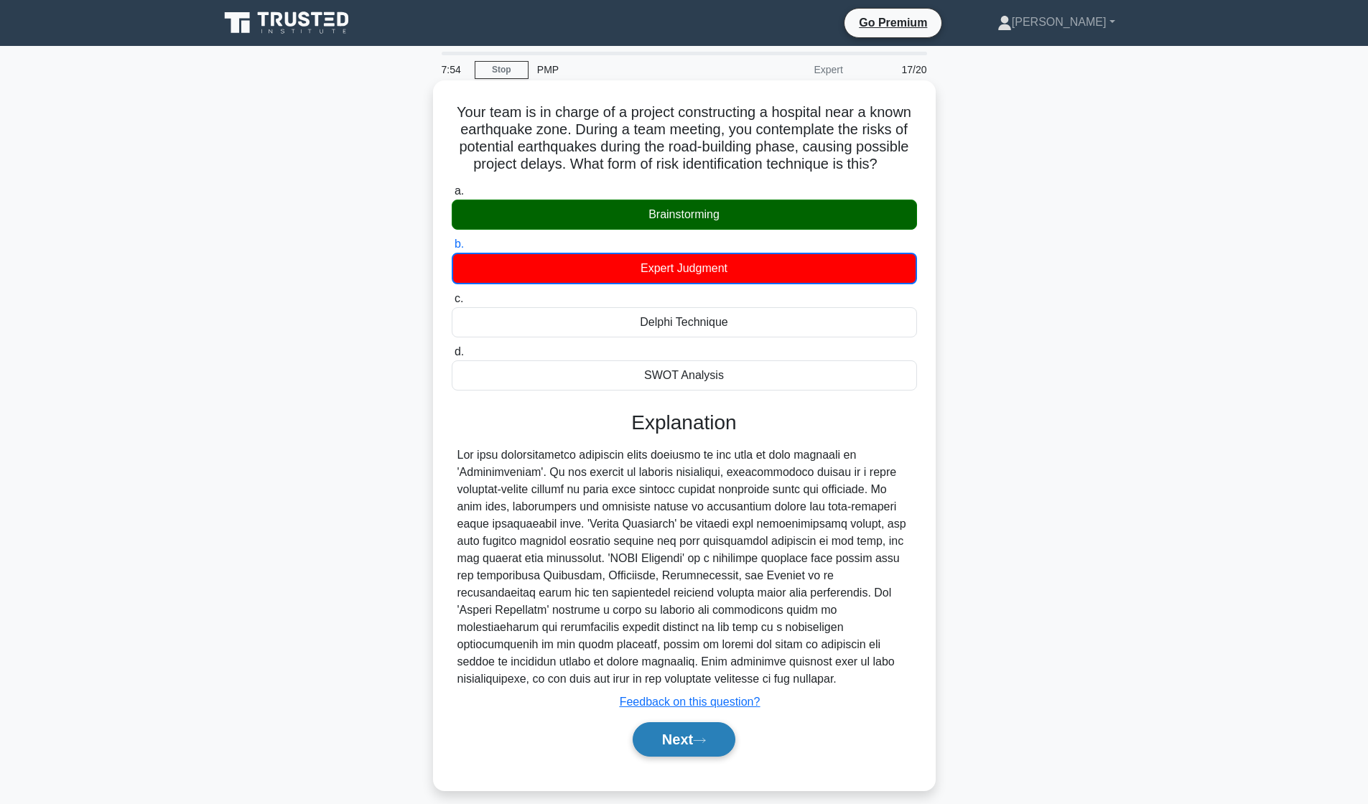
click at [686, 739] on button "Next" at bounding box center [683, 739] width 103 height 34
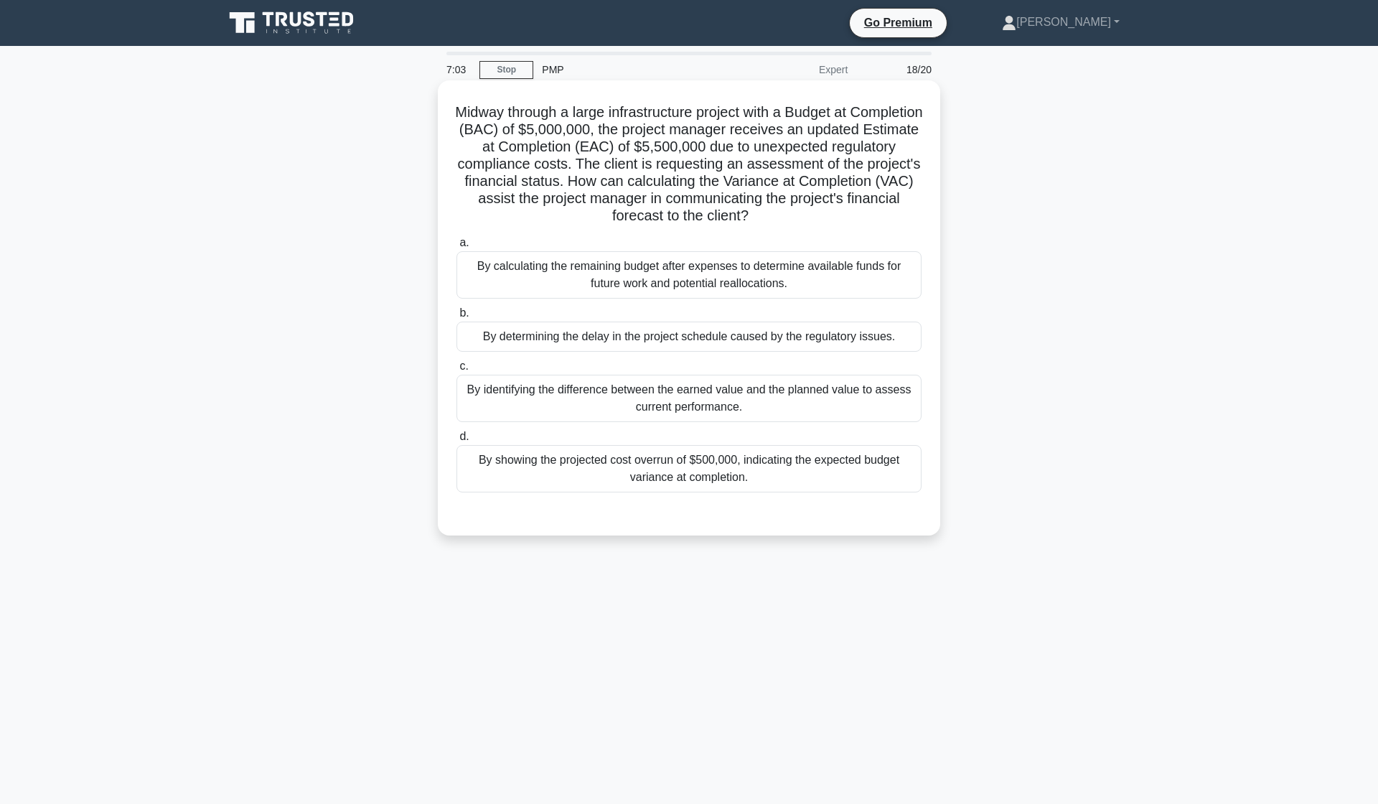
click at [800, 389] on div "By identifying the difference between the earned value and the planned value to…" at bounding box center [689, 398] width 465 height 47
click at [457, 371] on input "c. By identifying the difference between the earned value and the planned value…" at bounding box center [457, 366] width 0 height 9
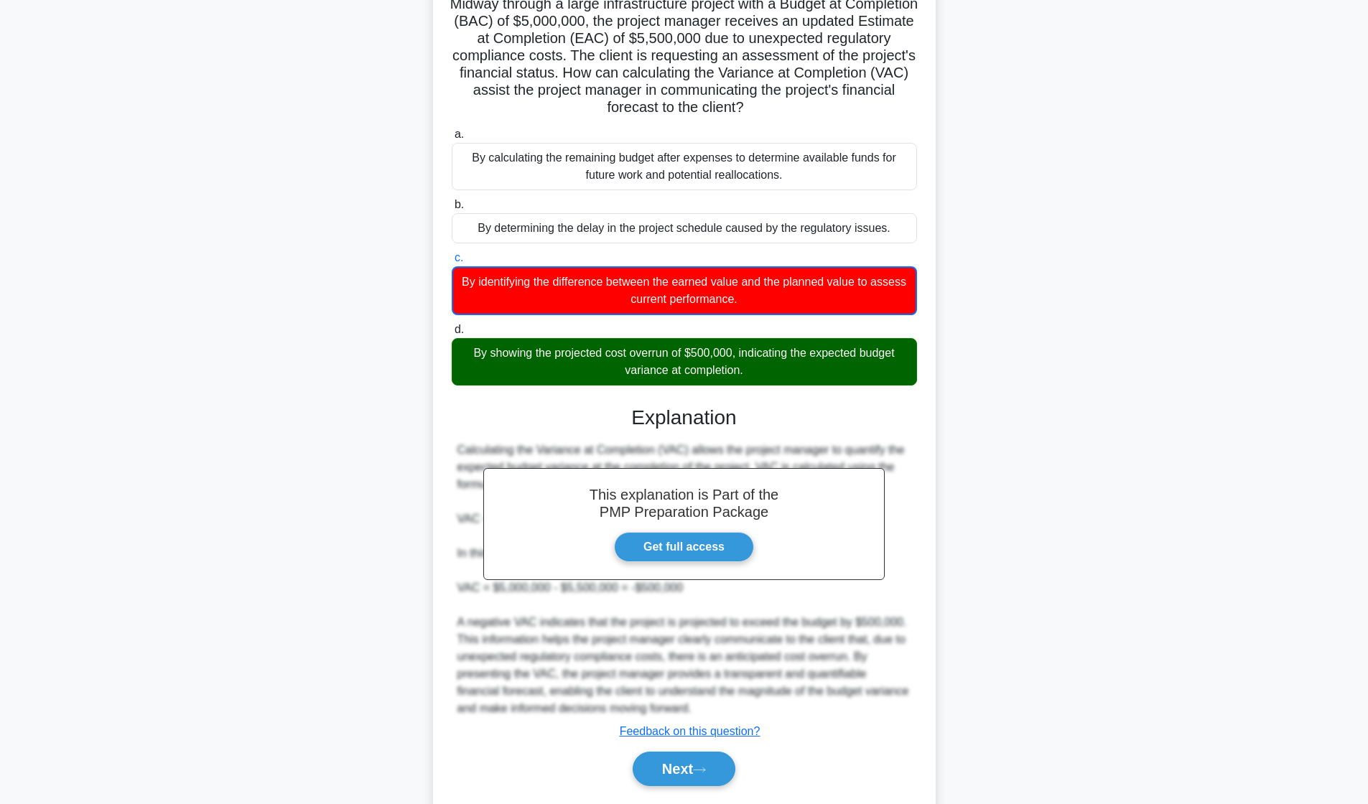
scroll to position [151, 0]
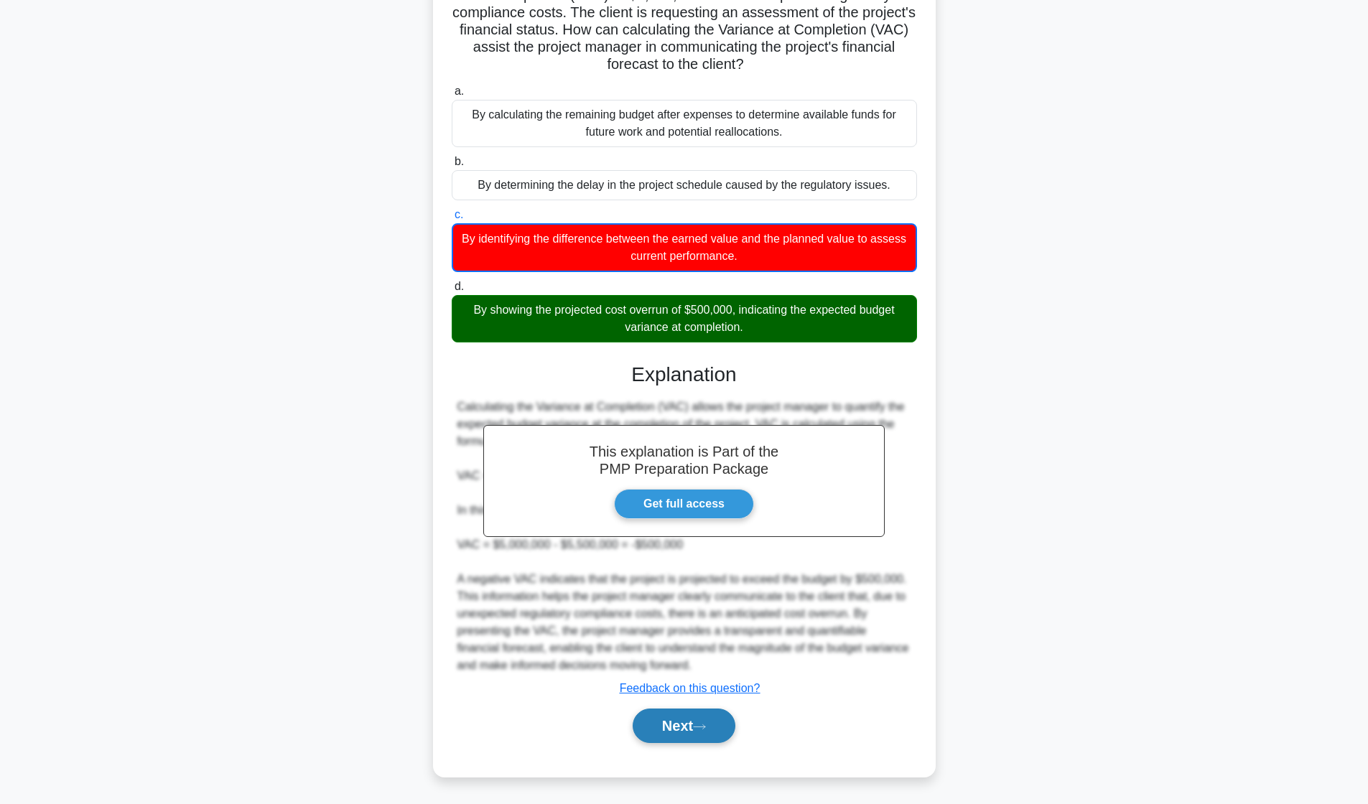
click at [693, 734] on button "Next" at bounding box center [683, 726] width 103 height 34
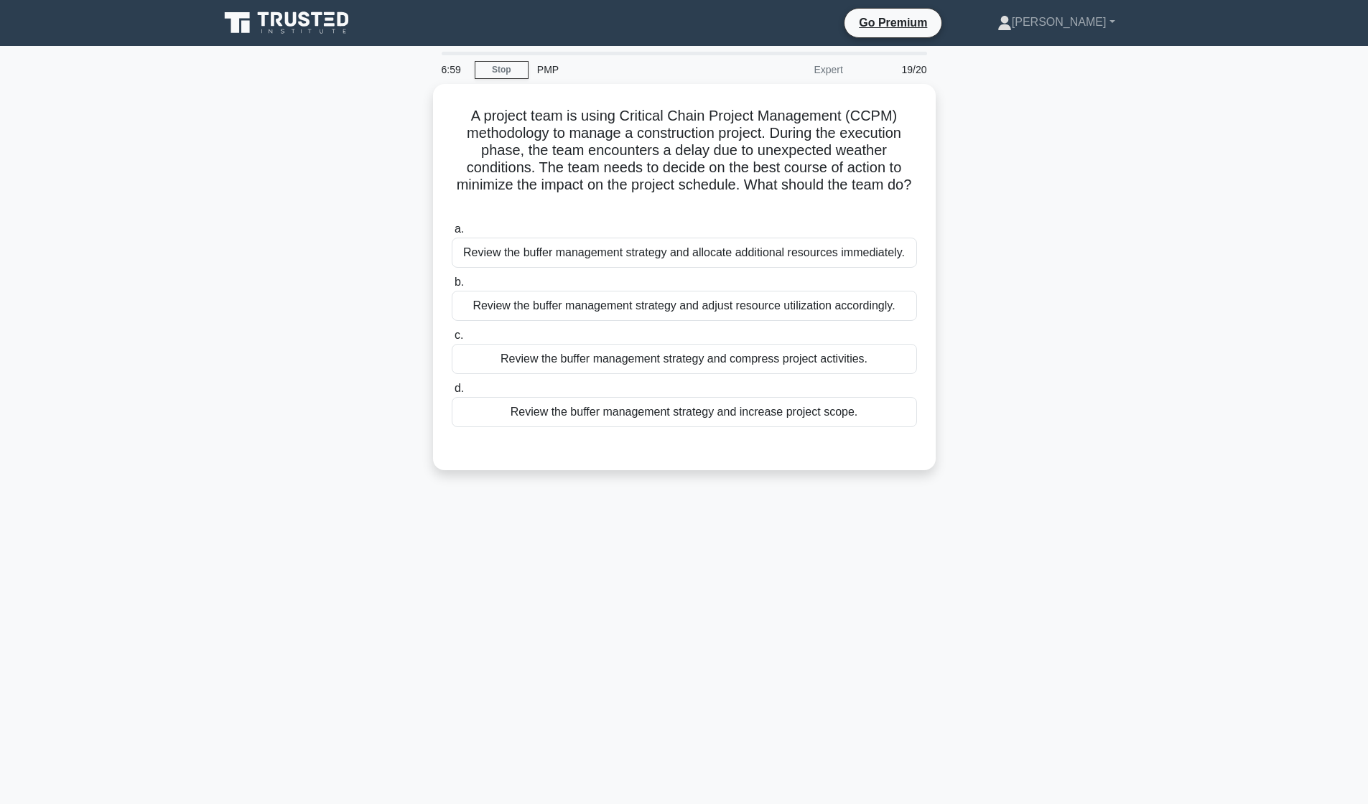
scroll to position [0, 0]
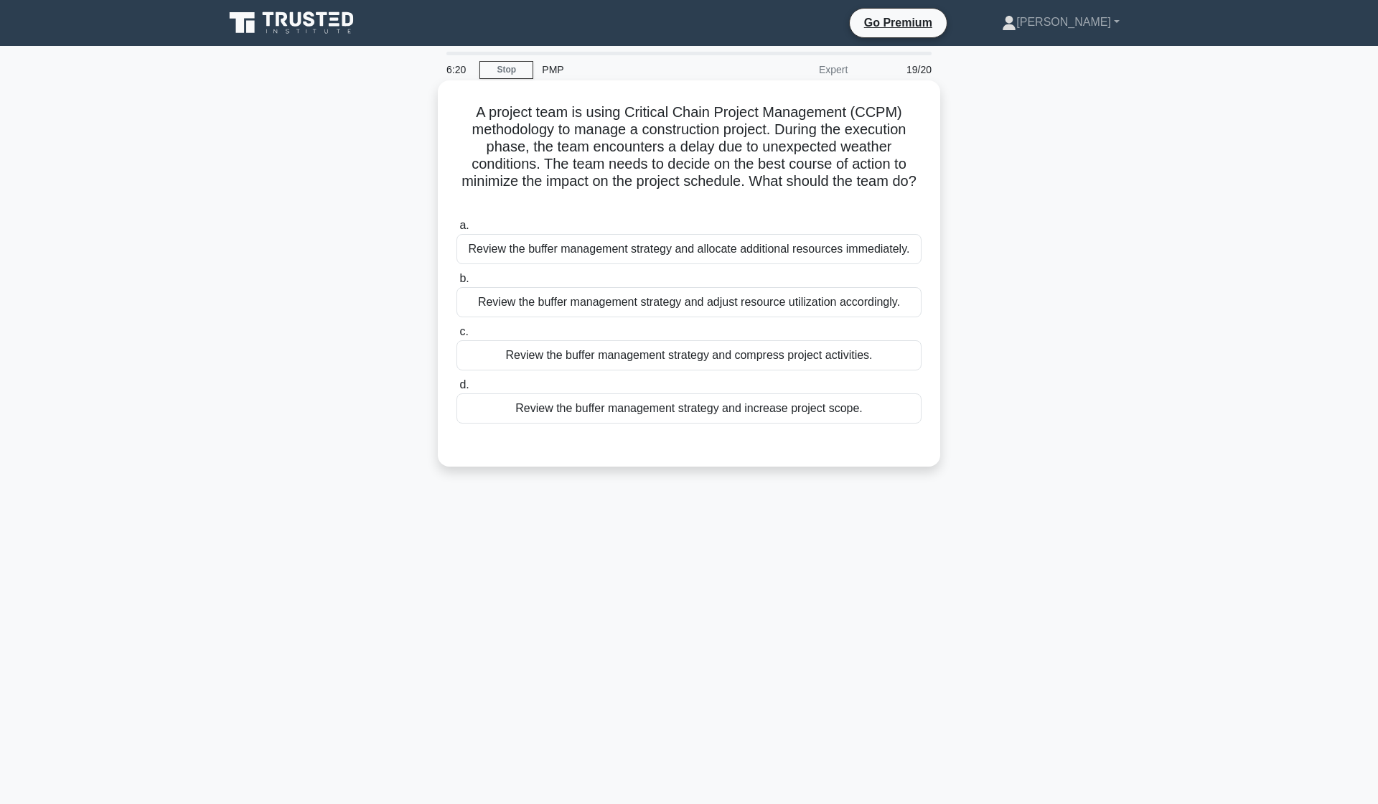
click at [695, 306] on div "Review the buffer management strategy and adjust resource utilization according…" at bounding box center [689, 302] width 465 height 30
click at [457, 284] on input "b. Review the buffer management strategy and adjust resource utilization accord…" at bounding box center [457, 278] width 0 height 9
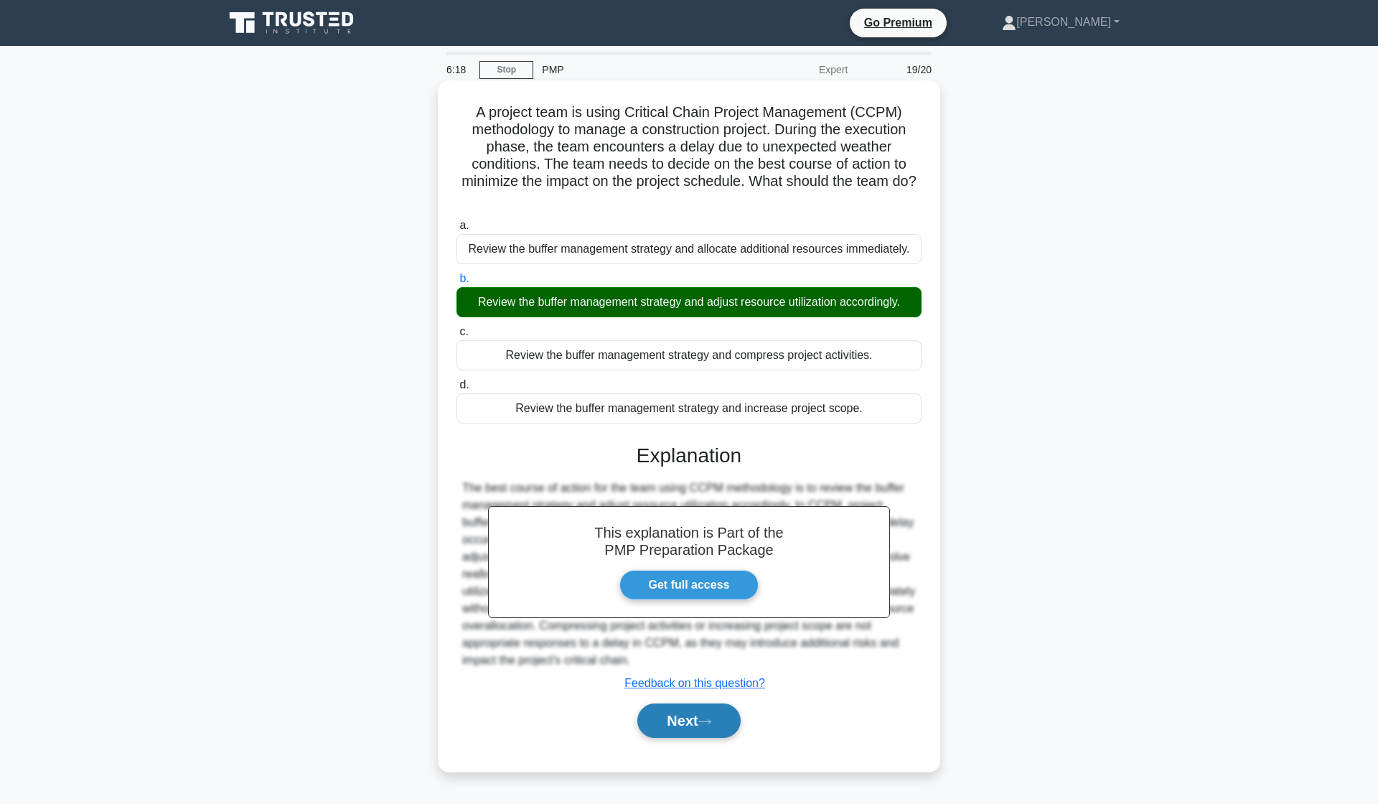
drag, startPoint x: 710, startPoint y: 726, endPoint x: 717, endPoint y: 721, distance: 8.4
click at [713, 725] on button "Next" at bounding box center [688, 721] width 103 height 34
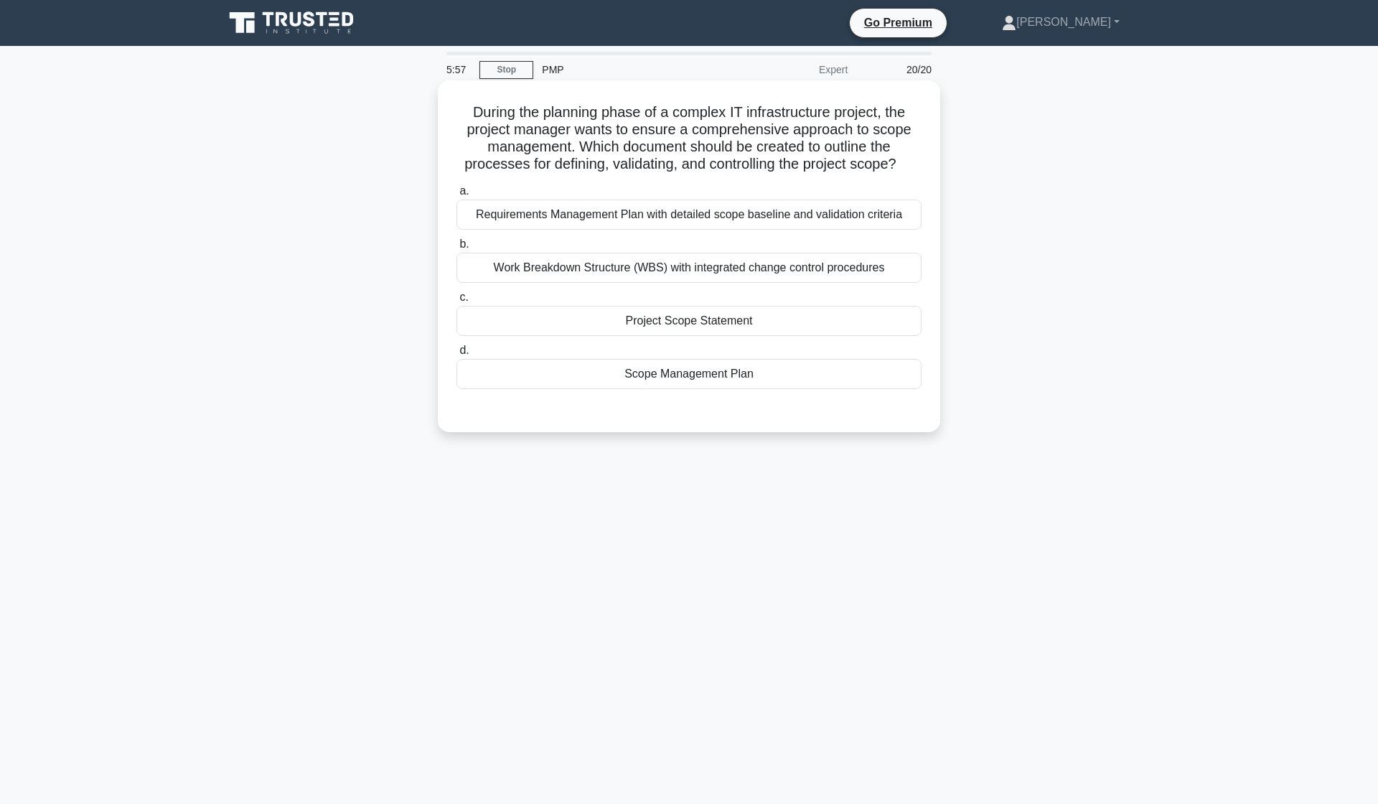
click at [686, 384] on div "Scope Management Plan" at bounding box center [689, 374] width 465 height 30
click at [457, 355] on input "d. Scope Management Plan" at bounding box center [457, 350] width 0 height 9
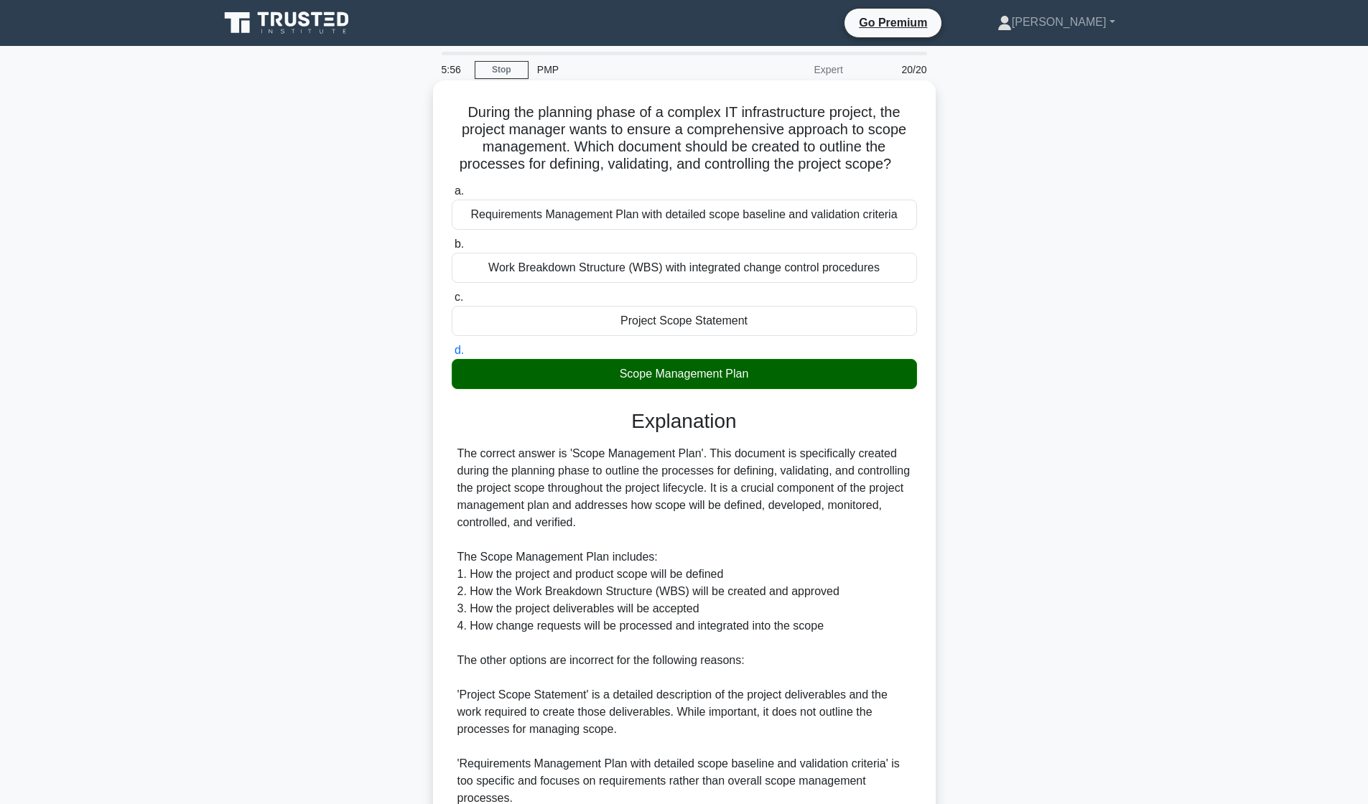
scroll to position [202, 0]
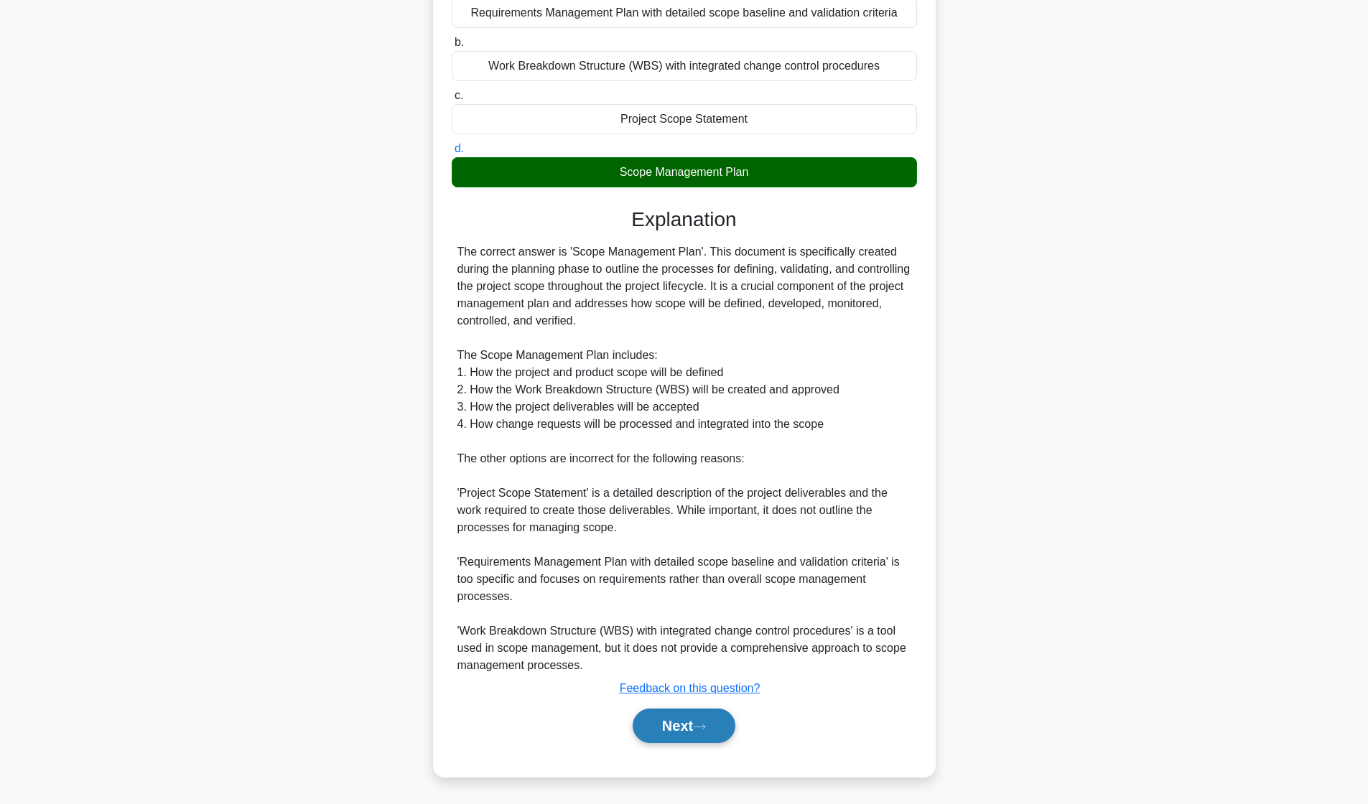
click at [694, 721] on button "Next" at bounding box center [683, 726] width 103 height 34
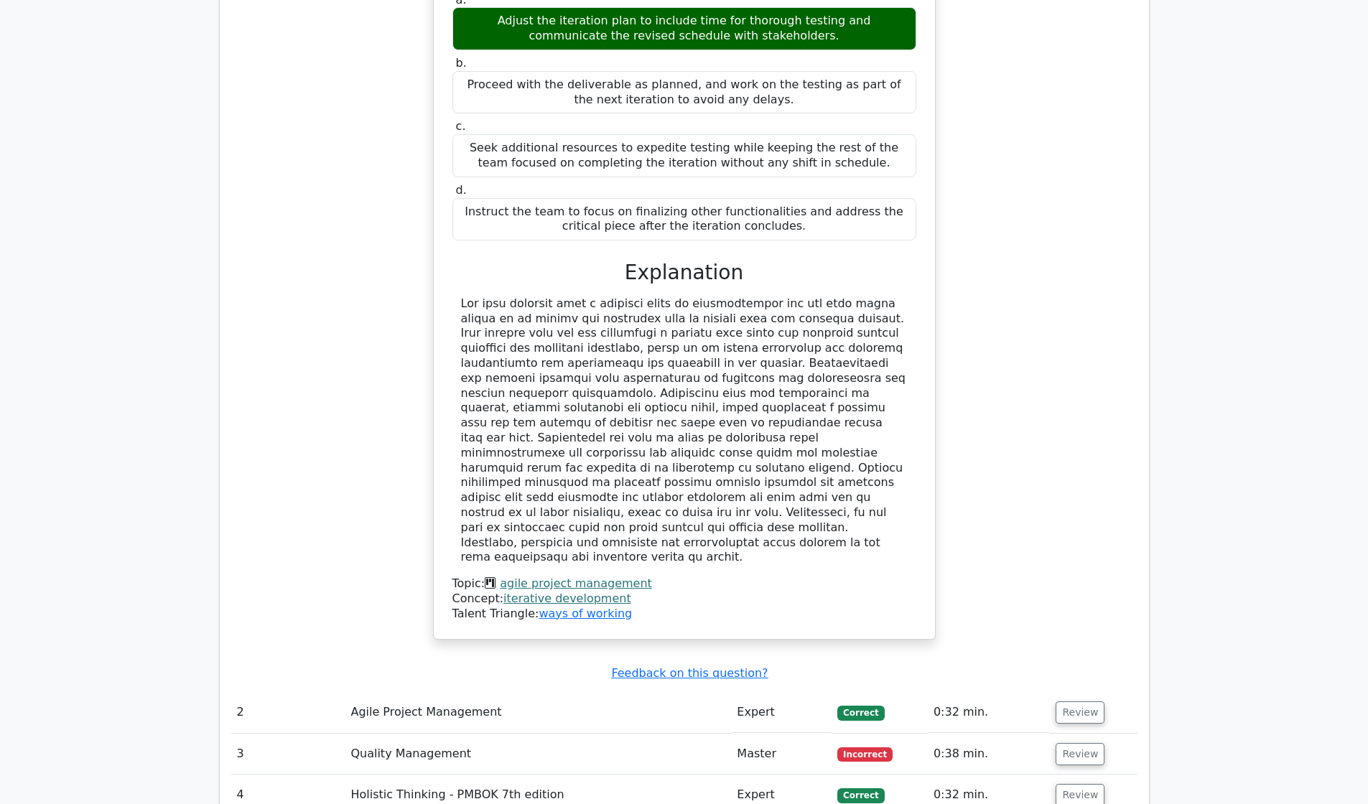
scroll to position [1876, 0]
